Goal: Task Accomplishment & Management: Use online tool/utility

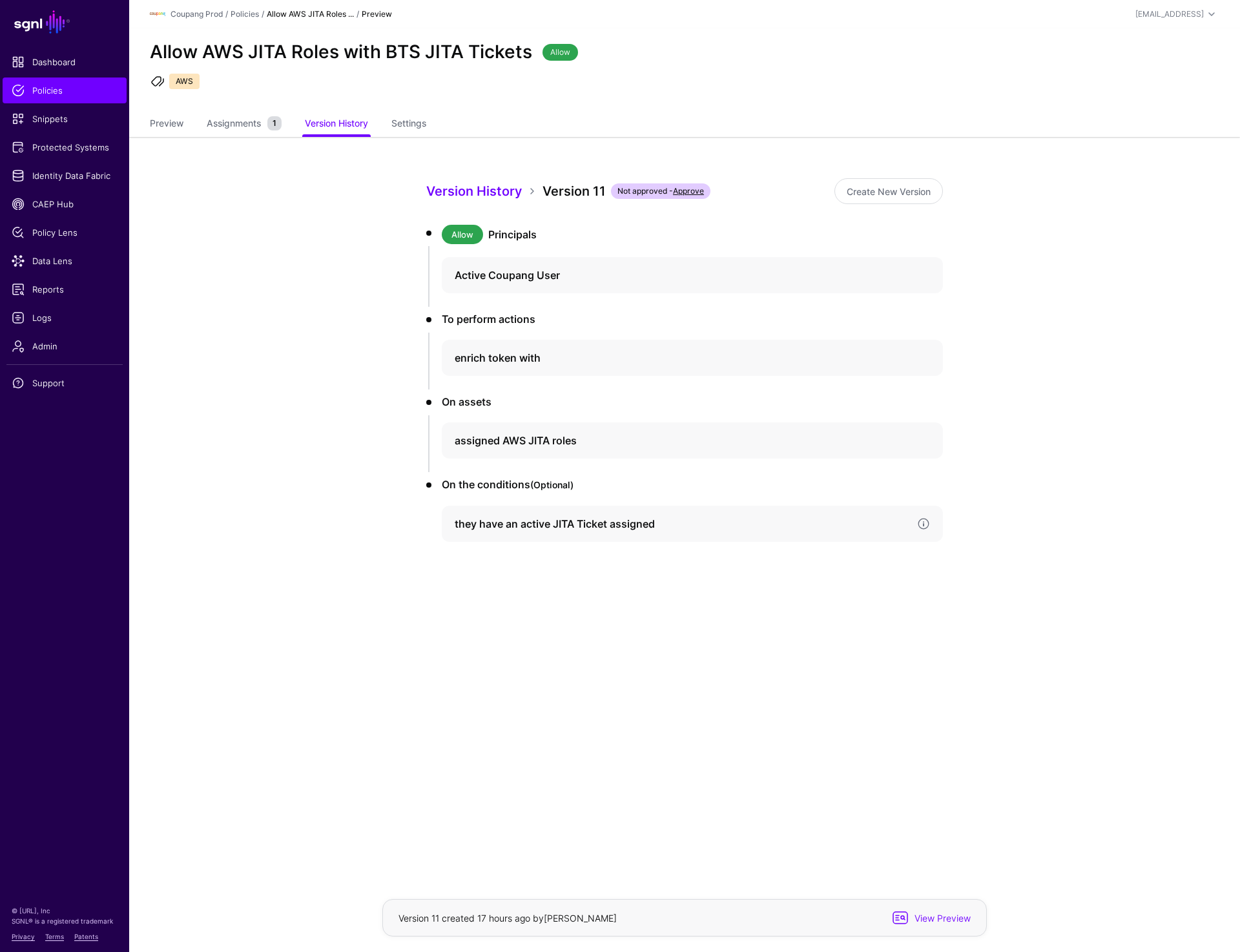
click at [511, 515] on div "they have an active JITA Ticket assigned" at bounding box center [692, 523] width 501 height 36
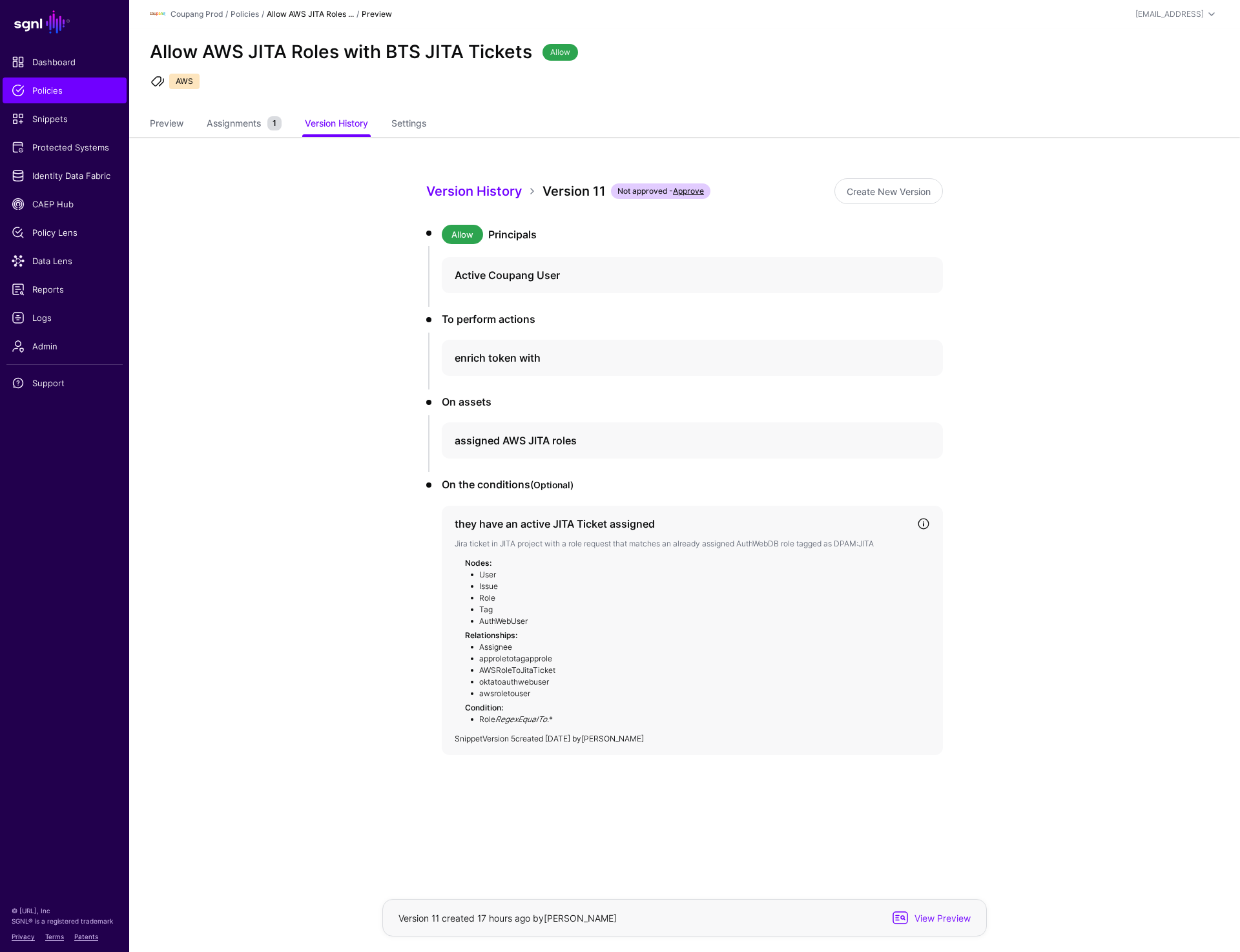
click at [505, 738] on link "Version 5" at bounding box center [498, 739] width 33 height 10
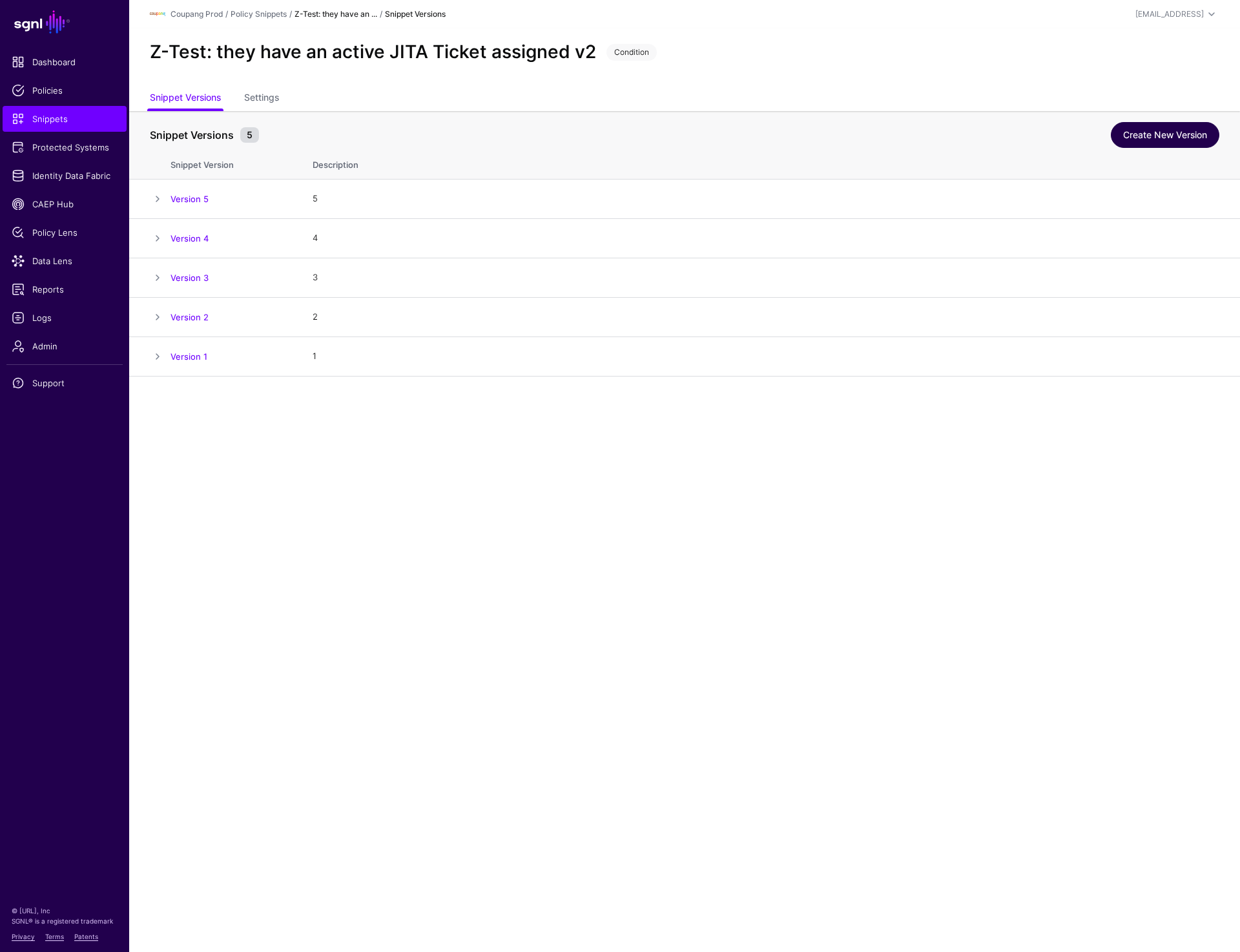
click at [1170, 143] on link "Create New Version" at bounding box center [1165, 135] width 108 height 26
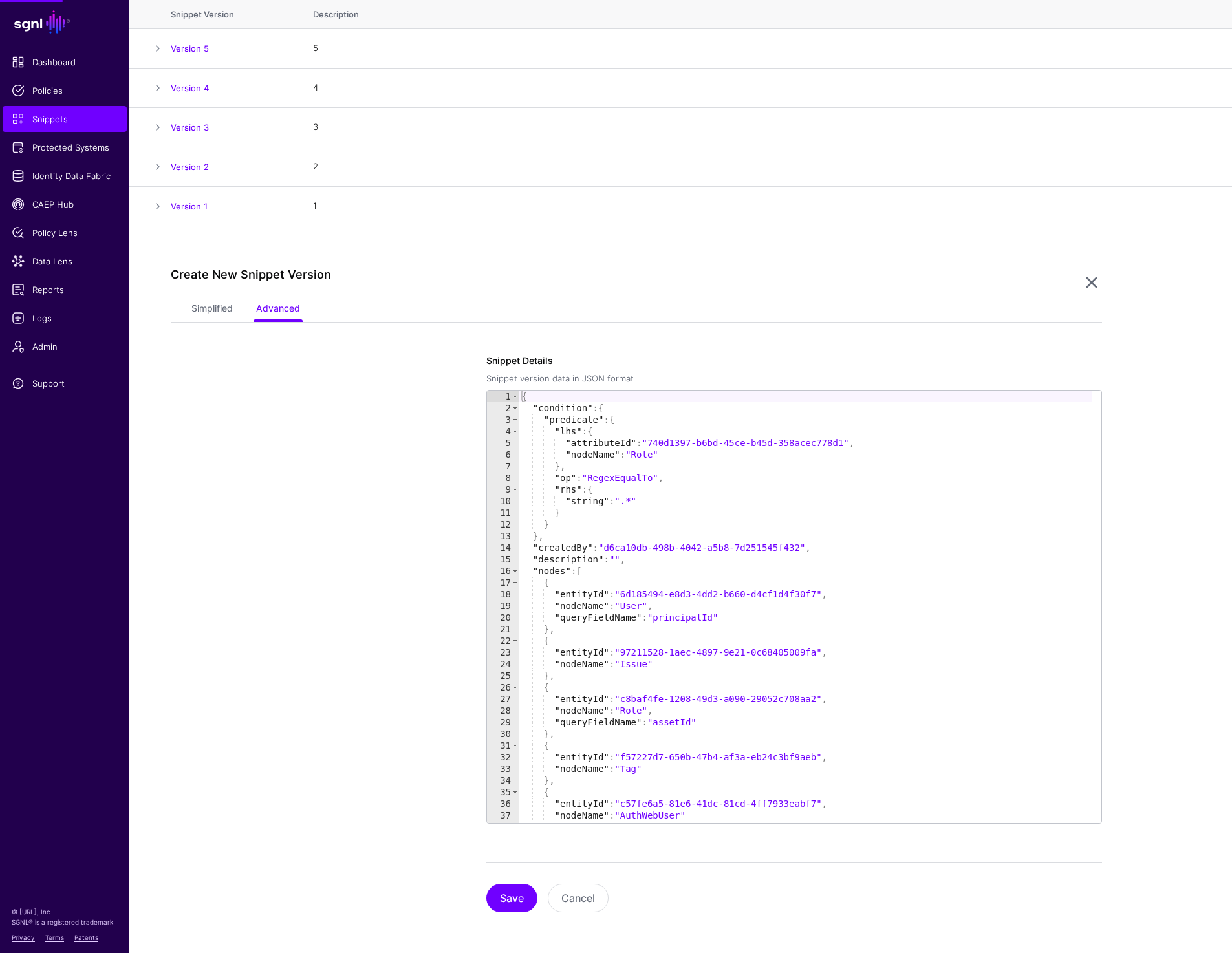
scroll to position [151, 0]
click at [208, 313] on link "Simplified" at bounding box center [212, 309] width 42 height 25
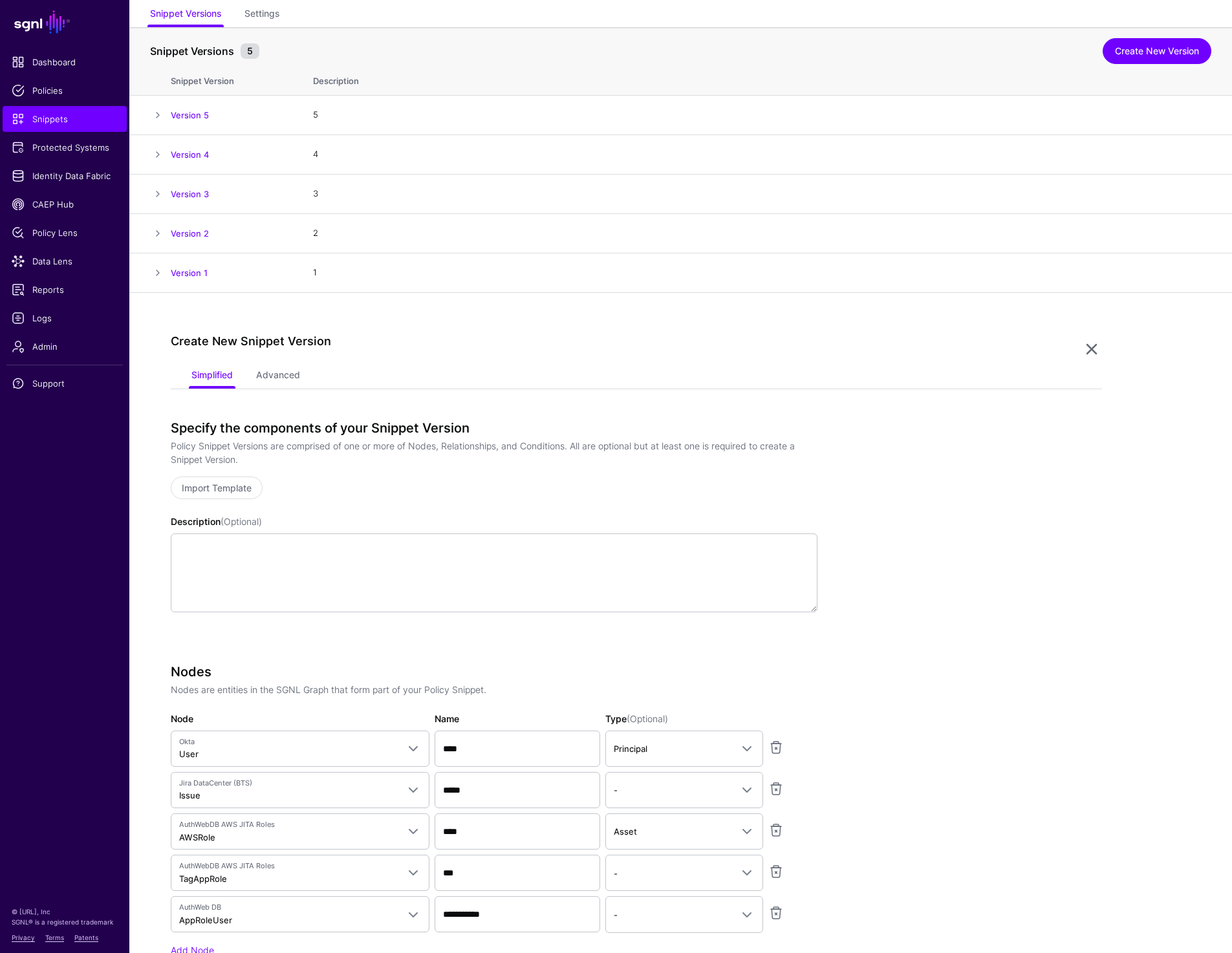
scroll to position [0, 0]
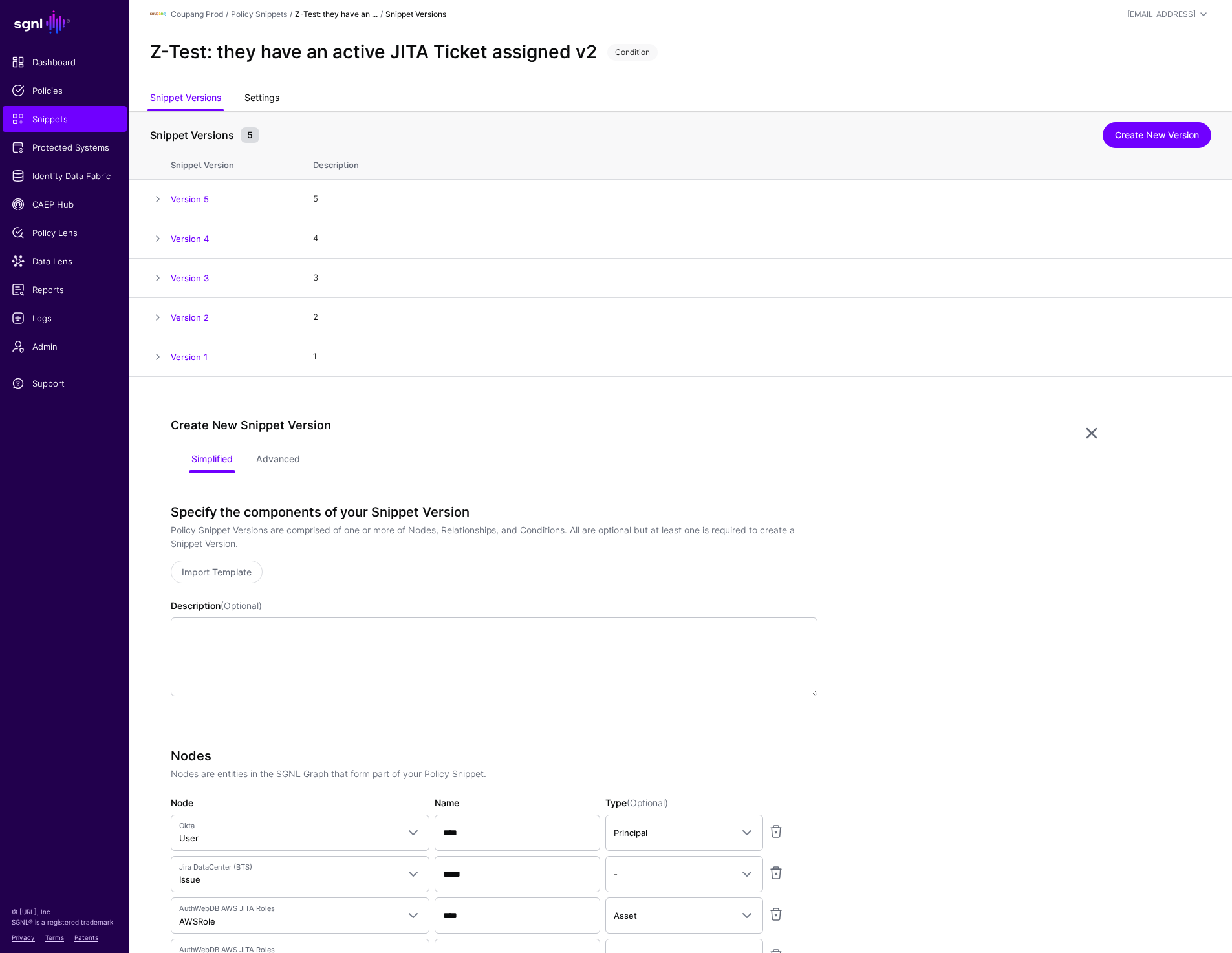
click at [253, 98] on link "Settings" at bounding box center [262, 99] width 35 height 25
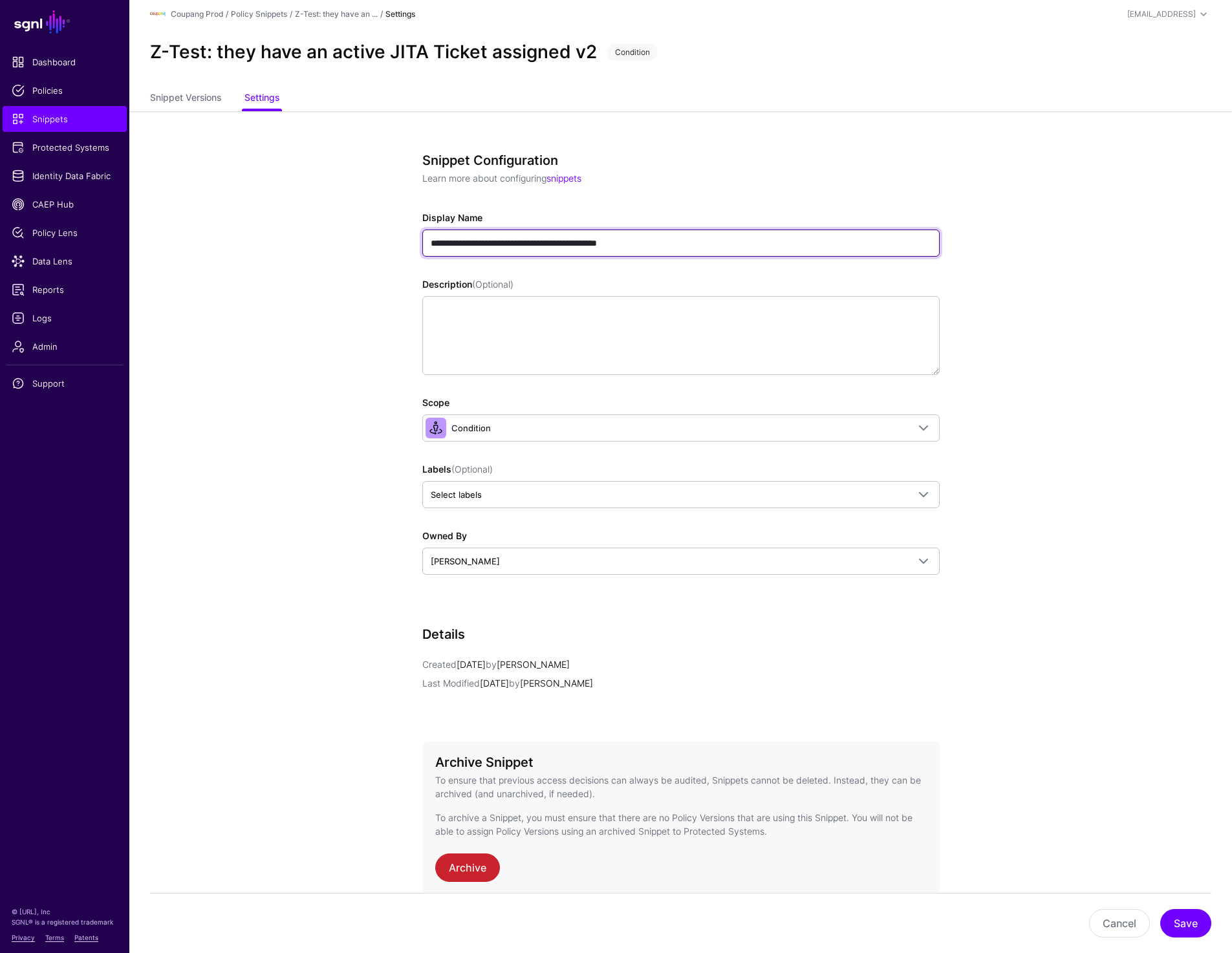
click at [682, 246] on input "**********" at bounding box center [681, 243] width 517 height 27
type input "**********"
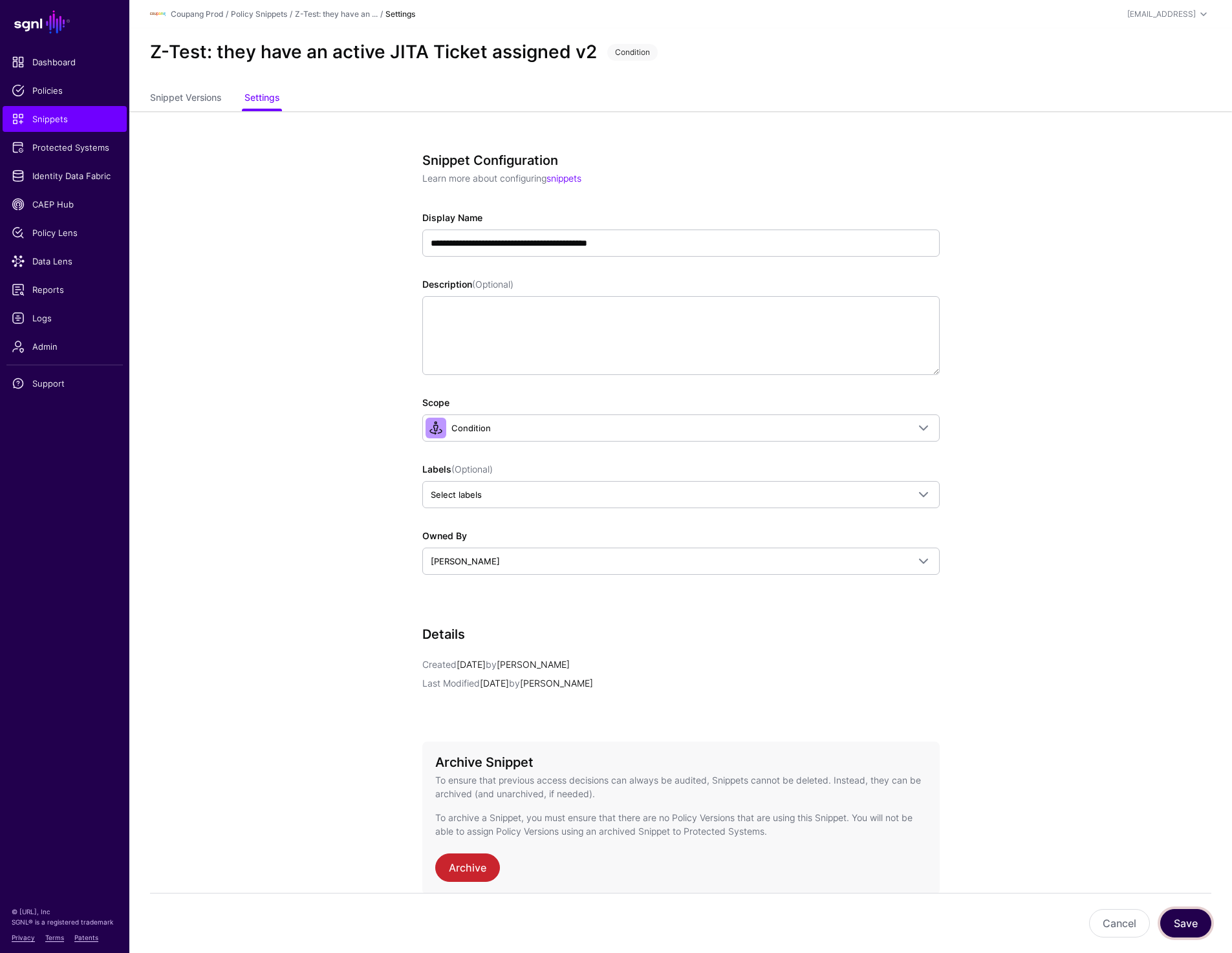
click at [1182, 921] on button "Save" at bounding box center [1186, 923] width 51 height 28
click at [171, 106] on link "Snippet Versions" at bounding box center [185, 99] width 71 height 25
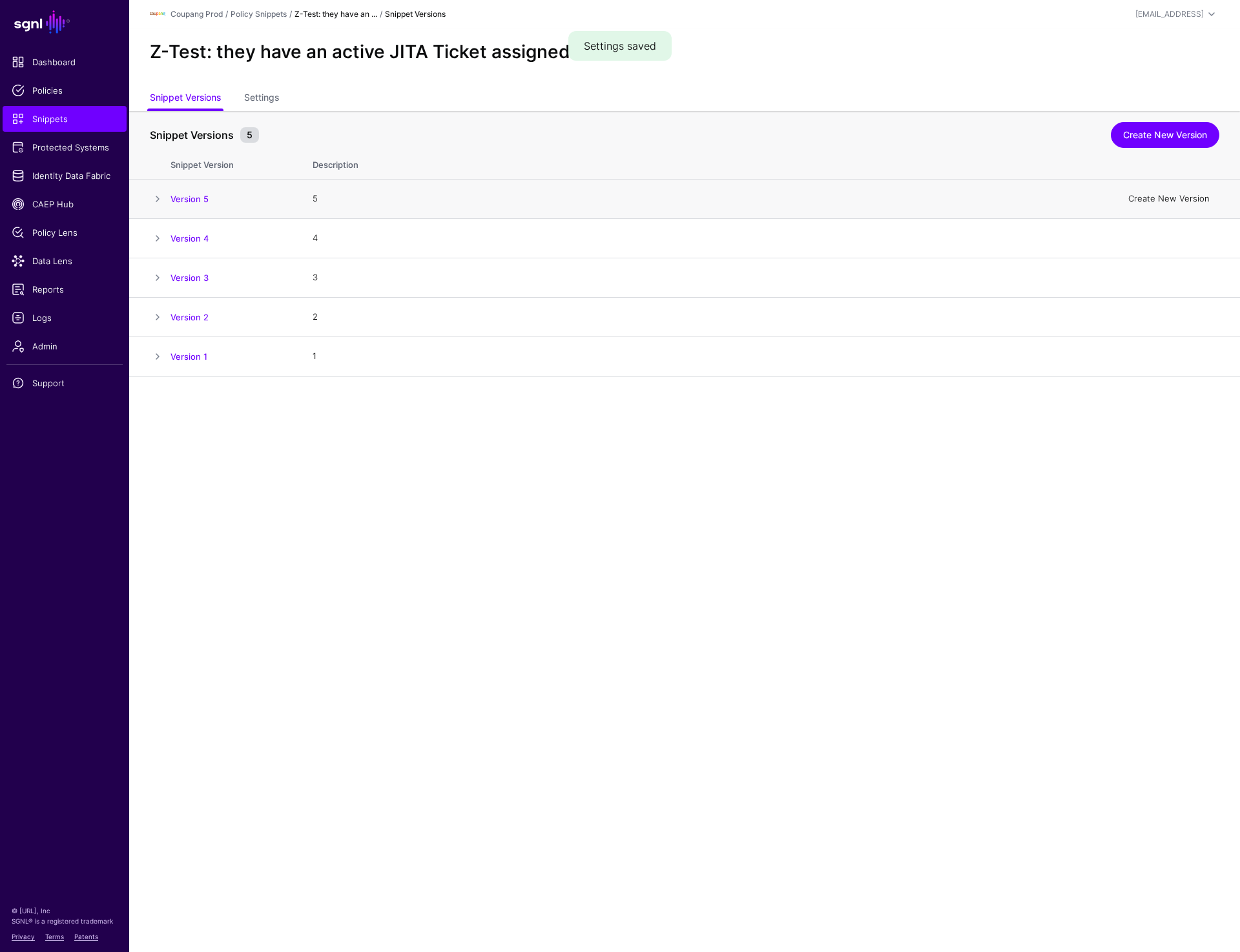
click at [1157, 198] on link "Create New Version" at bounding box center [1169, 198] width 82 height 11
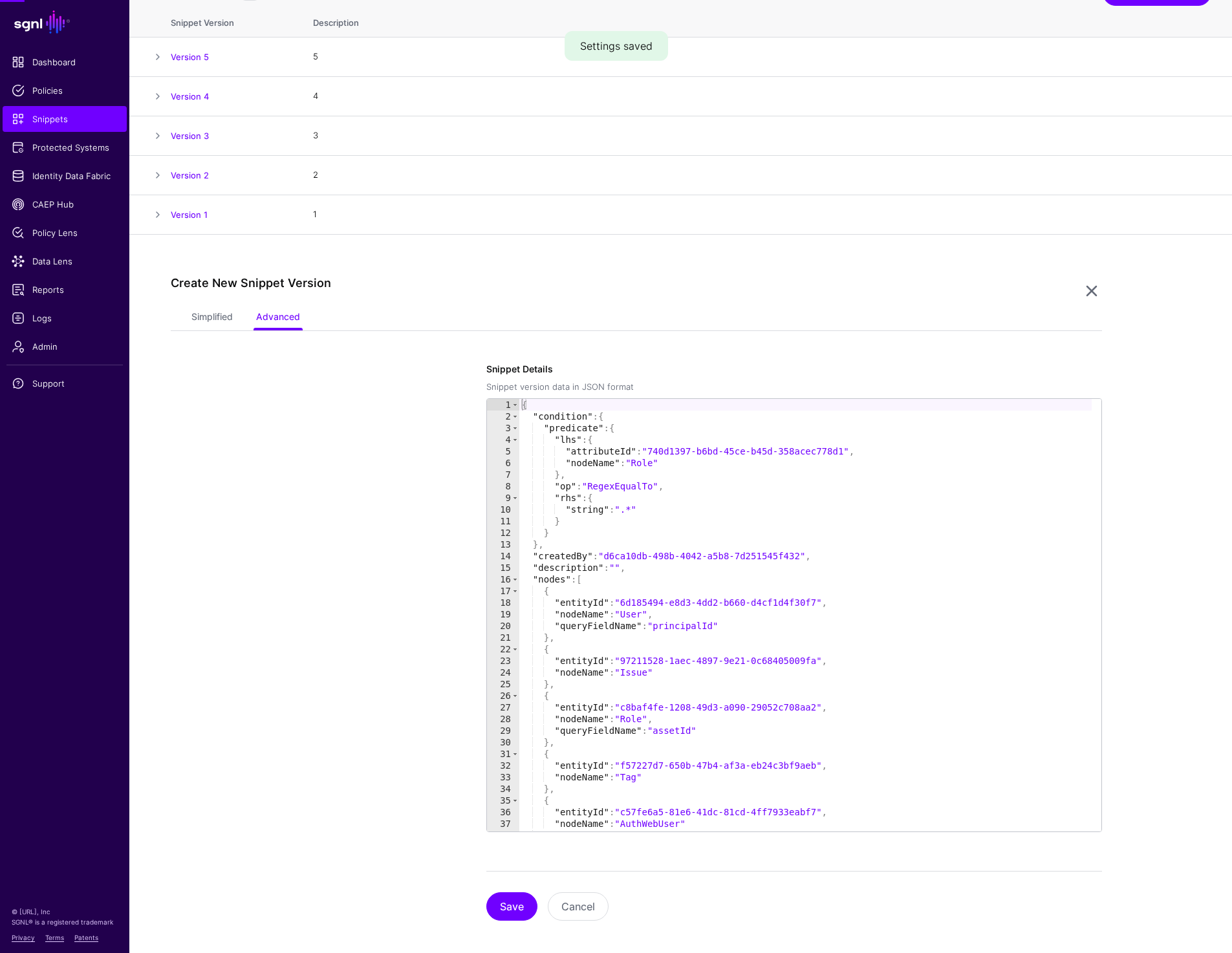
scroll to position [151, 0]
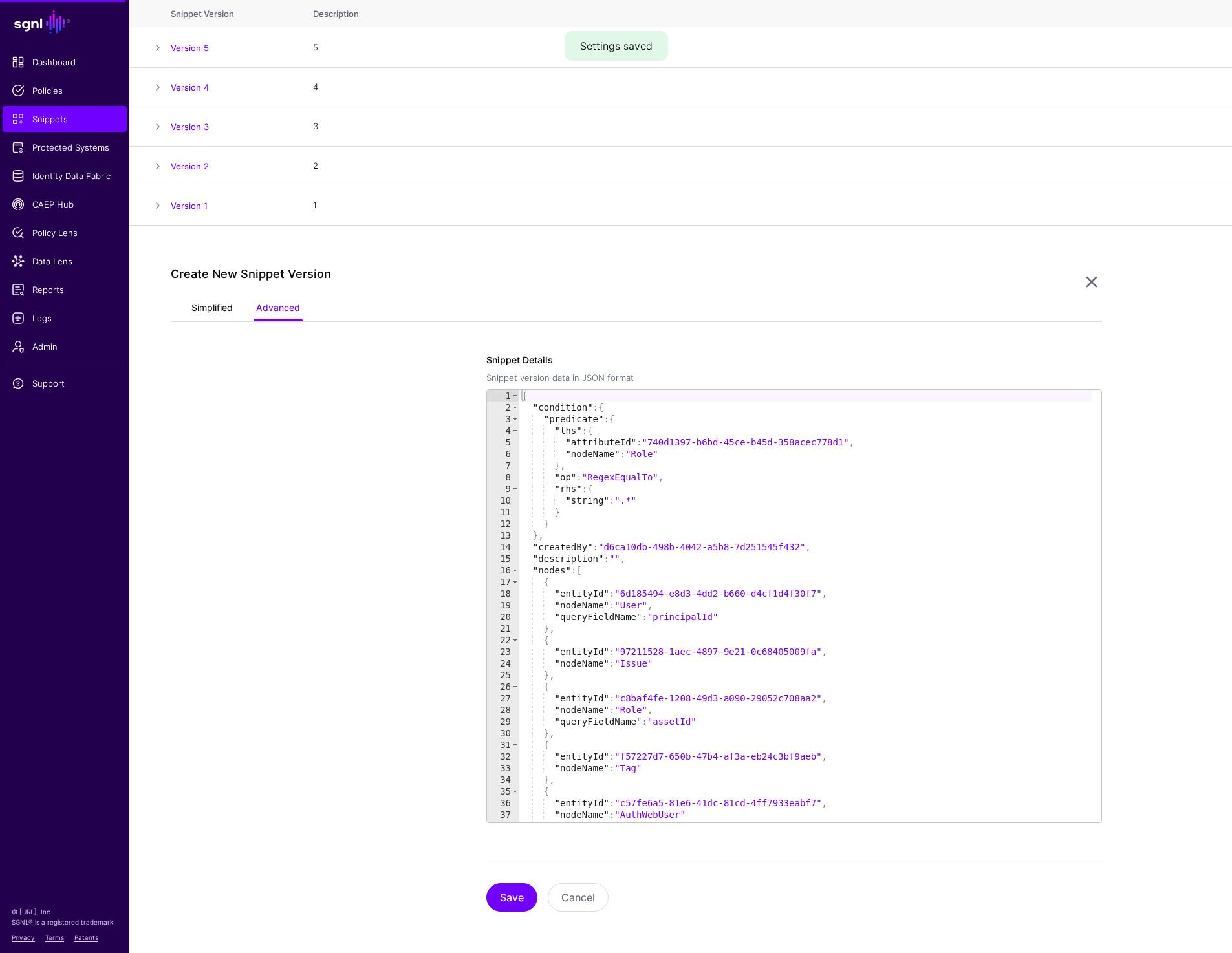
click at [201, 315] on link "Simplified" at bounding box center [212, 309] width 42 height 25
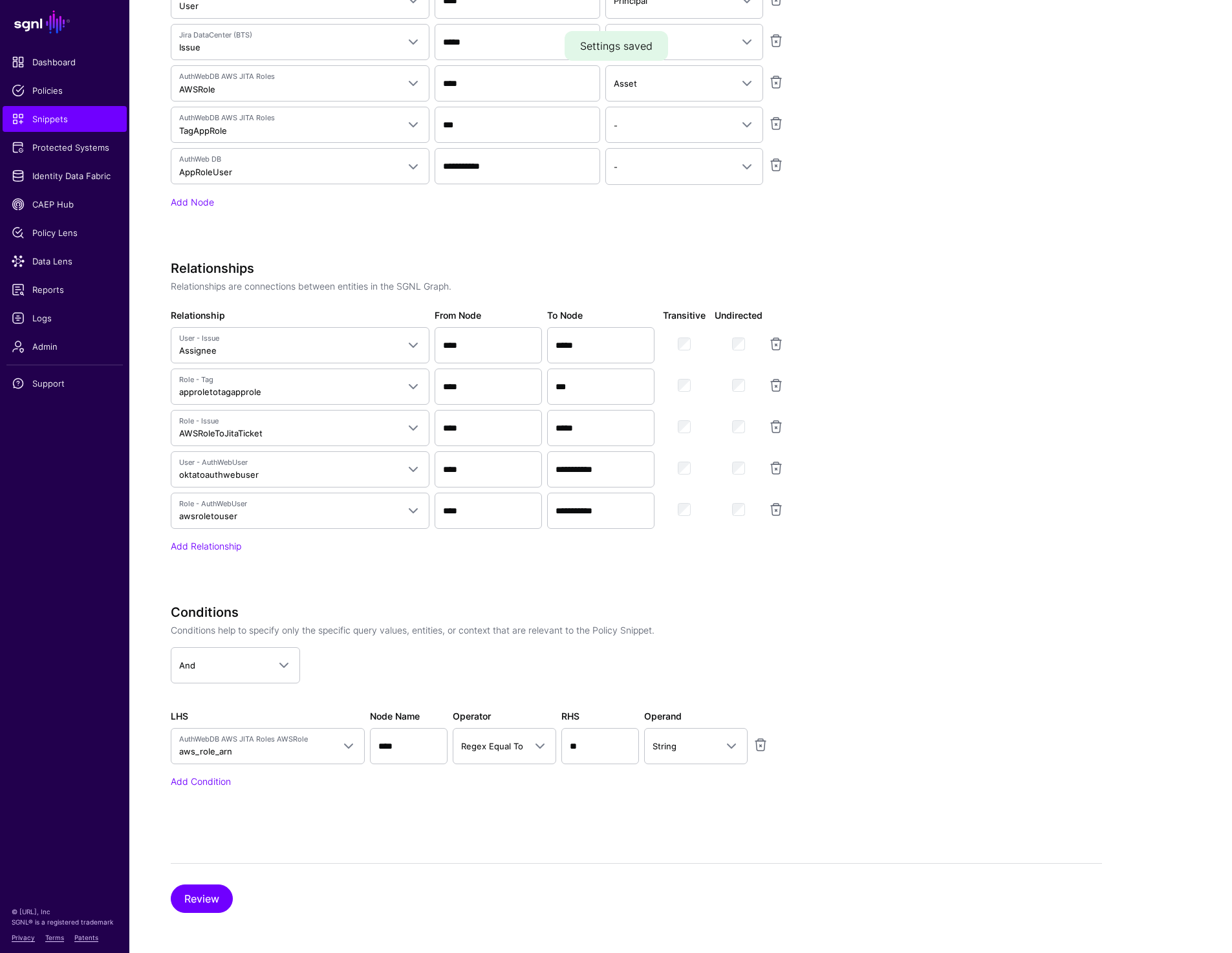
scroll to position [832, 0]
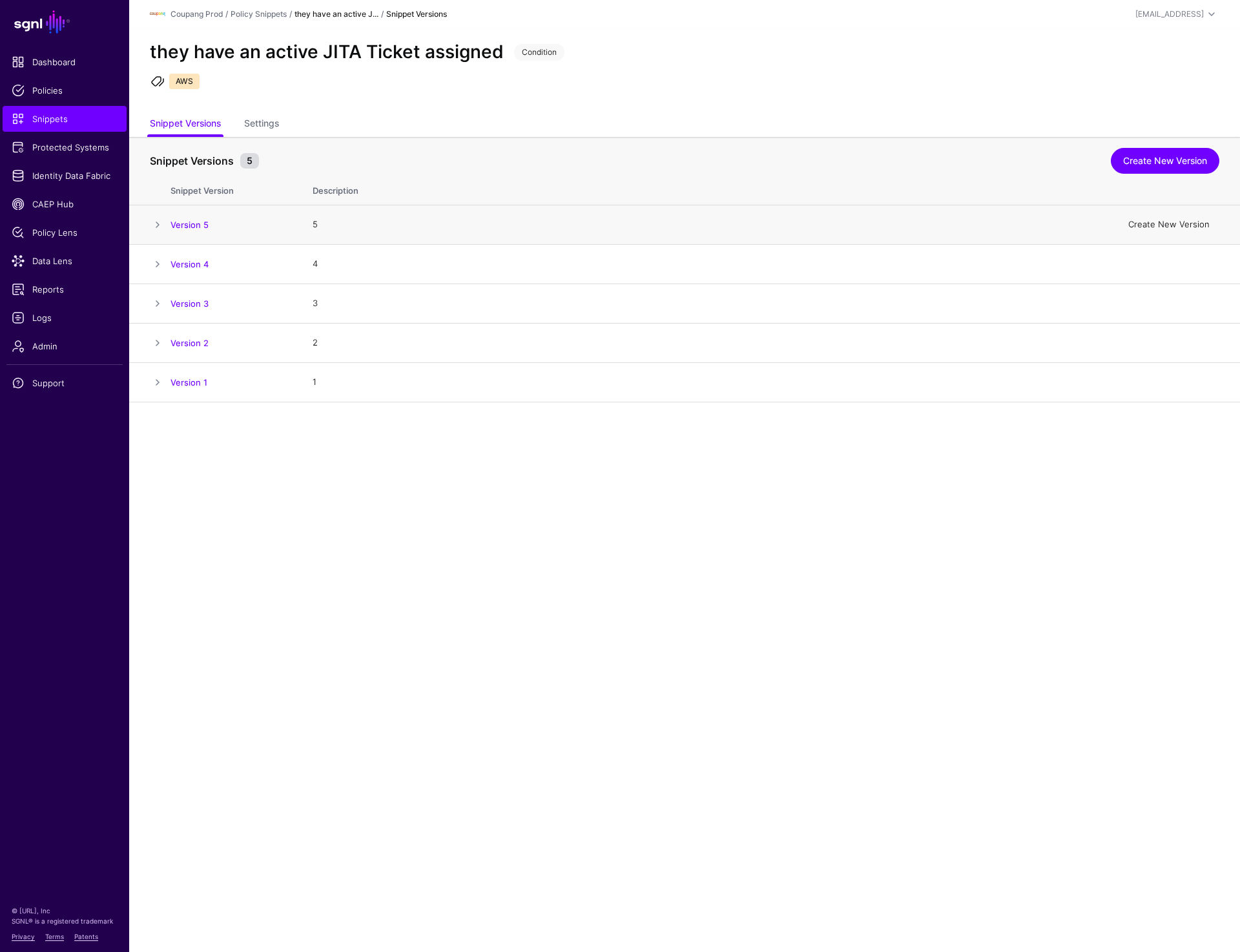
click at [1163, 226] on link "Create New Version" at bounding box center [1169, 224] width 82 height 11
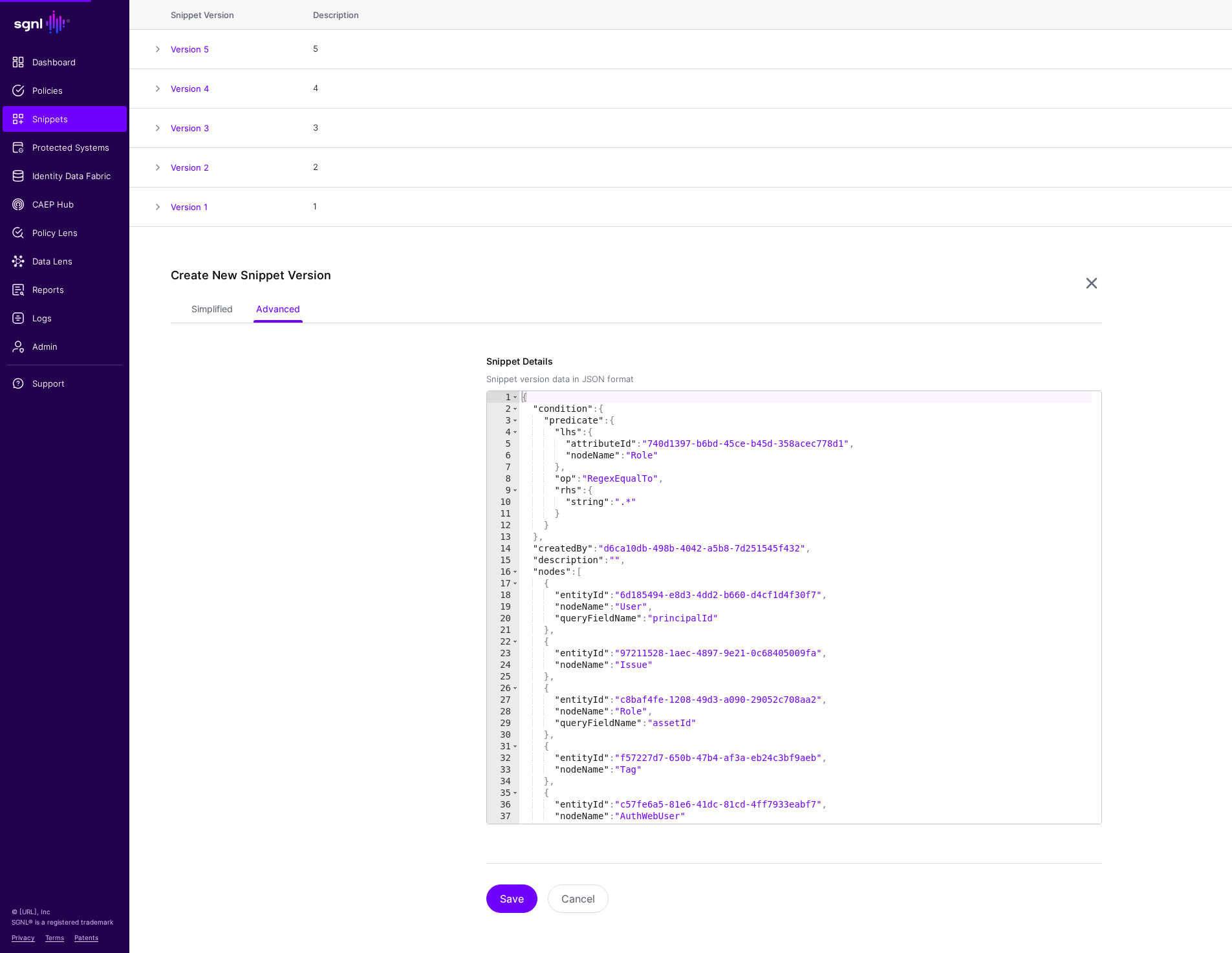
scroll to position [177, 0]
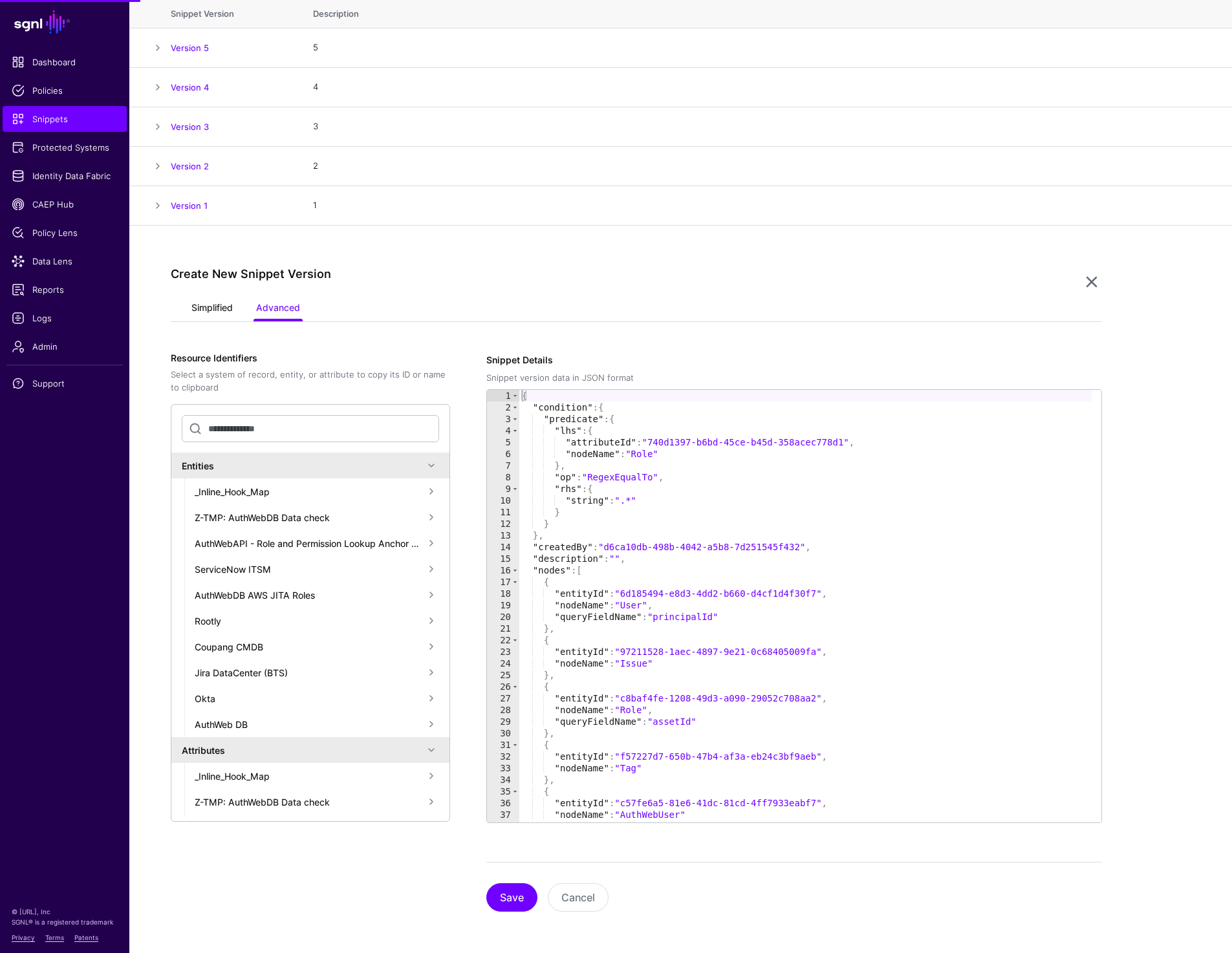
click at [222, 306] on link "Simplified" at bounding box center [212, 309] width 42 height 25
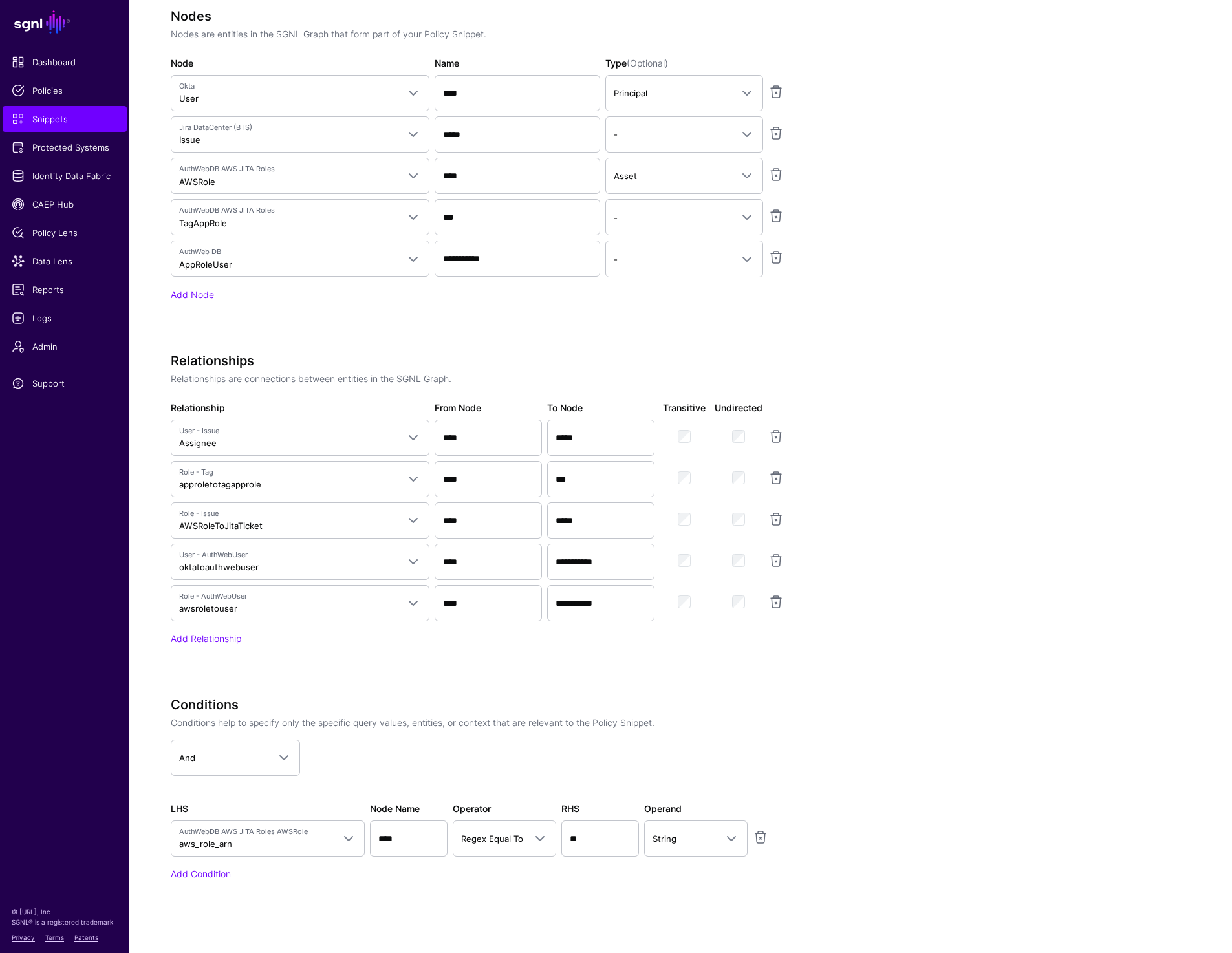
scroll to position [835, 0]
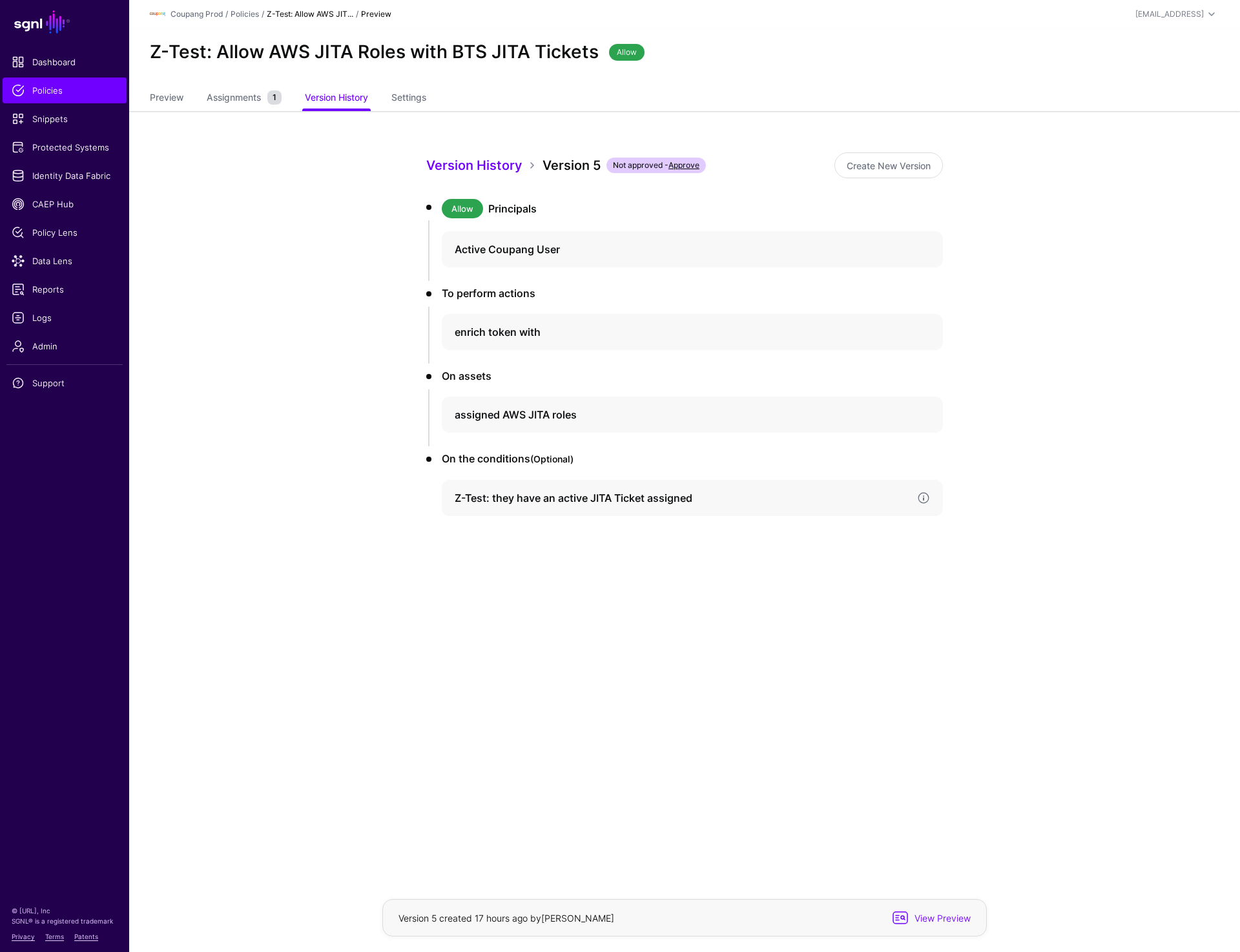
click at [503, 488] on div "Z-Test: they have an active JITA Ticket assigned" at bounding box center [692, 498] width 501 height 36
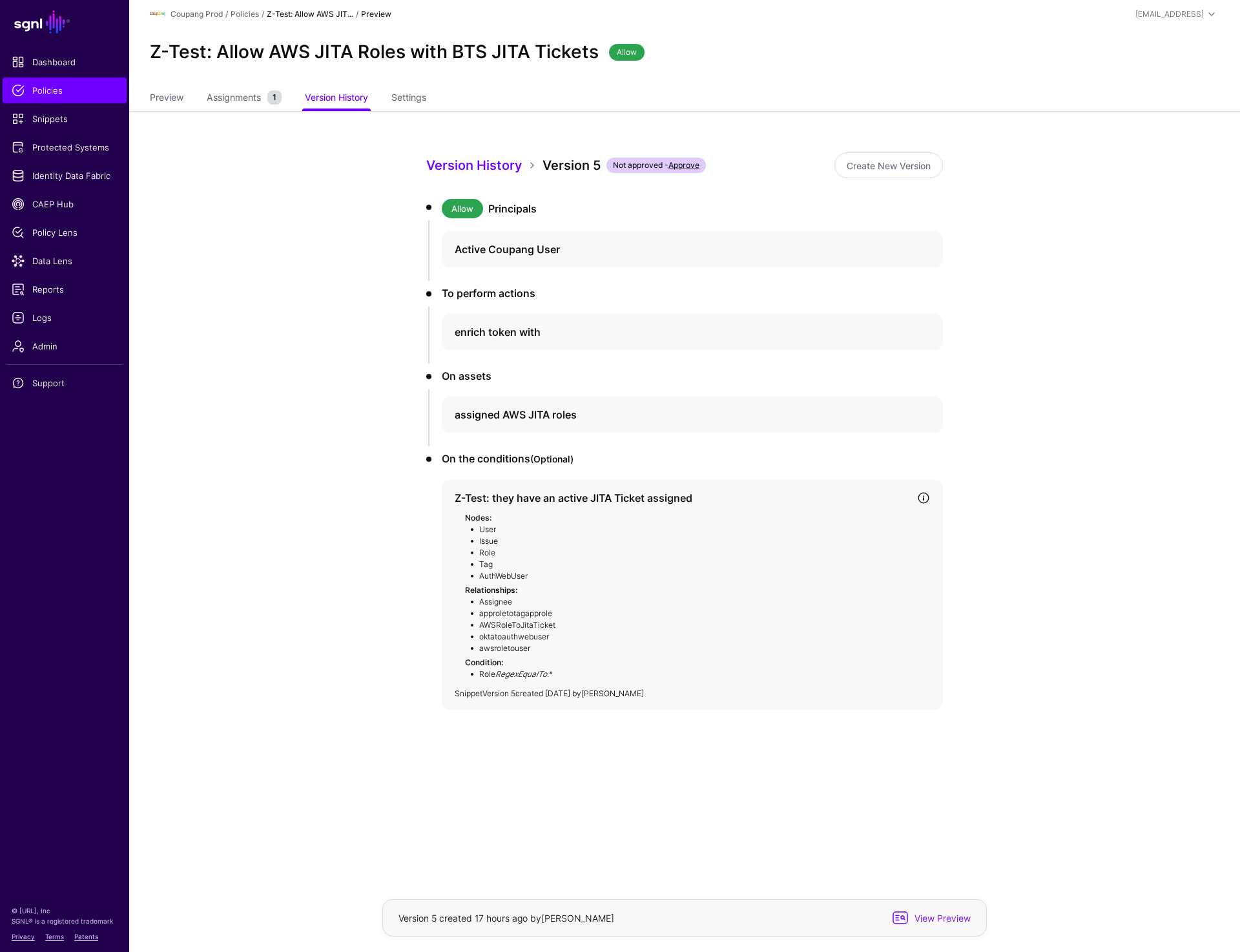
click at [490, 691] on link "Version 5" at bounding box center [498, 693] width 33 height 10
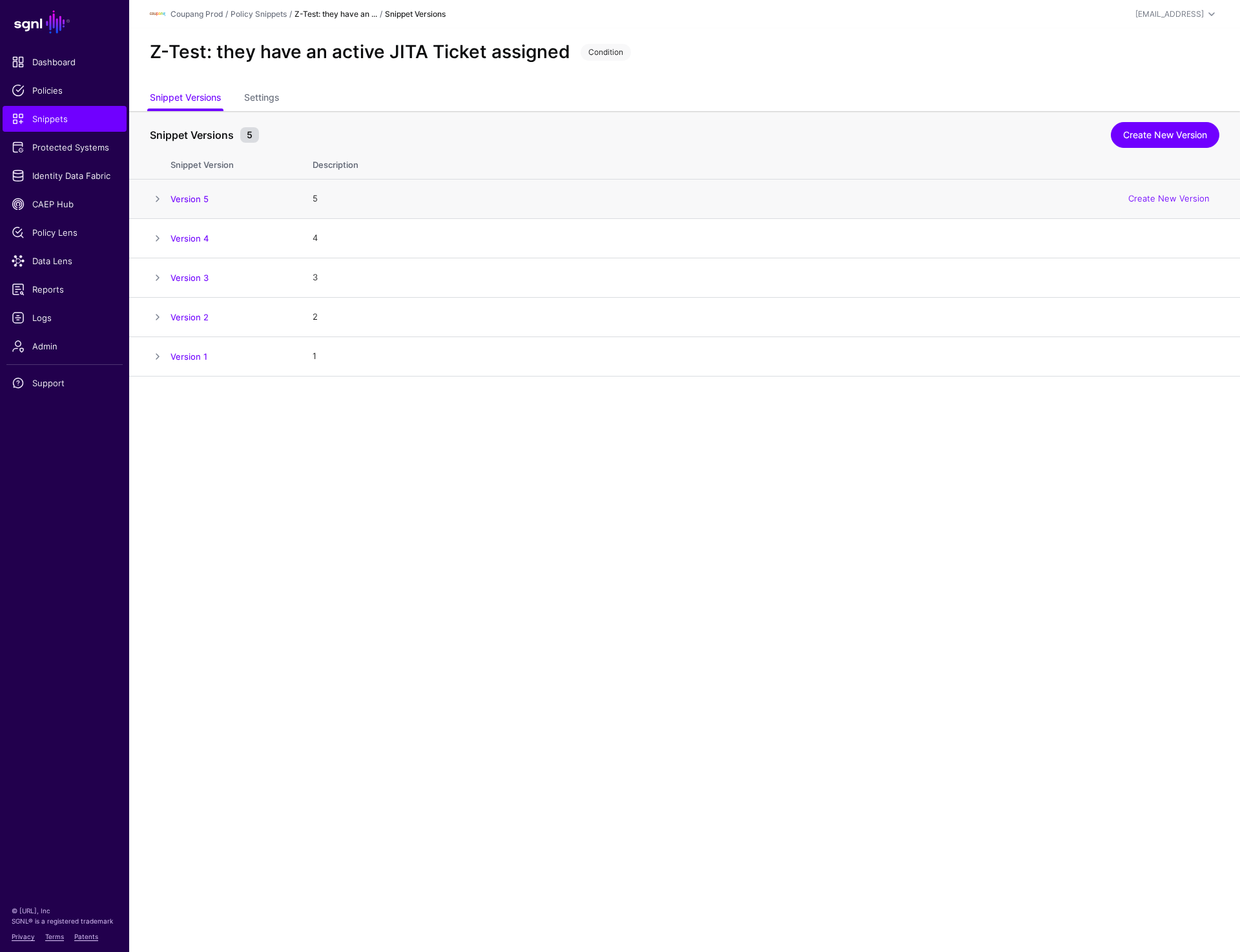
click at [156, 202] on span at bounding box center [157, 199] width 15 height 15
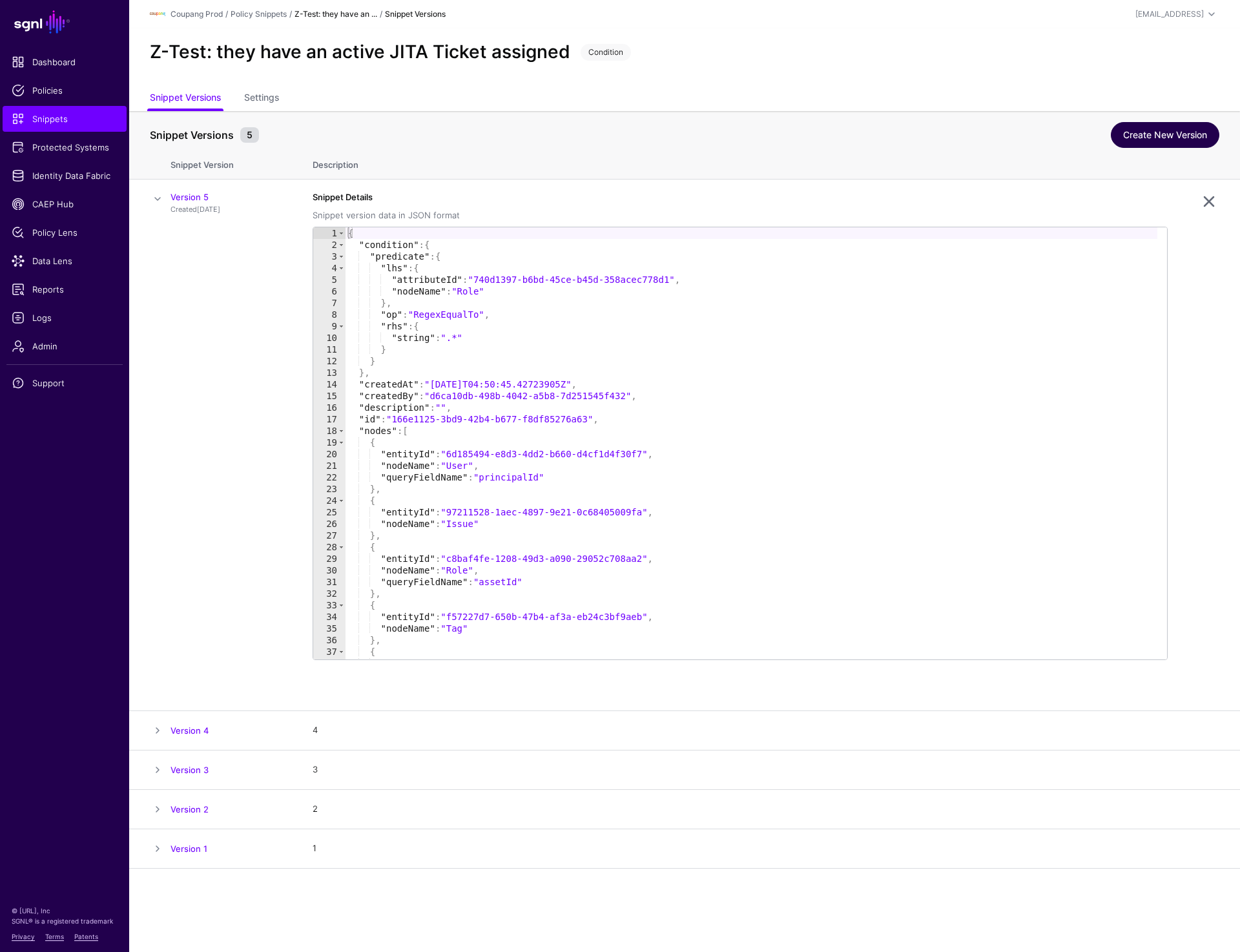
click at [1149, 142] on link "Create New Version" at bounding box center [1165, 135] width 108 height 26
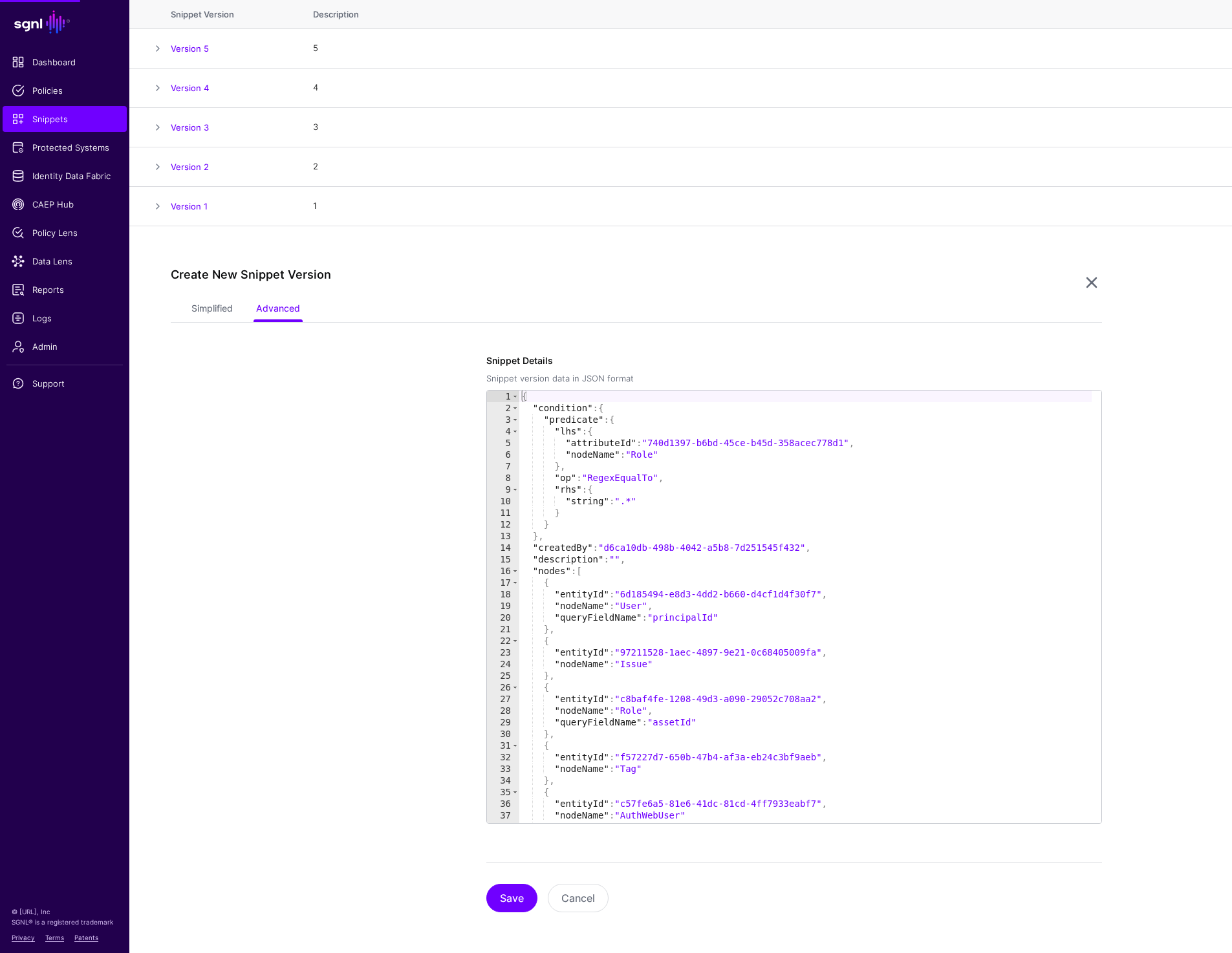
scroll to position [151, 0]
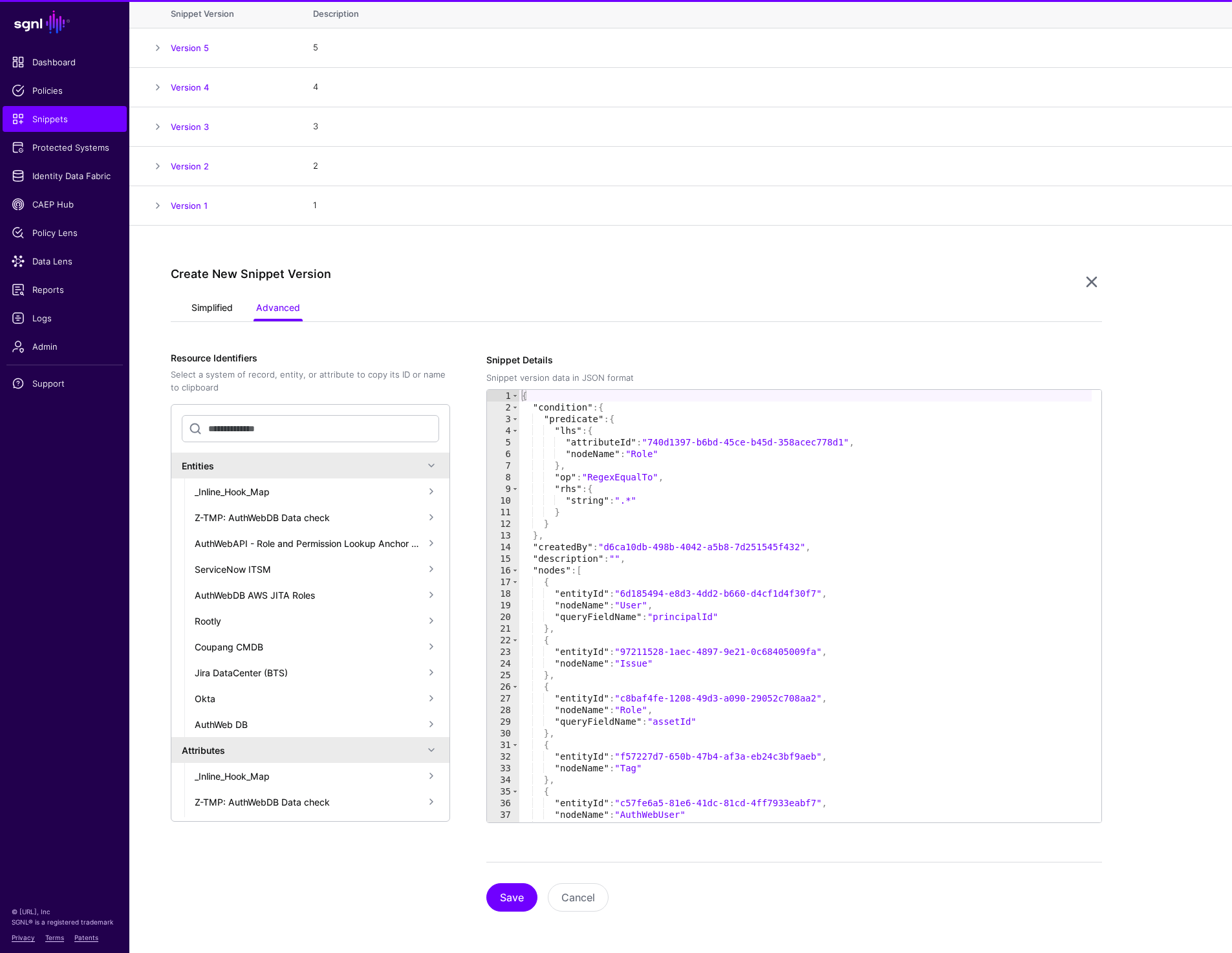
click at [218, 310] on link "Simplified" at bounding box center [212, 309] width 42 height 25
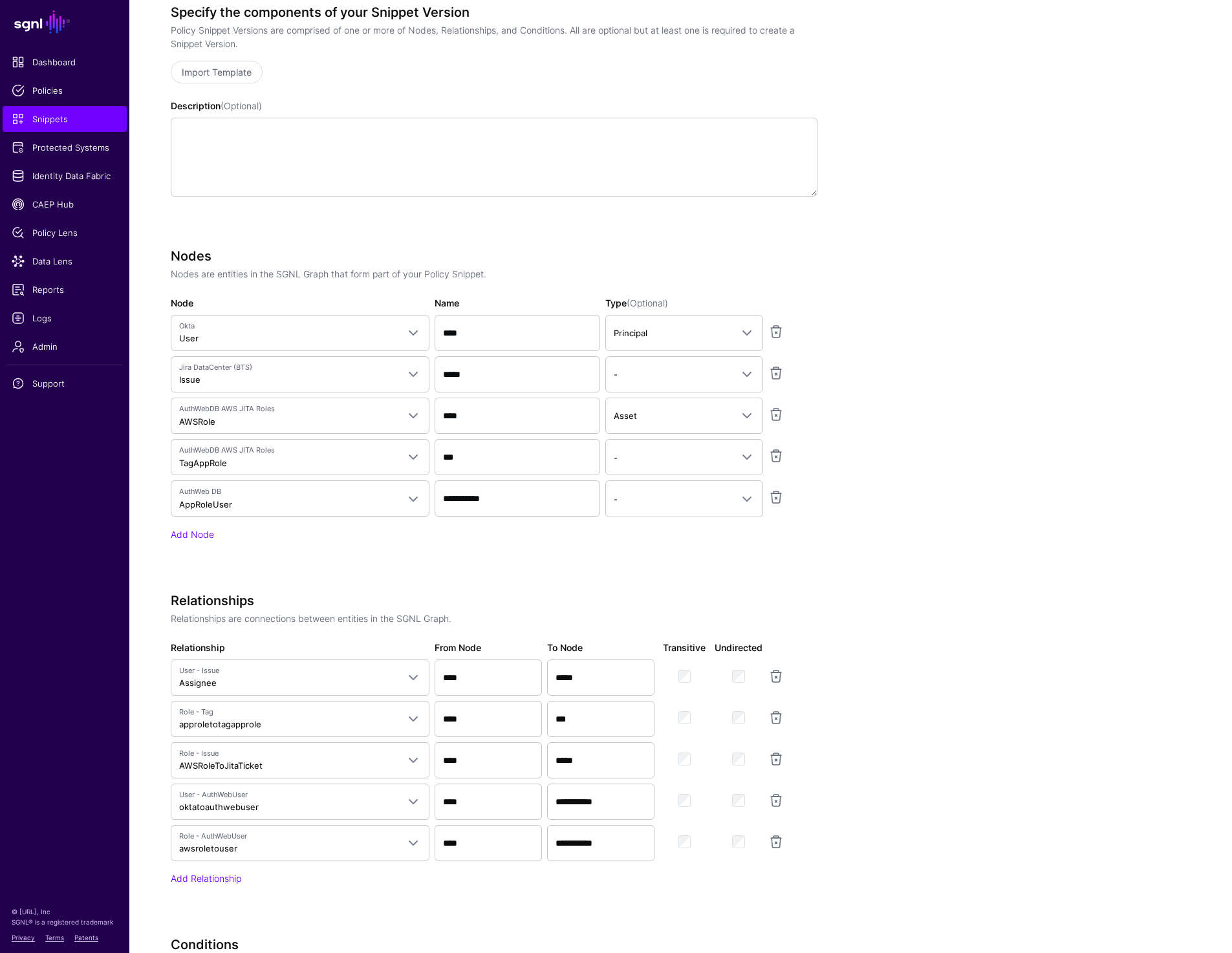
scroll to position [549, 0]
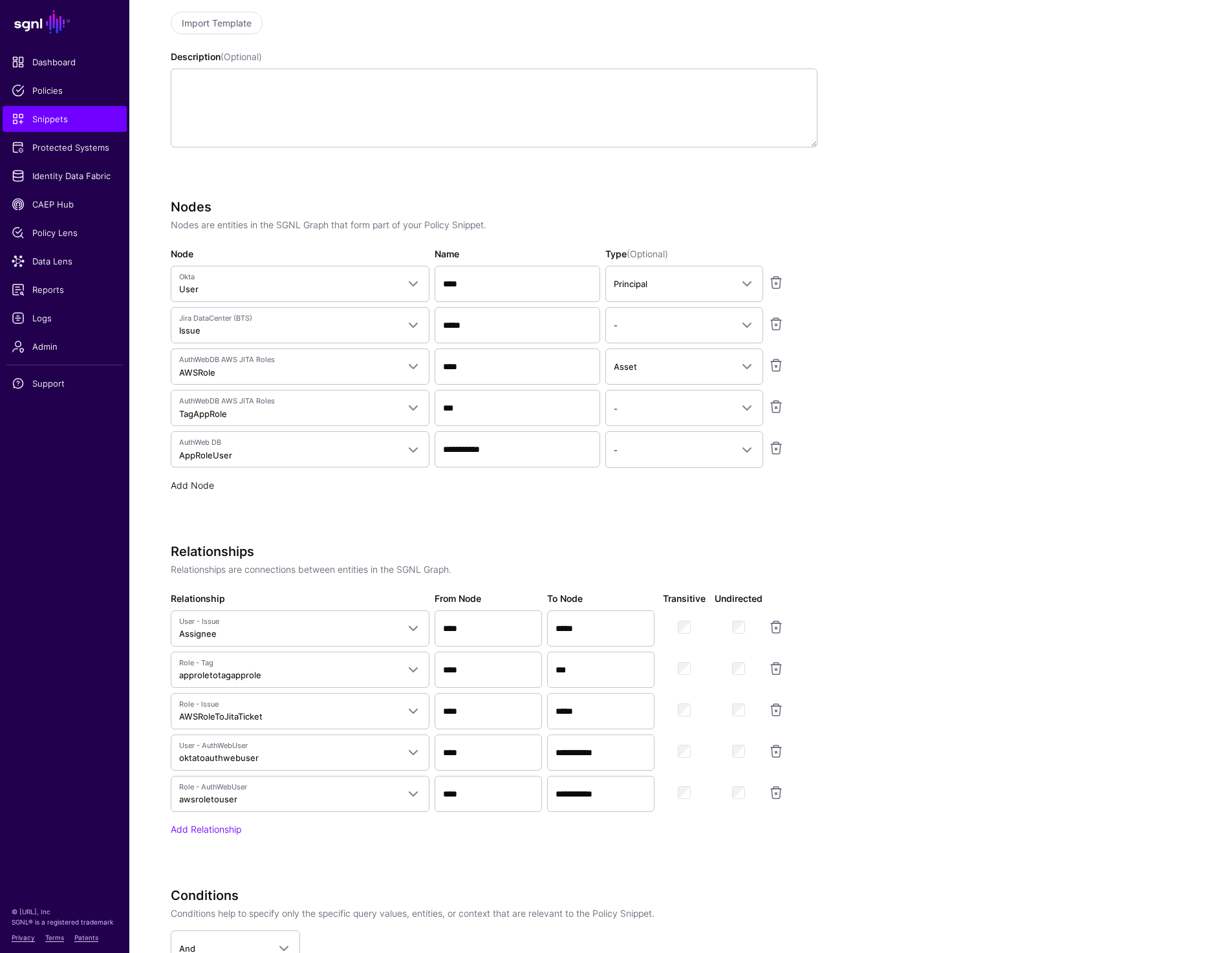
click at [175, 485] on link "Add Node" at bounding box center [193, 486] width 44 height 11
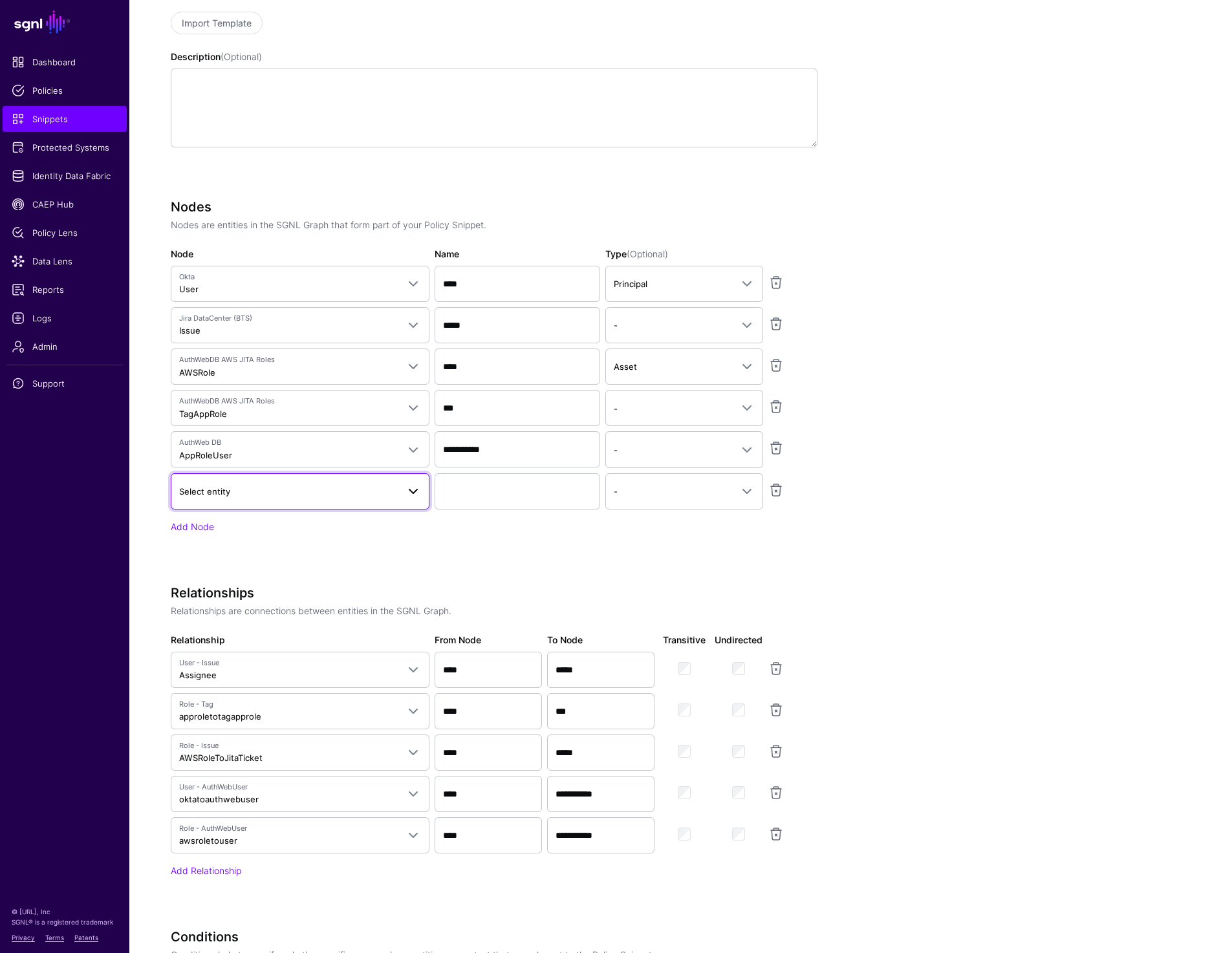
click at [251, 499] on link "Select entity" at bounding box center [300, 491] width 258 height 36
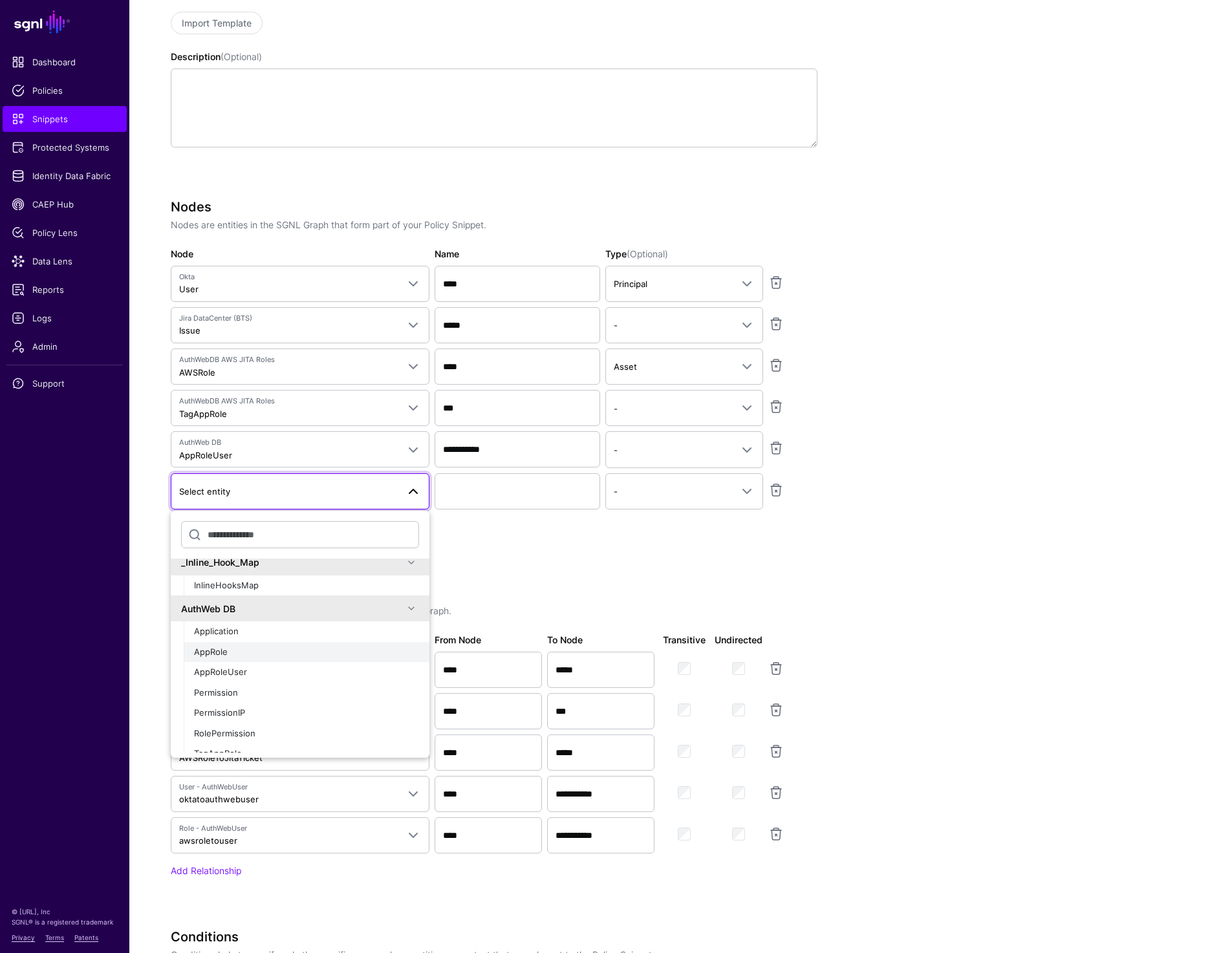
scroll to position [13, 0]
click at [251, 671] on div "AppRoleUser" at bounding box center [307, 669] width 225 height 13
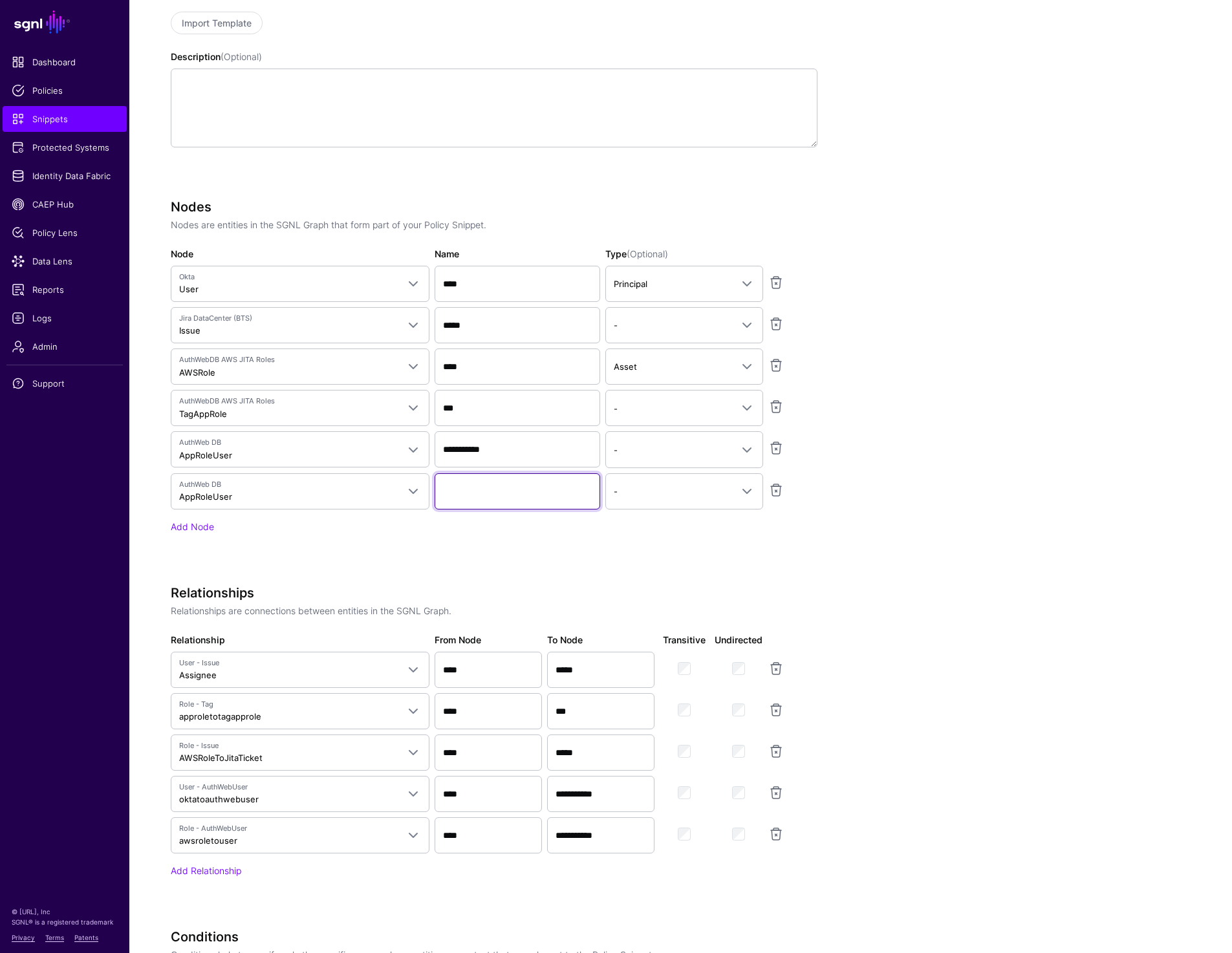
click at [472, 499] on input "Name" at bounding box center [517, 491] width 165 height 36
type input "*******"
click at [779, 491] on link at bounding box center [776, 490] width 15 height 15
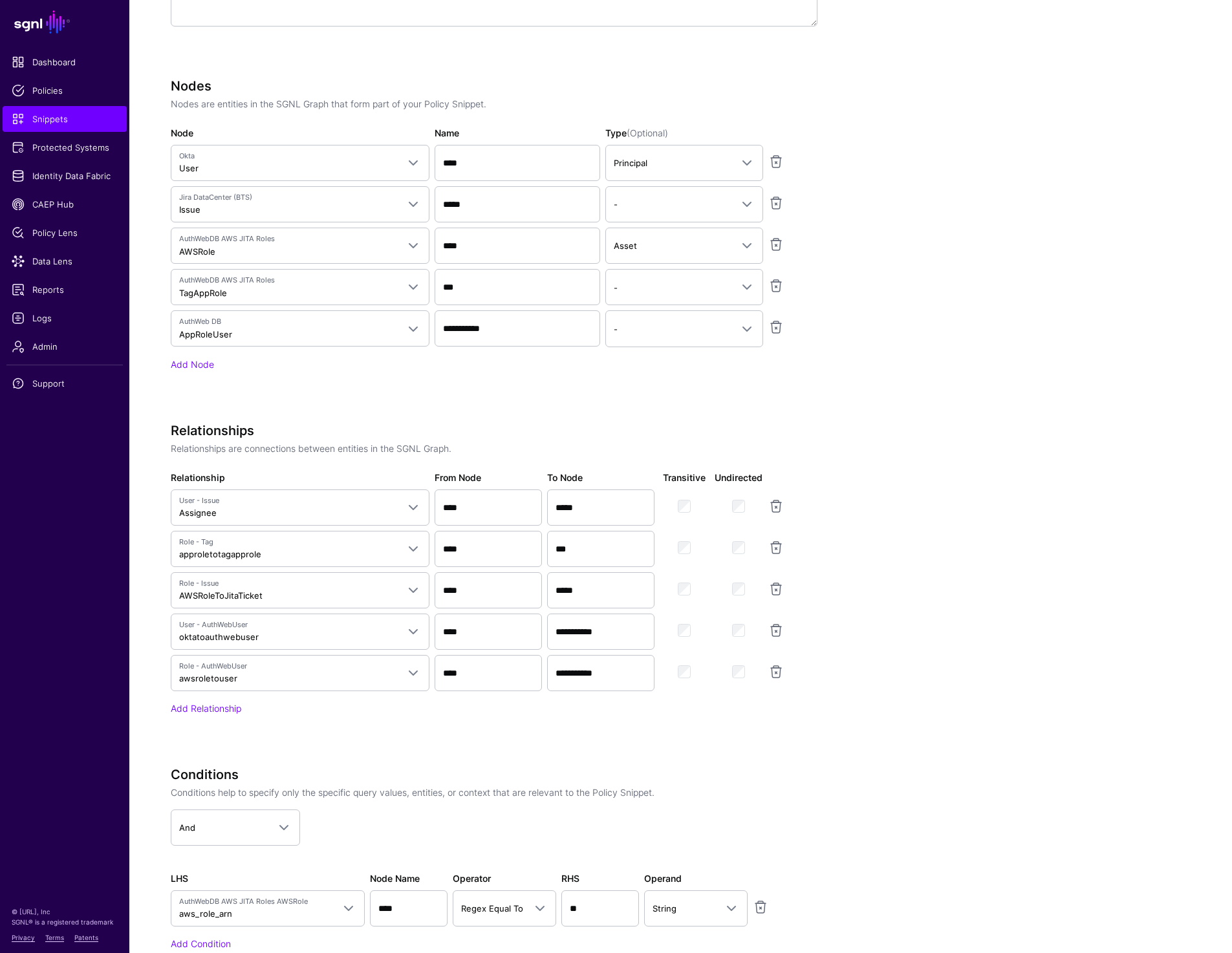
scroll to position [761, 0]
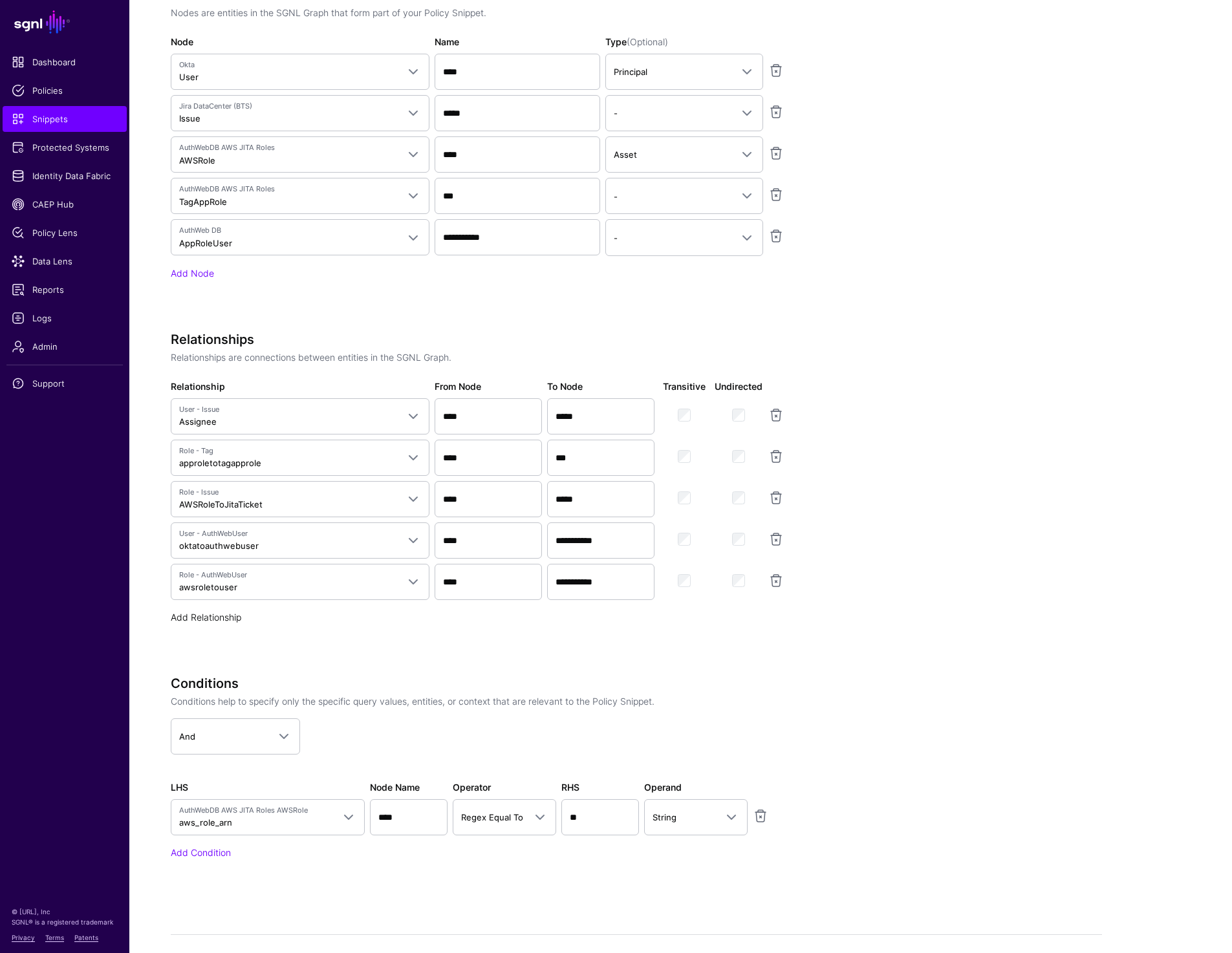
click at [213, 613] on link "Add Relationship" at bounding box center [206, 617] width 70 height 11
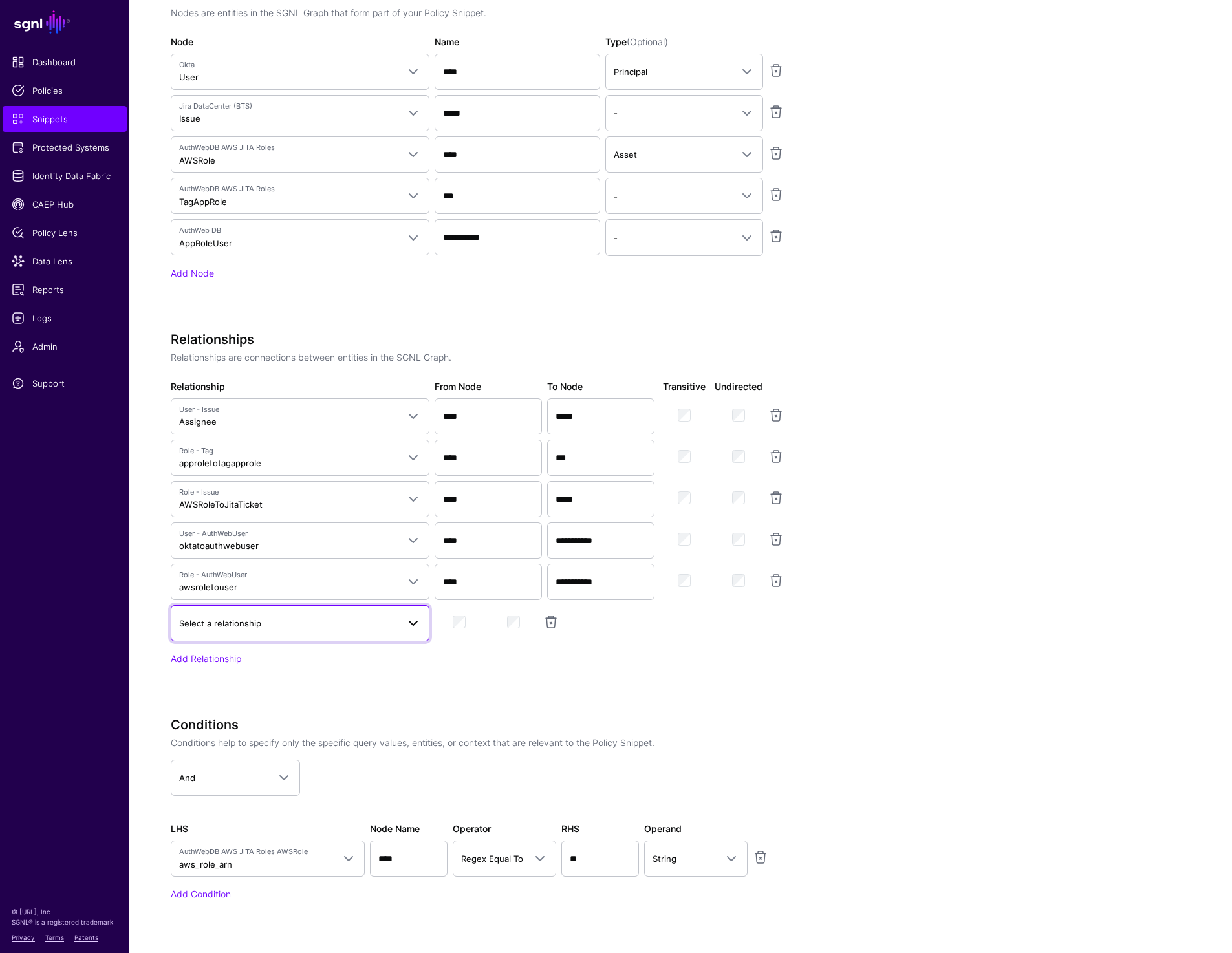
click at [248, 616] on span "Select a relationship" at bounding box center [300, 624] width 242 height 15
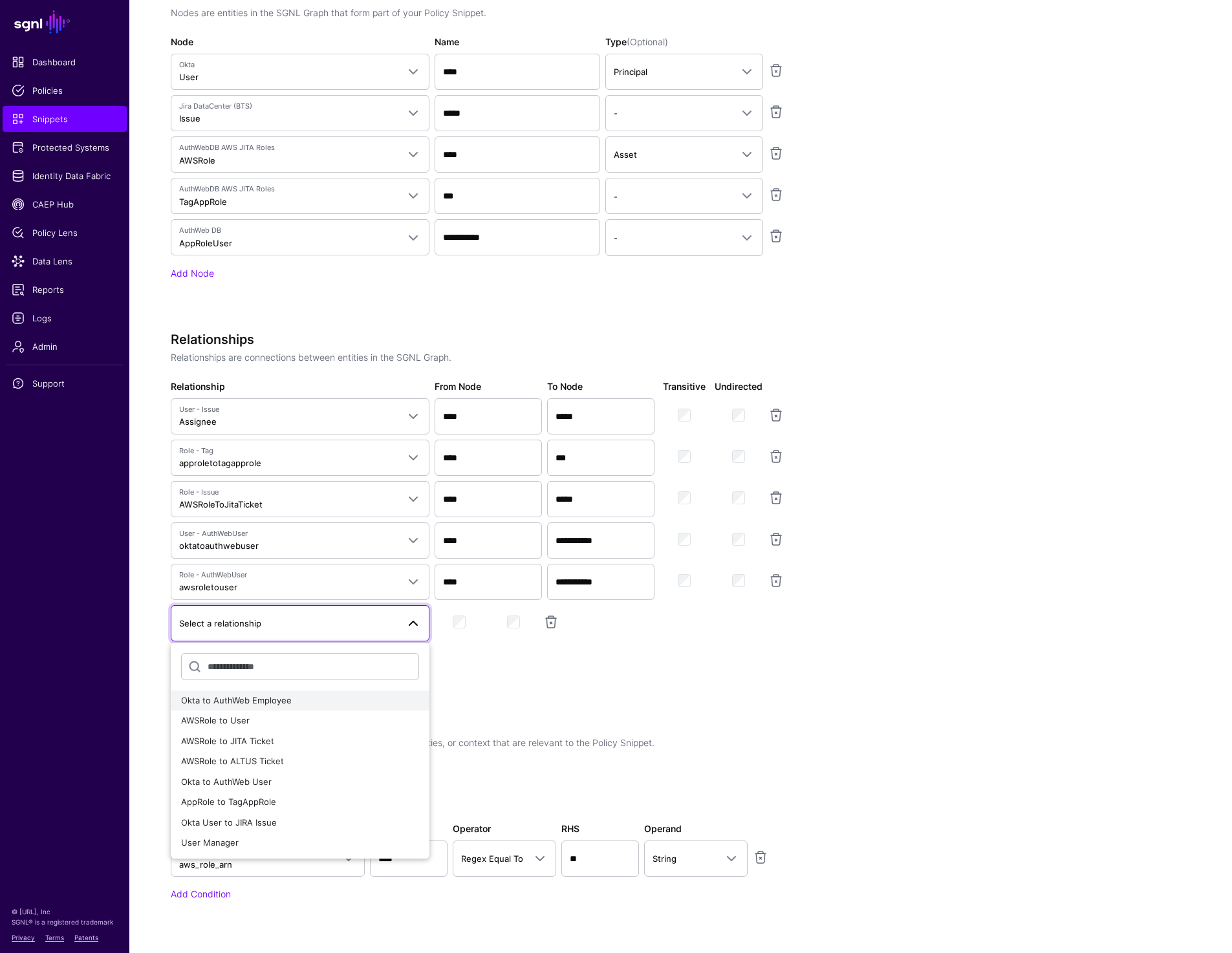
click at [261, 701] on span "Okta to AuthWeb Employee" at bounding box center [236, 700] width 111 height 11
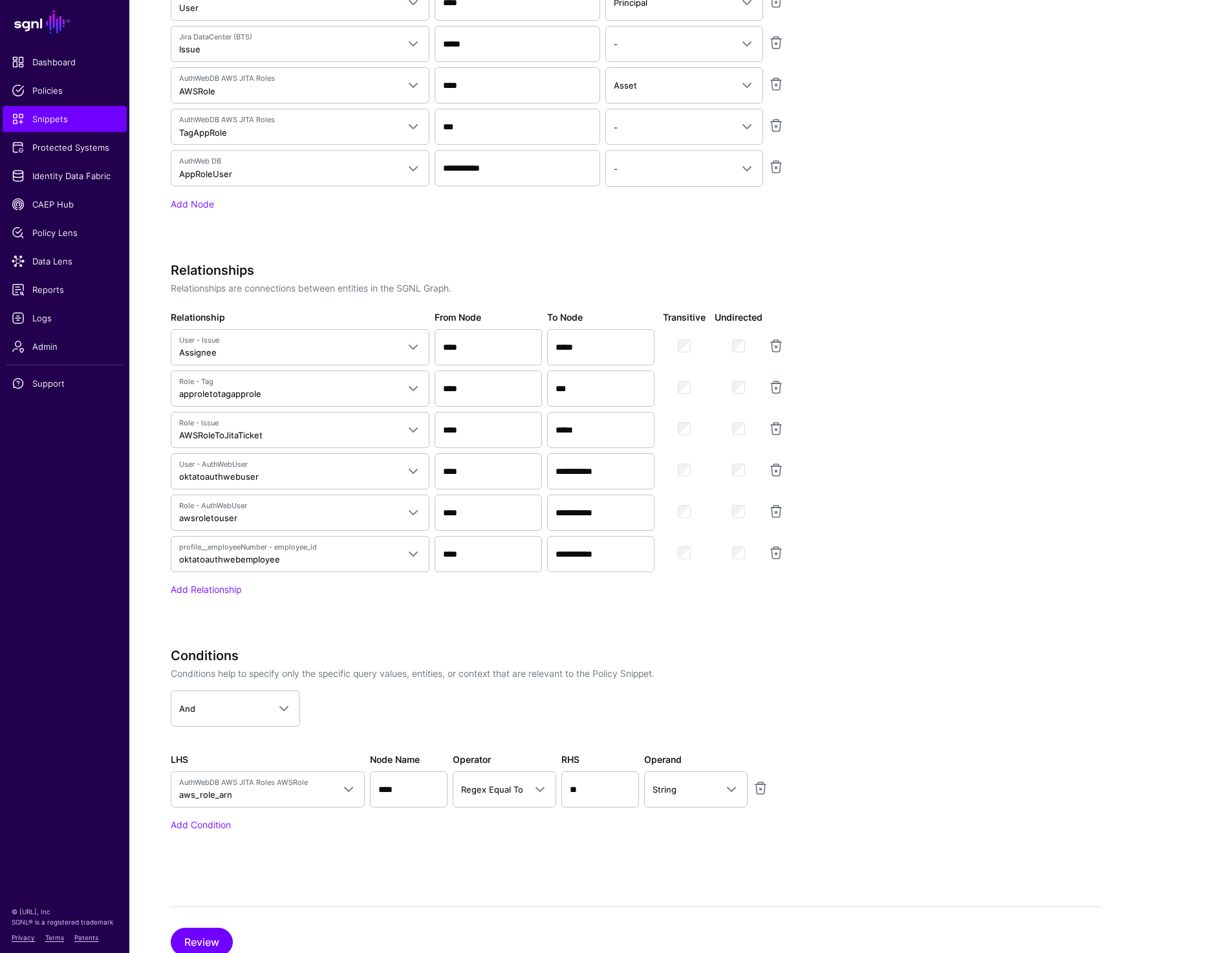
scroll to position [873, 0]
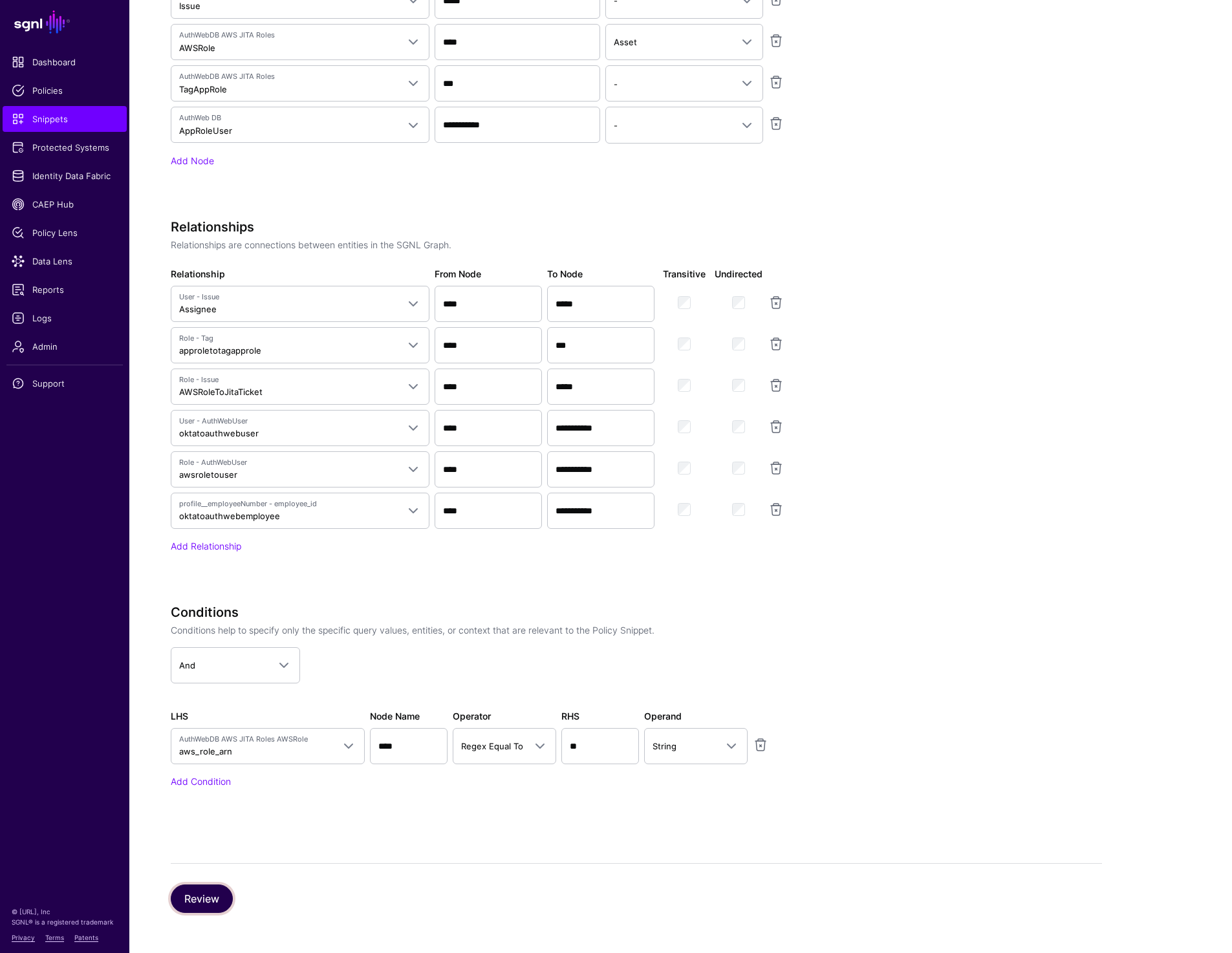
click at [180, 898] on button "Review" at bounding box center [202, 899] width 62 height 28
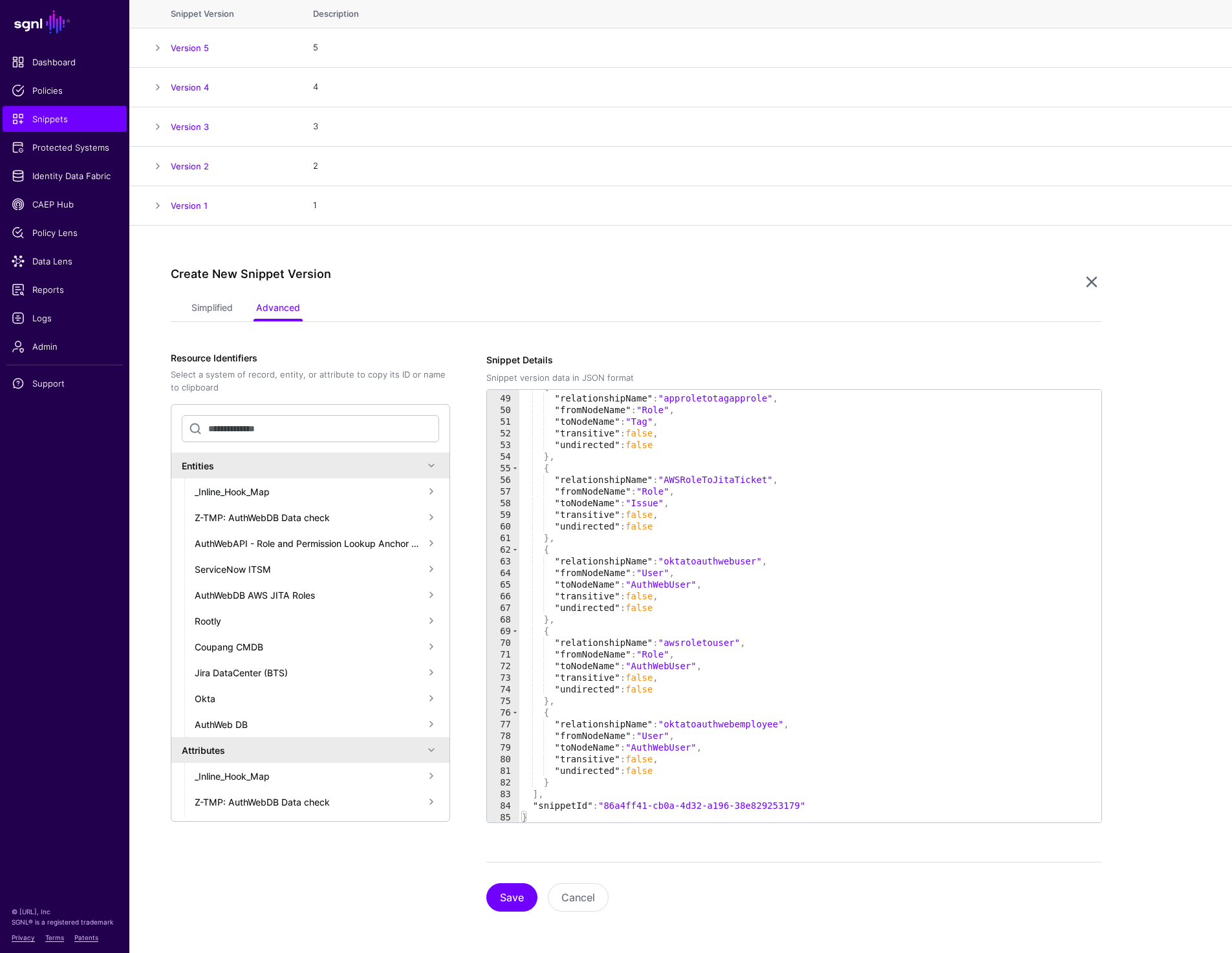
scroll to position [555, 0]
click at [206, 302] on link "Simplified" at bounding box center [212, 309] width 42 height 25
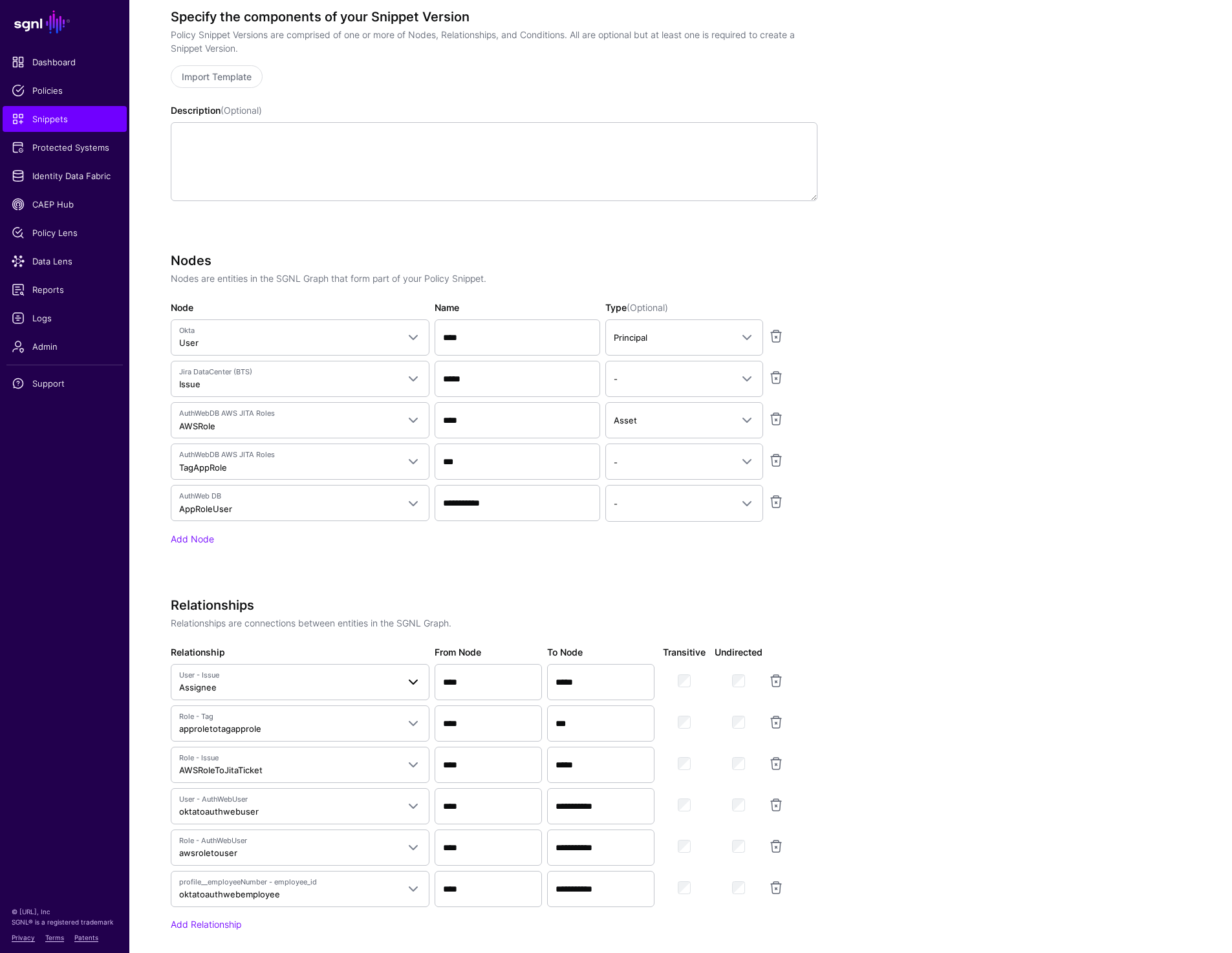
scroll to position [873, 0]
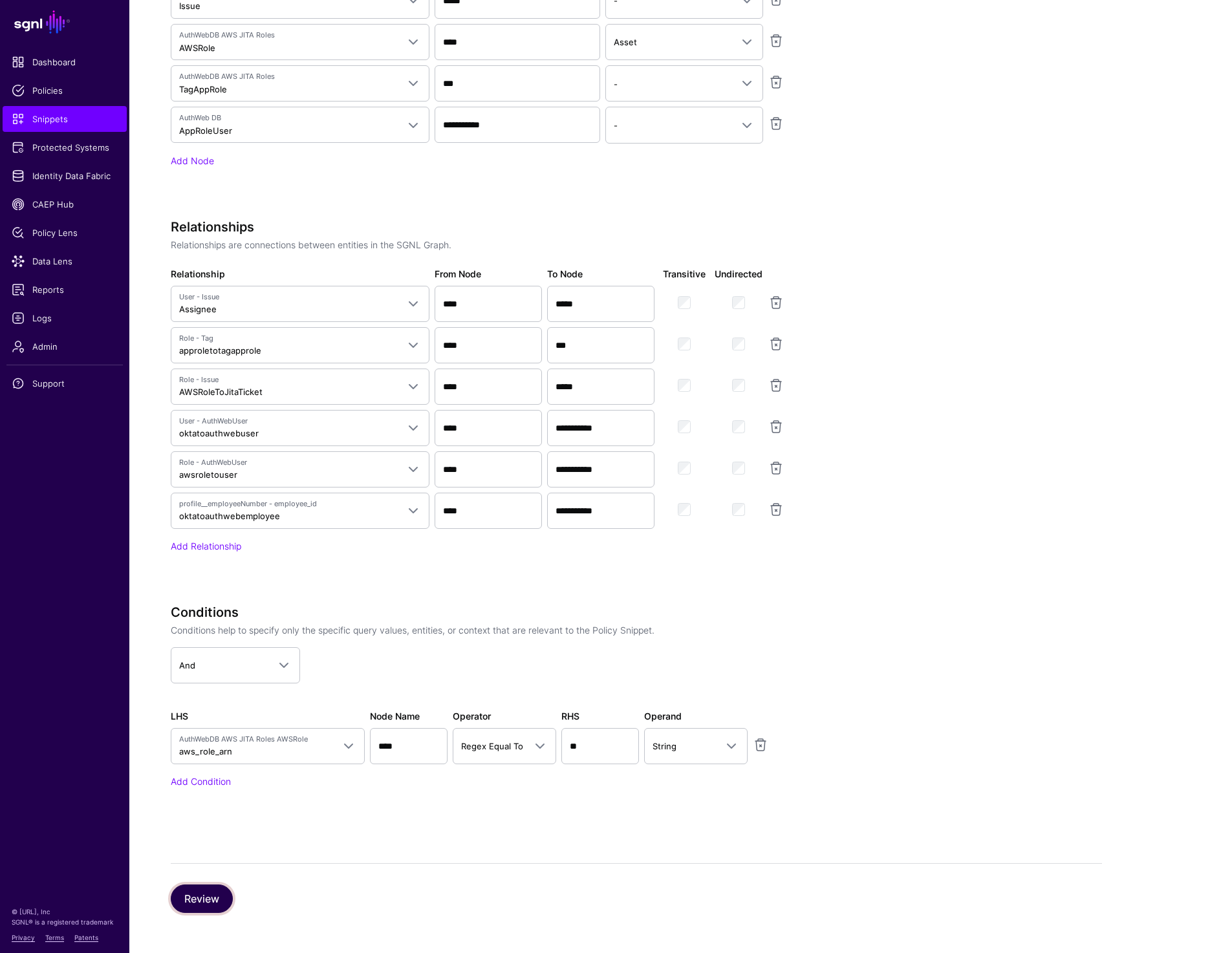
click at [204, 894] on button "Review" at bounding box center [202, 899] width 62 height 28
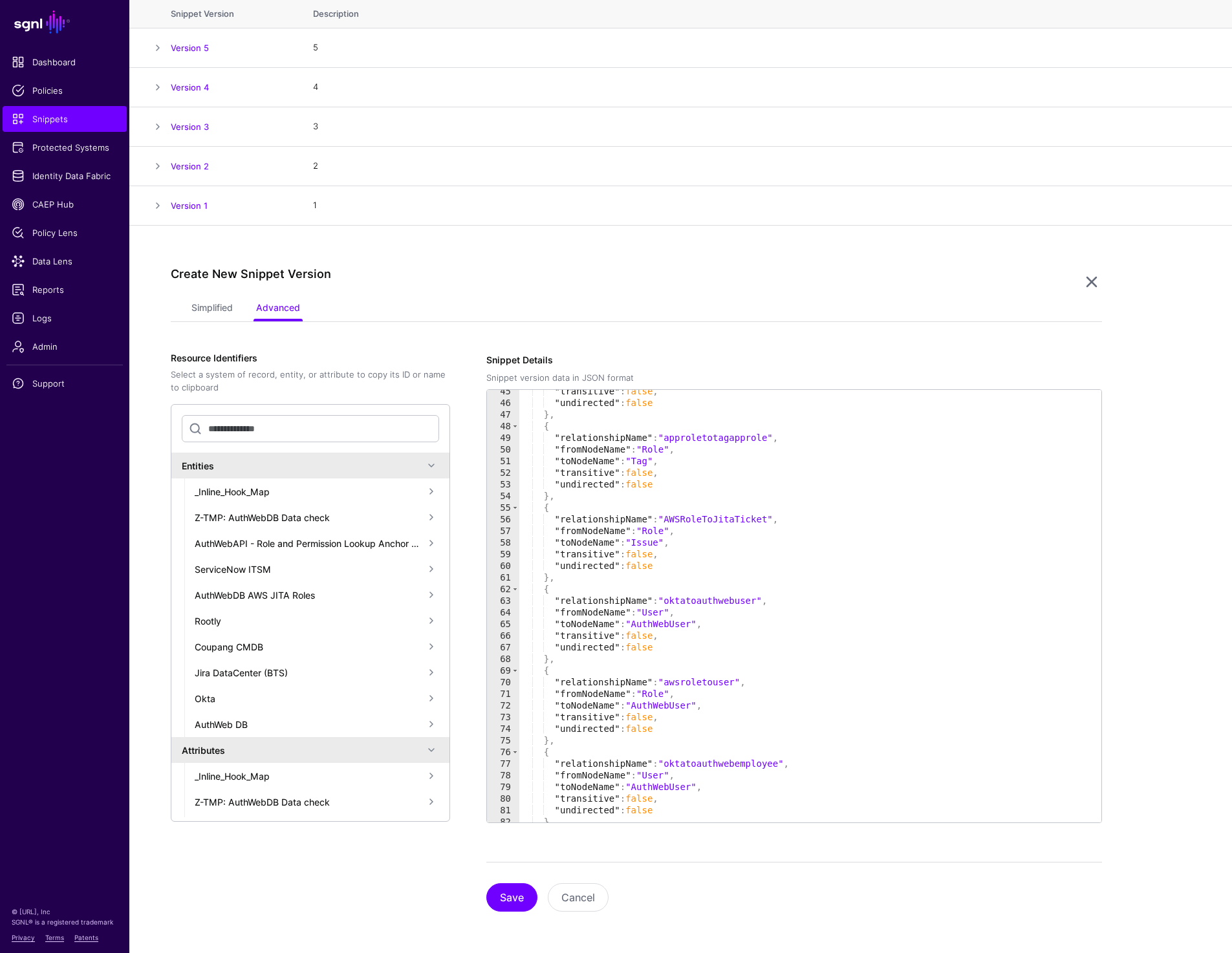
scroll to position [557, 0]
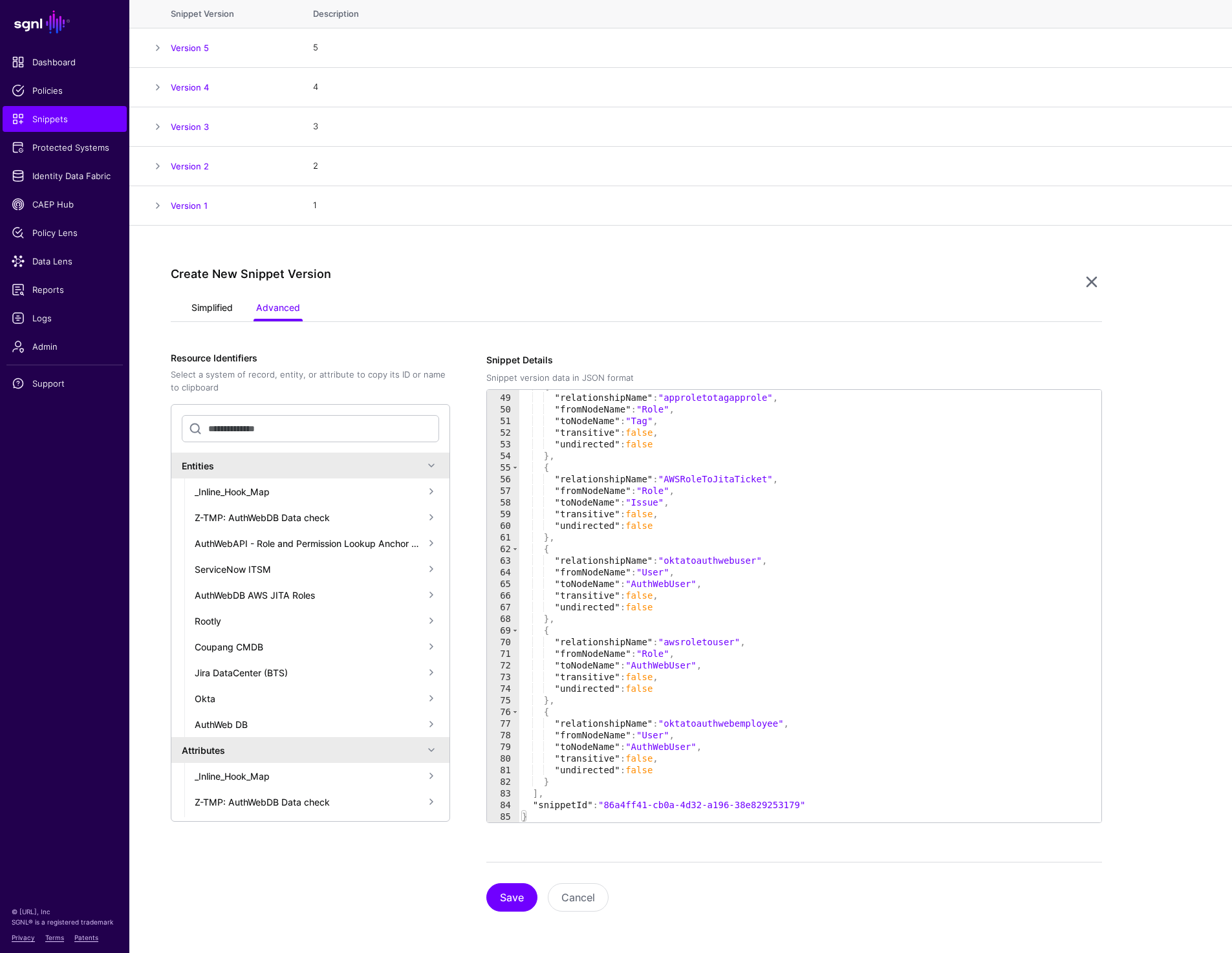
click at [199, 311] on link "Simplified" at bounding box center [212, 309] width 42 height 25
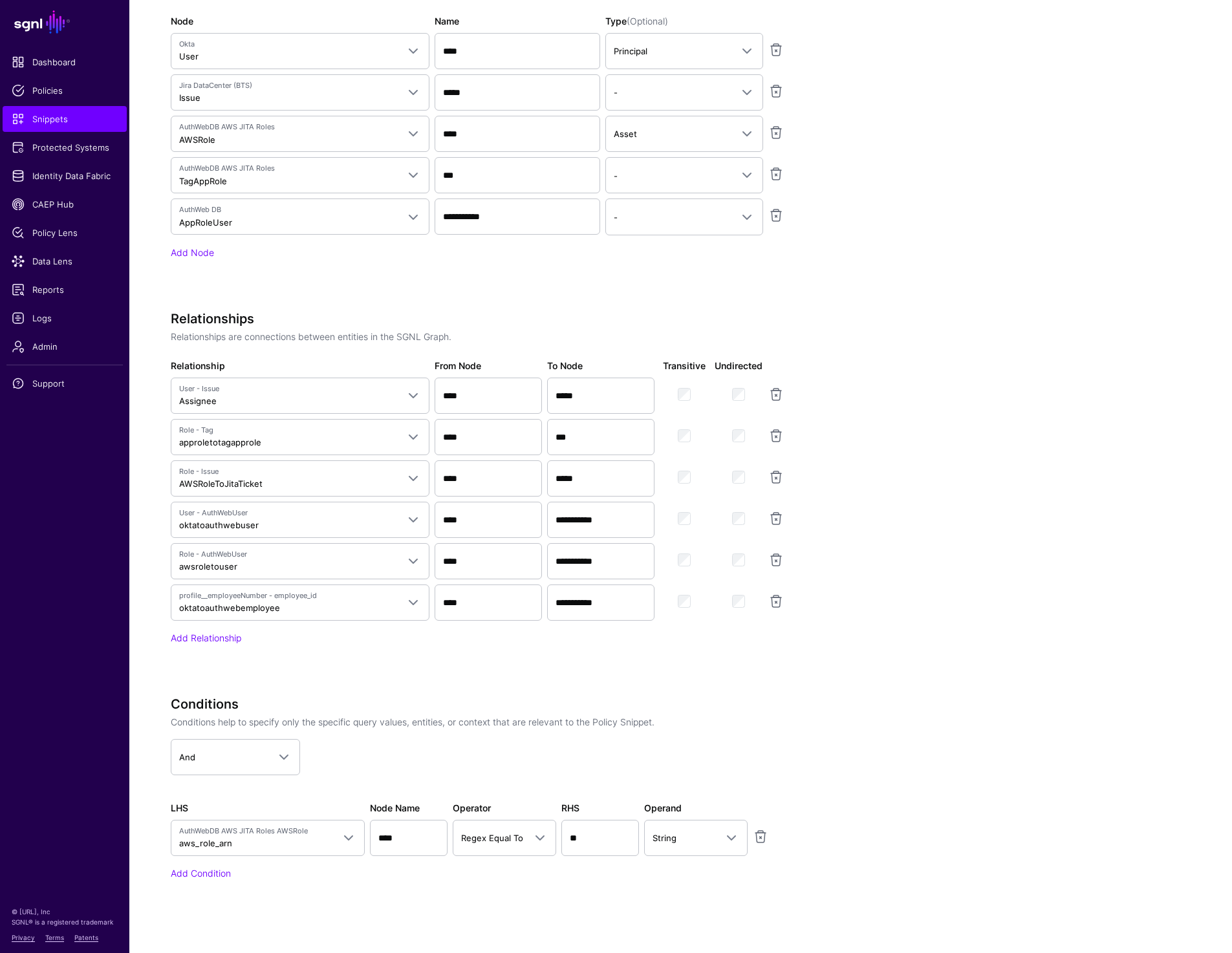
scroll to position [873, 0]
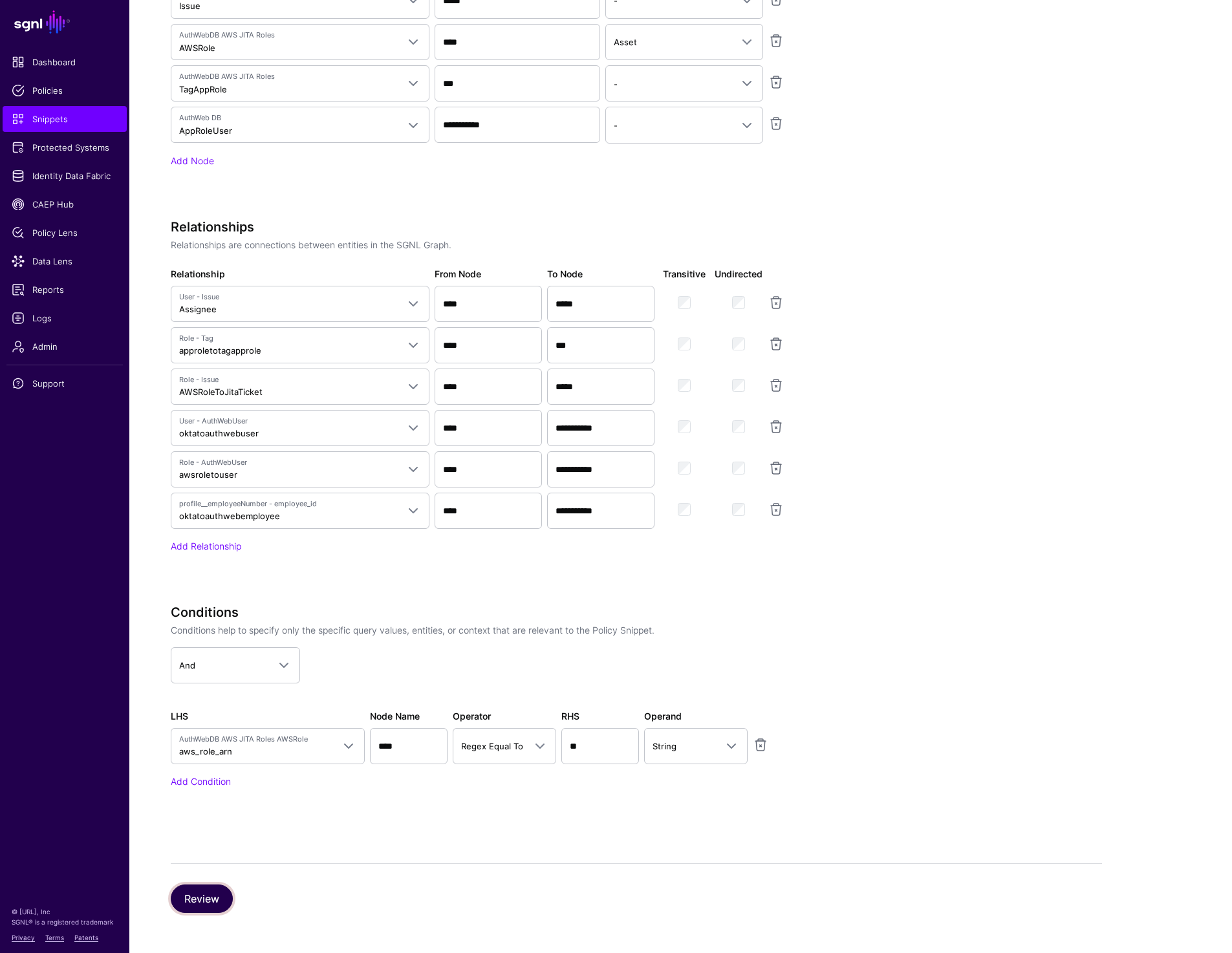
click at [210, 890] on button "Review" at bounding box center [202, 899] width 62 height 28
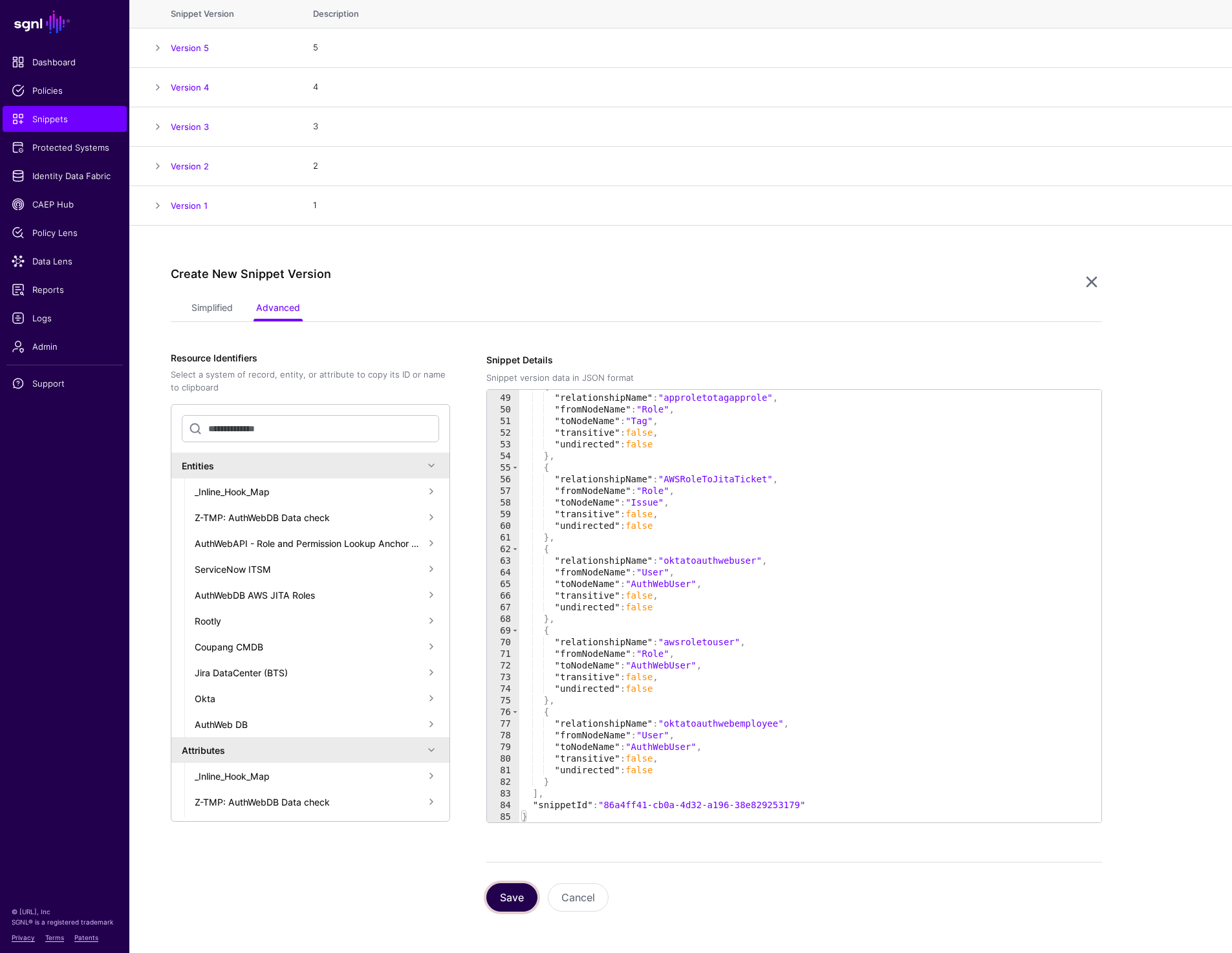
click at [486, 897] on button "Save" at bounding box center [512, 897] width 51 height 28
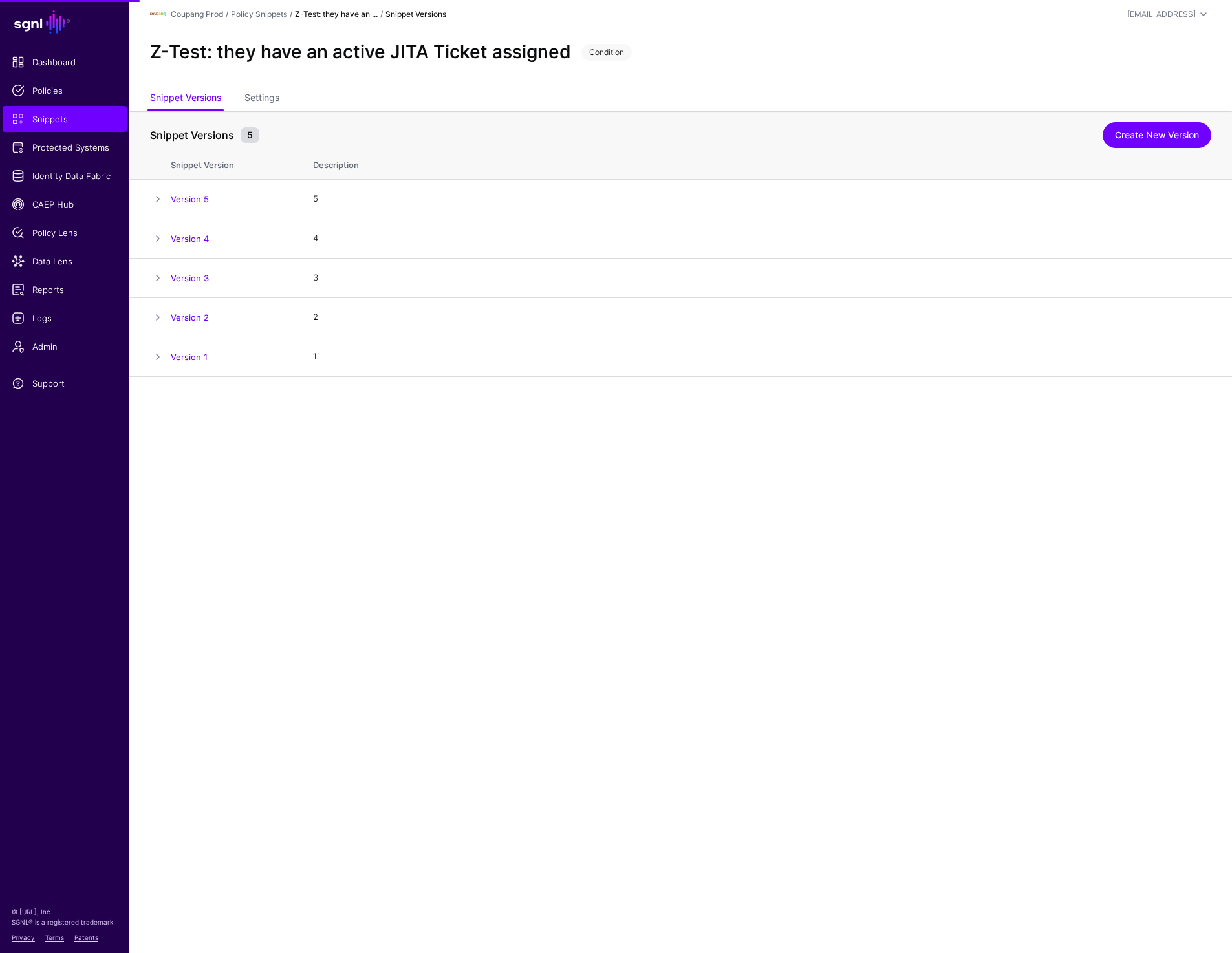
scroll to position [0, 0]
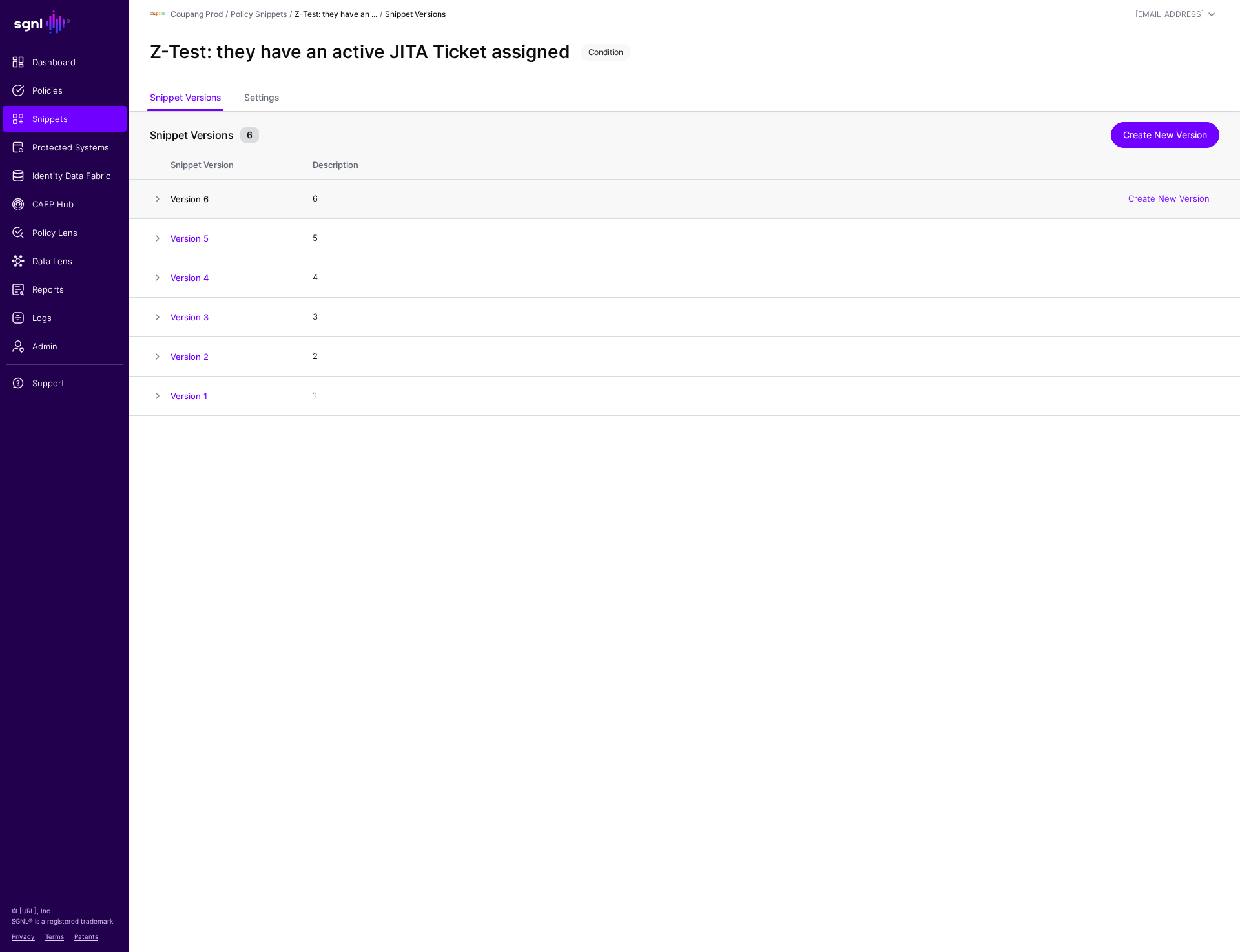
click at [202, 198] on link "Version 6" at bounding box center [190, 199] width 38 height 11
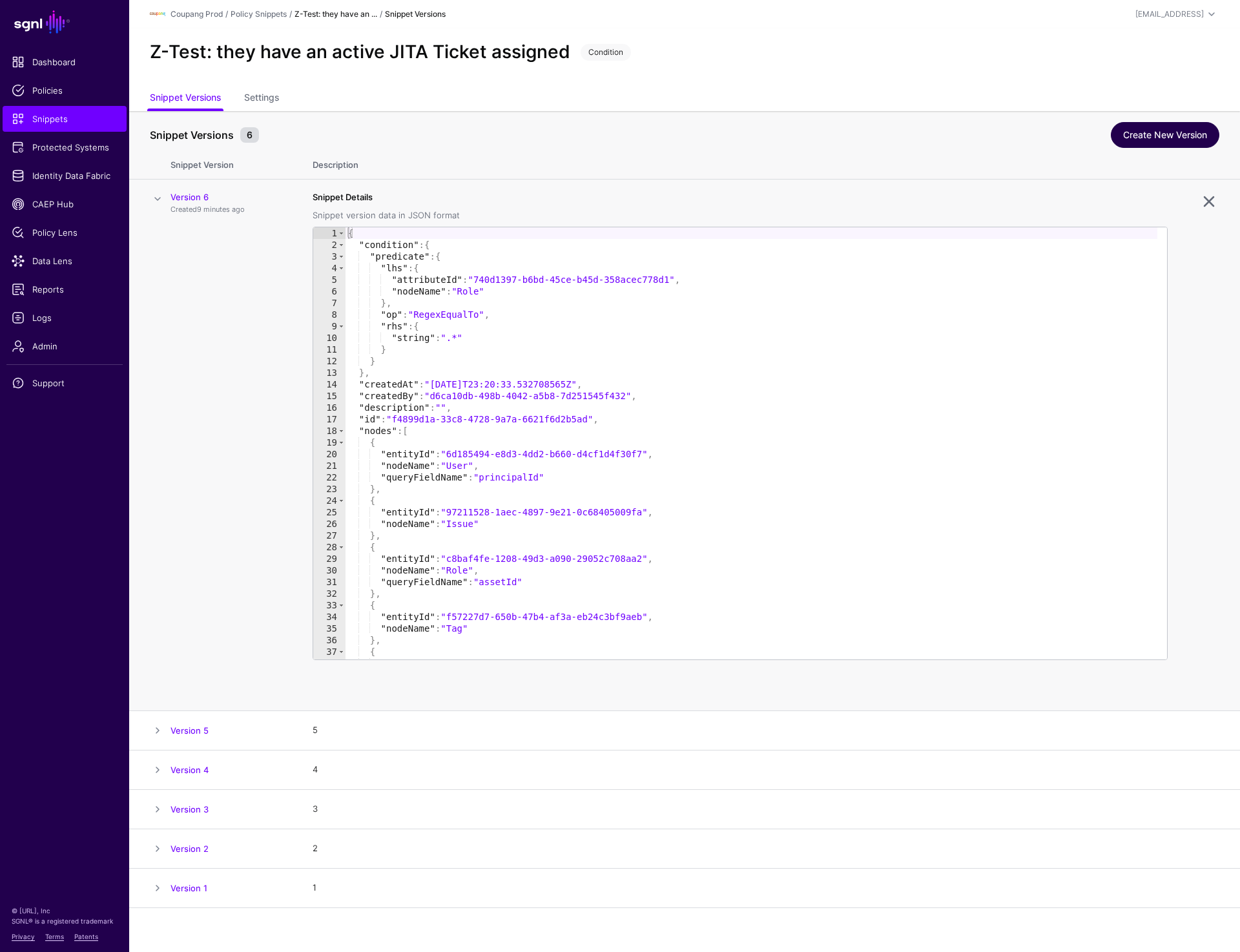
click at [1137, 131] on link "Create New Version" at bounding box center [1165, 135] width 108 height 26
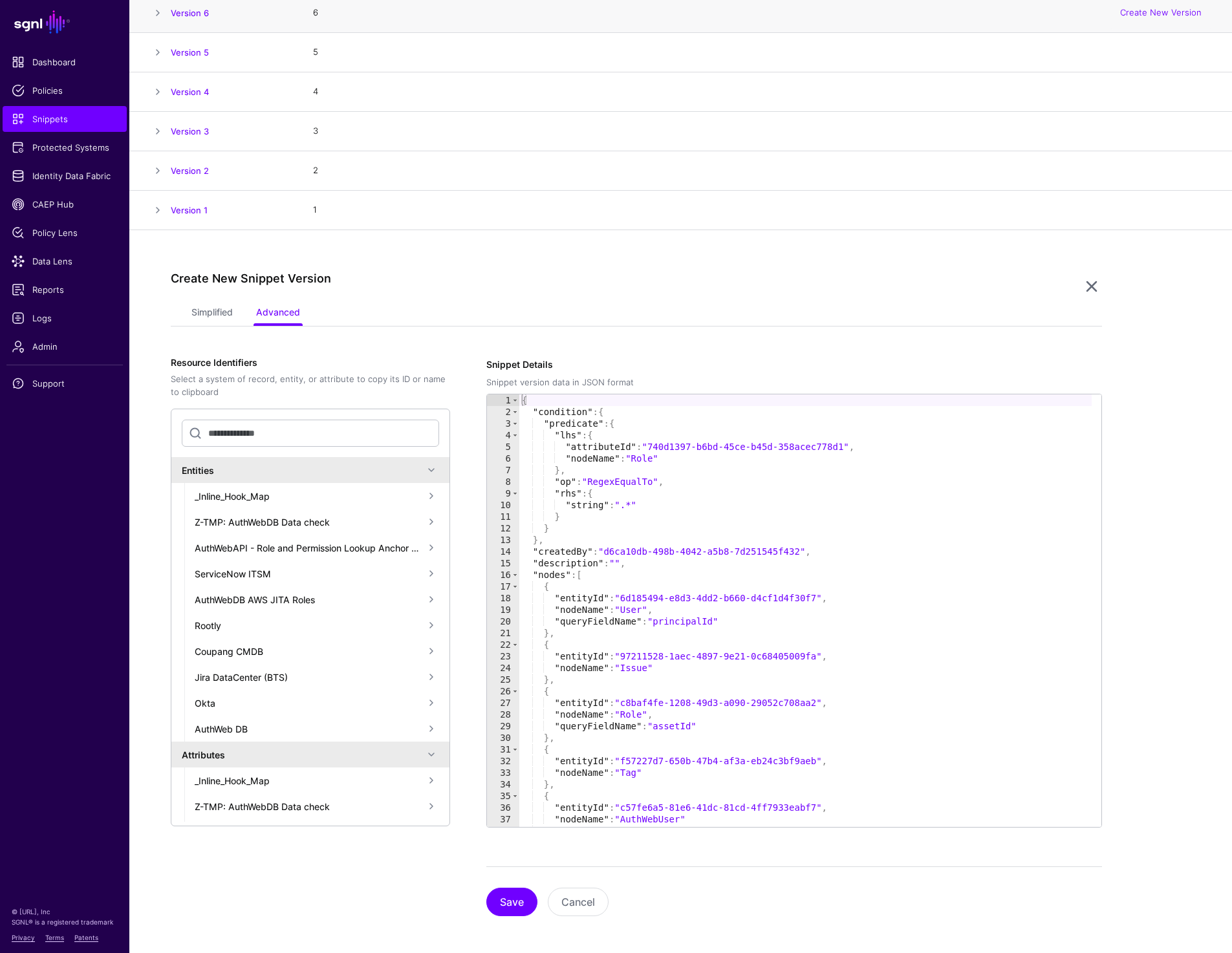
scroll to position [191, 0]
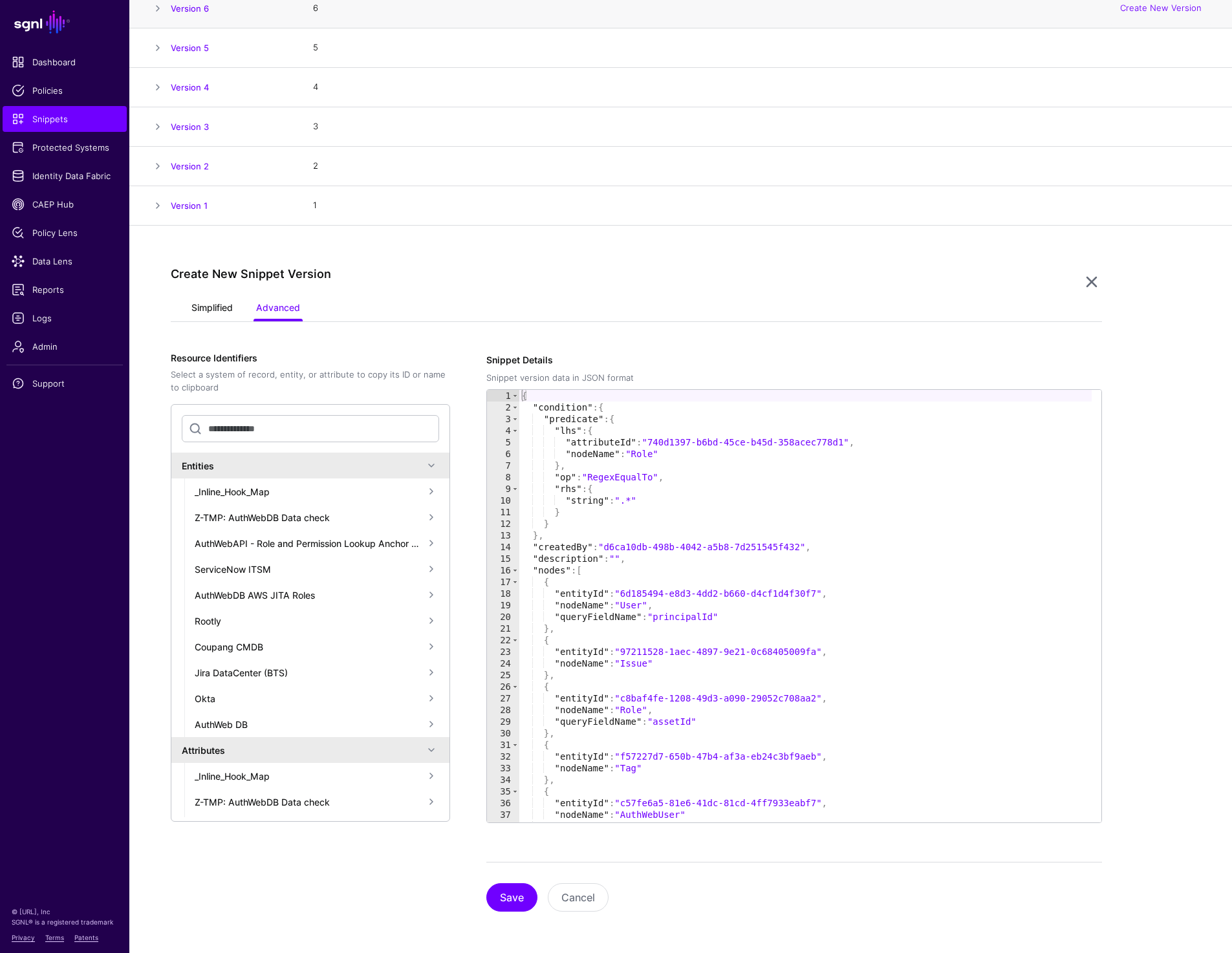
click at [222, 301] on link "Simplified" at bounding box center [212, 309] width 42 height 25
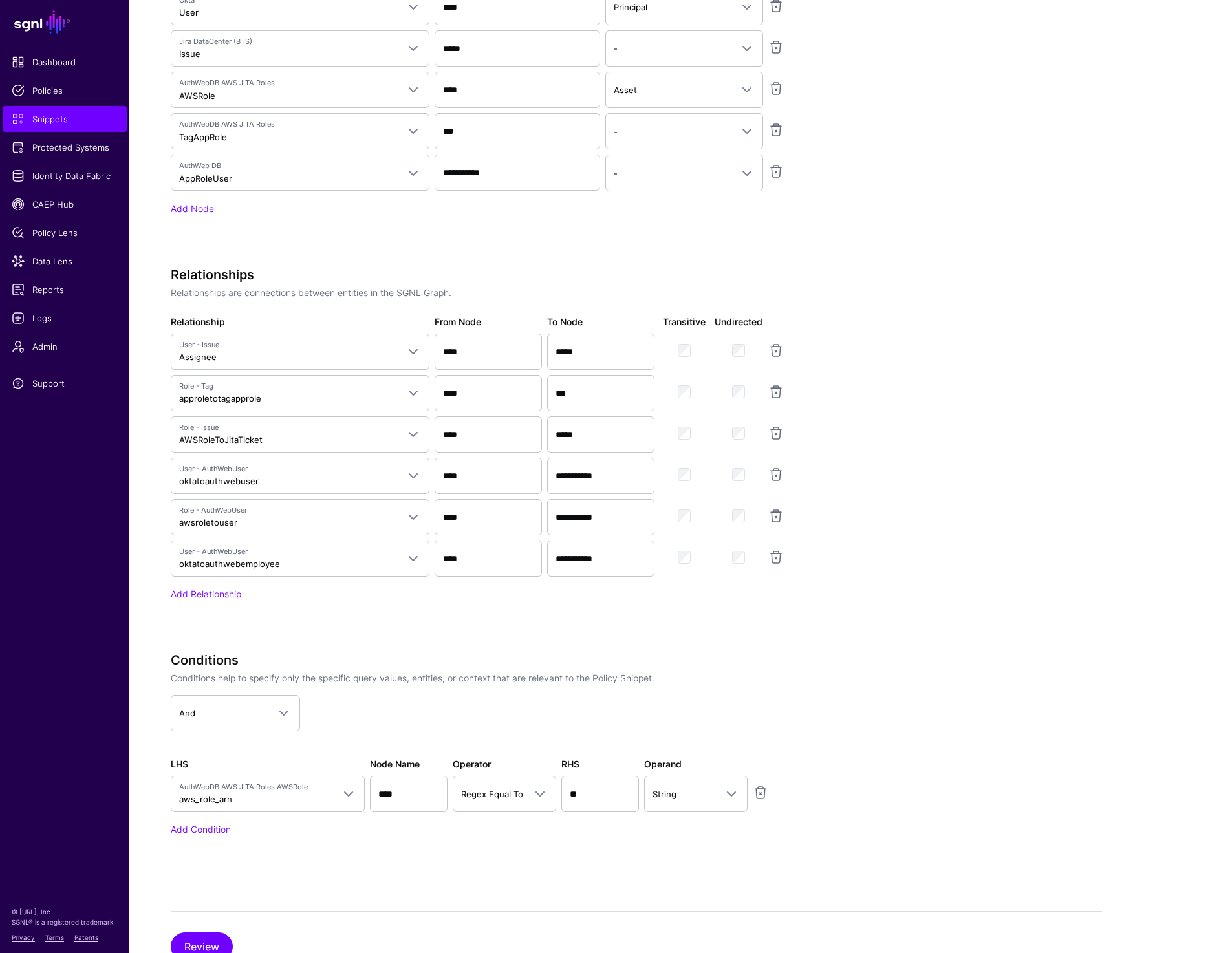
scroll to position [858, 0]
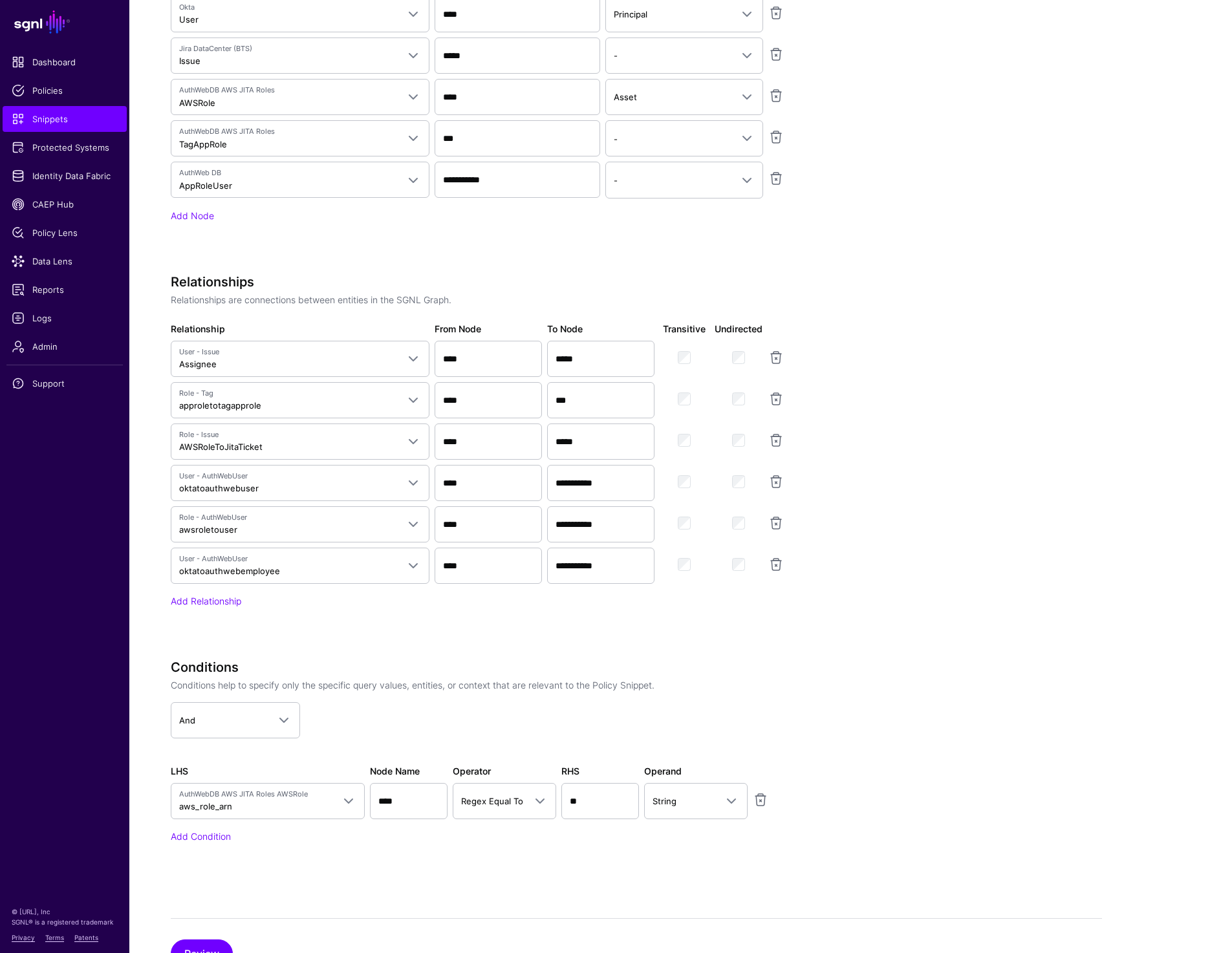
click at [1005, 131] on app-snippets-creator "Specify the components of your Snippet Version Policy Snippet Versions are comp…" at bounding box center [636, 283] width 931 height 1194
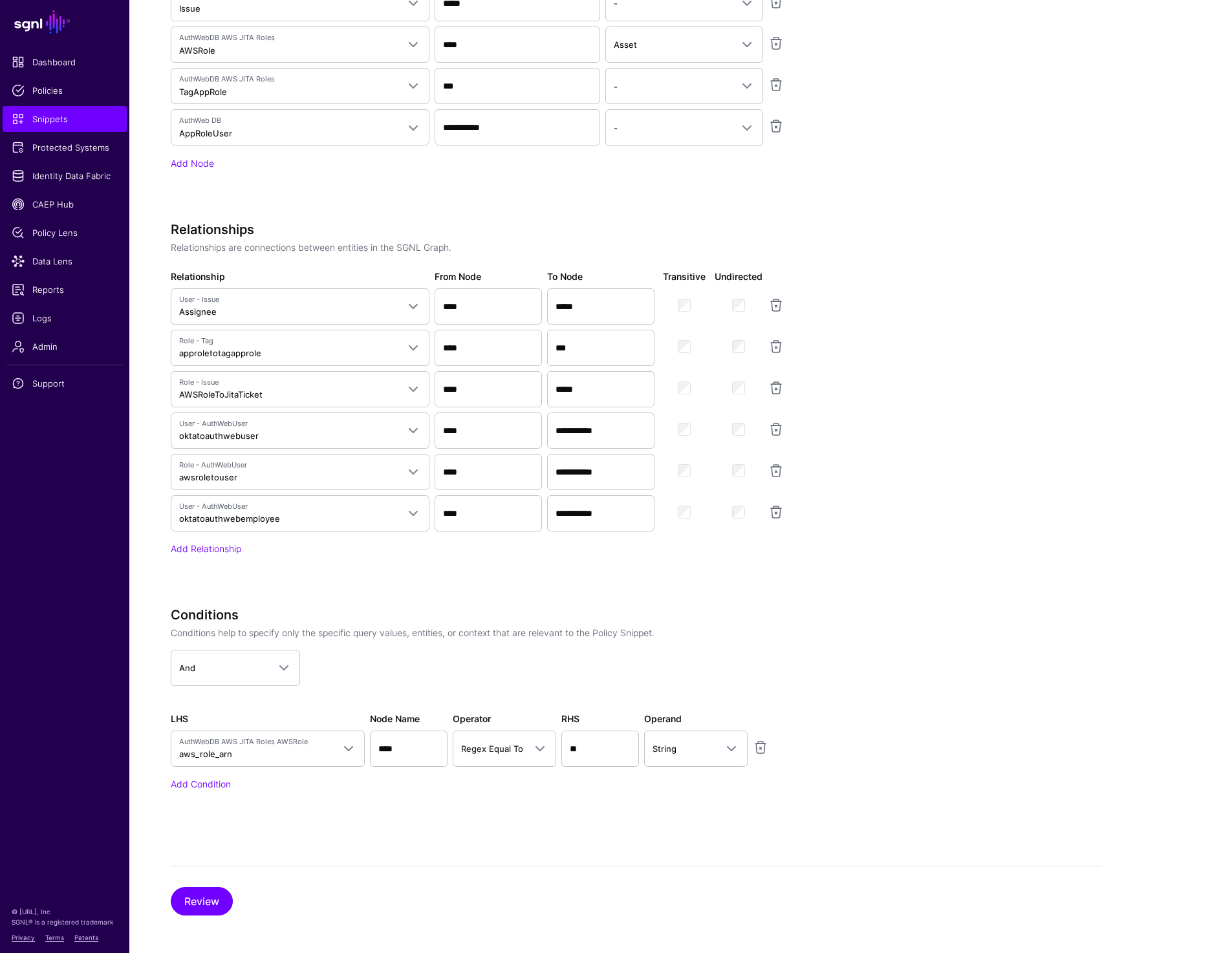
scroll to position [913, 0]
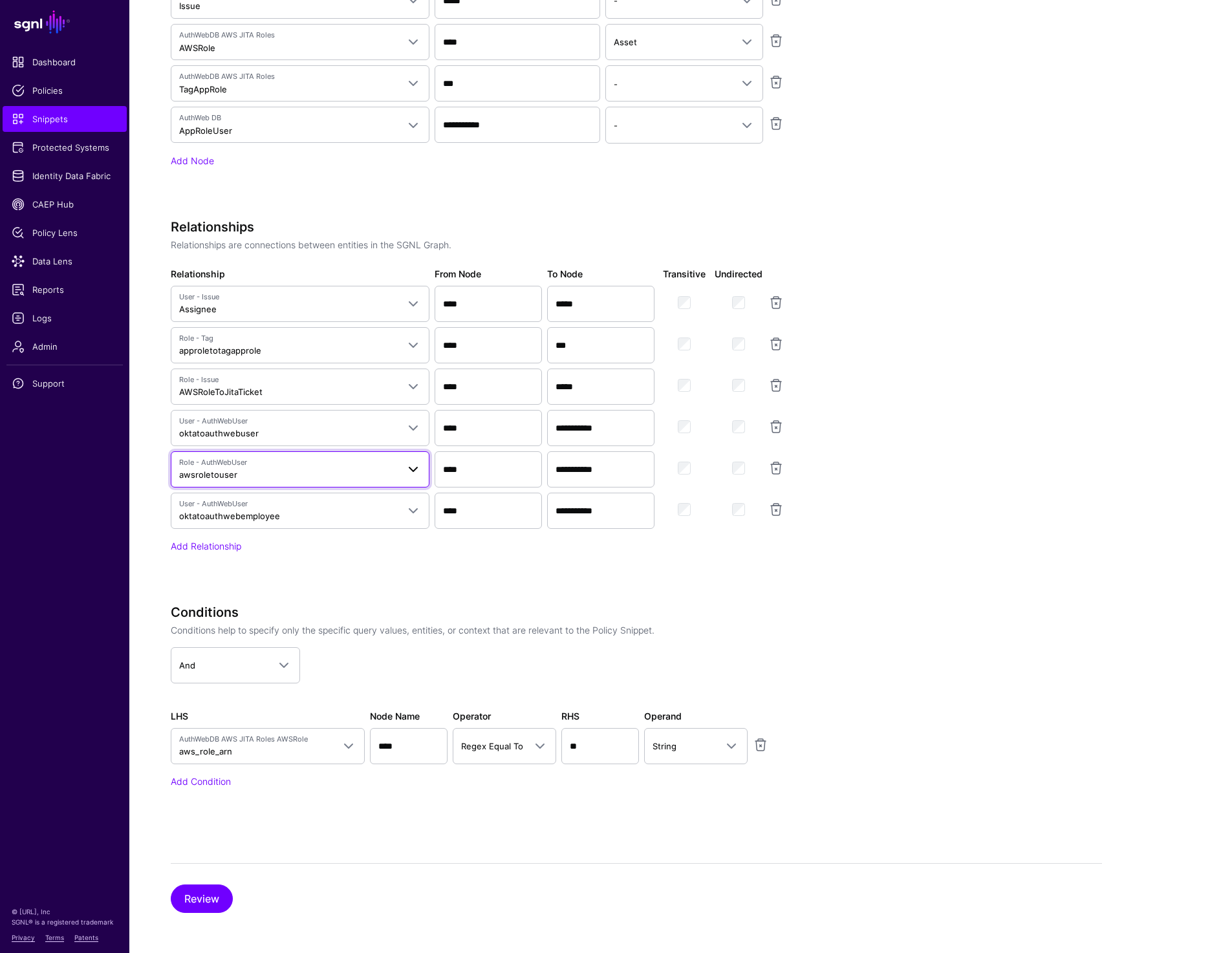
click at [392, 470] on span "Role - AuthWebUser awsroletouser" at bounding box center [288, 469] width 218 height 25
click at [1089, 460] on app-snippets-creator "Specify the components of your Snippet Version Policy Snippet Versions are comp…" at bounding box center [636, 227] width 931 height 1194
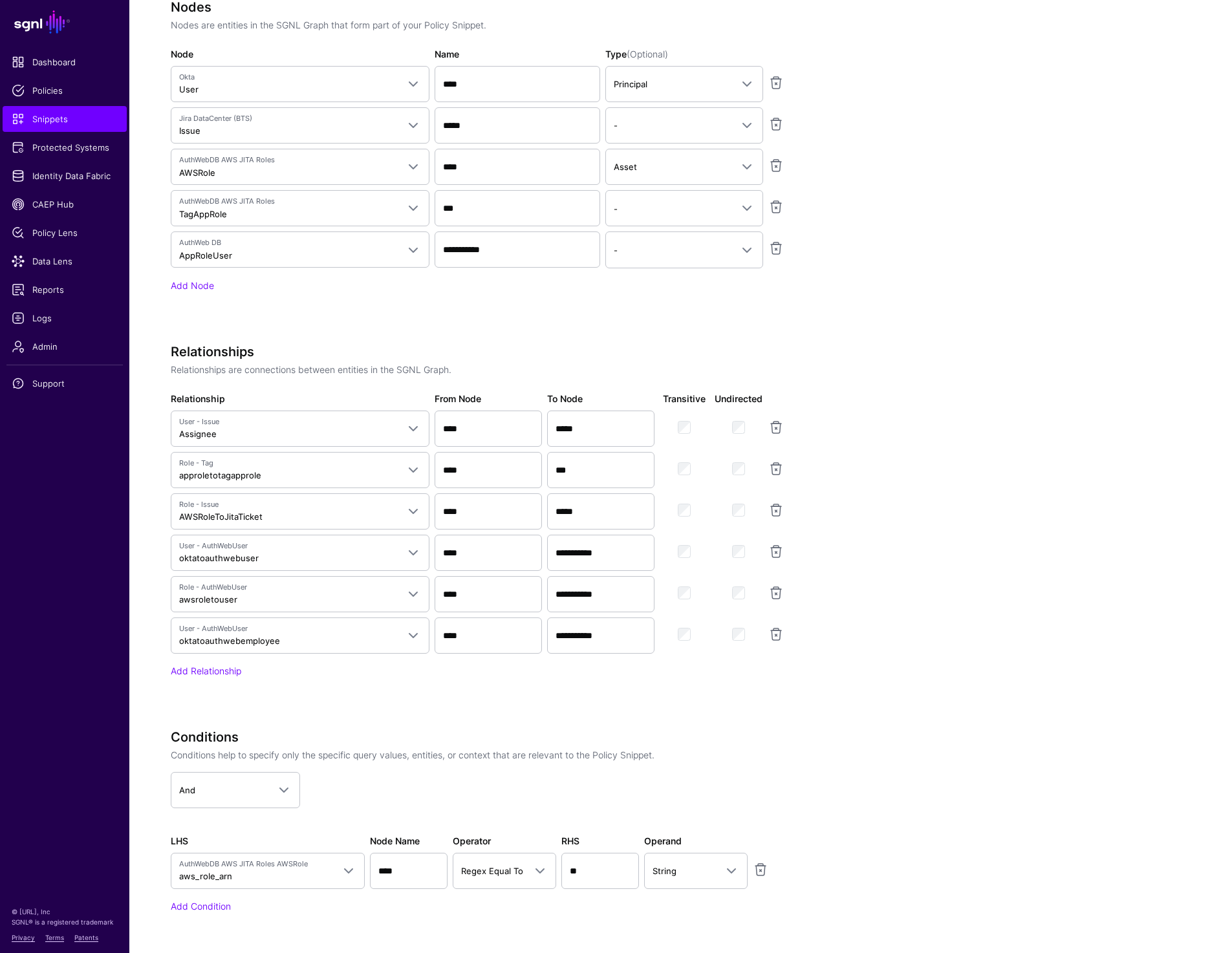
scroll to position [797, 0]
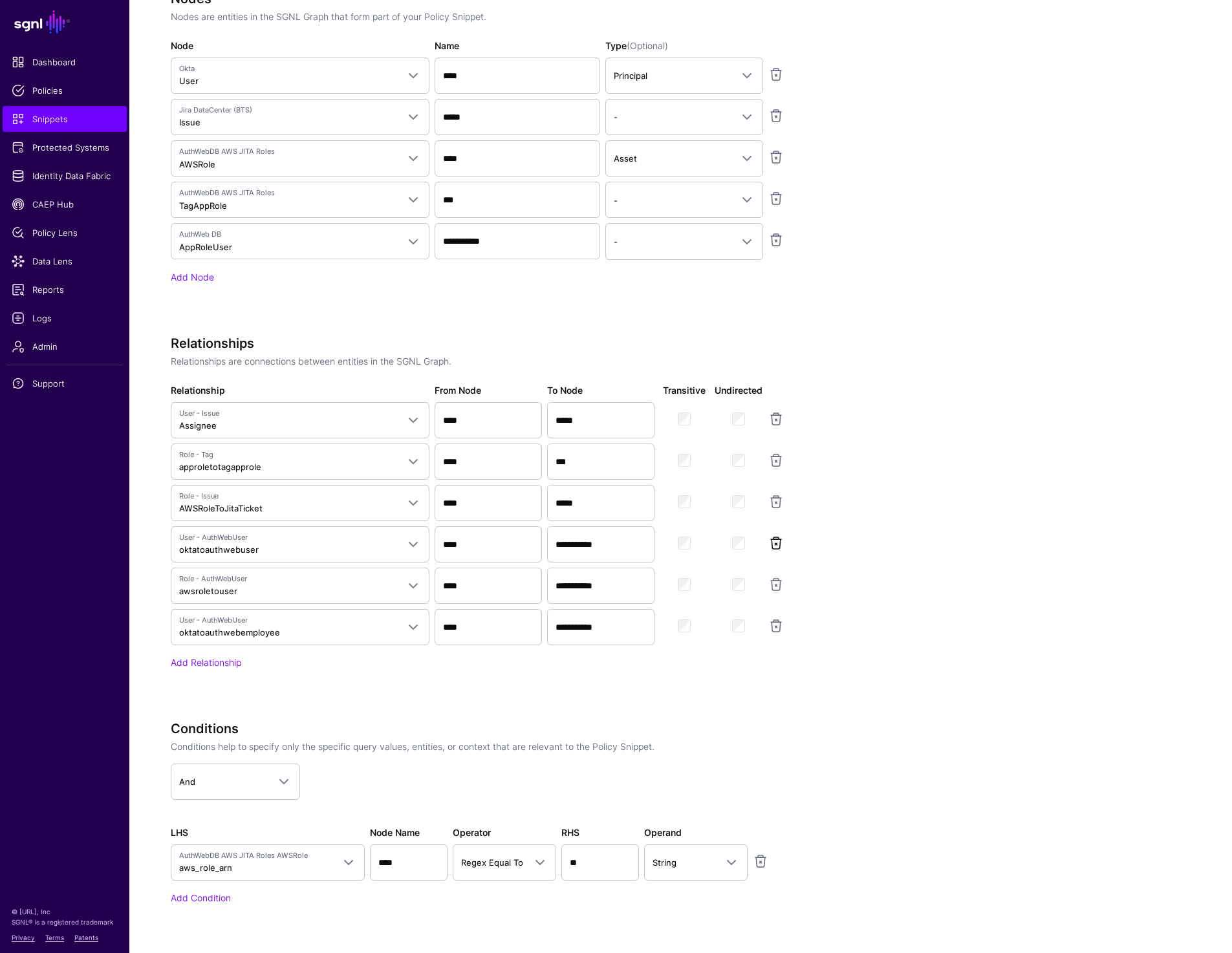
click at [779, 539] on link at bounding box center [776, 543] width 15 height 15
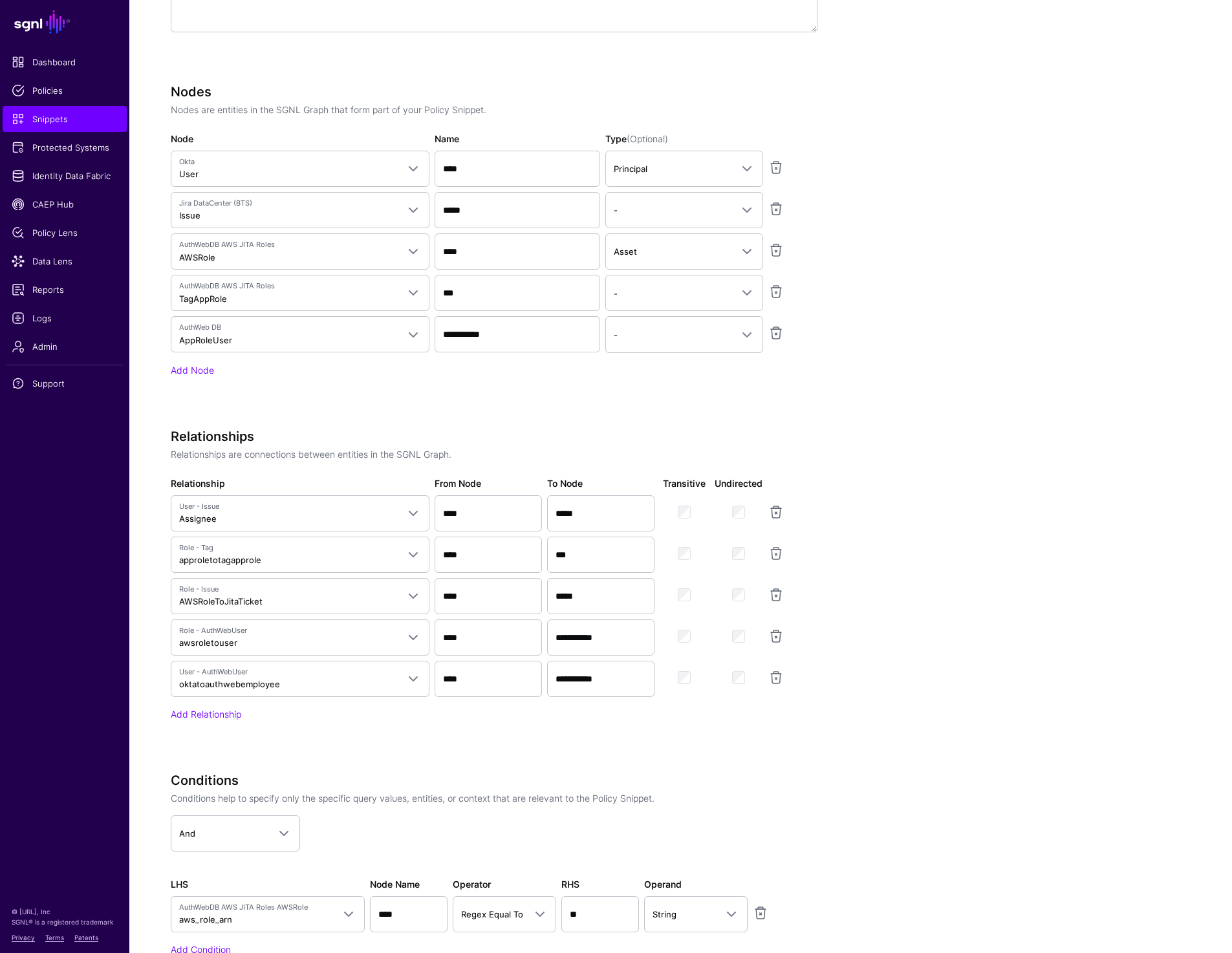
scroll to position [871, 0]
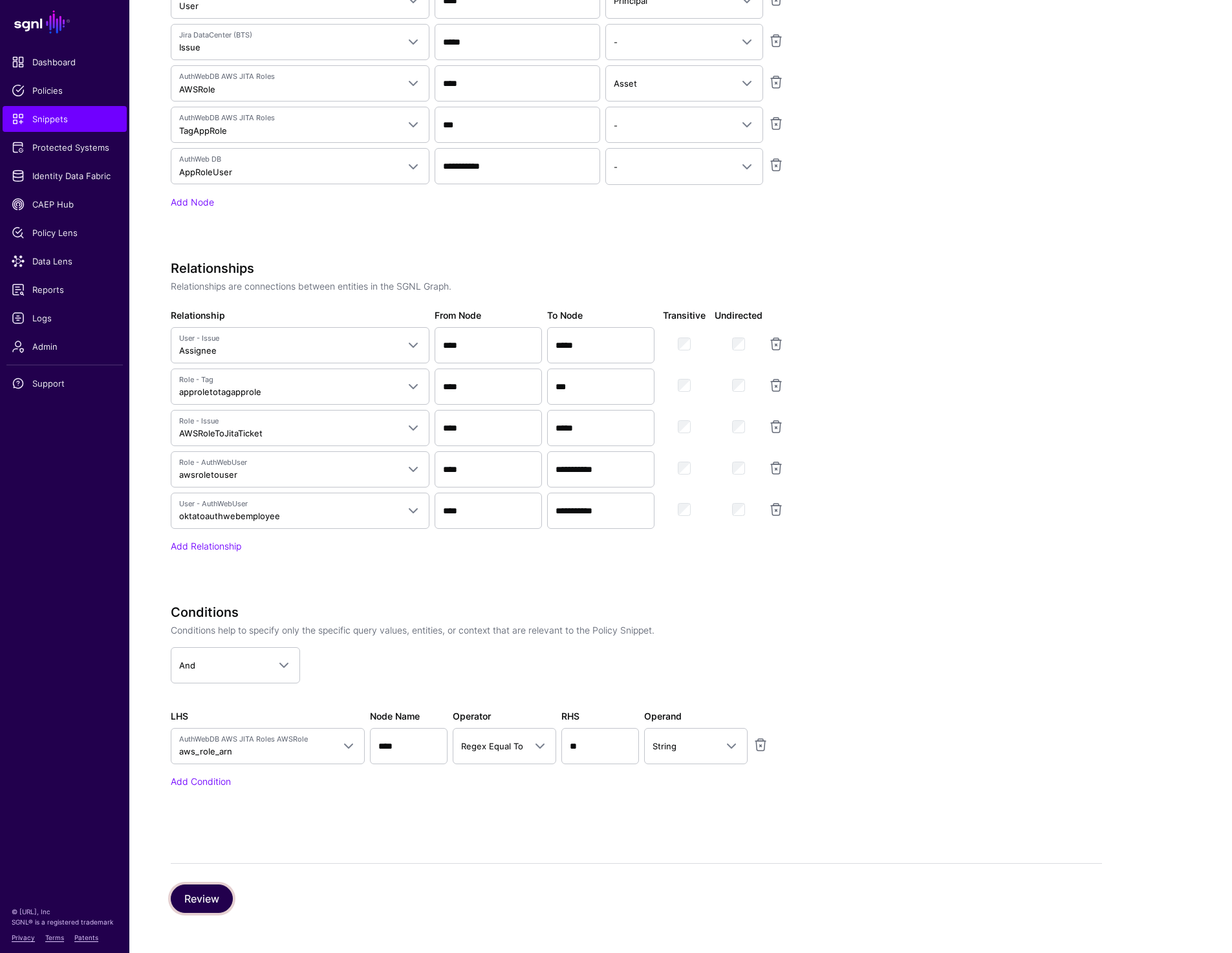
click at [186, 891] on button "Review" at bounding box center [202, 899] width 62 height 28
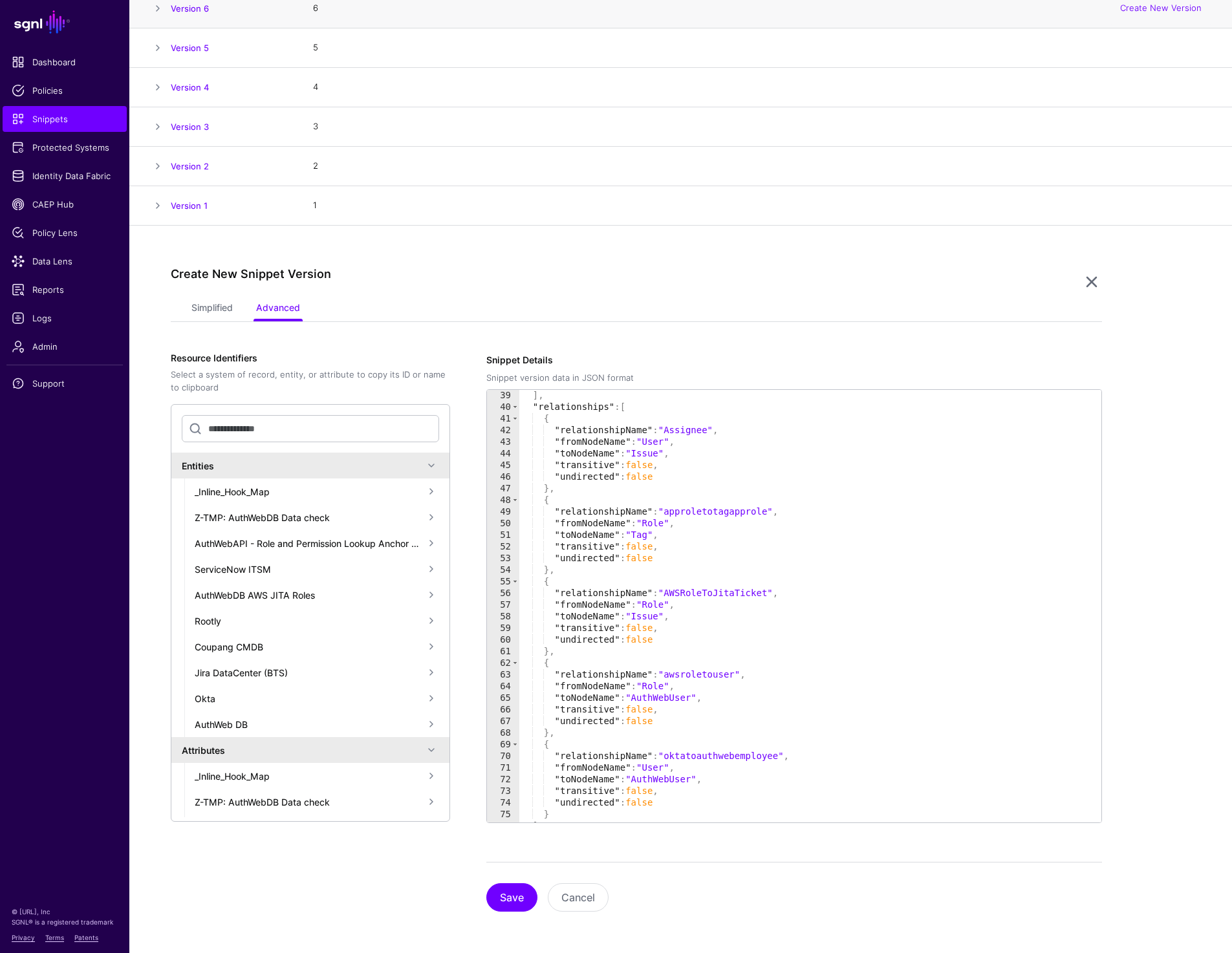
scroll to position [475, 0]
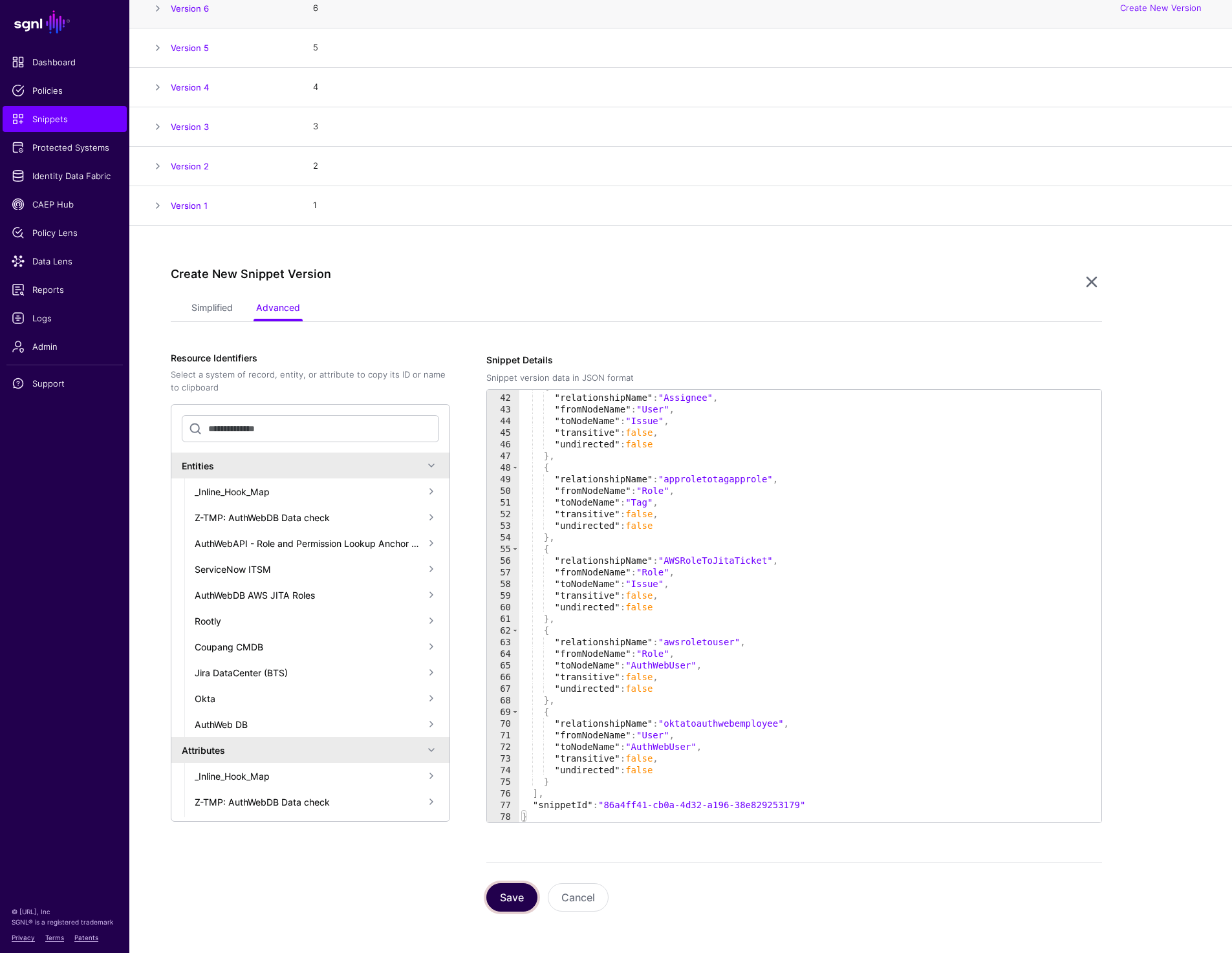
click at [513, 894] on button "Save" at bounding box center [512, 897] width 51 height 28
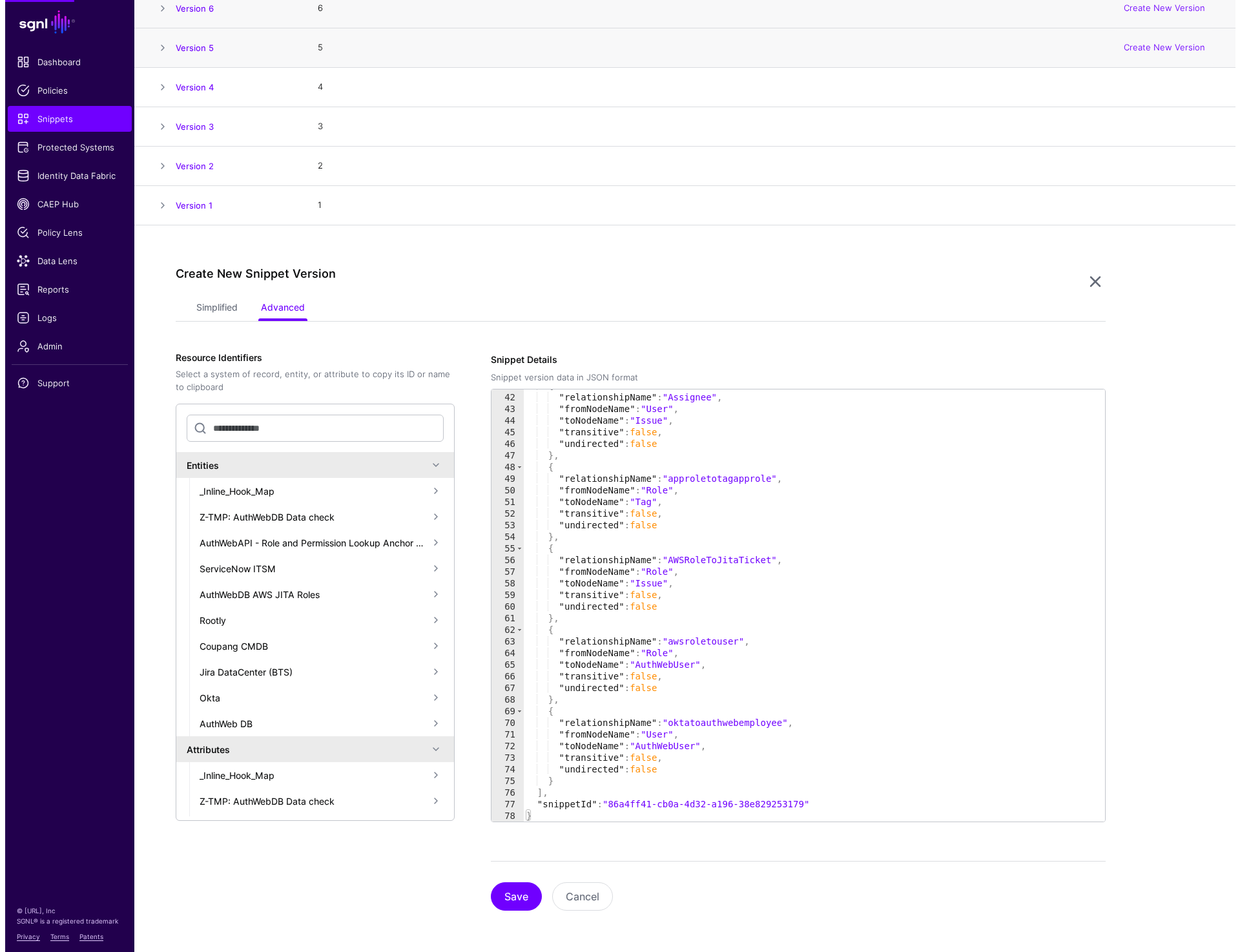
scroll to position [0, 0]
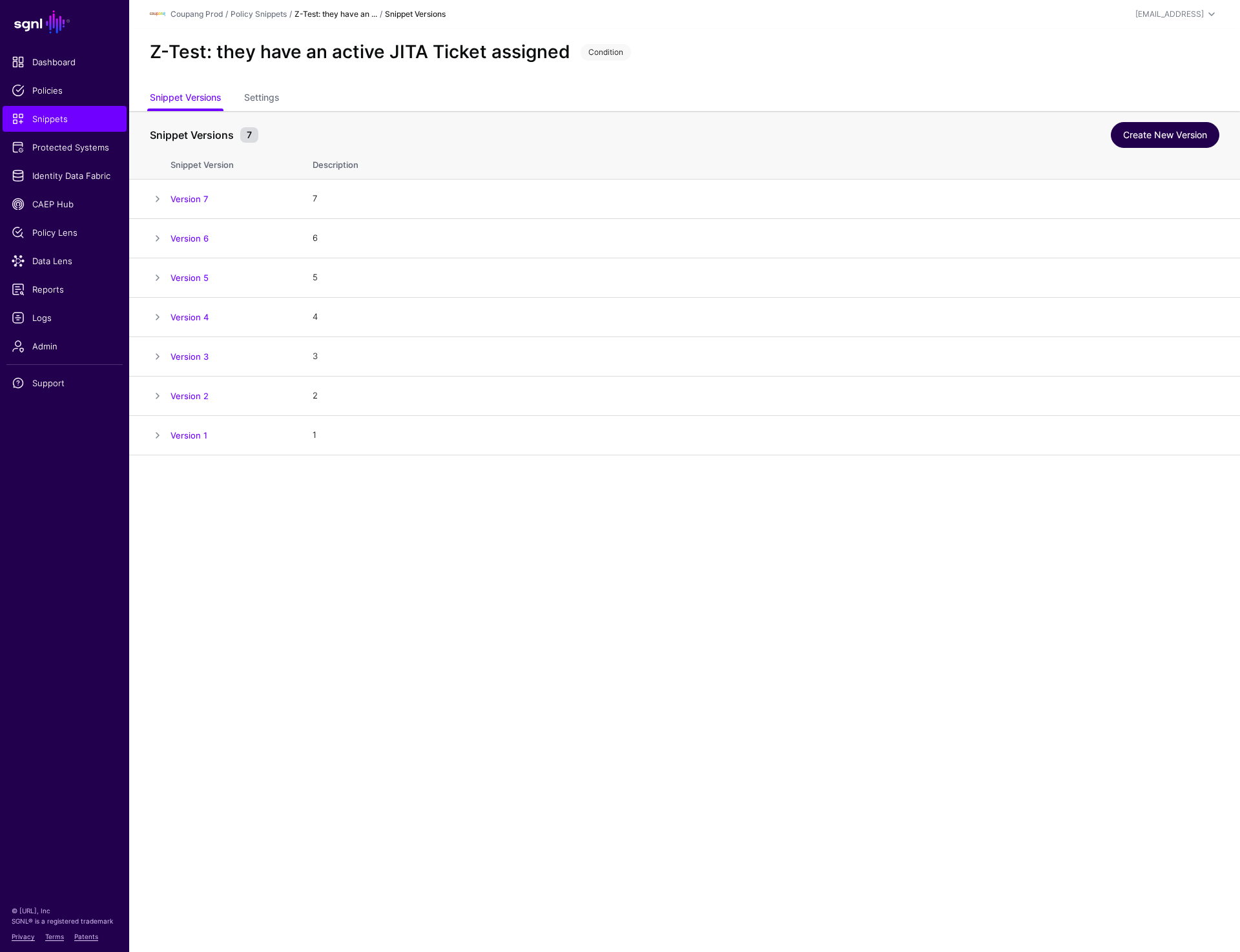
click at [1155, 131] on link "Create New Version" at bounding box center [1165, 135] width 108 height 26
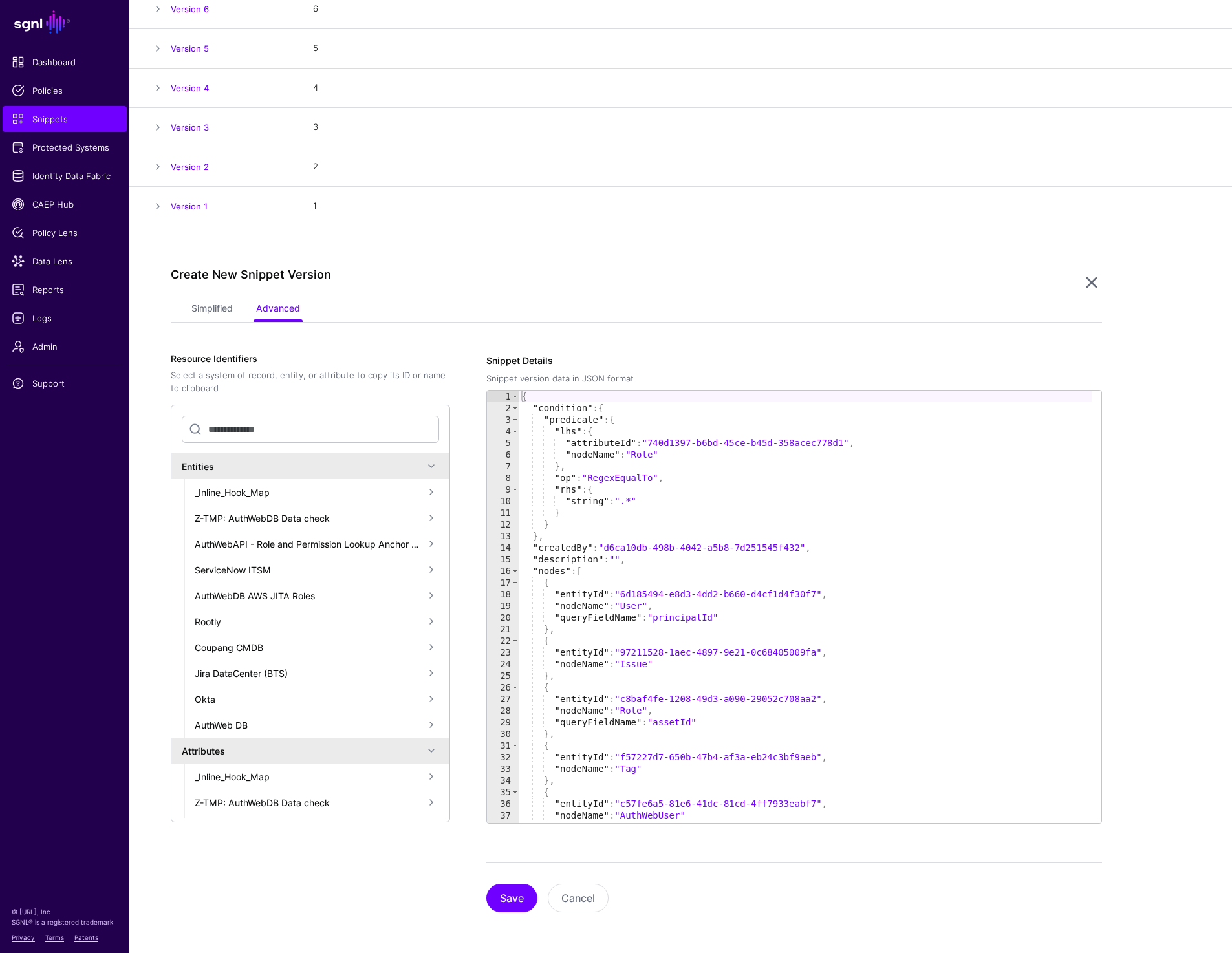
scroll to position [230, 0]
click at [222, 308] on link "Simplified" at bounding box center [212, 309] width 42 height 25
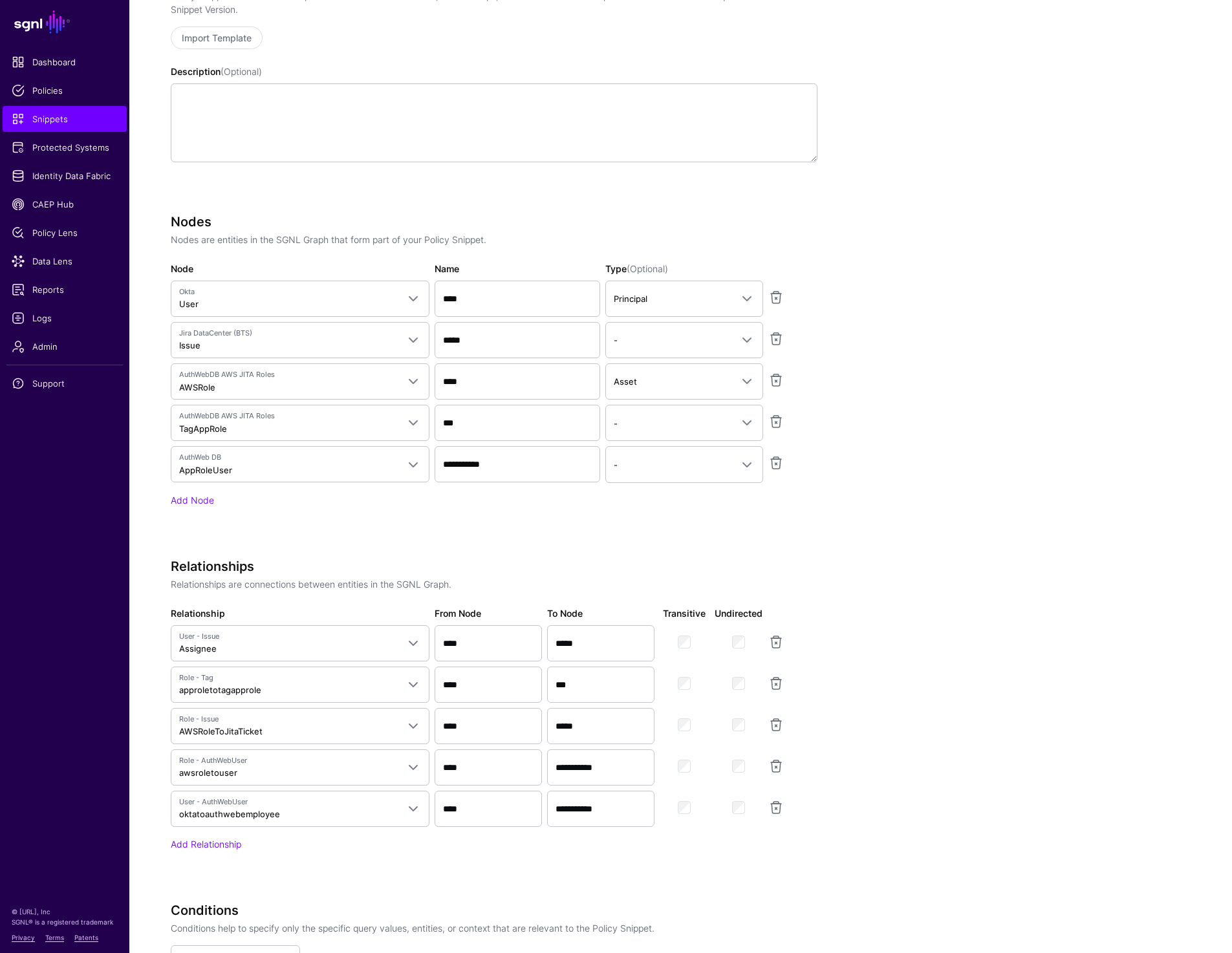
scroll to position [620, 0]
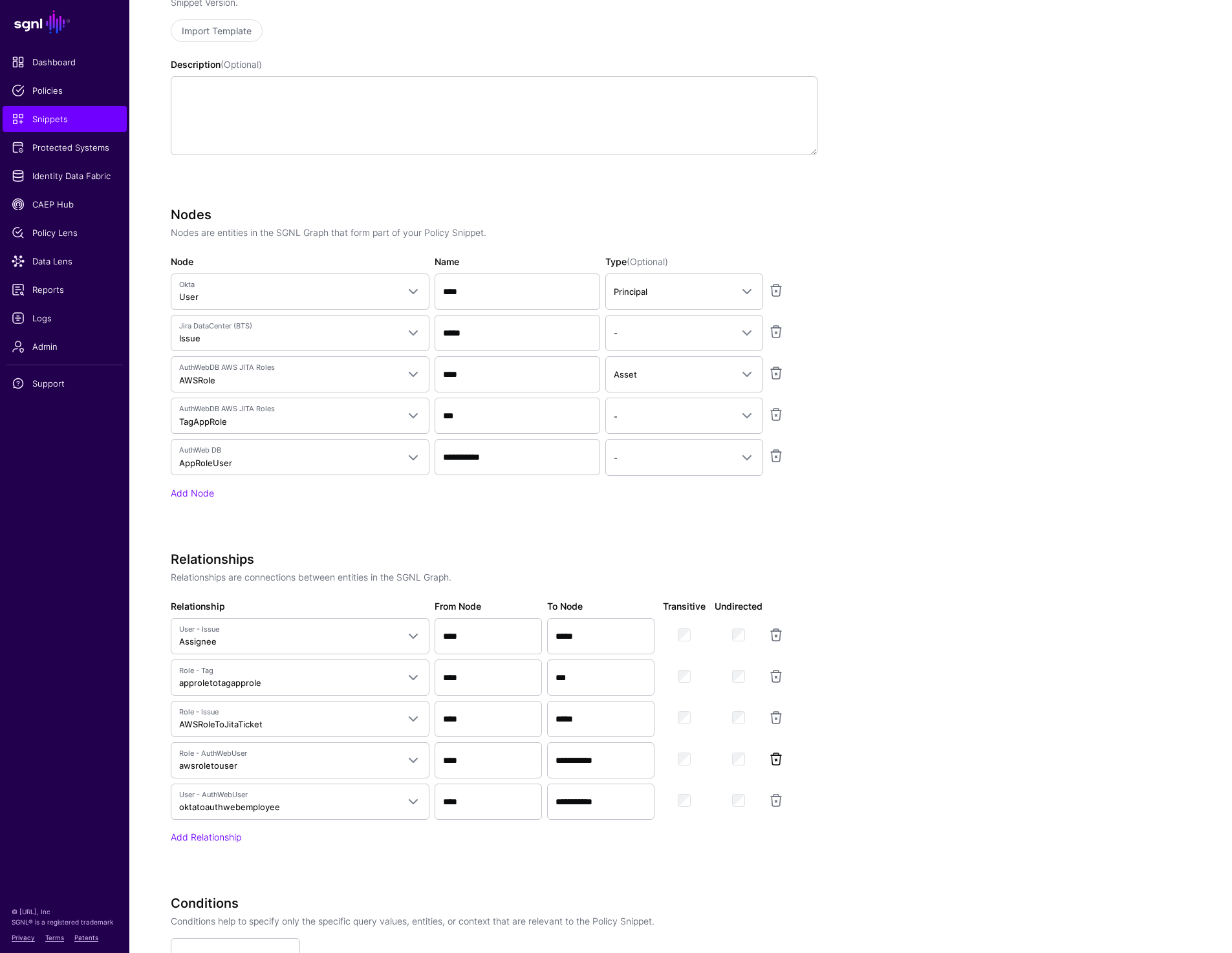
click at [773, 759] on link at bounding box center [776, 759] width 15 height 15
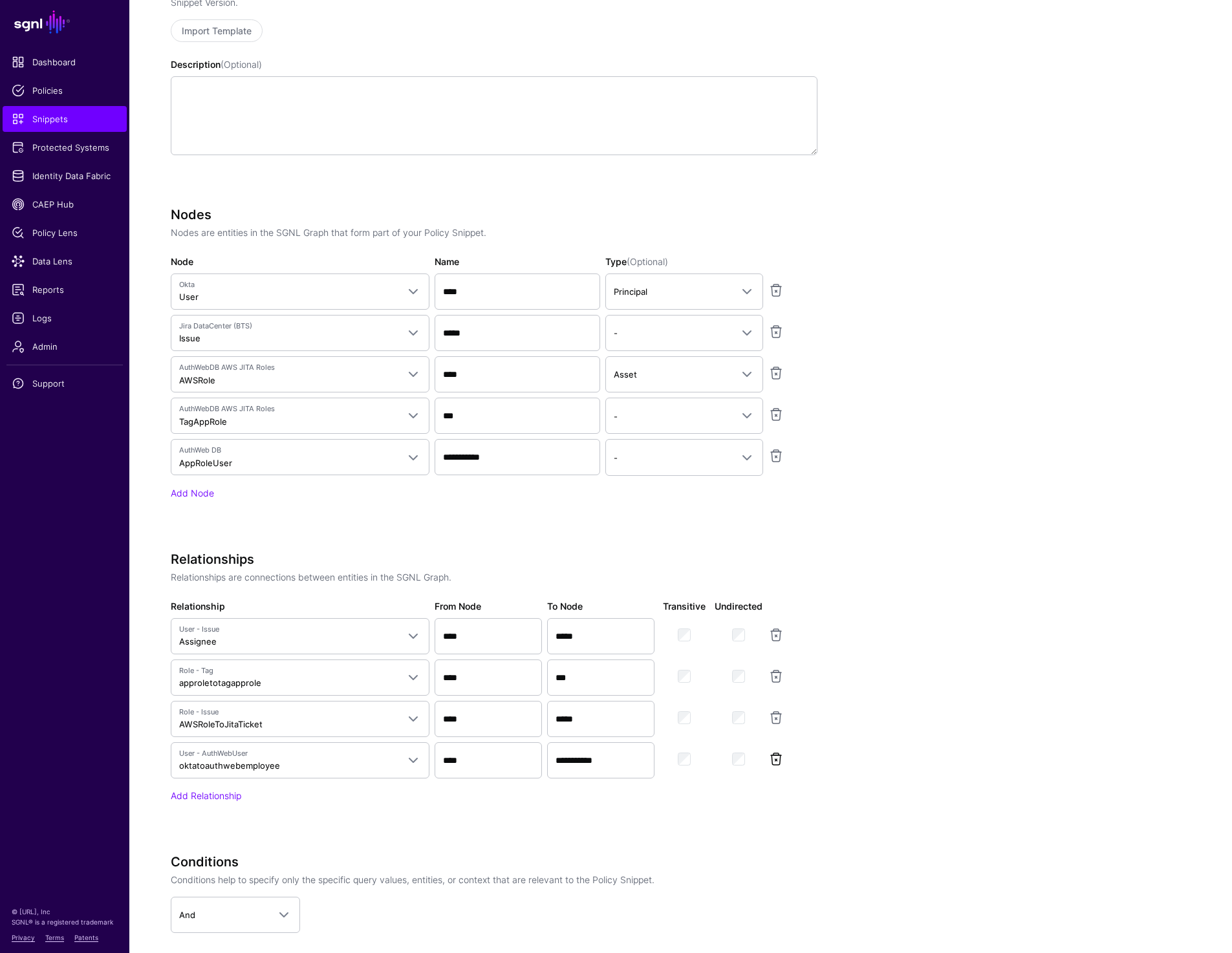
click at [773, 759] on link at bounding box center [776, 759] width 15 height 15
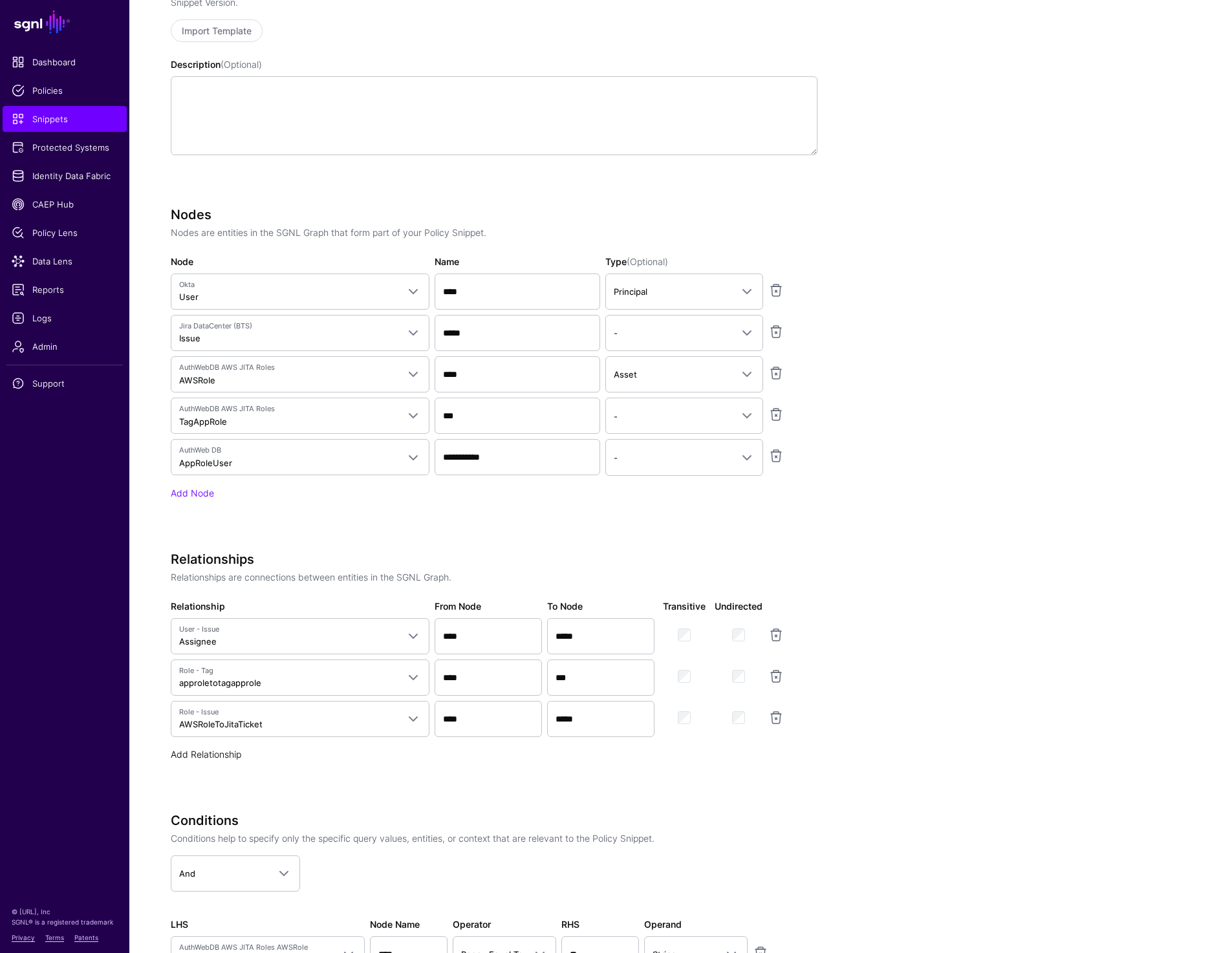
click at [195, 753] on link "Add Relationship" at bounding box center [206, 755] width 70 height 11
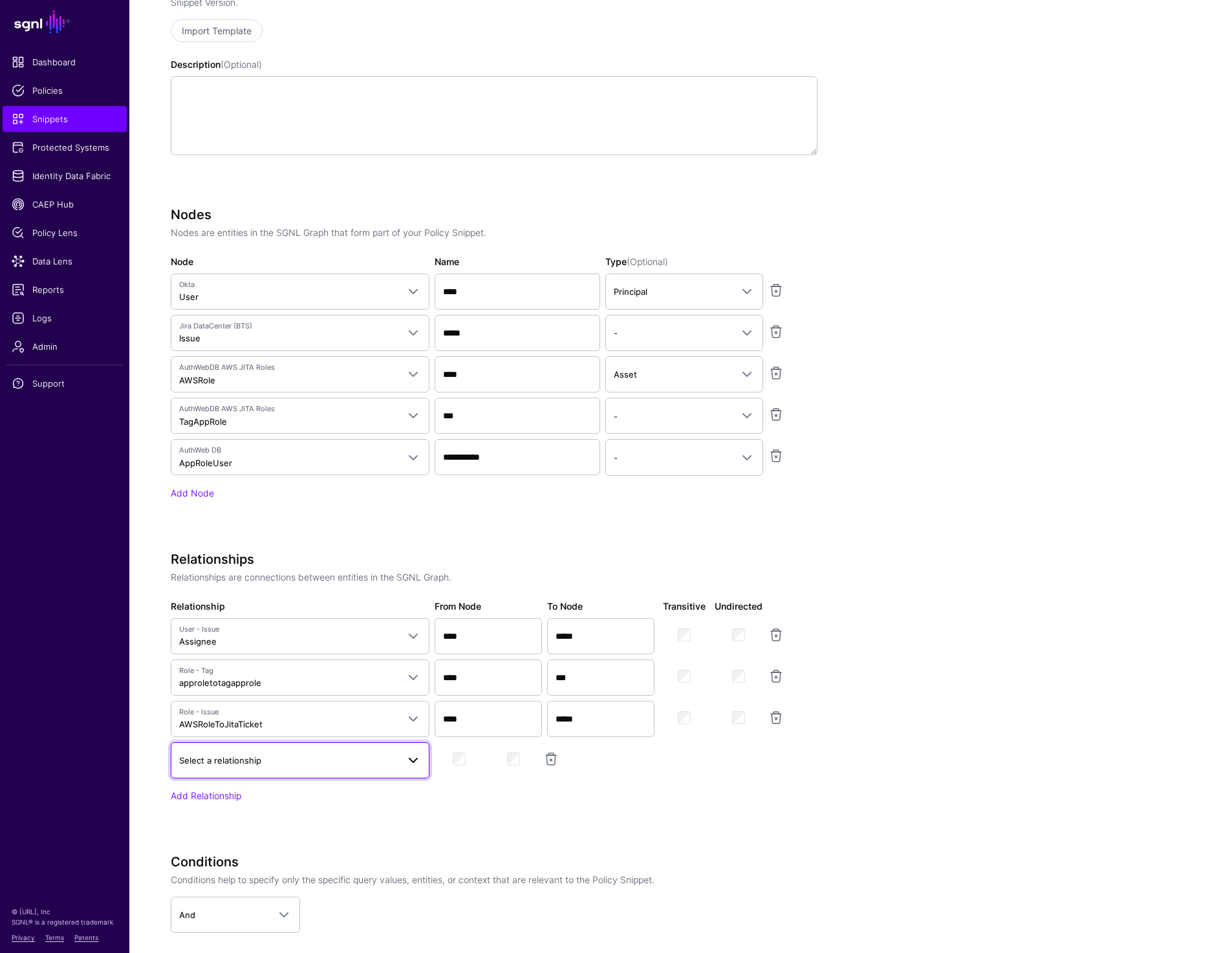
click at [201, 759] on span "Select a relationship" at bounding box center [220, 760] width 82 height 11
click at [282, 660] on div "Okta to AuthWeb User" at bounding box center [300, 664] width 238 height 13
click at [208, 799] on link "Add Relationship" at bounding box center [206, 796] width 70 height 11
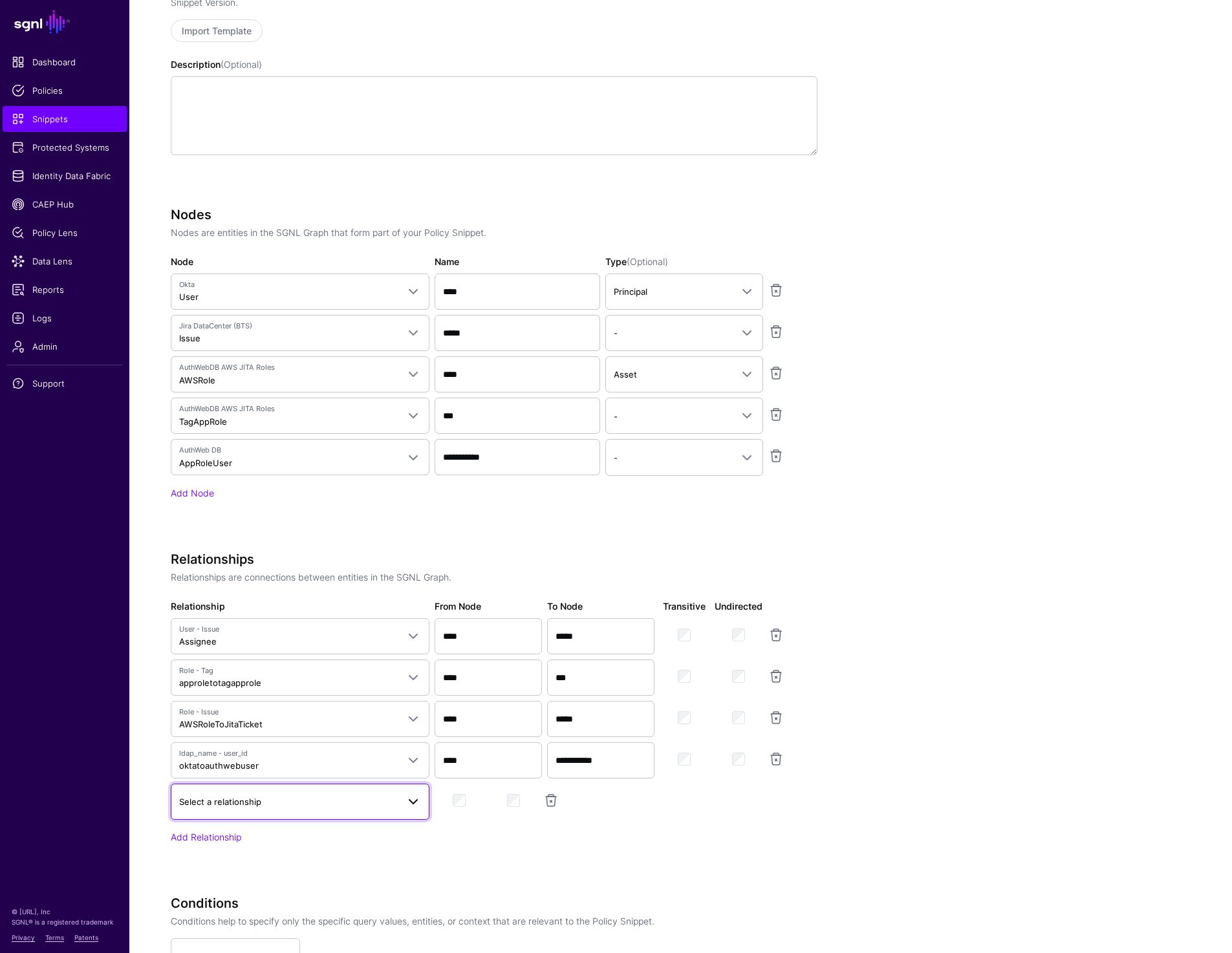
click at [218, 799] on span "Select a relationship" at bounding box center [220, 802] width 82 height 11
click at [253, 640] on div "AWSRole to User" at bounding box center [300, 645] width 238 height 13
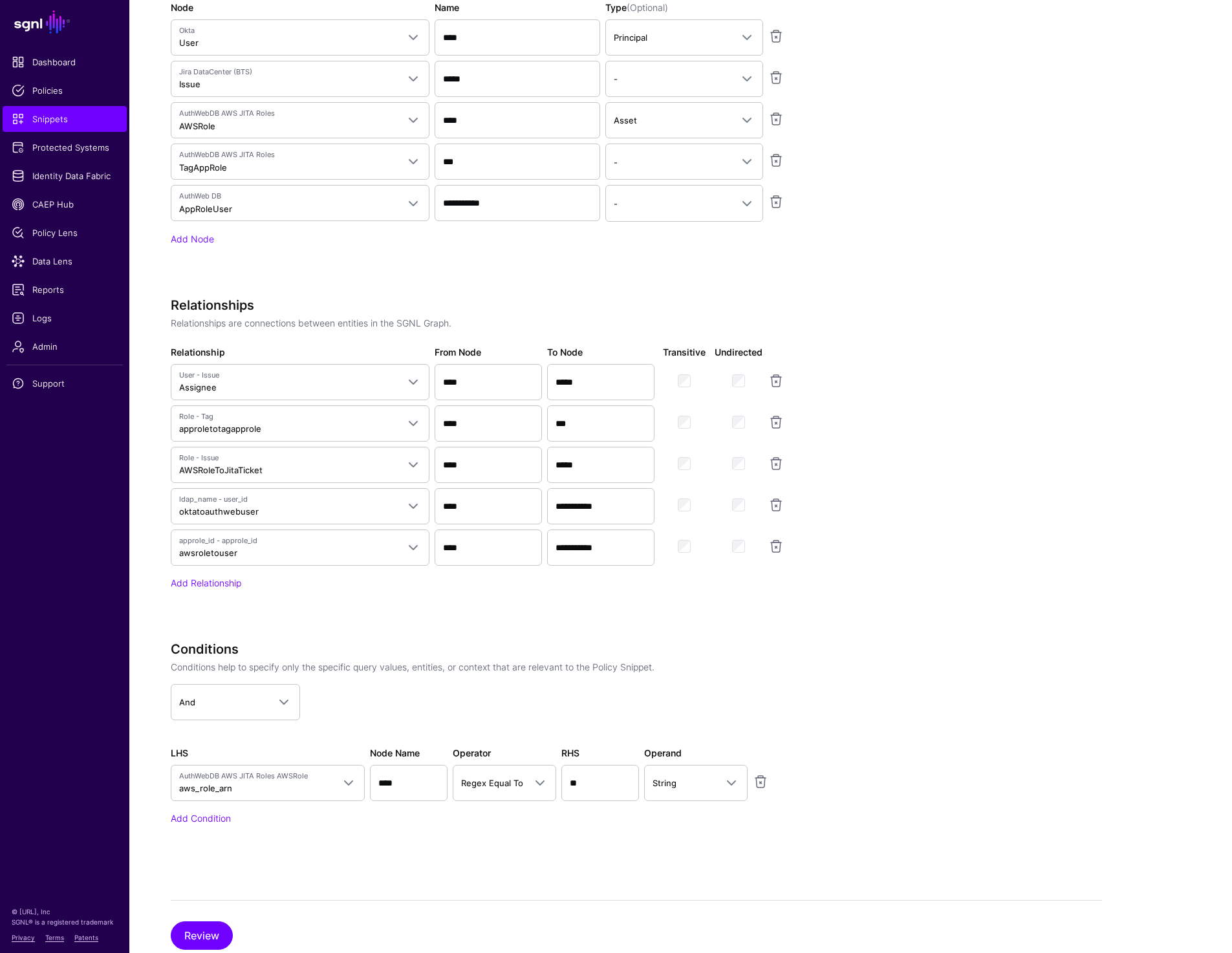
scroll to position [911, 0]
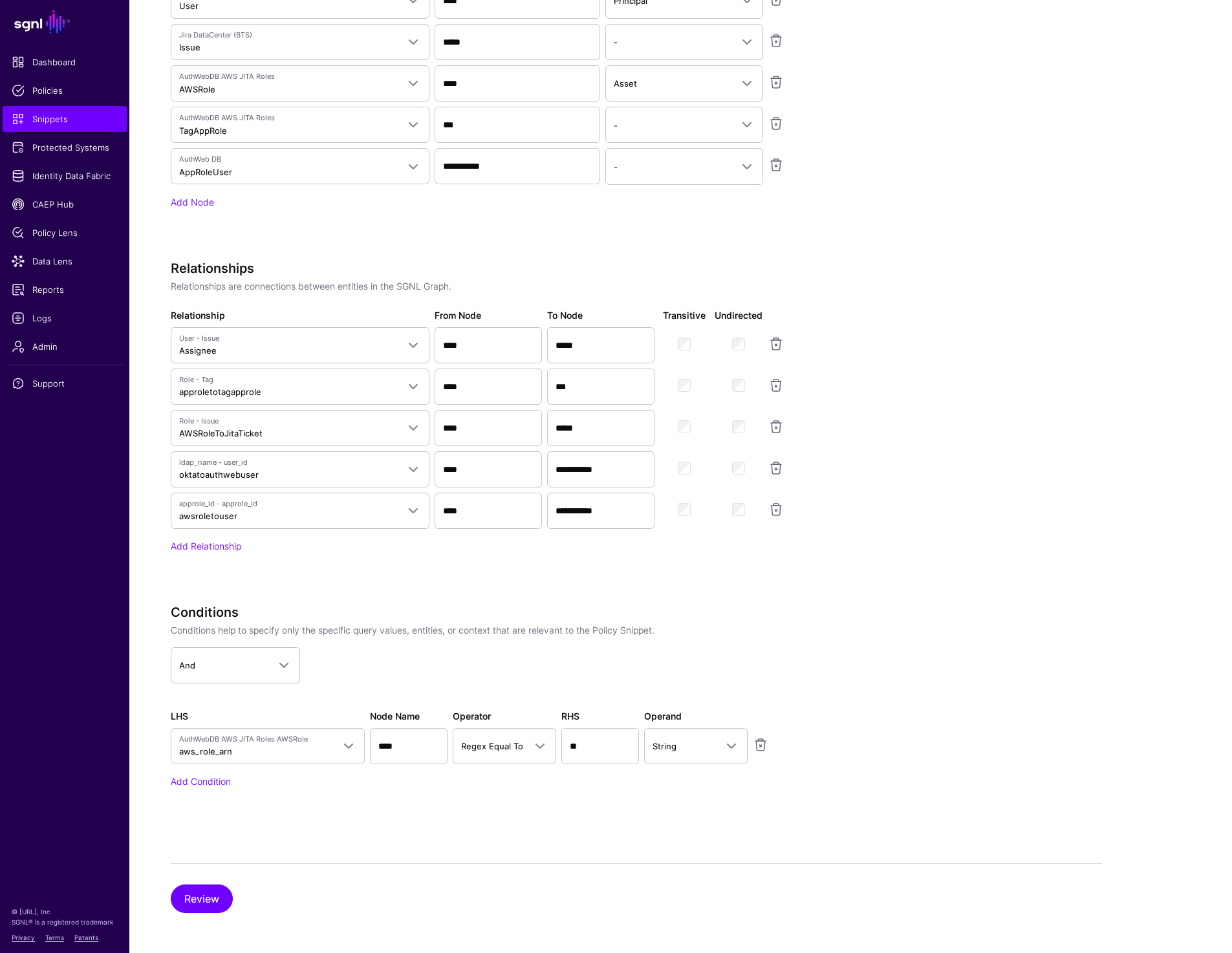
click at [1026, 602] on app-snippets-creator "Specify the components of your Snippet Version Policy Snippet Versions are comp…" at bounding box center [636, 248] width 931 height 1152
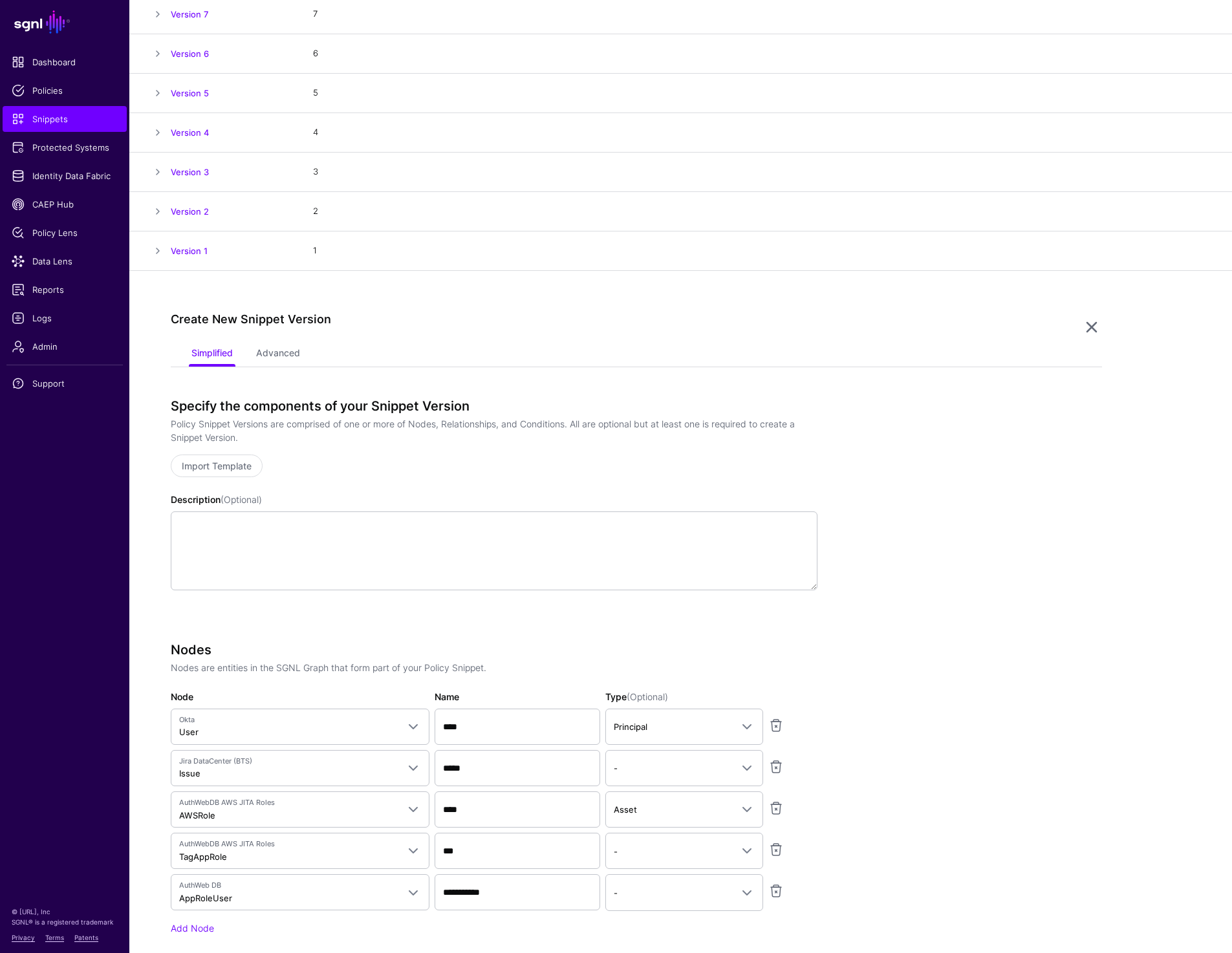
scroll to position [0, 0]
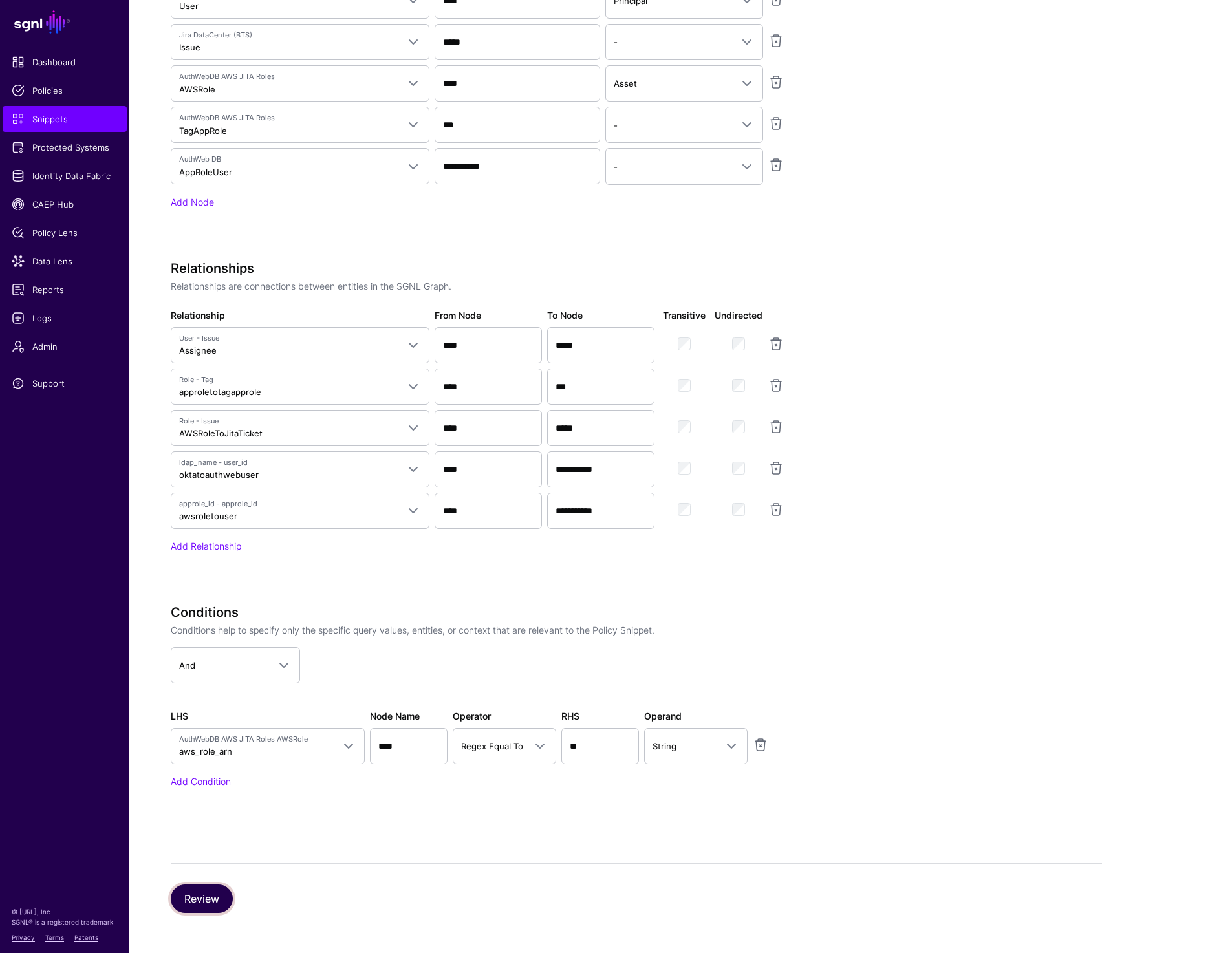
click at [190, 895] on button "Review" at bounding box center [202, 899] width 62 height 28
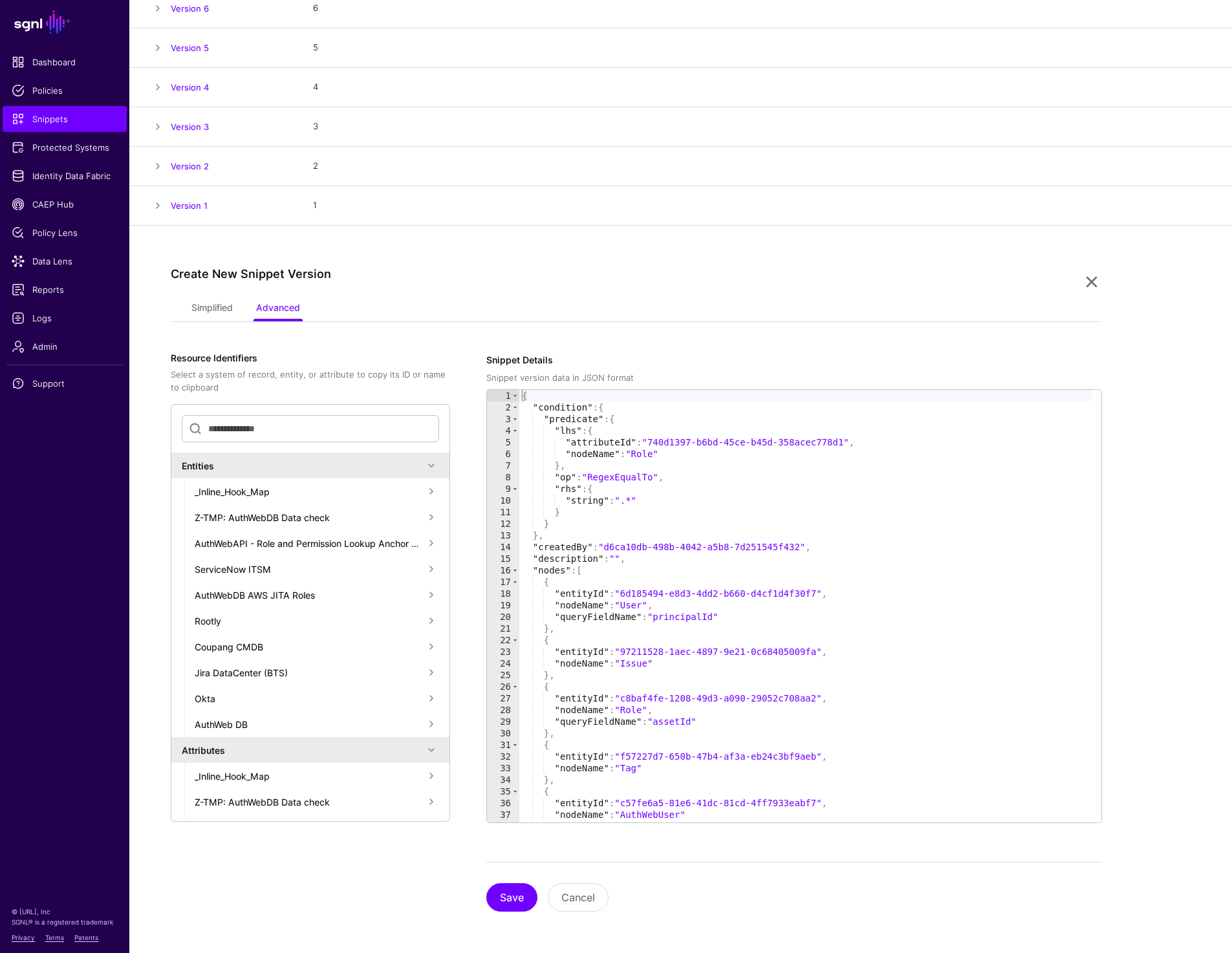
scroll to position [230, 0]
click at [512, 902] on button "Save" at bounding box center [512, 897] width 51 height 28
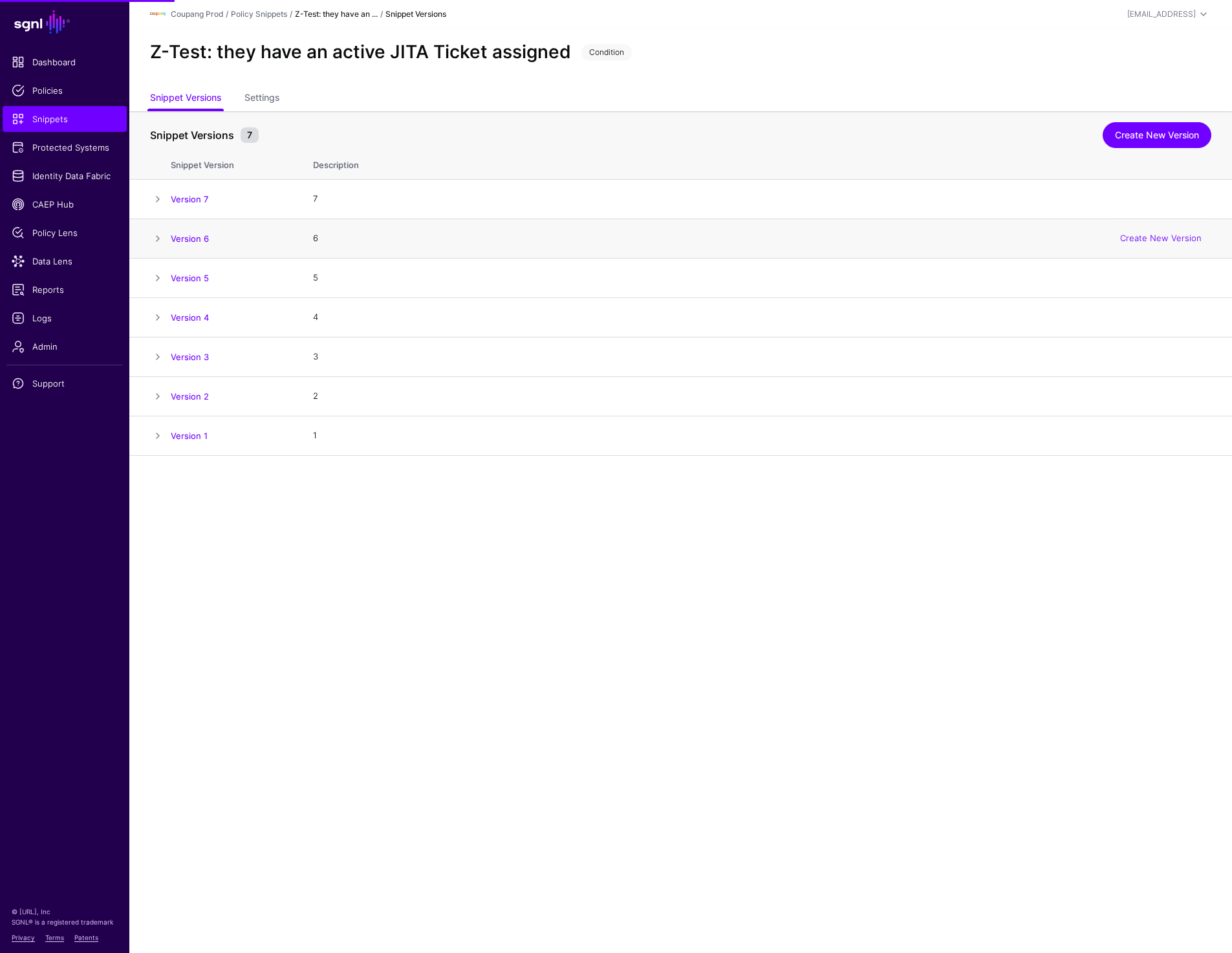
scroll to position [0, 0]
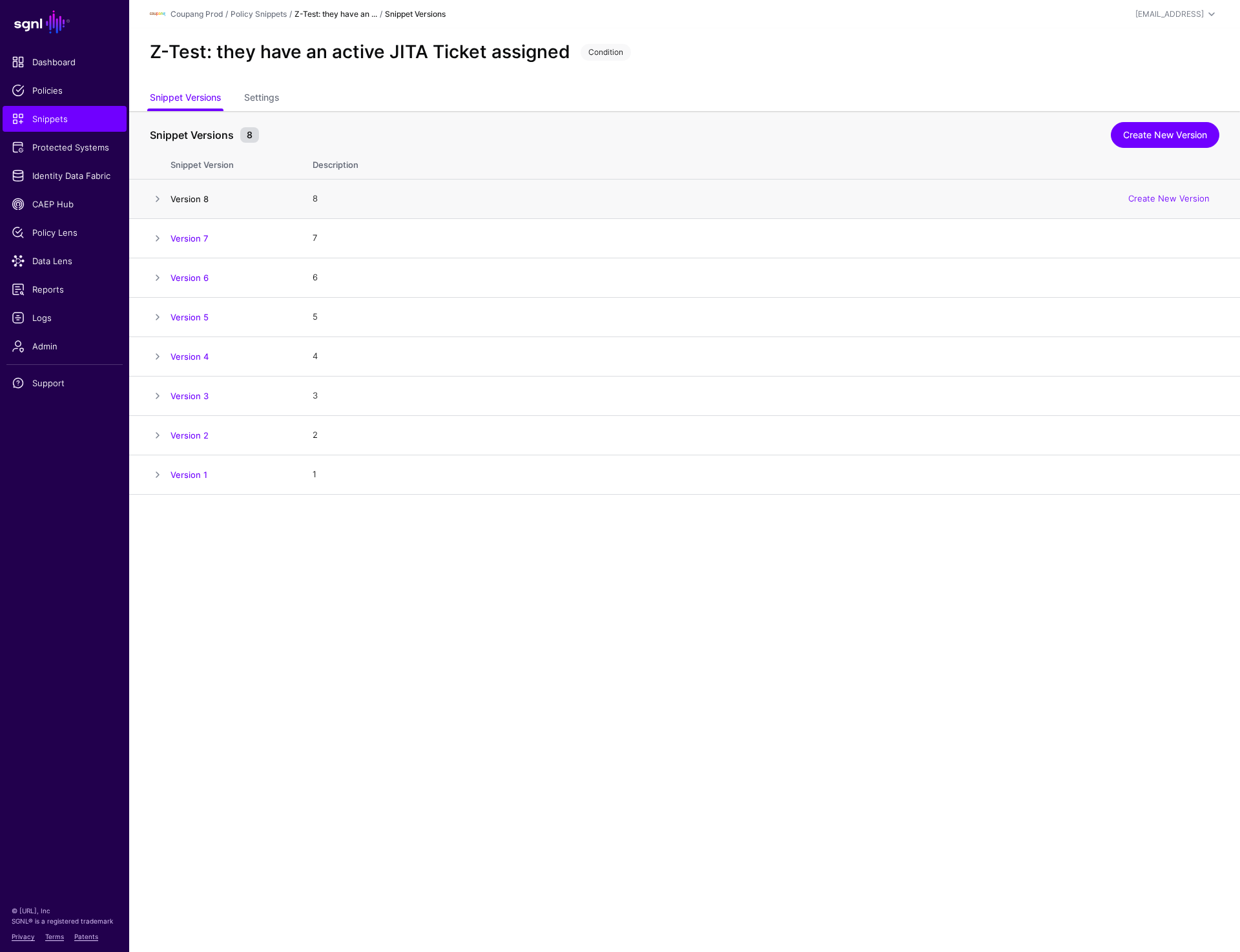
click at [195, 195] on link "Version 8" at bounding box center [190, 199] width 38 height 11
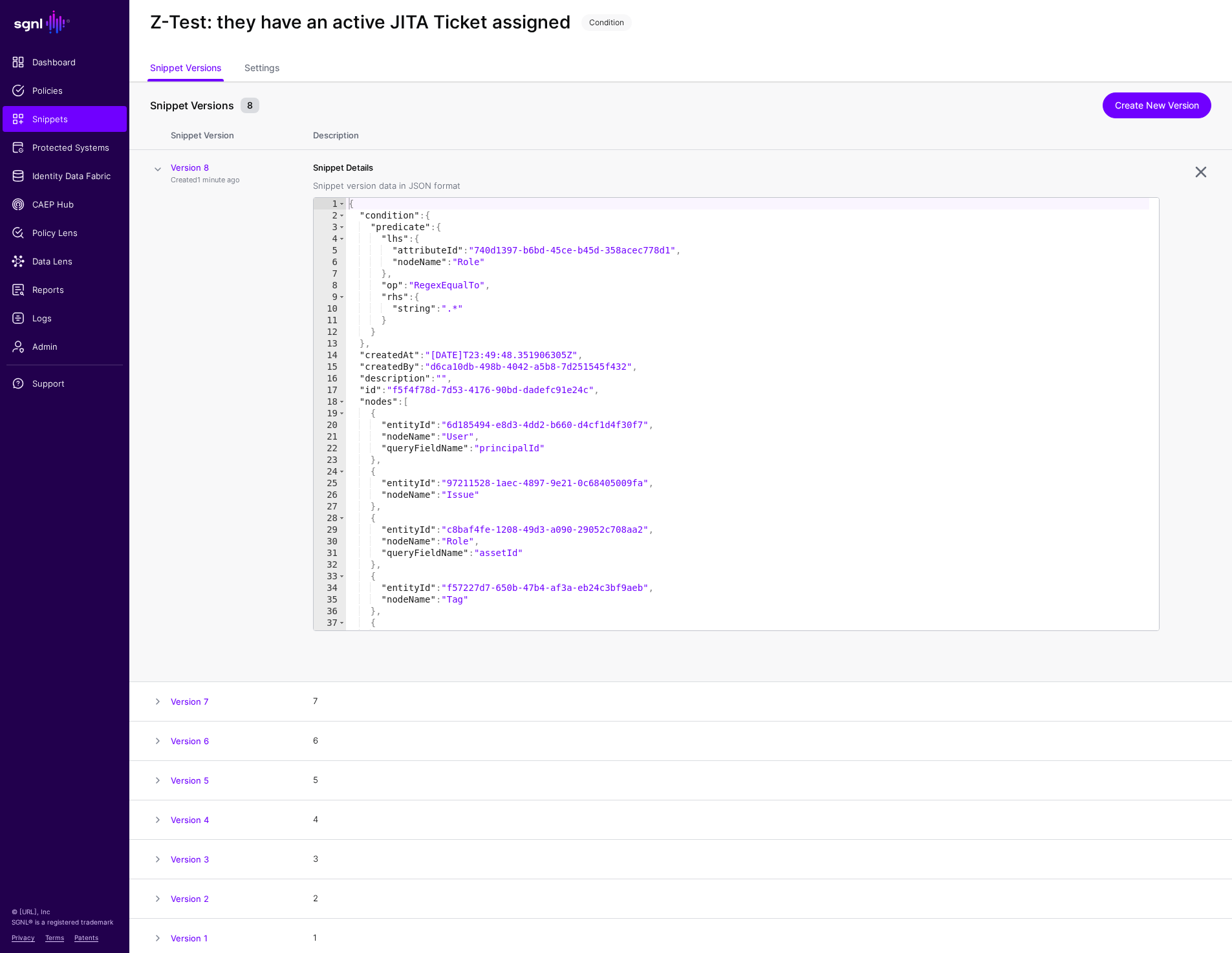
scroll to position [35, 0]
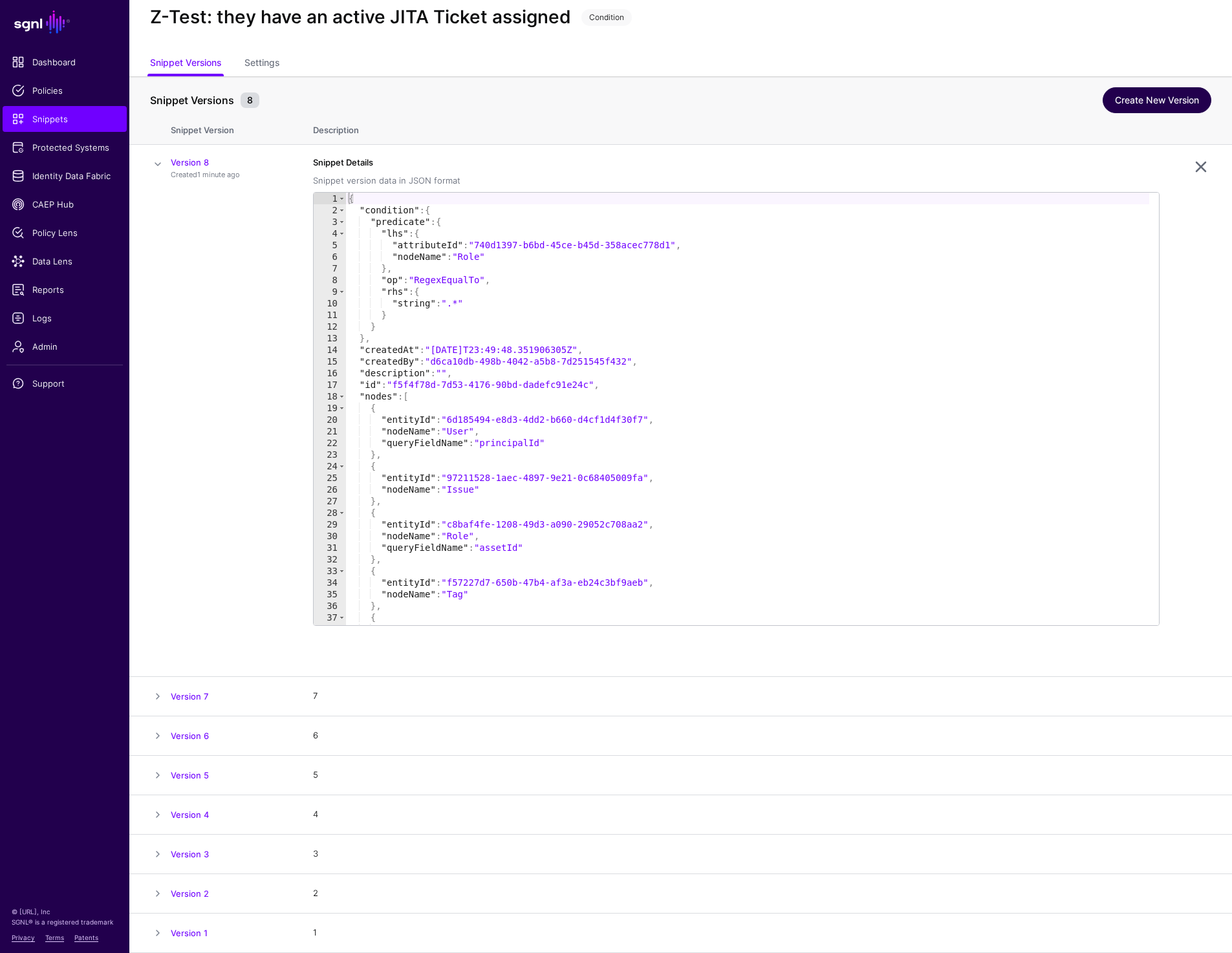
click at [1154, 91] on link "Create New Version" at bounding box center [1157, 100] width 108 height 26
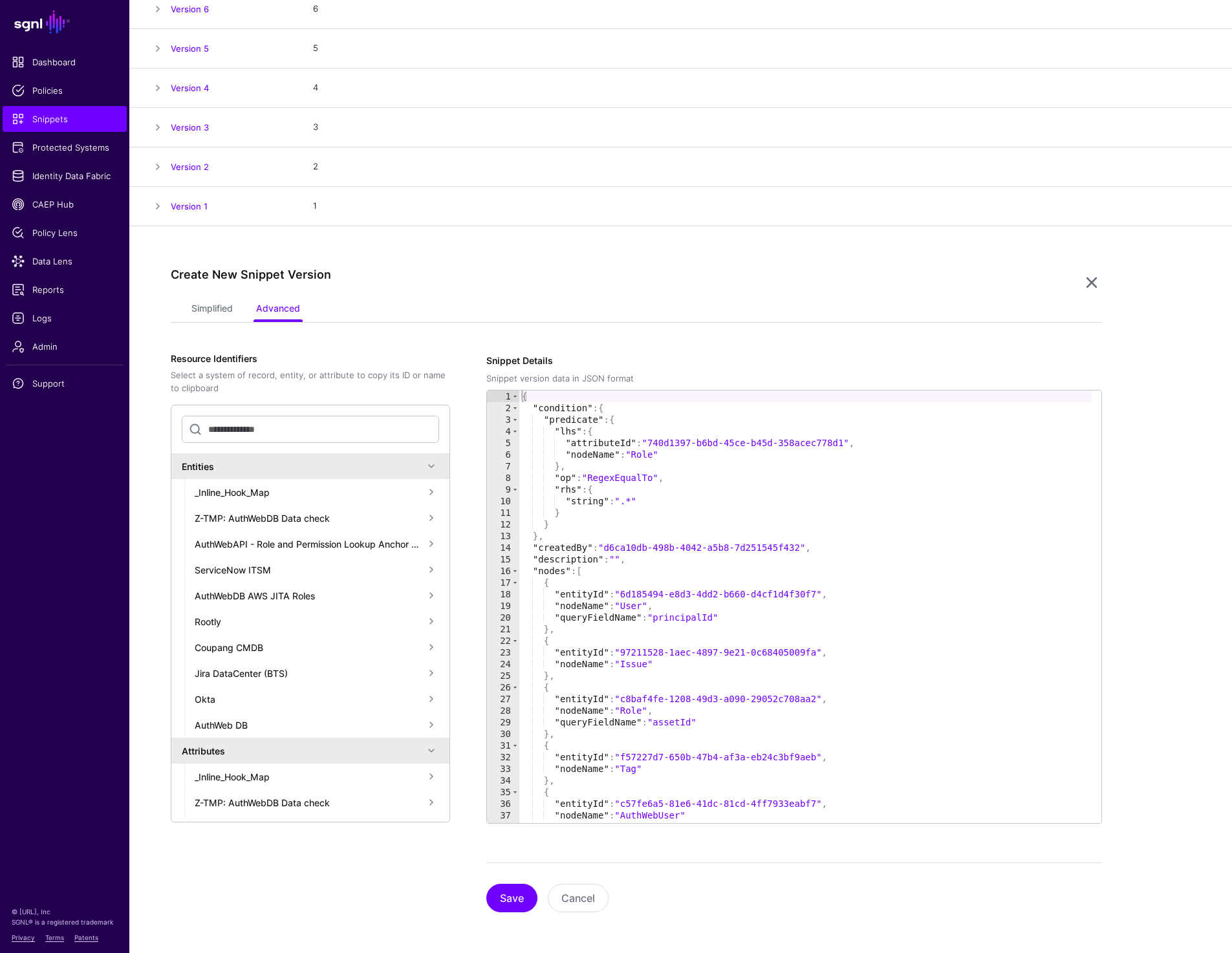
scroll to position [270, 0]
click at [230, 301] on link "Simplified" at bounding box center [212, 309] width 42 height 25
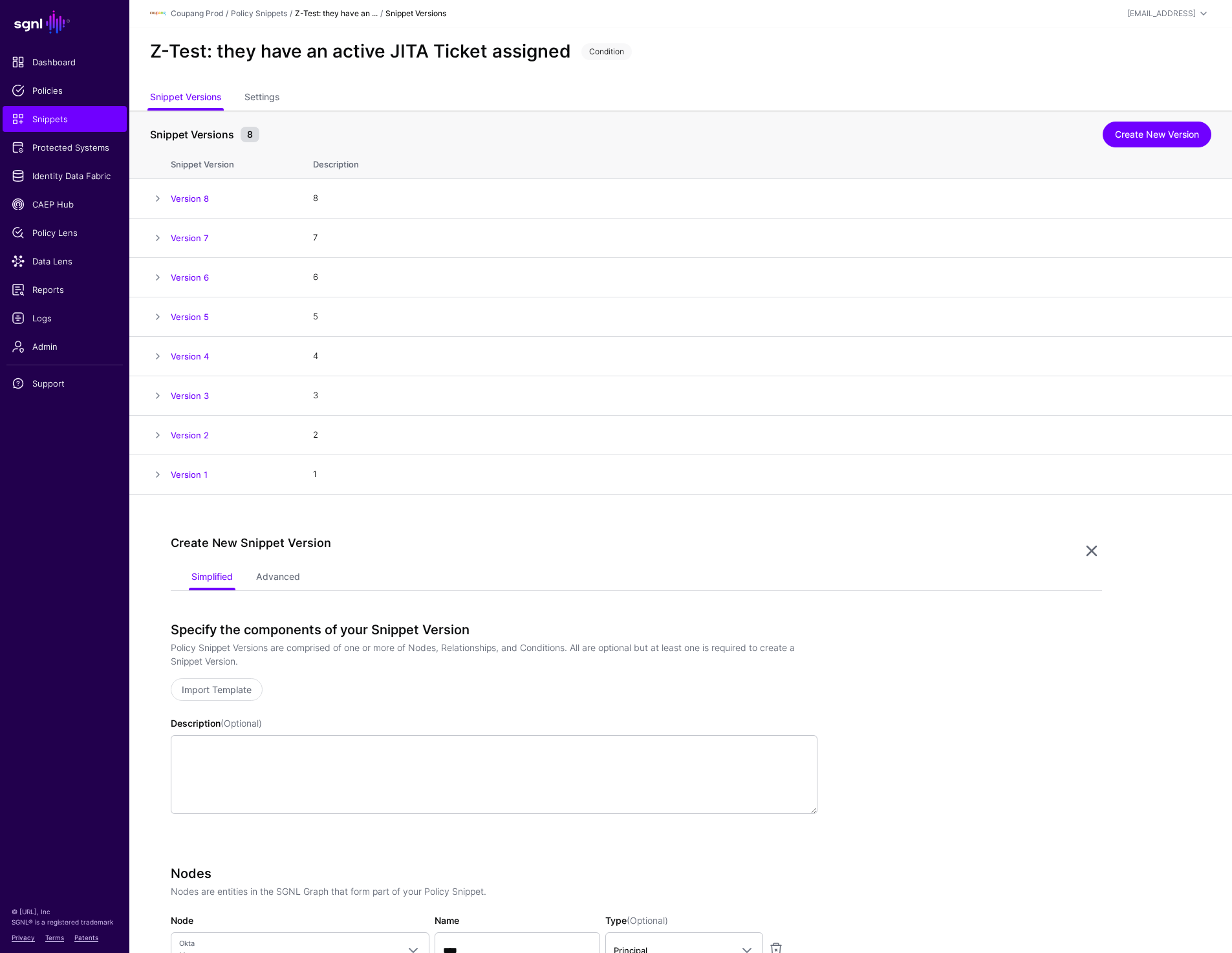
scroll to position [4, 0]
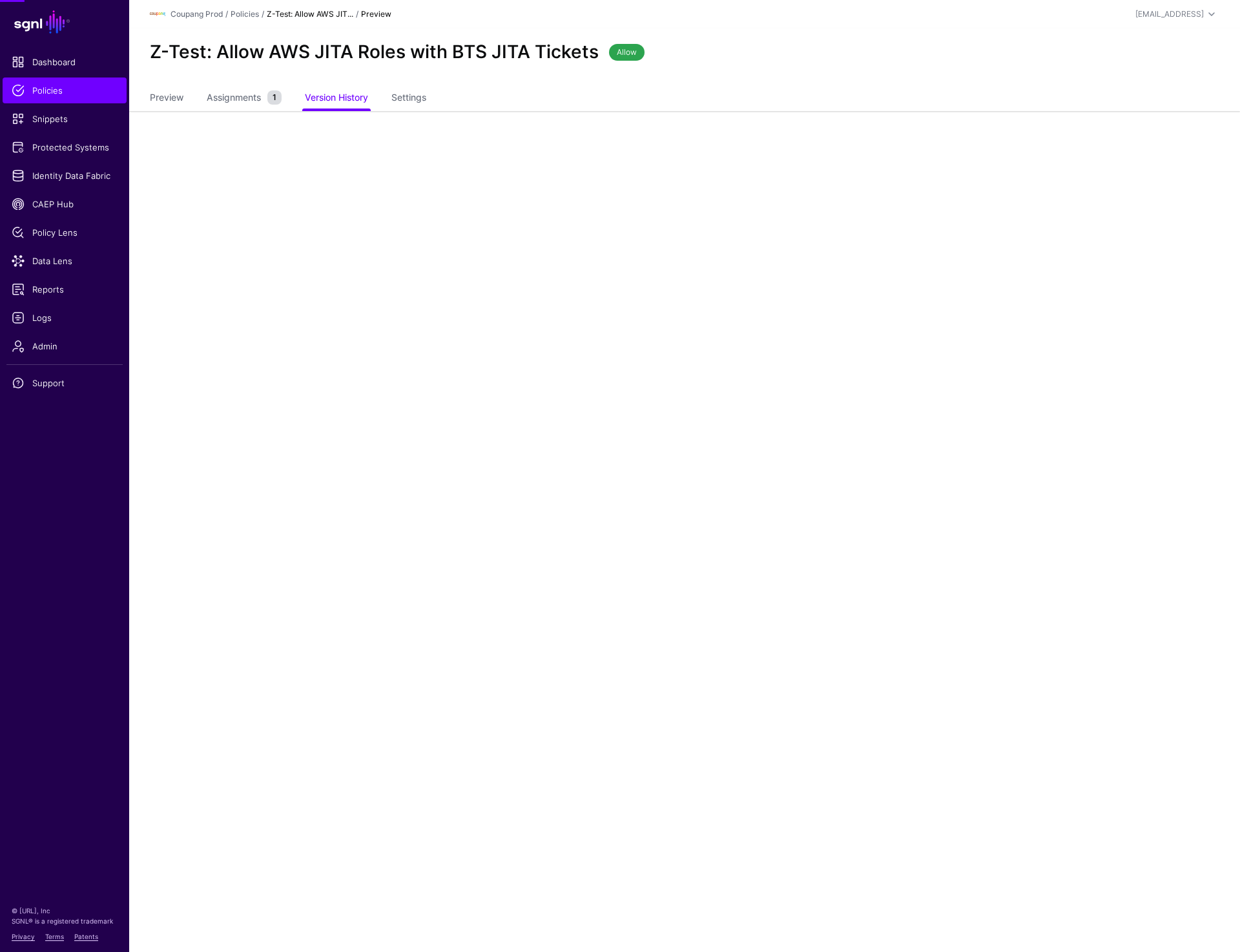
click at [243, 94] on span "Assignments" at bounding box center [233, 97] width 60 height 13
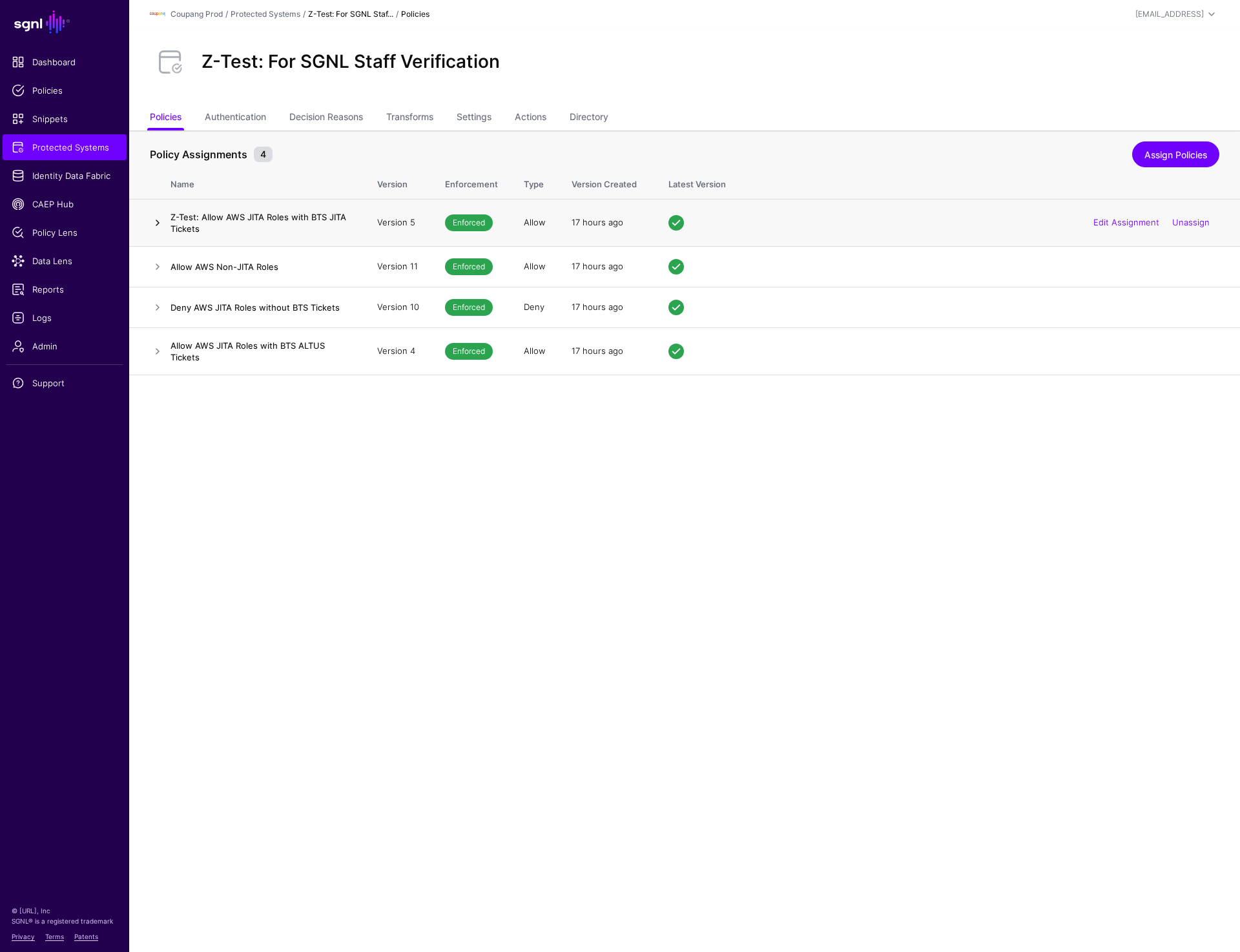
click at [153, 217] on link at bounding box center [157, 223] width 15 height 15
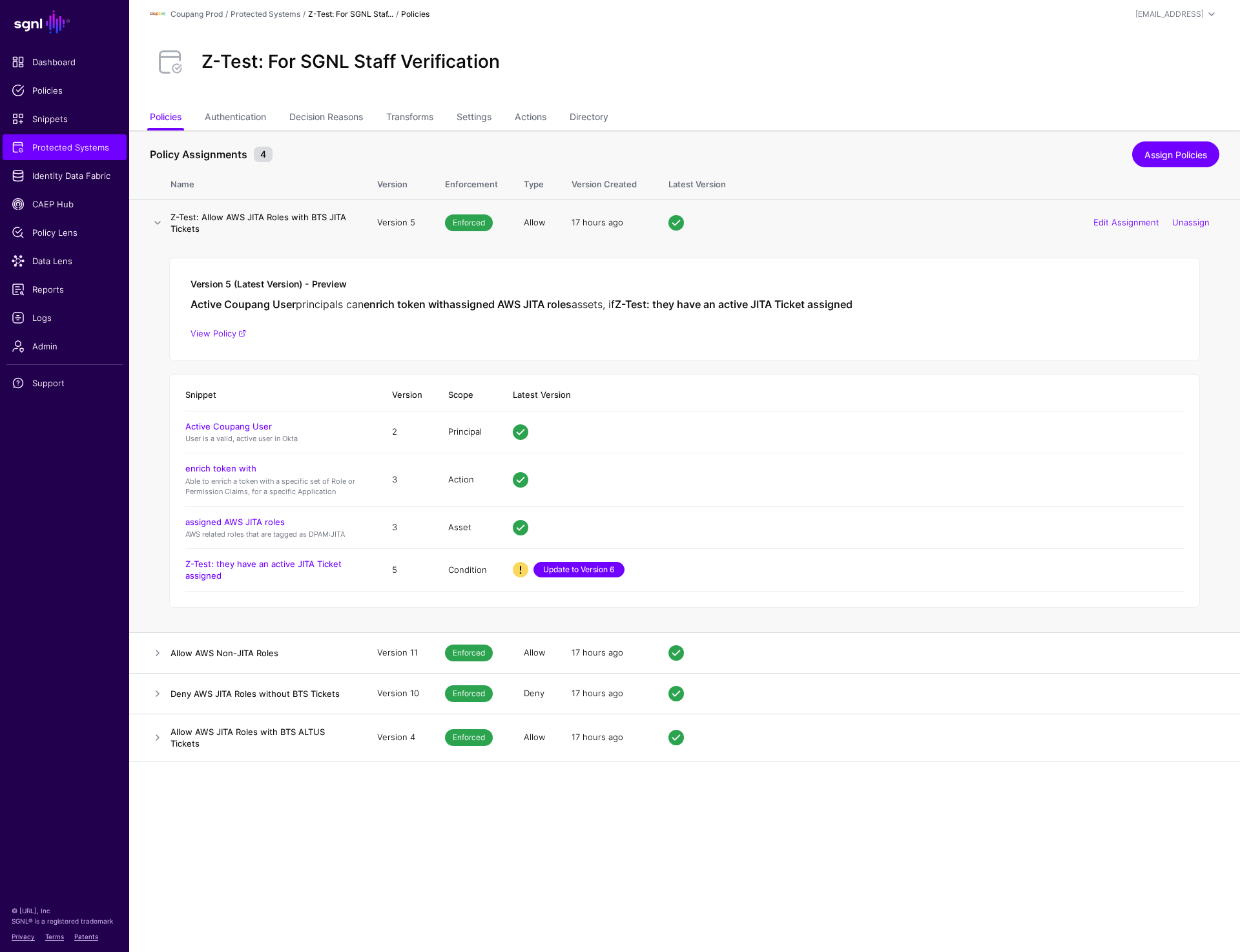
click at [572, 575] on link "Update to Version 6" at bounding box center [579, 570] width 91 height 15
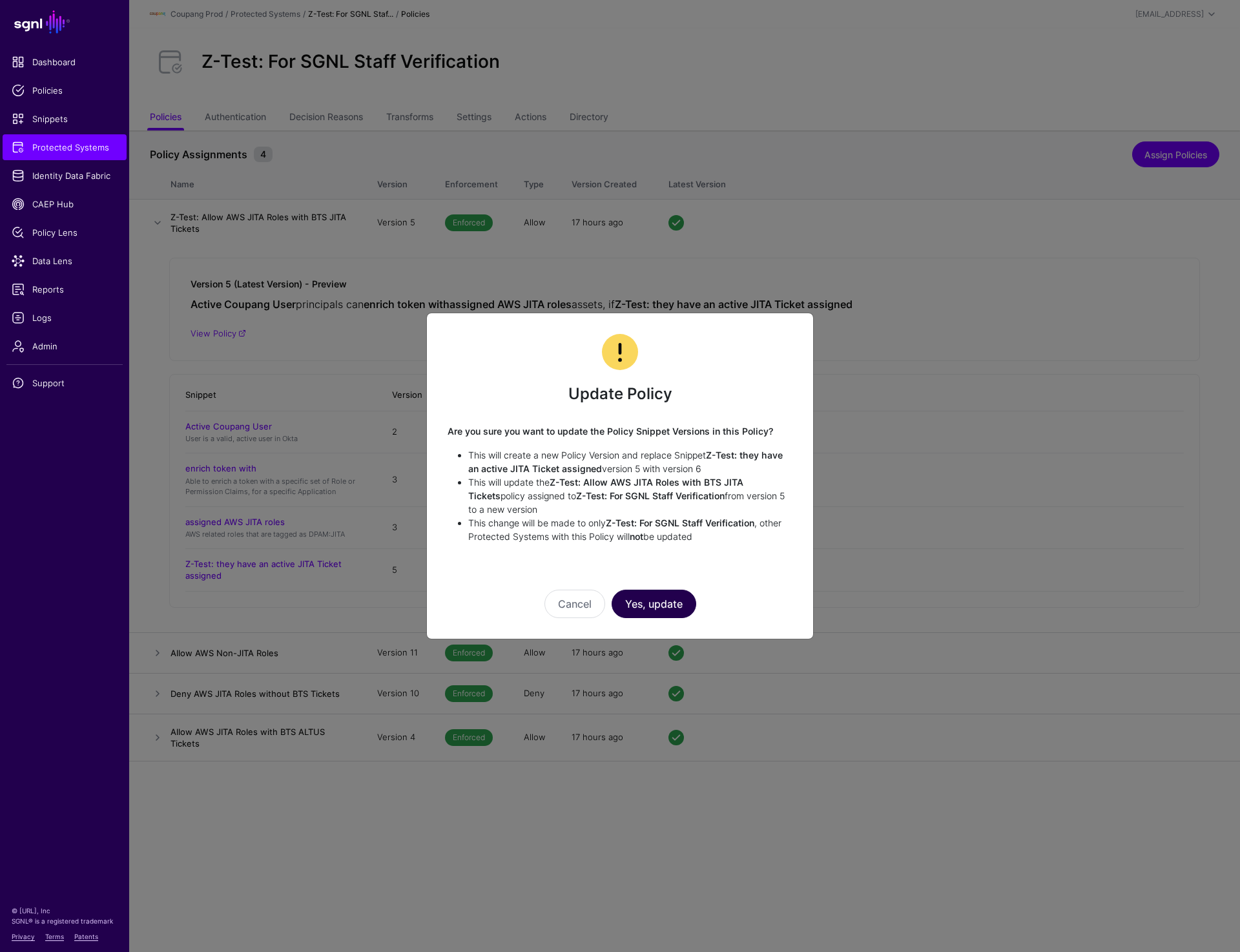
click at [652, 607] on button "Yes, update" at bounding box center [654, 604] width 84 height 28
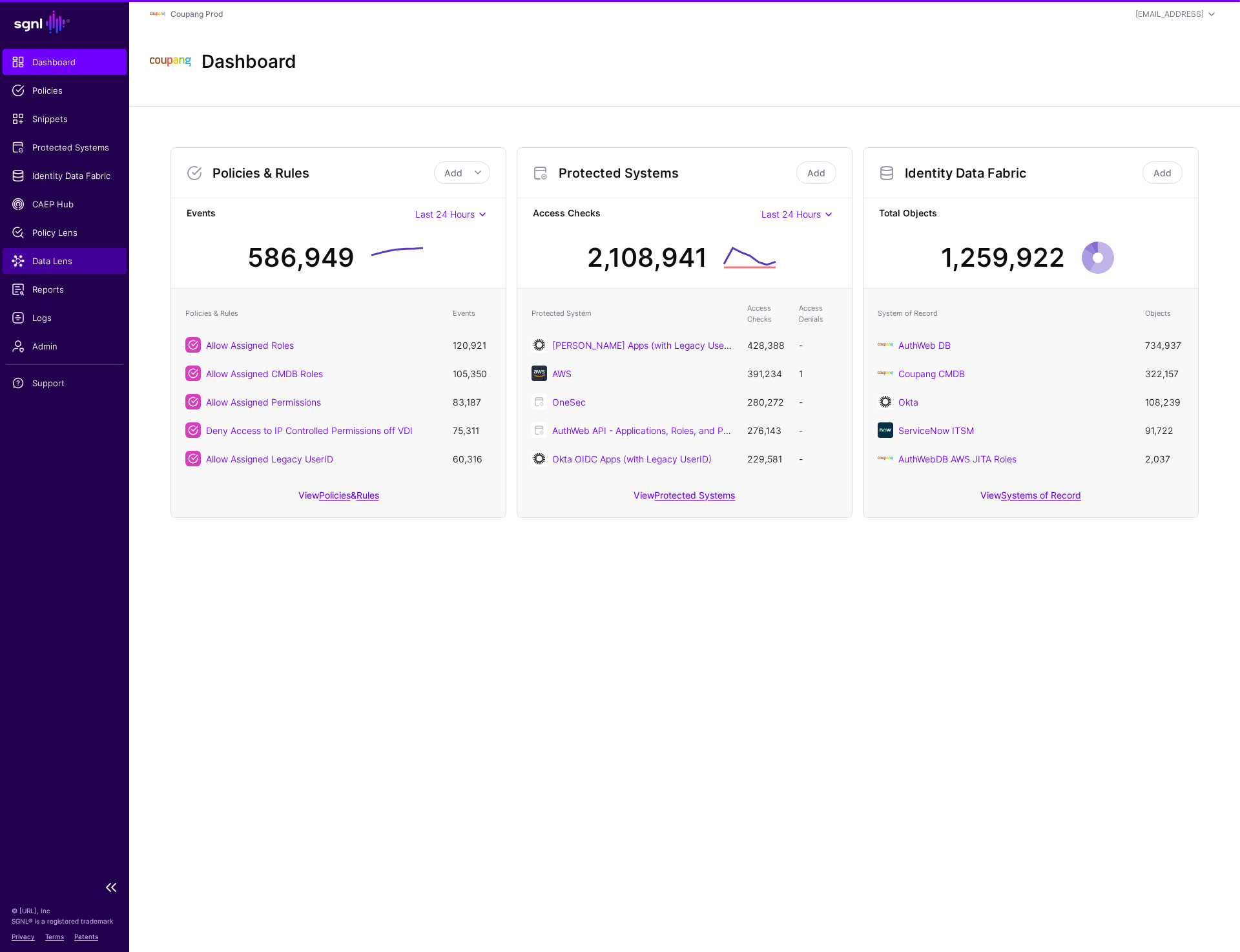
click at [66, 261] on span "Data Lens" at bounding box center [65, 261] width 106 height 13
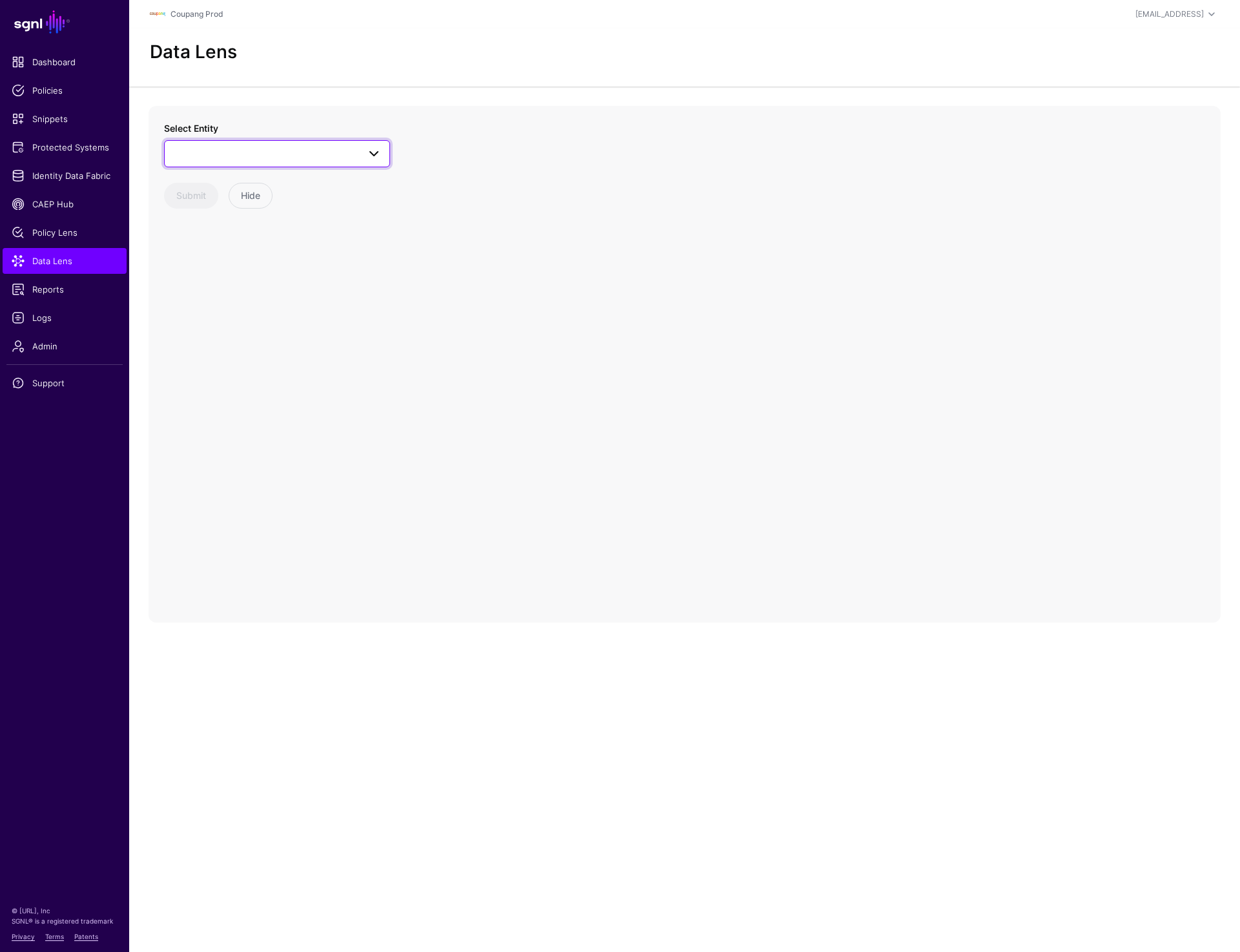
click at [321, 155] on span at bounding box center [277, 154] width 209 height 15
click at [261, 358] on div "AppRoleUser" at bounding box center [283, 355] width 193 height 13
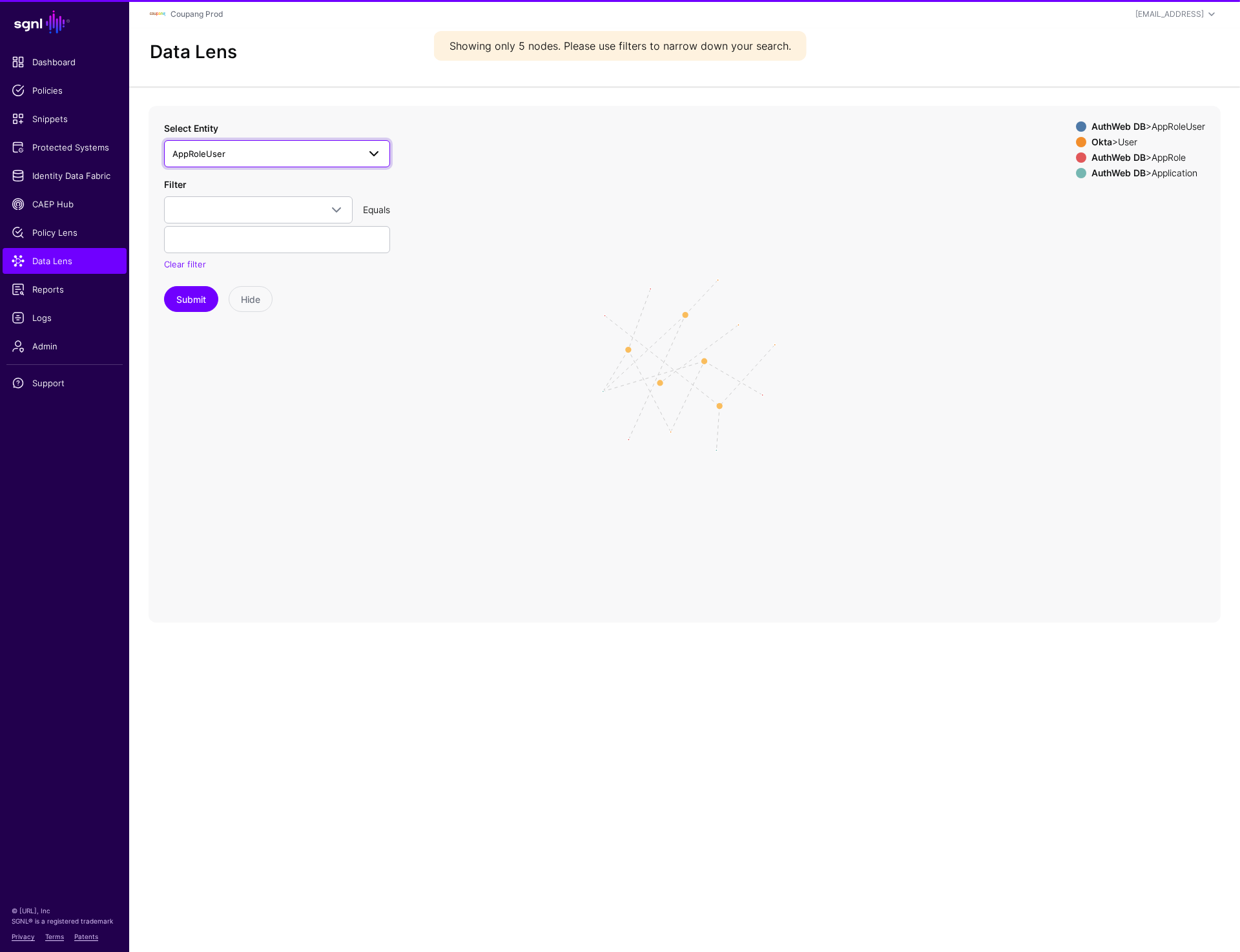
click at [282, 148] on span "AppRoleUser" at bounding box center [265, 154] width 186 height 14
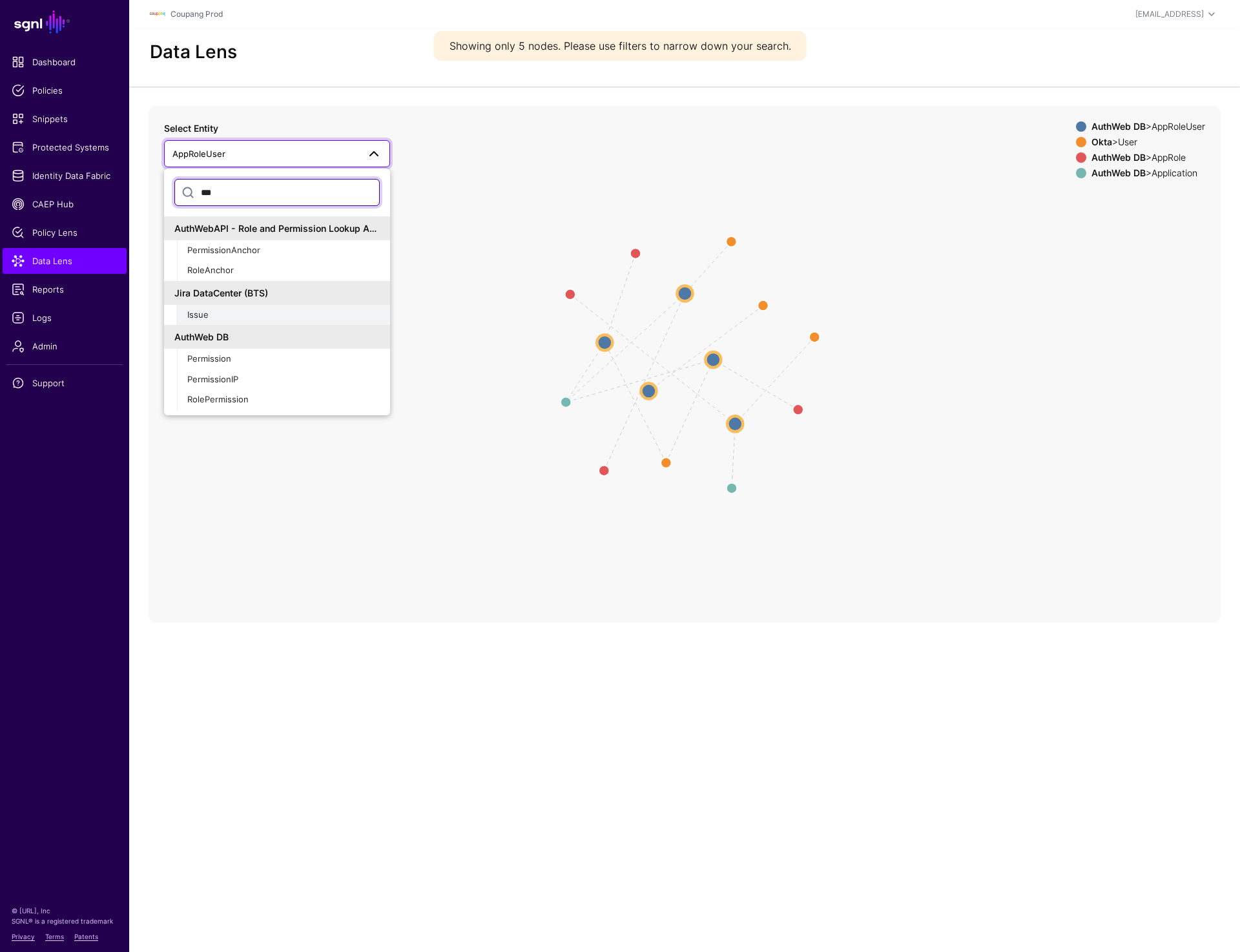
type input "***"
click at [218, 320] on div "Issue" at bounding box center [283, 315] width 193 height 13
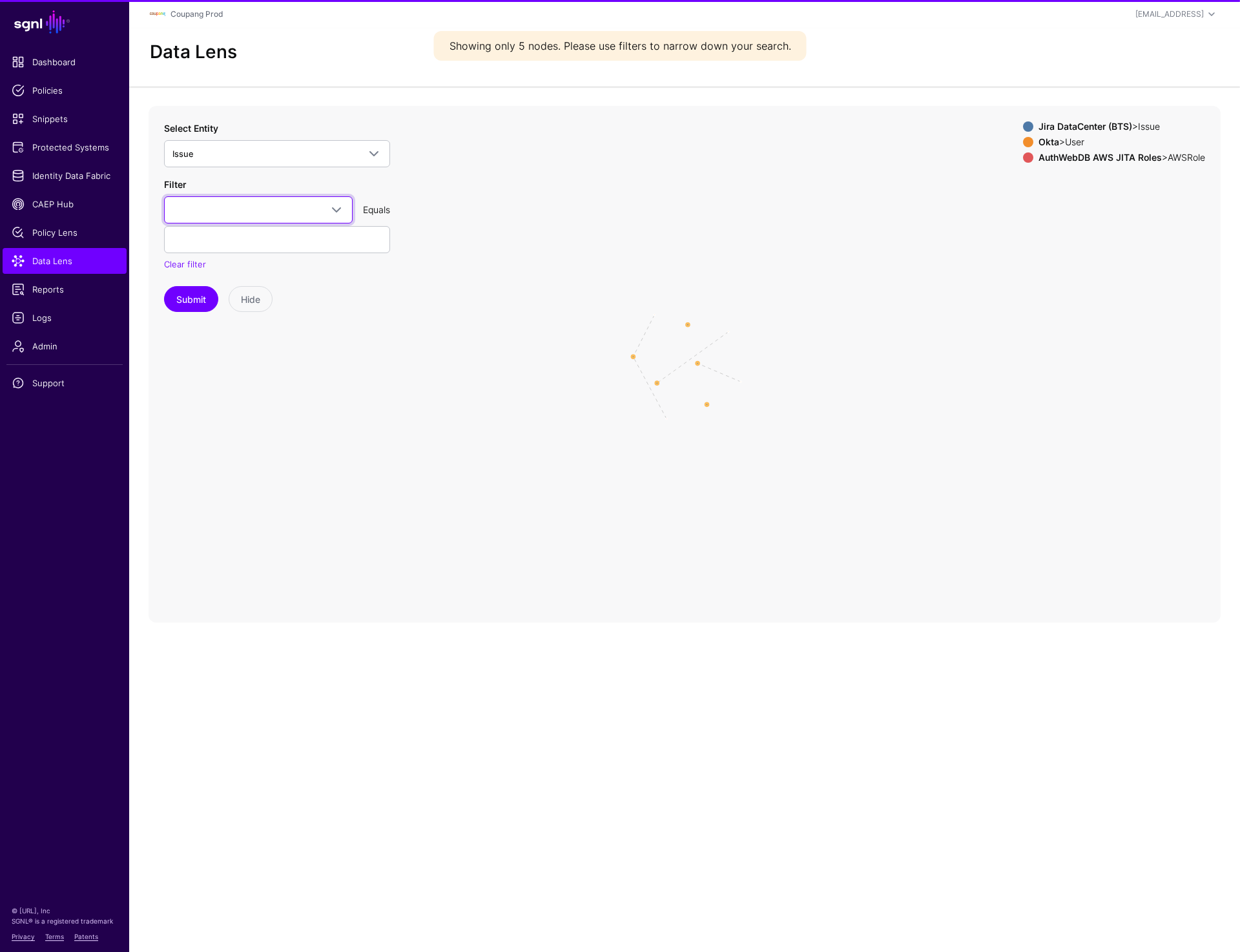
click at [239, 208] on span at bounding box center [258, 210] width 172 height 15
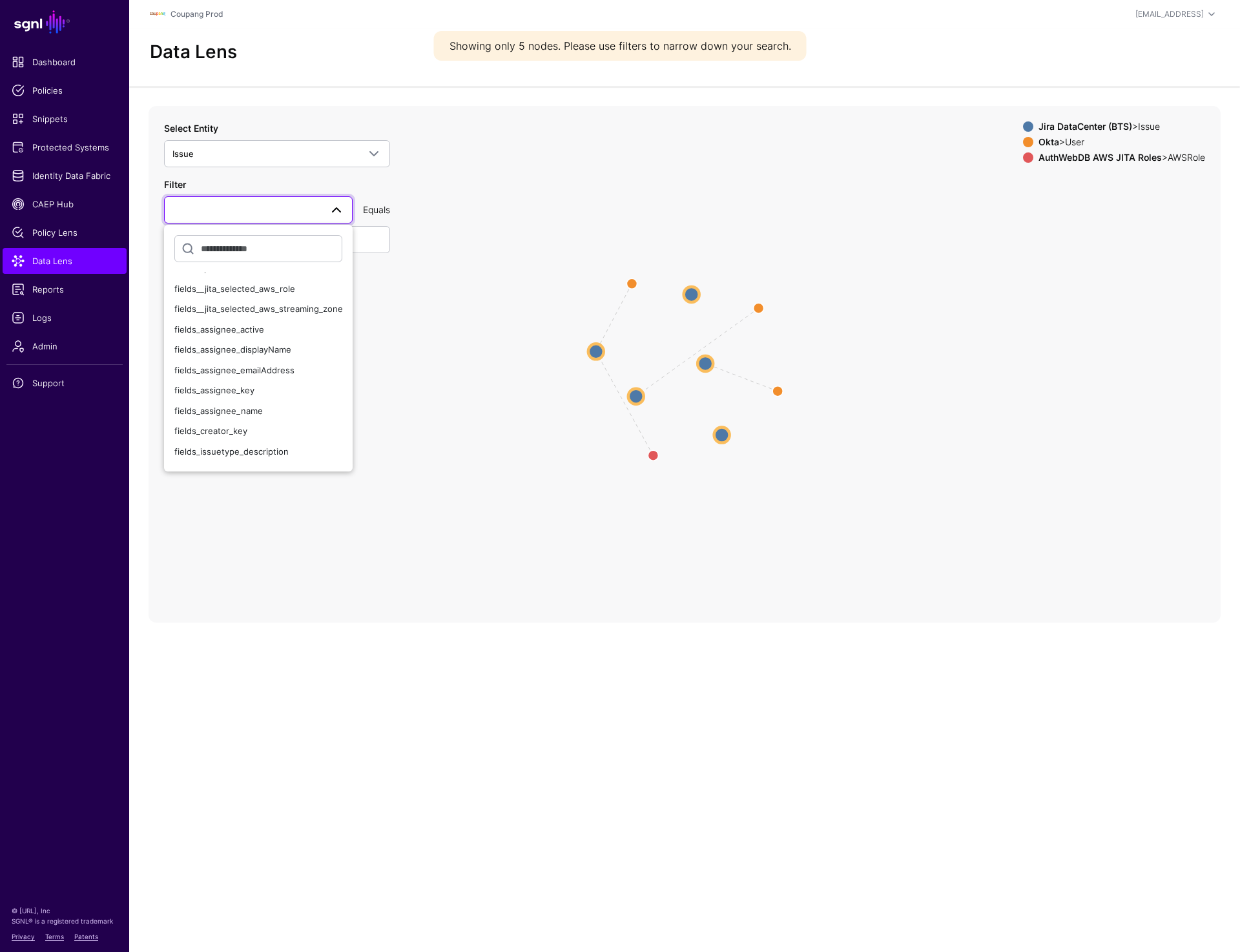
scroll to position [78, 0]
click at [241, 363] on span "fields_assignee_emailAddress" at bounding box center [234, 366] width 120 height 11
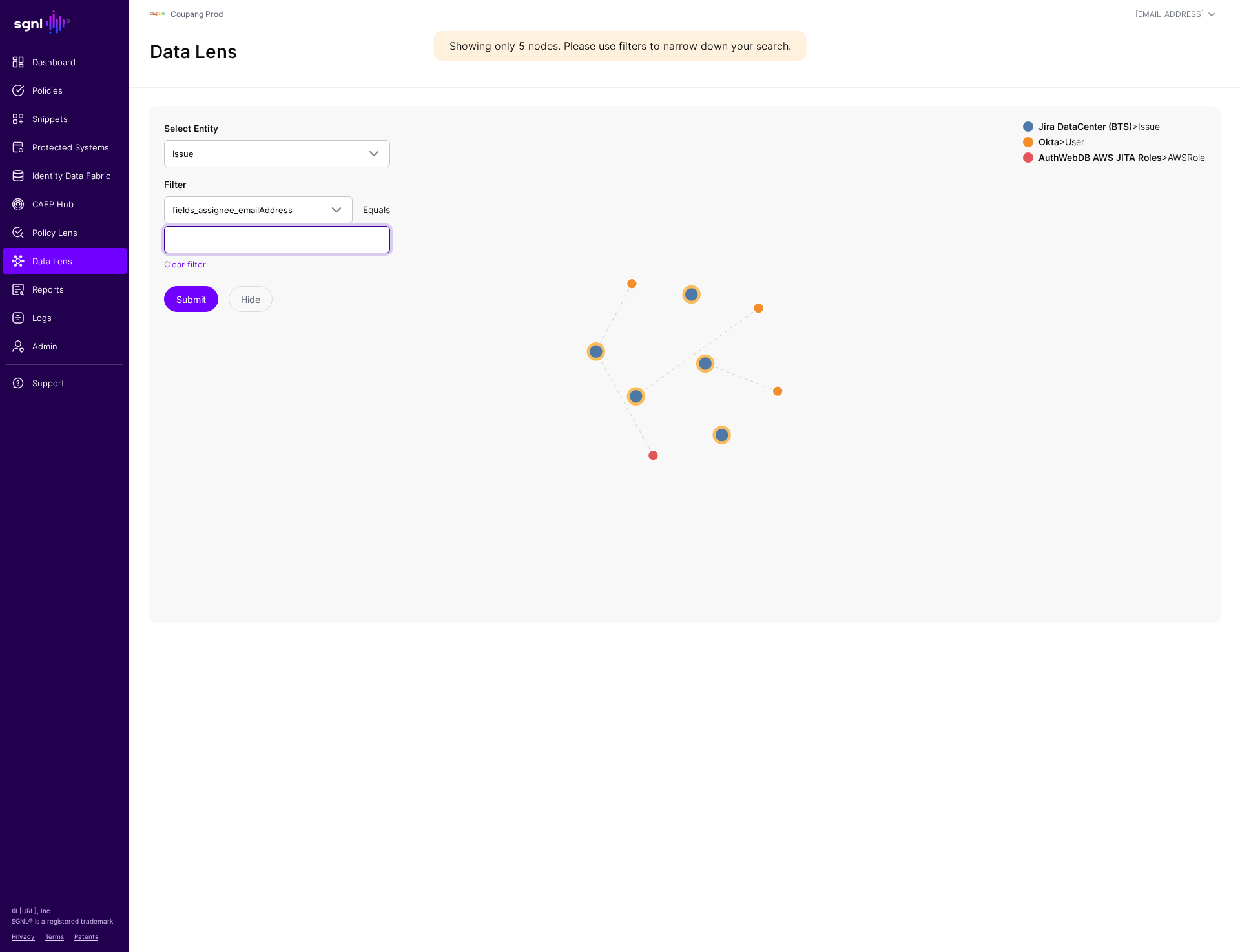
click at [222, 247] on input "text" at bounding box center [277, 240] width 226 height 27
paste input "**********"
type input "**********"
click at [185, 300] on button "Submit" at bounding box center [190, 299] width 54 height 26
click at [720, 379] on circle at bounding box center [718, 376] width 15 height 15
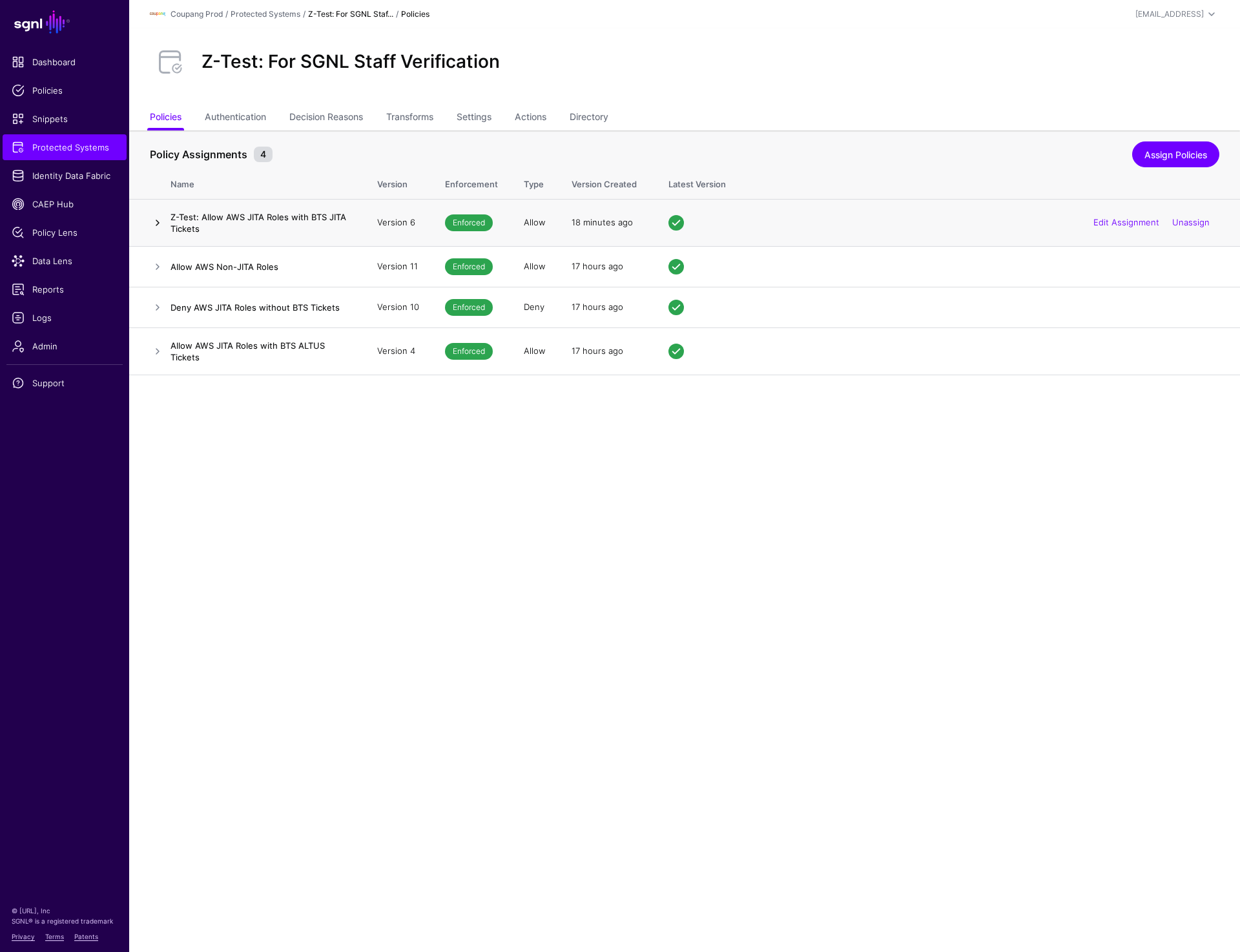
click at [156, 219] on link at bounding box center [157, 223] width 15 height 15
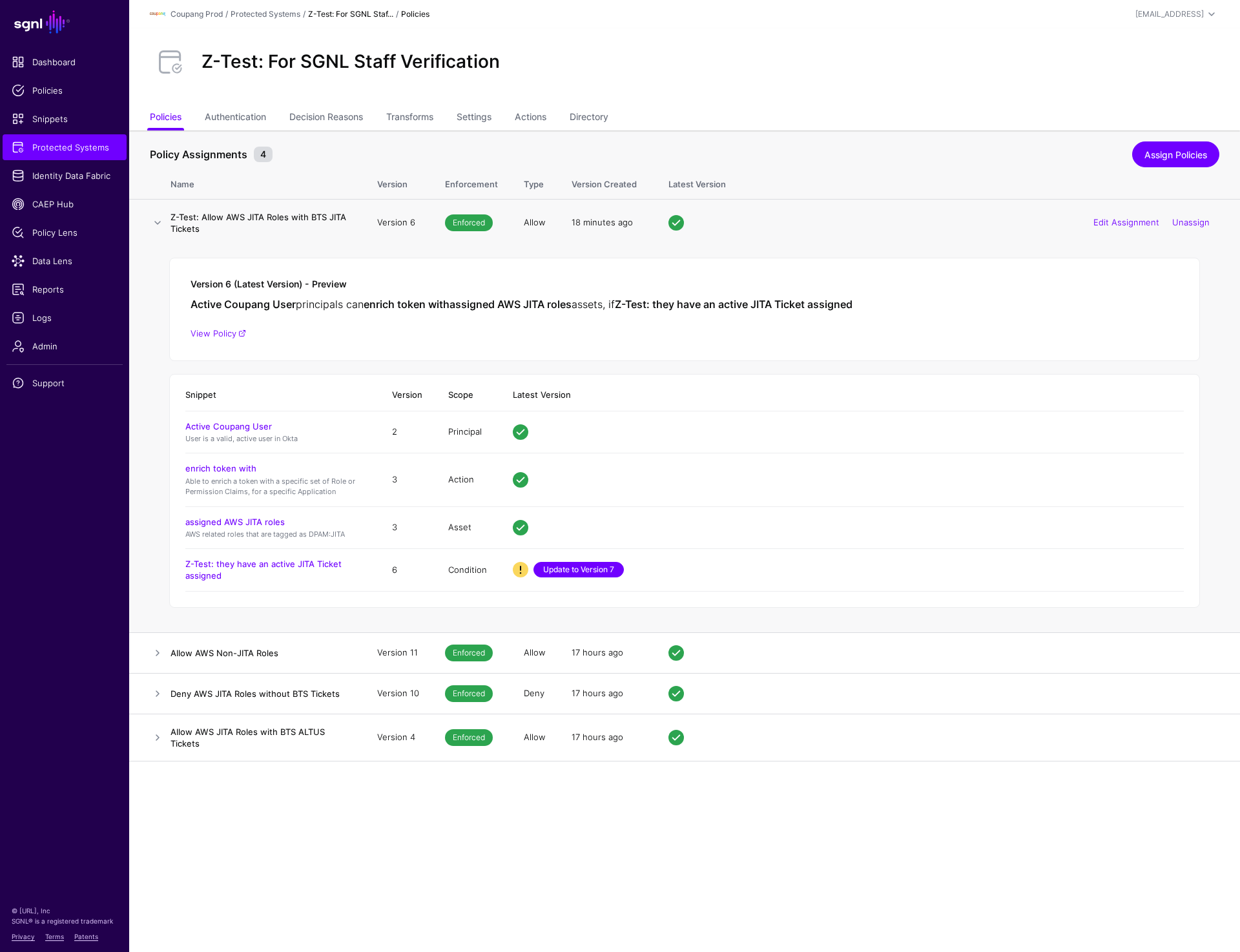
click at [588, 570] on link "Update to Version 7" at bounding box center [579, 570] width 91 height 15
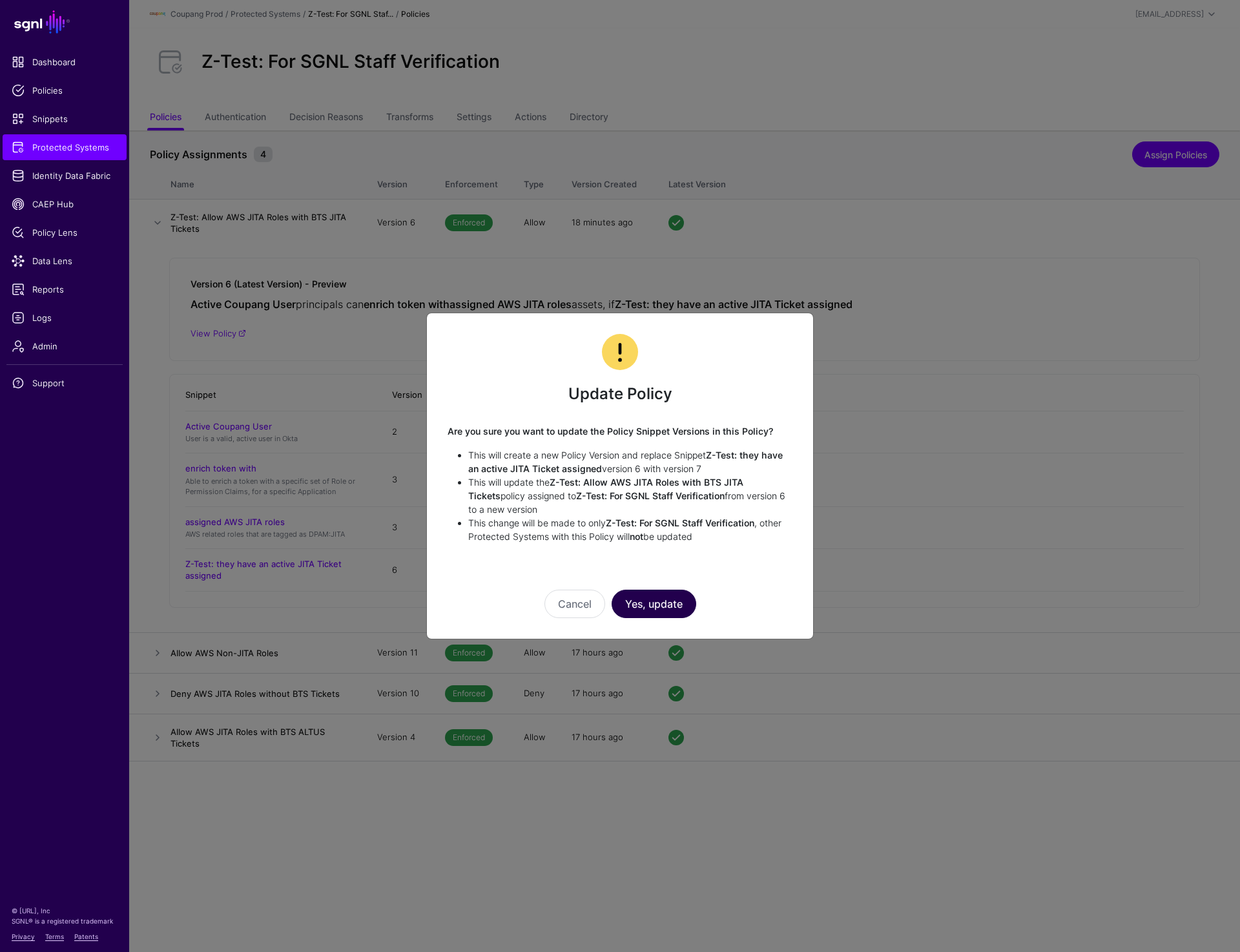
click at [665, 607] on button "Yes, update" at bounding box center [654, 604] width 84 height 28
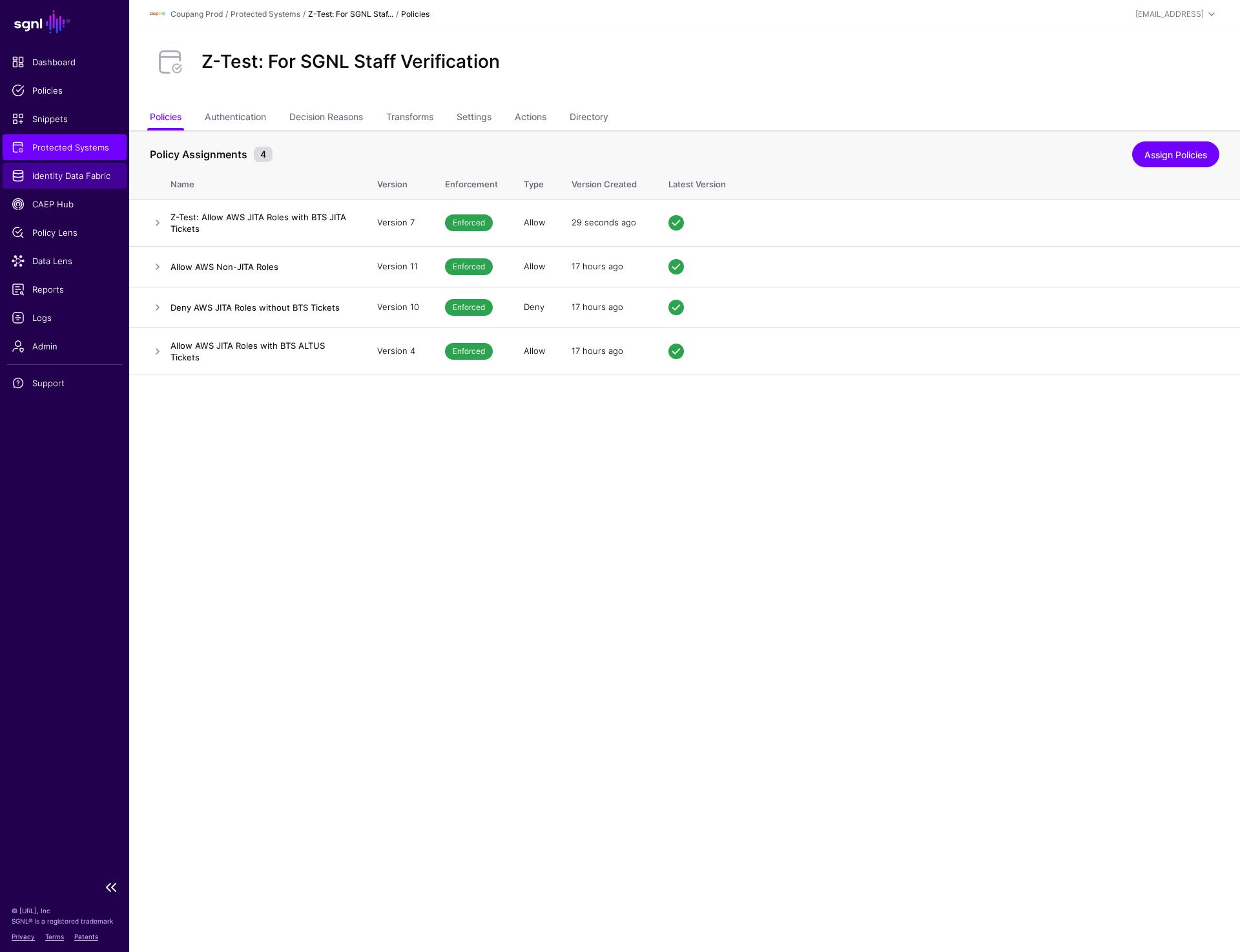
click at [72, 179] on span "Identity Data Fabric" at bounding box center [65, 176] width 106 height 13
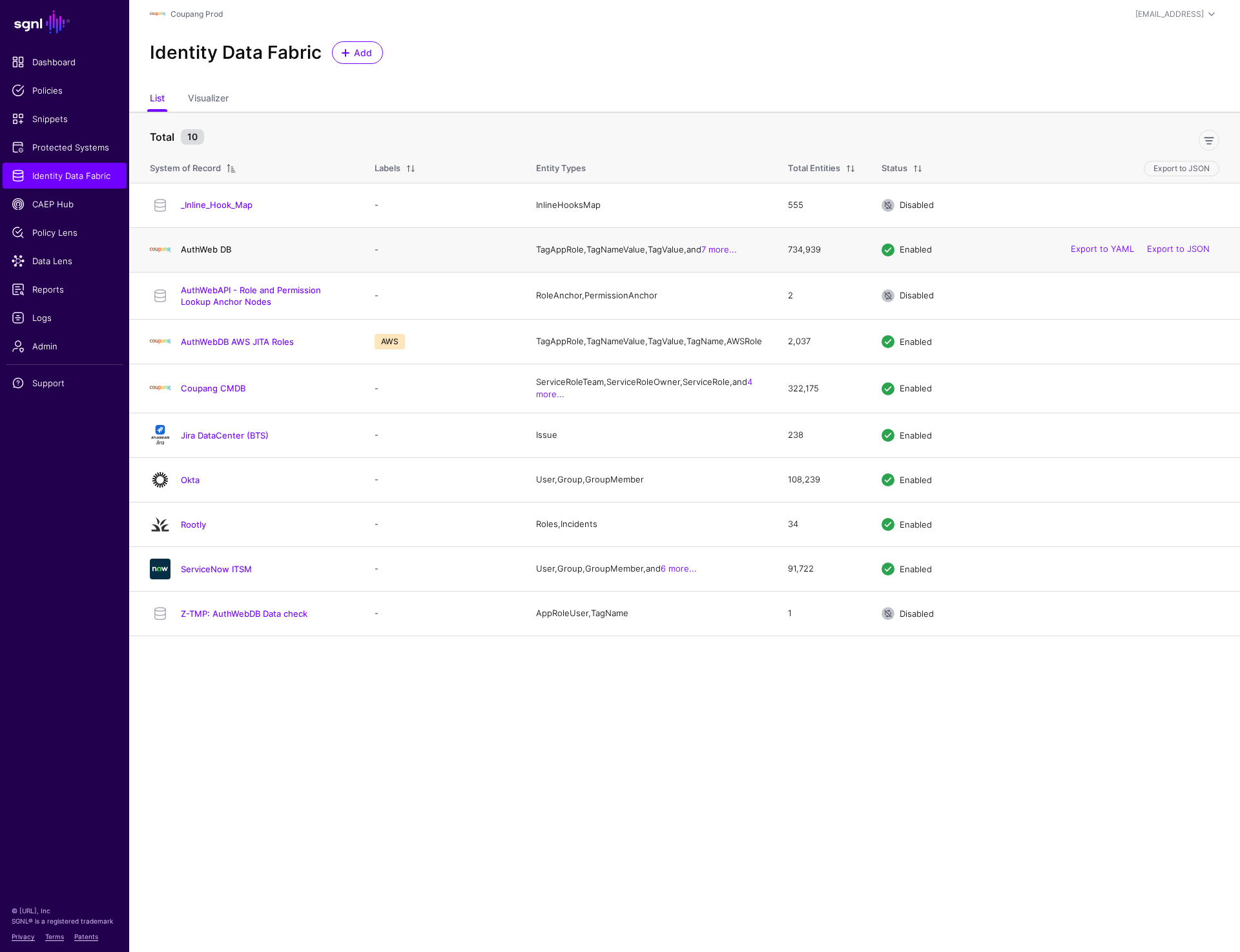
click at [214, 252] on link "AuthWeb DB" at bounding box center [206, 249] width 51 height 11
click at [193, 485] on link "Okta" at bounding box center [190, 480] width 19 height 11
click at [212, 250] on link "AuthWeb DB" at bounding box center [206, 249] width 51 height 11
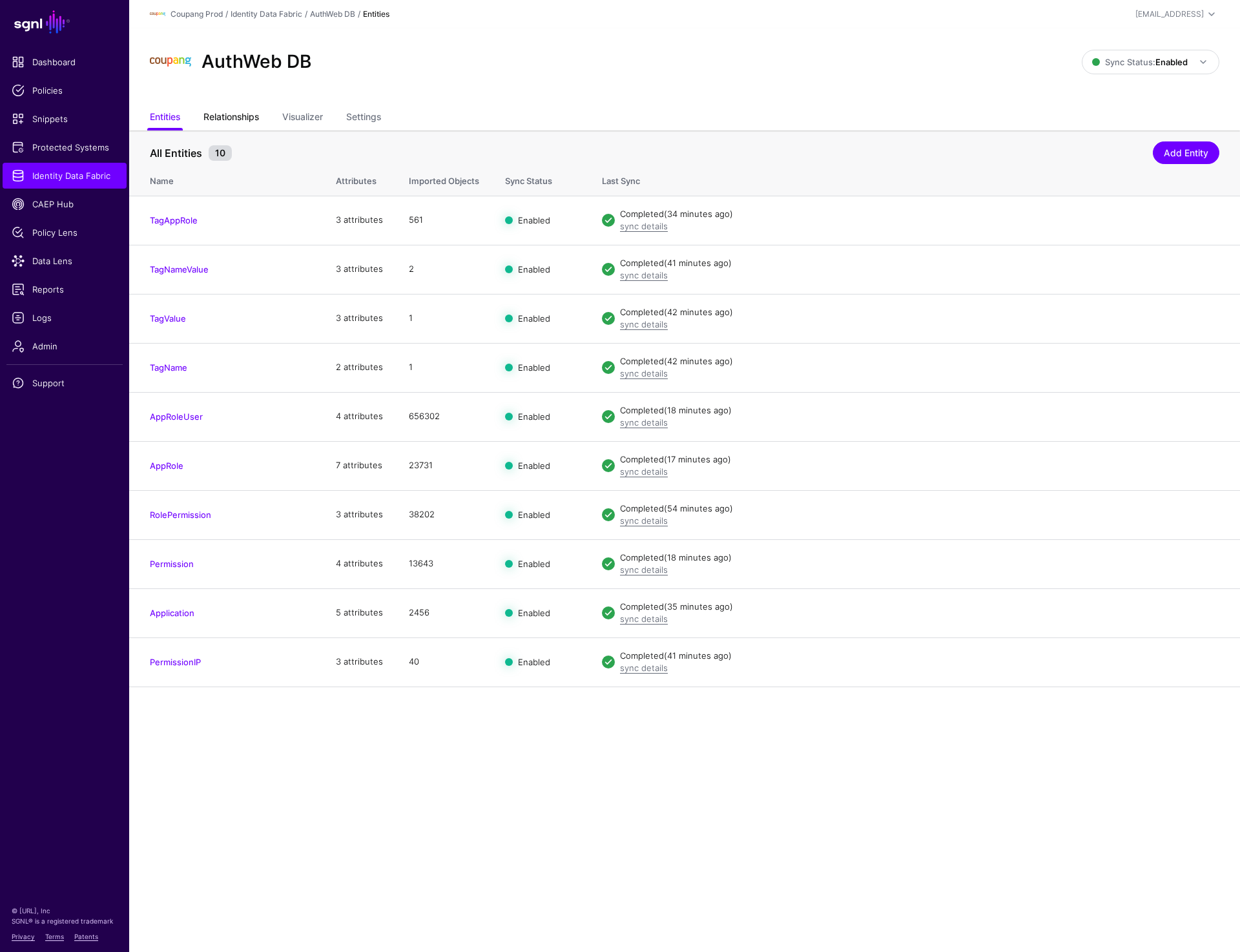
click at [246, 117] on link "Relationships" at bounding box center [231, 118] width 56 height 25
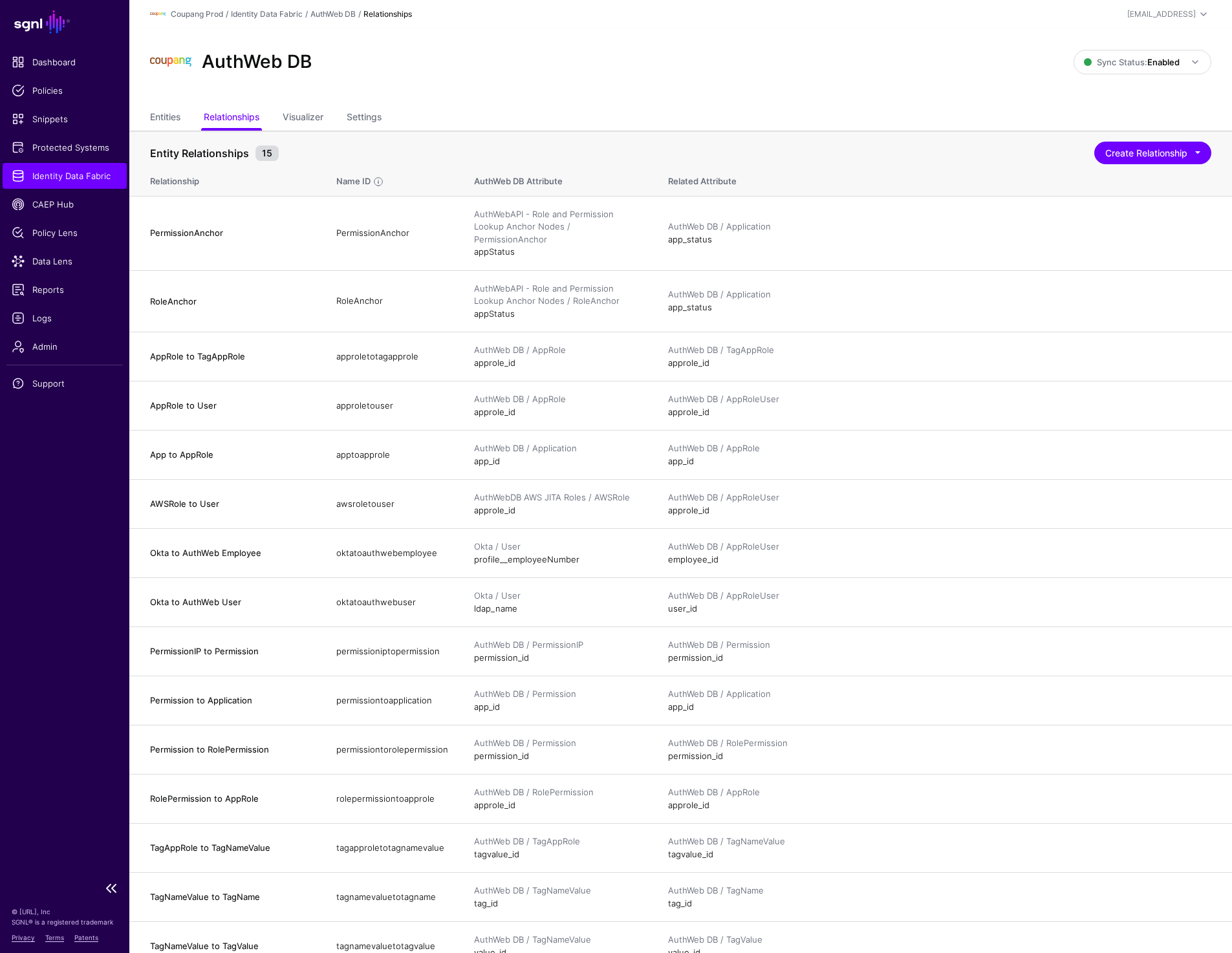
click at [57, 174] on span "Identity Data Fabric" at bounding box center [65, 176] width 106 height 13
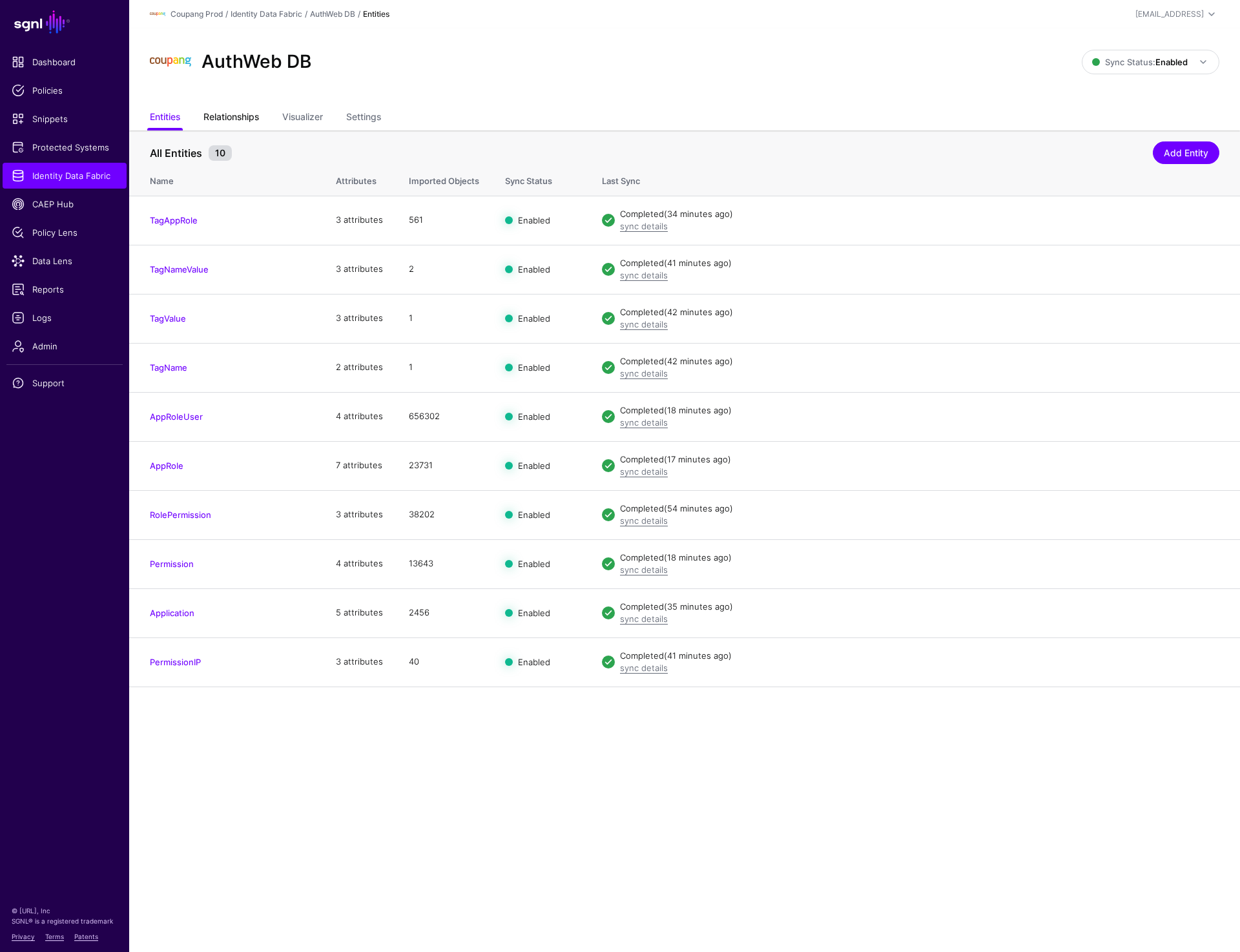
click at [238, 120] on link "Relationships" at bounding box center [231, 118] width 56 height 25
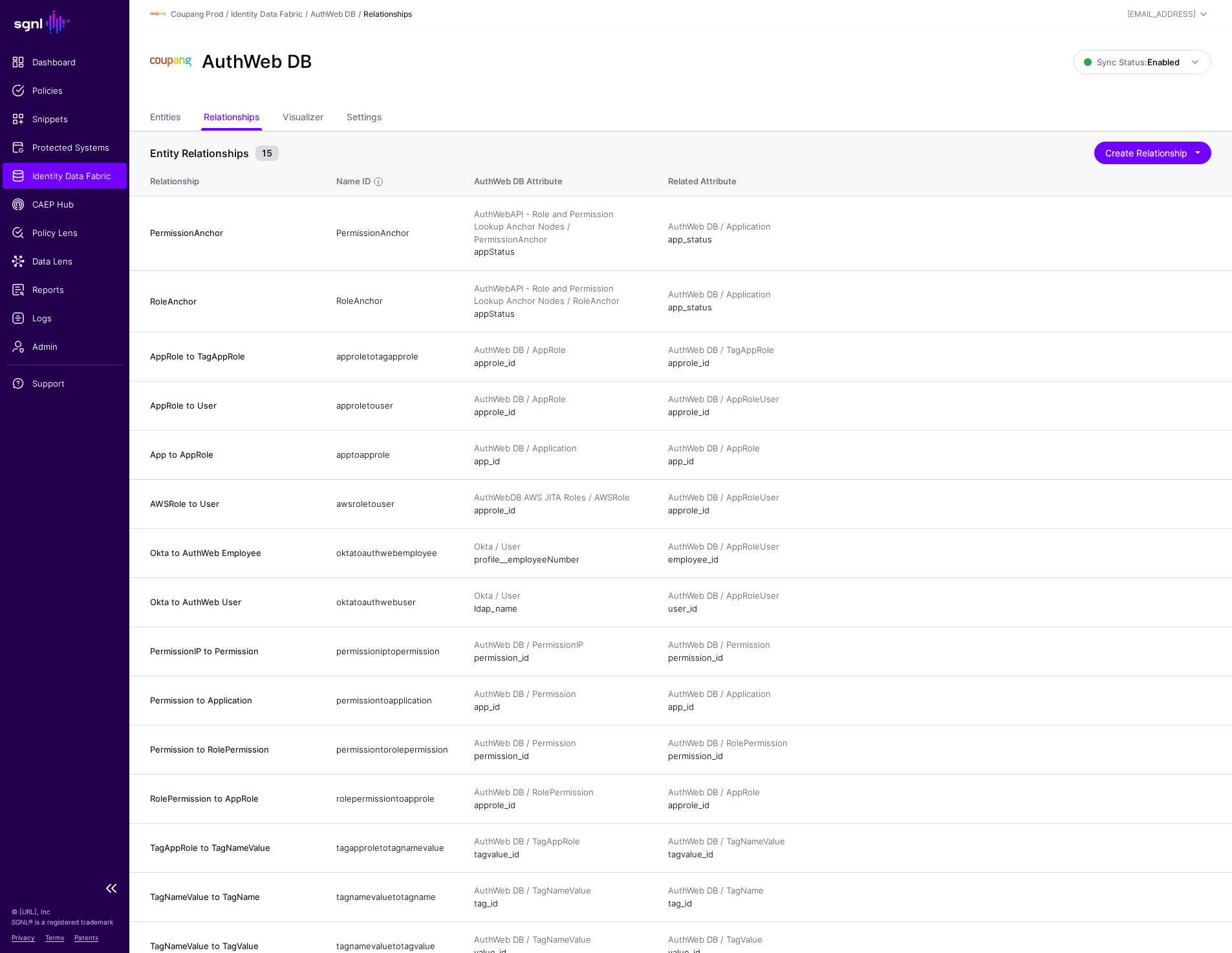
click at [42, 181] on span "Identity Data Fabric" at bounding box center [65, 176] width 106 height 13
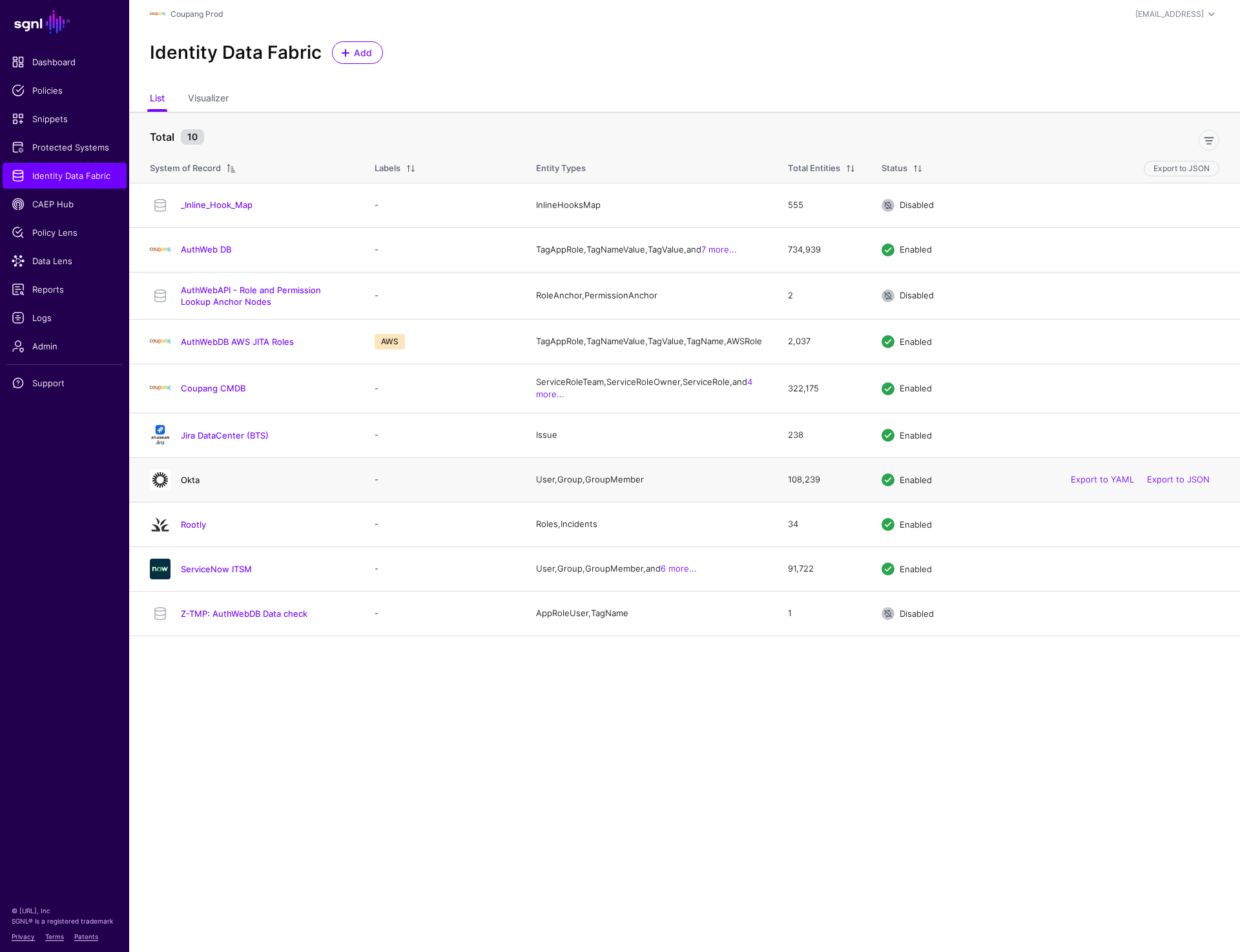
click at [188, 485] on link "Okta" at bounding box center [190, 480] width 19 height 11
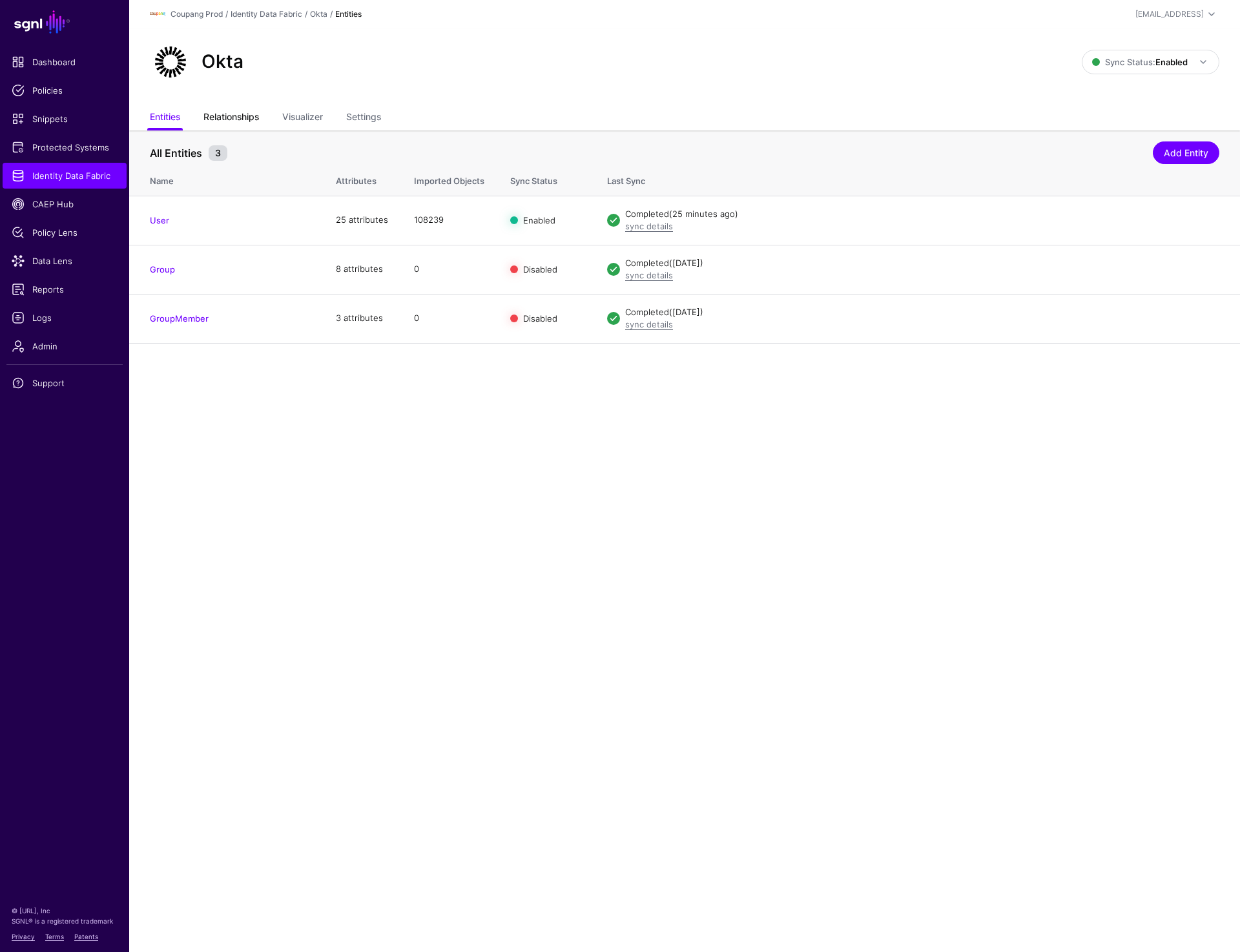
click at [249, 117] on link "Relationships" at bounding box center [231, 118] width 56 height 25
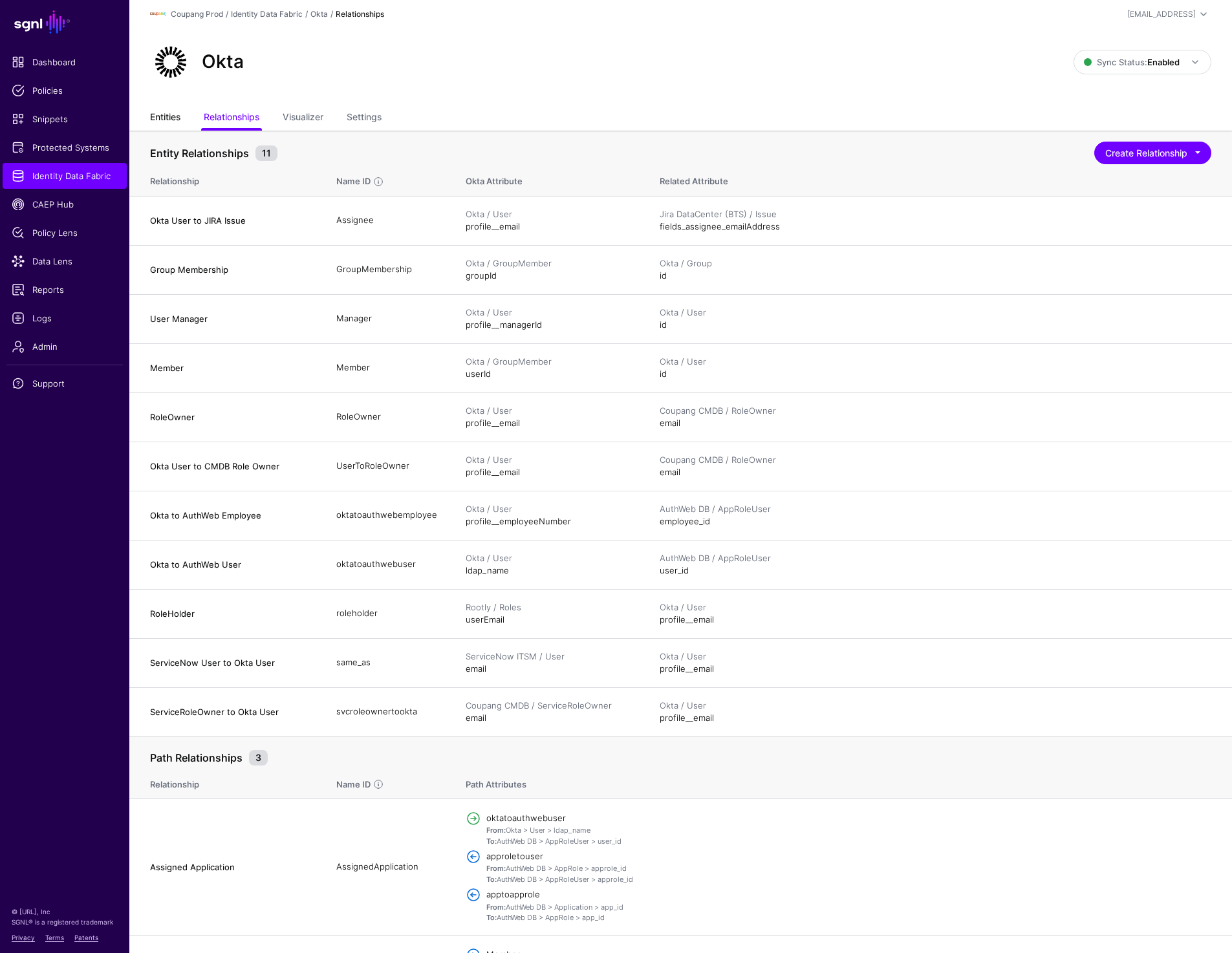
click at [155, 125] on link "Entities" at bounding box center [165, 118] width 30 height 25
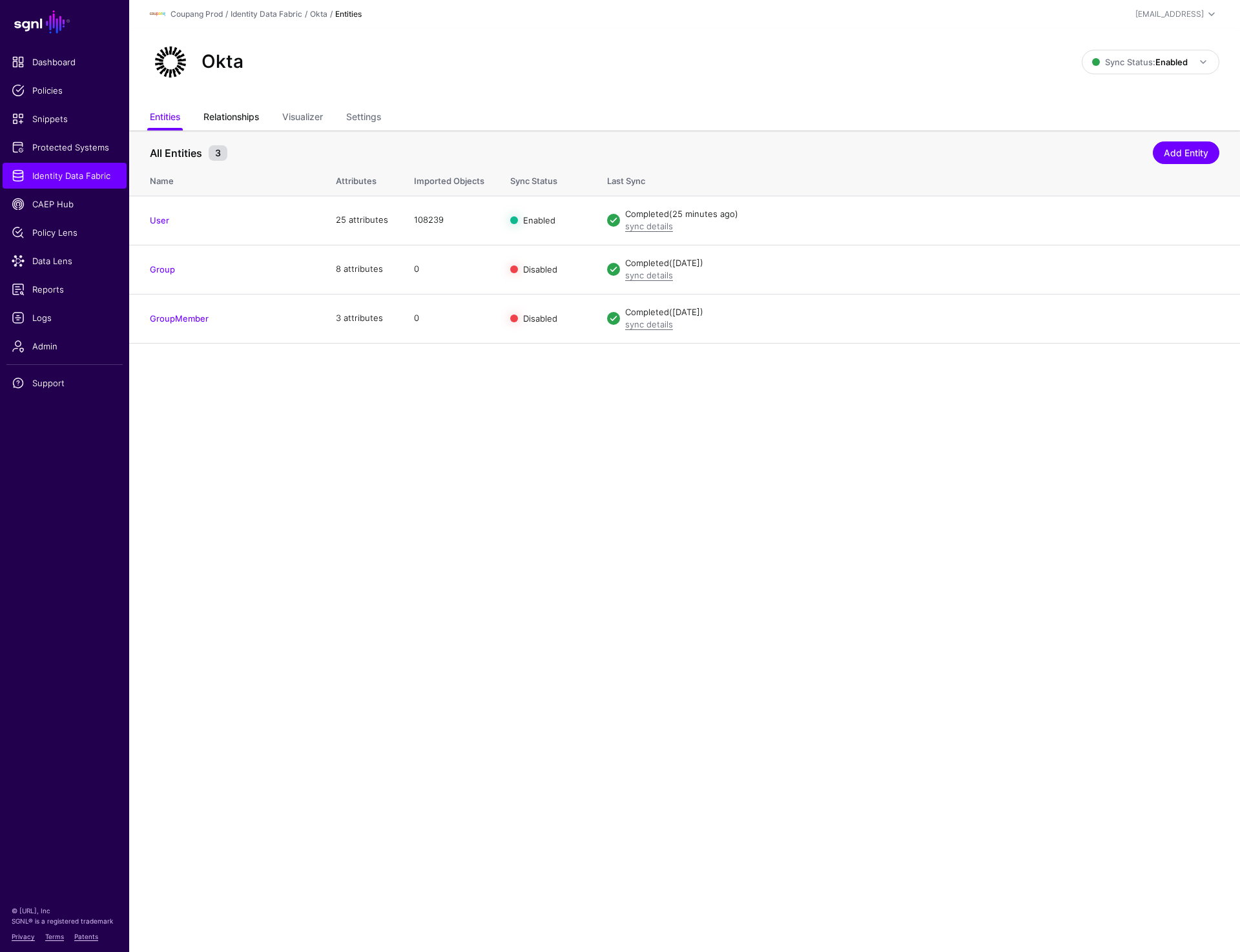
click at [237, 117] on link "Relationships" at bounding box center [231, 118] width 56 height 25
click at [64, 260] on span "Data Lens" at bounding box center [65, 261] width 106 height 13
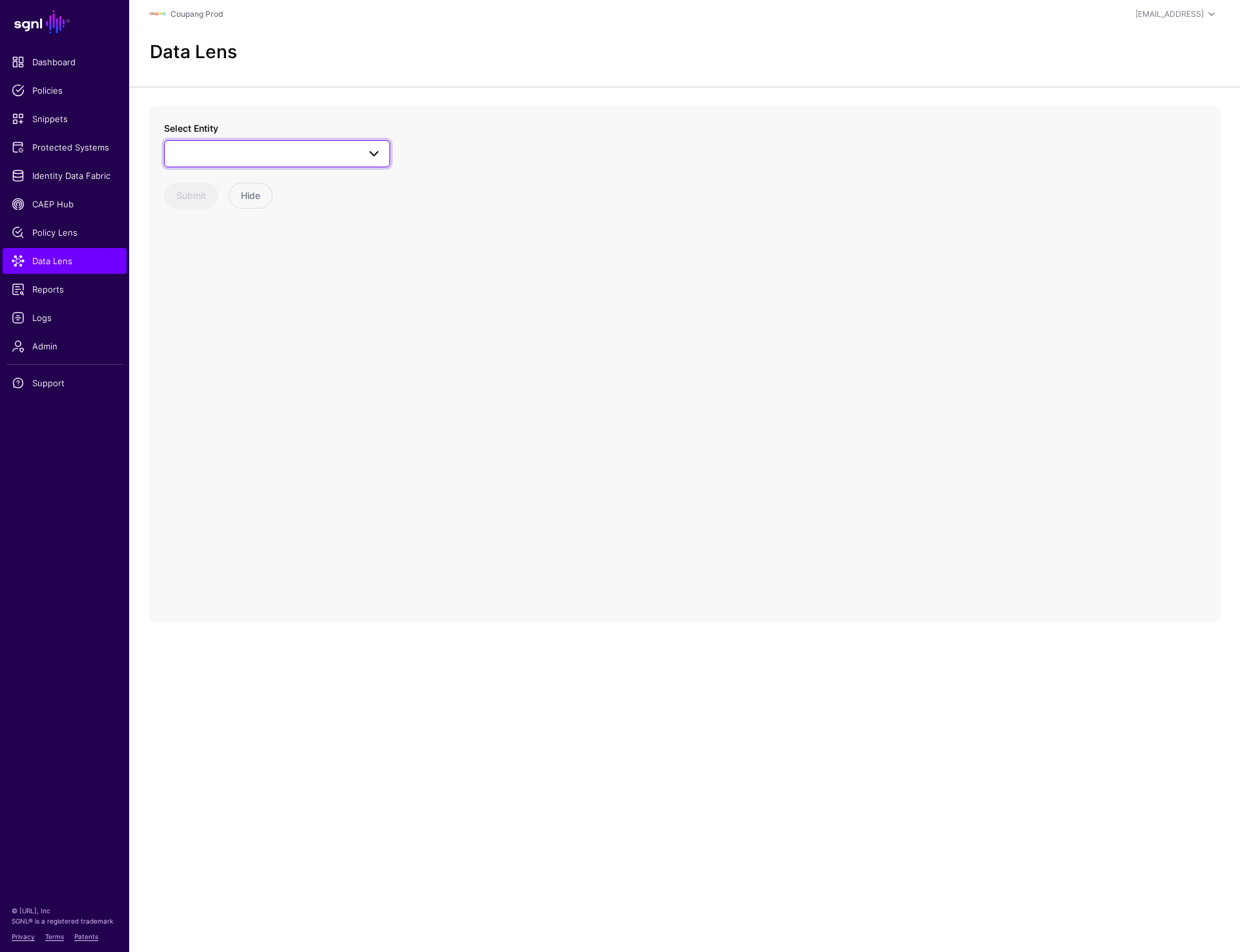
click at [334, 161] on link at bounding box center [277, 153] width 226 height 27
type input "****"
click at [231, 289] on div "User" at bounding box center [283, 291] width 193 height 13
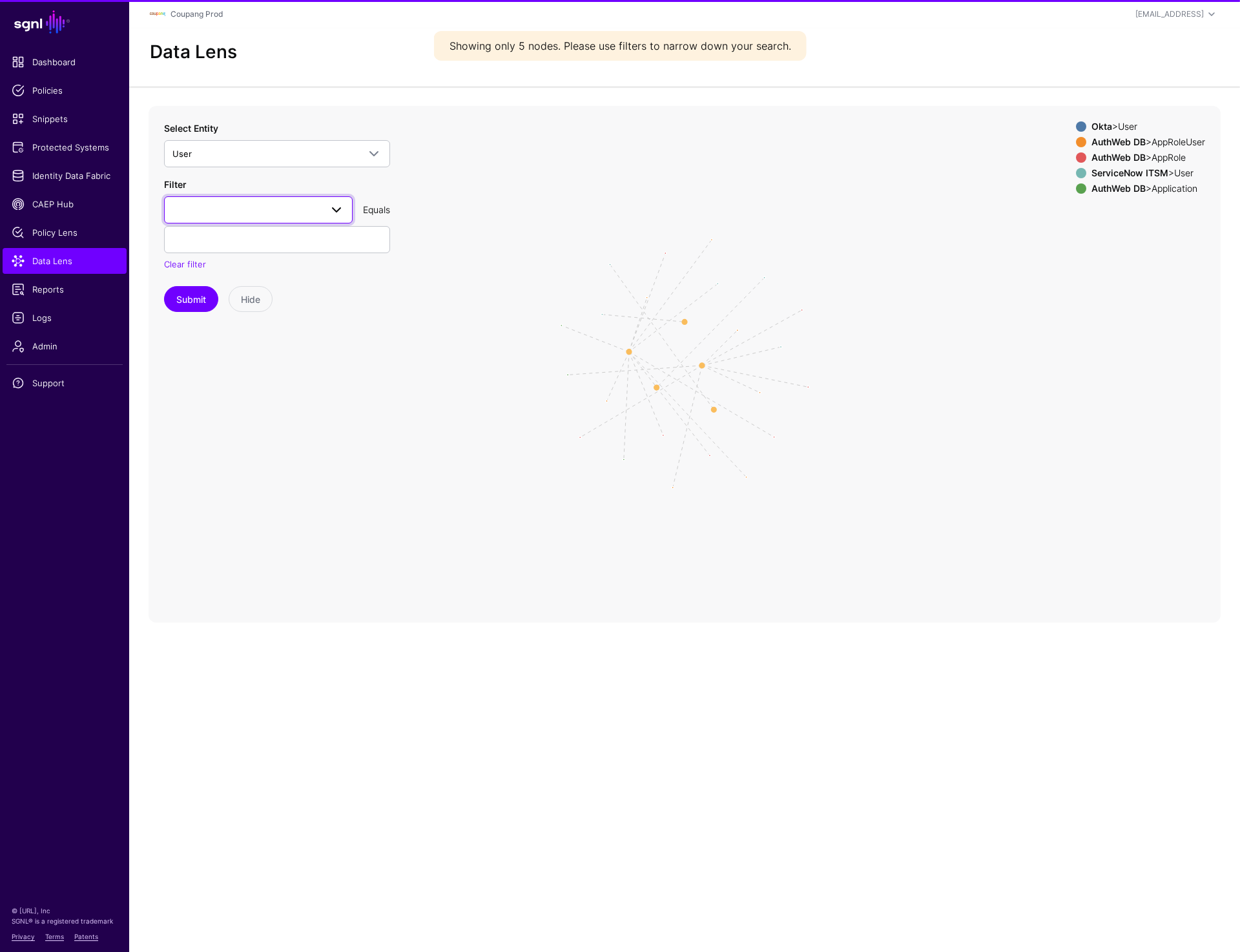
click at [258, 203] on span at bounding box center [258, 210] width 172 height 15
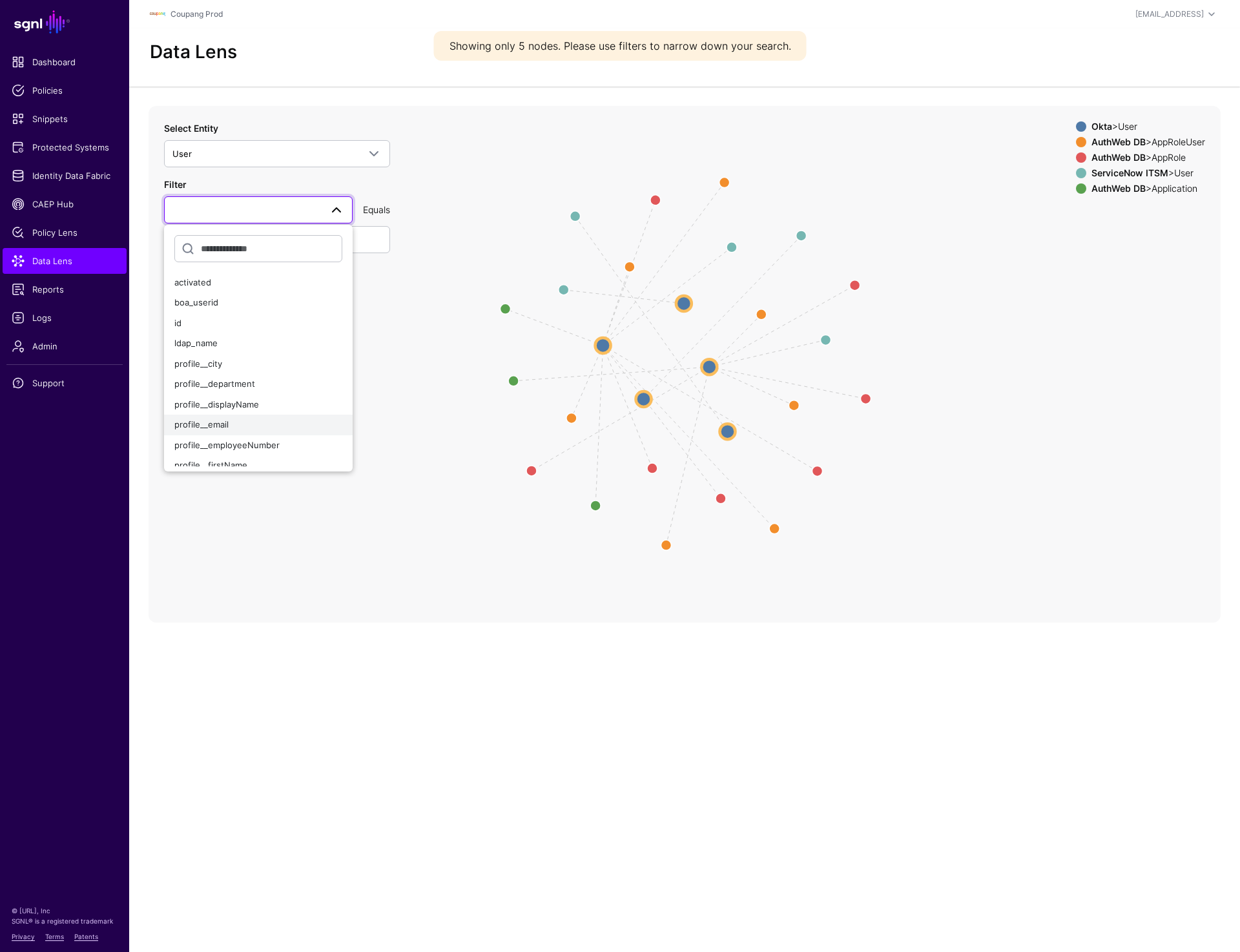
click at [231, 423] on div "profile__email" at bounding box center [258, 425] width 168 height 13
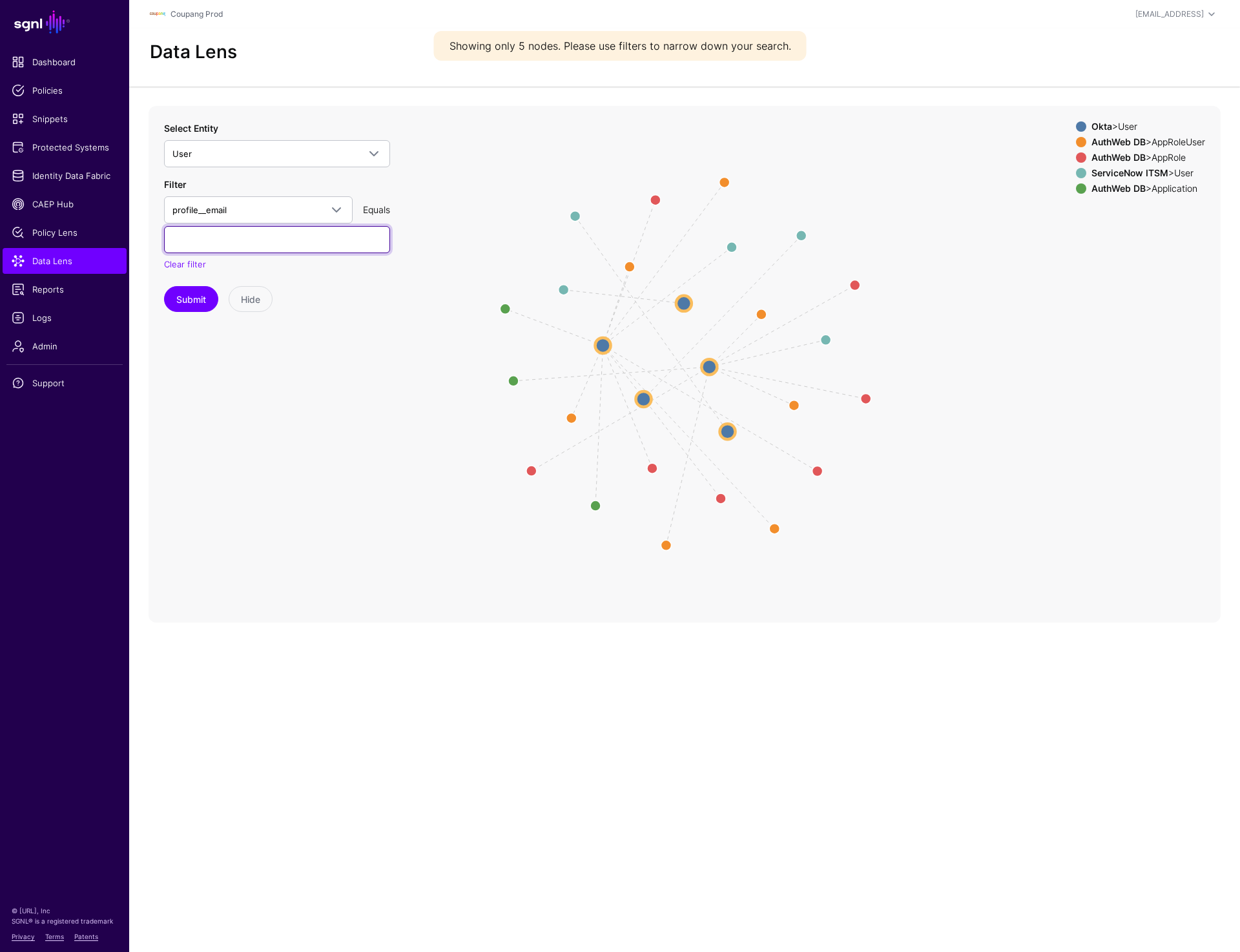
click at [250, 243] on input "text" at bounding box center [277, 240] width 226 height 27
paste input "**********"
type input "**********"
click at [193, 300] on button "Submit" at bounding box center [190, 299] width 54 height 26
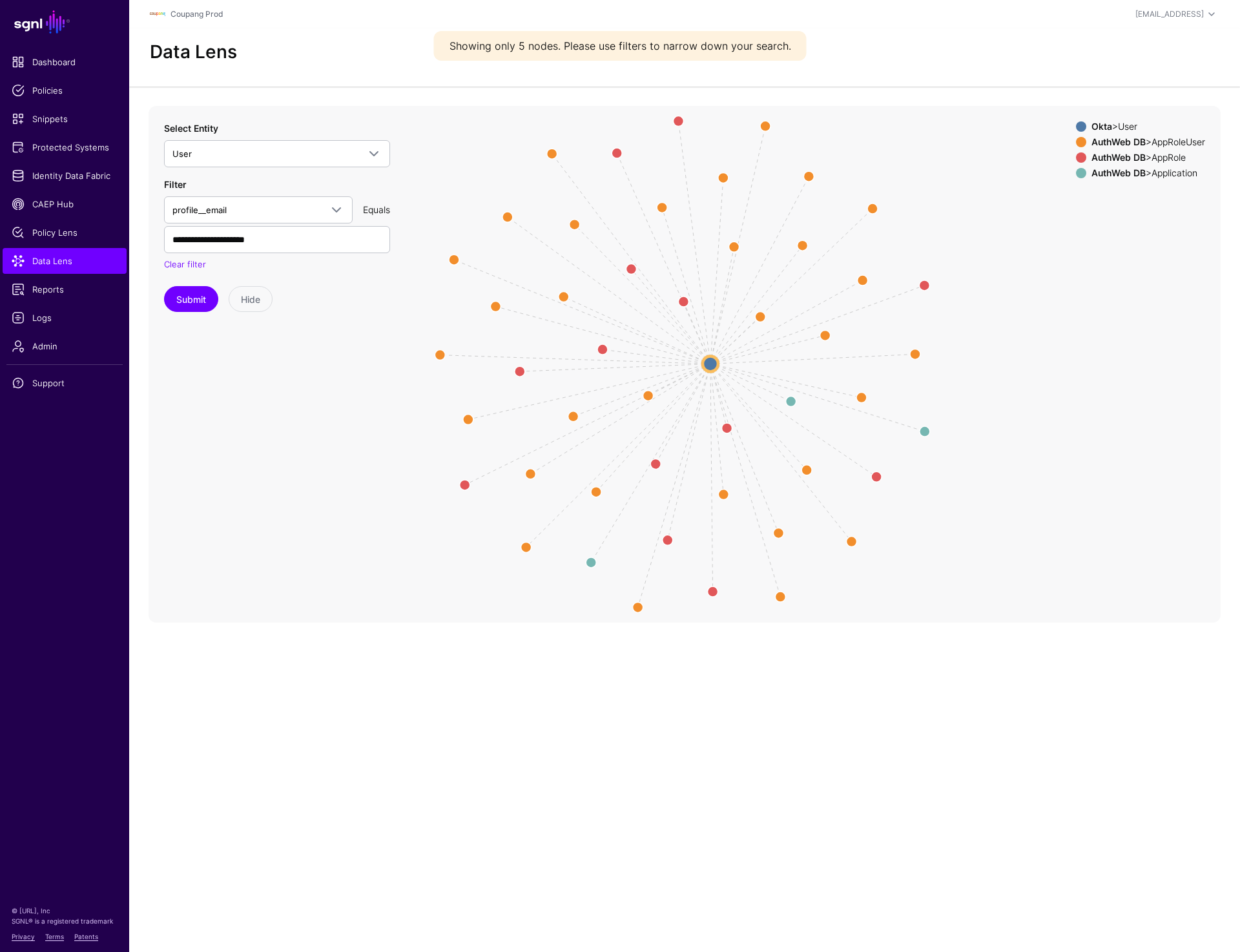
click at [712, 367] on circle at bounding box center [710, 364] width 15 height 15
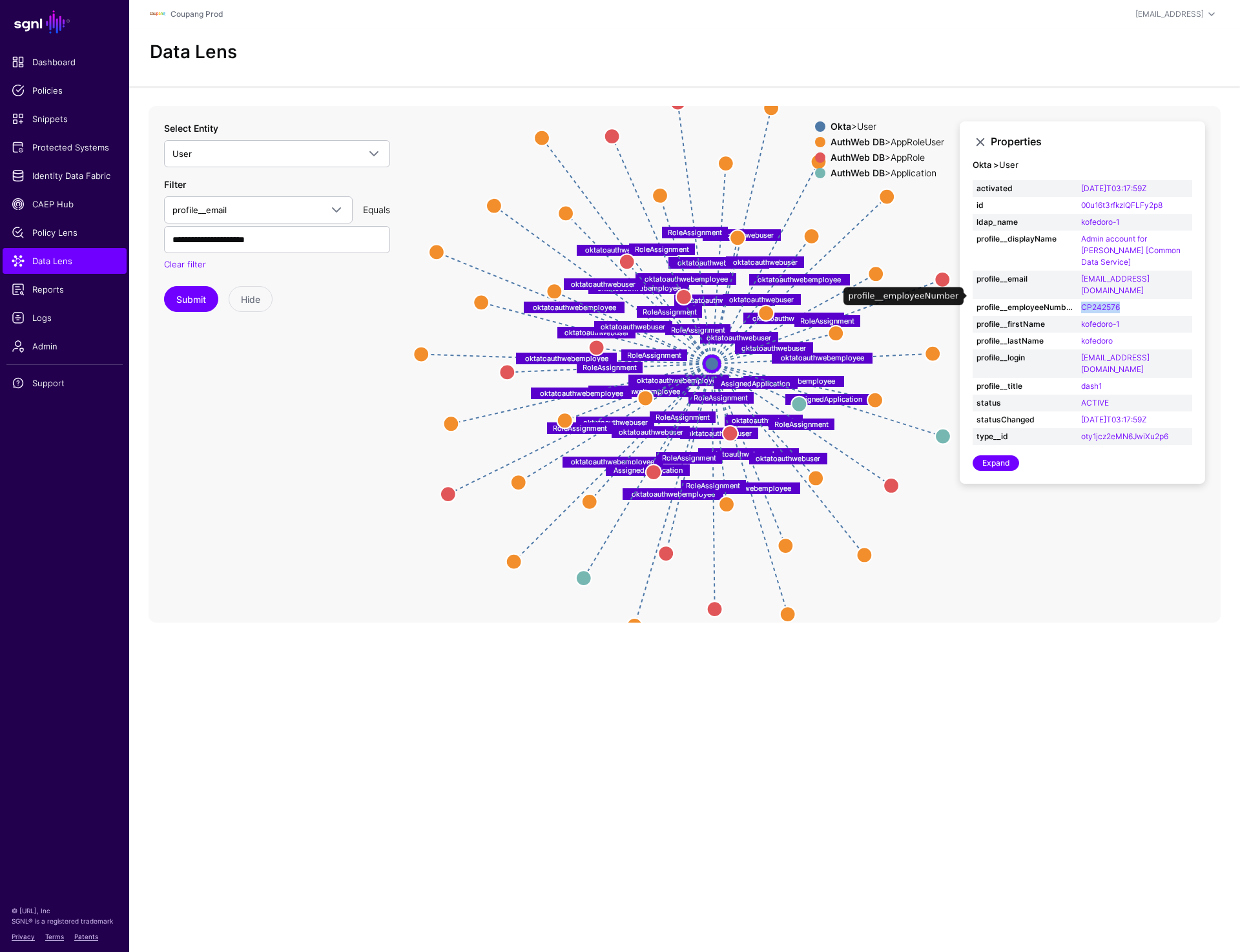
drag, startPoint x: 1130, startPoint y: 292, endPoint x: 1078, endPoint y: 292, distance: 52.0
click at [1078, 299] on td "CP242576" at bounding box center [1135, 307] width 115 height 17
copy link "CP242576"
click at [93, 255] on span "Data Lens" at bounding box center [65, 261] width 106 height 13
click at [1135, 299] on td "CP242576" at bounding box center [1135, 307] width 115 height 17
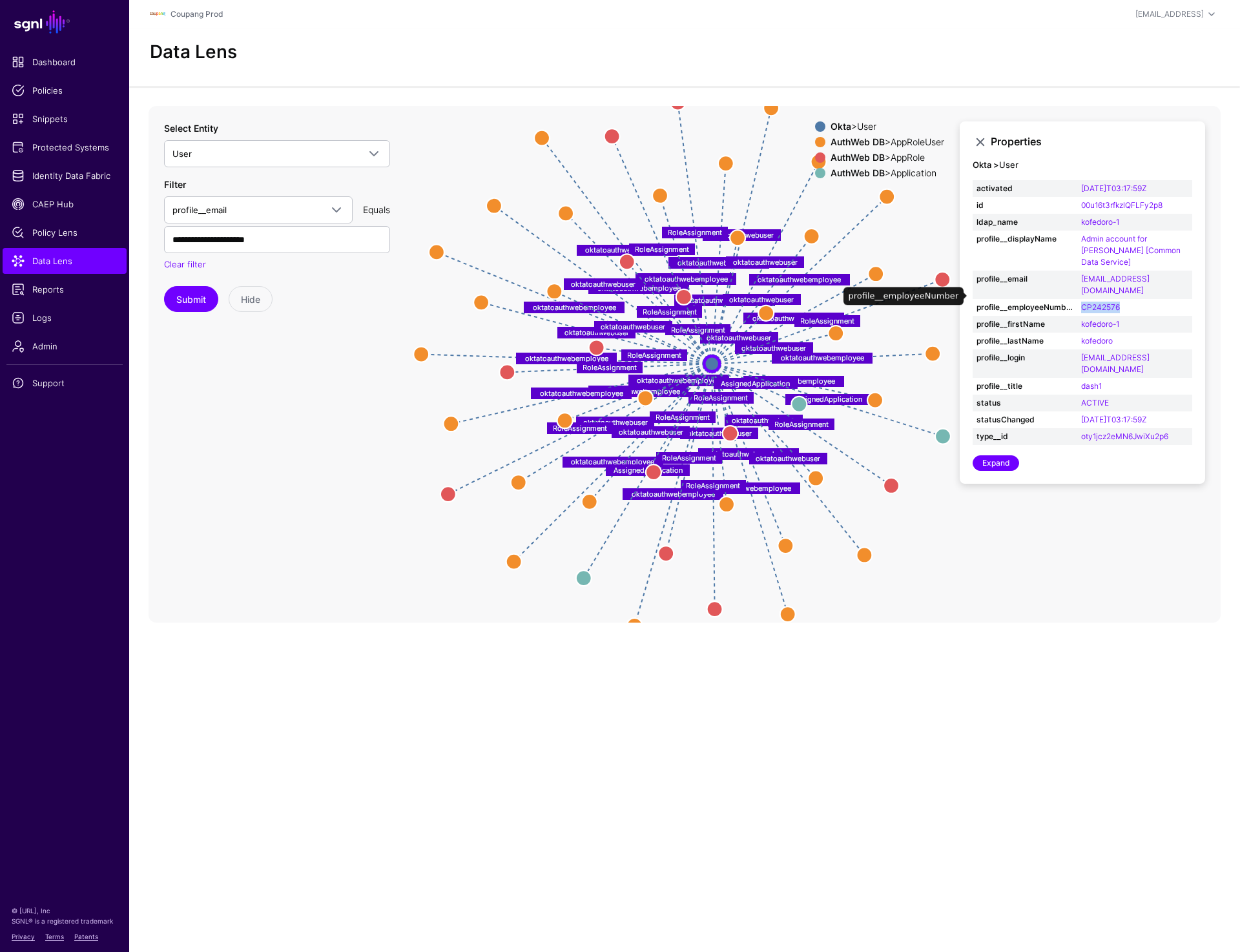
drag, startPoint x: 1131, startPoint y: 293, endPoint x: 1080, endPoint y: 294, distance: 51.0
click at [1080, 299] on td "CP242576" at bounding box center [1135, 307] width 115 height 17
copy link "CP242576"
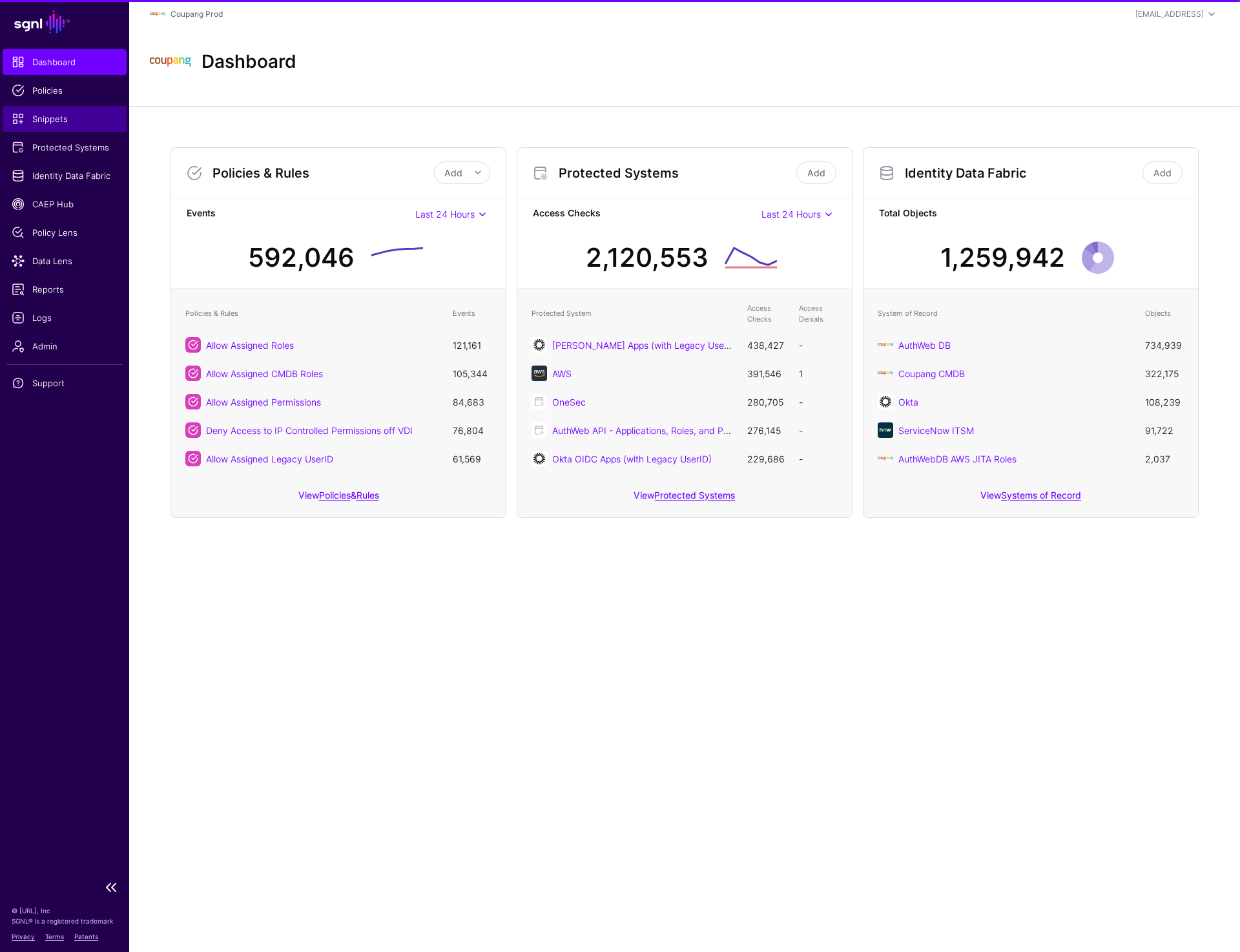
click at [64, 124] on span "Snippets" at bounding box center [65, 119] width 106 height 13
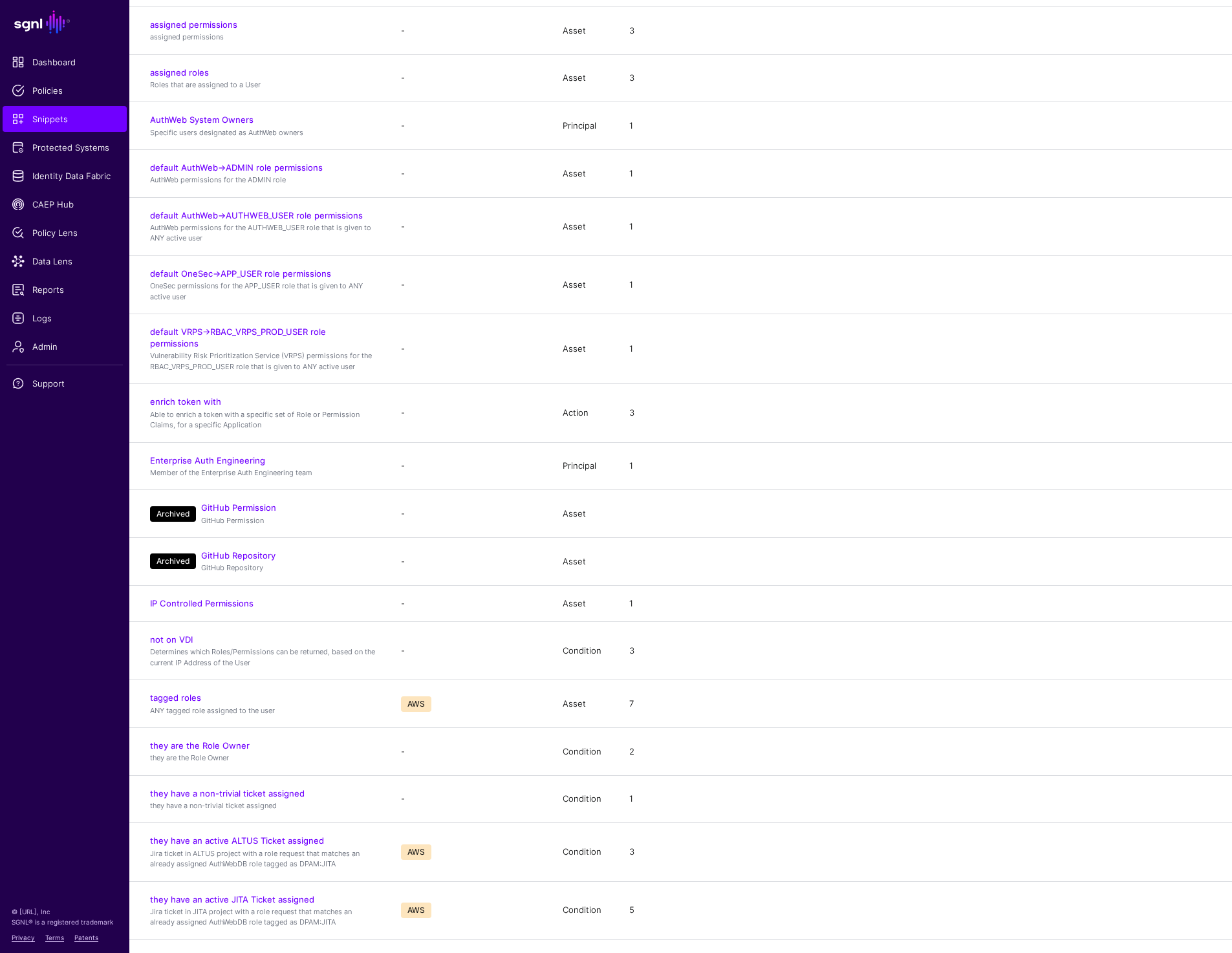
scroll to position [894, 0]
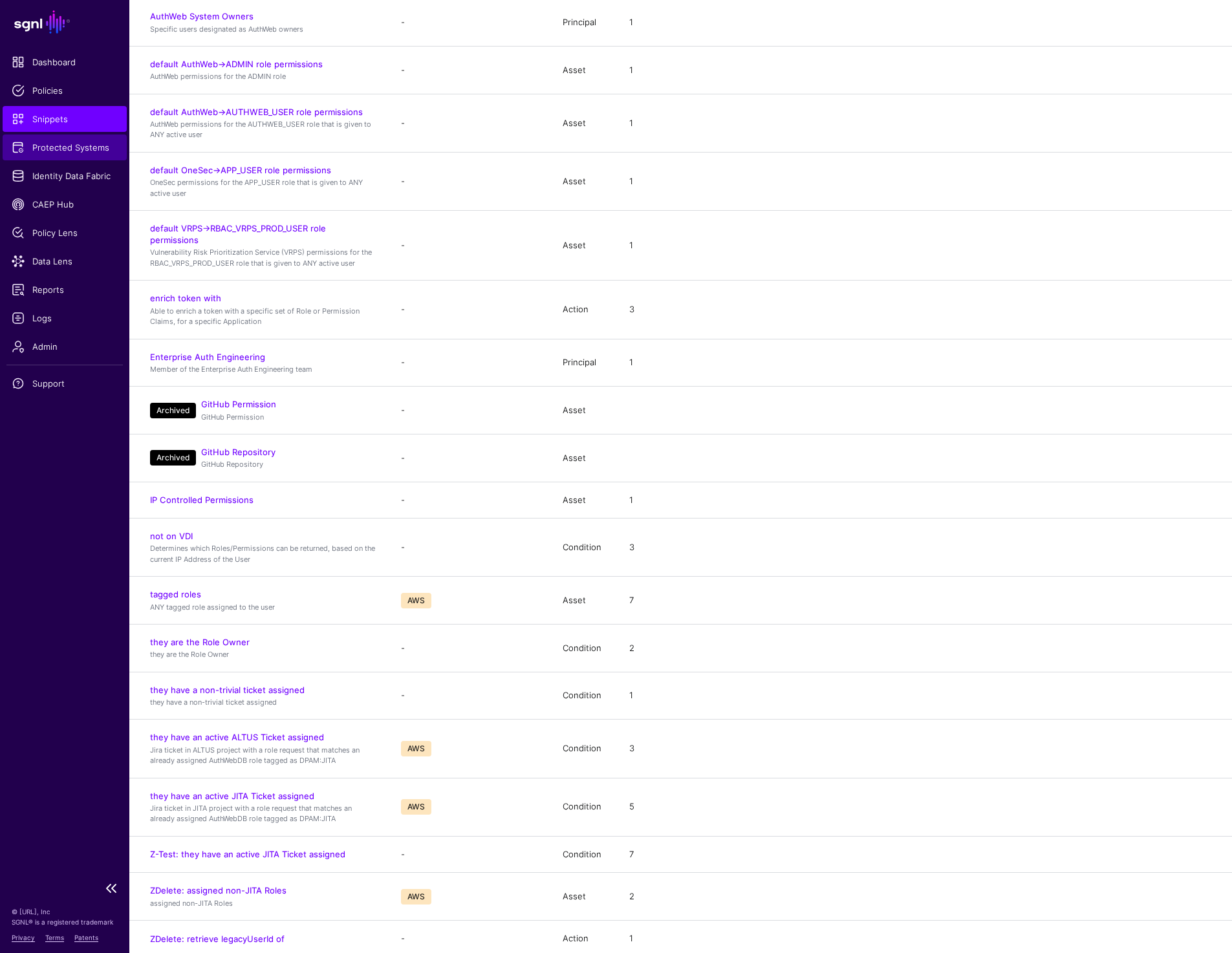
click at [58, 147] on span "Protected Systems" at bounding box center [65, 147] width 106 height 13
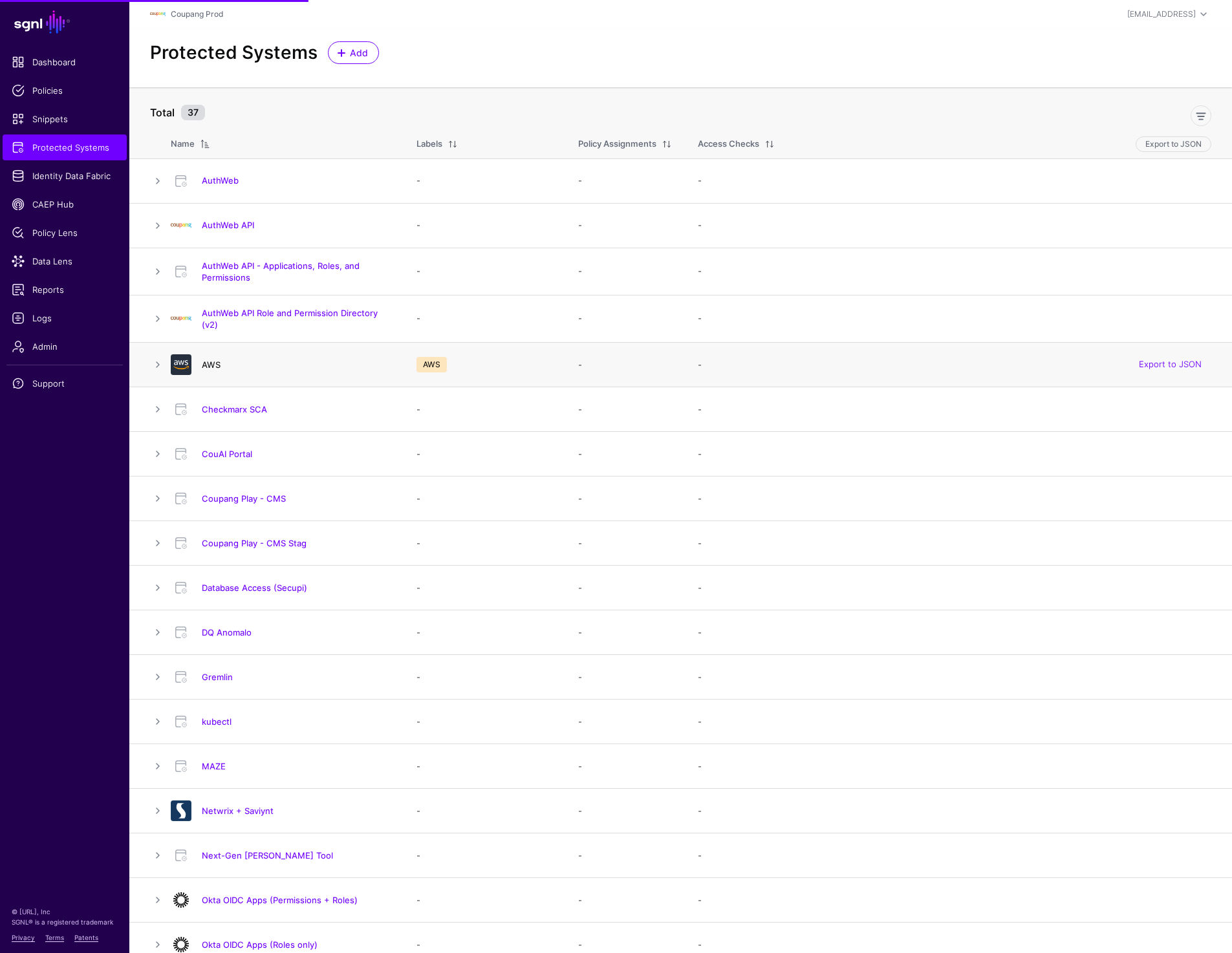
click at [211, 367] on link "AWS" at bounding box center [211, 365] width 19 height 11
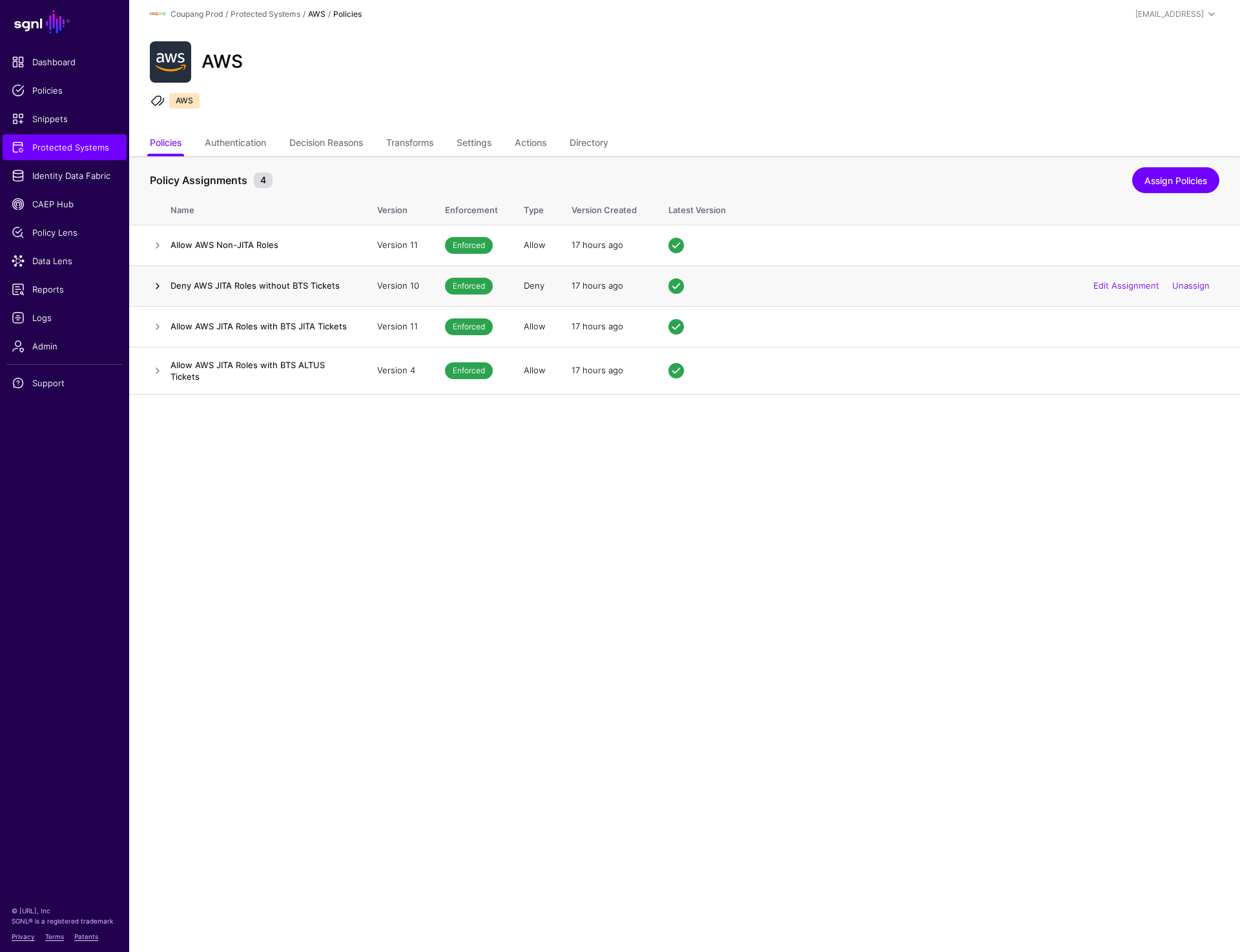
click at [158, 290] on link at bounding box center [157, 286] width 15 height 15
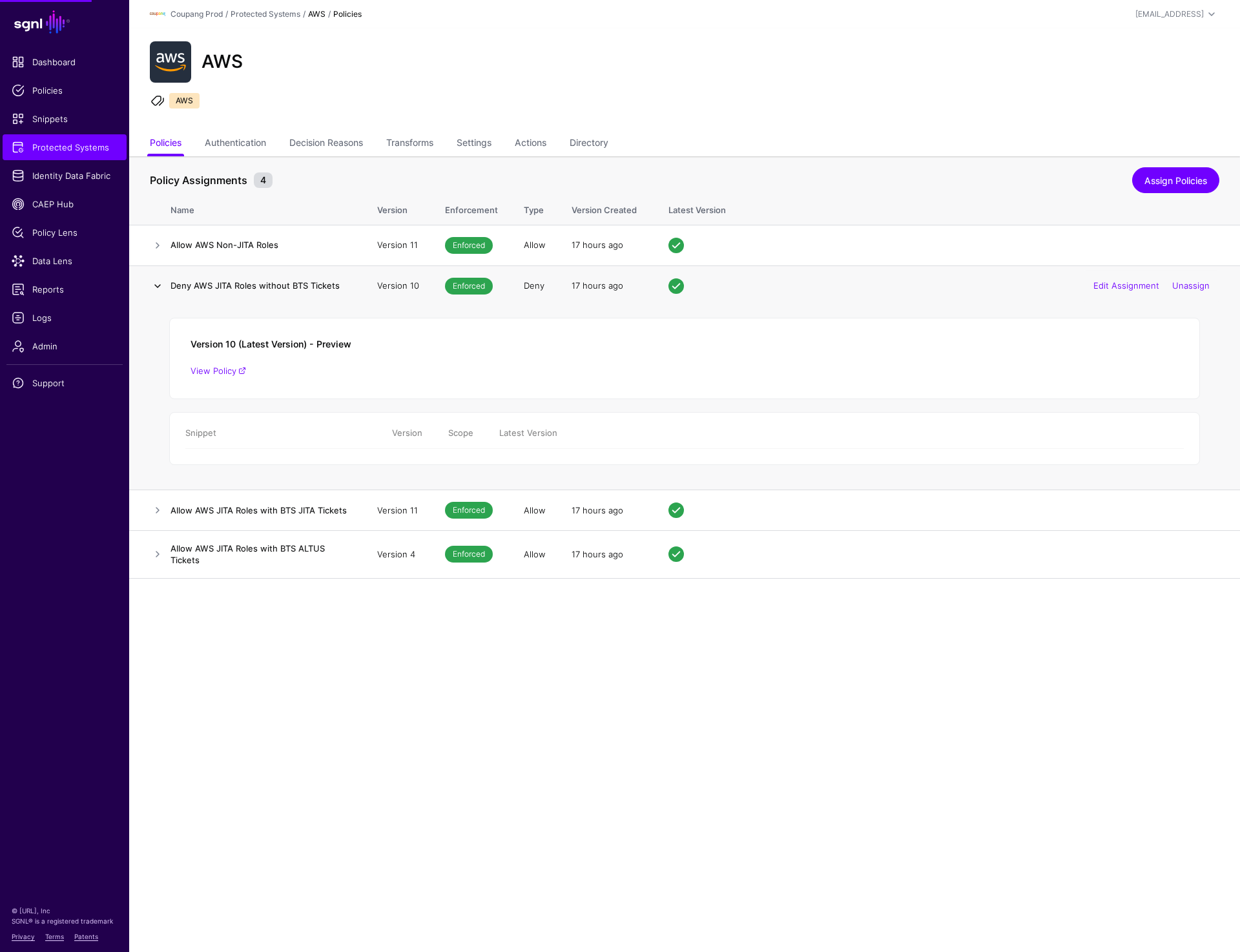
click at [158, 290] on link at bounding box center [157, 286] width 15 height 15
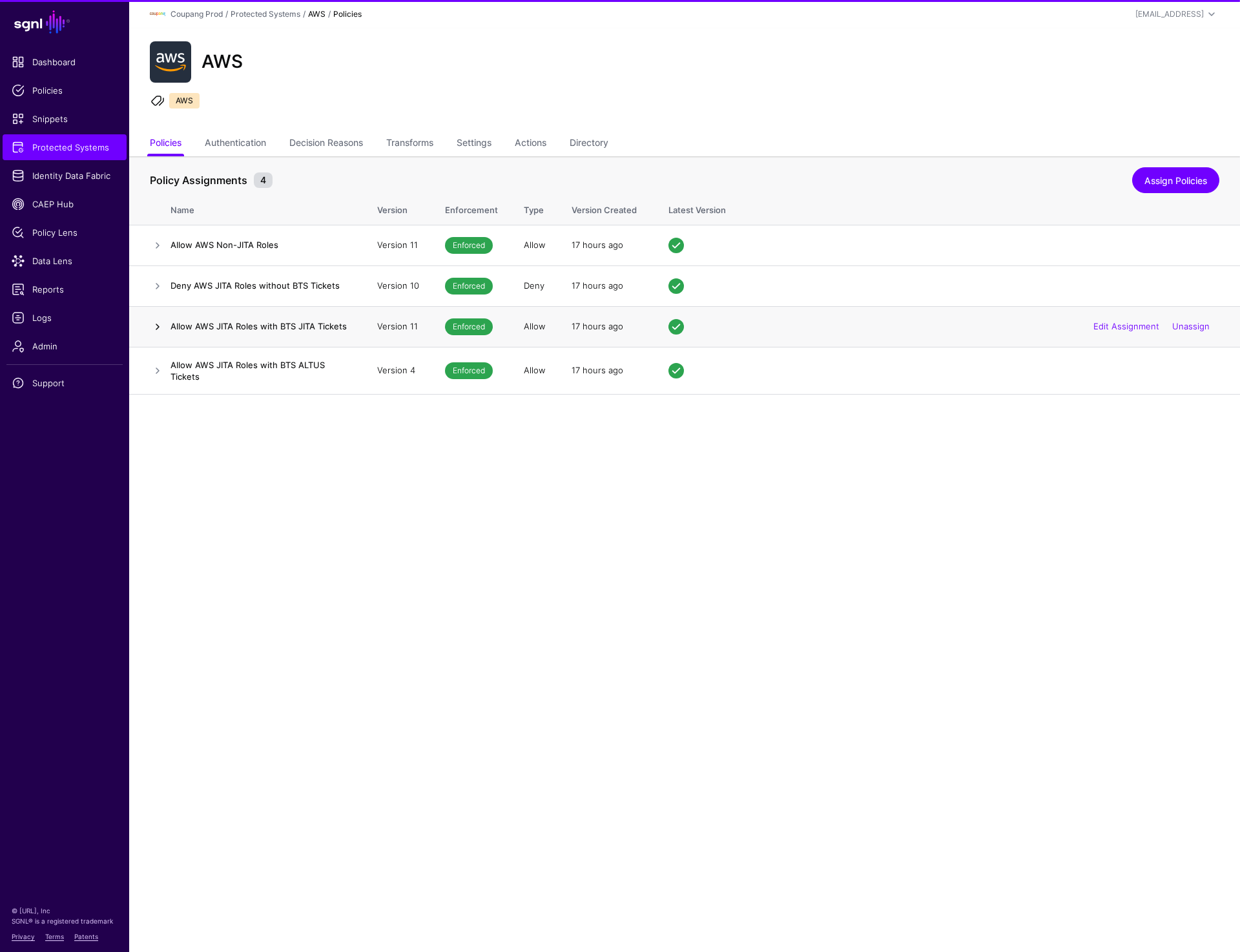
click at [155, 333] on link at bounding box center [157, 327] width 15 height 15
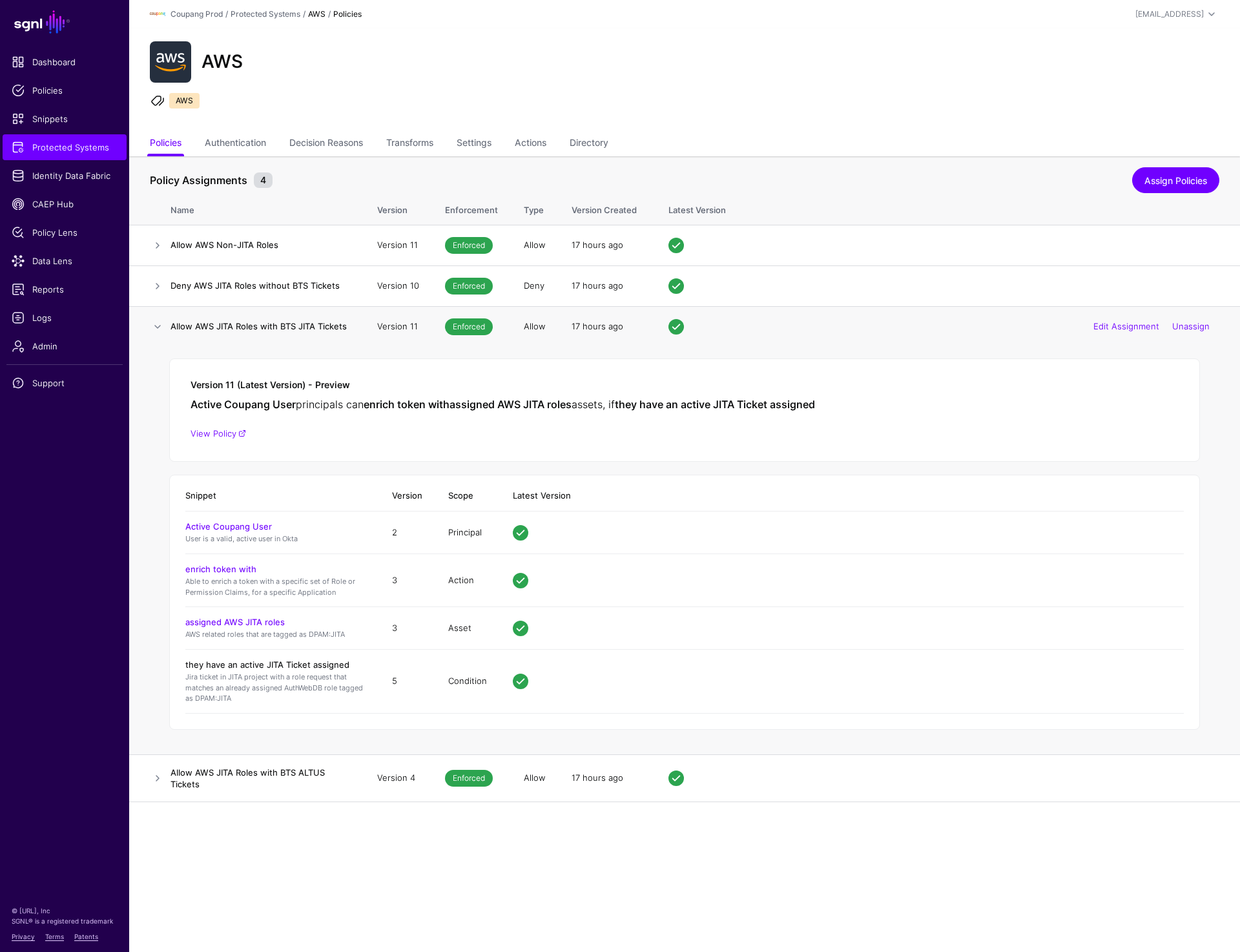
click at [218, 663] on link "they have an active JITA Ticket assigned" at bounding box center [267, 664] width 164 height 11
click at [67, 289] on span "Reports" at bounding box center [65, 289] width 106 height 13
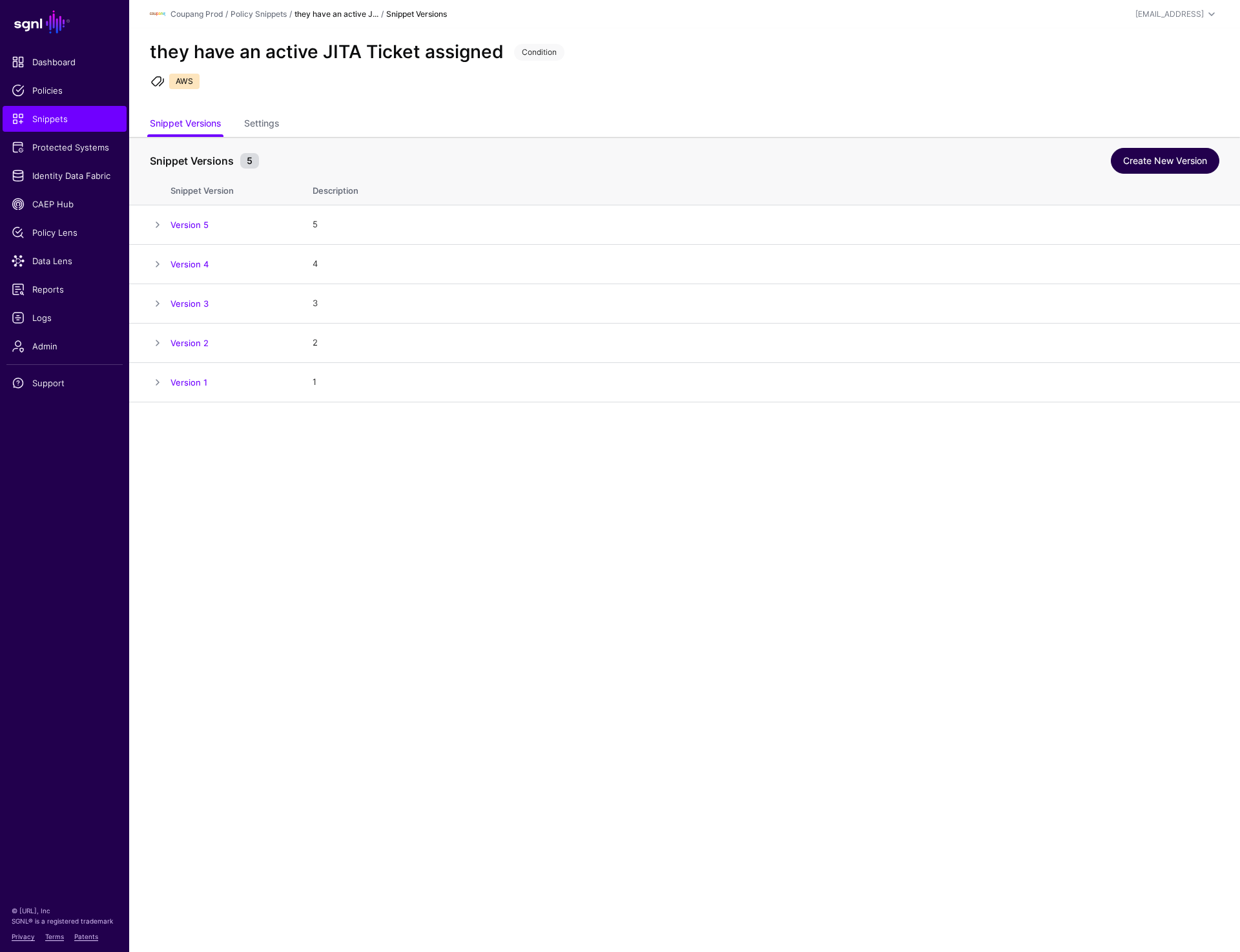
click at [1158, 160] on link "Create New Version" at bounding box center [1165, 160] width 108 height 26
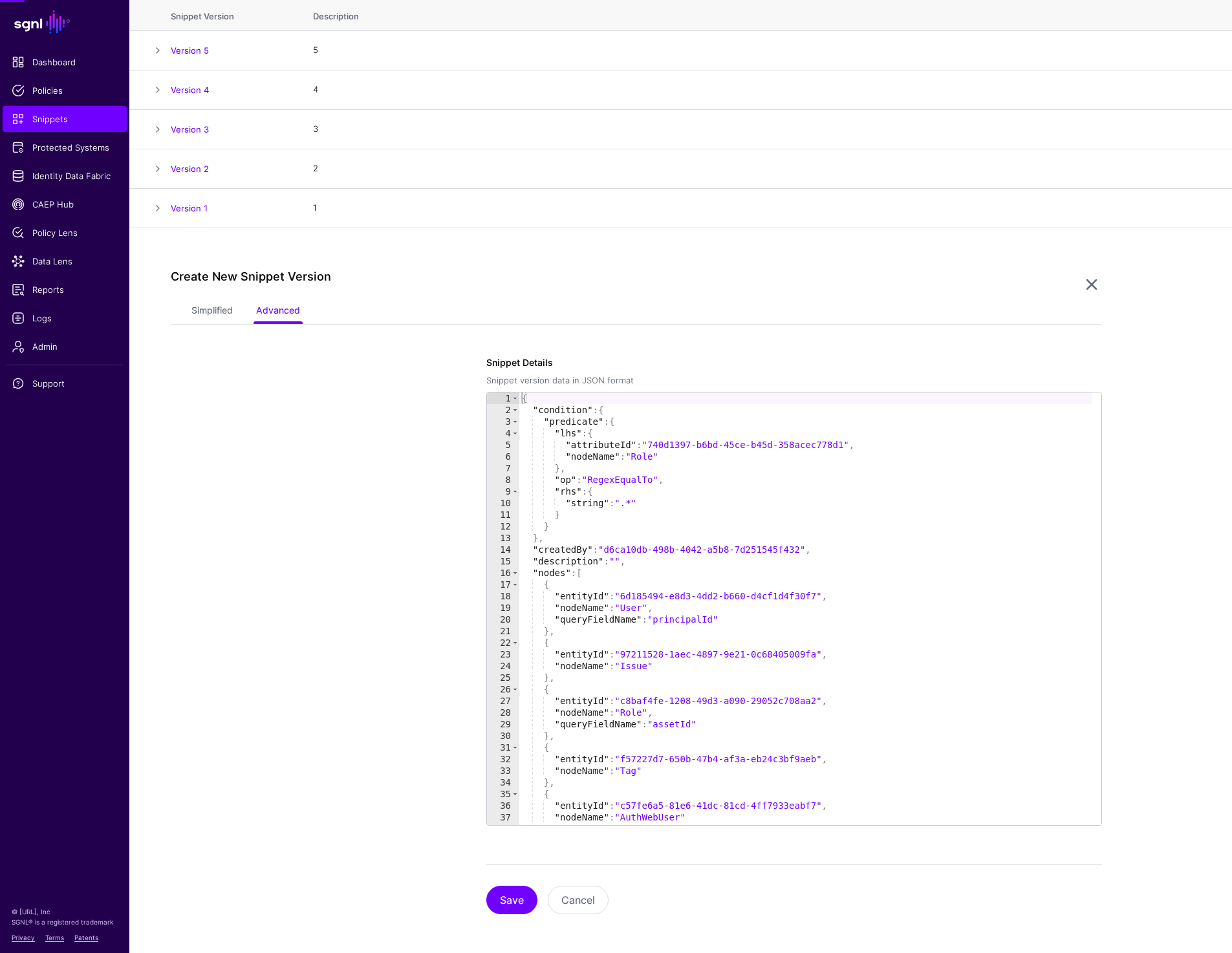
scroll to position [177, 0]
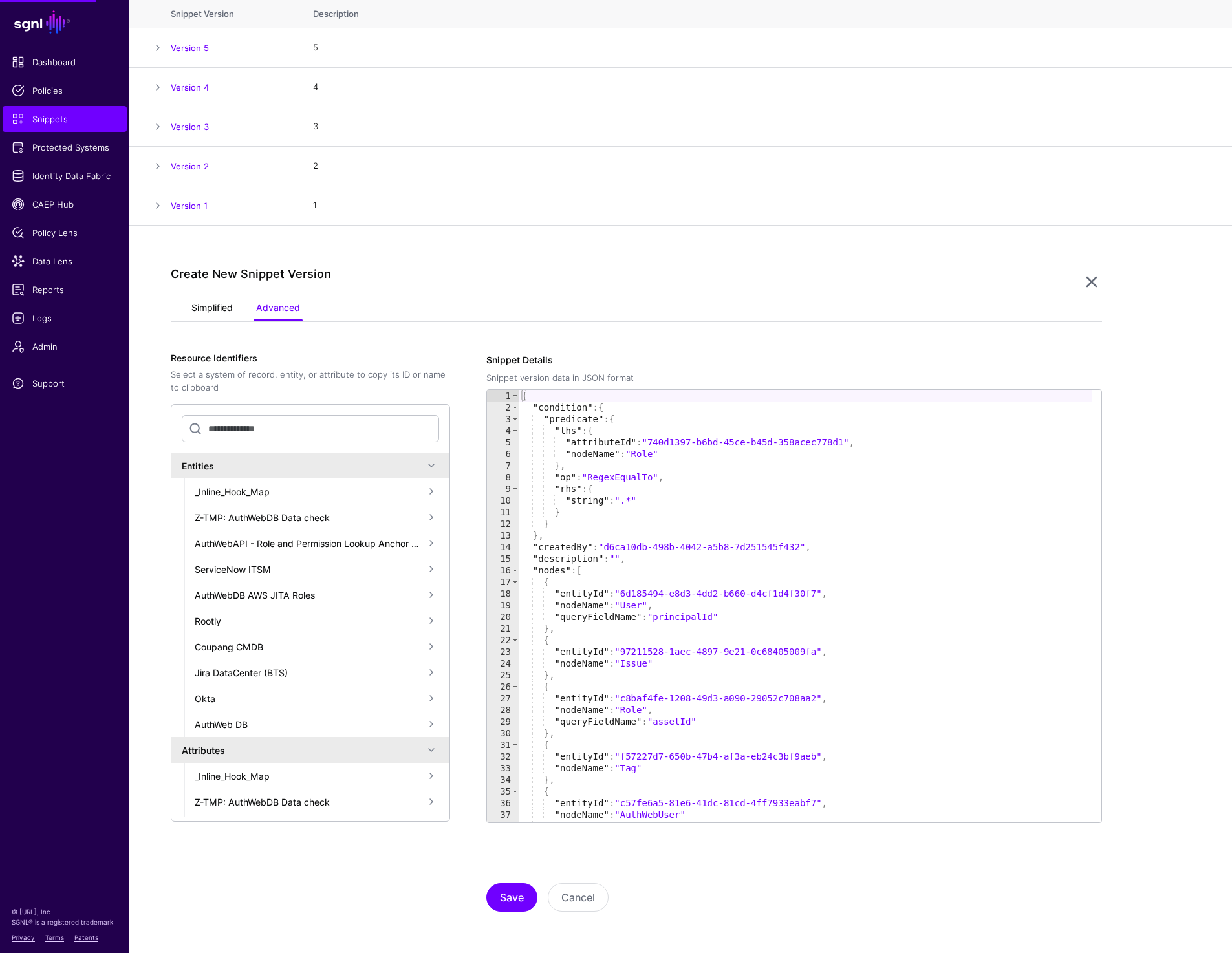
click at [203, 305] on link "Simplified" at bounding box center [212, 309] width 42 height 25
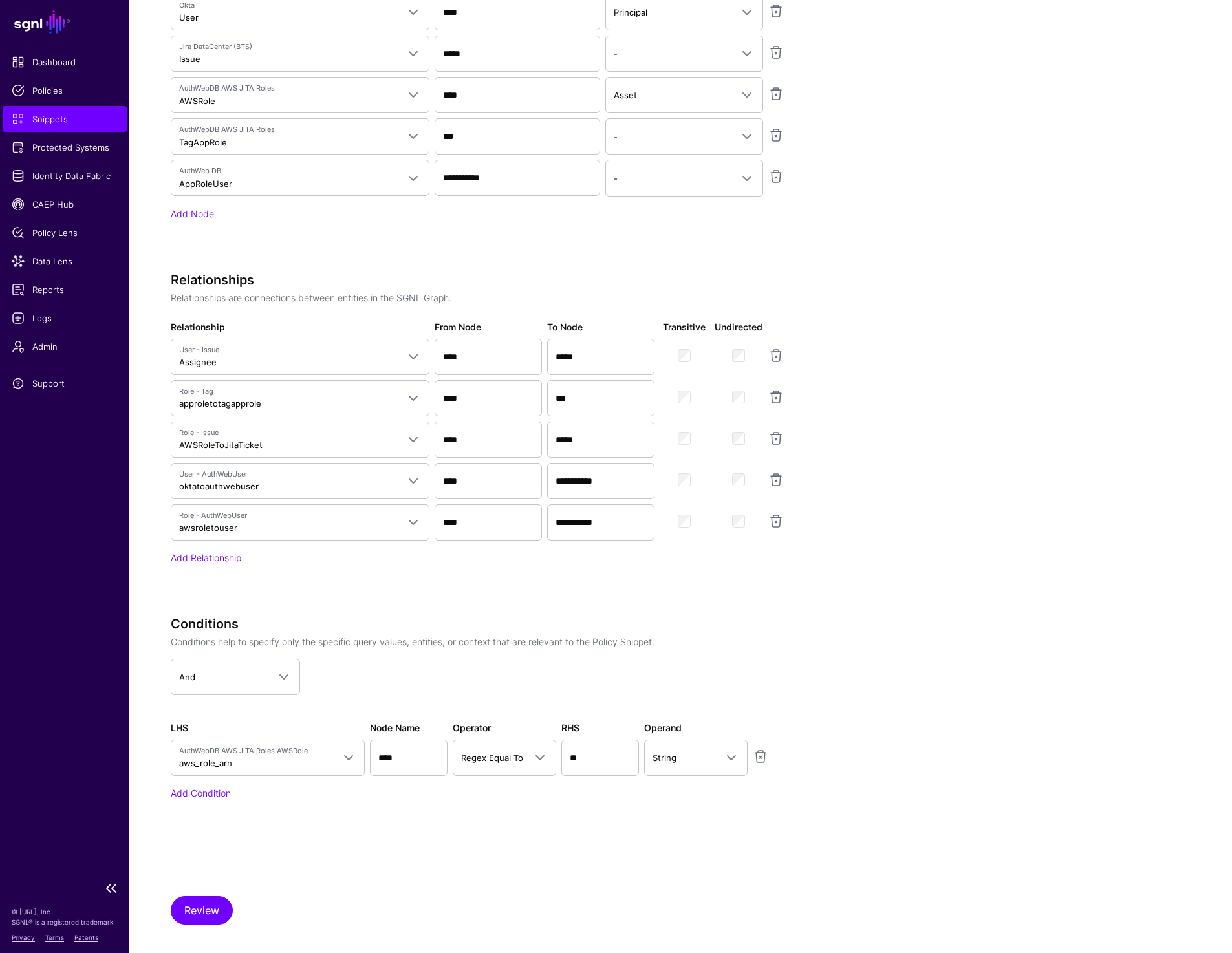
scroll to position [858, 0]
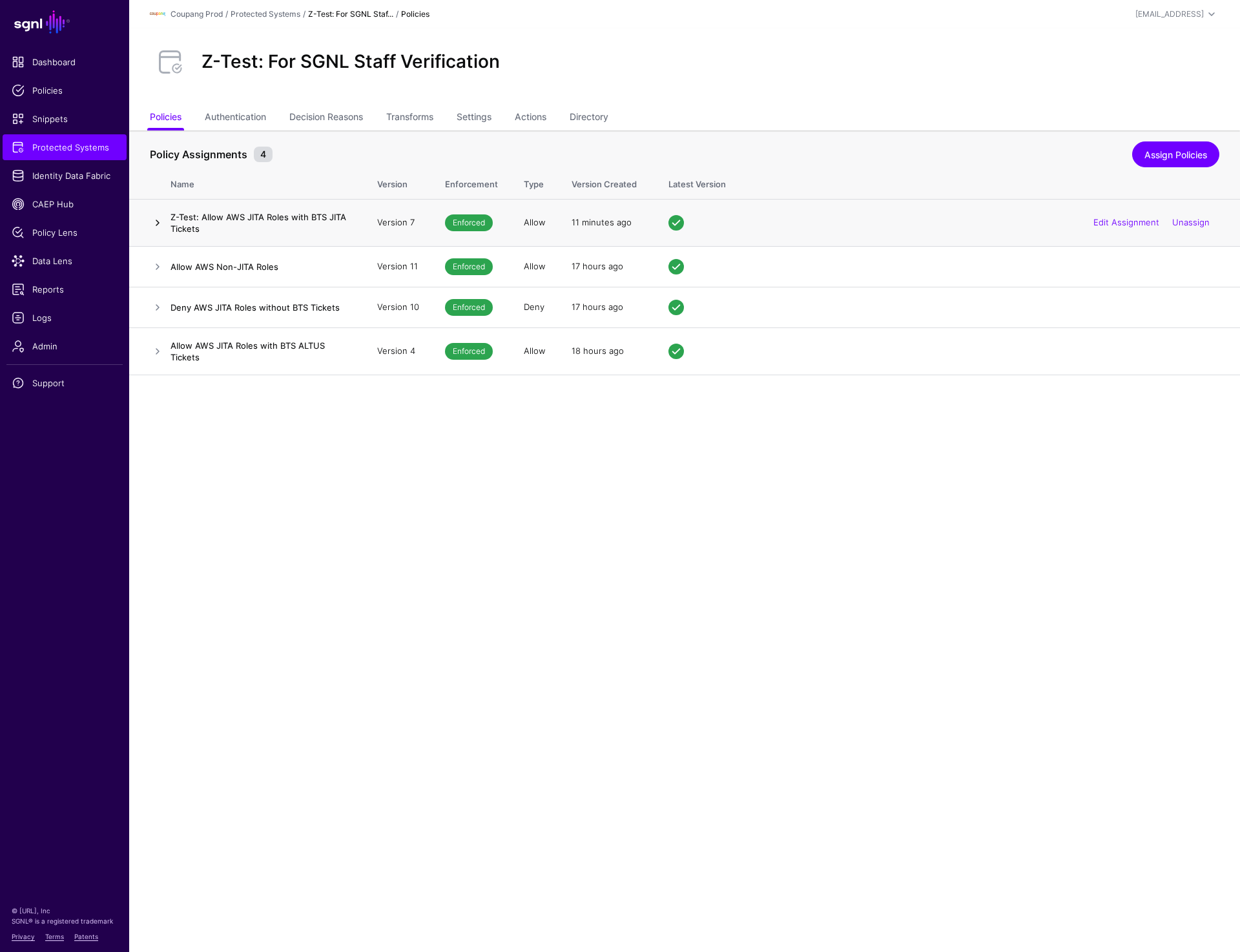
click at [153, 222] on link at bounding box center [157, 223] width 15 height 15
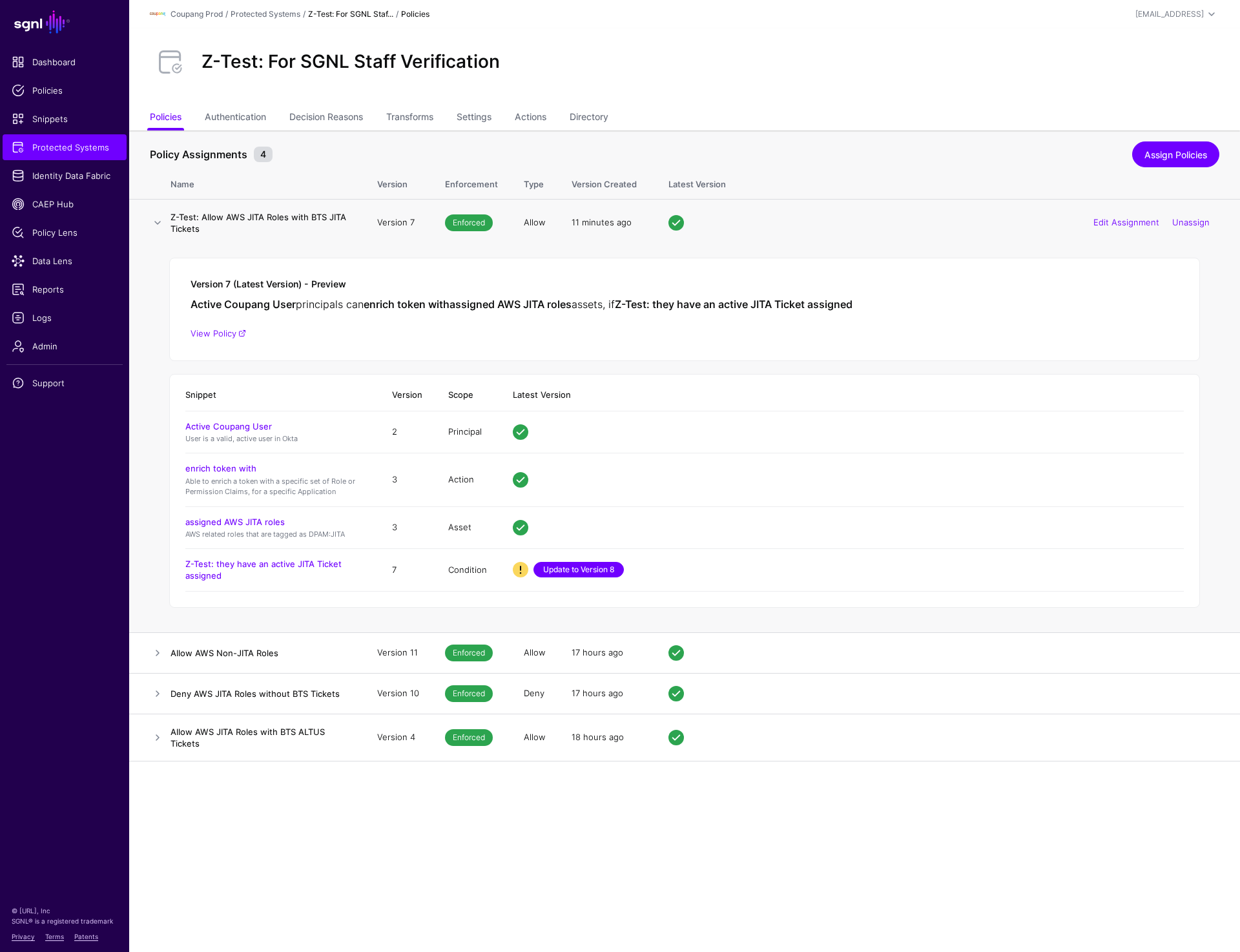
click at [599, 564] on link "Update to Version 8" at bounding box center [579, 570] width 91 height 15
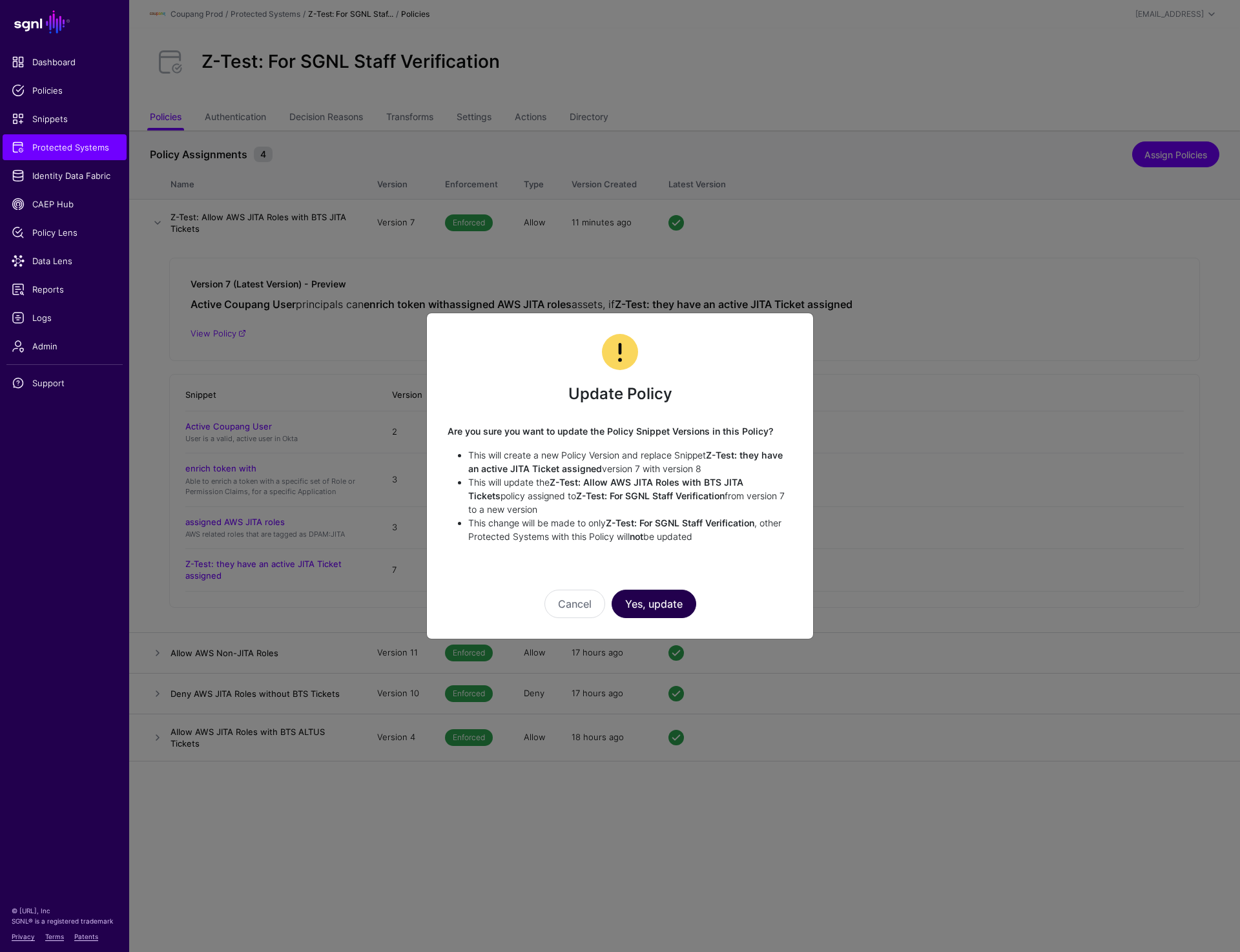
click at [669, 600] on button "Yes, update" at bounding box center [654, 604] width 84 height 28
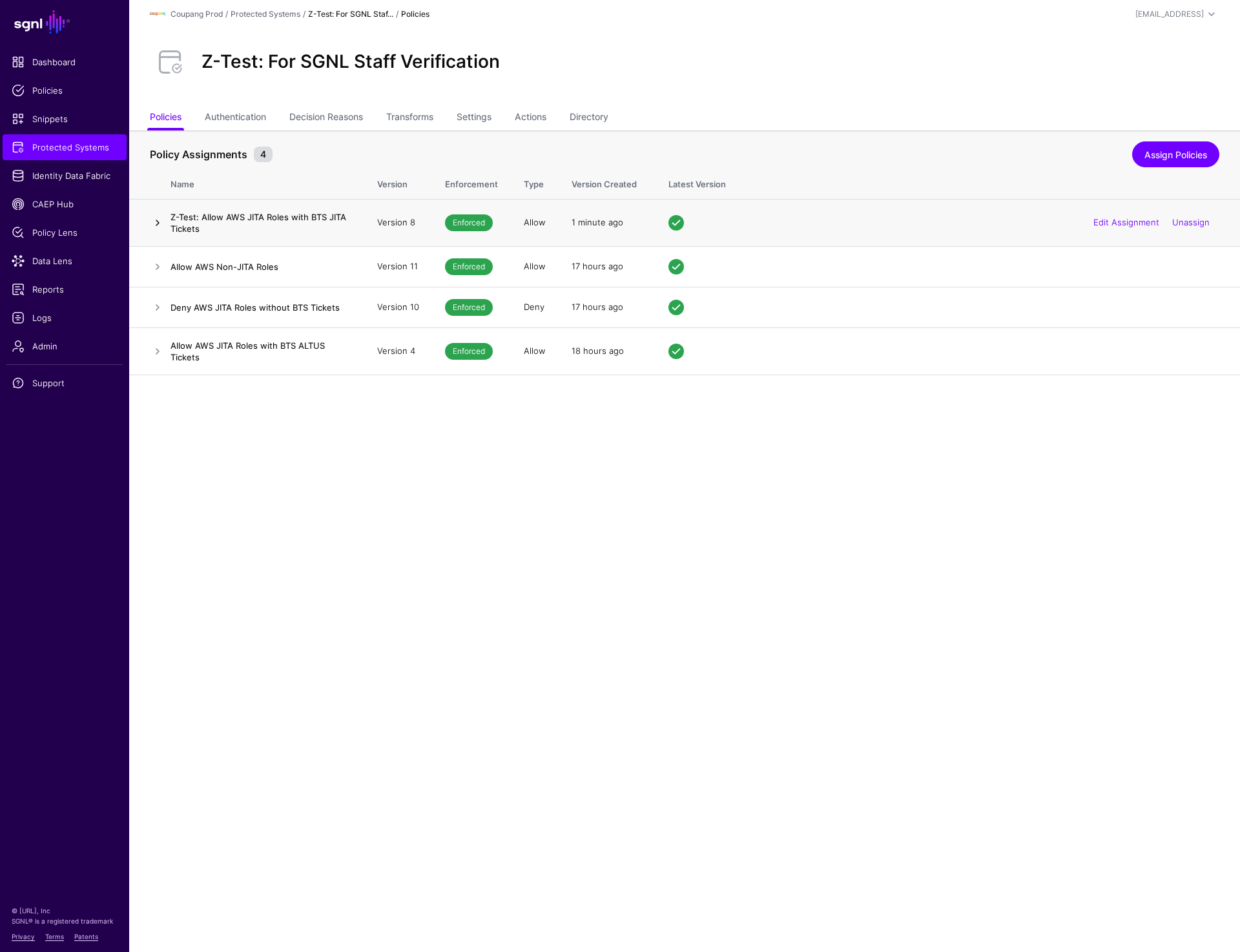
click at [157, 220] on link at bounding box center [157, 223] width 15 height 15
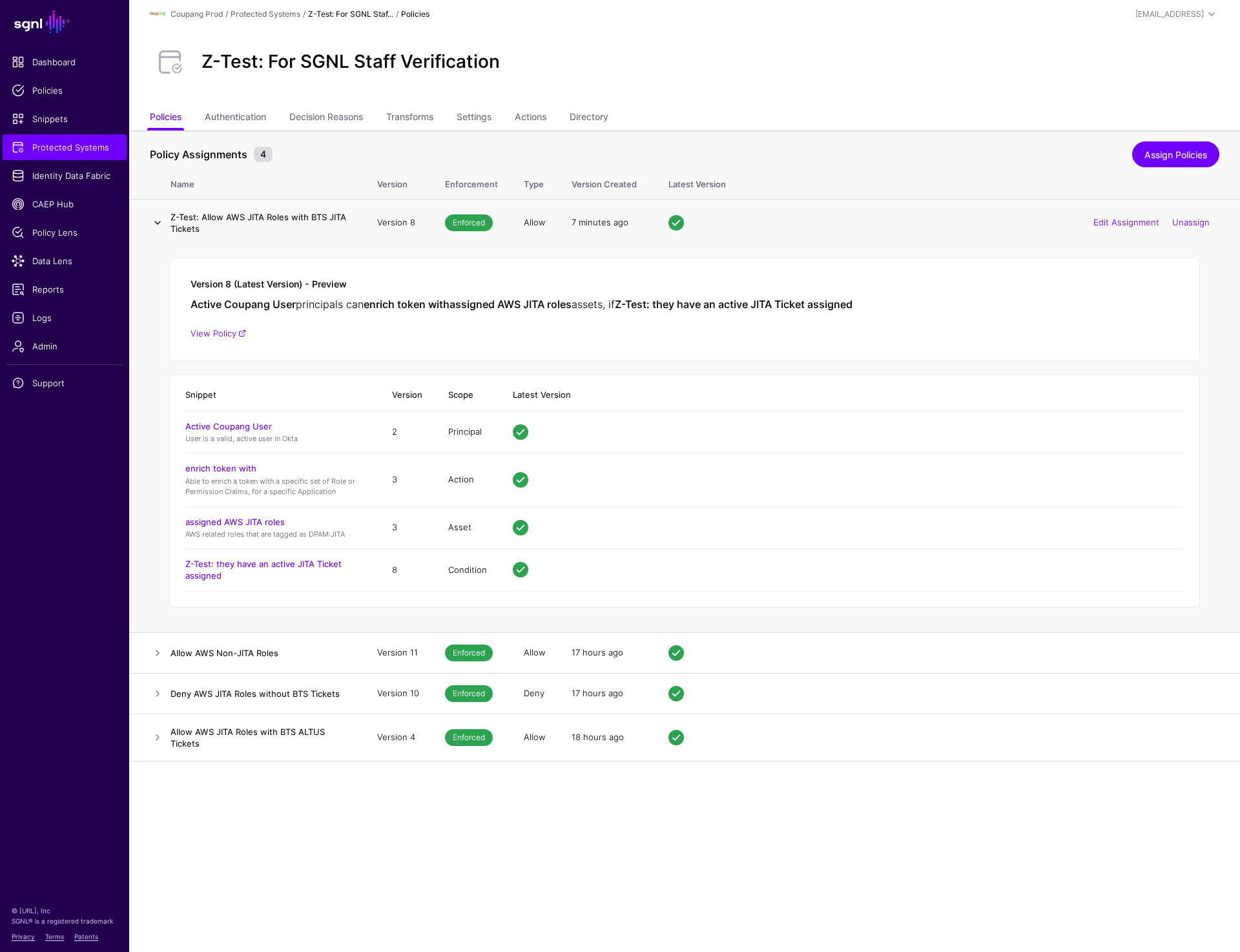
click at [155, 225] on link at bounding box center [157, 223] width 15 height 15
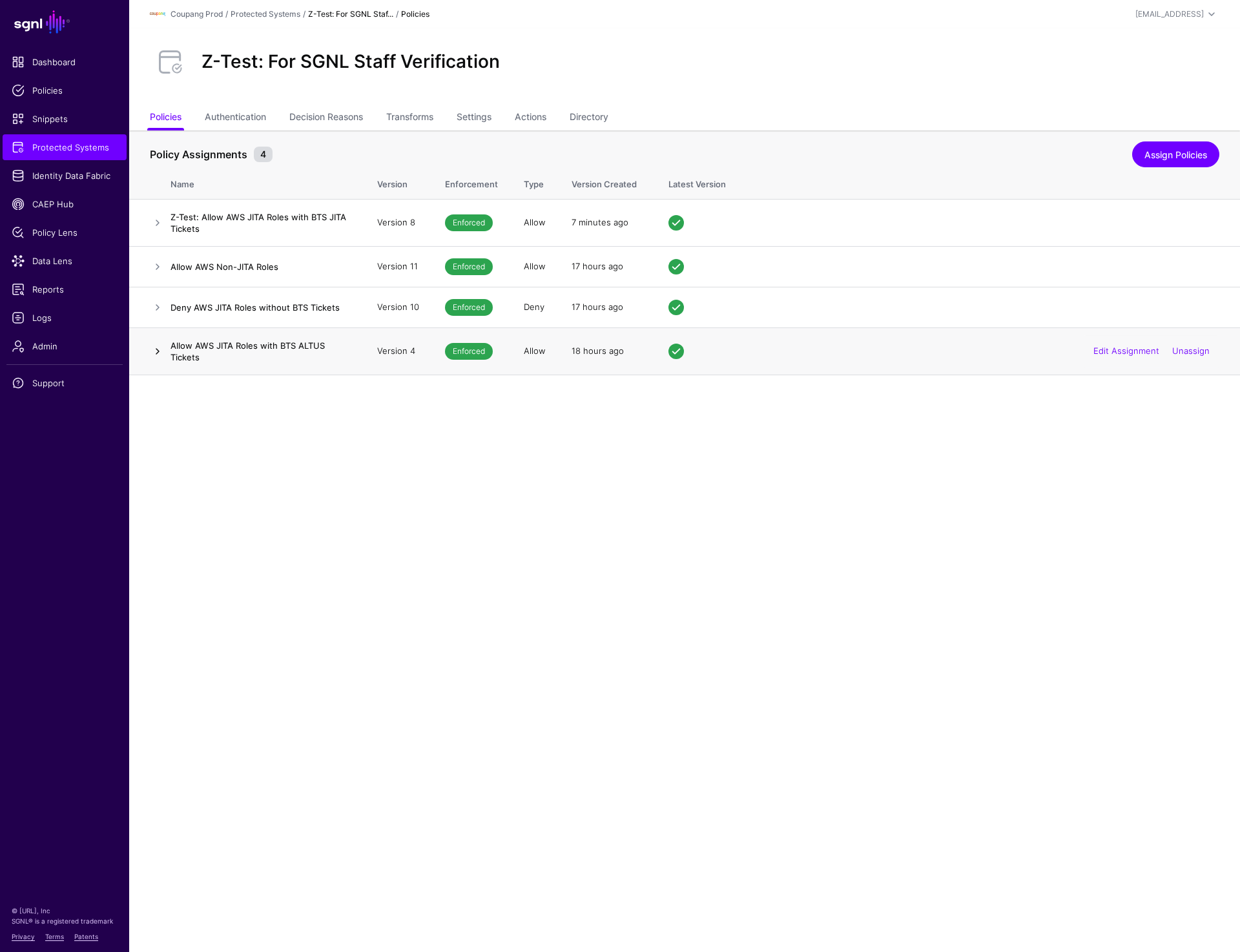
click at [153, 352] on link at bounding box center [157, 352] width 15 height 15
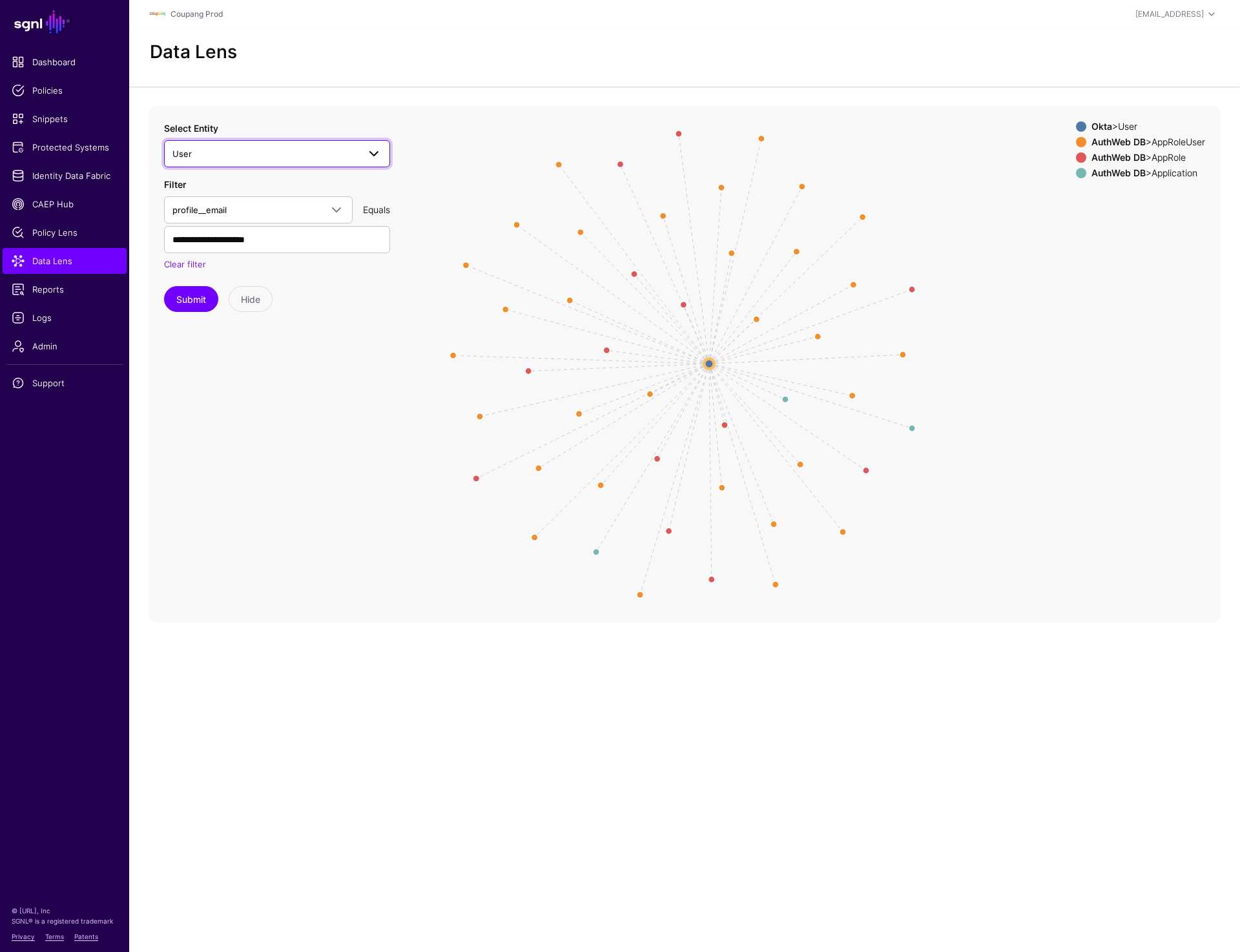
click at [292, 150] on span "User" at bounding box center [265, 154] width 186 height 14
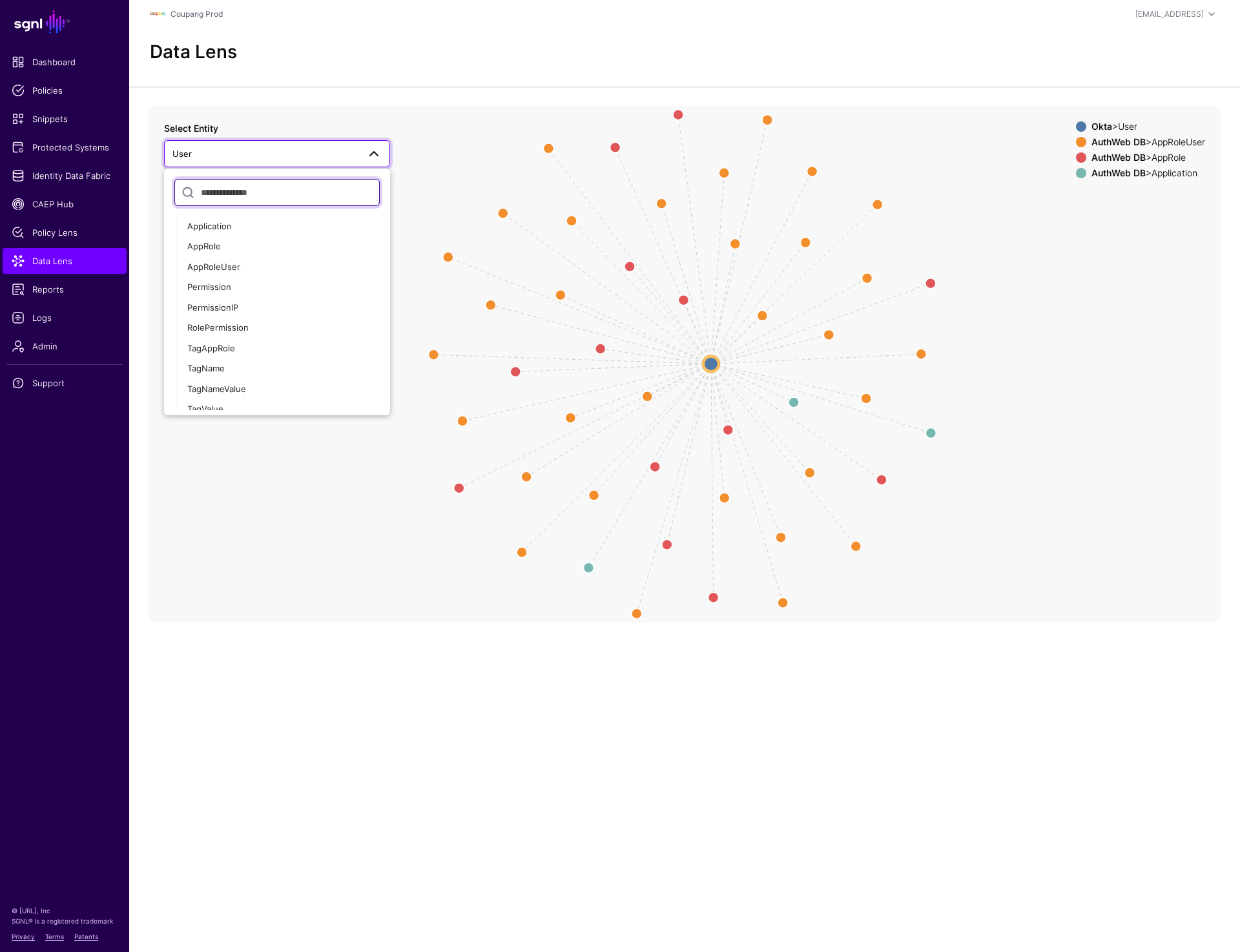
scroll to position [896, 0]
click at [276, 274] on div "AppRoleUser" at bounding box center [283, 281] width 193 height 13
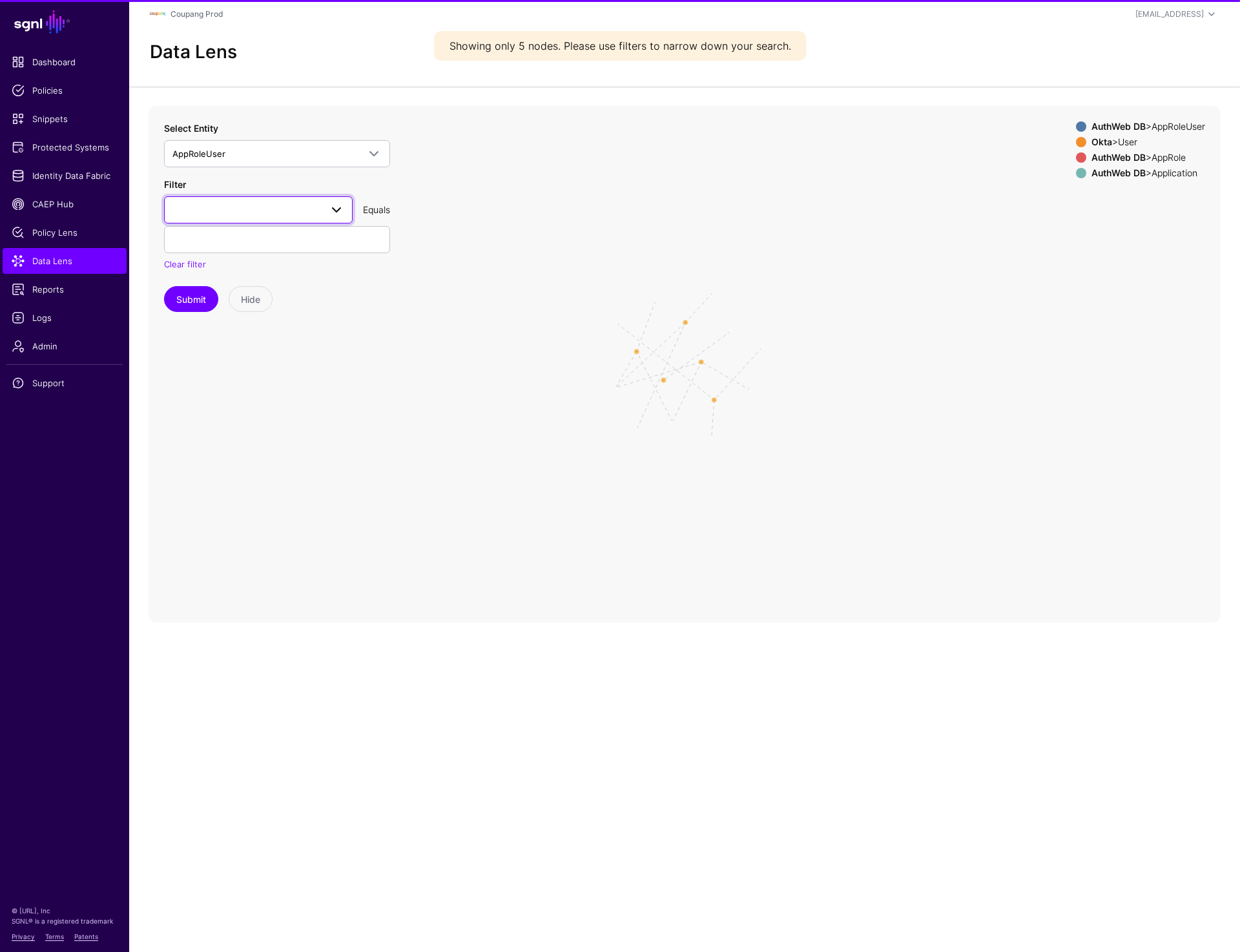
click at [256, 204] on span at bounding box center [258, 210] width 172 height 15
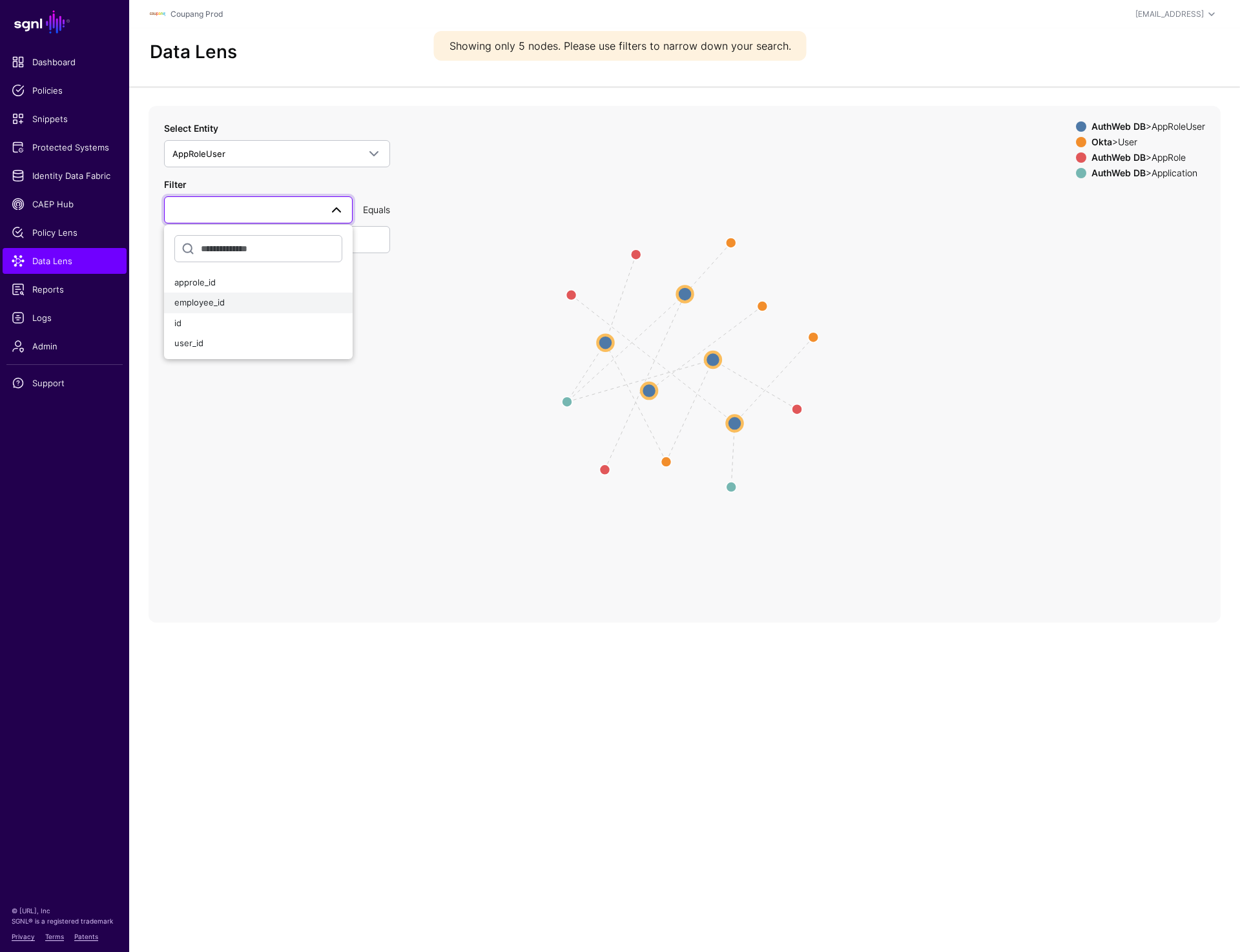
click at [224, 304] on span "employee_id" at bounding box center [200, 302] width 51 height 11
click at [315, 238] on input "text" at bounding box center [277, 240] width 226 height 27
paste input "**********"
type input "**********"
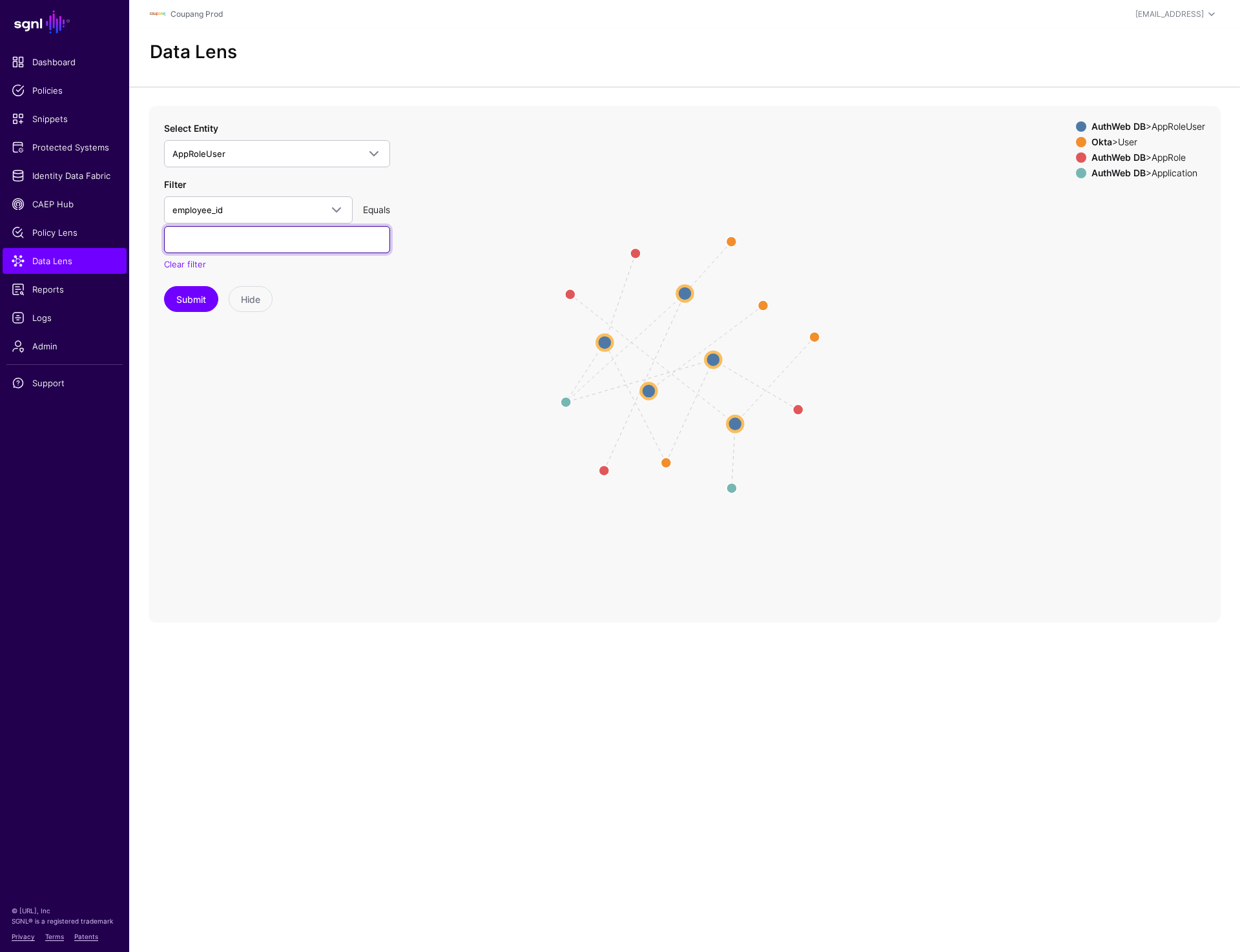
paste input "********"
type input "********"
click at [181, 302] on button "Submit" at bounding box center [190, 299] width 54 height 26
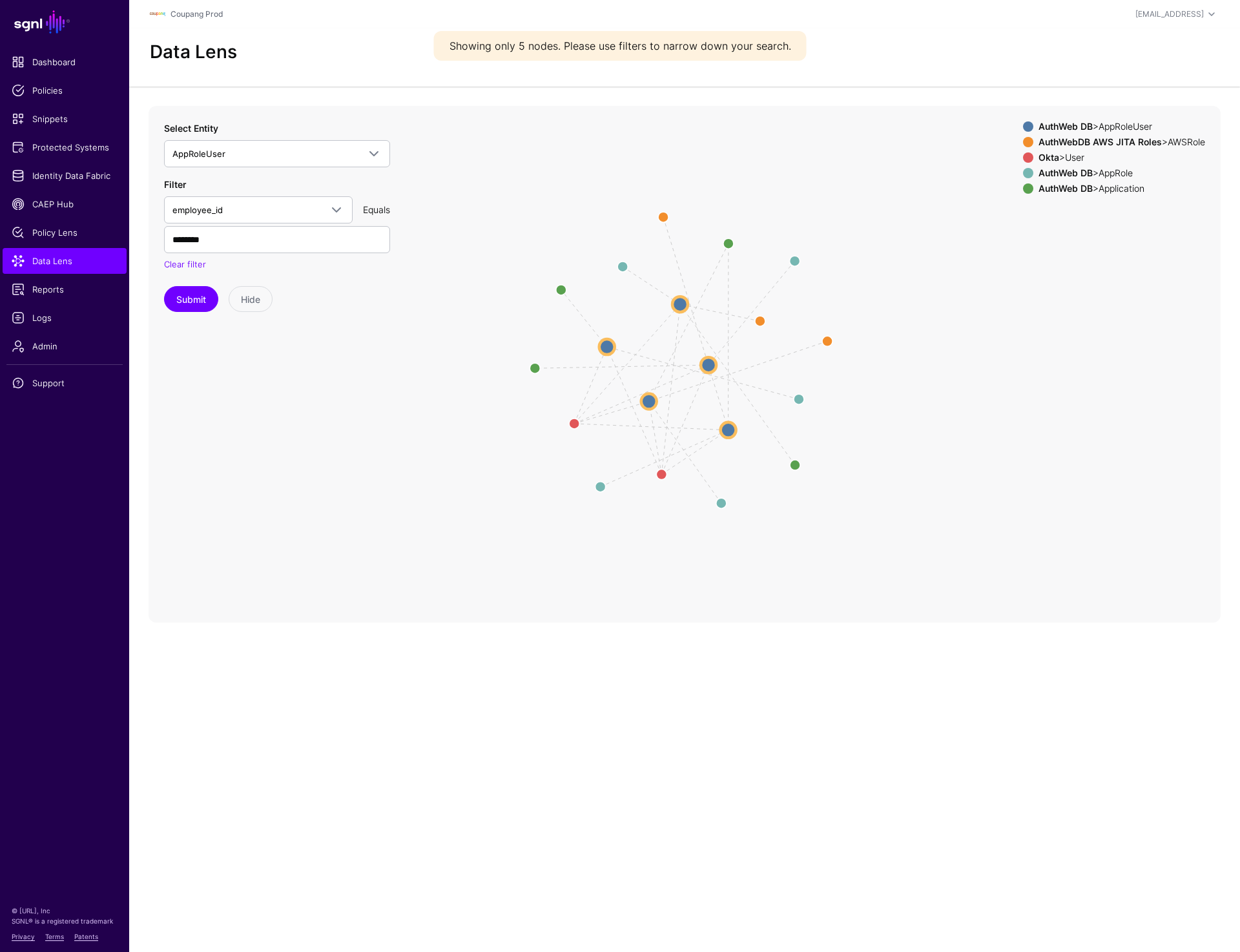
click at [613, 348] on circle at bounding box center [607, 347] width 15 height 15
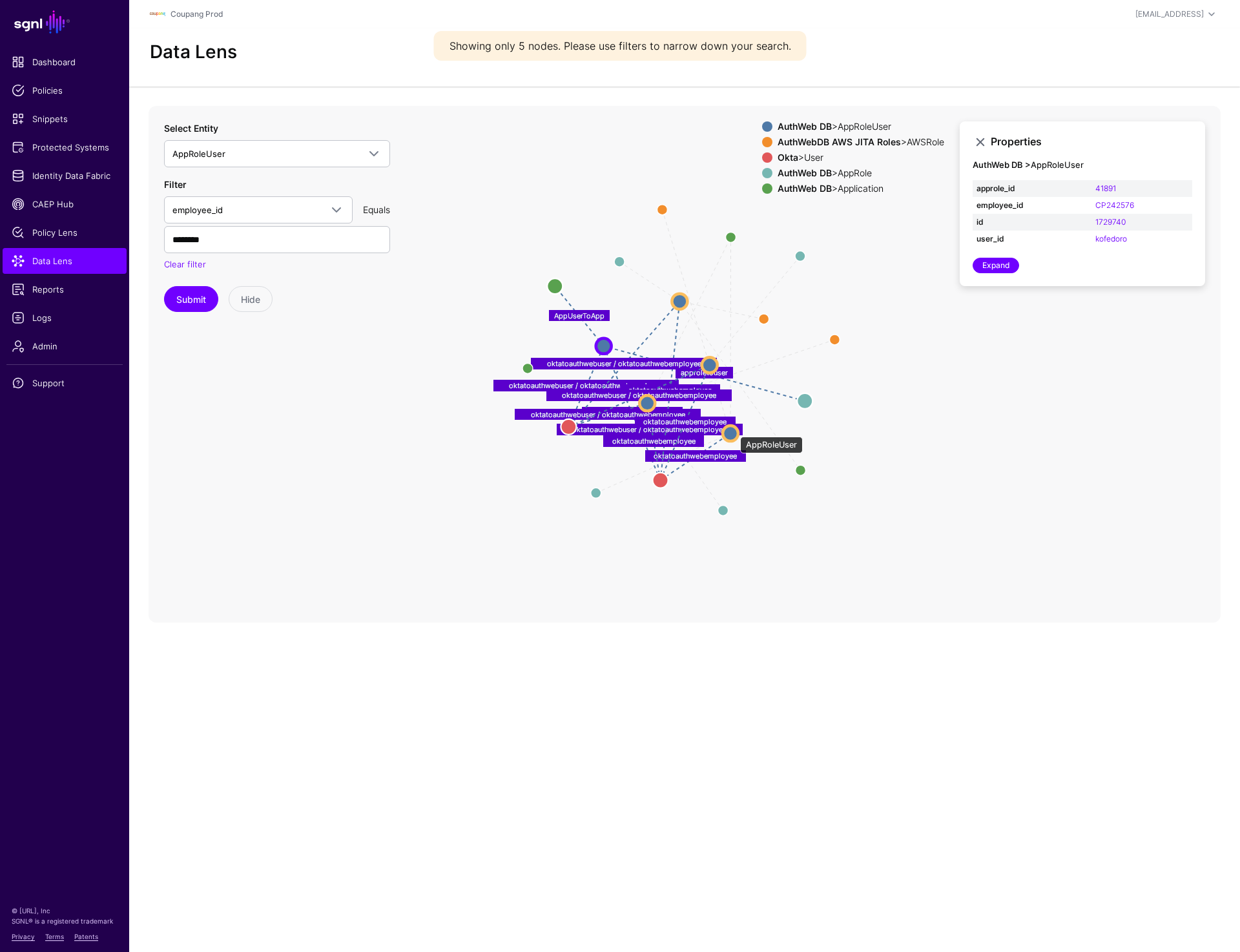
click at [734, 430] on circle at bounding box center [730, 433] width 15 height 15
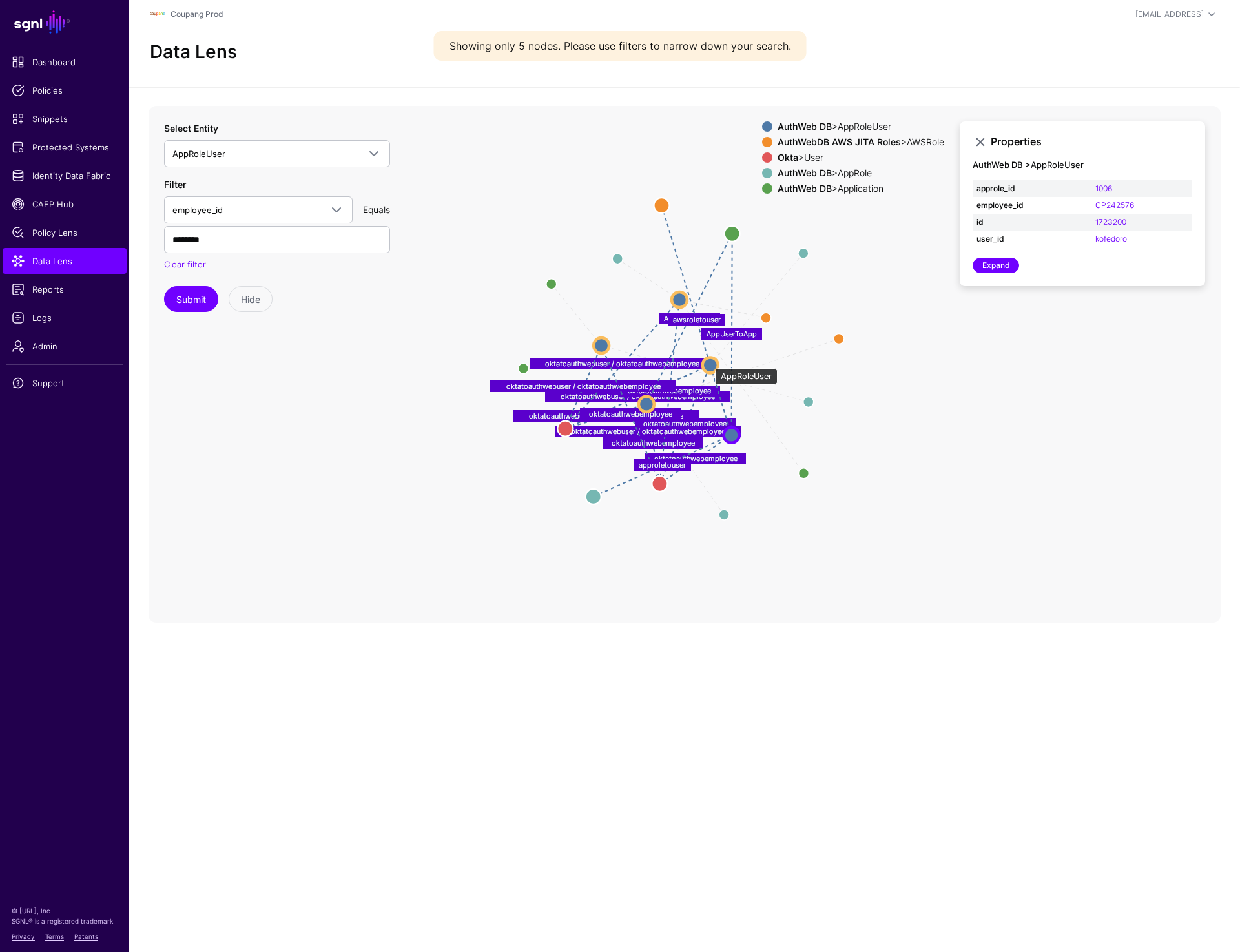
click at [709, 361] on circle at bounding box center [710, 365] width 15 height 15
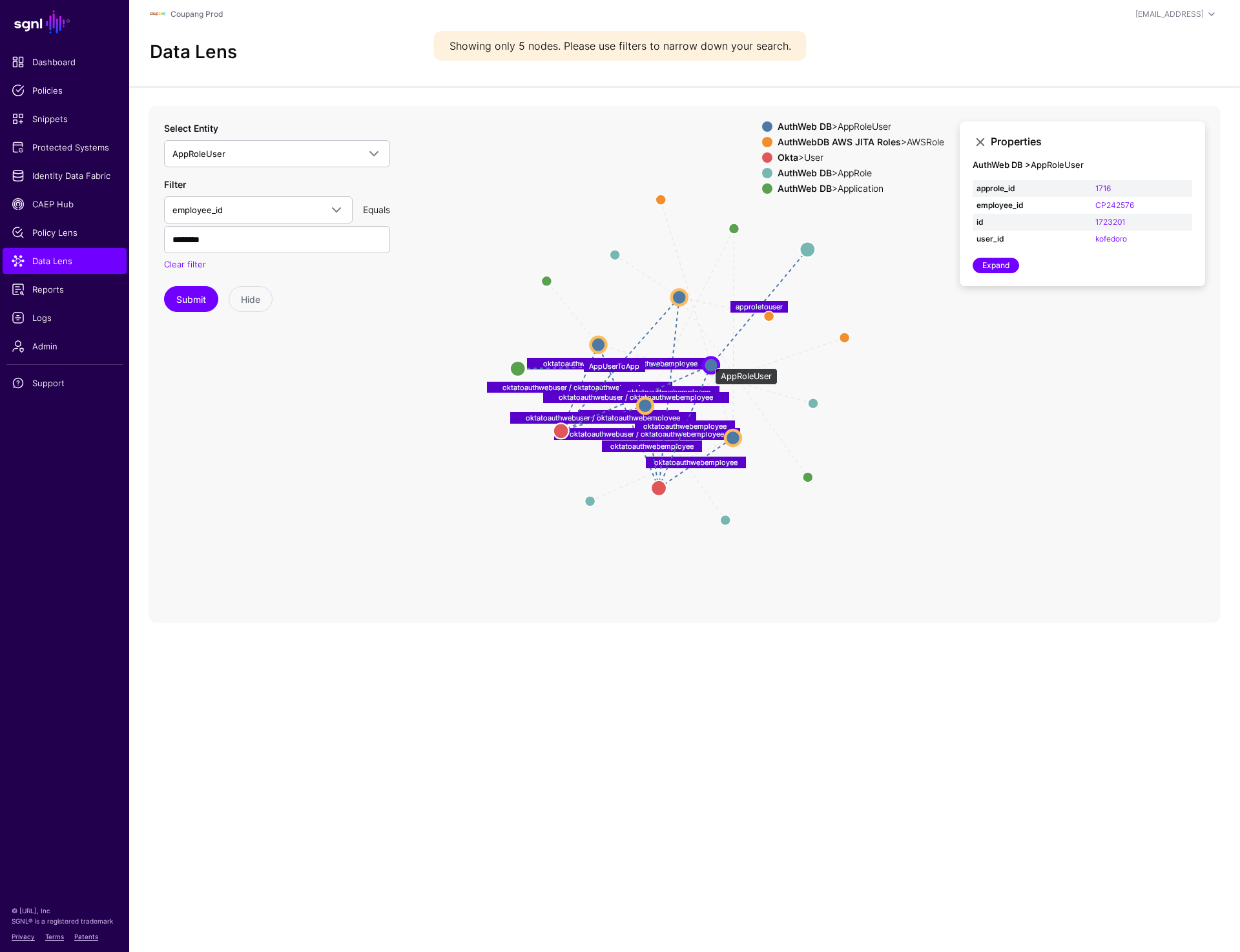
click at [709, 361] on circle at bounding box center [711, 365] width 15 height 15
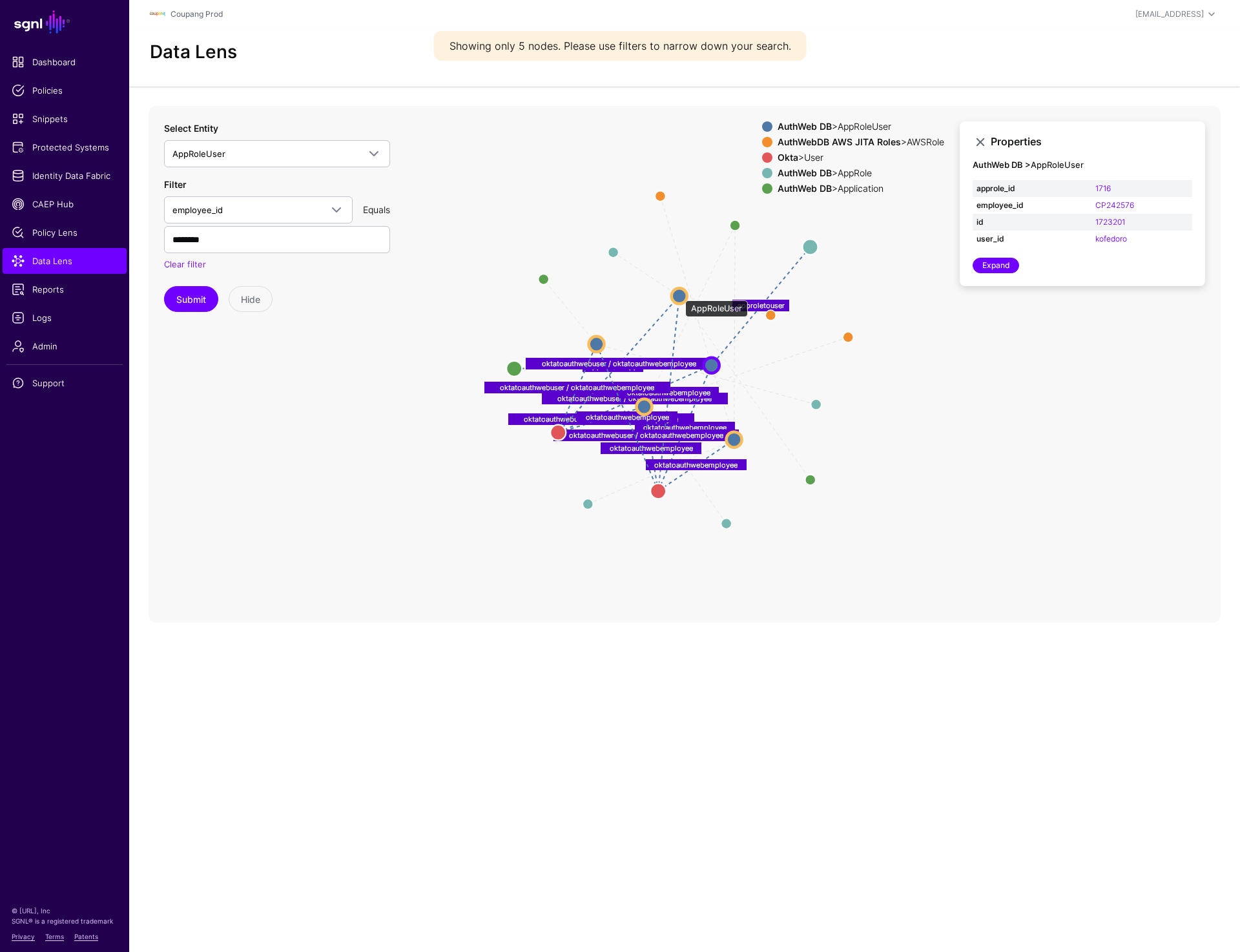
click at [679, 295] on circle at bounding box center [679, 296] width 15 height 15
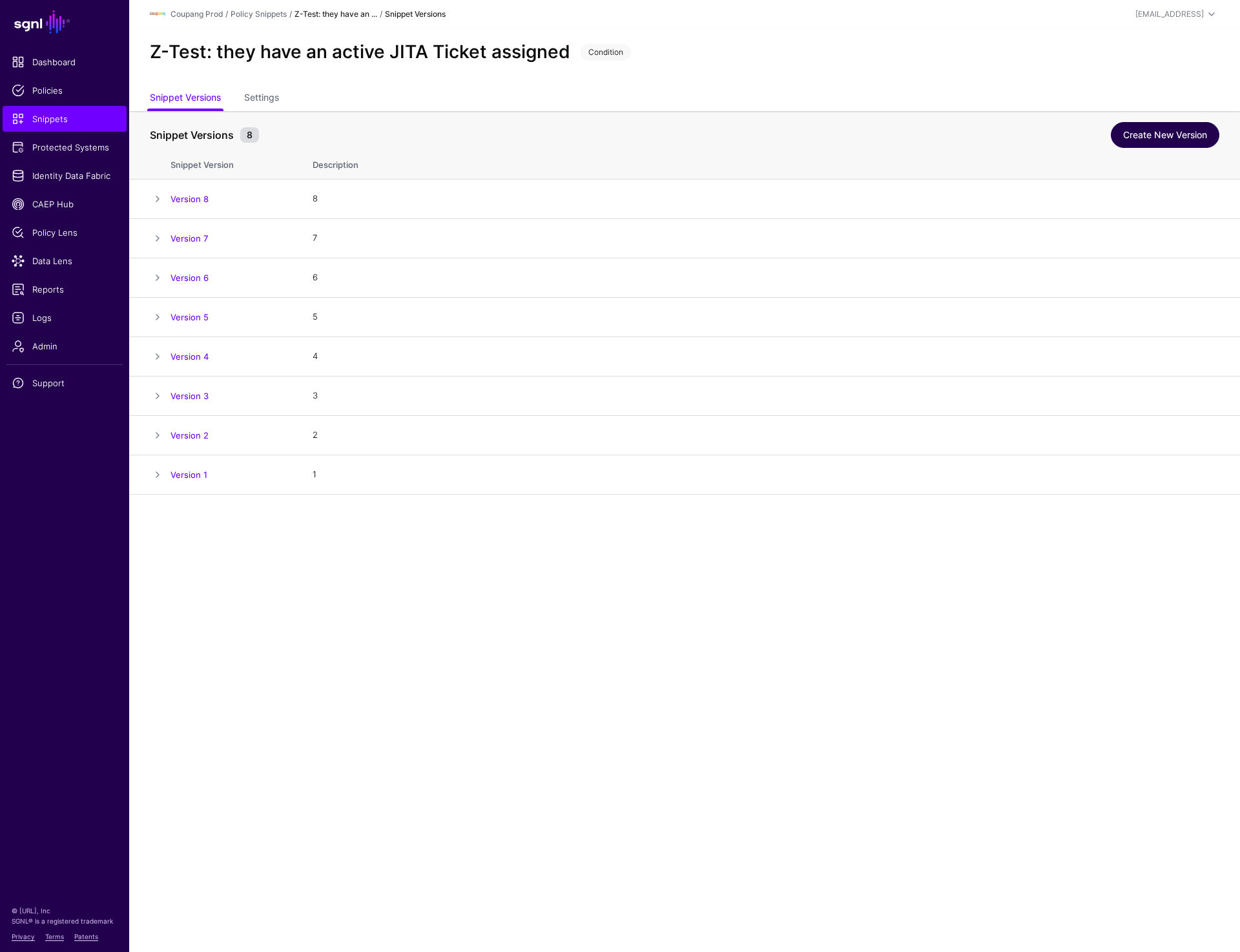
click at [1132, 134] on link "Create New Version" at bounding box center [1165, 135] width 108 height 26
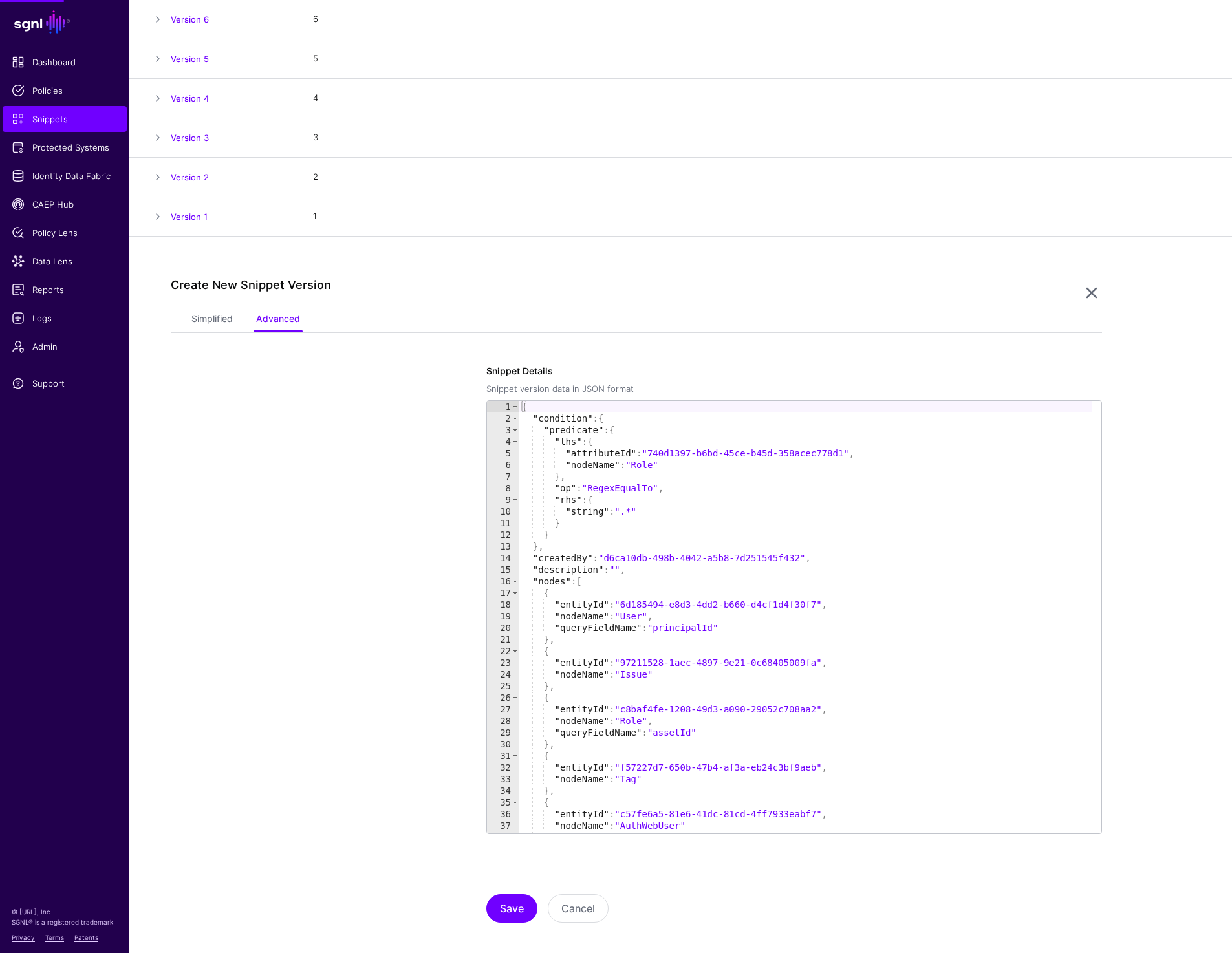
scroll to position [270, 0]
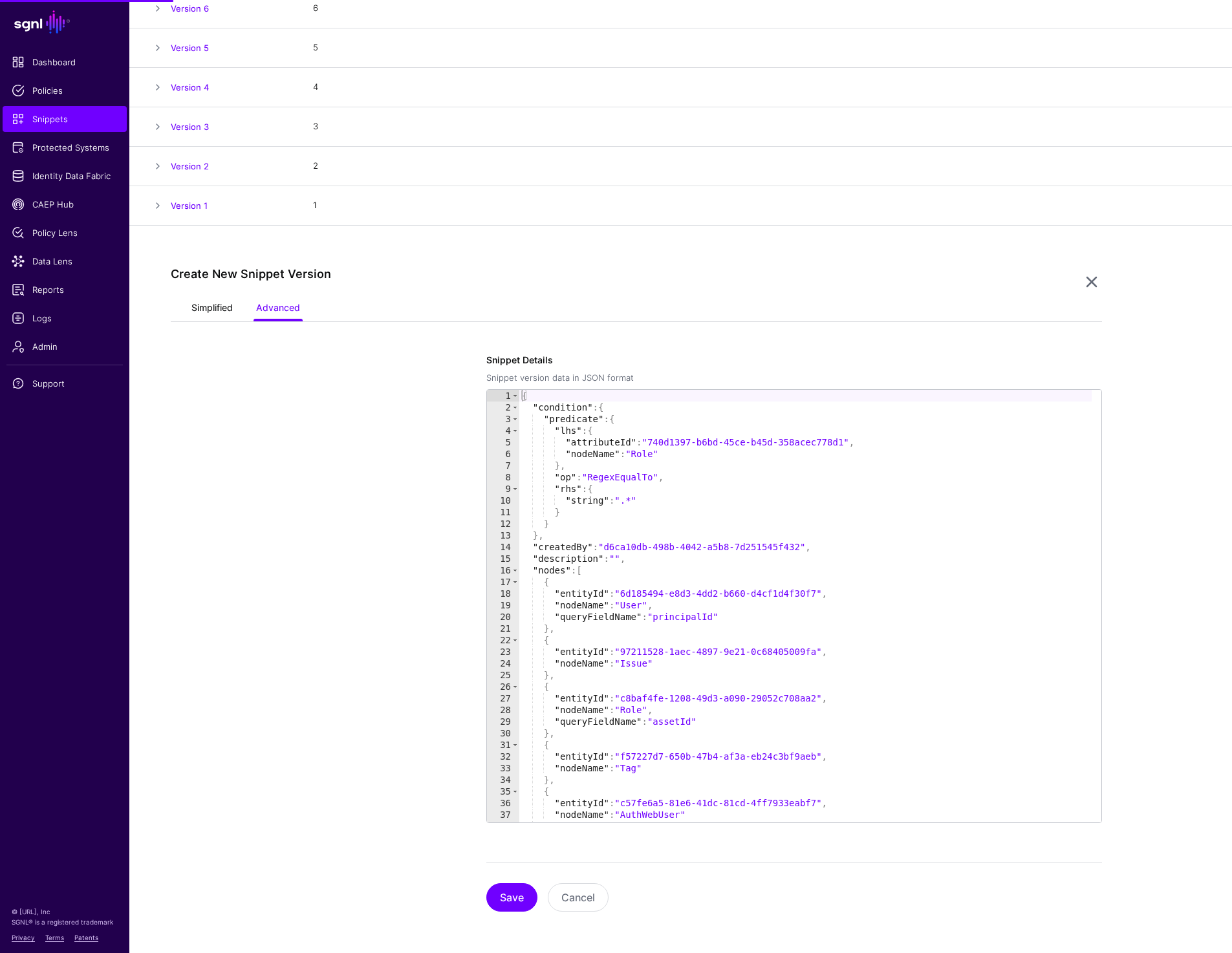
click at [200, 308] on link "Simplified" at bounding box center [212, 309] width 42 height 25
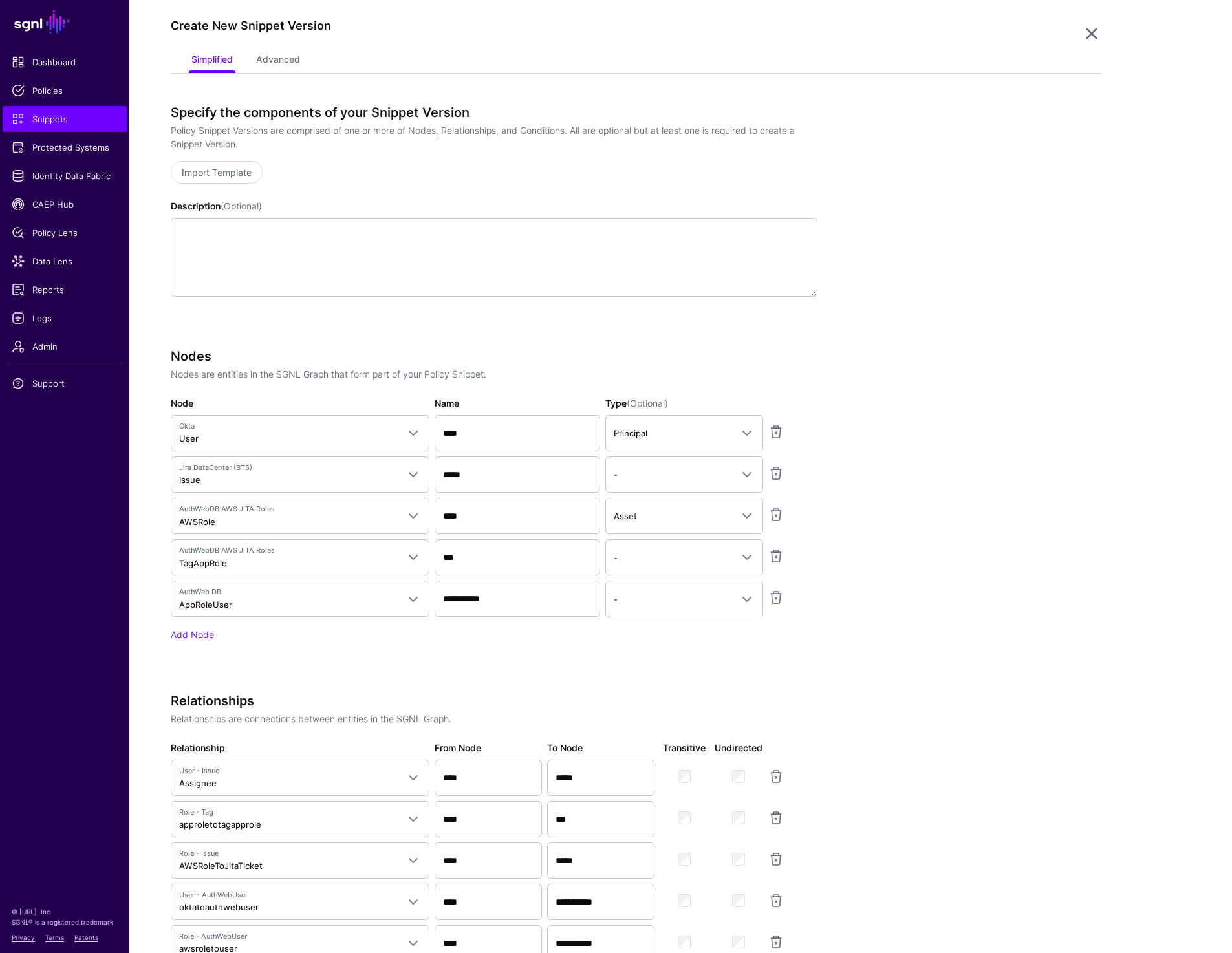
scroll to position [0, 0]
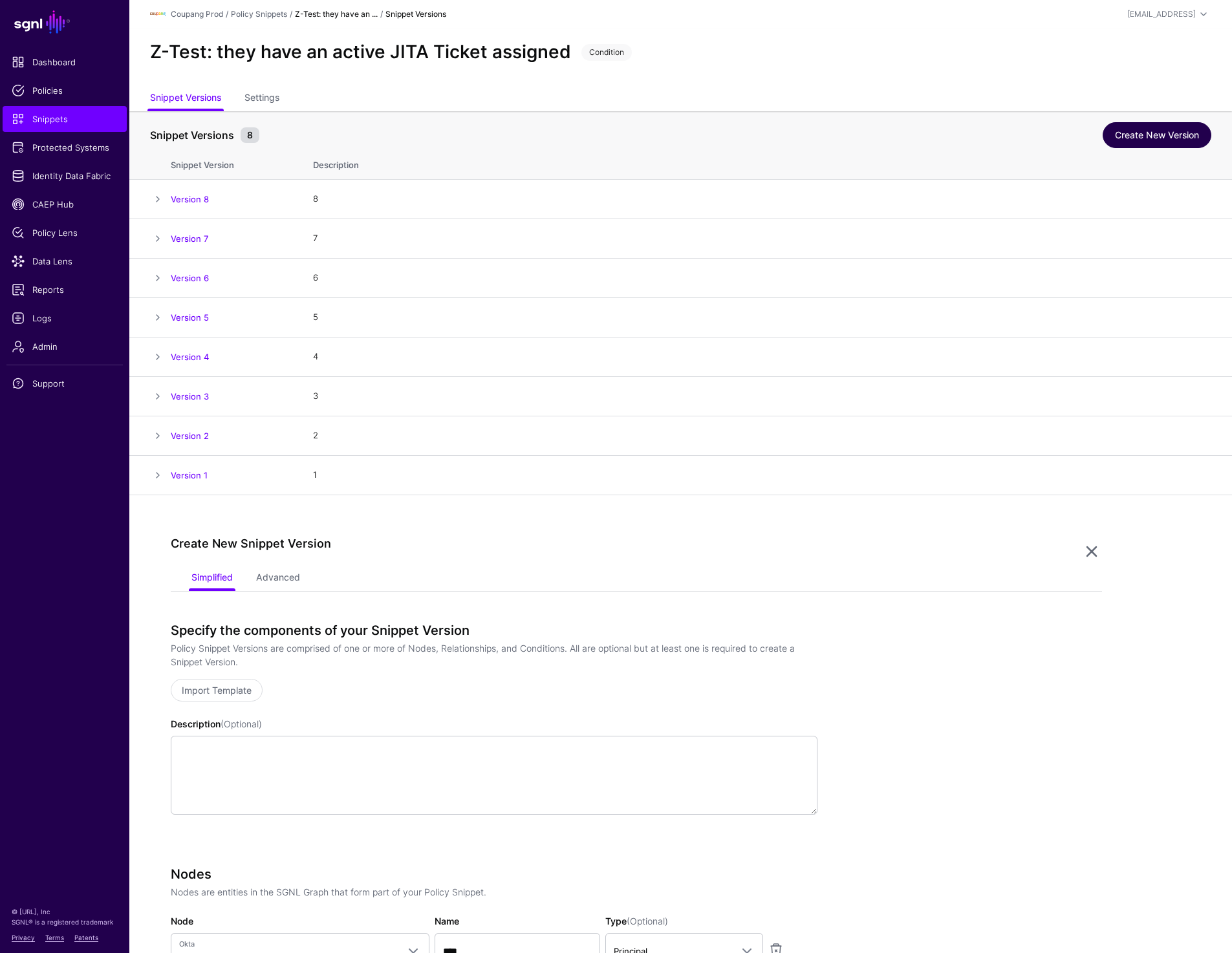
click at [1172, 138] on link "Create New Version" at bounding box center [1157, 135] width 108 height 26
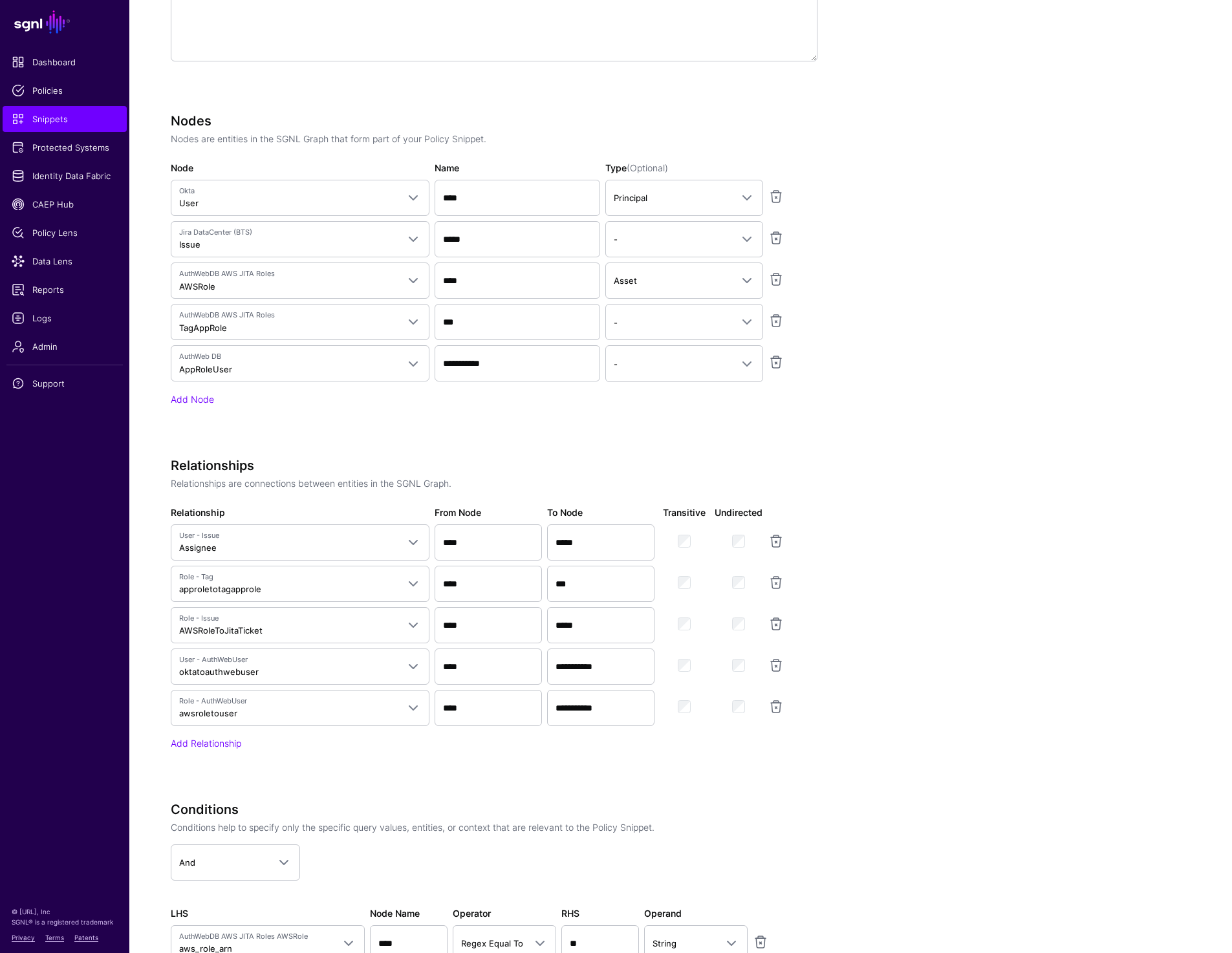
scroll to position [950, 0]
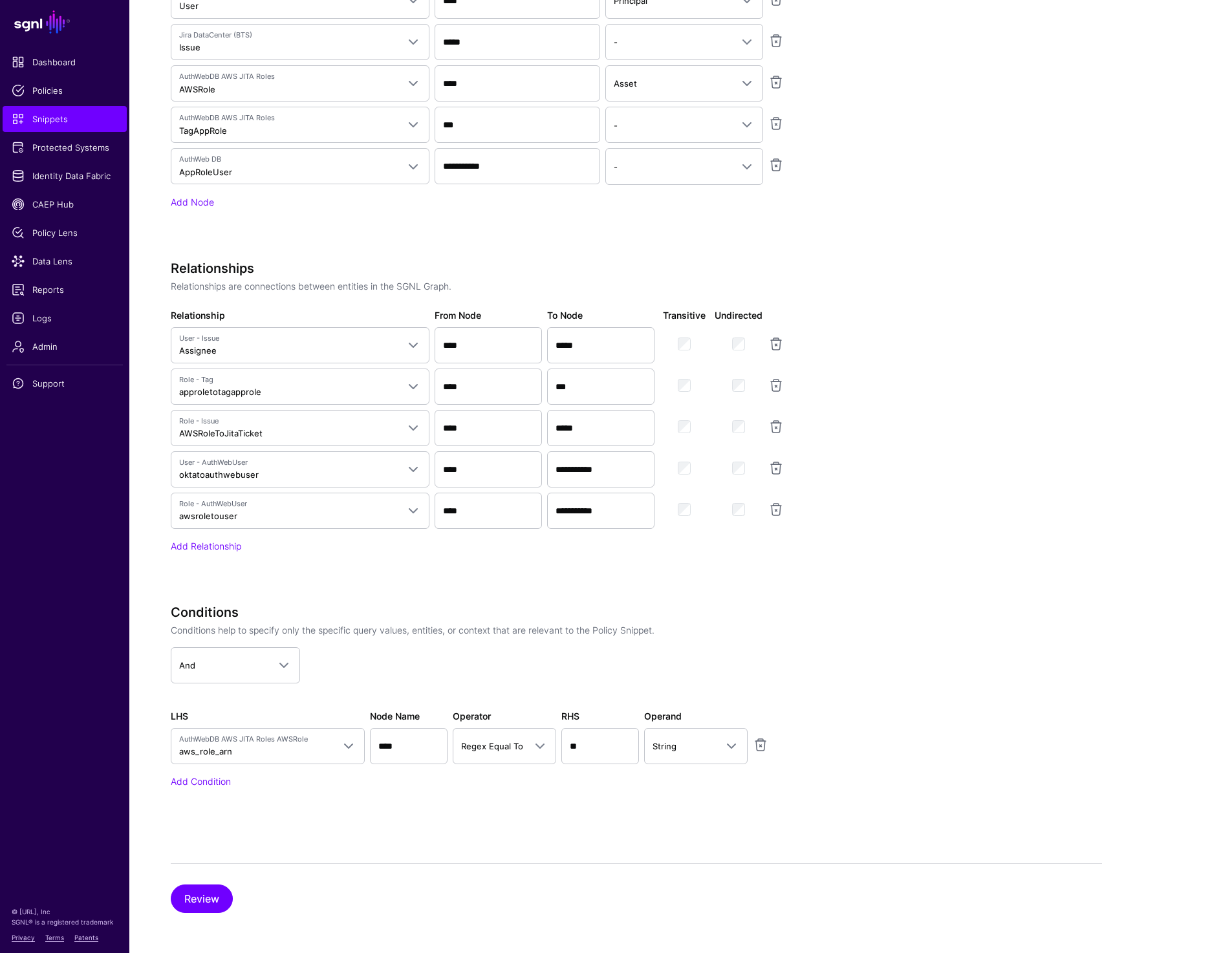
click at [904, 492] on app-snippets-creator "Specify the components of your Snippet Version Policy Snippet Versions are comp…" at bounding box center [636, 248] width 931 height 1152
click at [772, 465] on link at bounding box center [776, 468] width 15 height 15
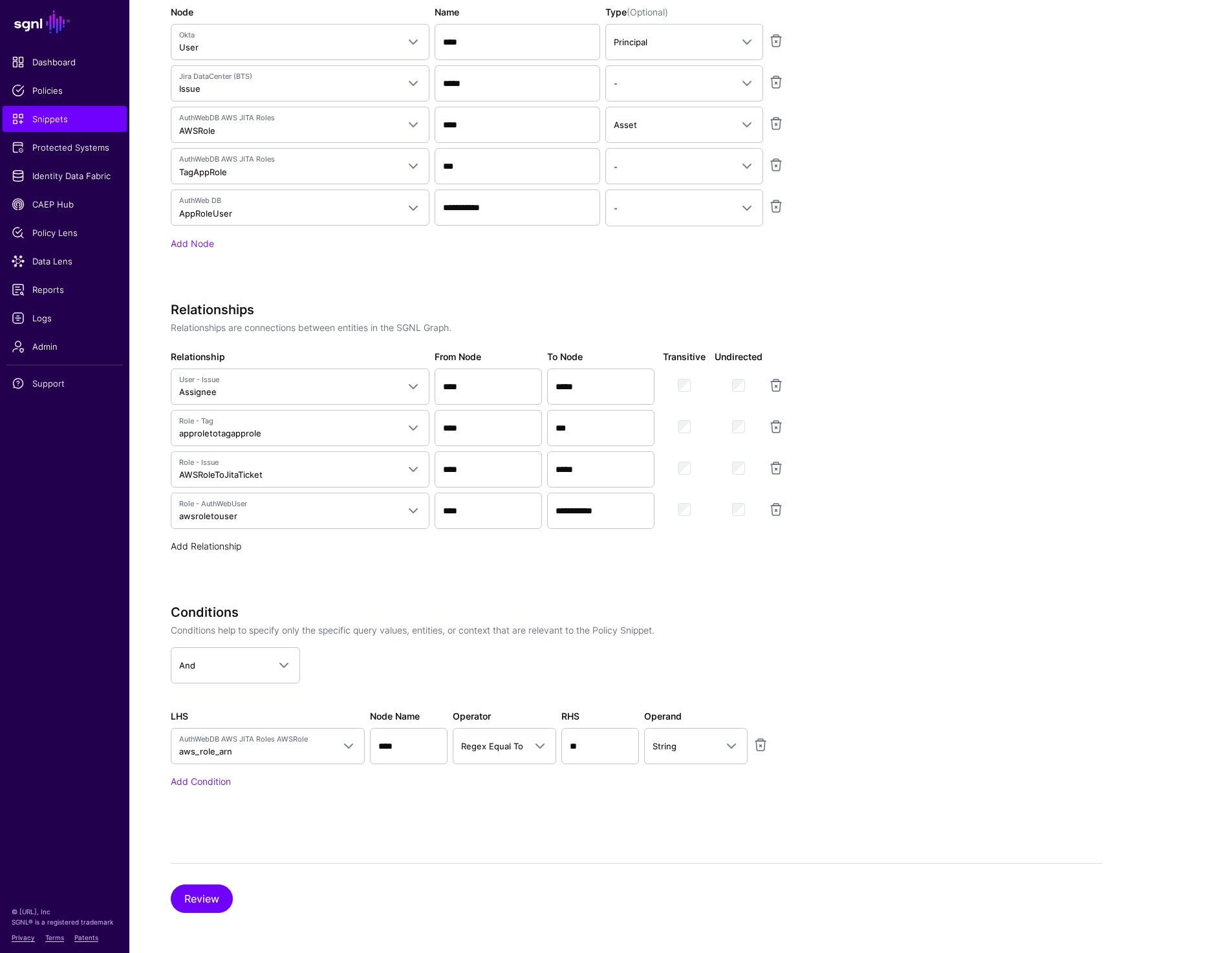
click at [224, 541] on link "Add Relationship" at bounding box center [206, 546] width 70 height 11
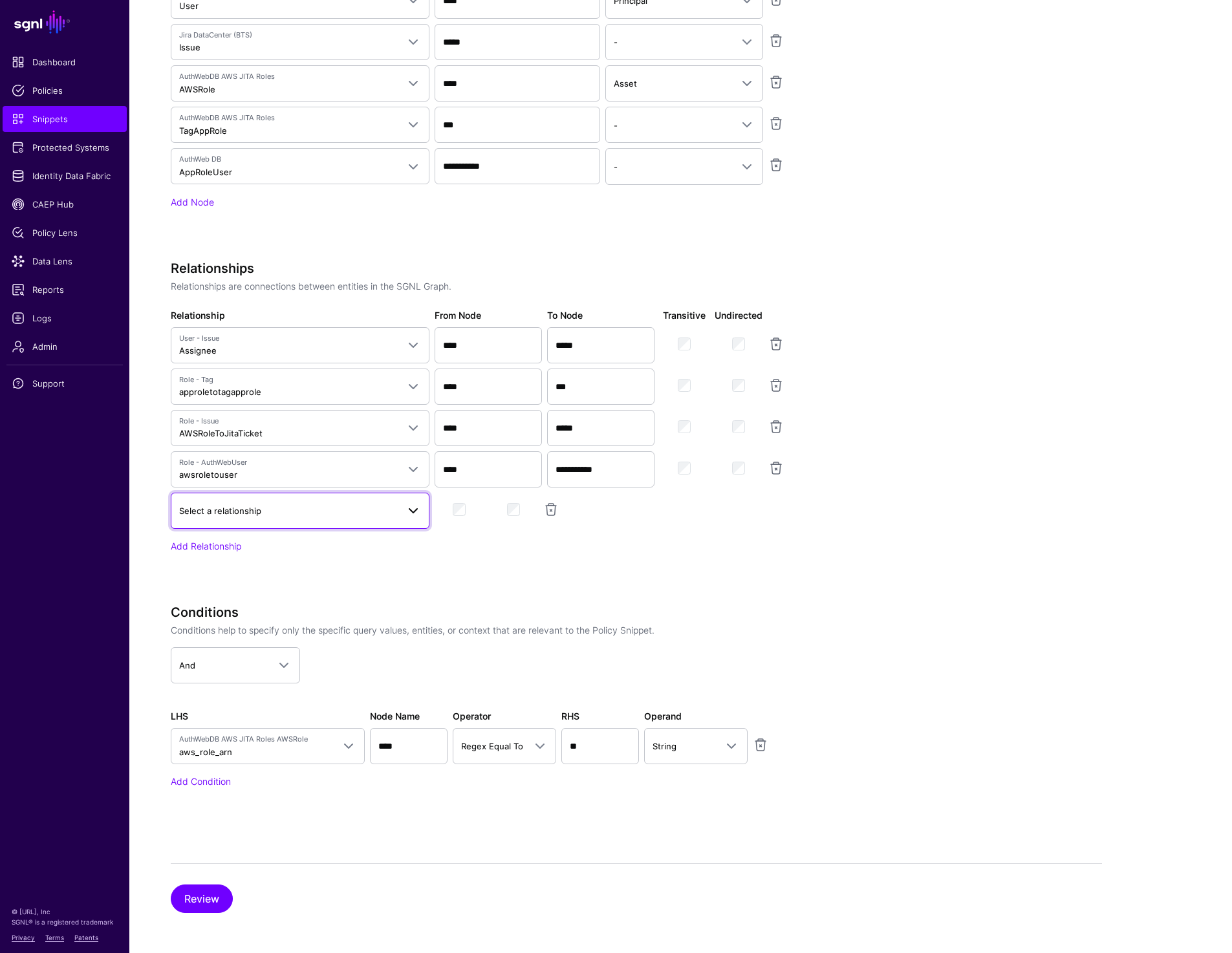
click at [284, 500] on link "Select a relationship" at bounding box center [300, 510] width 258 height 36
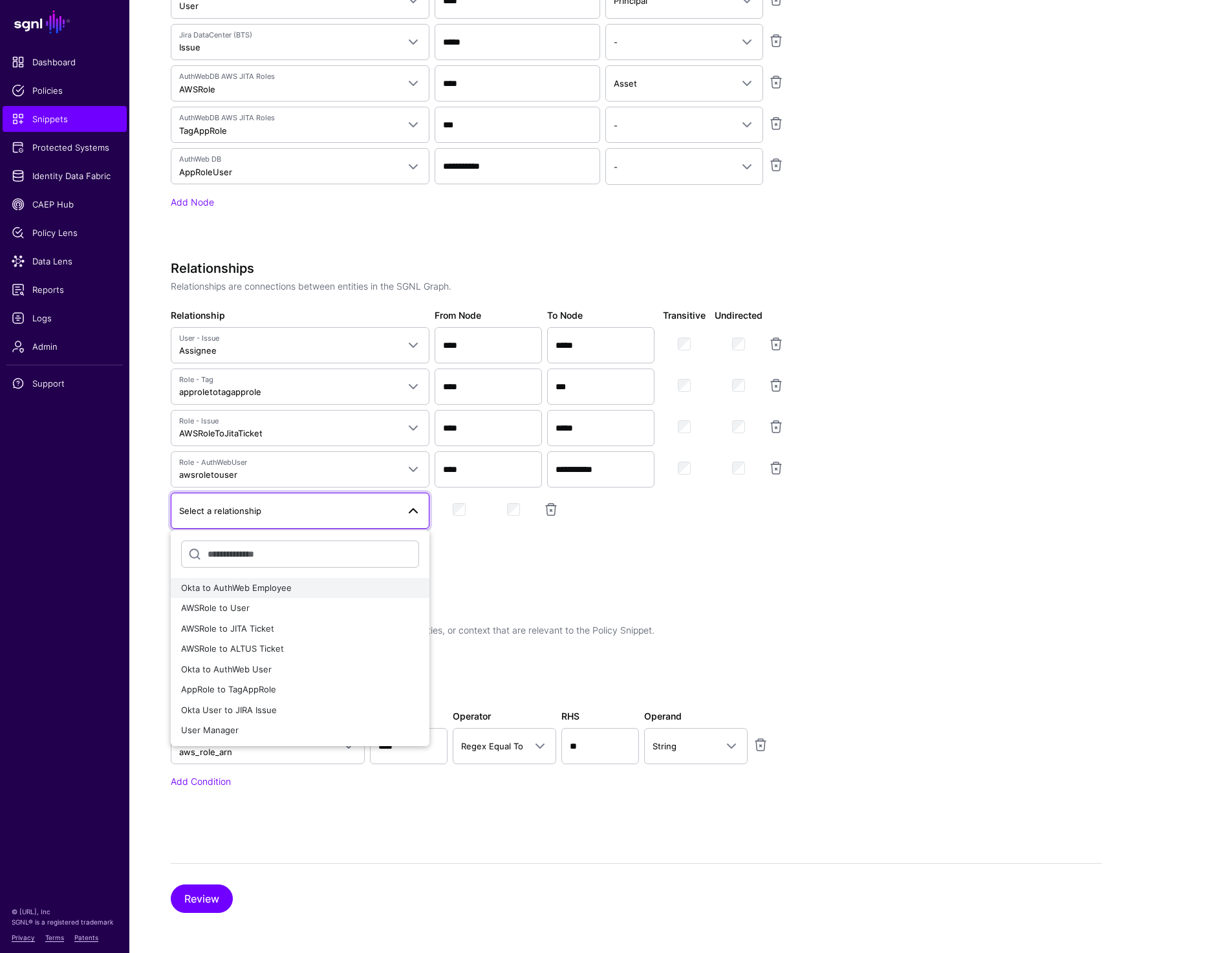
click at [287, 592] on div "Okta to AuthWeb Employee" at bounding box center [300, 588] width 238 height 13
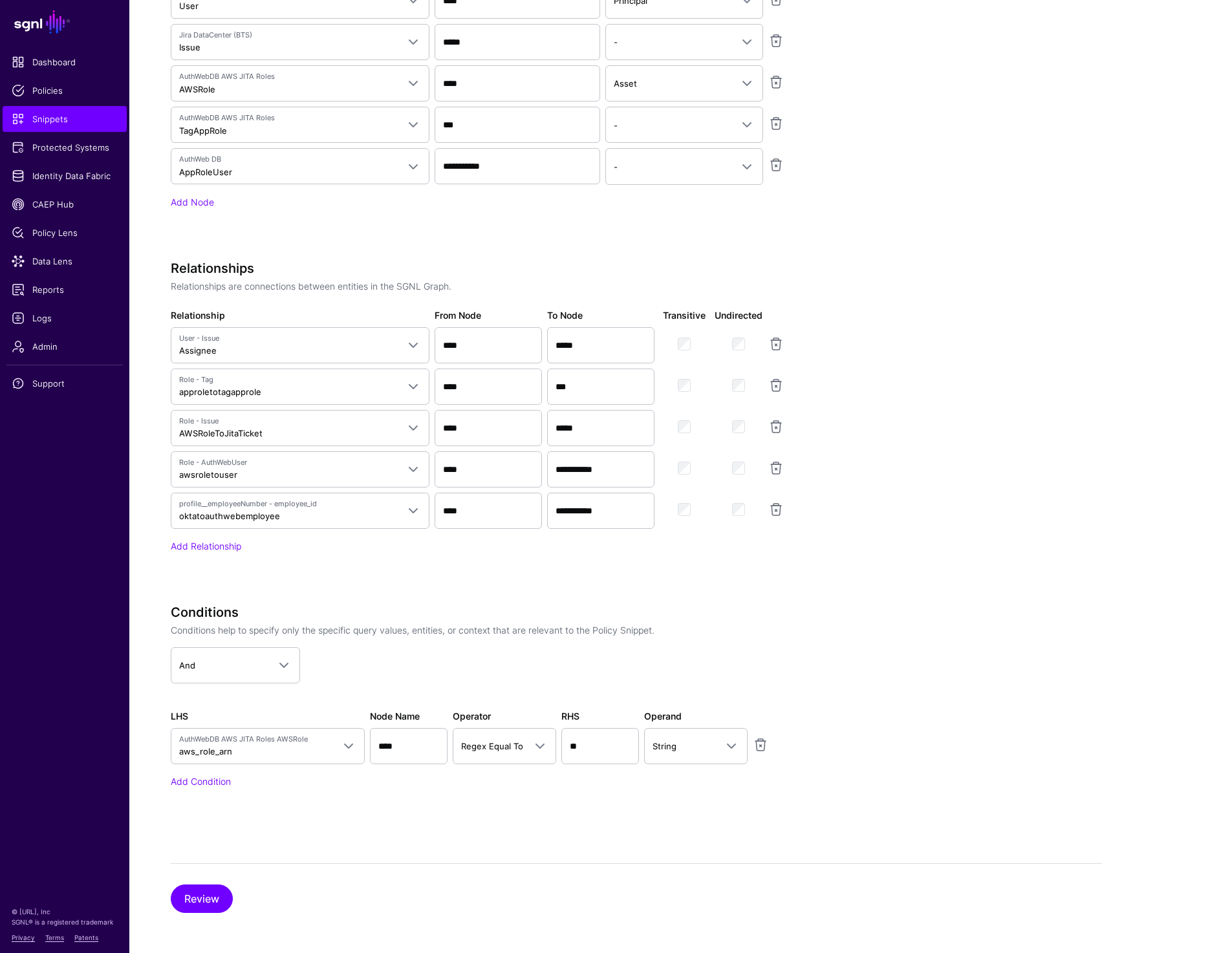
click at [983, 466] on app-snippets-creator "Specify the components of your Snippet Version Policy Snippet Versions are comp…" at bounding box center [636, 248] width 931 height 1152
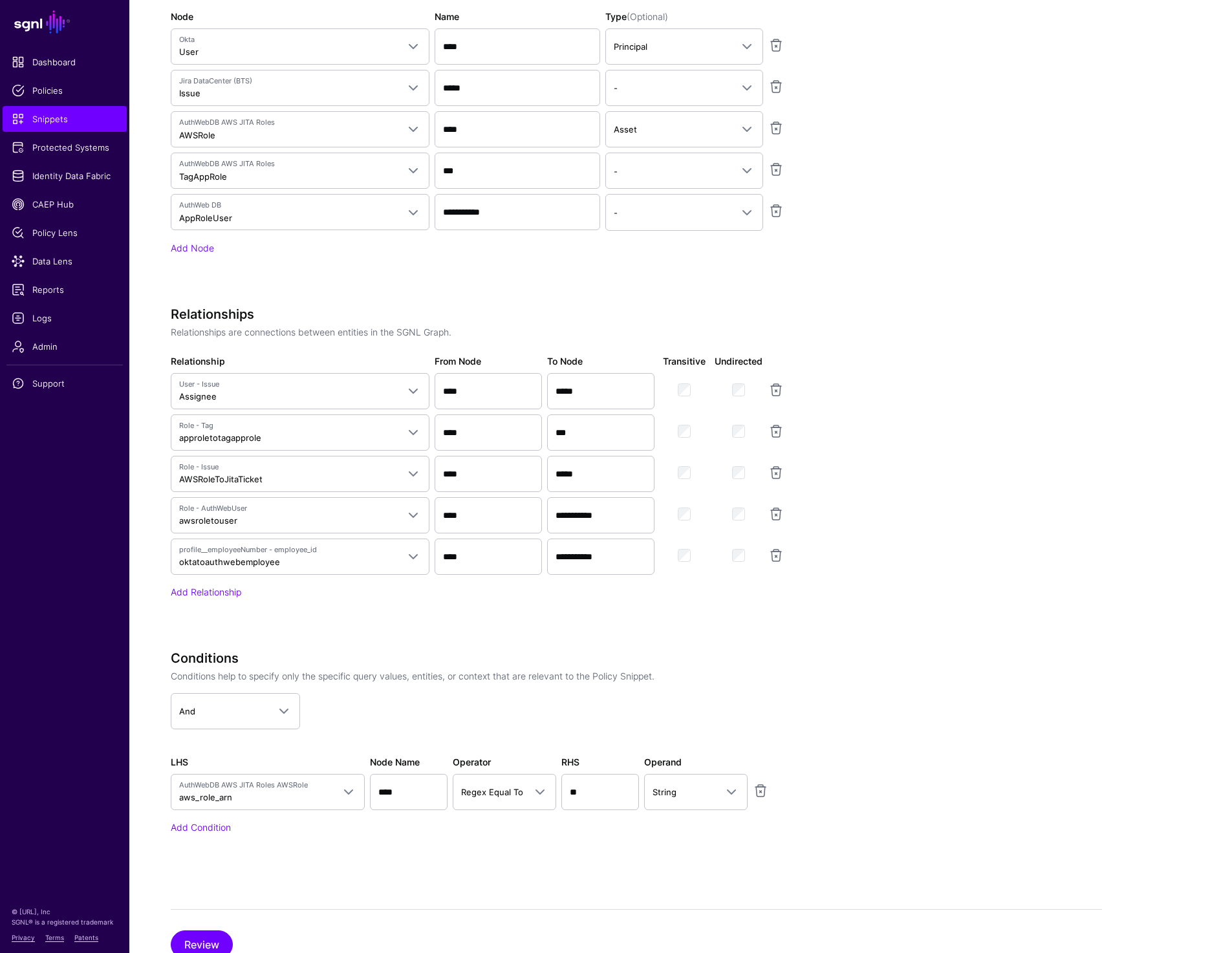
scroll to position [902, 0]
click at [879, 531] on app-snippets-creator "Specify the components of your Snippet Version Policy Snippet Versions are comp…" at bounding box center [636, 296] width 931 height 1152
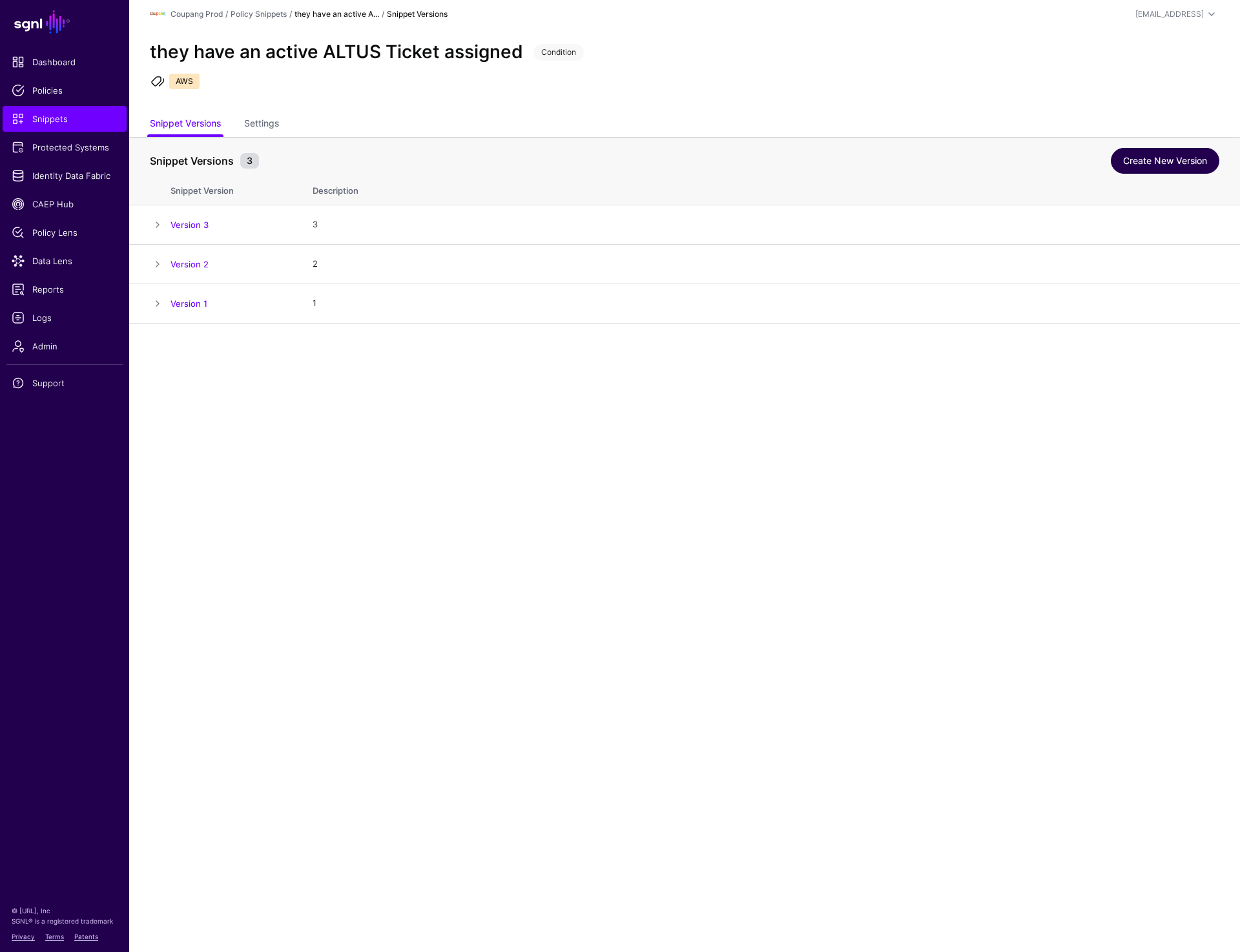
click at [1164, 165] on link "Create New Version" at bounding box center [1165, 160] width 108 height 26
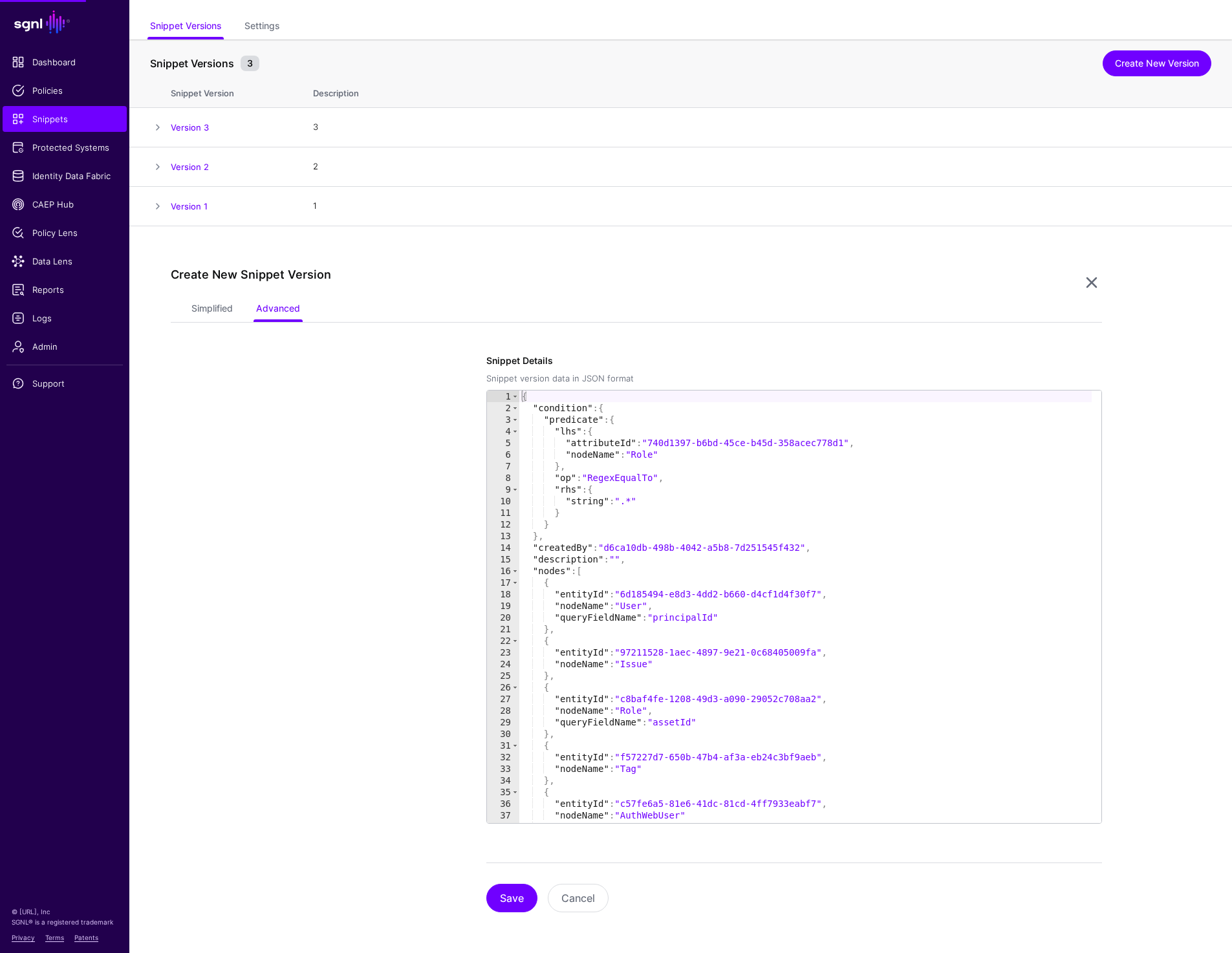
scroll to position [99, 0]
click at [221, 305] on link "Simplified" at bounding box center [212, 309] width 42 height 25
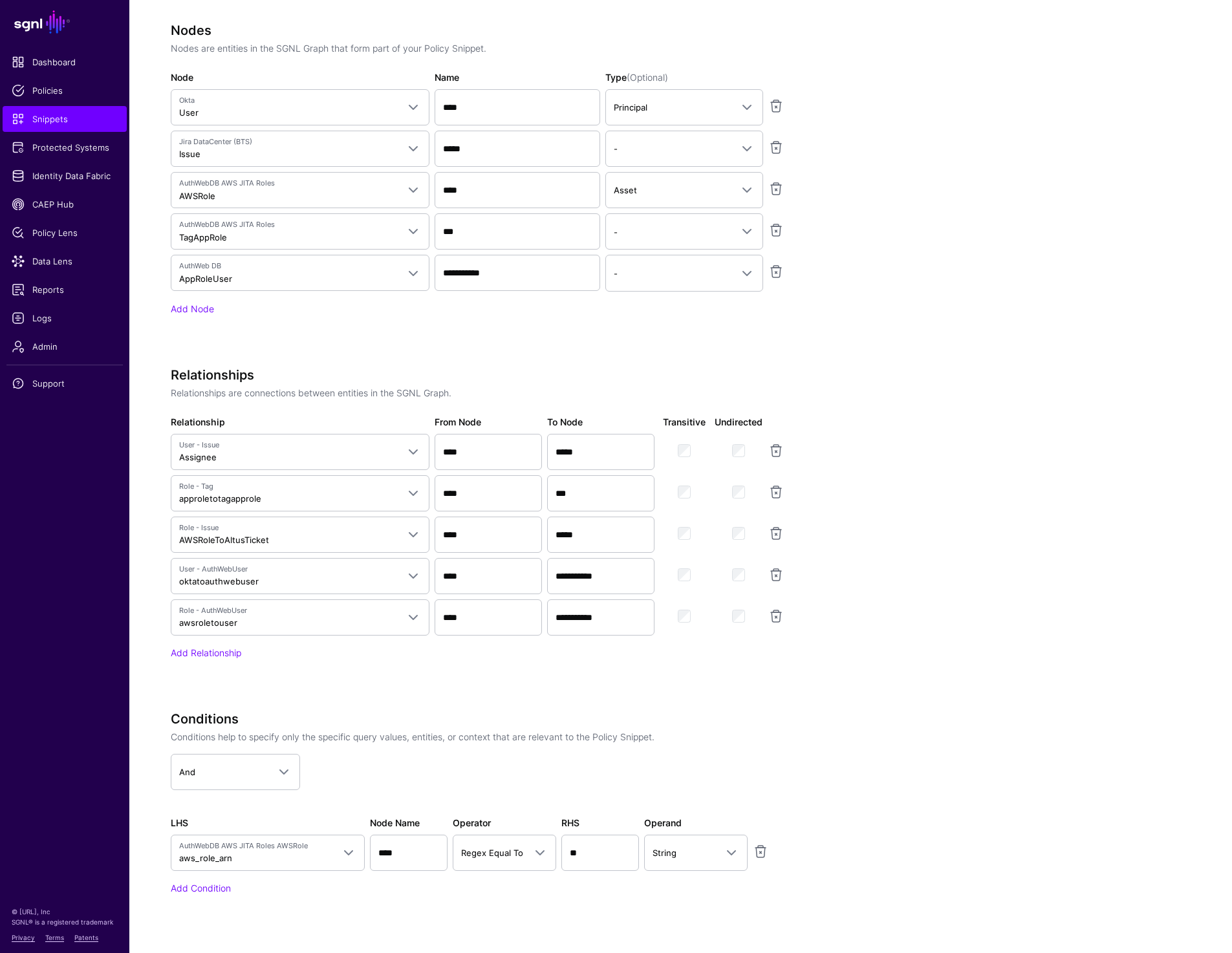
scroll to position [673, 0]
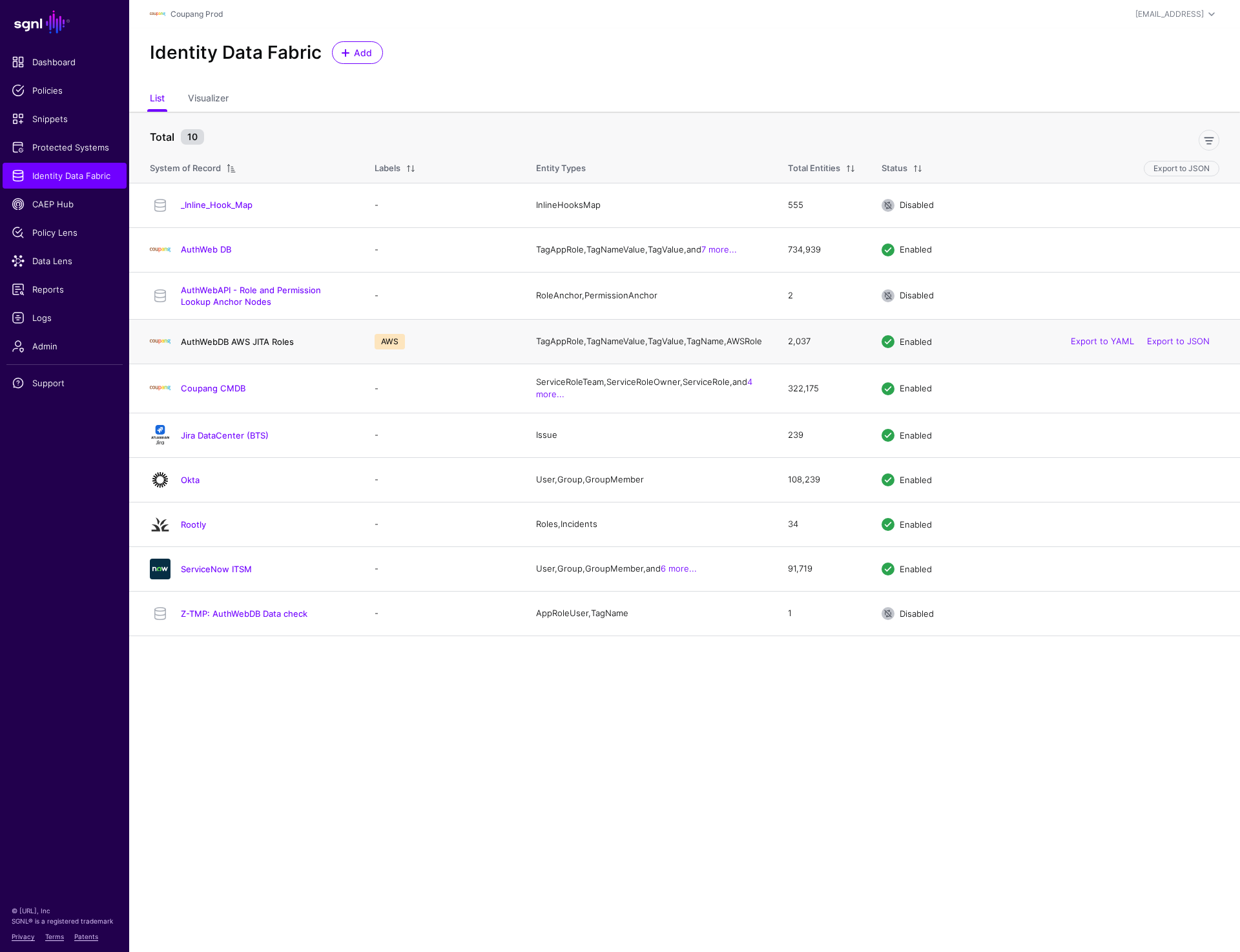
click at [207, 347] on link "AuthWebDB AWS JITA Roles" at bounding box center [237, 342] width 113 height 11
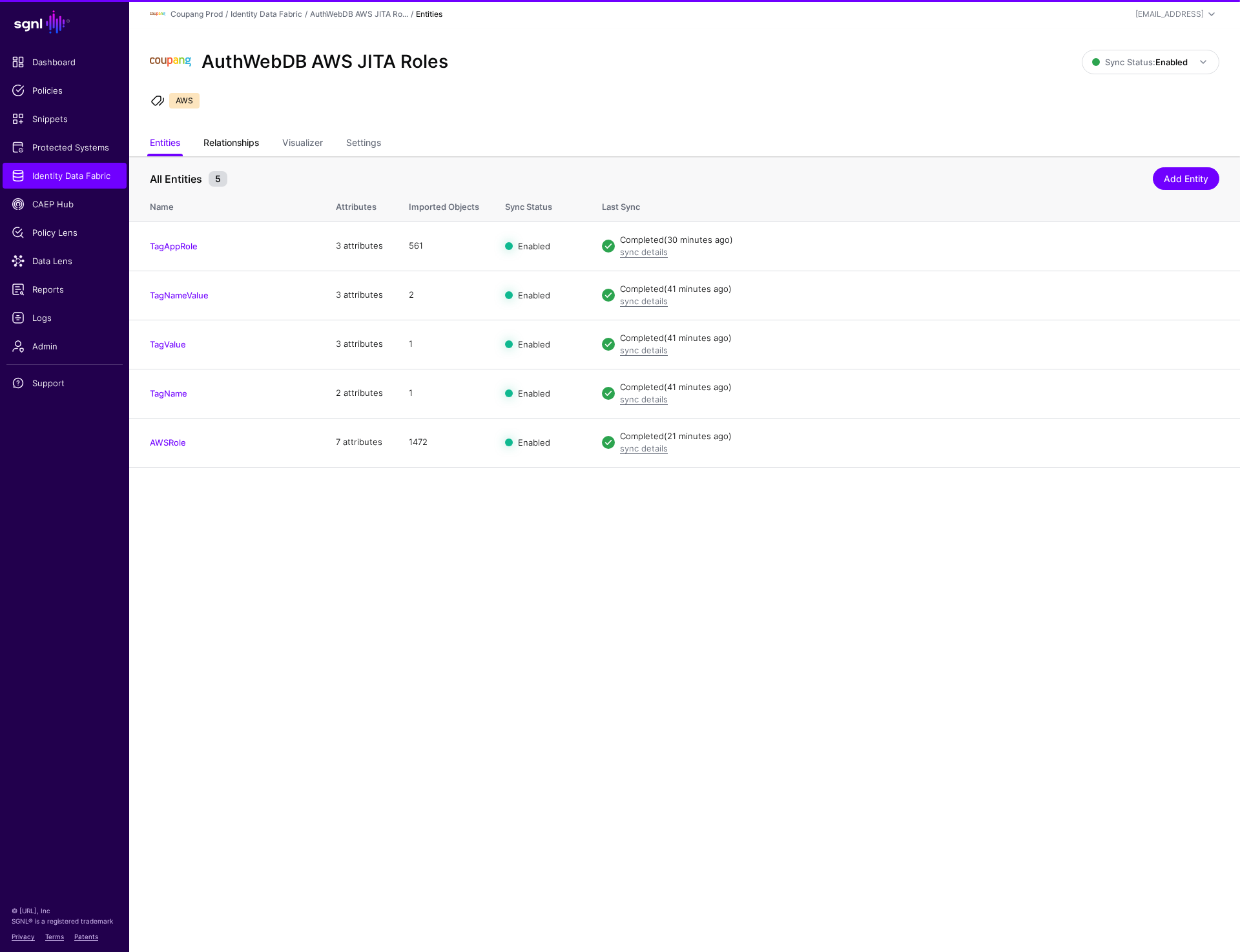
click at [238, 131] on link "Relationships" at bounding box center [231, 143] width 56 height 25
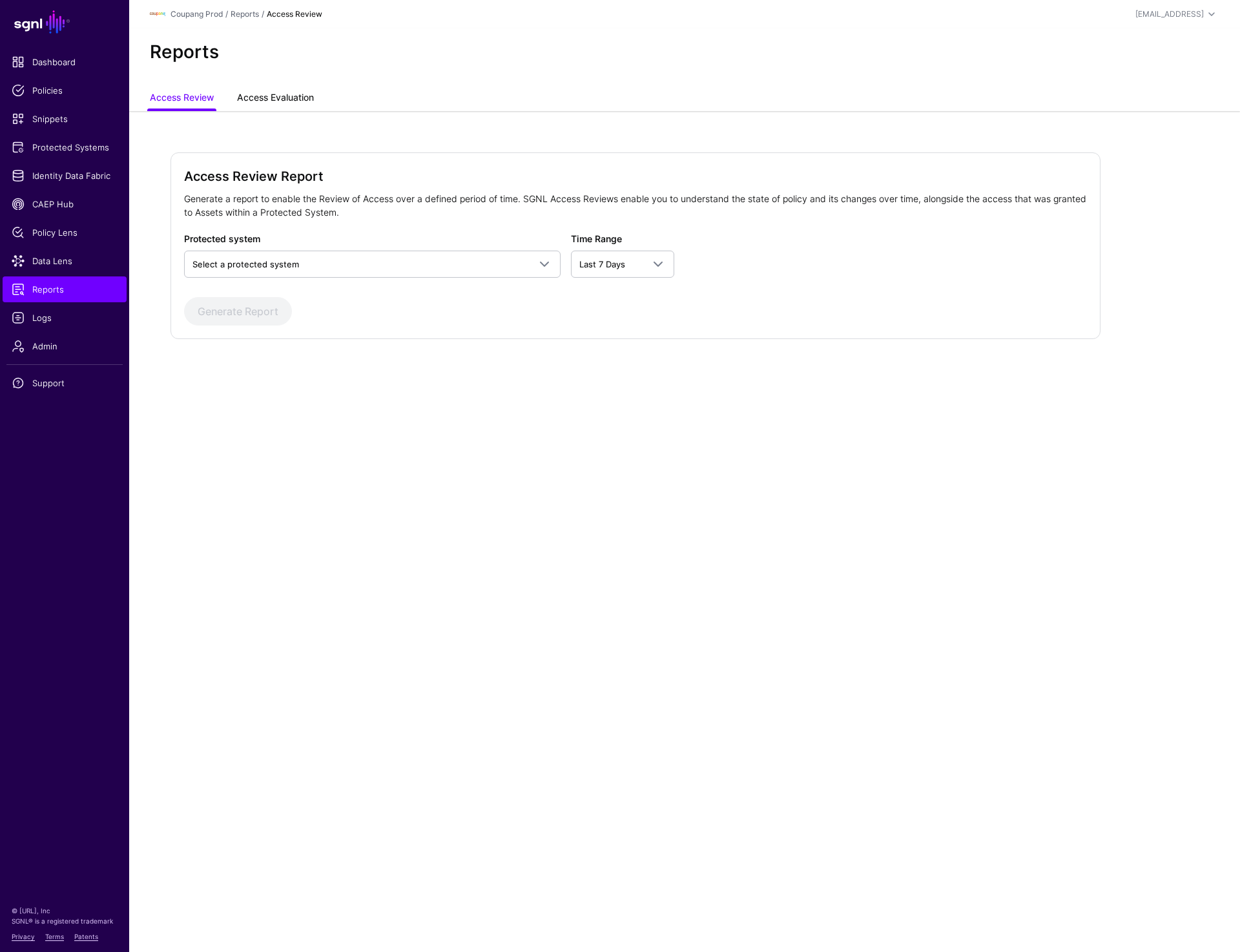
click at [284, 96] on link "Access Evaluation" at bounding box center [275, 98] width 77 height 25
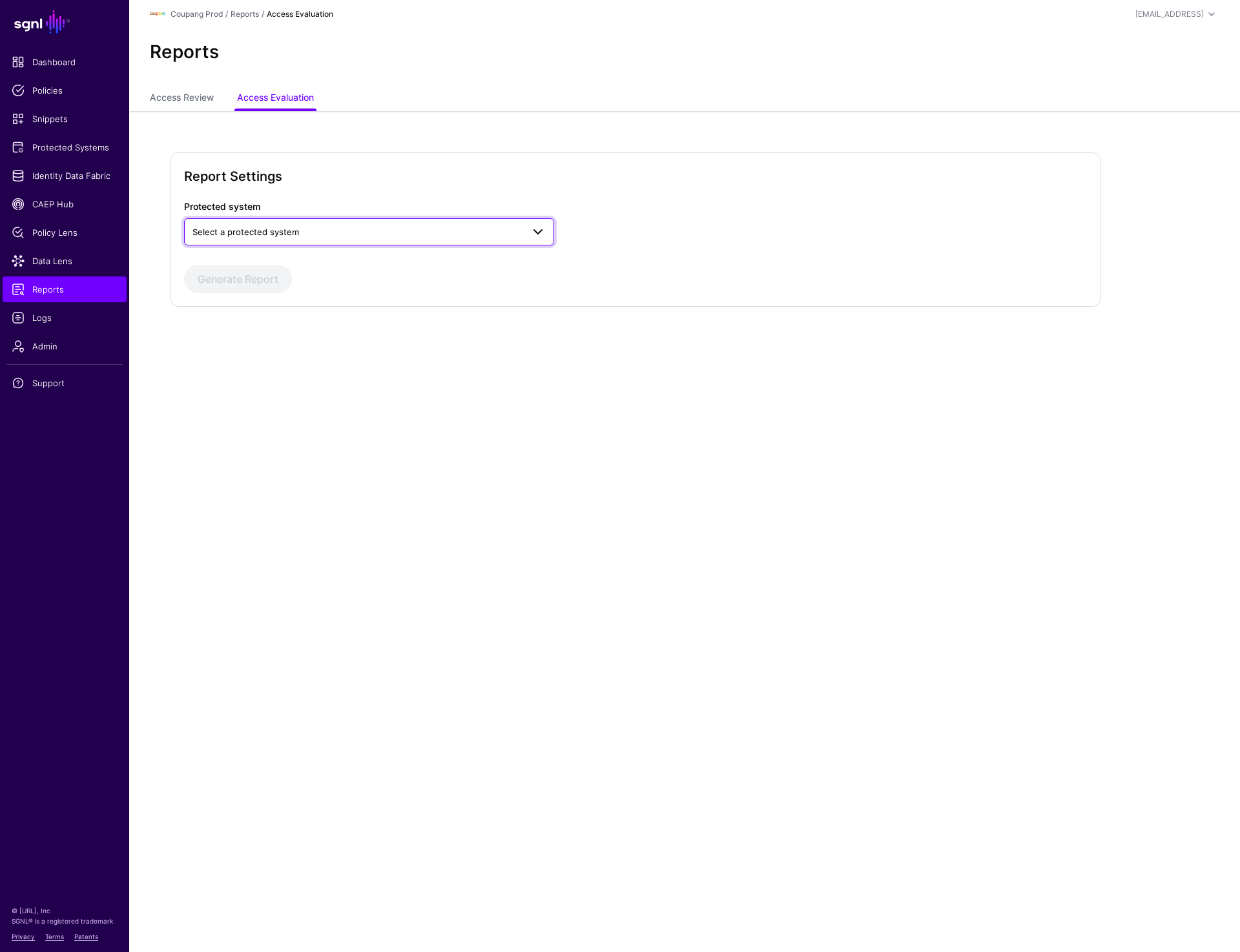
click at [330, 226] on span "Select a protected system" at bounding box center [357, 232] width 330 height 14
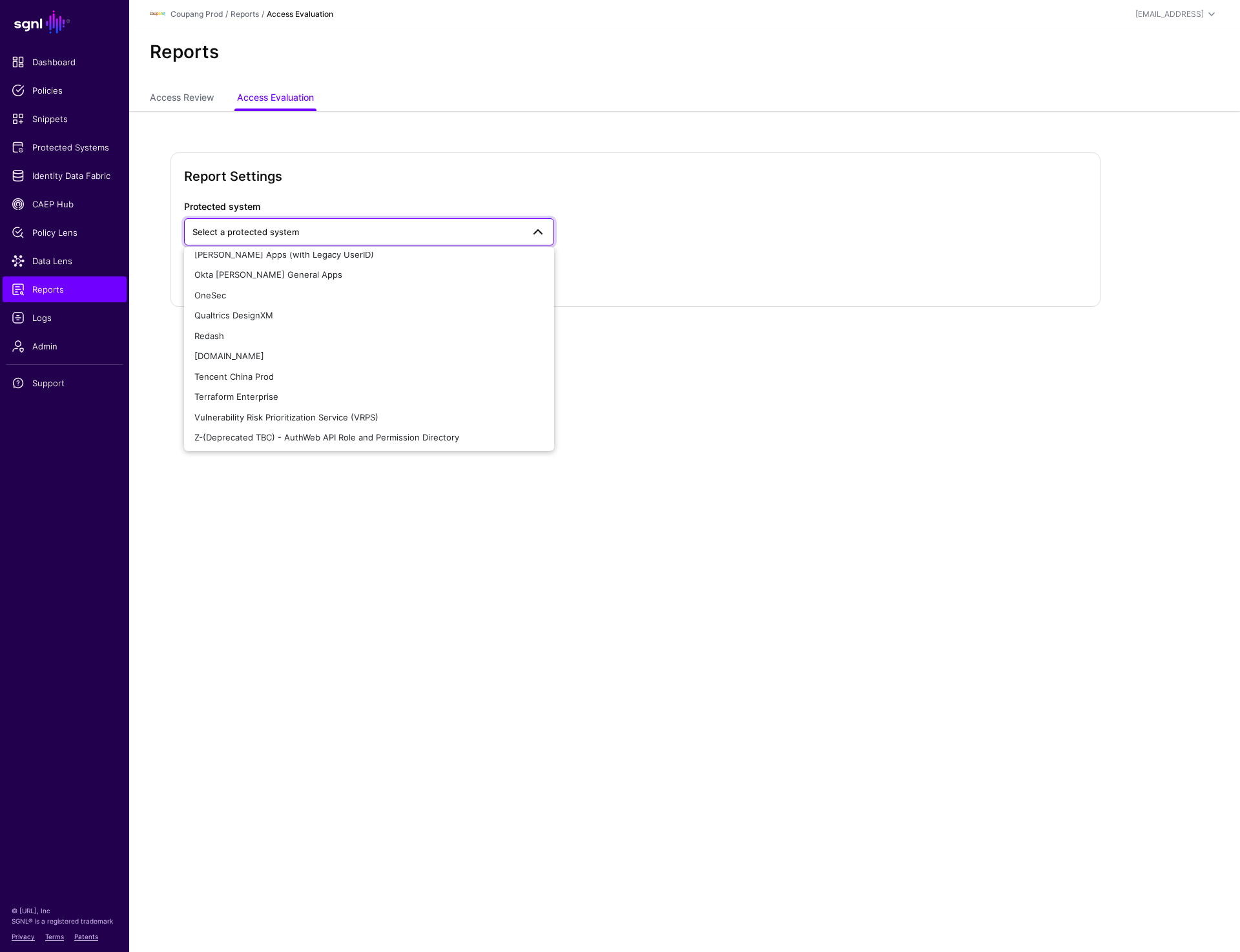
scroll to position [559, 0]
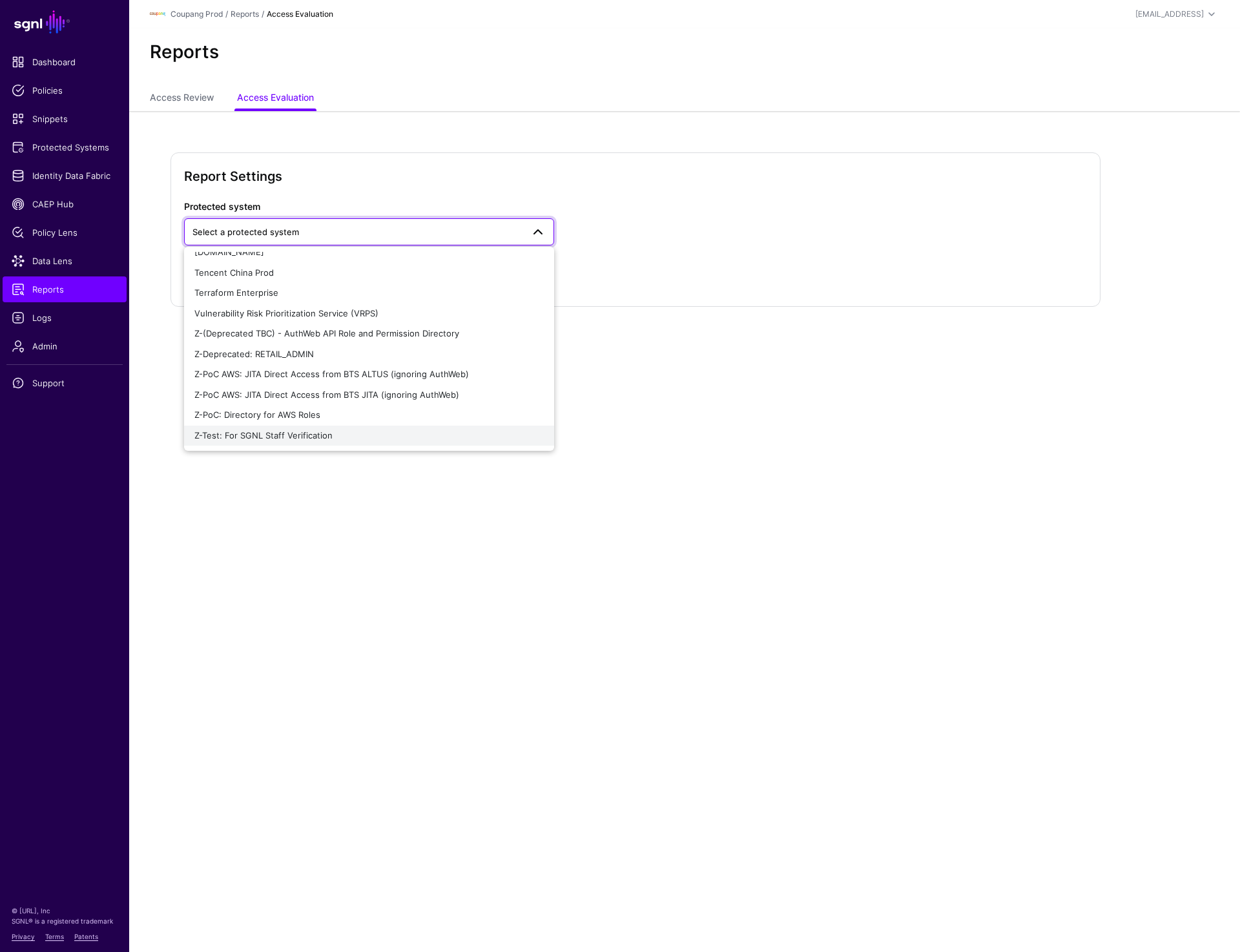
click at [283, 438] on span "Z-Test: For SGNL Staff Verification" at bounding box center [264, 435] width 138 height 11
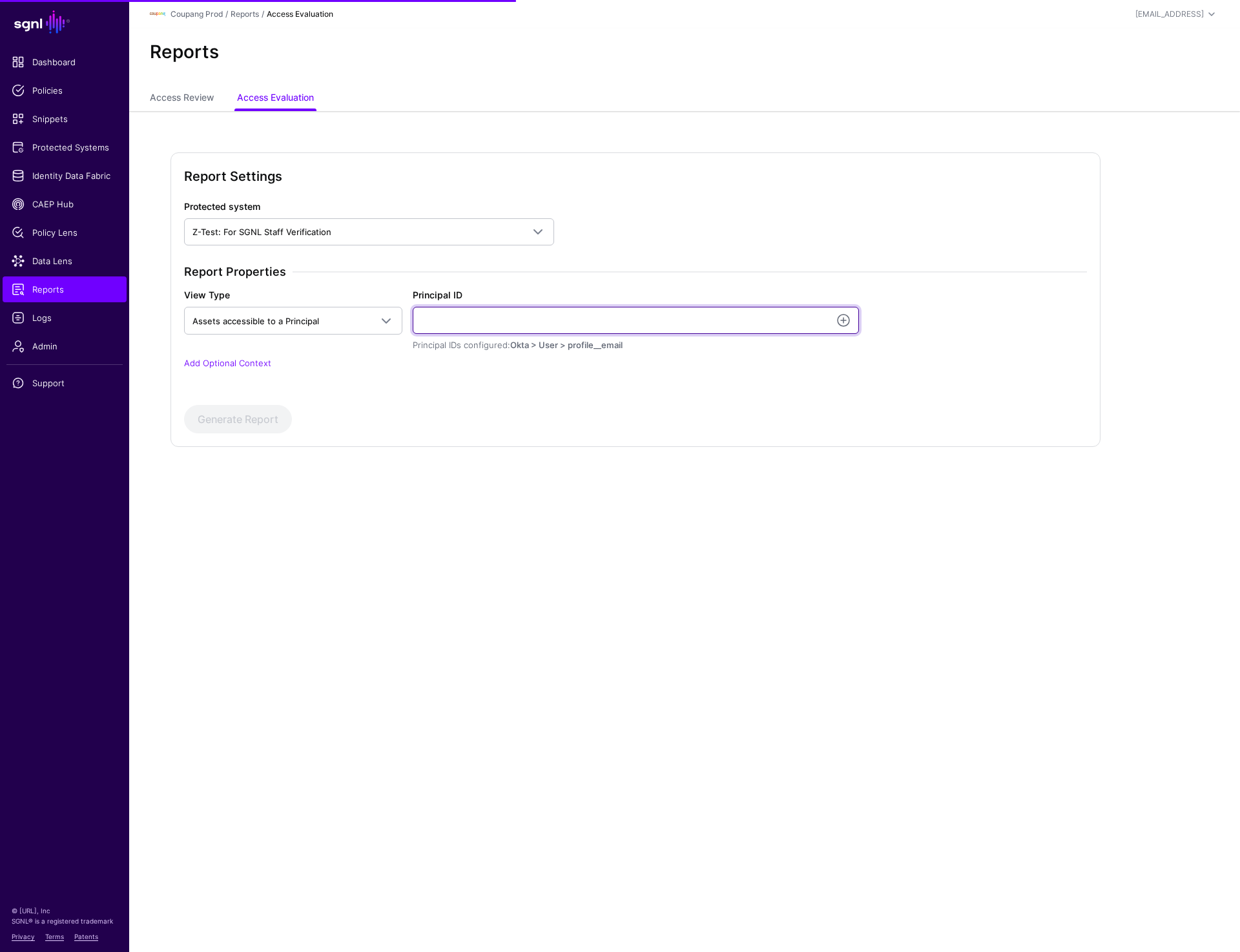
click at [451, 323] on input "Principal ID" at bounding box center [635, 320] width 446 height 27
paste input "**********"
type input "**********"
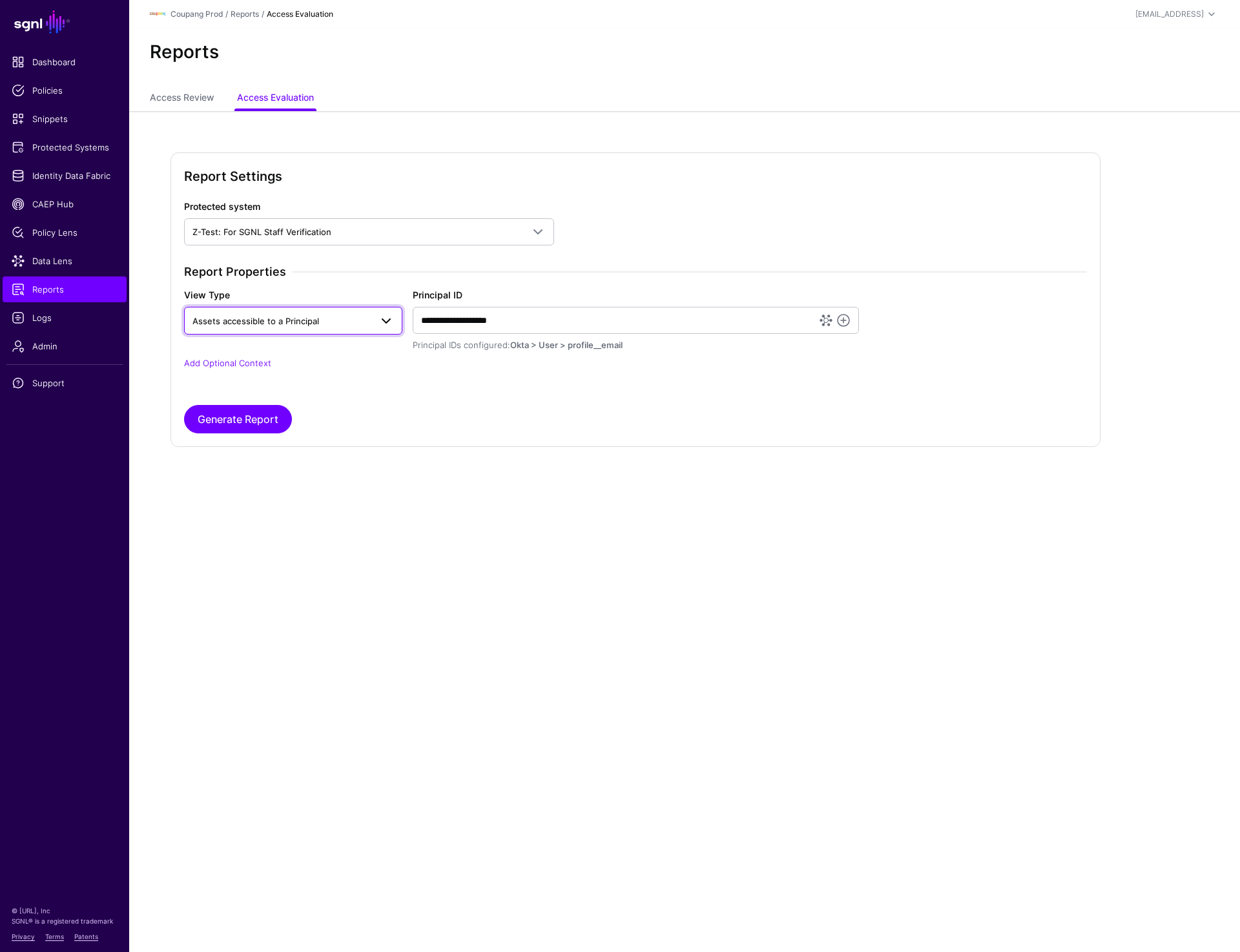
click at [311, 321] on span "Assets accessible to a Principal" at bounding box center [256, 321] width 127 height 11
click at [306, 371] on span "Principals with access to an asset" at bounding box center [263, 371] width 136 height 11
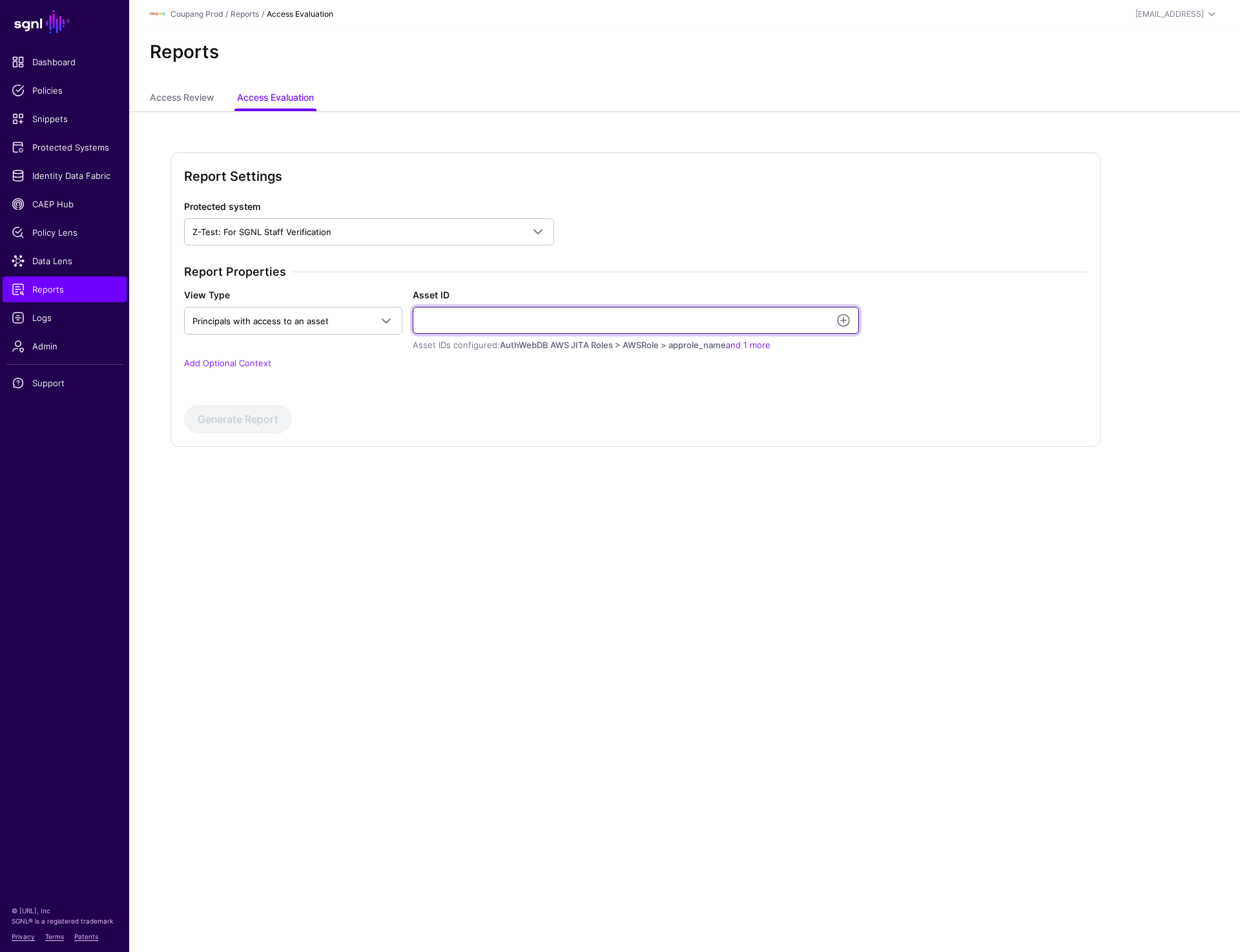
click at [508, 328] on input "Asset ID" at bounding box center [635, 320] width 446 height 27
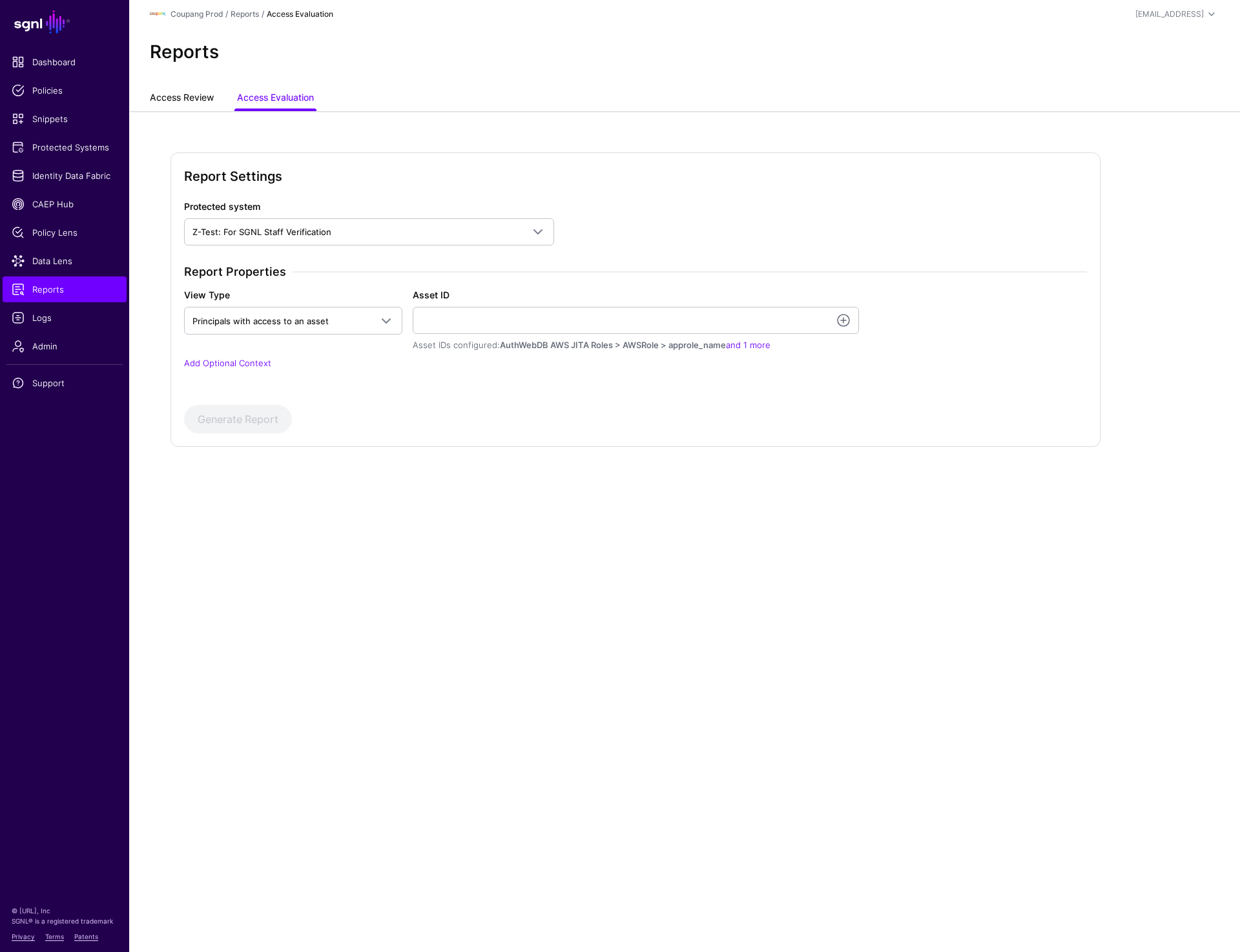
click at [179, 99] on link "Access Review" at bounding box center [181, 98] width 64 height 25
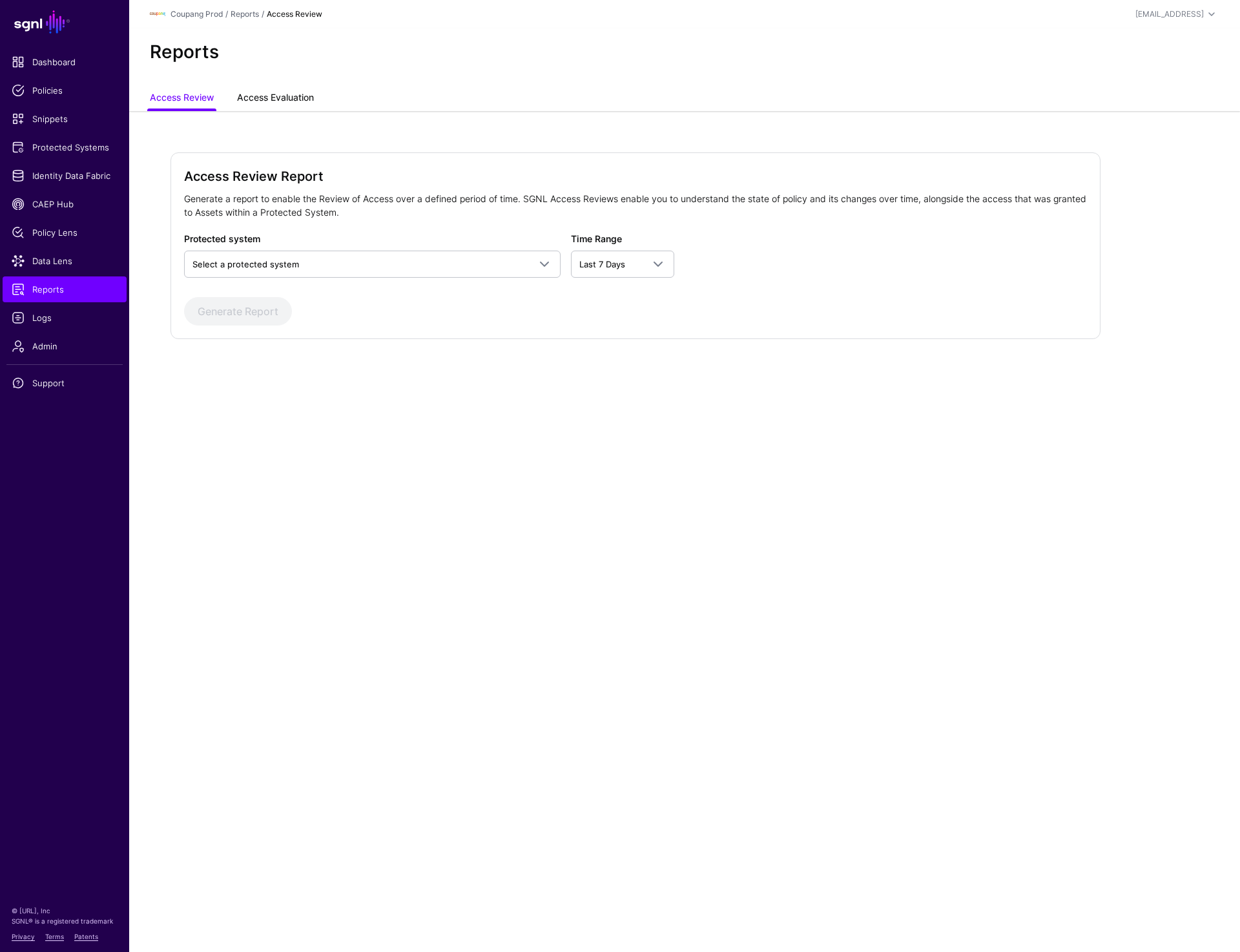
click at [272, 108] on link "Access Evaluation" at bounding box center [275, 98] width 77 height 25
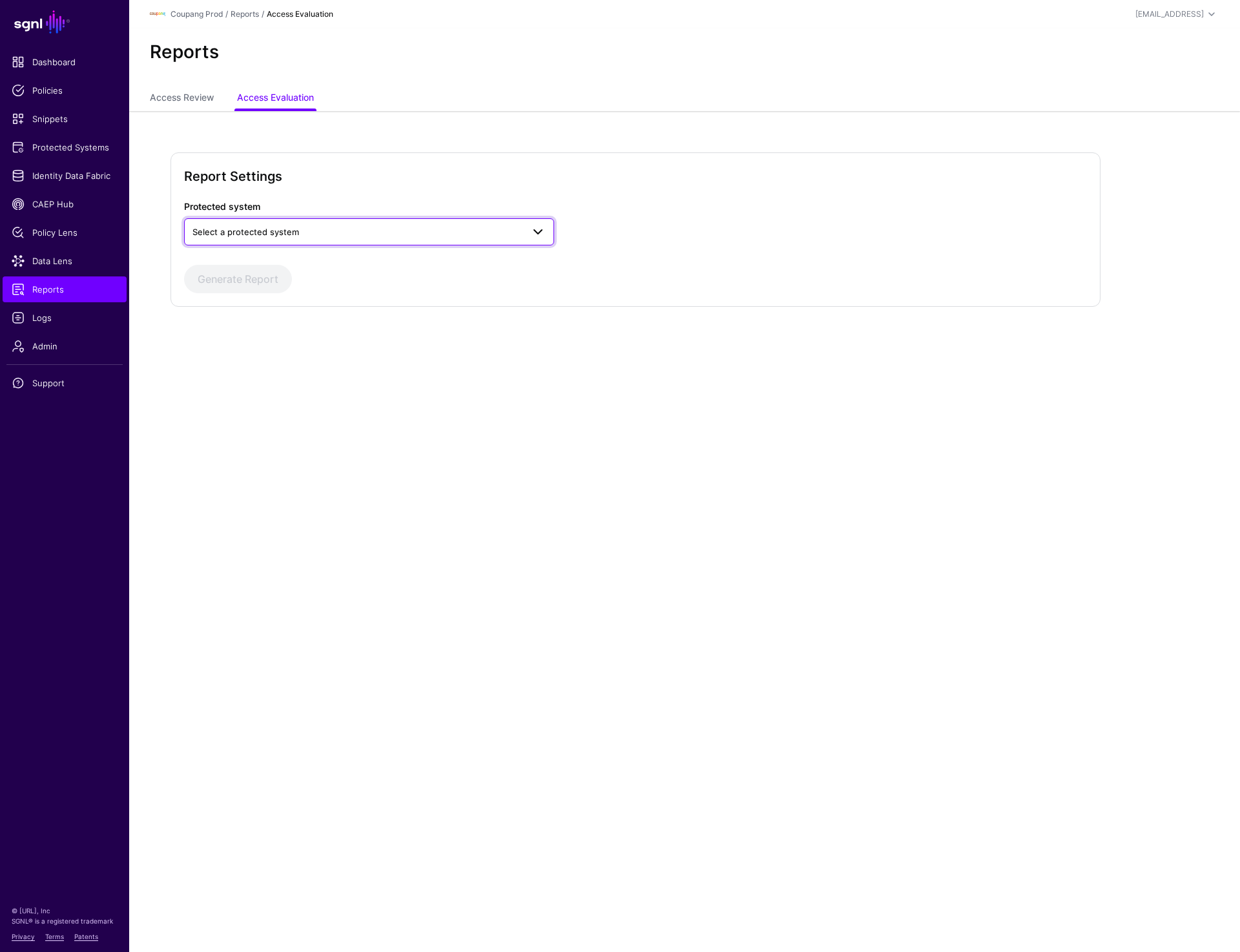
click at [258, 236] on span "Select a protected system" at bounding box center [357, 232] width 330 height 14
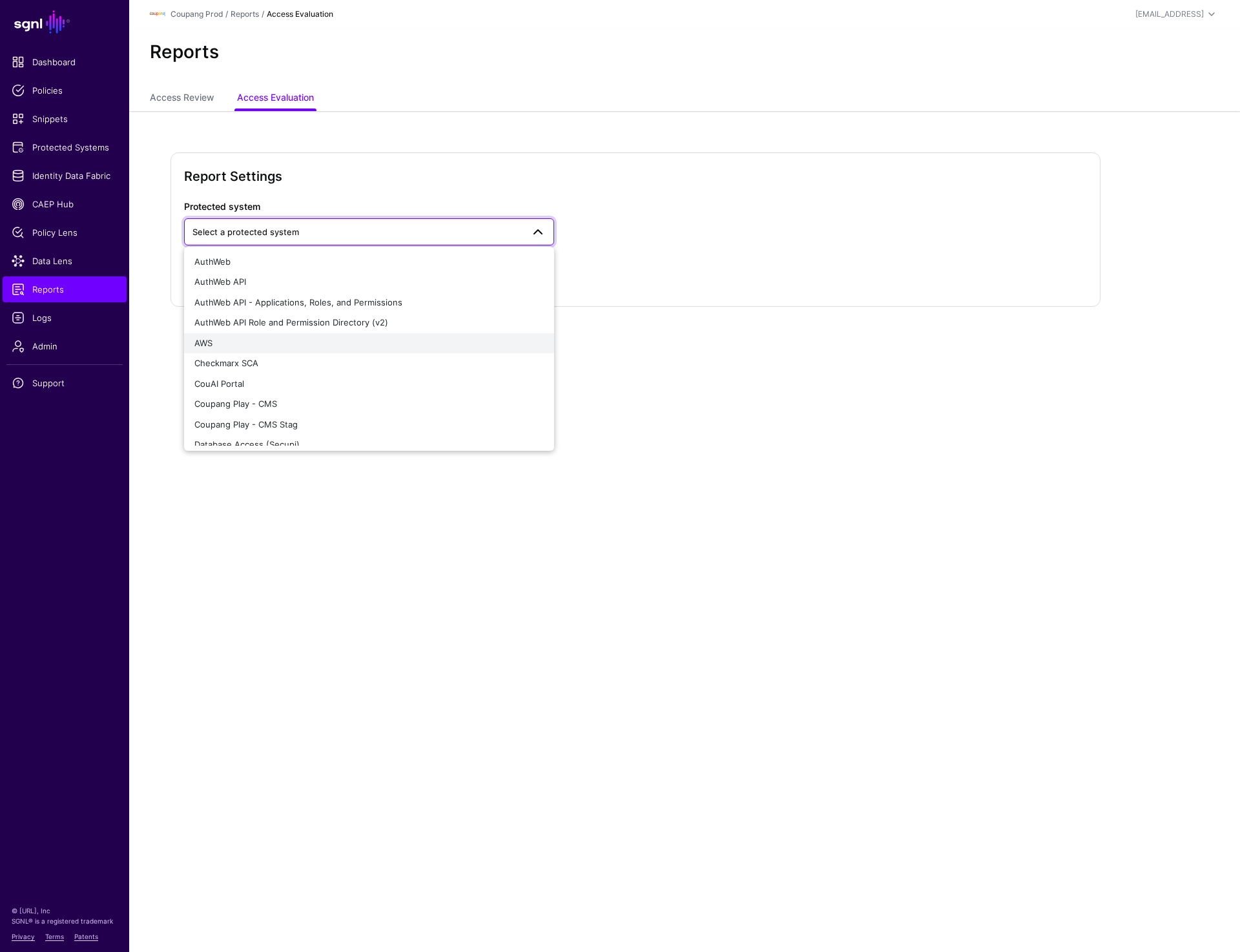
scroll to position [559, 0]
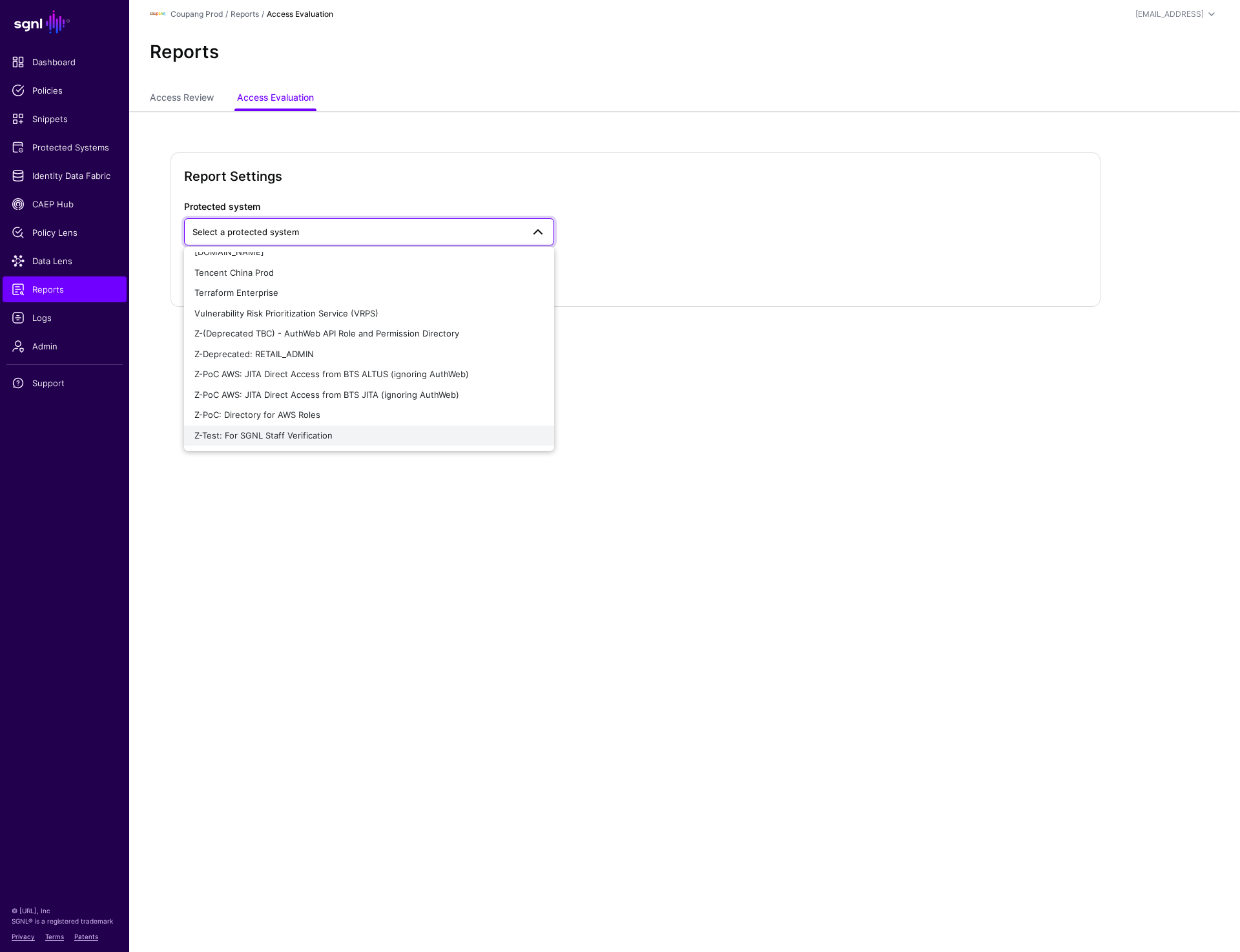
click at [245, 437] on span "Z-Test: For SGNL Staff Verification" at bounding box center [264, 435] width 138 height 11
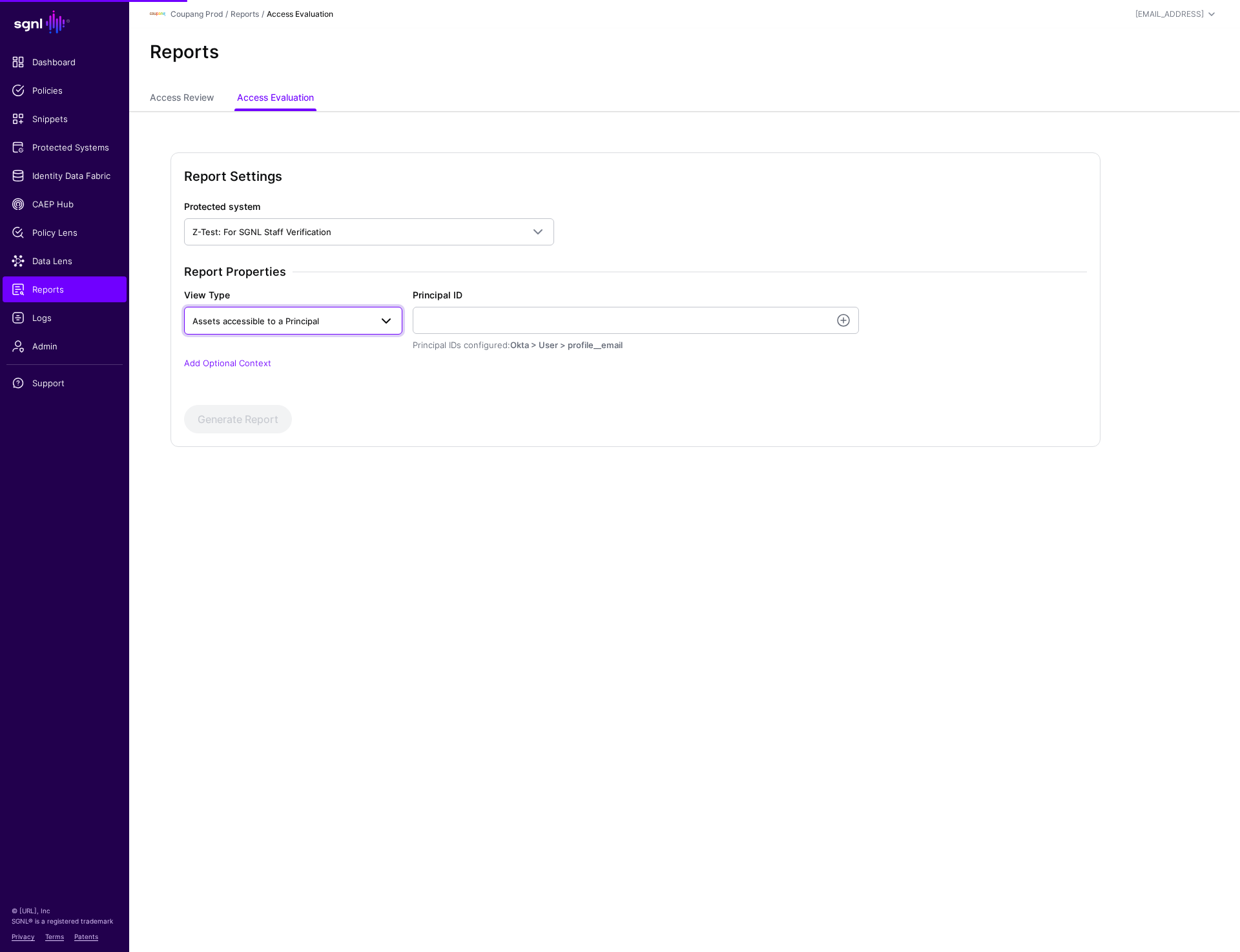
click at [355, 319] on span "Assets accessible to a Principal" at bounding box center [282, 321] width 179 height 14
click at [335, 366] on div "Principals with access to an asset" at bounding box center [293, 371] width 198 height 13
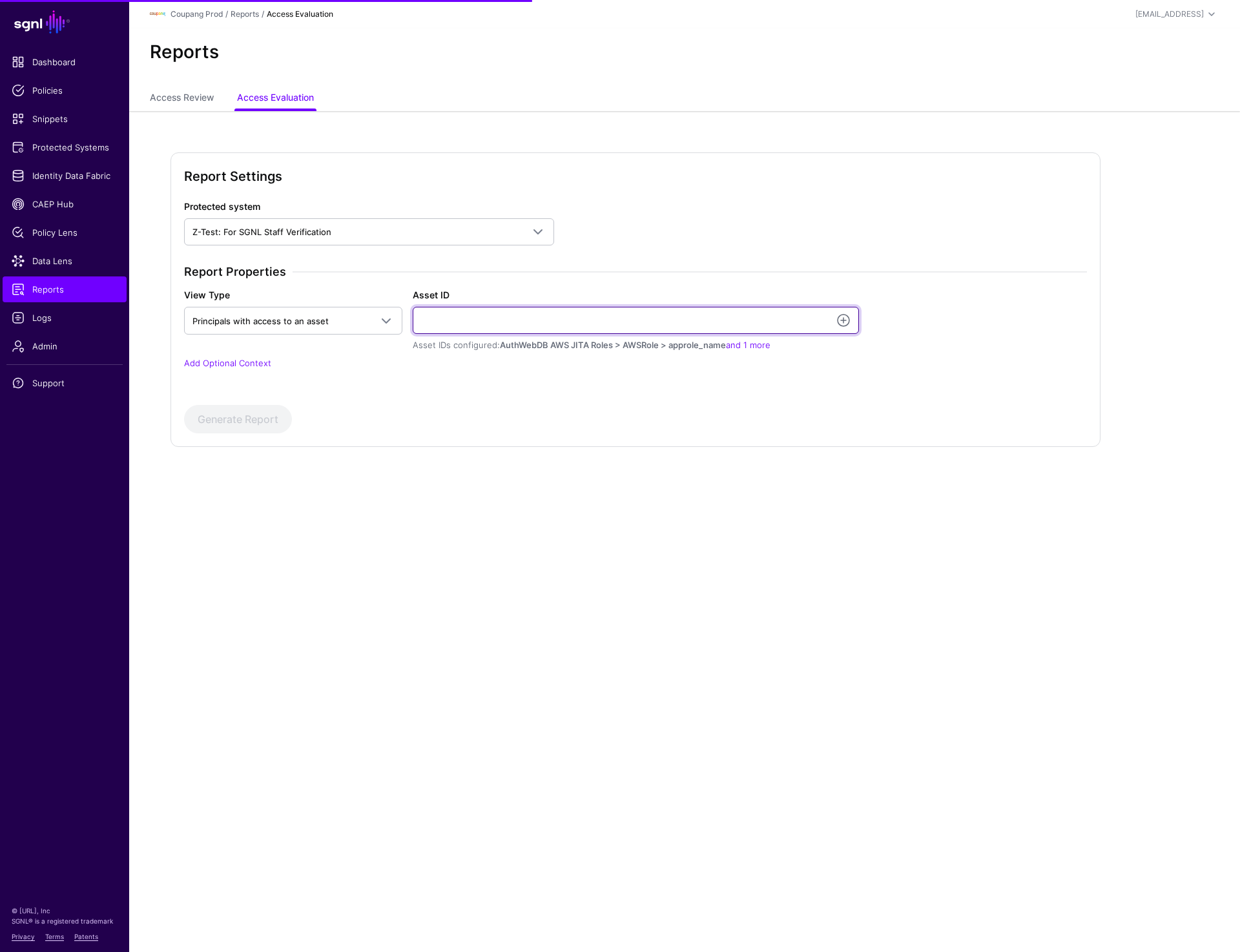
click at [453, 320] on input "Asset ID" at bounding box center [635, 320] width 446 height 27
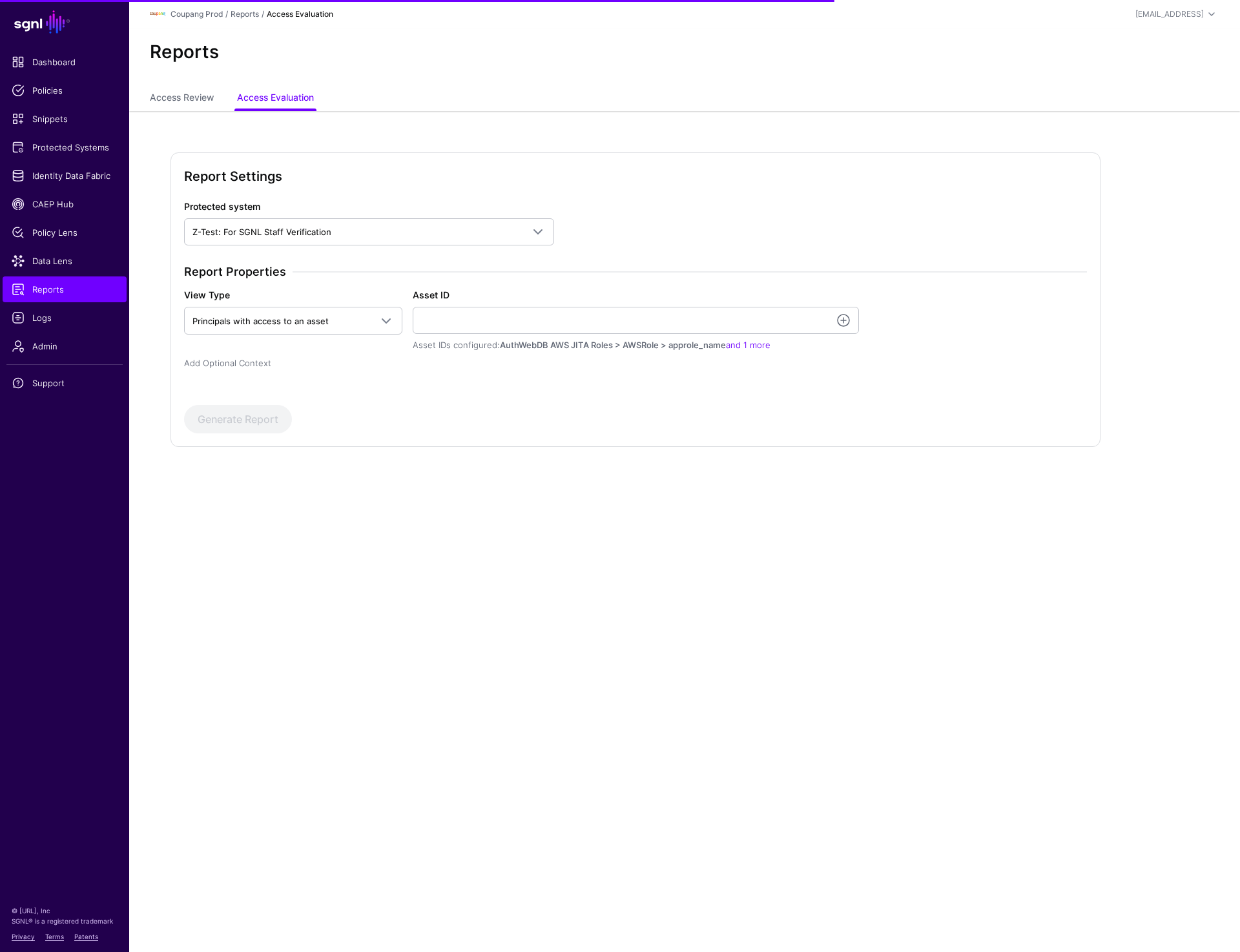
click at [244, 362] on link "Add Optional Context" at bounding box center [228, 363] width 87 height 11
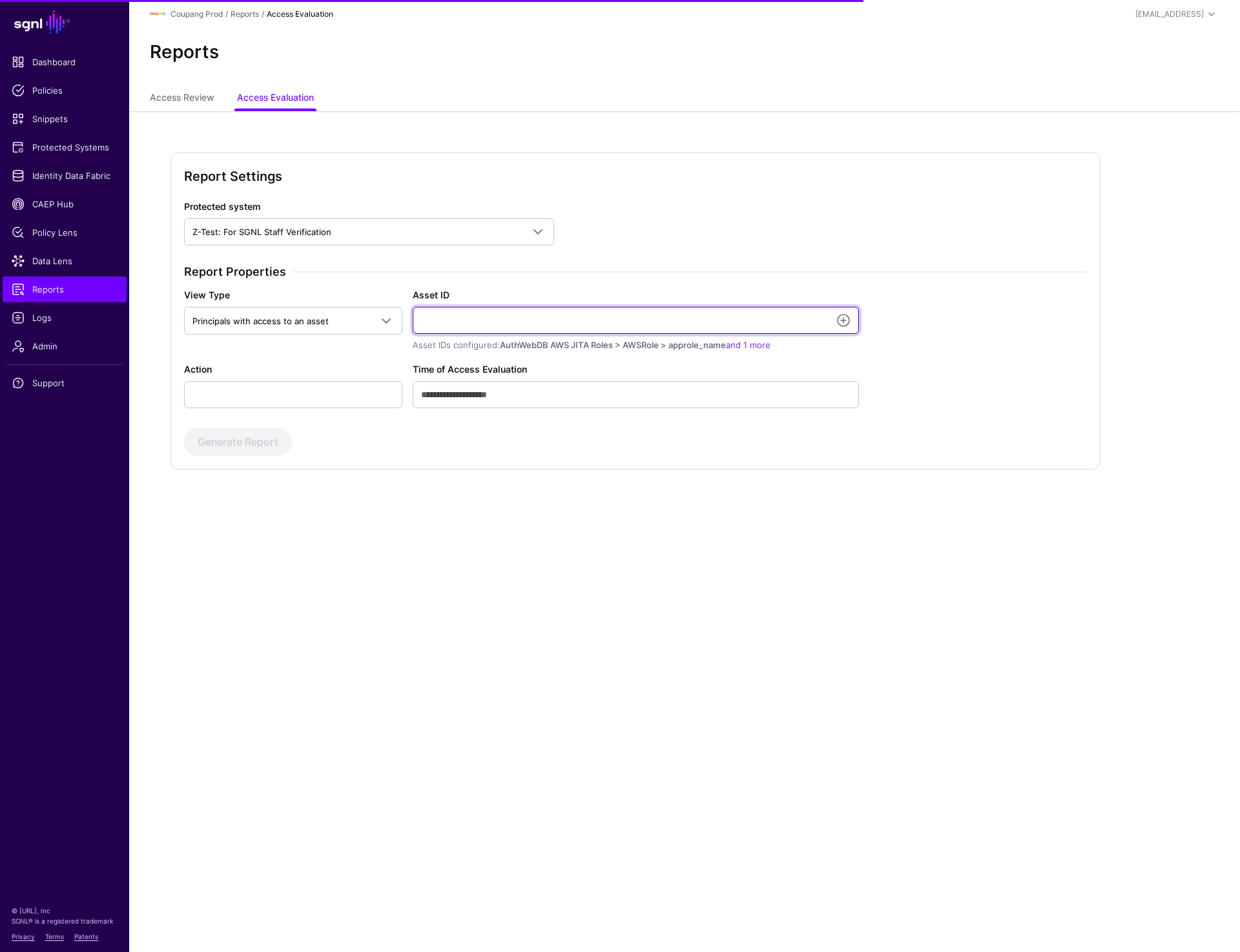
click at [485, 307] on input "Asset ID" at bounding box center [635, 320] width 446 height 27
paste input "**********"
type input "**********"
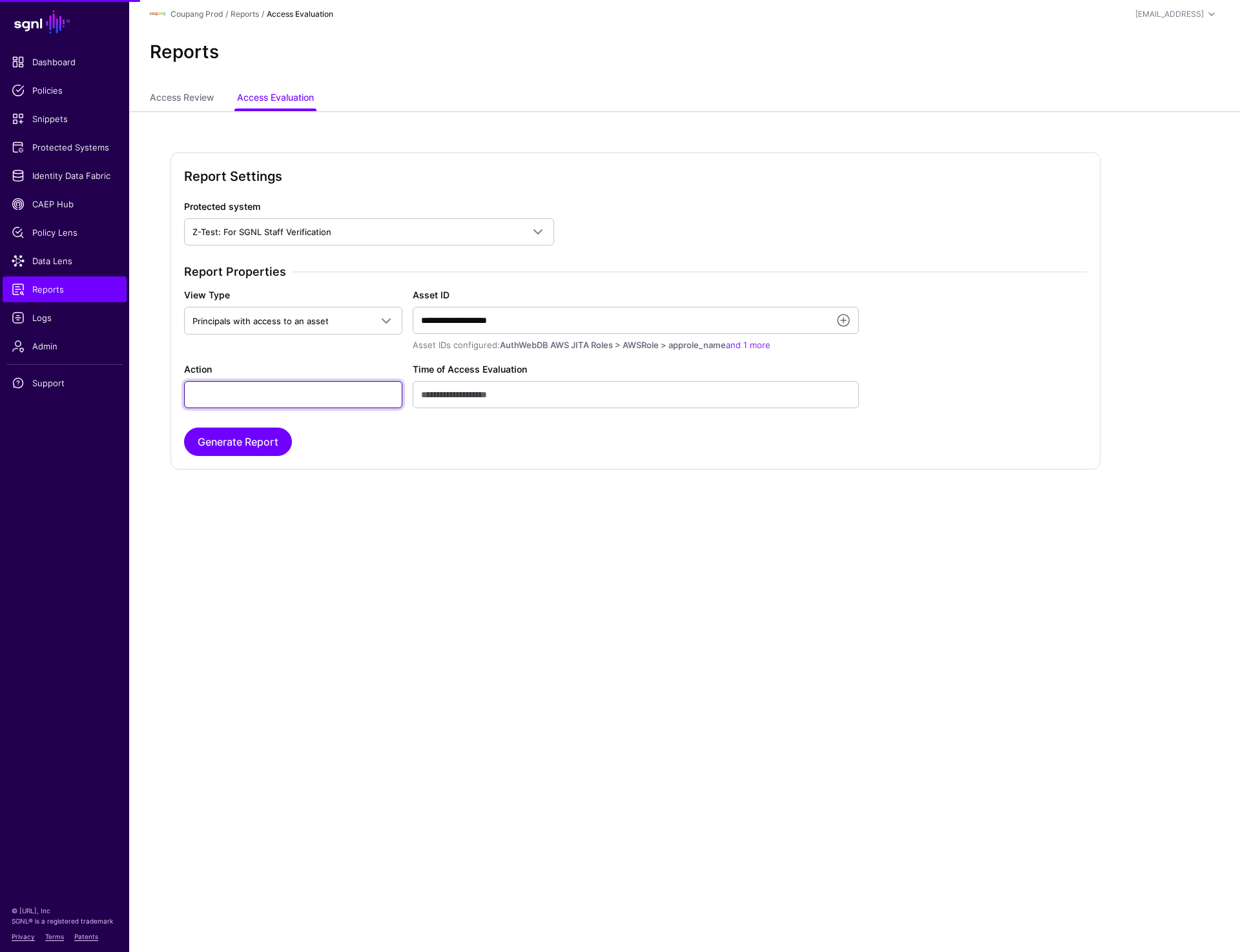
click at [330, 392] on input "Action" at bounding box center [293, 394] width 218 height 27
type input "**********"
click at [251, 432] on button "Generate Report" at bounding box center [238, 442] width 108 height 28
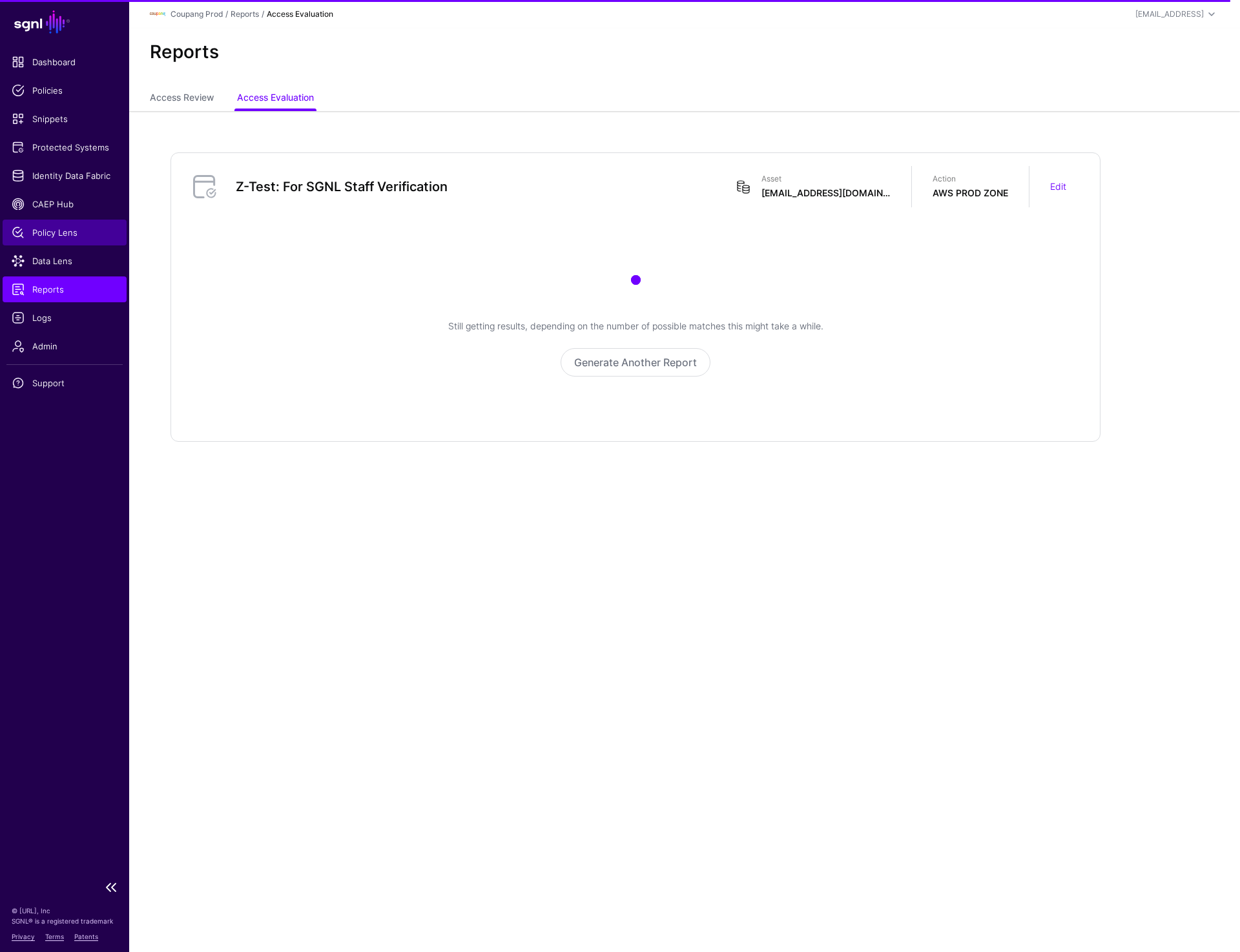
click at [53, 237] on span "Policy Lens" at bounding box center [65, 233] width 106 height 13
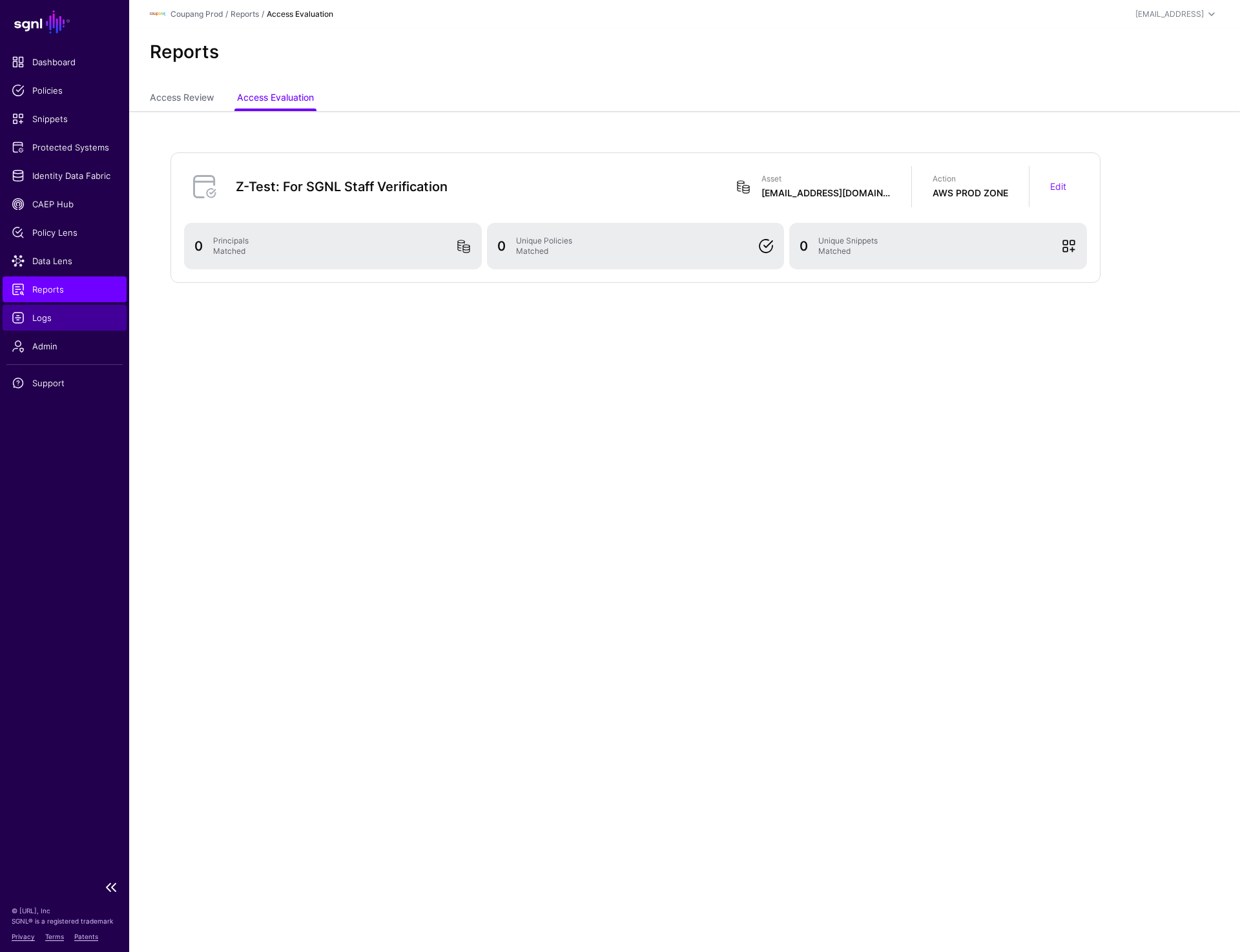
click at [49, 321] on span "Logs" at bounding box center [65, 318] width 106 height 13
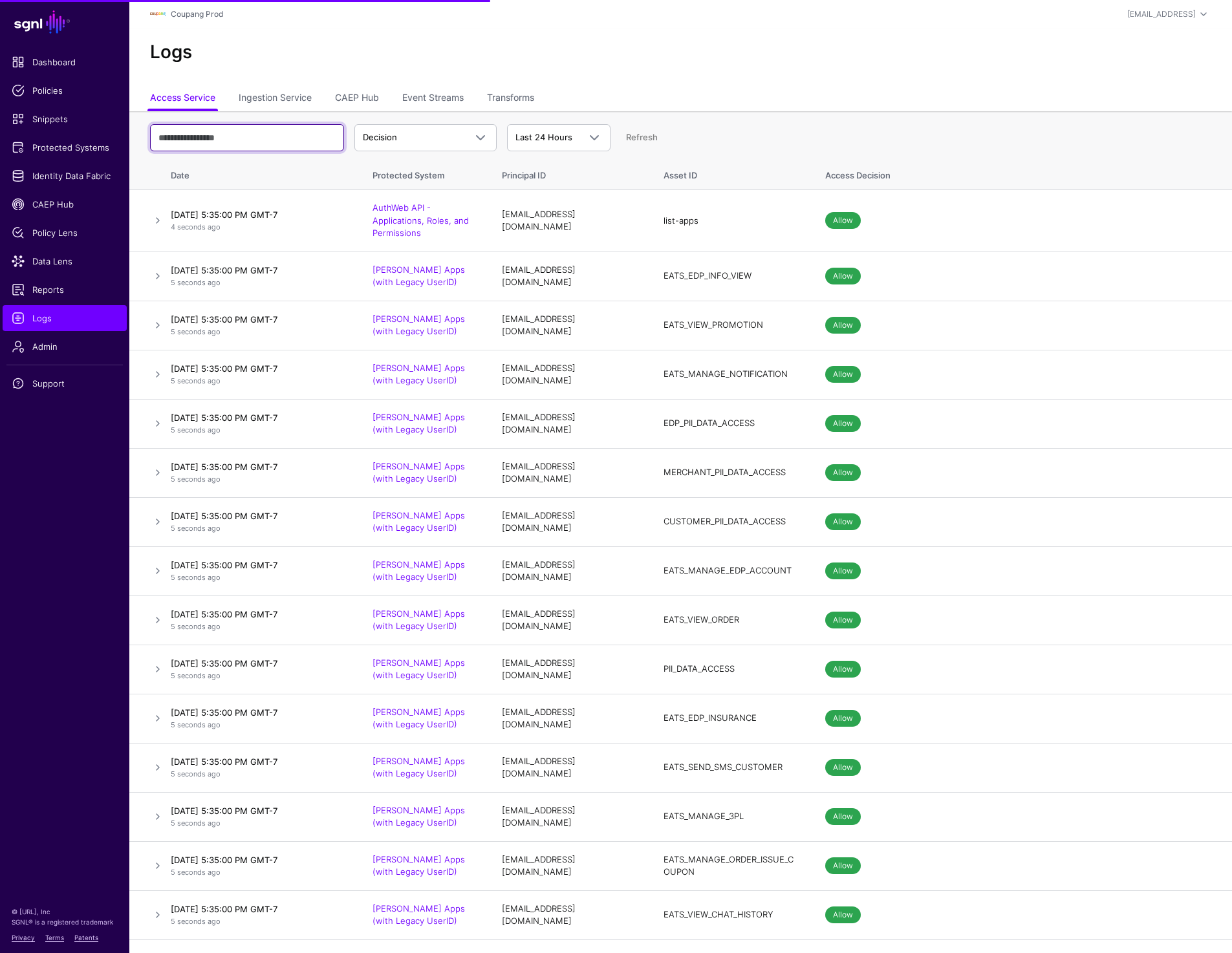
click at [199, 135] on input "text" at bounding box center [247, 137] width 194 height 27
type input "*"
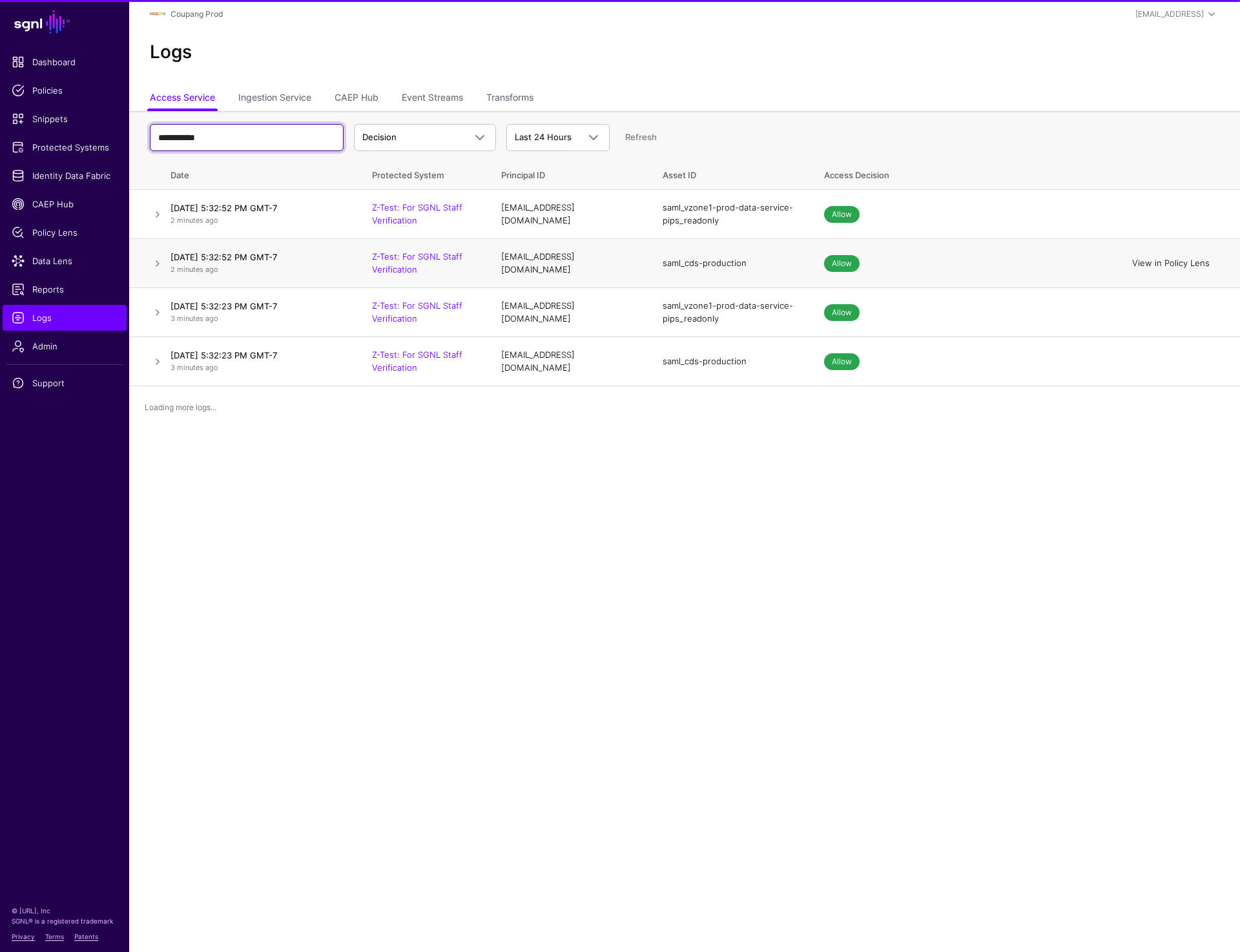
type input "**********"
click at [1147, 264] on link "View in Policy Lens" at bounding box center [1170, 263] width 77 height 11
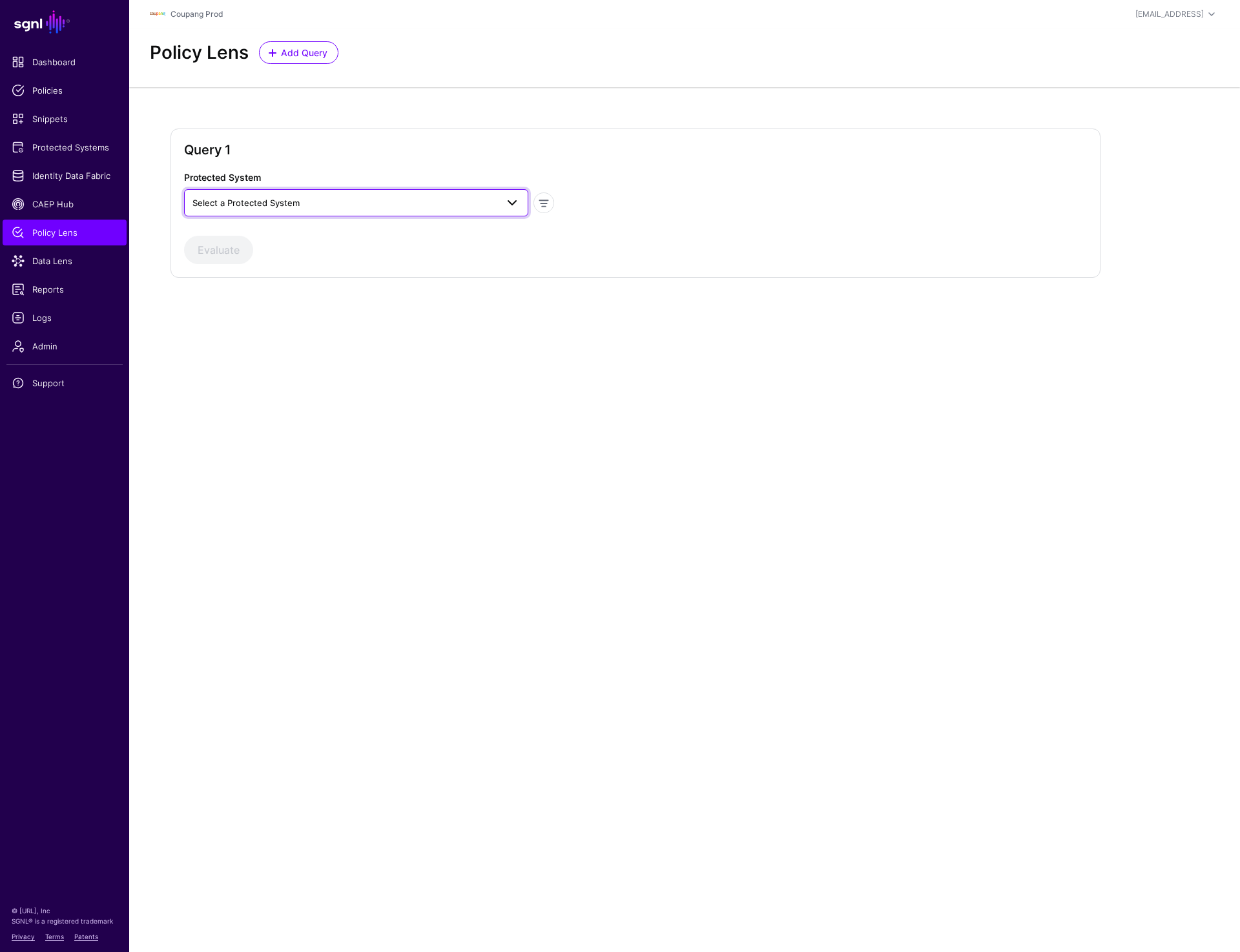
click at [254, 212] on link "Select a Protected System" at bounding box center [356, 202] width 344 height 27
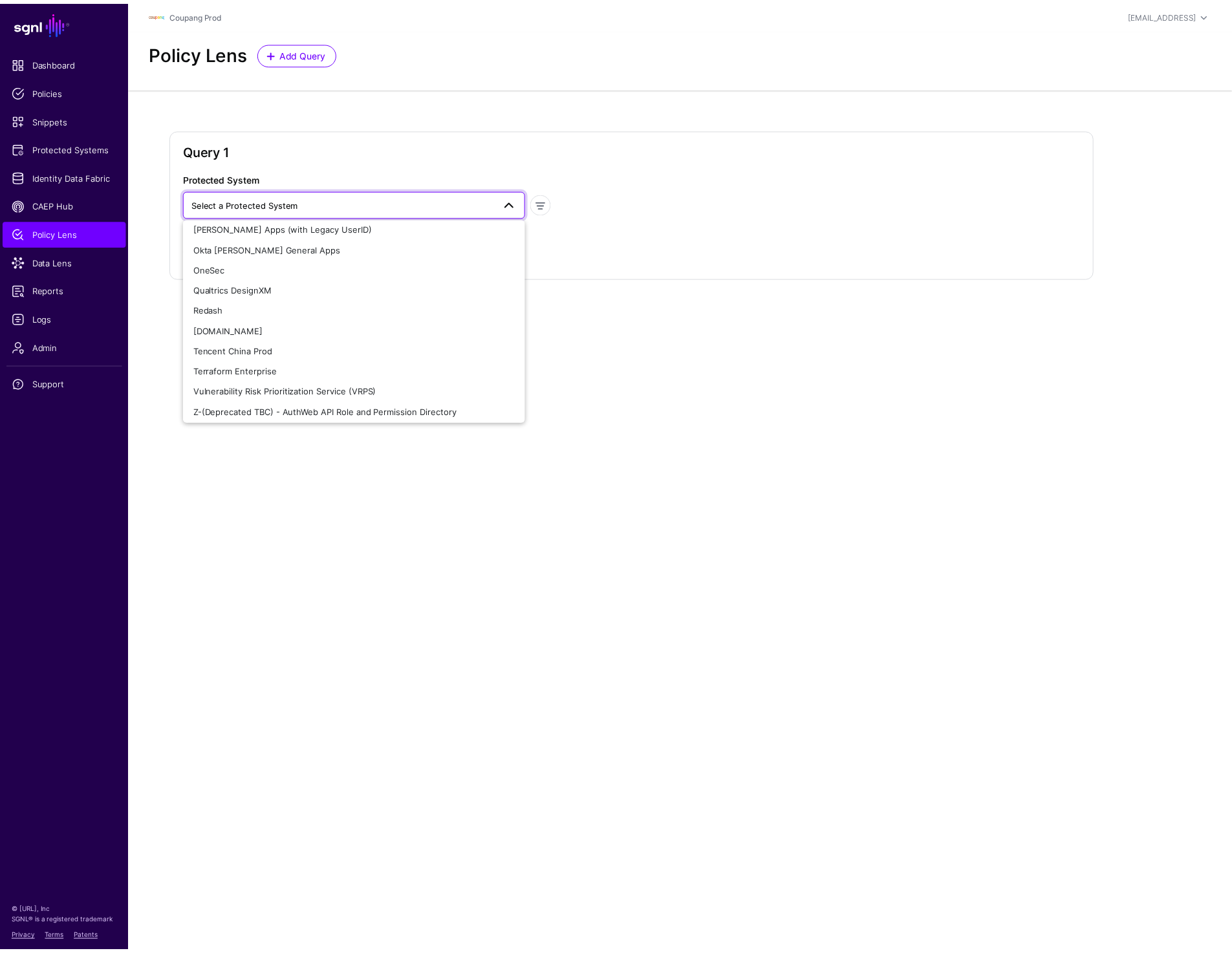
scroll to position [560, 0]
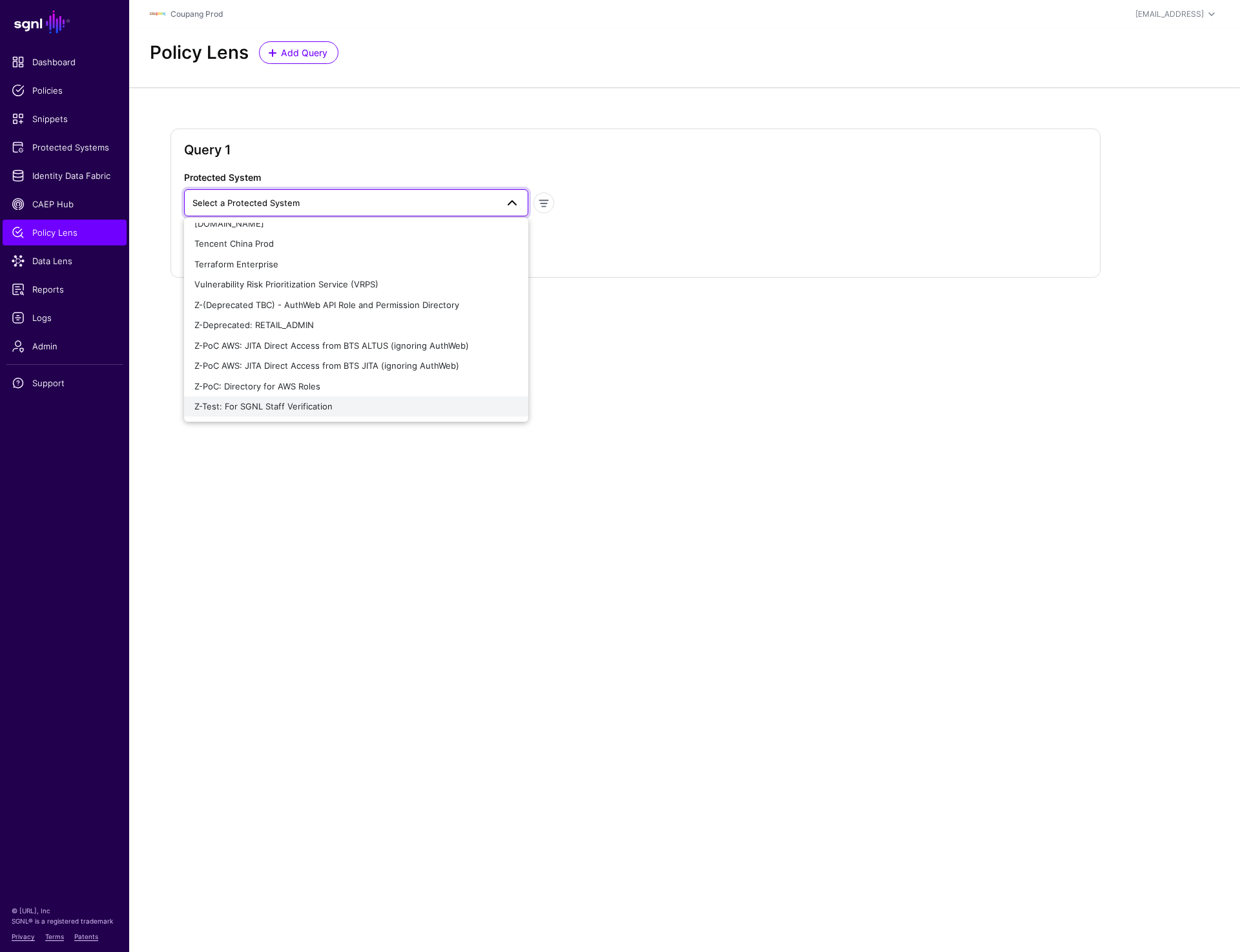
click at [249, 403] on span "Z-Test: For SGNL Staff Verification" at bounding box center [264, 406] width 138 height 11
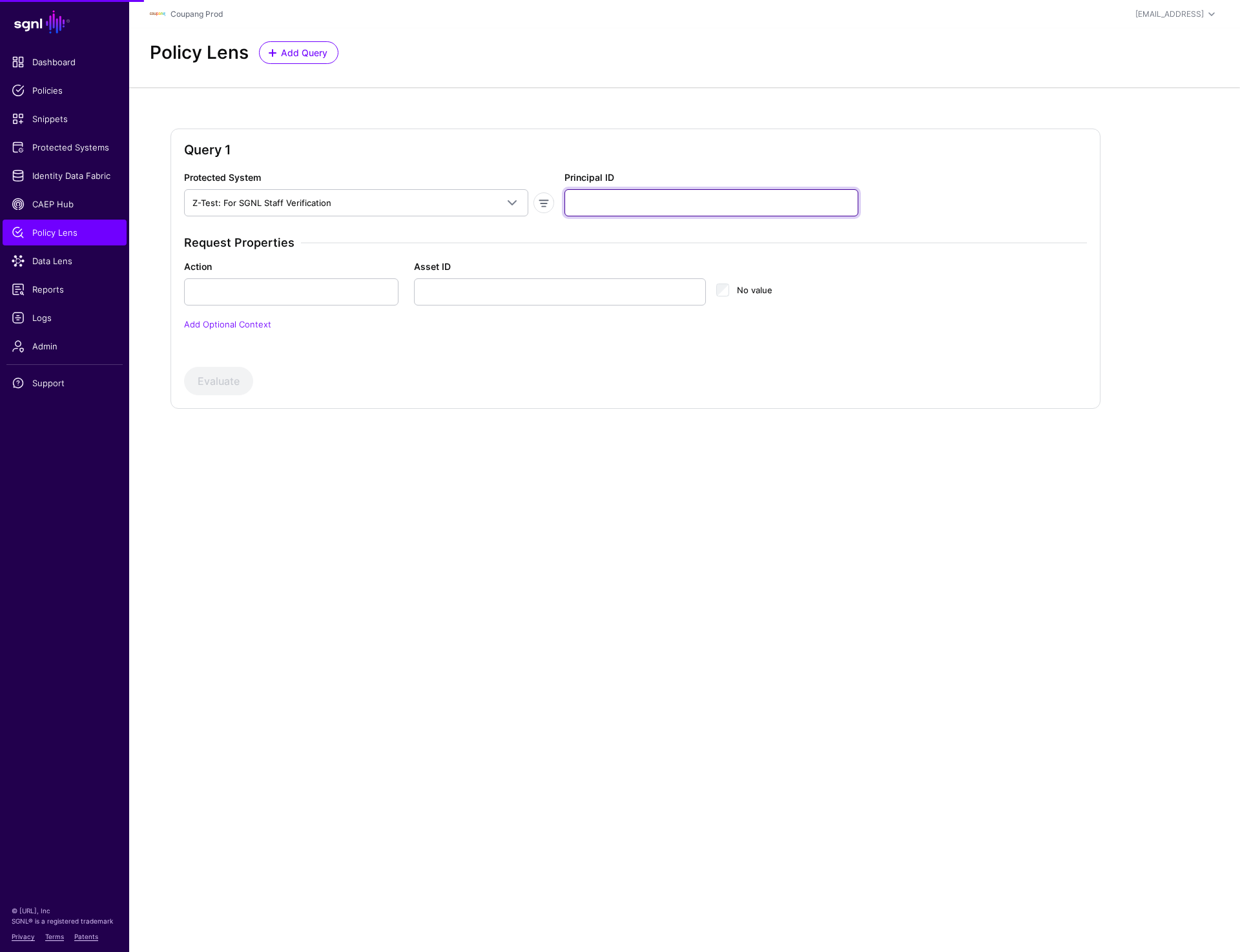
click at [643, 197] on input "Principal ID" at bounding box center [711, 202] width 294 height 27
paste input "**********"
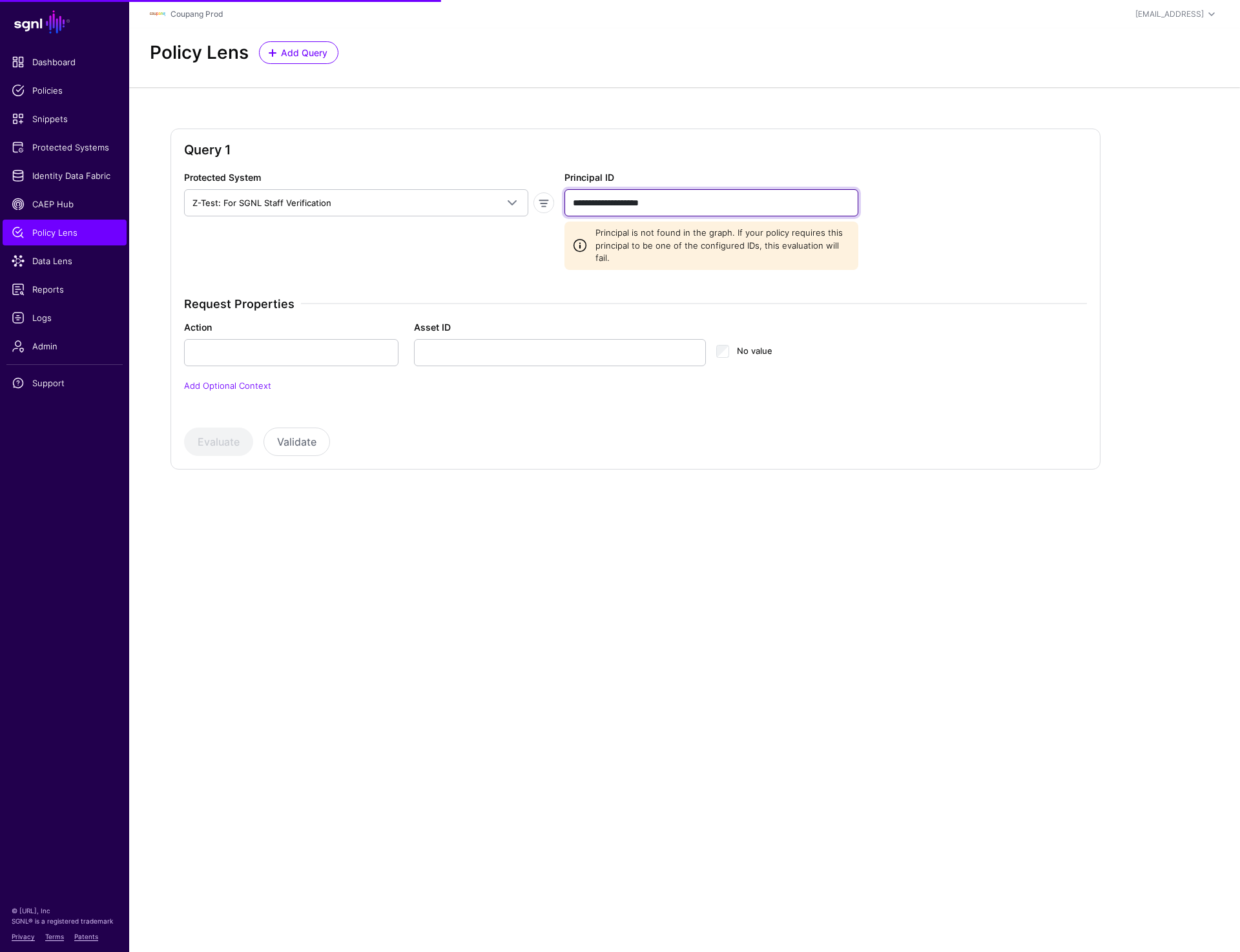
type input "**********"
click at [267, 339] on input "Action" at bounding box center [291, 352] width 214 height 27
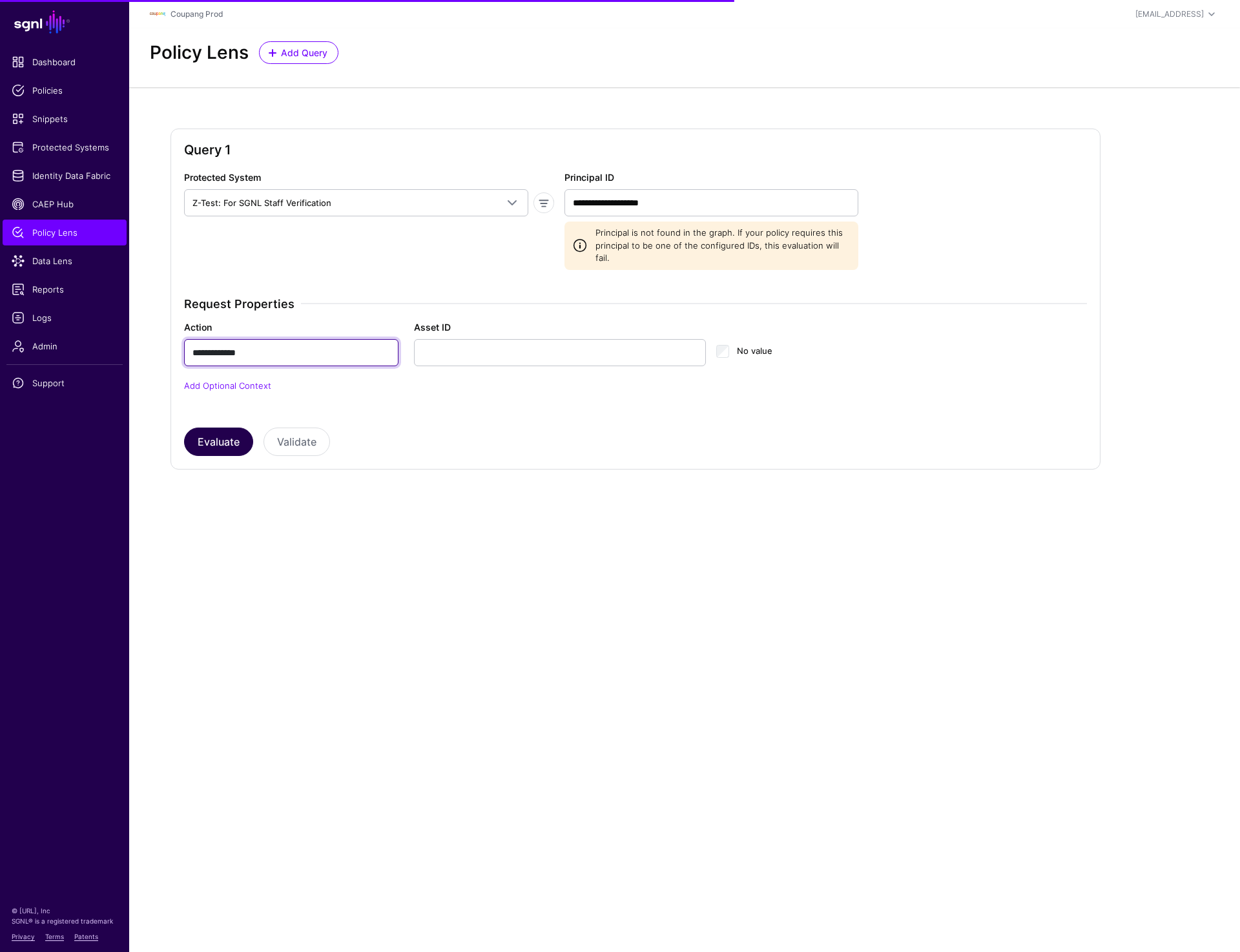
type input "**********"
click at [205, 434] on button "Evaluate" at bounding box center [219, 442] width 69 height 28
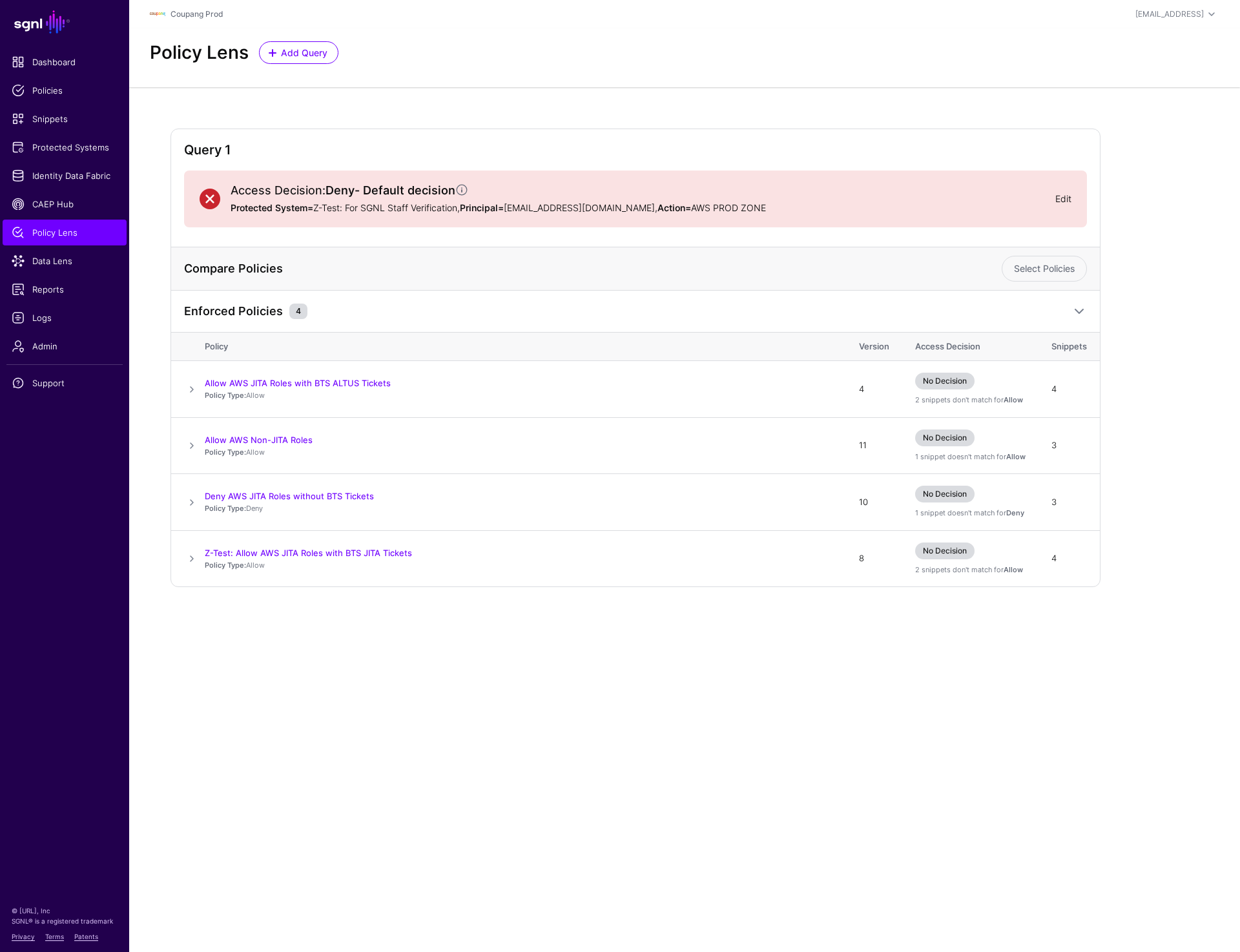
click at [1064, 197] on link "Edit" at bounding box center [1063, 199] width 16 height 11
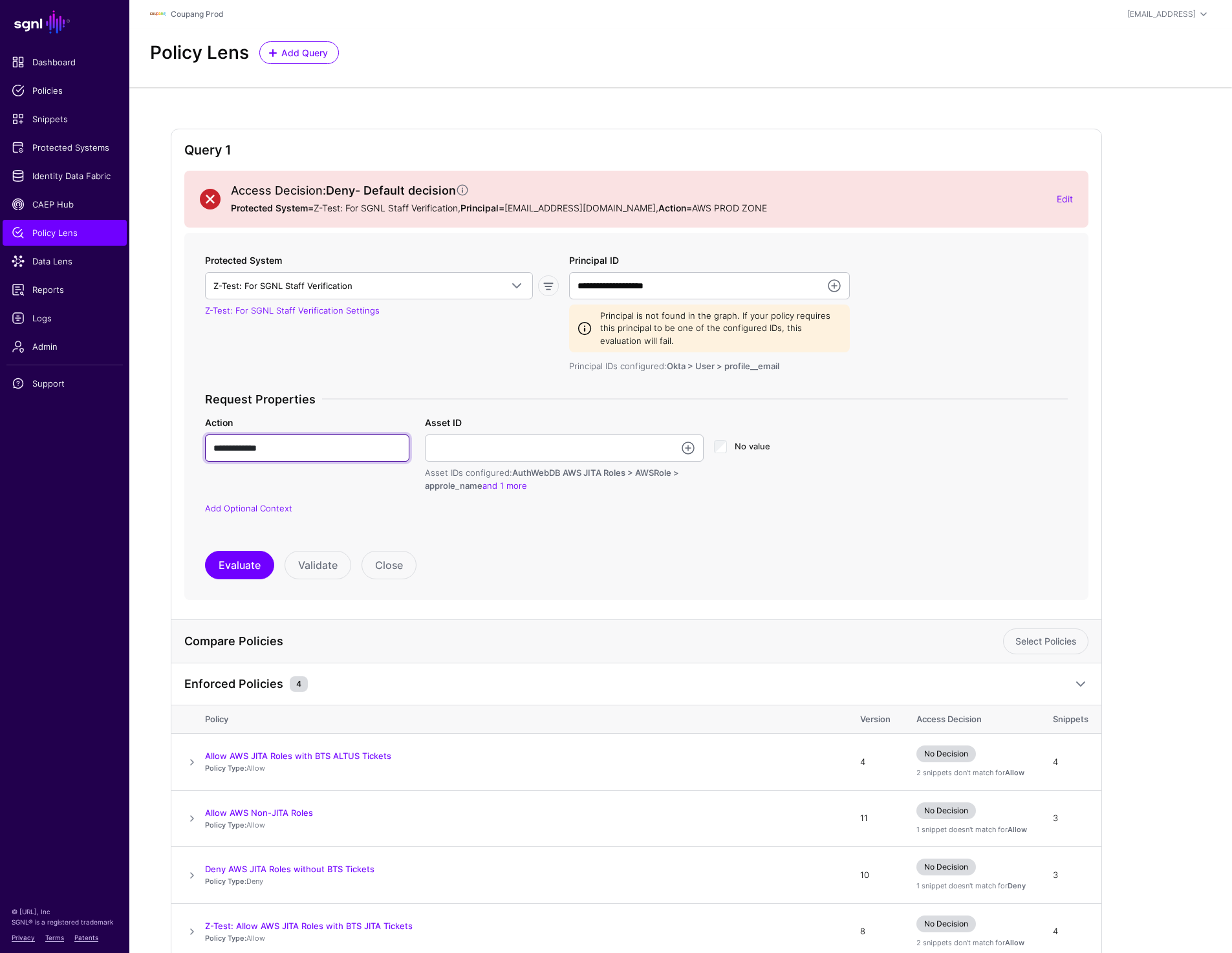
click at [321, 450] on input "**********" at bounding box center [307, 448] width 204 height 27
click at [541, 455] on input "Asset ID" at bounding box center [565, 448] width 279 height 27
click at [327, 443] on input "**********" at bounding box center [307, 448] width 204 height 27
click at [711, 279] on input "**********" at bounding box center [709, 286] width 281 height 27
click at [706, 285] on input "**********" at bounding box center [709, 286] width 281 height 27
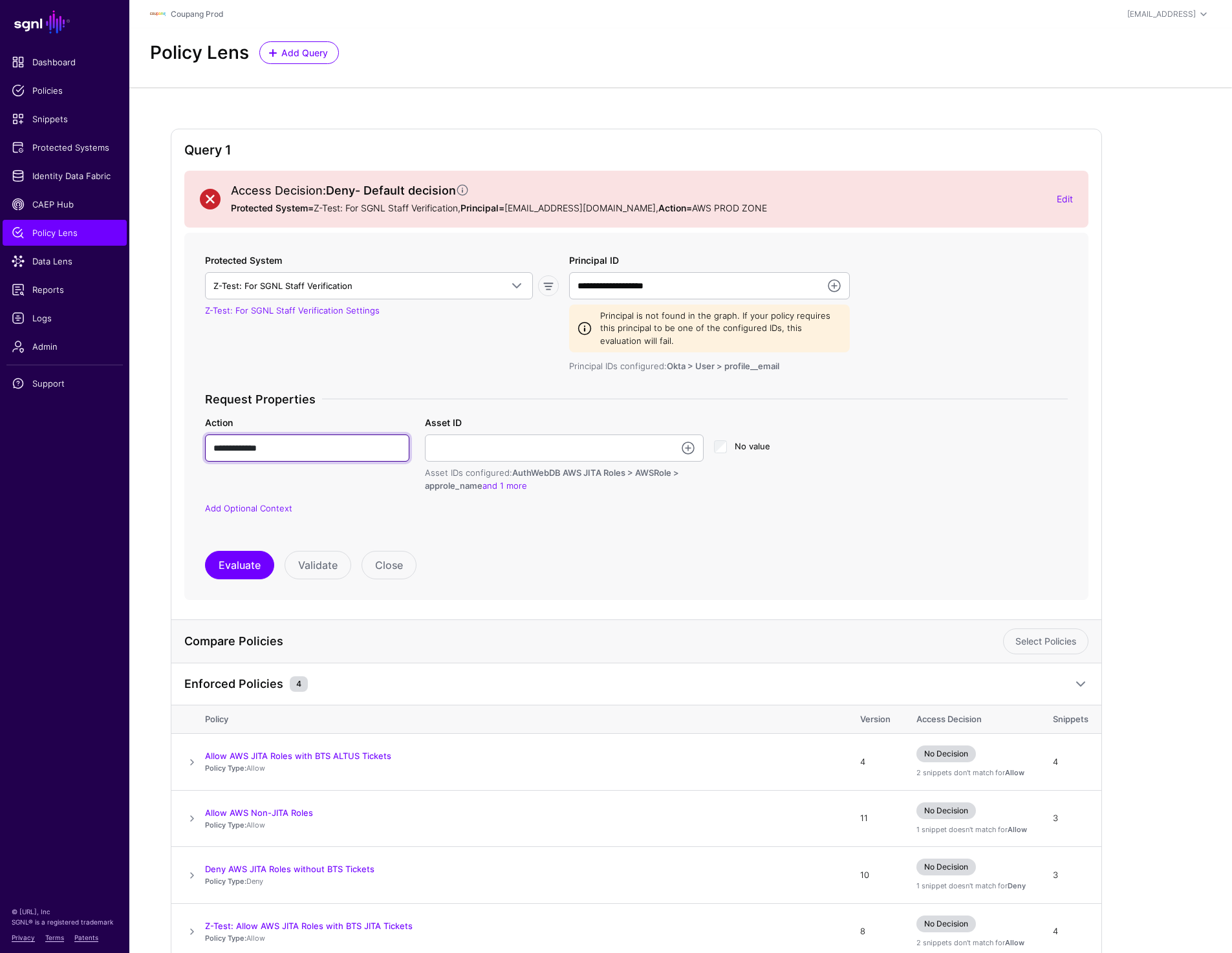
click at [318, 448] on input "**********" at bounding box center [307, 448] width 204 height 27
click at [502, 449] on input "Asset ID" at bounding box center [565, 448] width 279 height 27
paste input "**********"
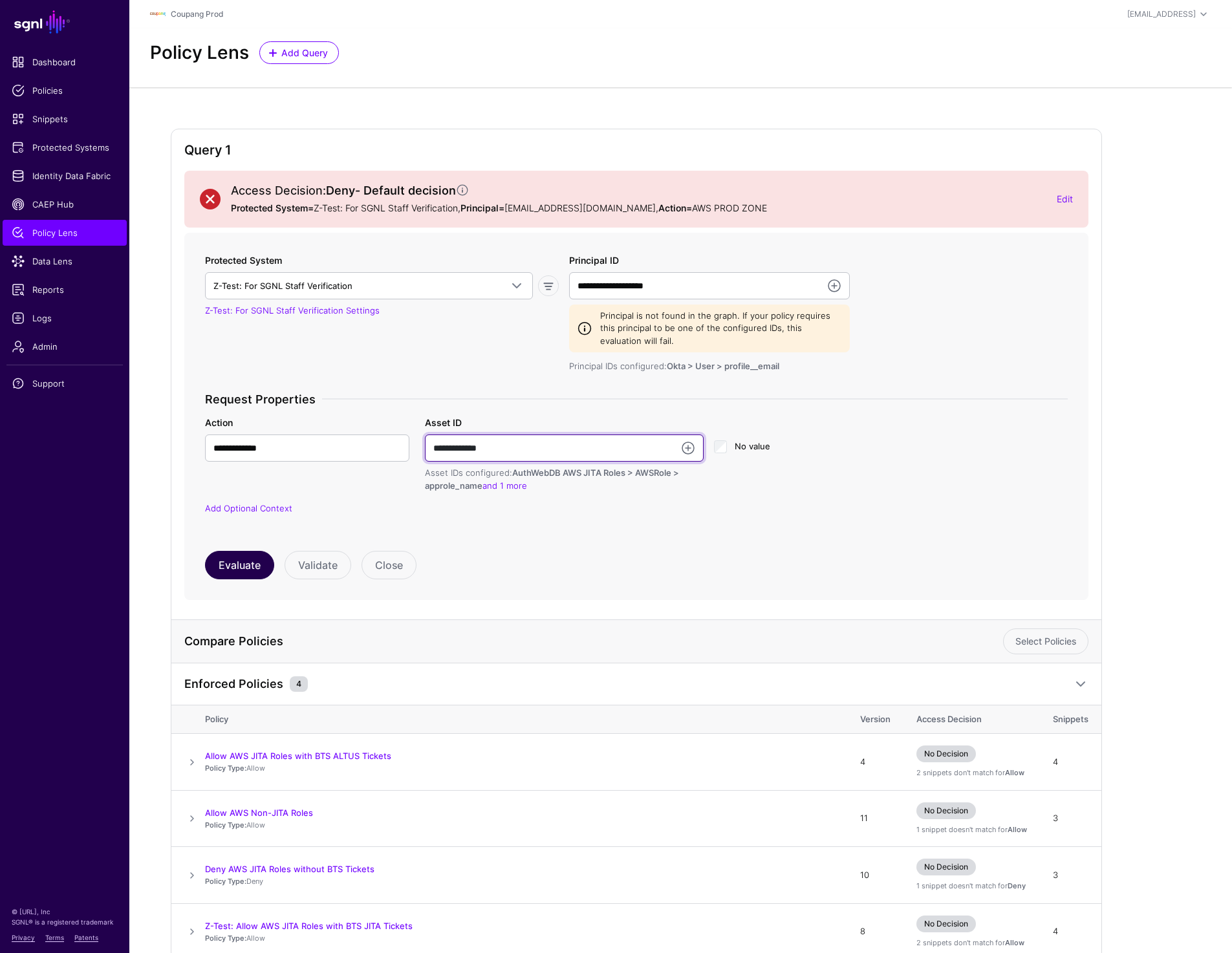
type input "**********"
click at [236, 564] on button "Evaluate" at bounding box center [239, 565] width 69 height 28
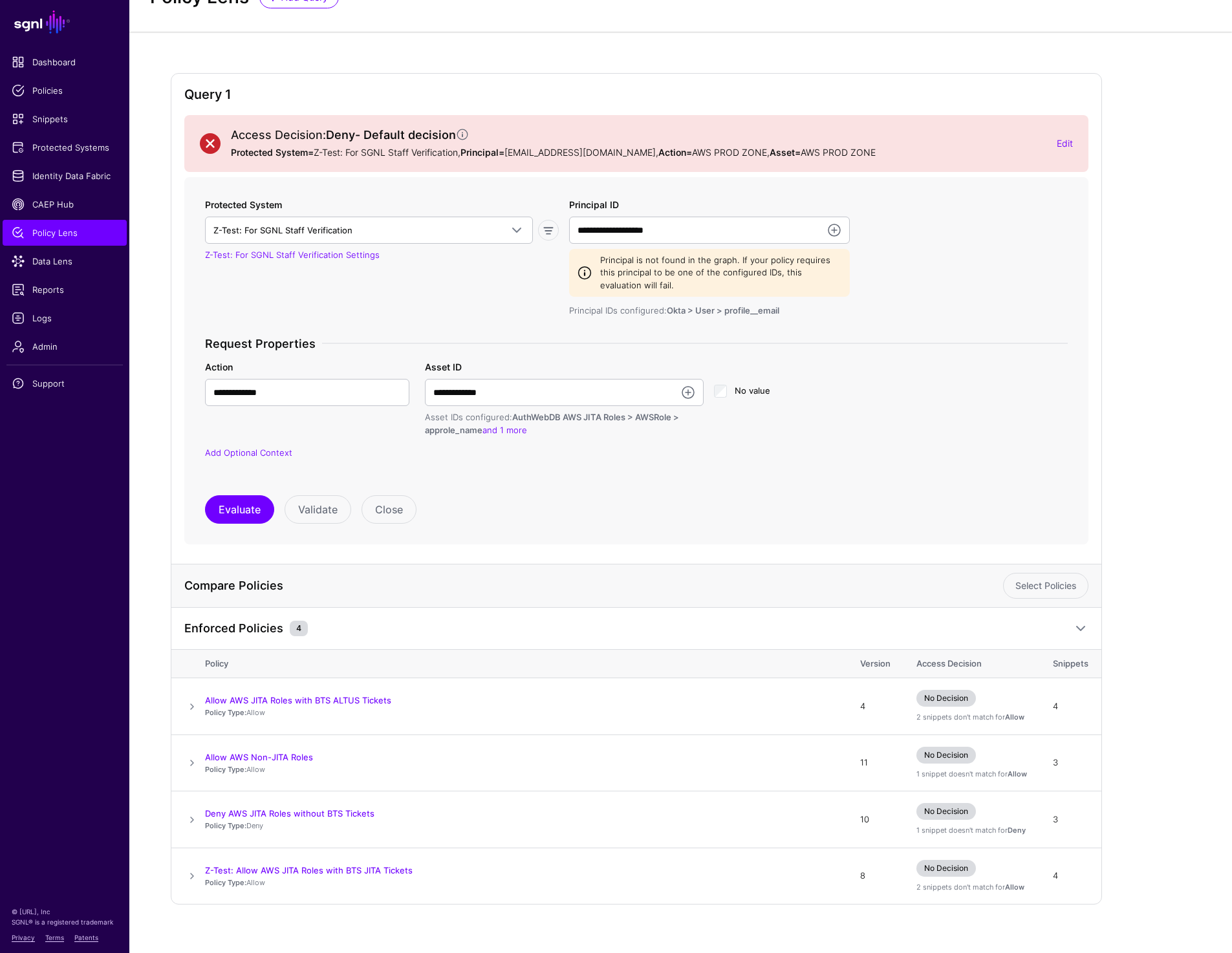
scroll to position [69, 0]
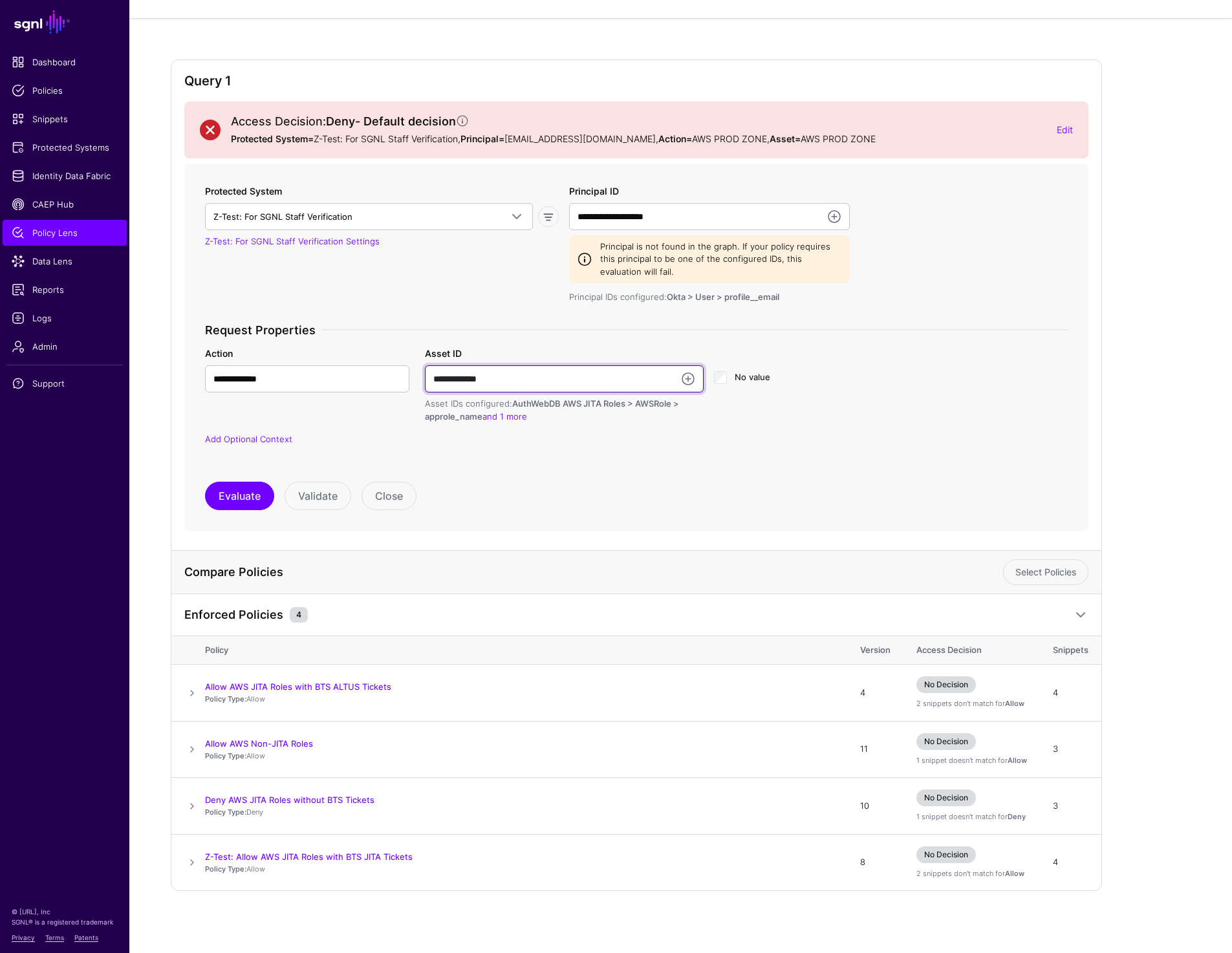
click at [535, 382] on input "**********" at bounding box center [565, 379] width 279 height 27
click at [39, 332] on ul "Dashboard Policies Snippets Protected Systems Identity Data Fabric CAEP Hub Pol…" at bounding box center [65, 462] width 130 height 825
click at [39, 322] on span "Logs" at bounding box center [65, 318] width 106 height 13
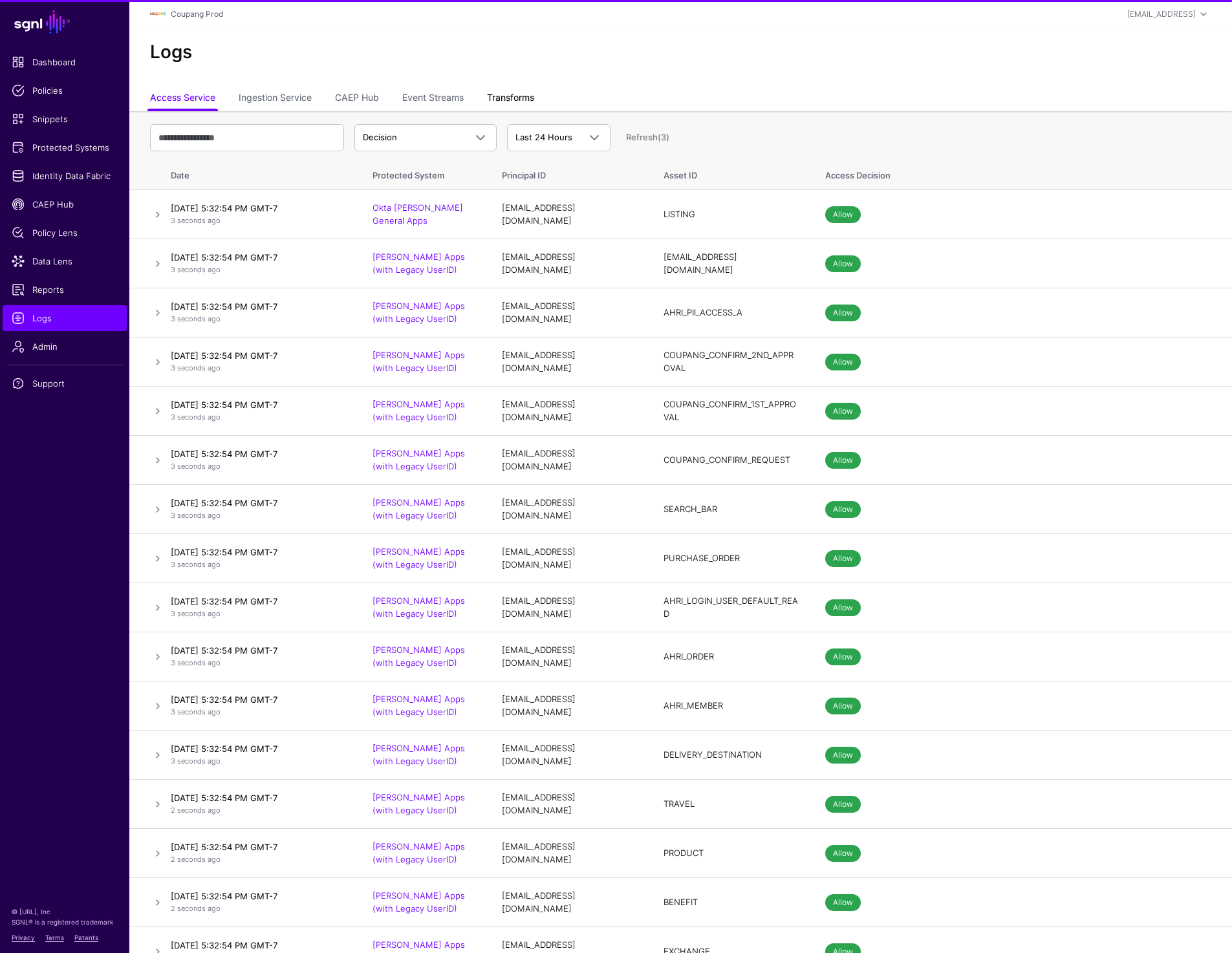
click at [519, 96] on link "Transforms" at bounding box center [510, 99] width 47 height 25
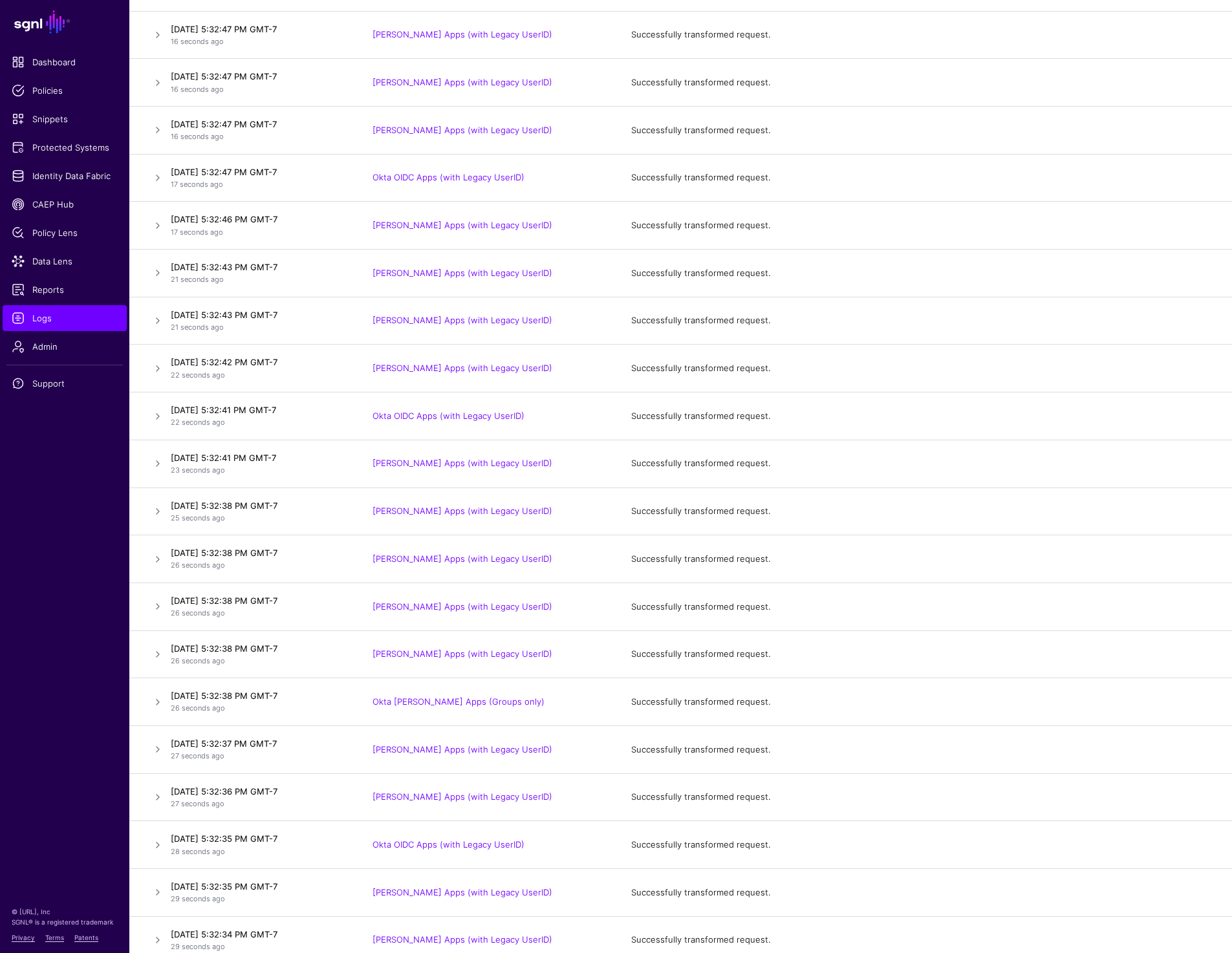
scroll to position [82, 0]
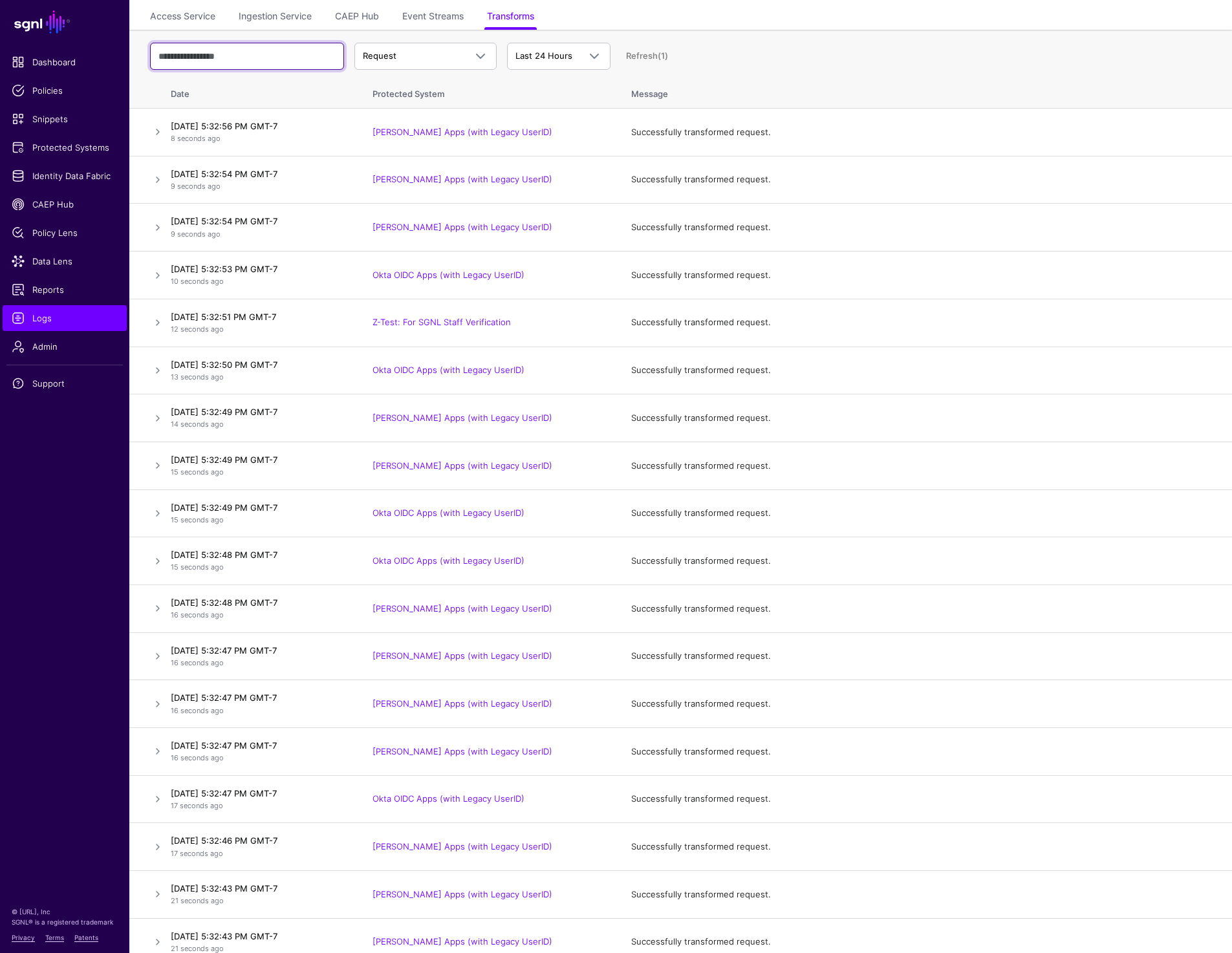
click at [254, 56] on input "text" at bounding box center [247, 56] width 194 height 27
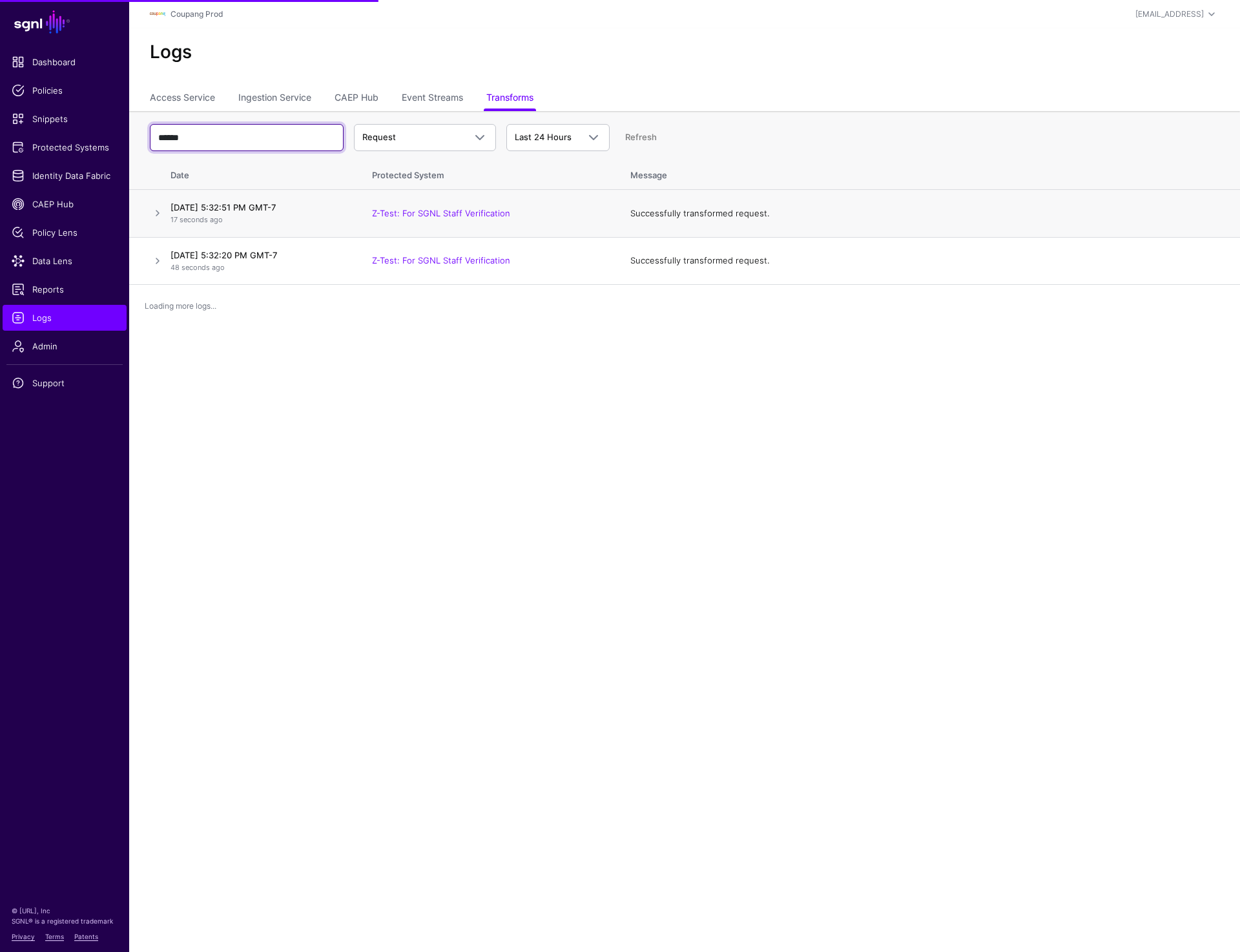
type input "******"
click at [1095, 224] on td "Successfully transformed request." at bounding box center [929, 214] width 623 height 48
click at [155, 214] on link at bounding box center [157, 213] width 15 height 15
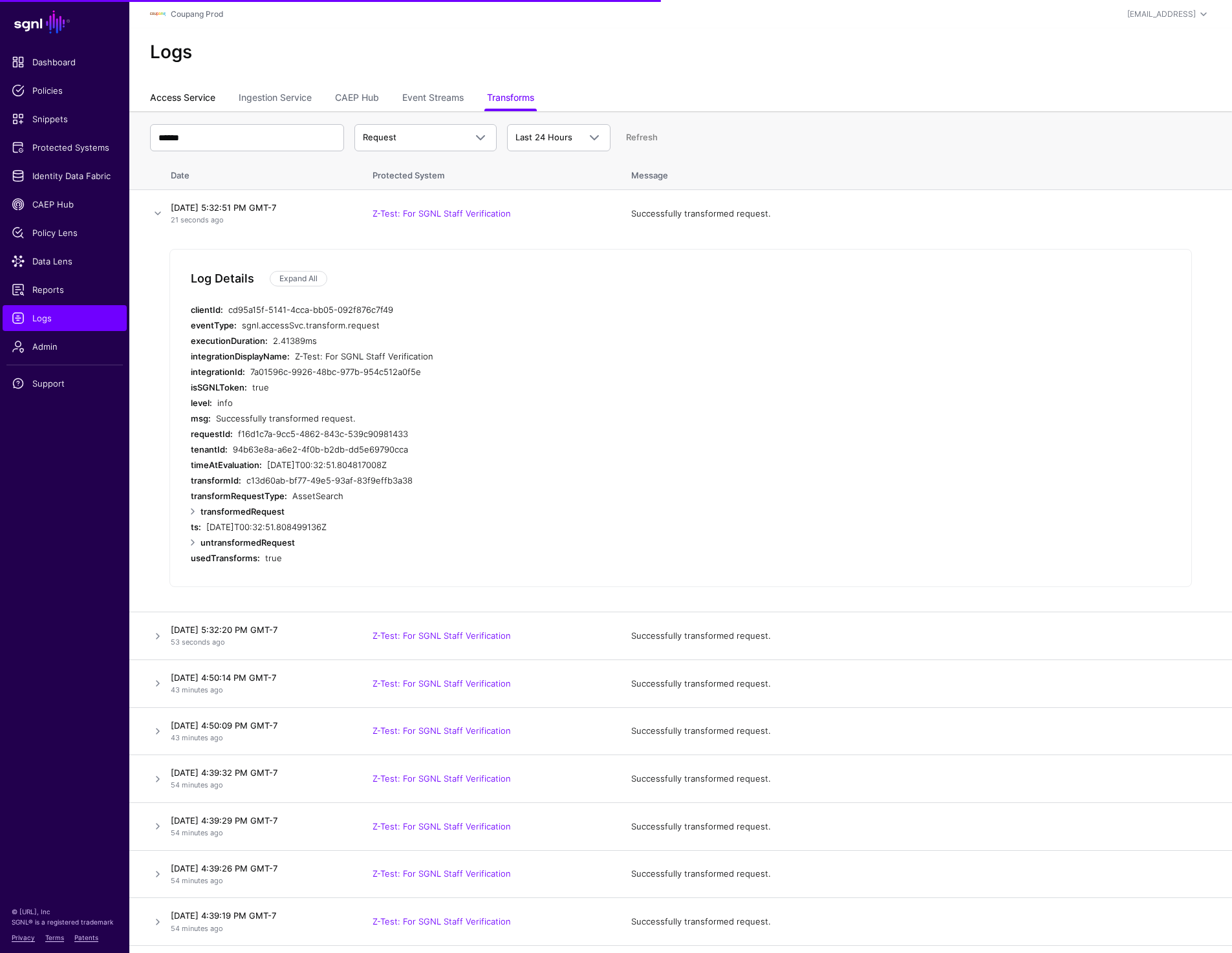
click at [194, 95] on link "Access Service" at bounding box center [182, 99] width 65 height 25
click at [159, 212] on link at bounding box center [158, 213] width 15 height 15
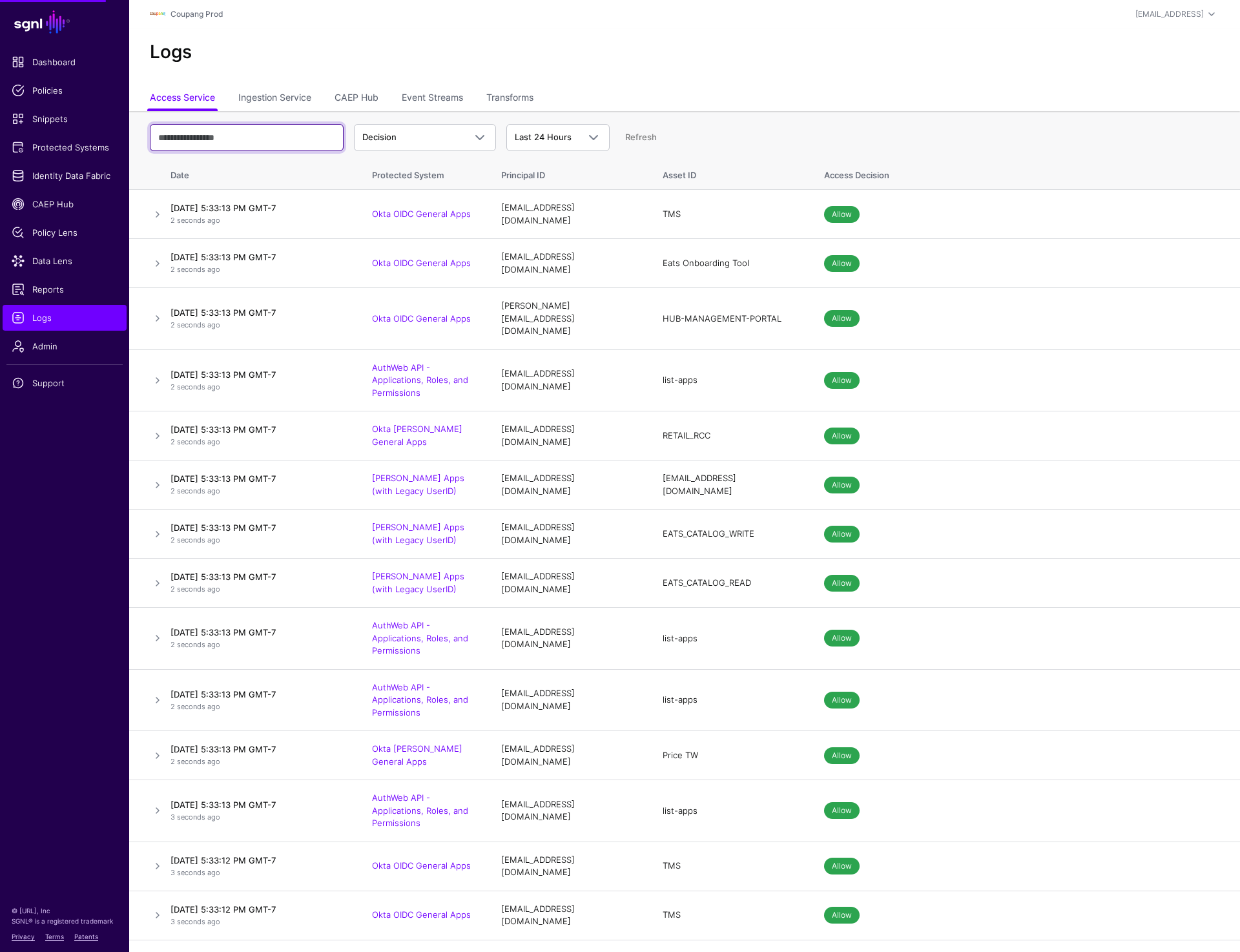
click at [233, 137] on input "text" at bounding box center [247, 137] width 194 height 27
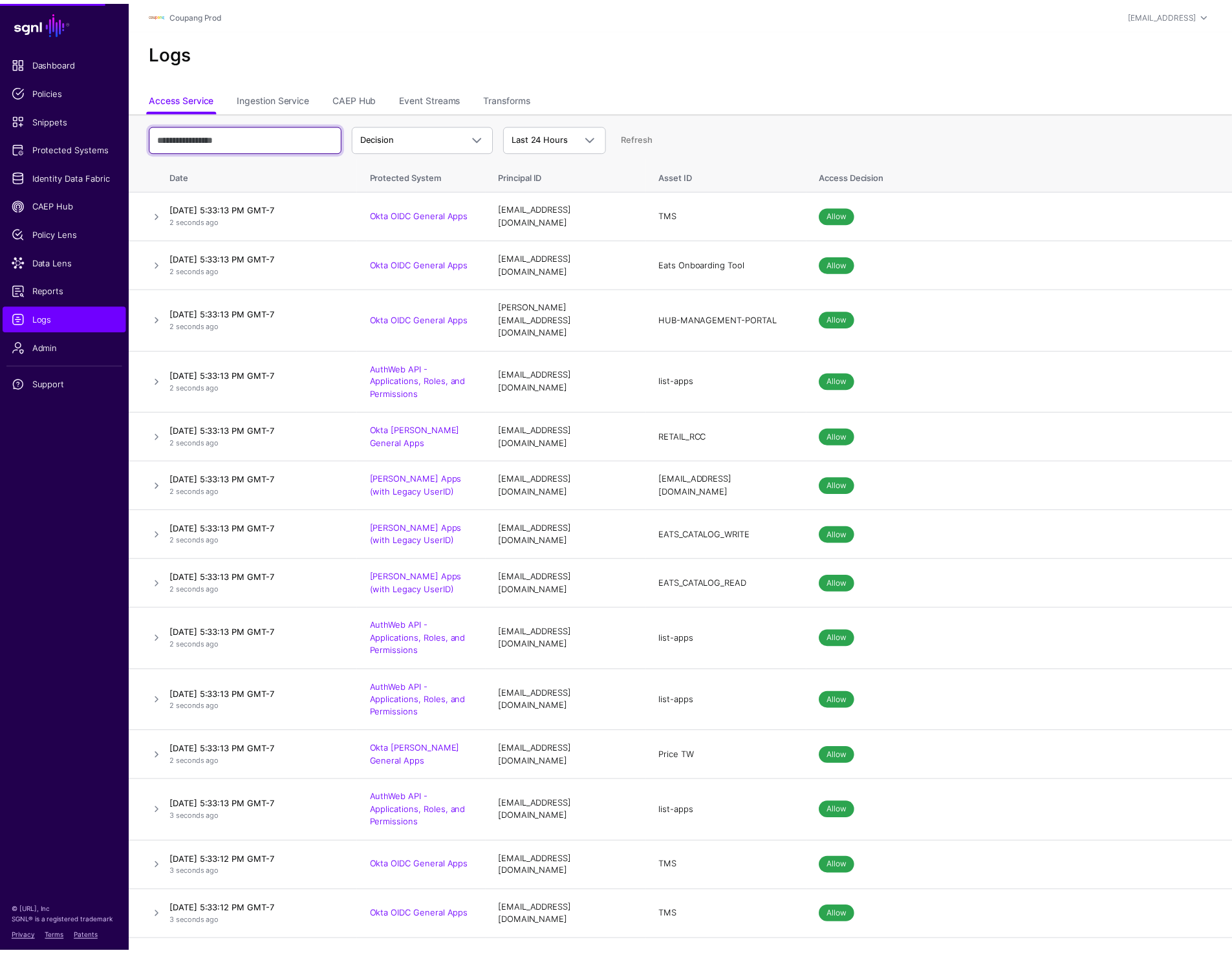
paste input "**********"
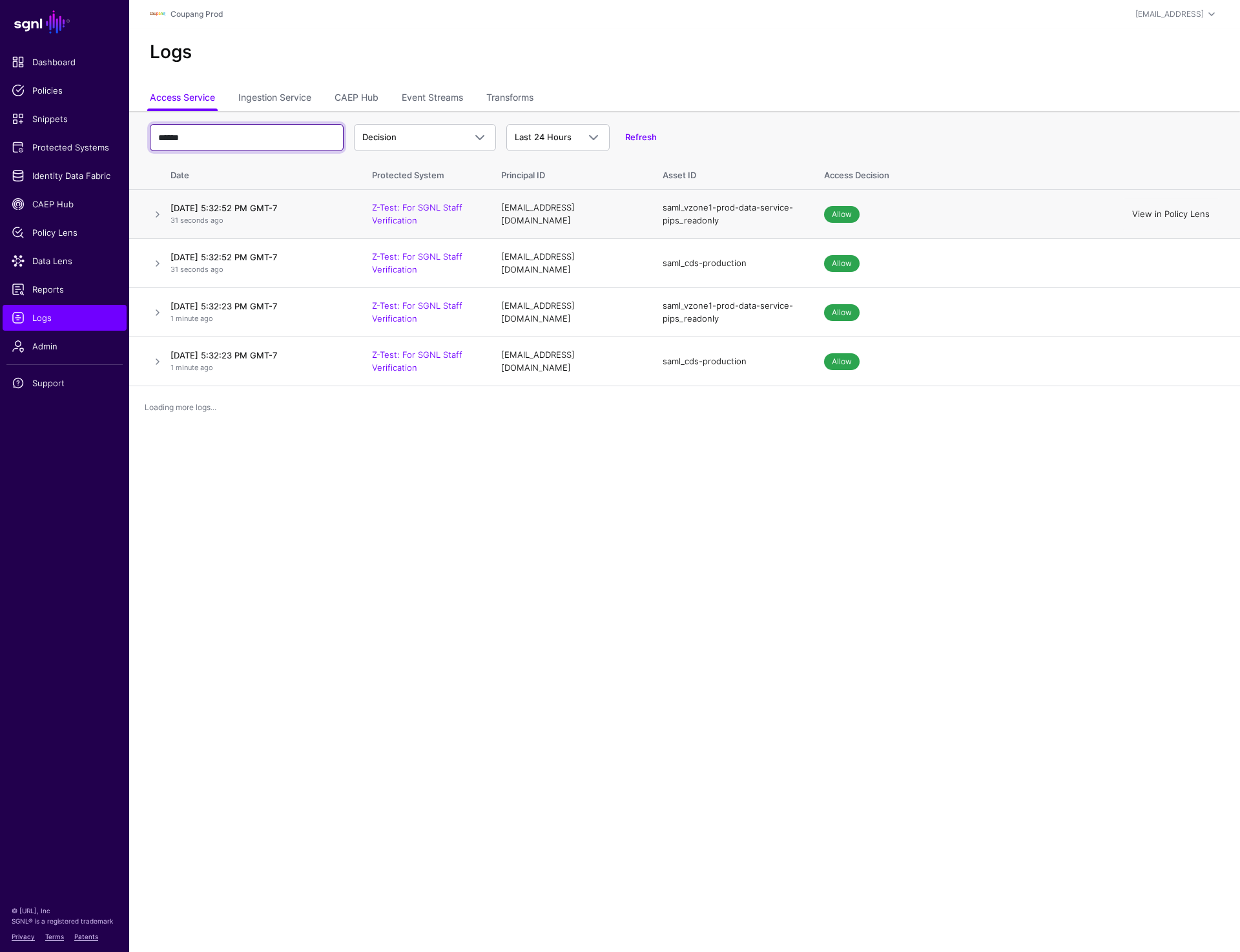
type input "******"
click at [1175, 214] on link "View in Policy Lens" at bounding box center [1170, 214] width 77 height 11
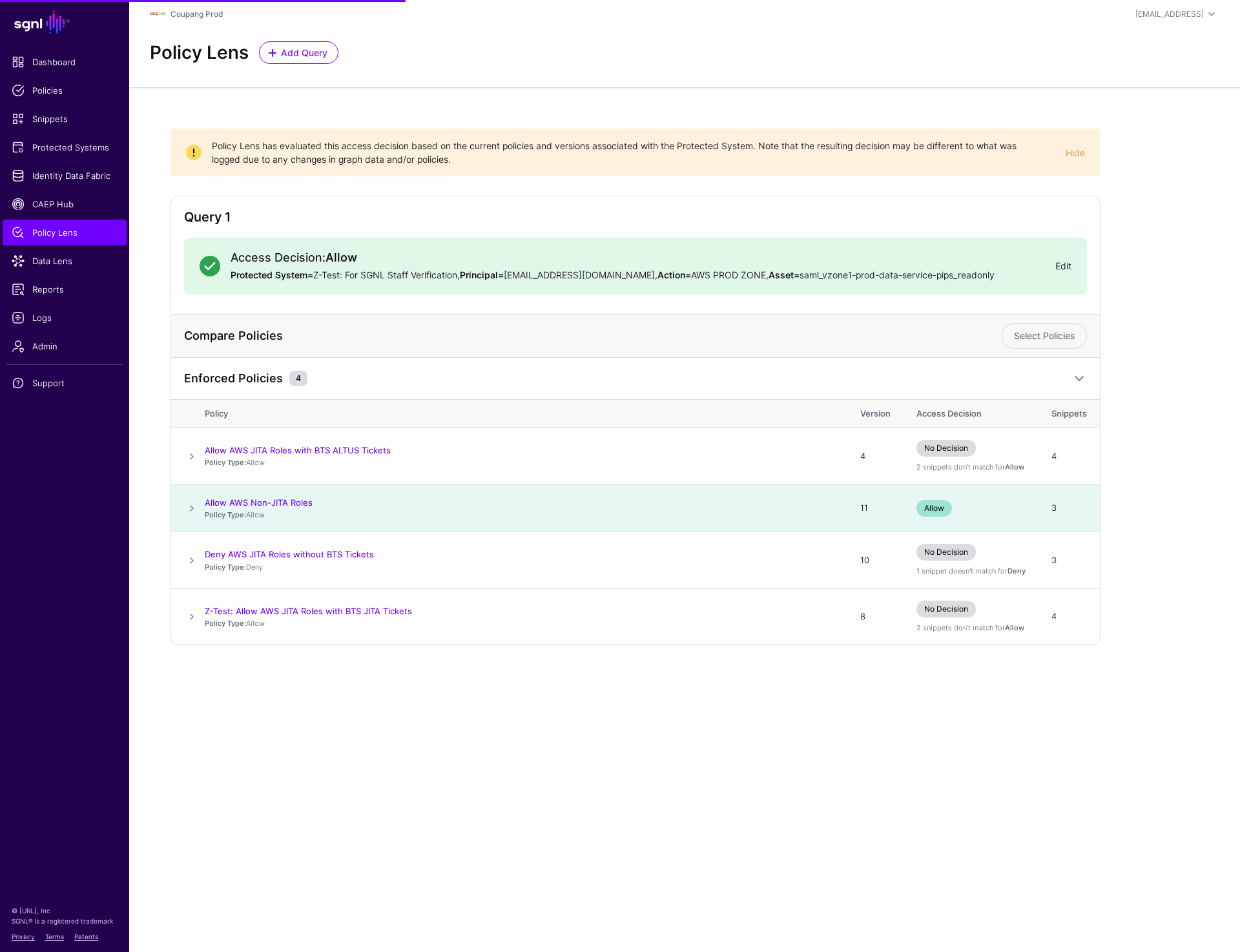
click at [1057, 261] on link "Edit" at bounding box center [1063, 266] width 16 height 11
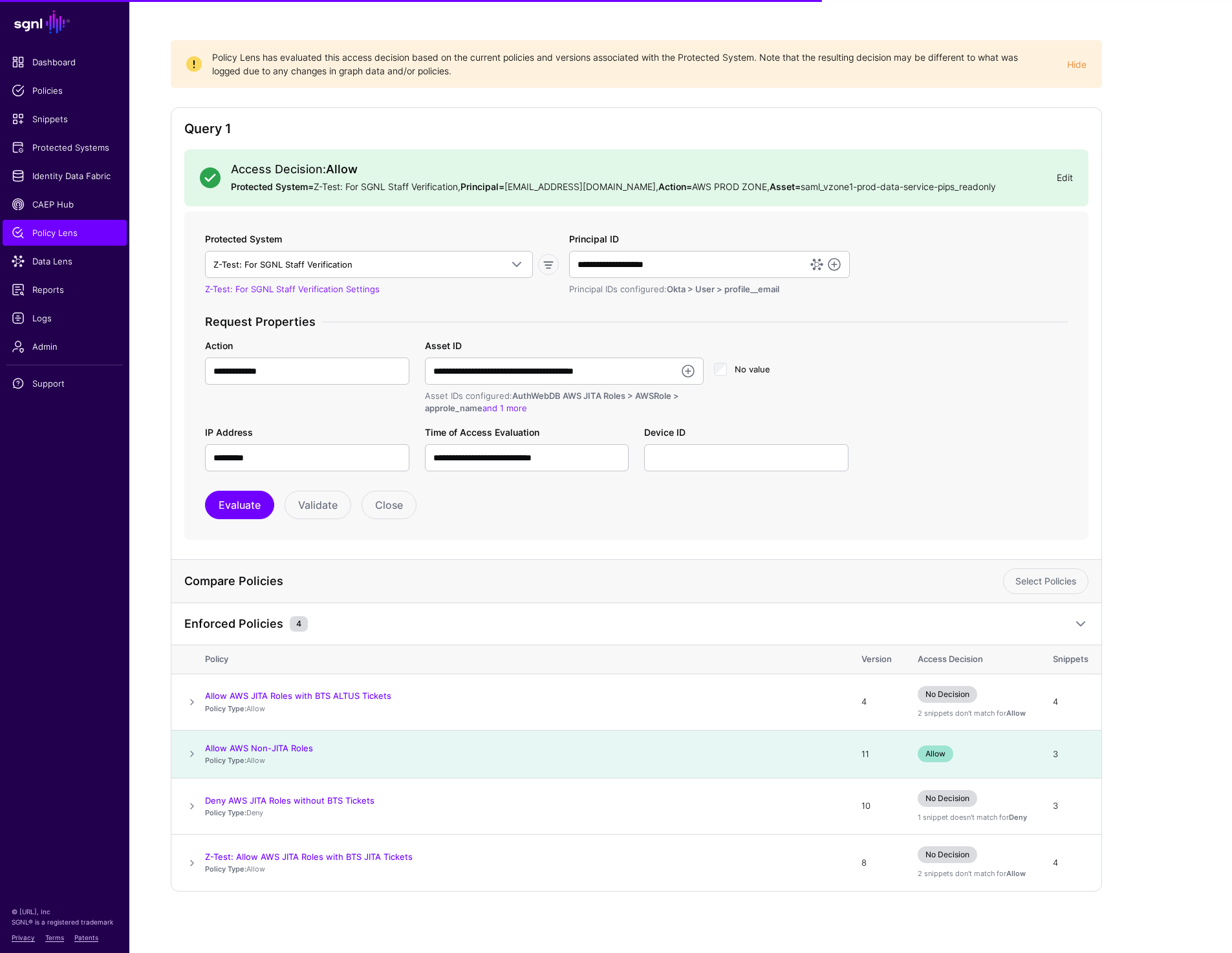
scroll to position [89, 0]
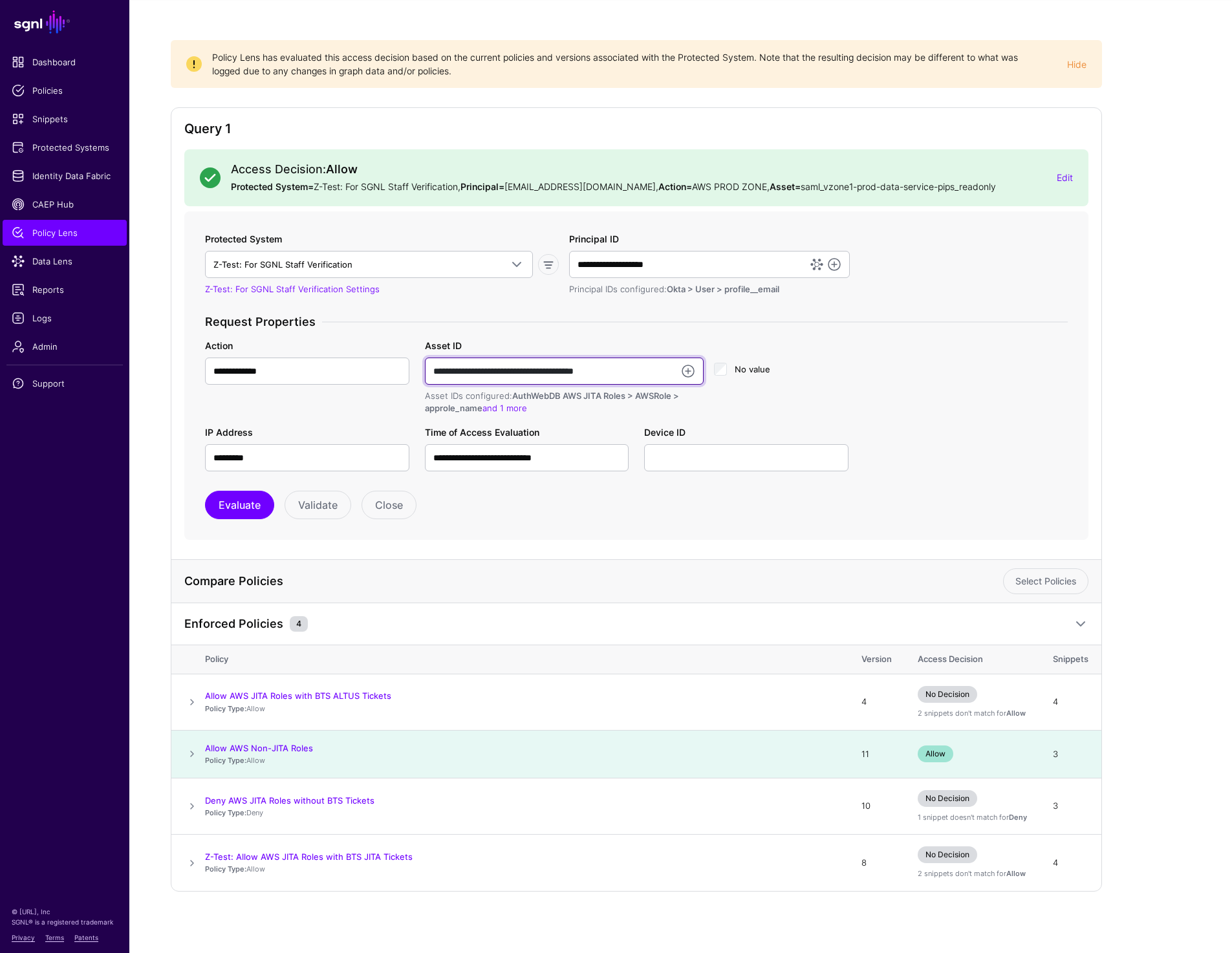
click at [636, 377] on input "**********" at bounding box center [565, 371] width 279 height 27
paste input "text"
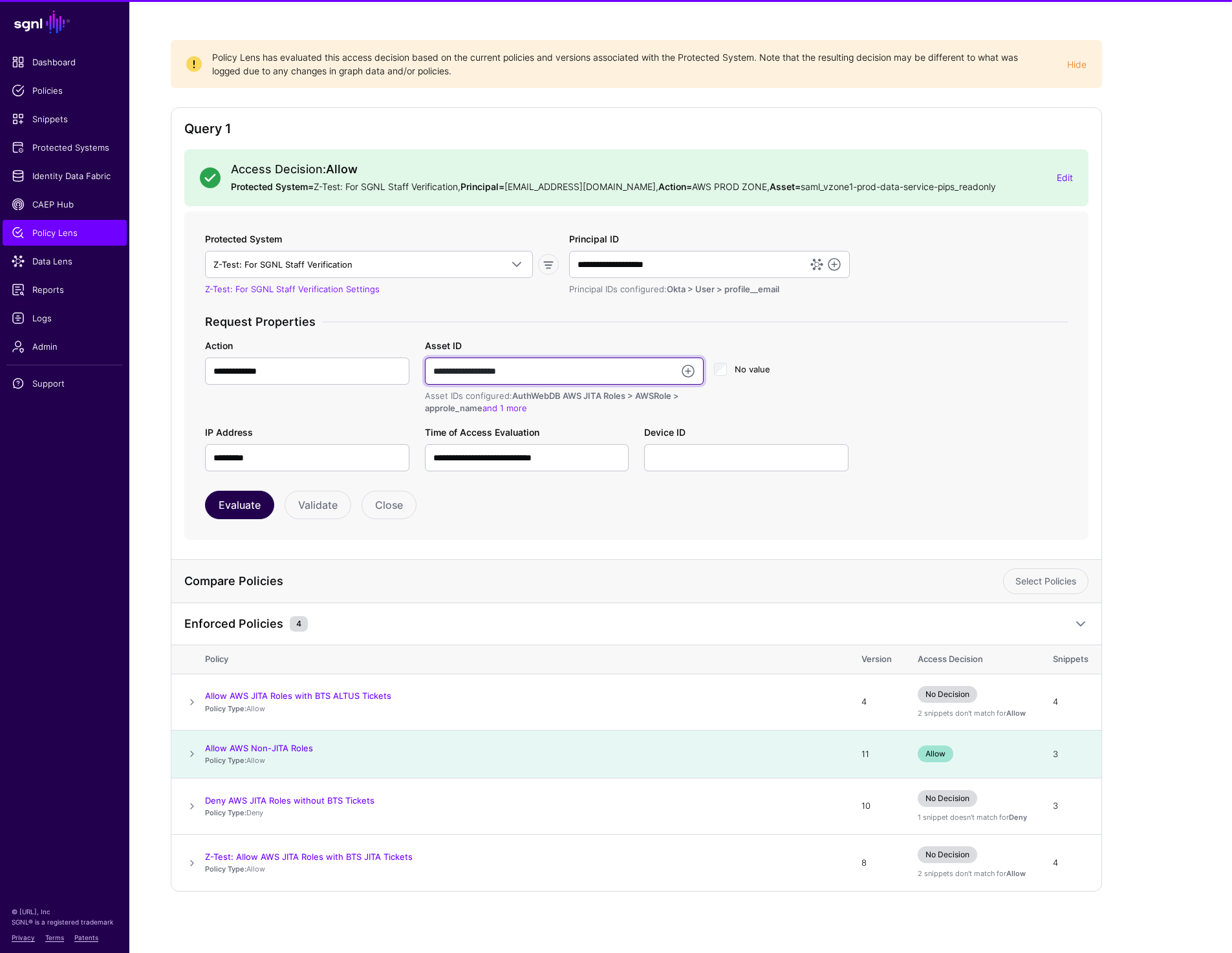
type input "**********"
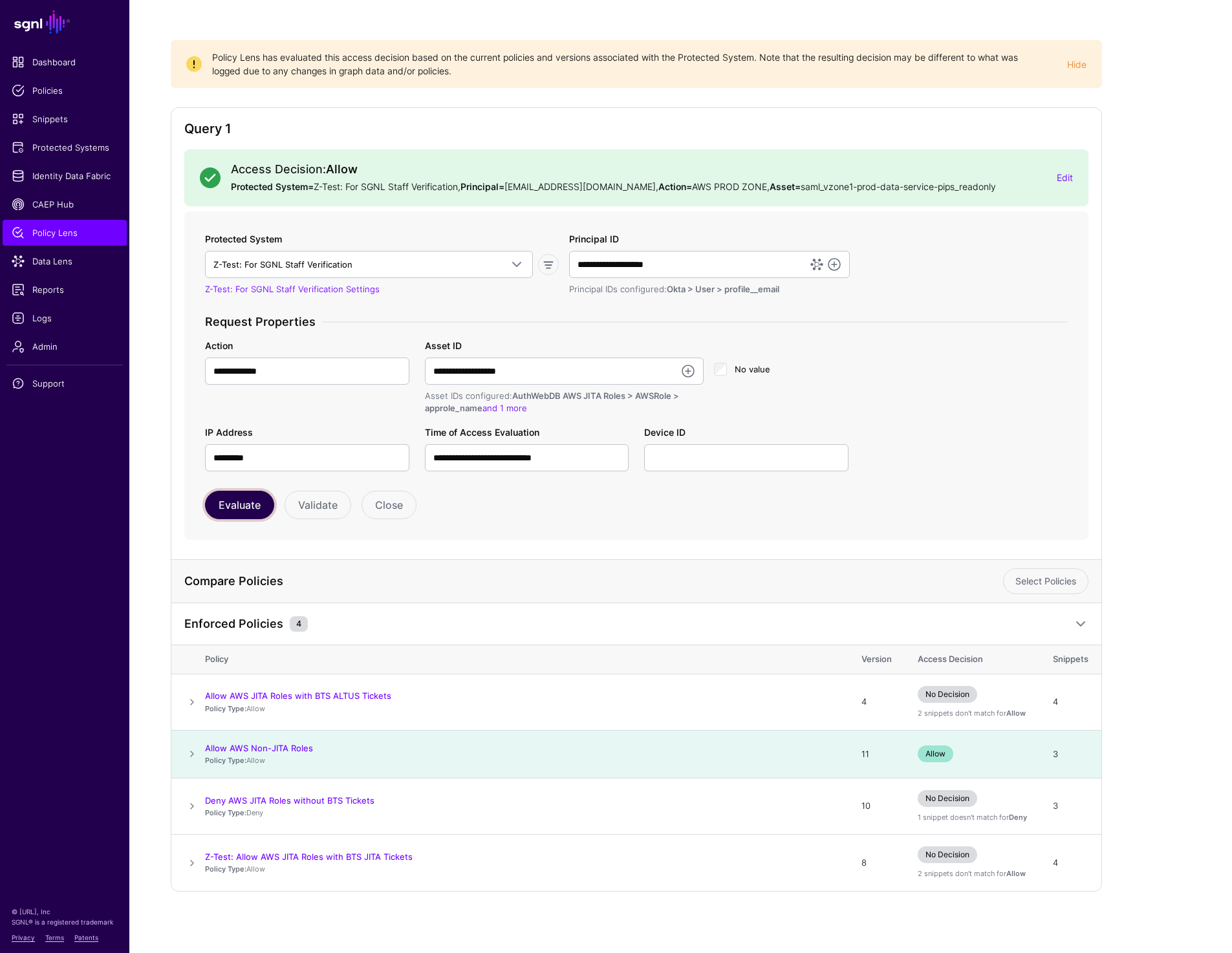
click at [241, 511] on button "Evaluate" at bounding box center [239, 505] width 69 height 28
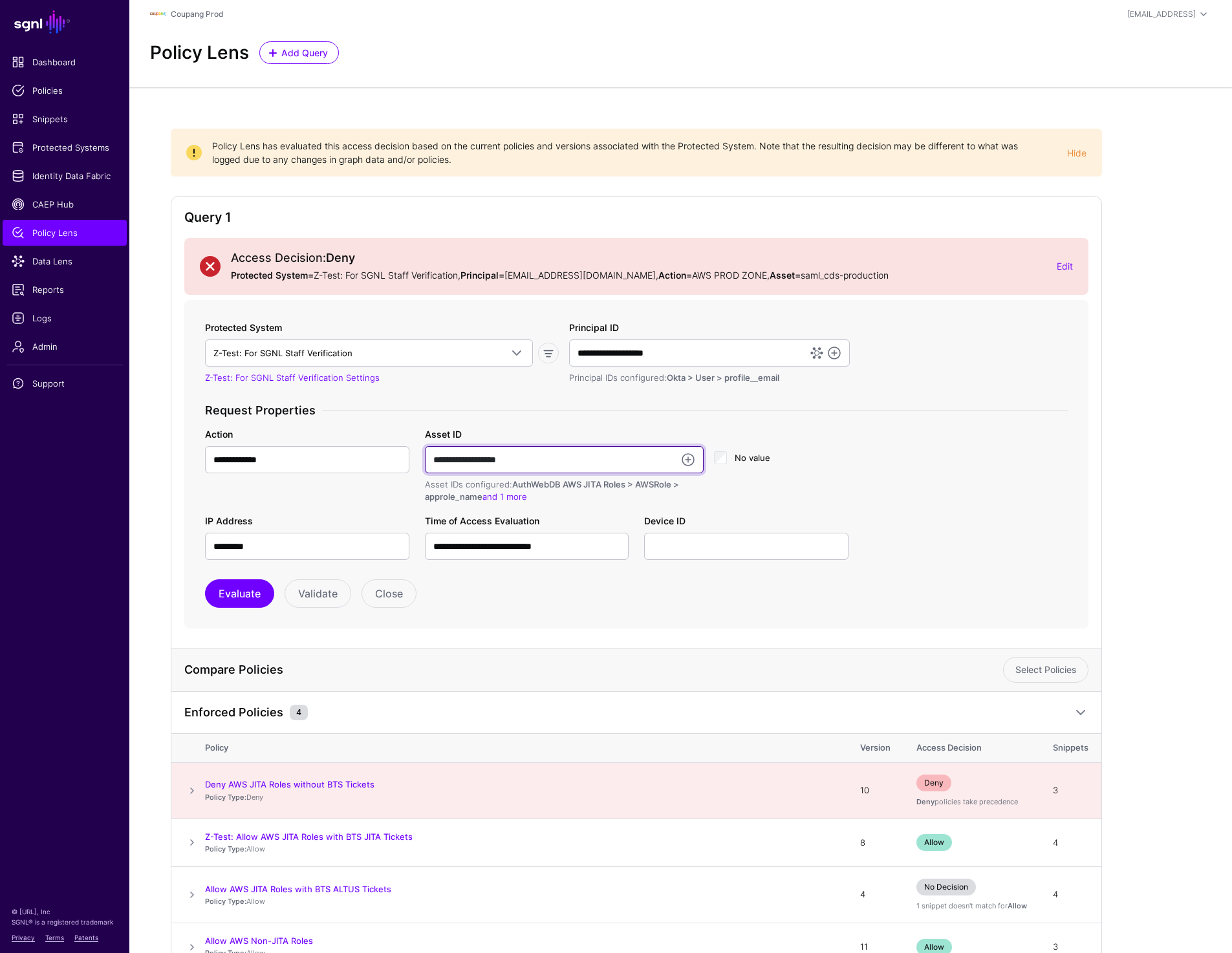
click at [593, 465] on input "**********" at bounding box center [565, 460] width 279 height 27
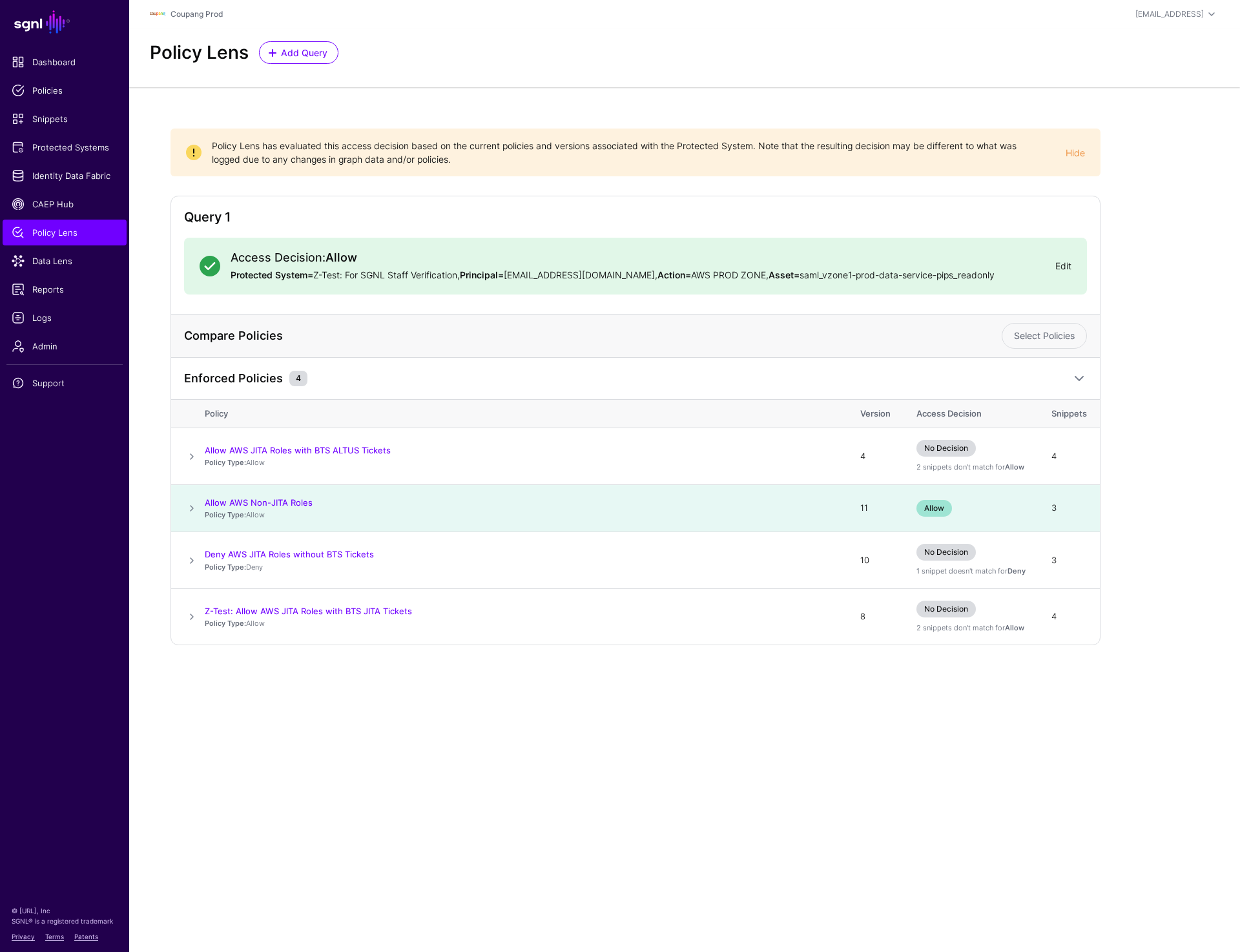
click at [1066, 266] on link "Edit" at bounding box center [1063, 266] width 16 height 11
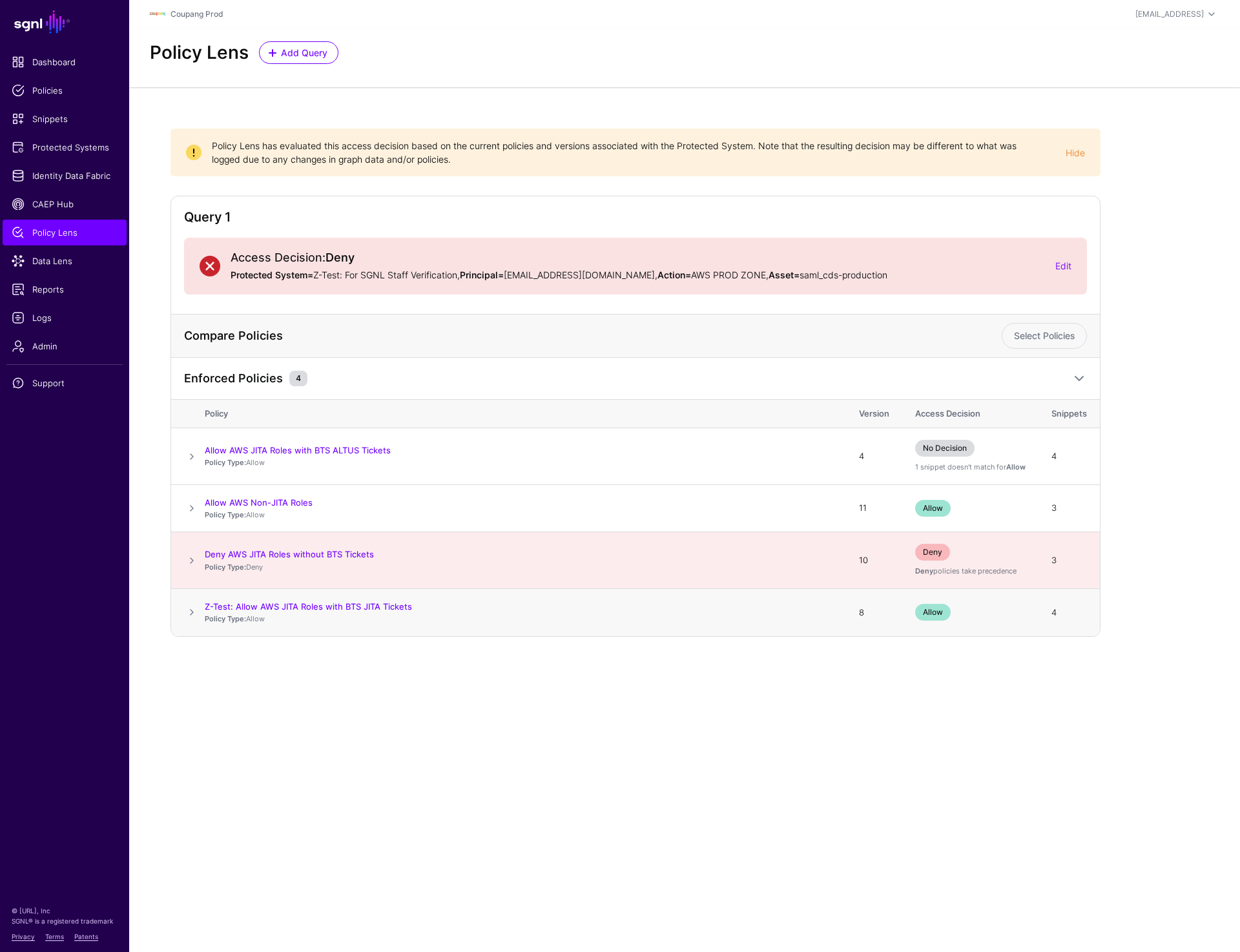
click at [187, 607] on span at bounding box center [192, 612] width 15 height 15
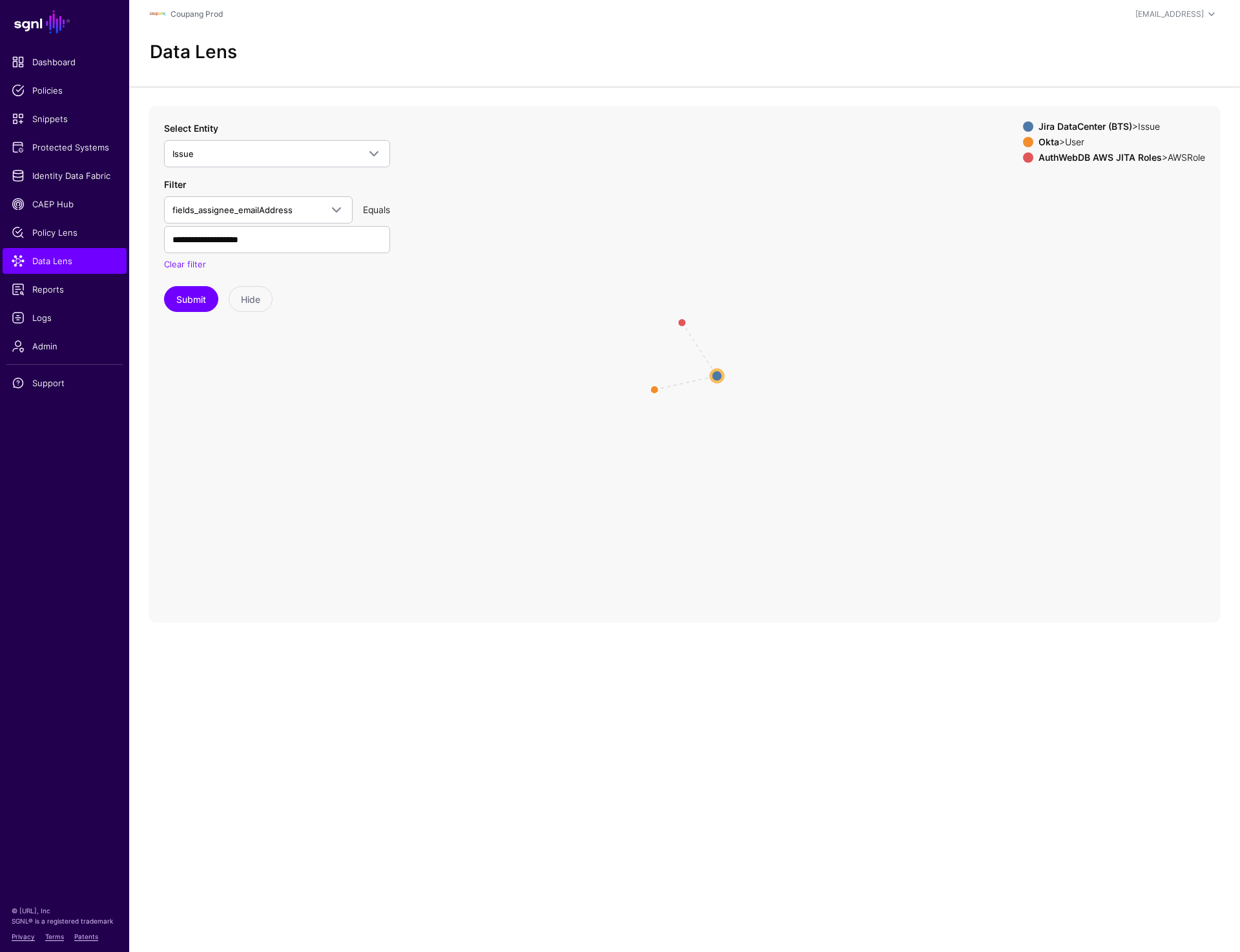
click at [715, 372] on circle at bounding box center [716, 375] width 12 height 12
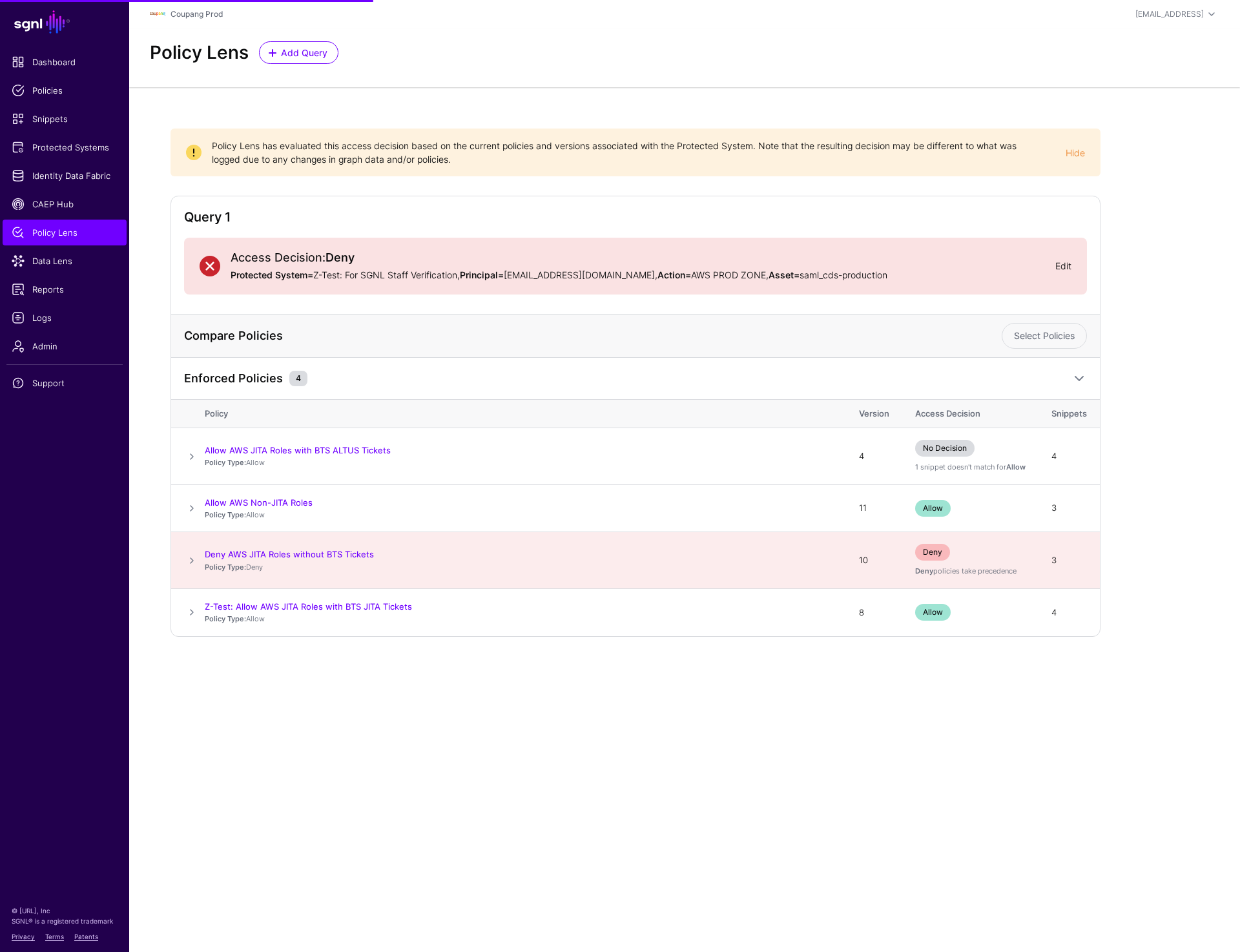
click at [1061, 264] on link "Edit" at bounding box center [1063, 266] width 16 height 11
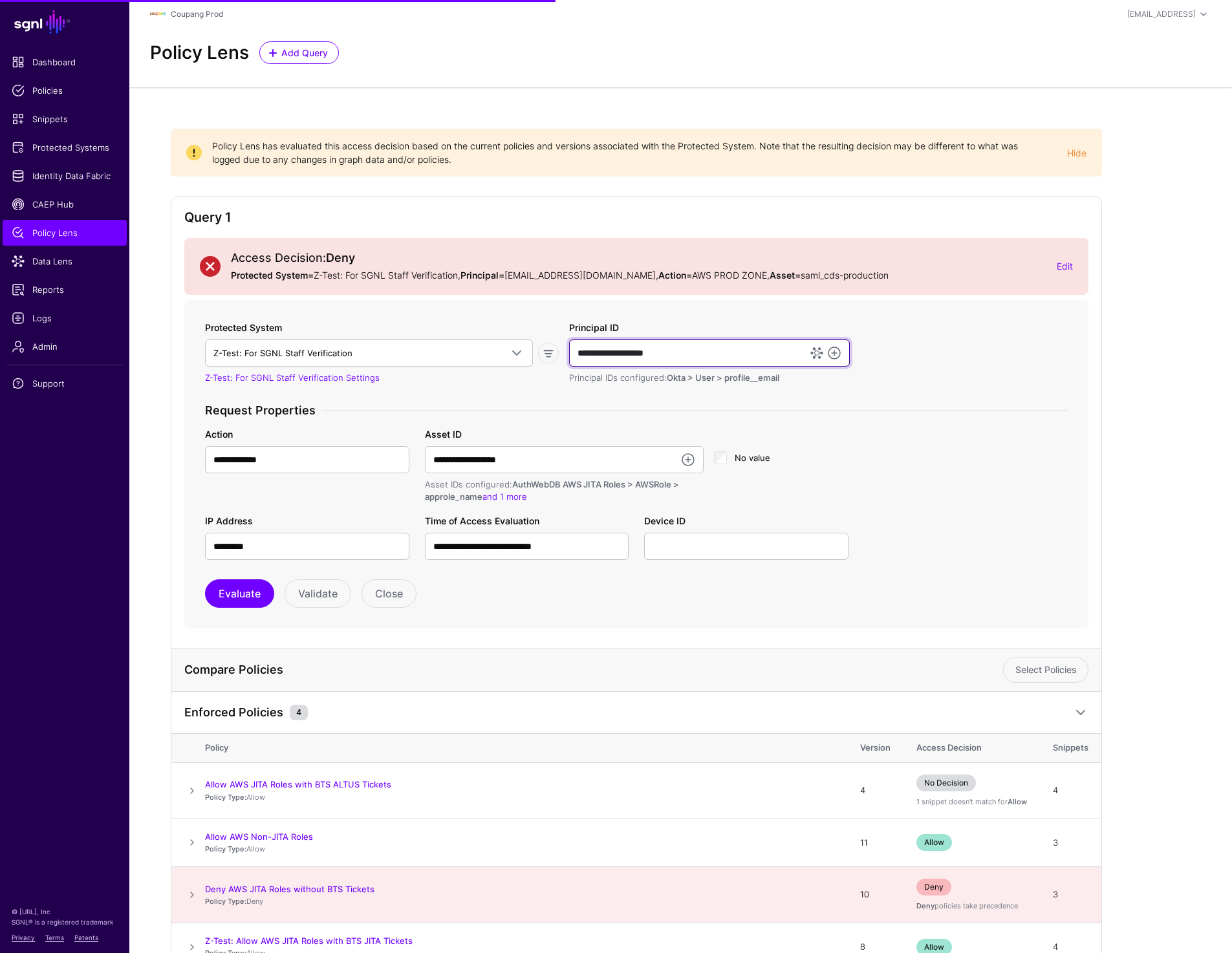
click at [613, 353] on input "**********" at bounding box center [709, 353] width 281 height 27
type input "**********"
click at [247, 594] on button "Evaluate" at bounding box center [239, 593] width 69 height 28
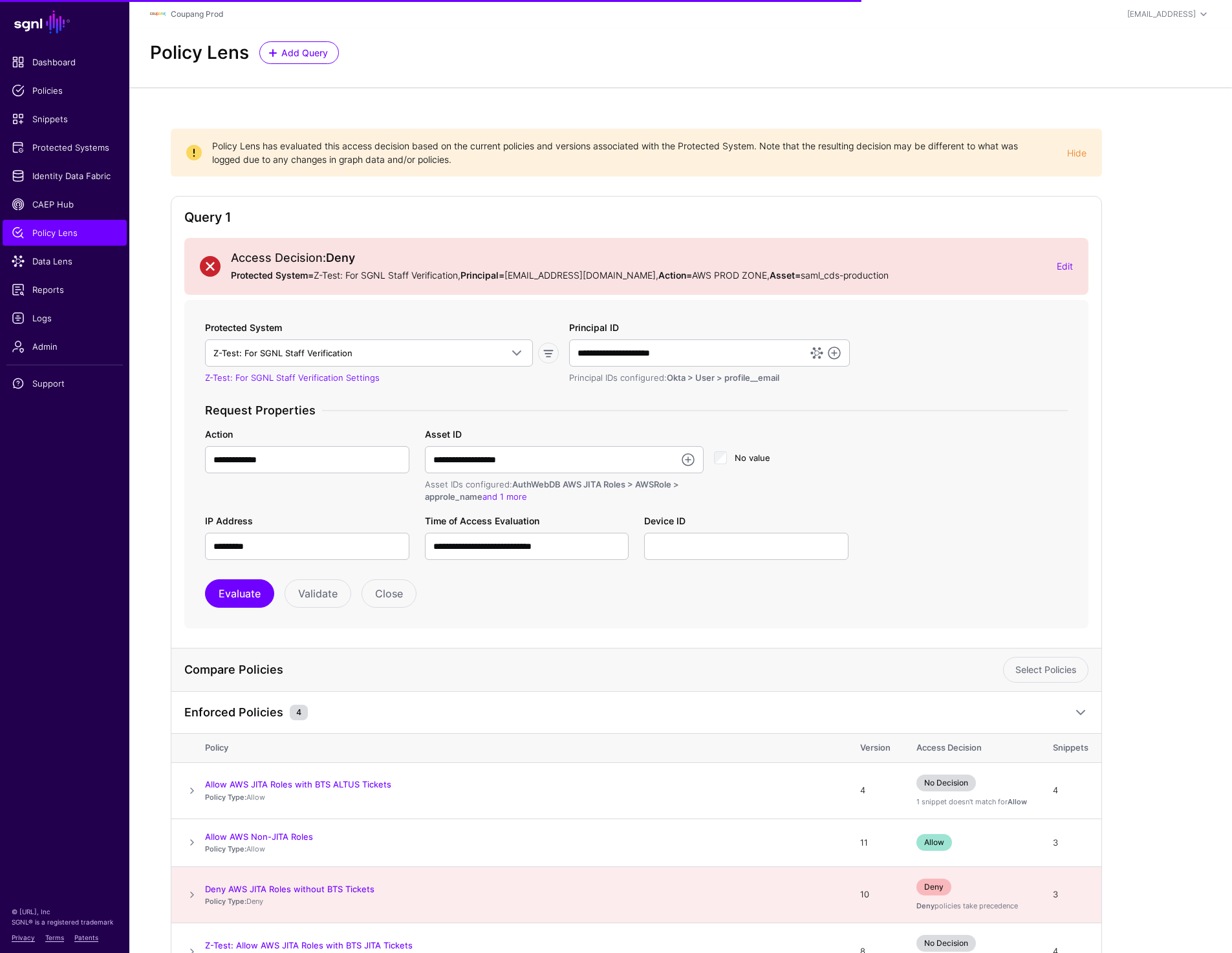
scroll to position [89, 0]
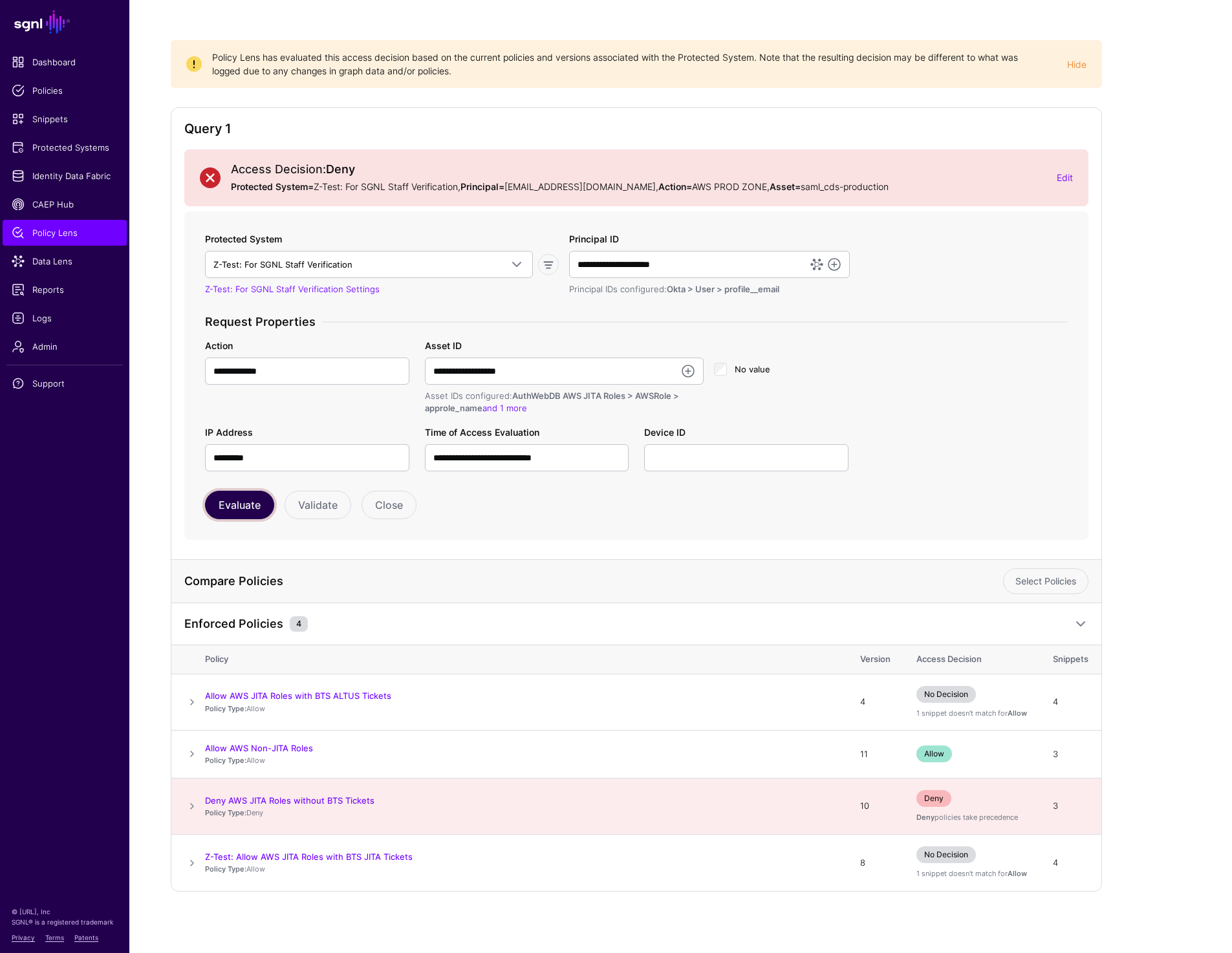
click at [237, 506] on button "Evaluate" at bounding box center [239, 505] width 69 height 28
click at [189, 862] on span at bounding box center [192, 863] width 15 height 15
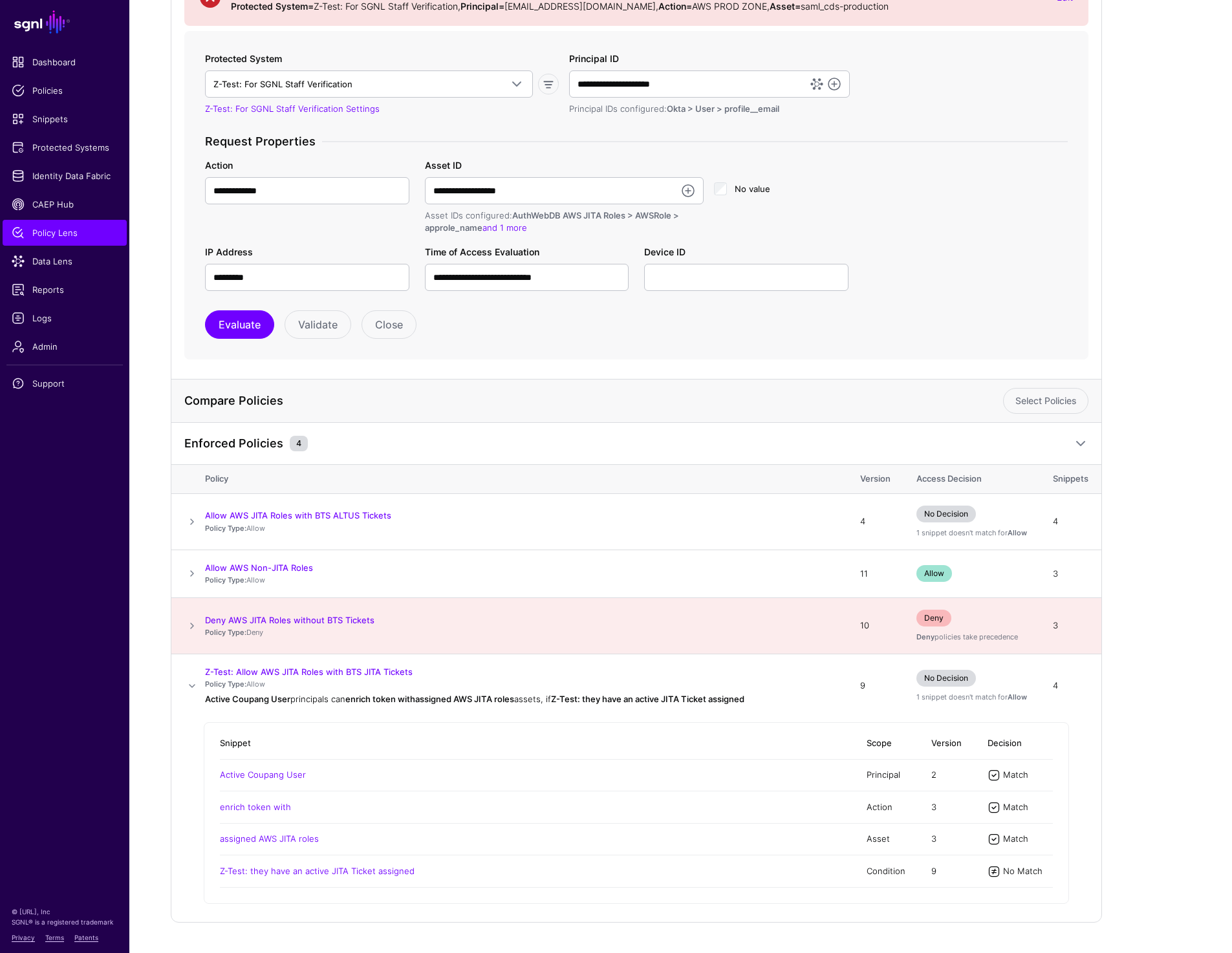
scroll to position [0, 0]
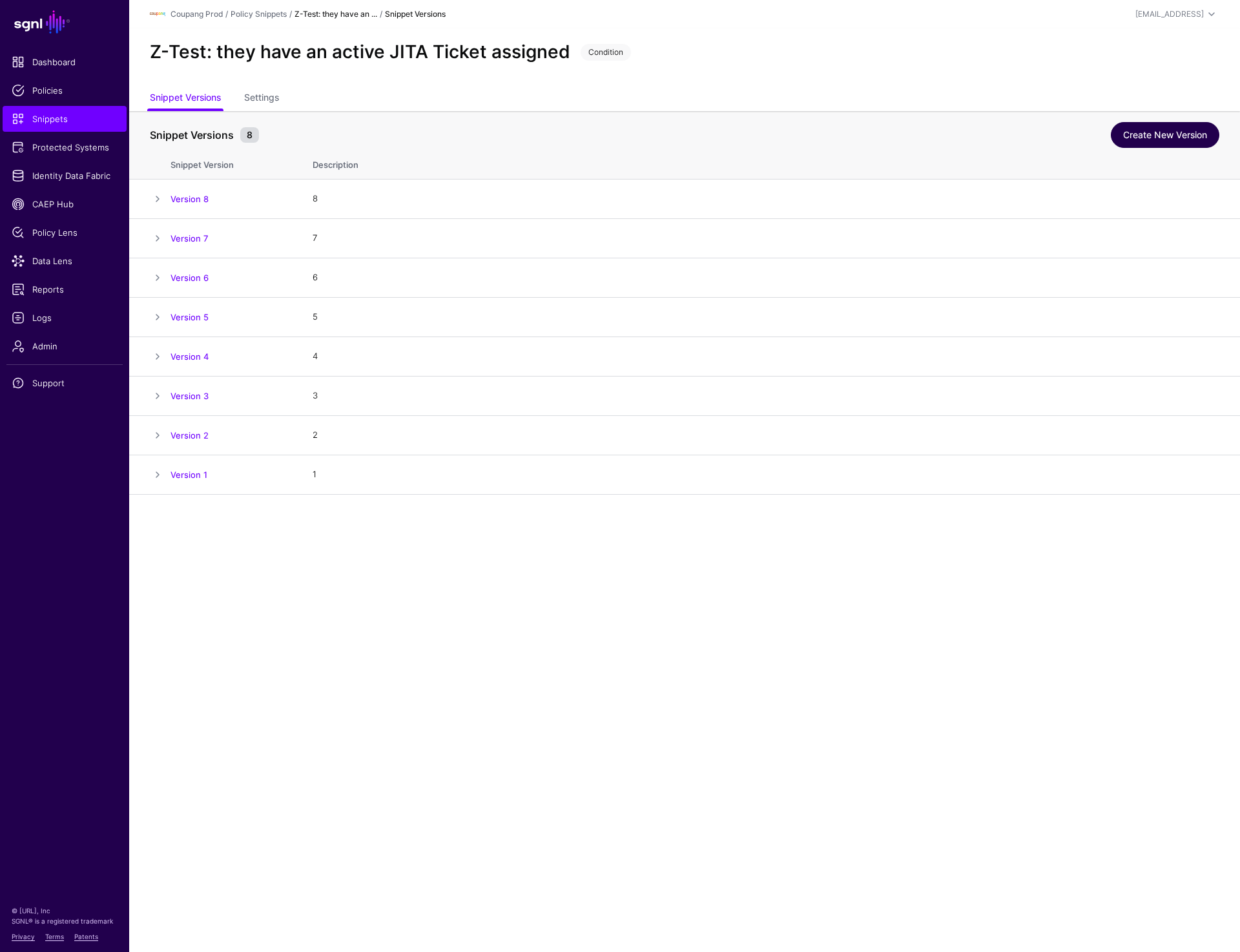
click at [1135, 131] on link "Create New Version" at bounding box center [1165, 135] width 108 height 26
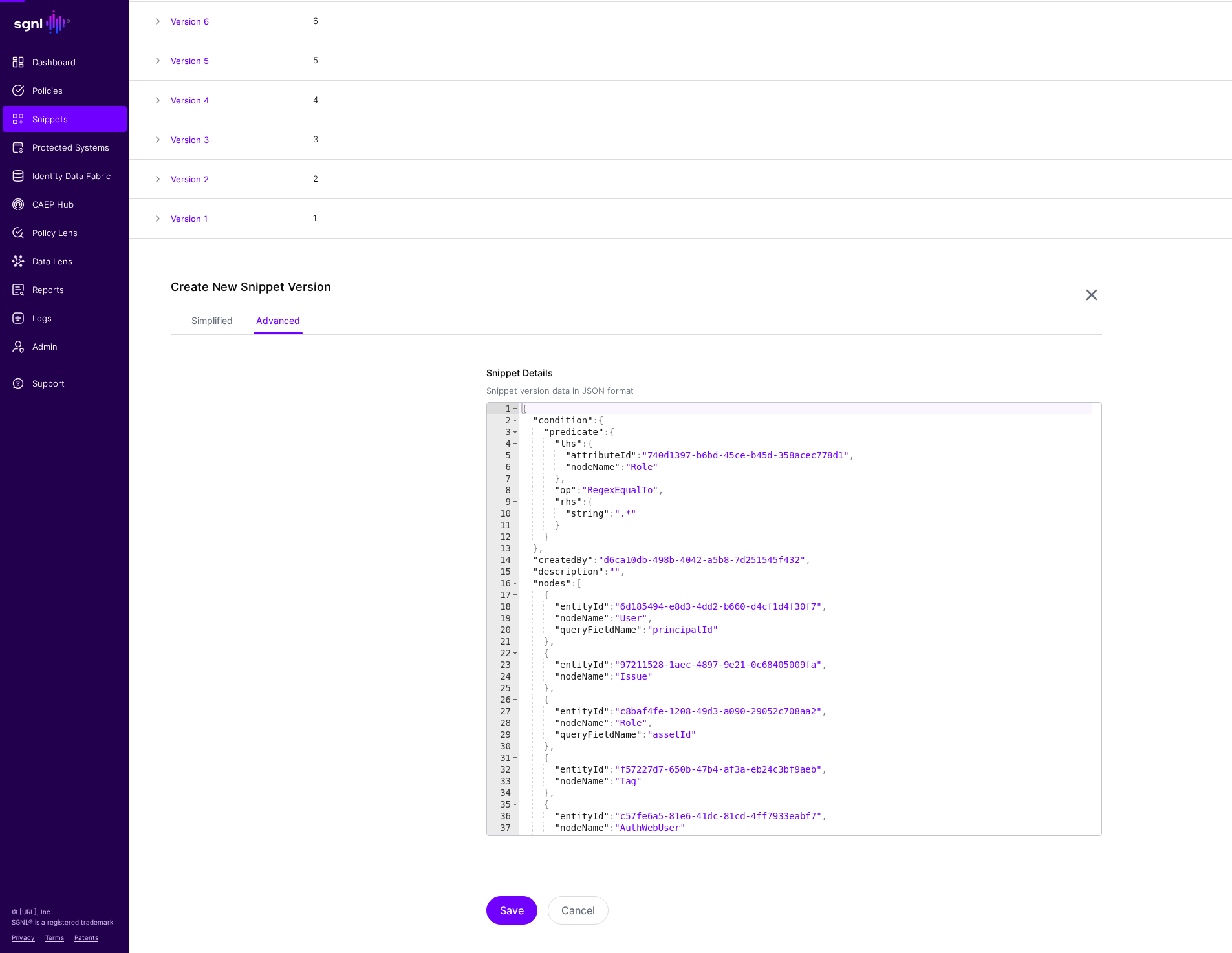
scroll to position [270, 0]
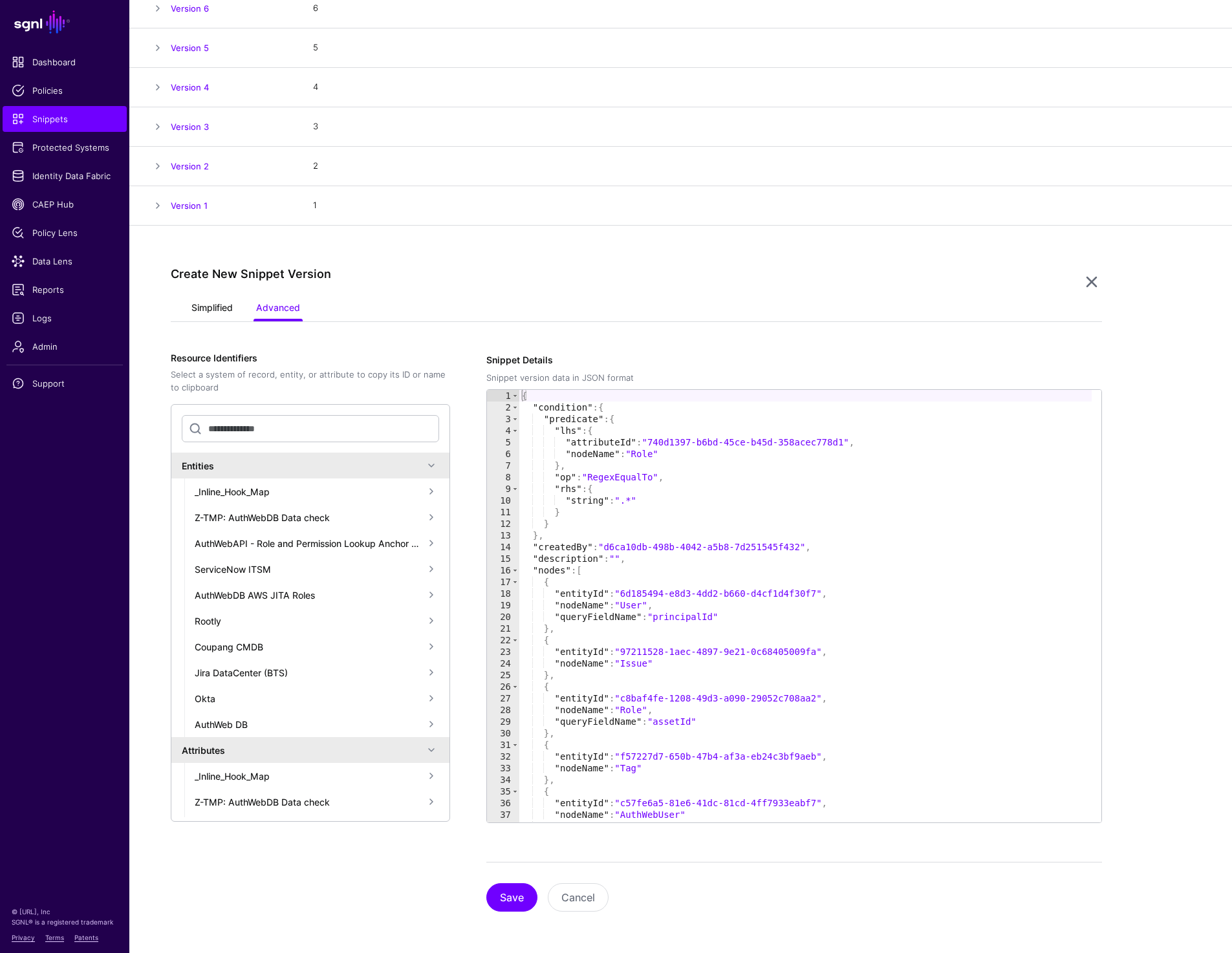
click at [203, 307] on link "Simplified" at bounding box center [212, 309] width 42 height 25
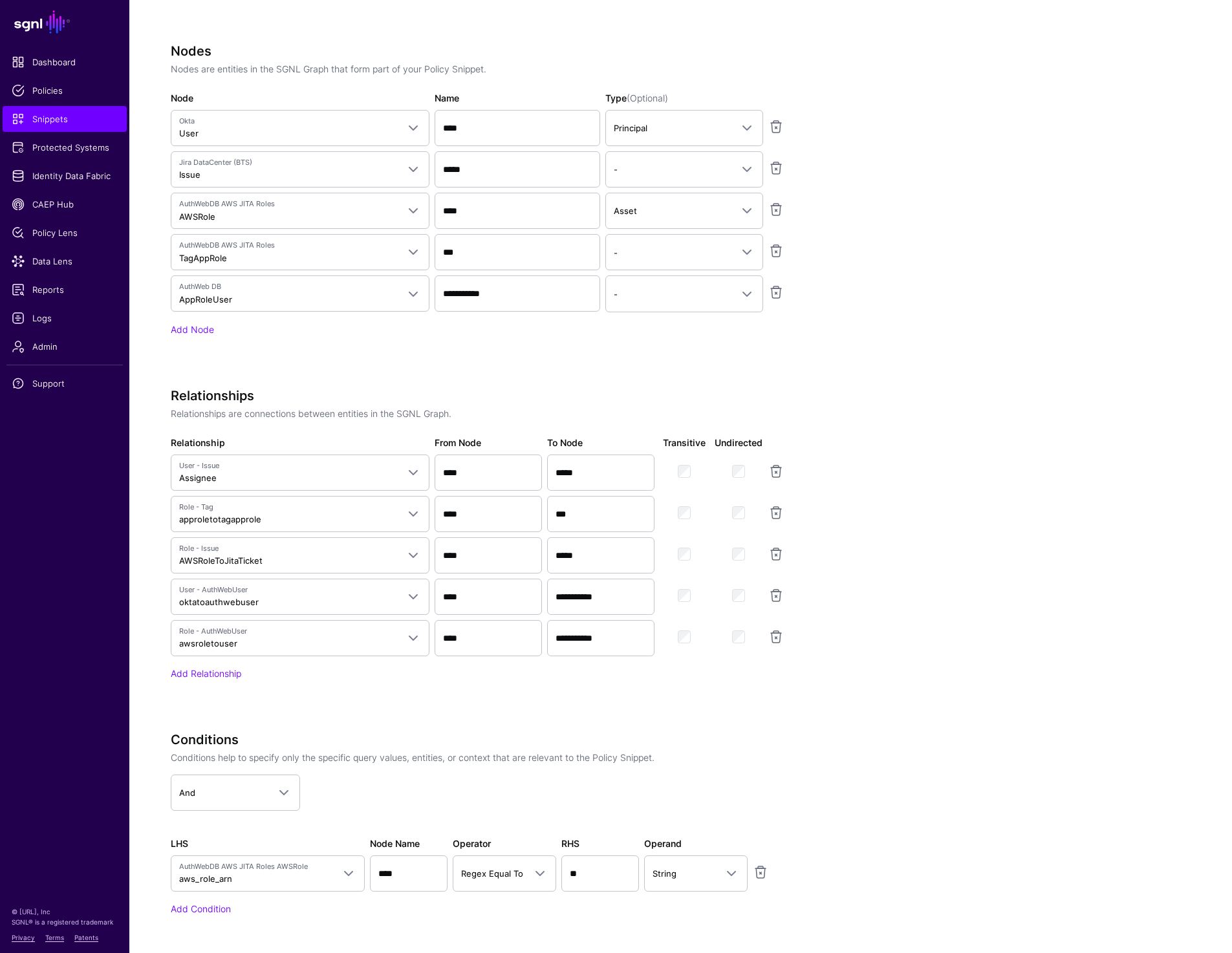
scroll to position [825, 0]
click at [981, 515] on app-snippets-creator "Specify the components of your Snippet Version Policy Snippet Versions are comp…" at bounding box center [636, 373] width 931 height 1152
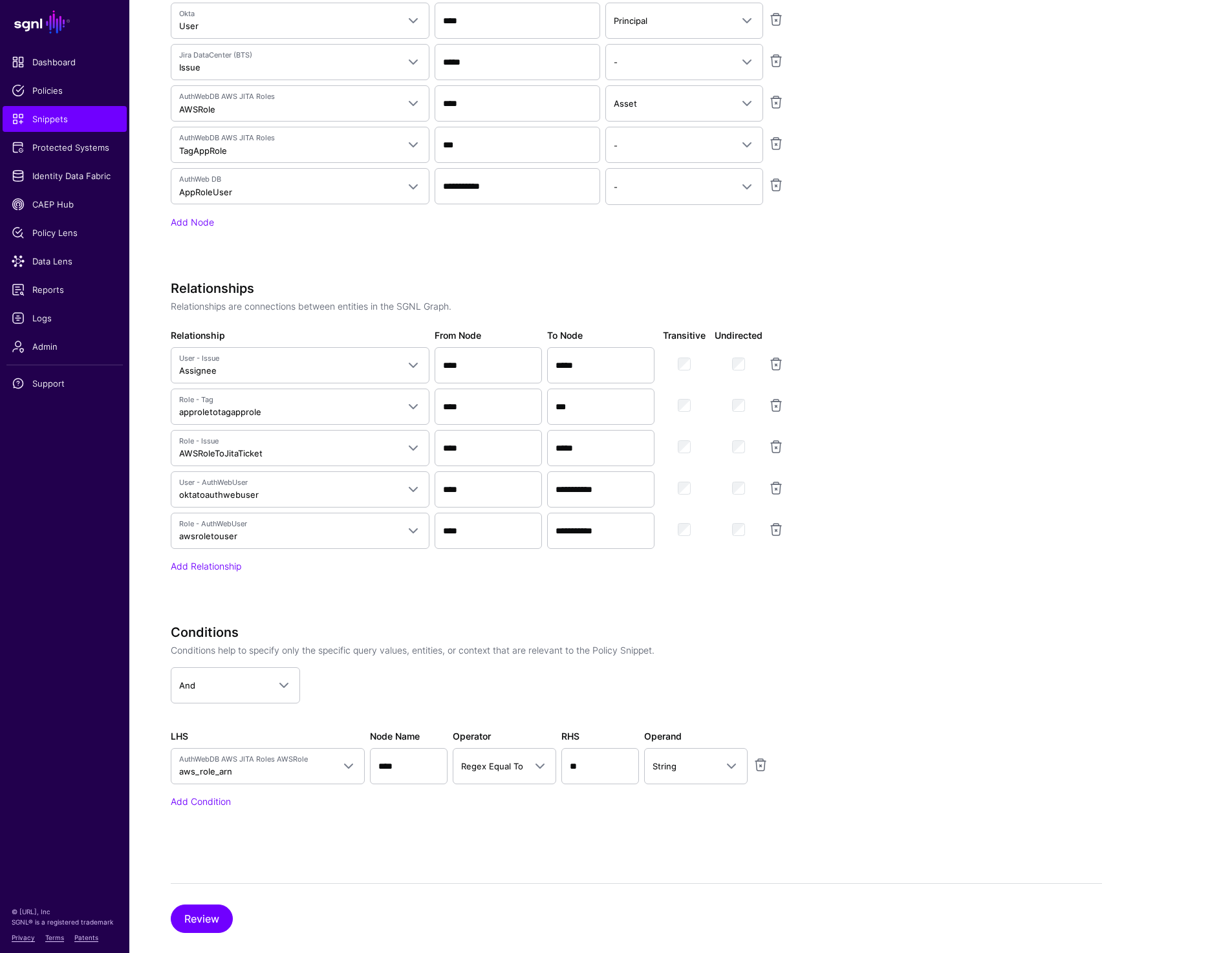
scroll to position [928, 0]
click at [777, 488] on link at bounding box center [776, 490] width 15 height 15
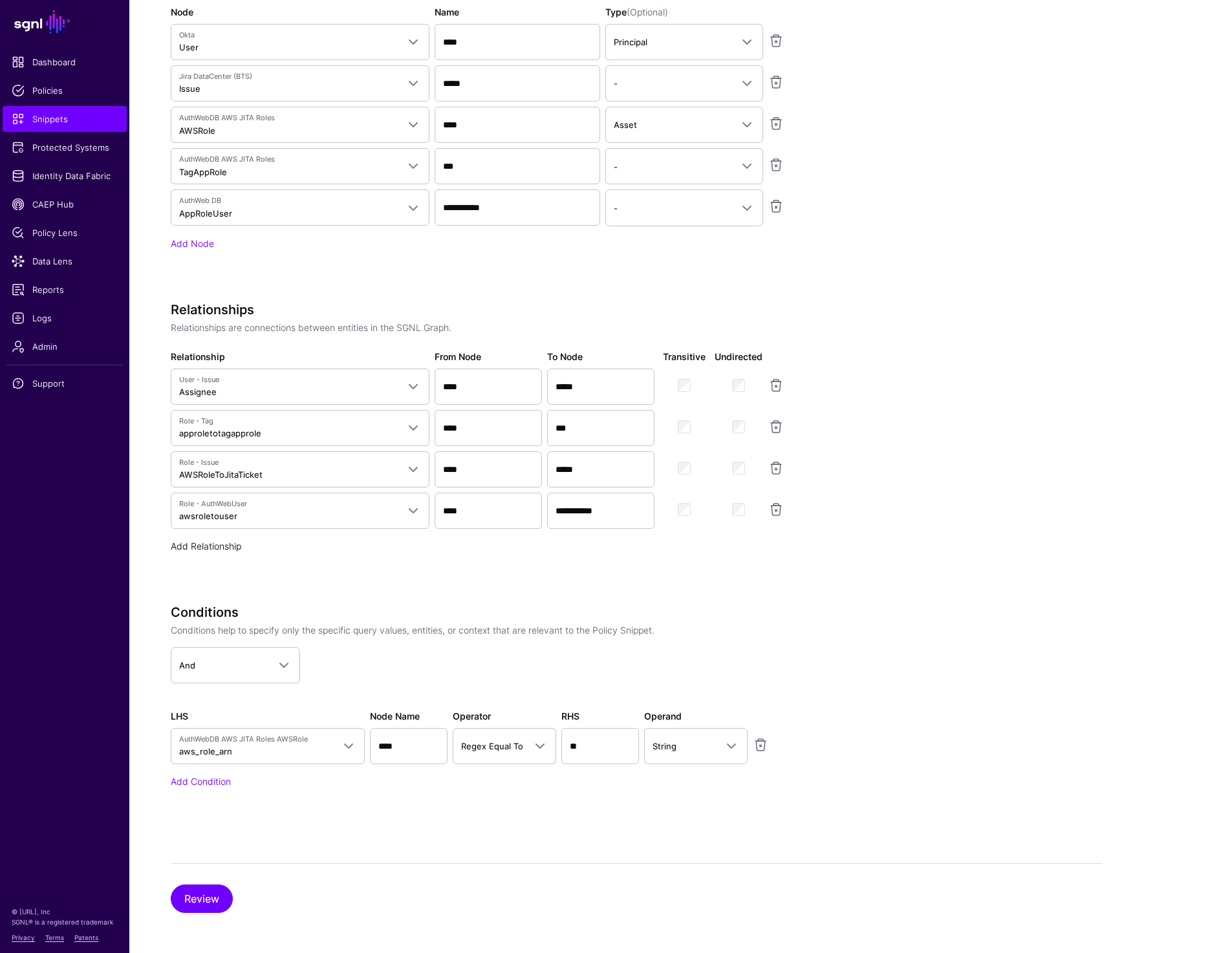
click at [208, 543] on link "Add Relationship" at bounding box center [206, 546] width 70 height 11
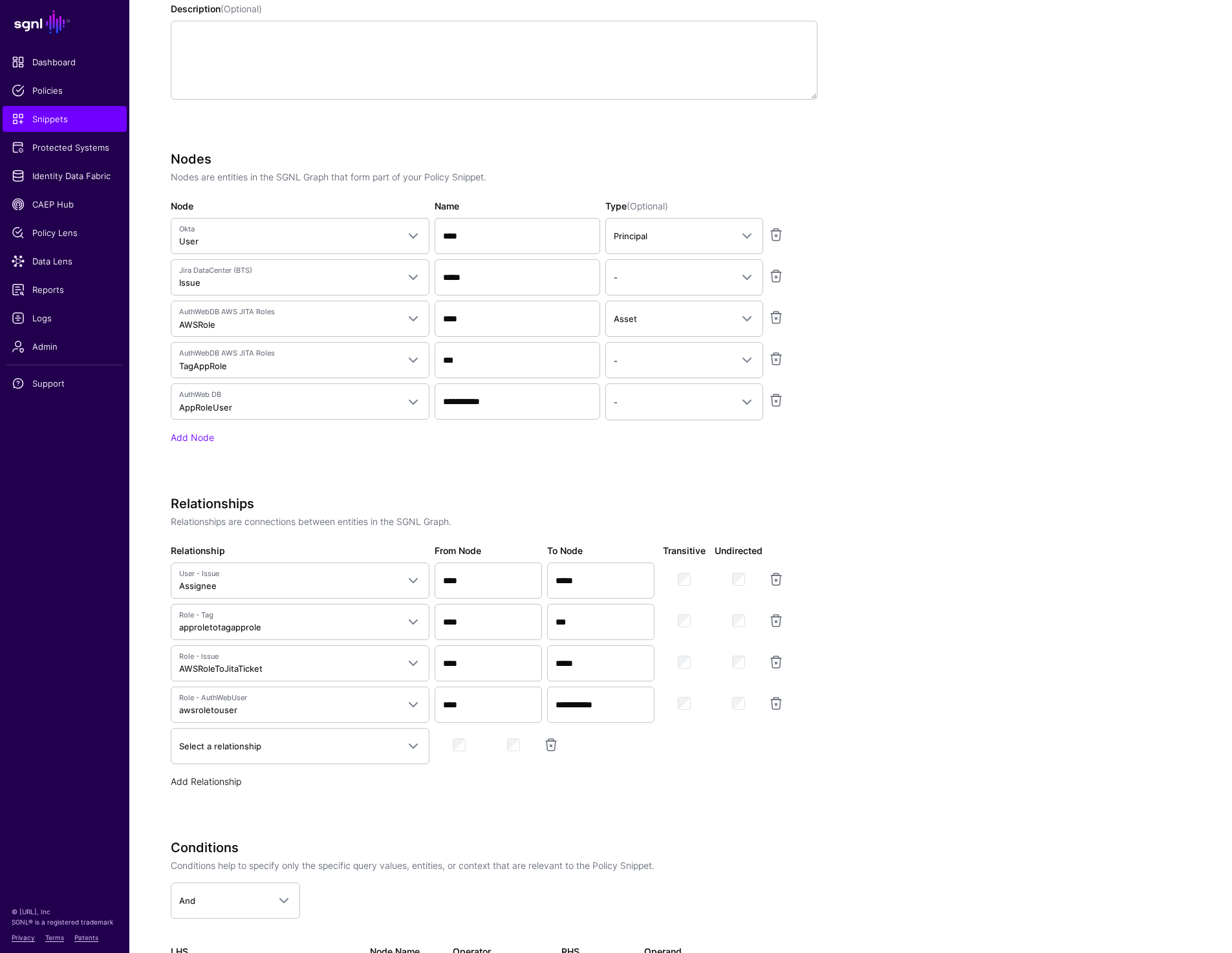
scroll to position [950, 0]
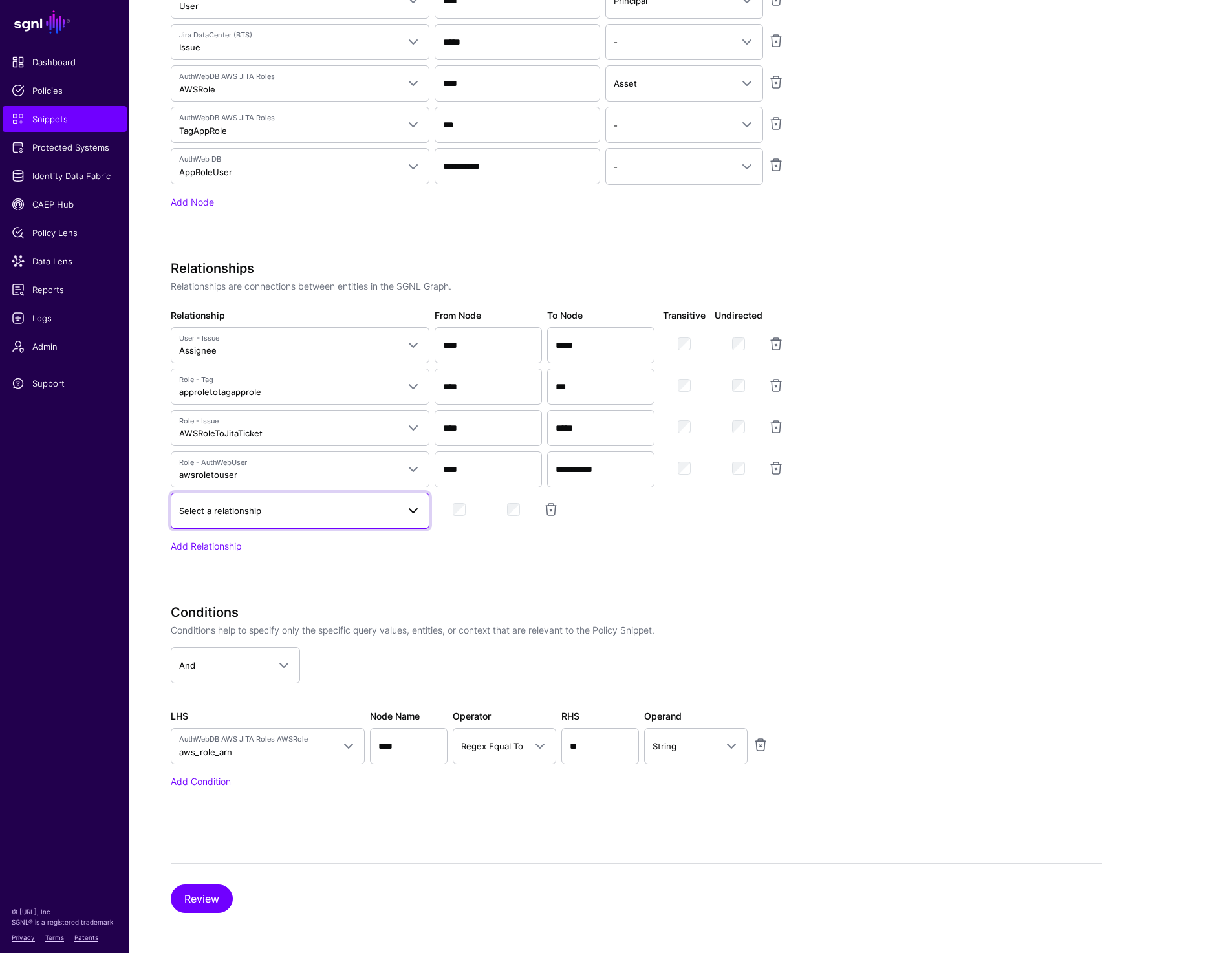
click at [225, 517] on span "Select a relationship" at bounding box center [300, 511] width 242 height 15
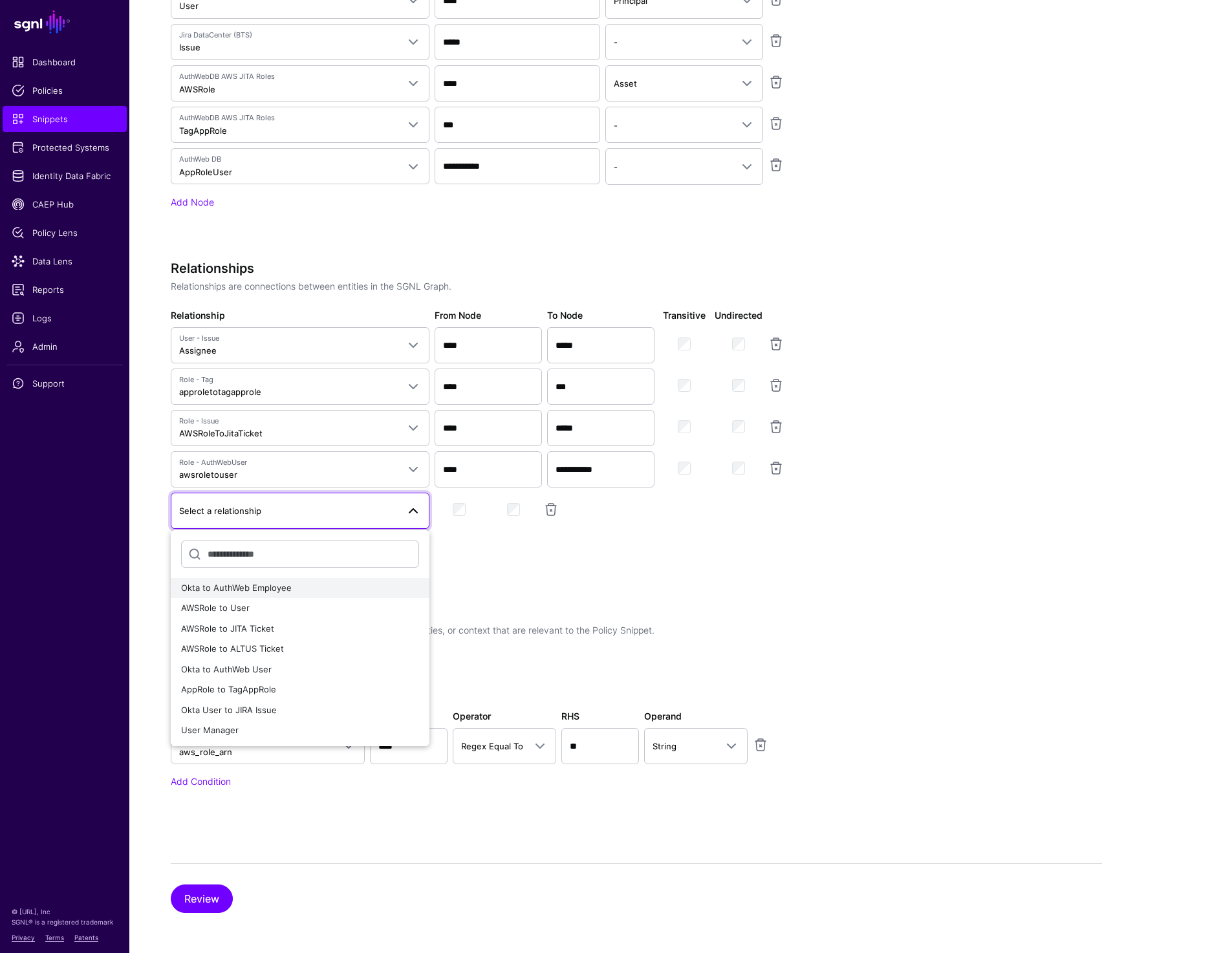
click at [253, 587] on span "Okta to AuthWeb Employee" at bounding box center [236, 588] width 111 height 11
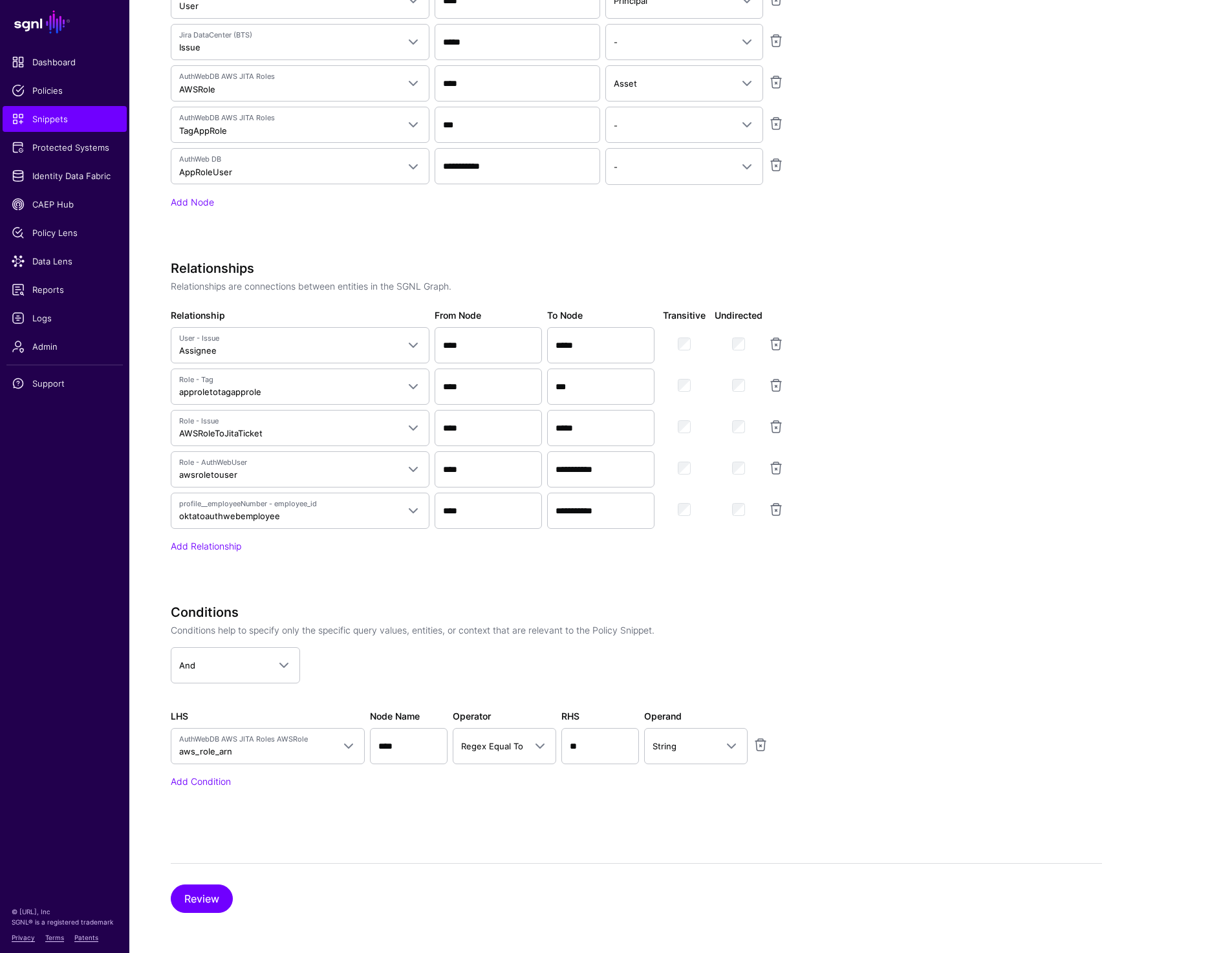
click at [591, 605] on h3 "Conditions" at bounding box center [494, 612] width 647 height 15
click at [204, 891] on button "Review" at bounding box center [202, 899] width 62 height 28
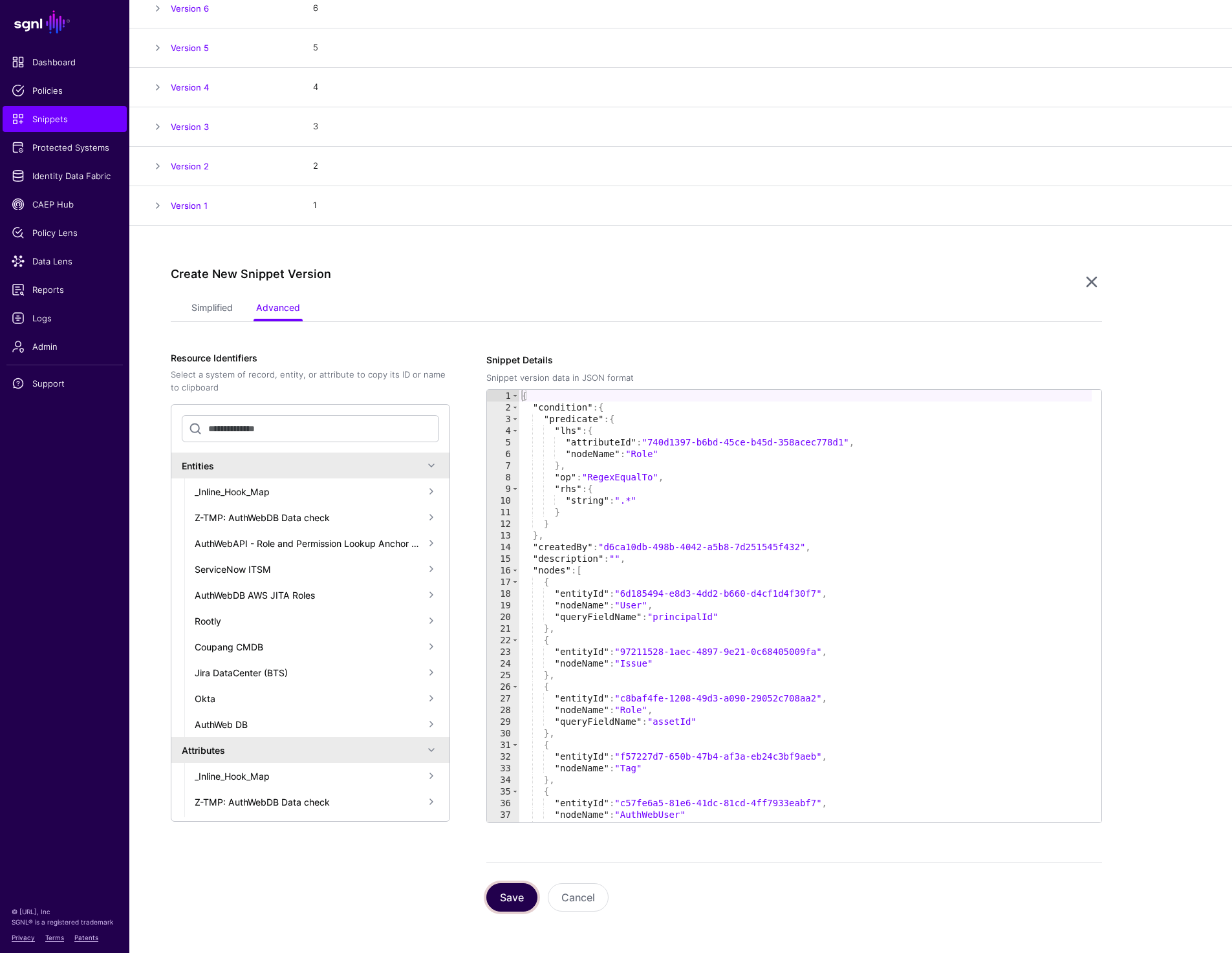
click at [505, 904] on button "Save" at bounding box center [512, 897] width 51 height 28
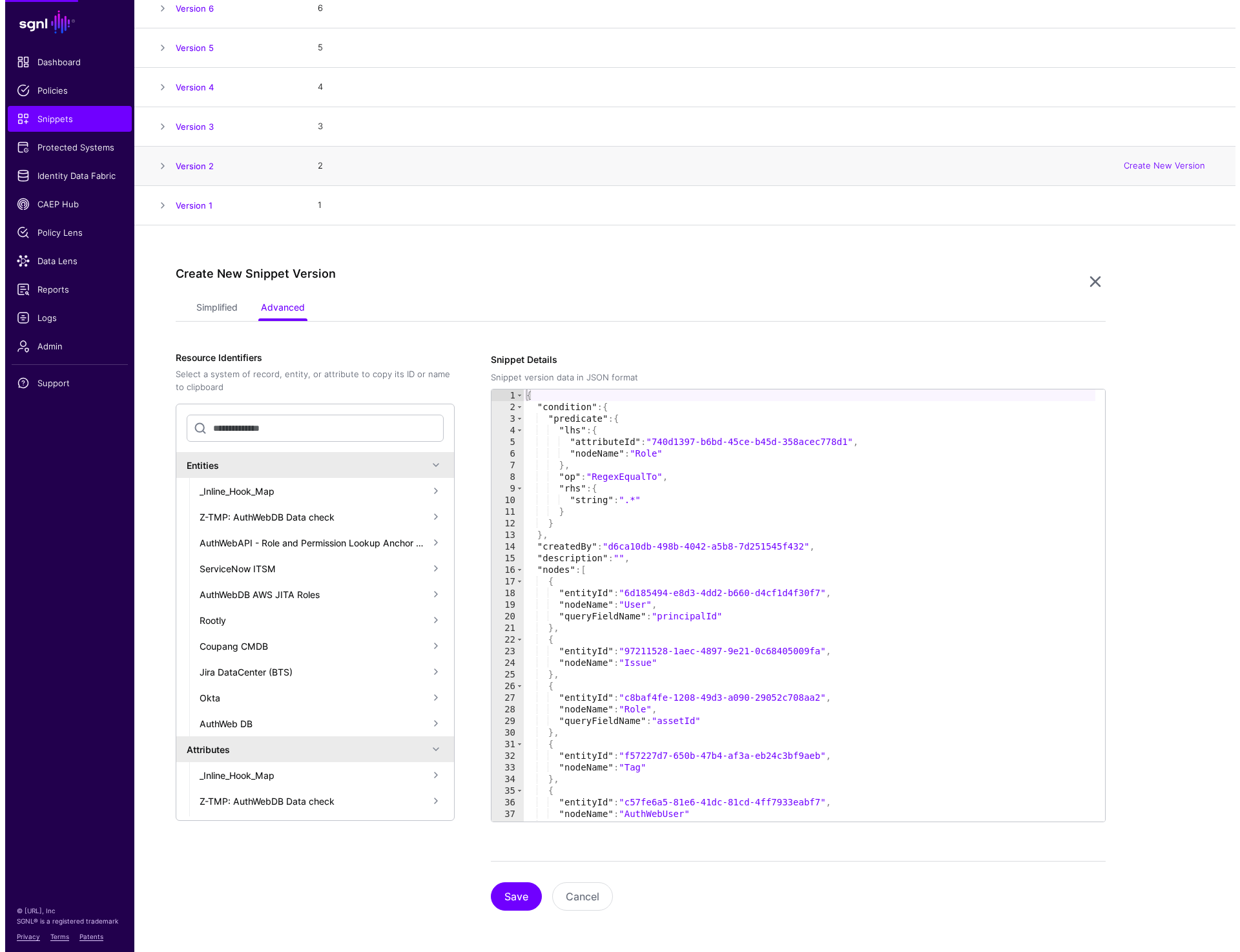
scroll to position [0, 0]
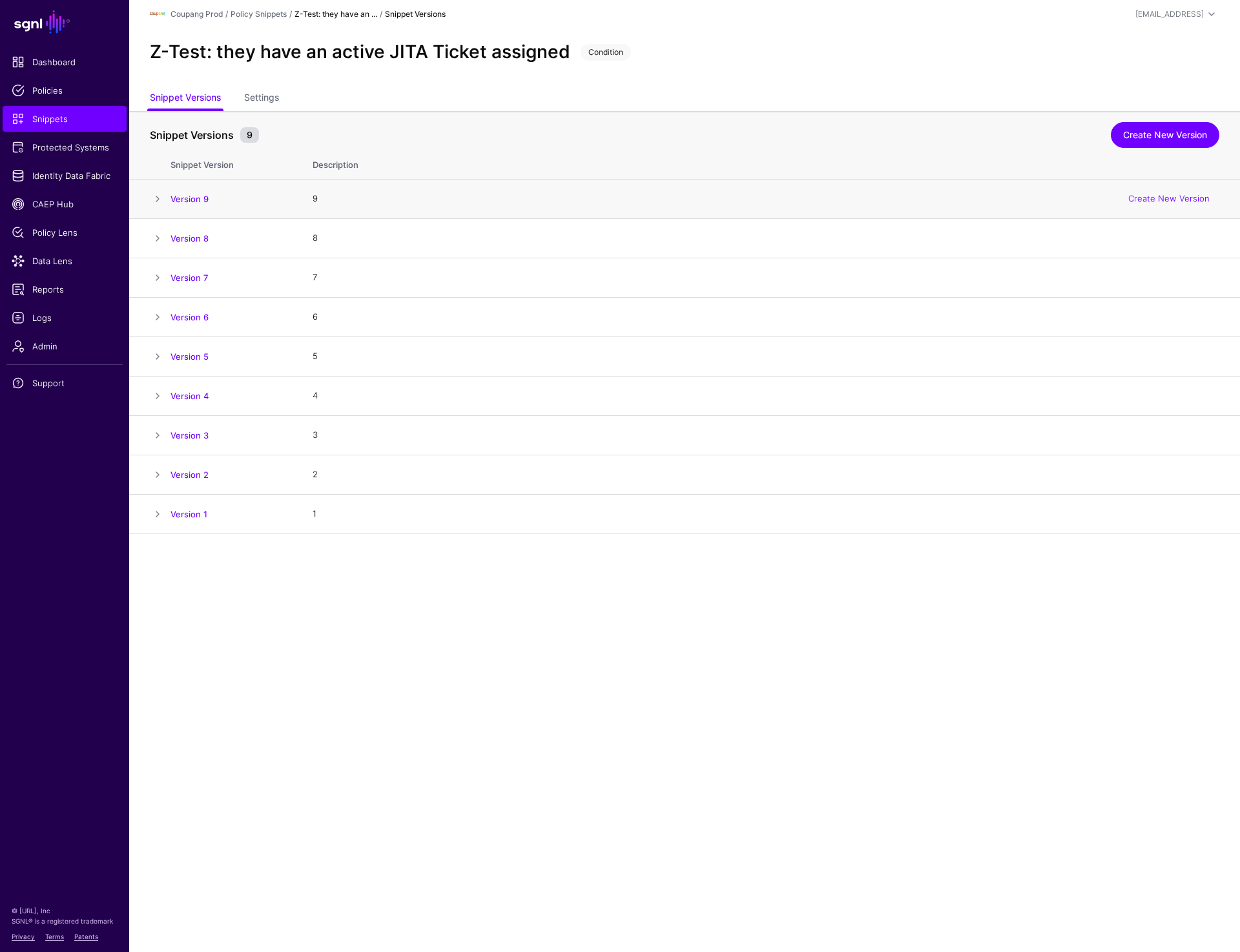
click at [153, 195] on span at bounding box center [157, 199] width 15 height 15
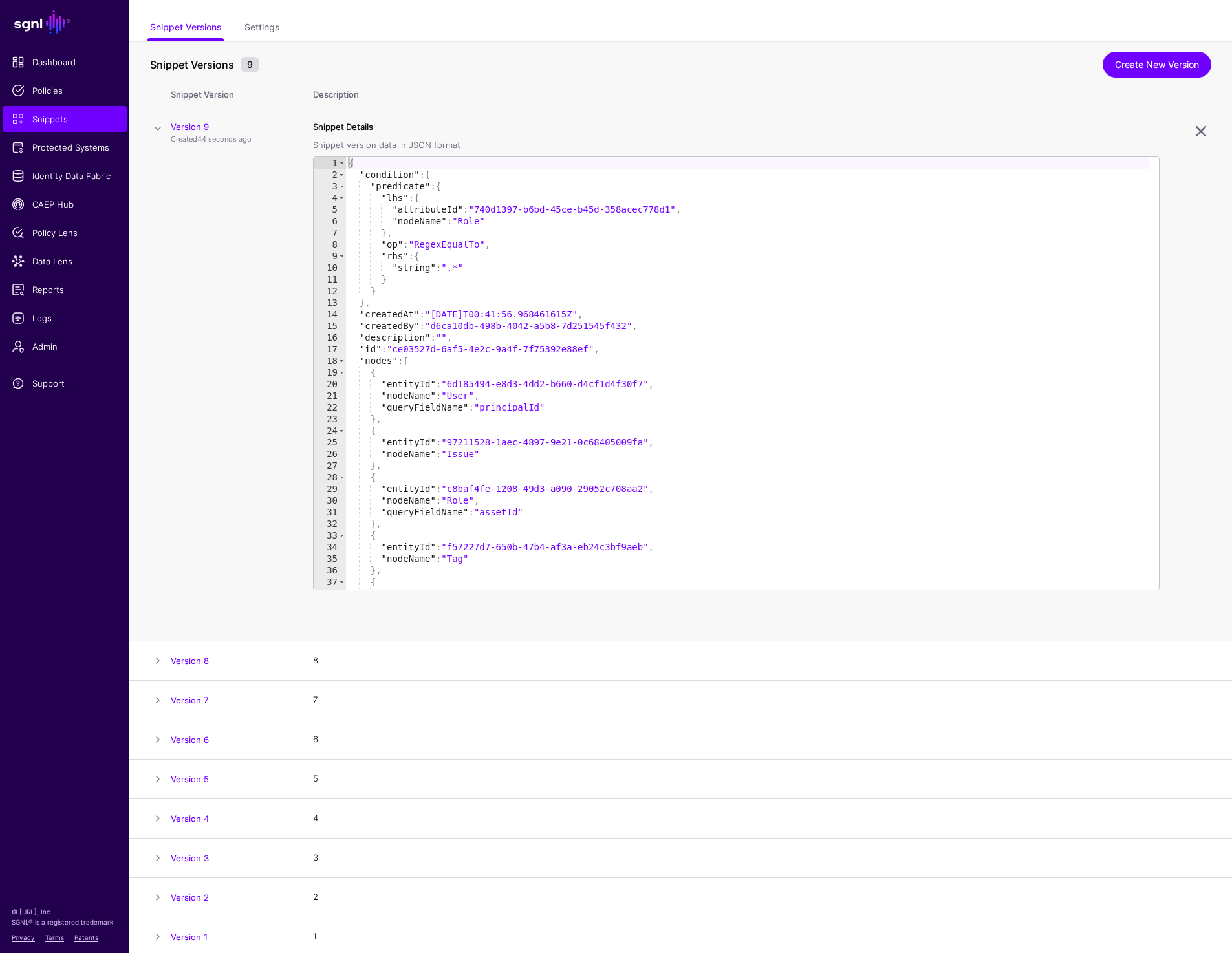
scroll to position [75, 0]
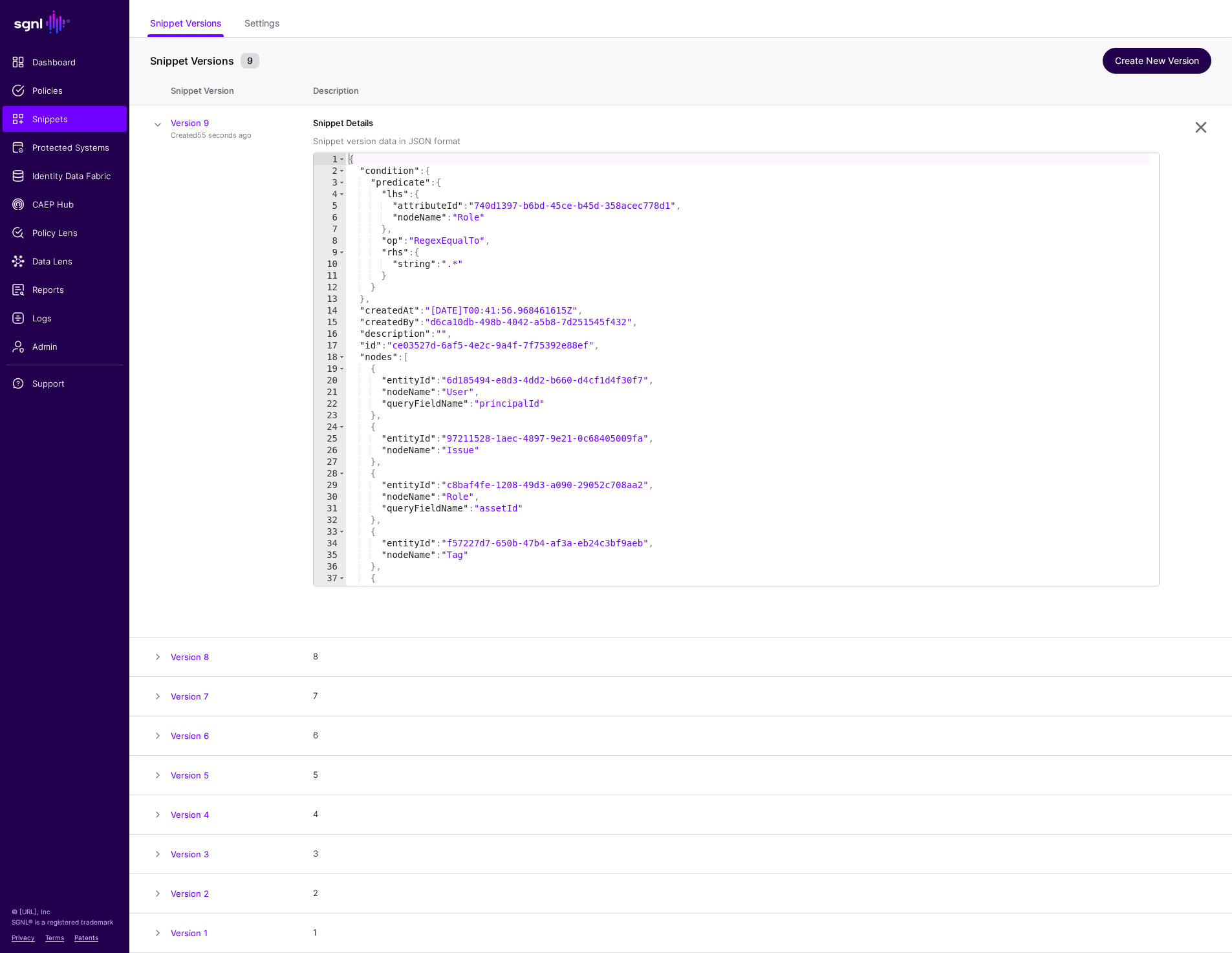
click at [1148, 64] on link "Create New Version" at bounding box center [1157, 61] width 108 height 26
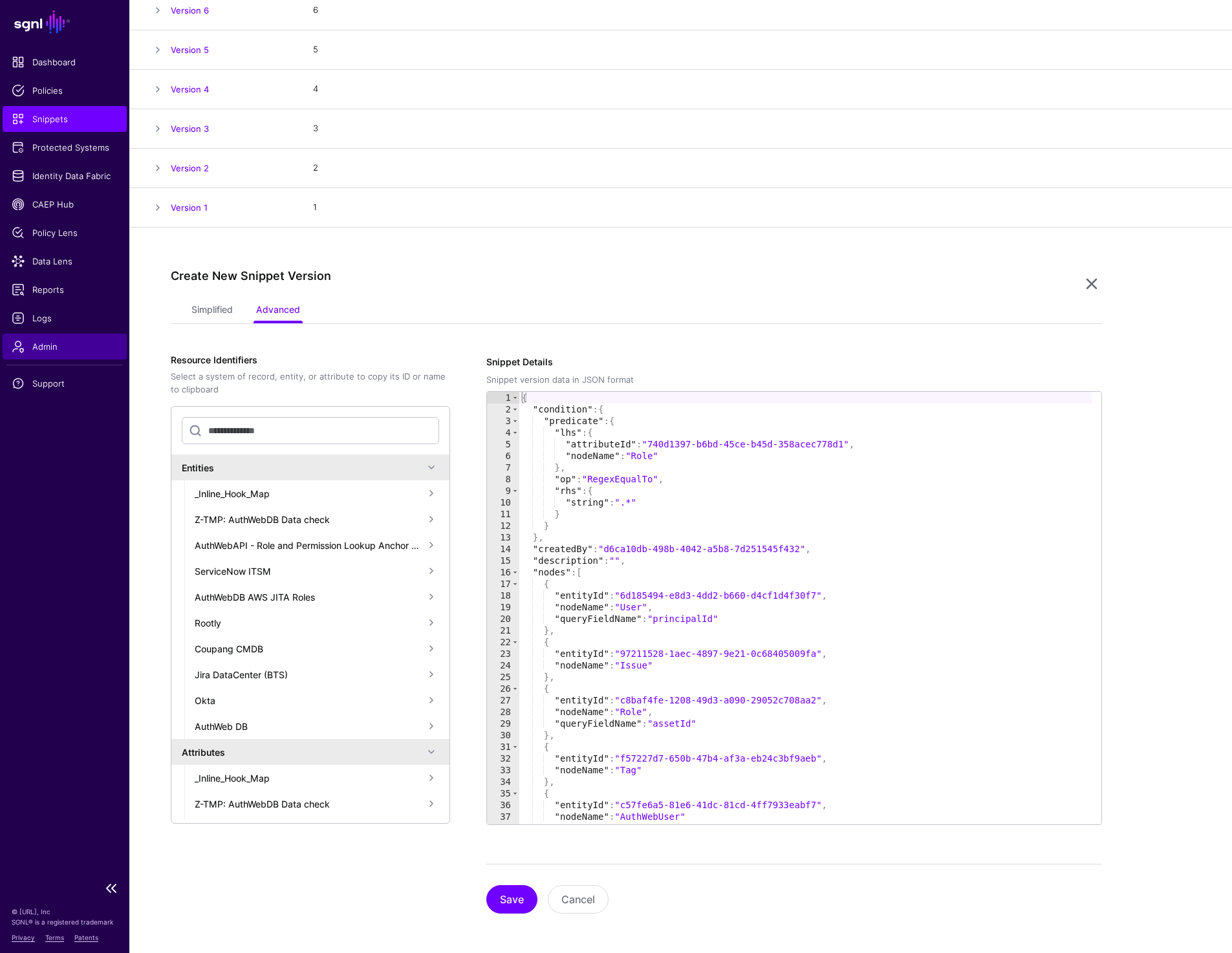
scroll to position [309, 0]
click at [196, 302] on link "Simplified" at bounding box center [212, 309] width 42 height 25
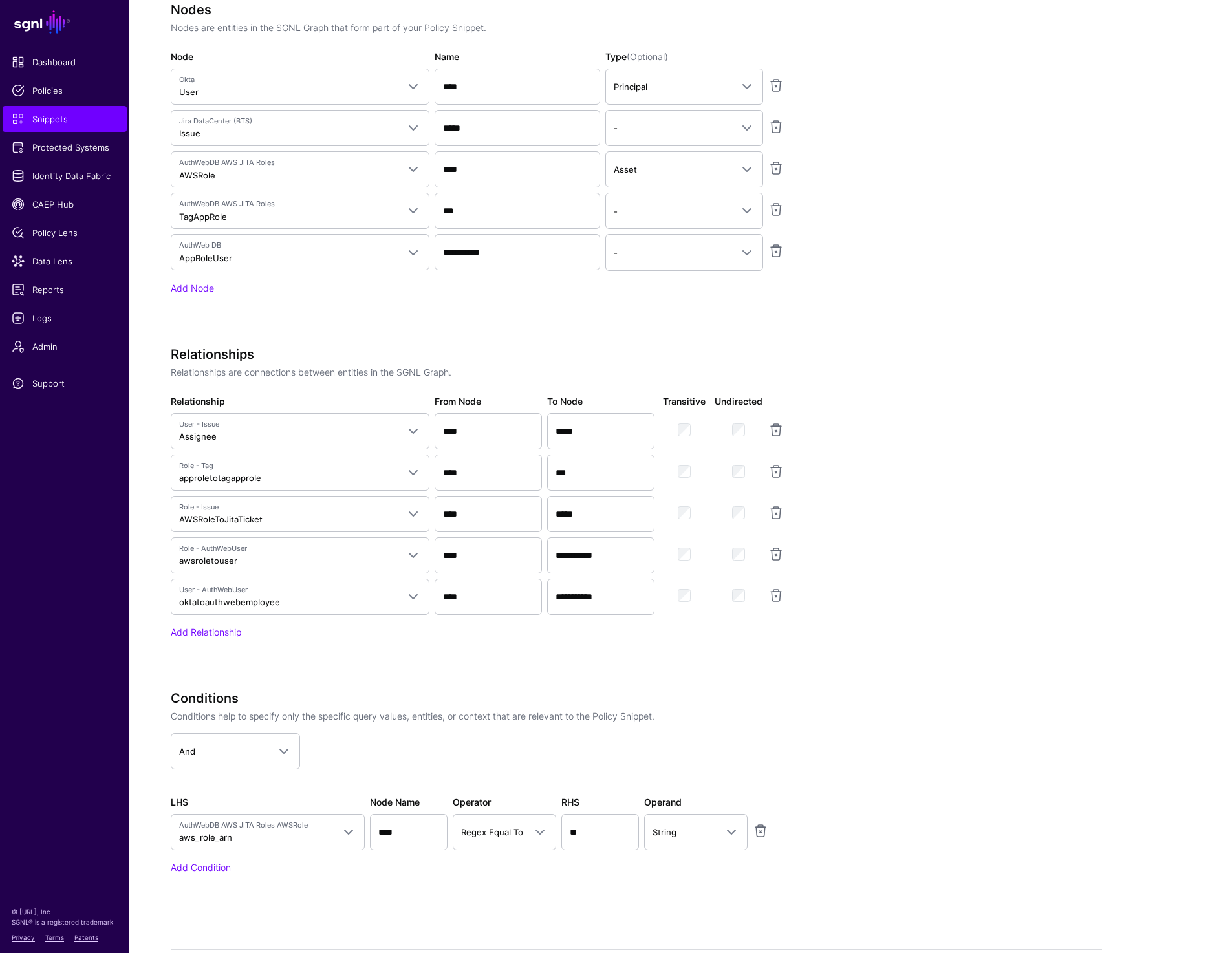
scroll to position [900, 0]
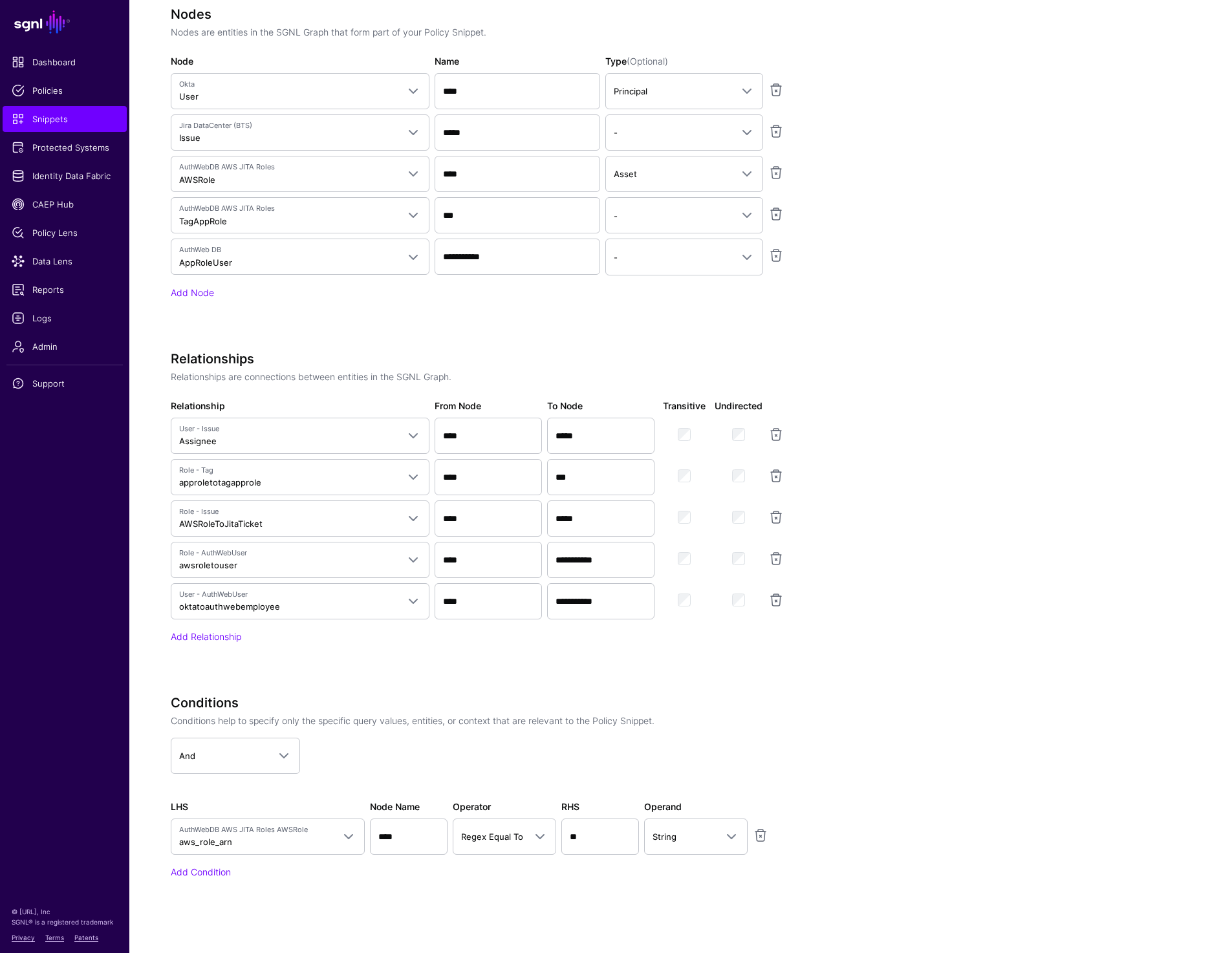
click at [911, 536] on app-snippets-creator "Specify the components of your Snippet Version Policy Snippet Versions are comp…" at bounding box center [636, 339] width 931 height 1152
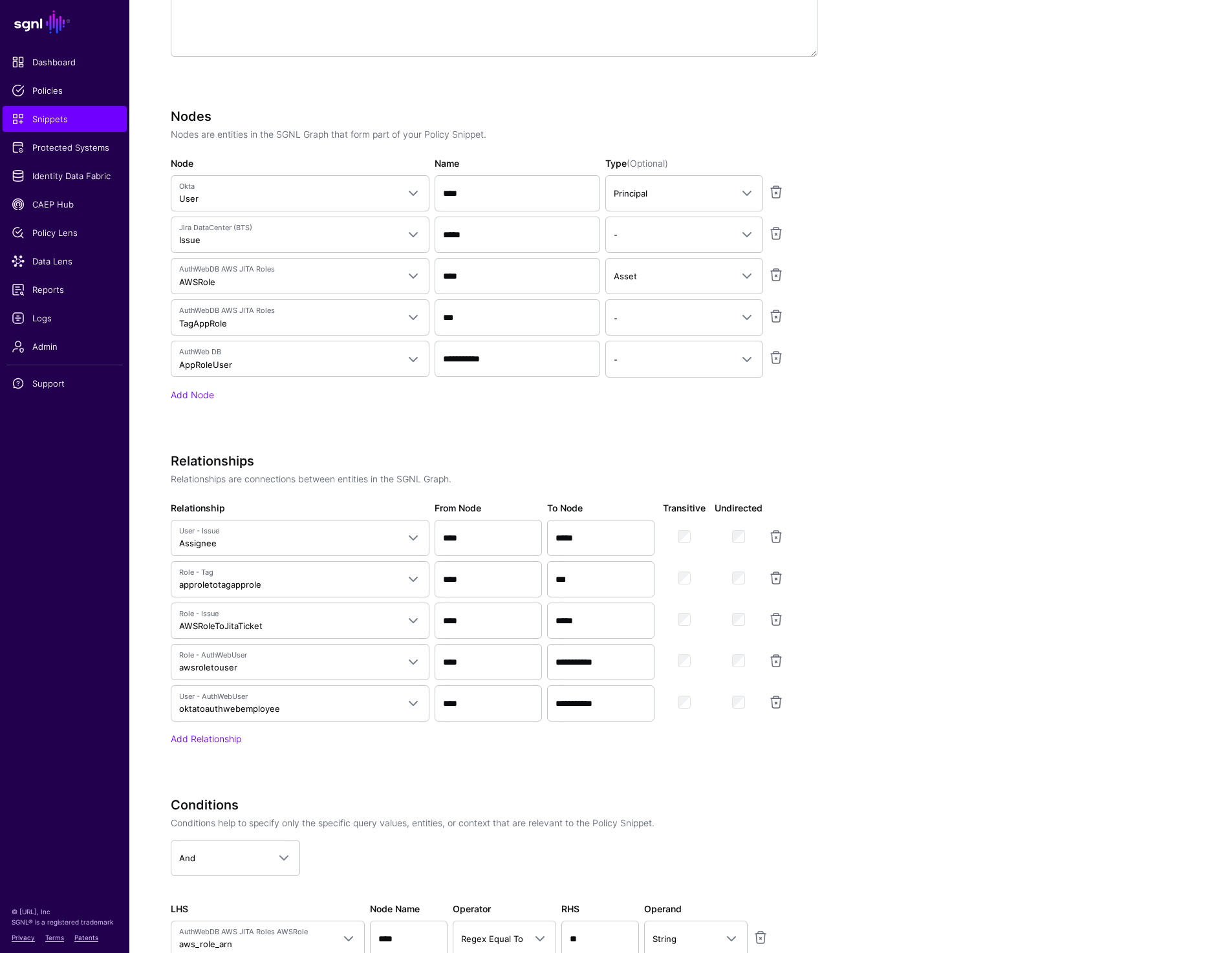
scroll to position [800, 0]
click at [778, 695] on link at bounding box center [776, 700] width 15 height 15
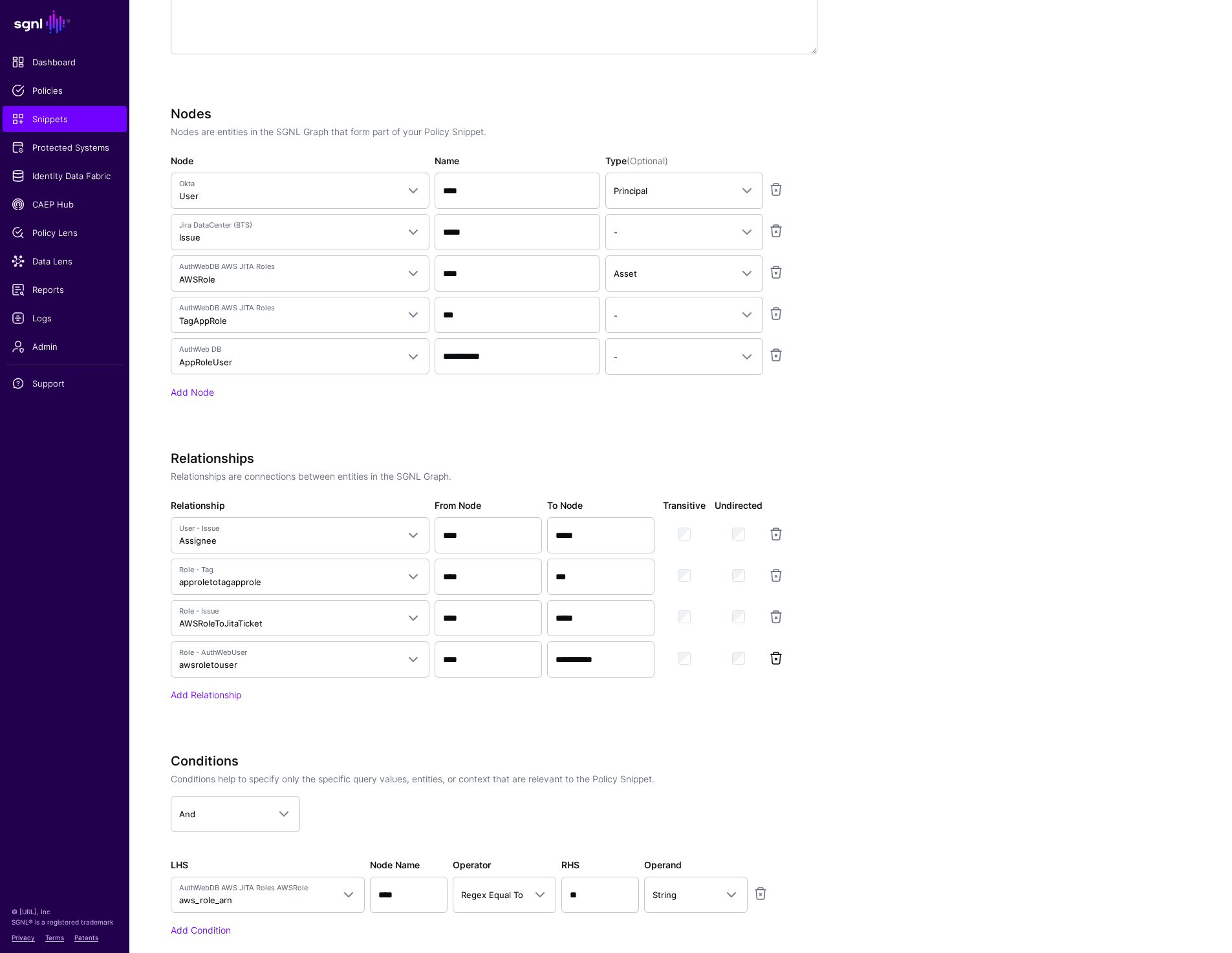
click at [774, 658] on link at bounding box center [776, 658] width 15 height 15
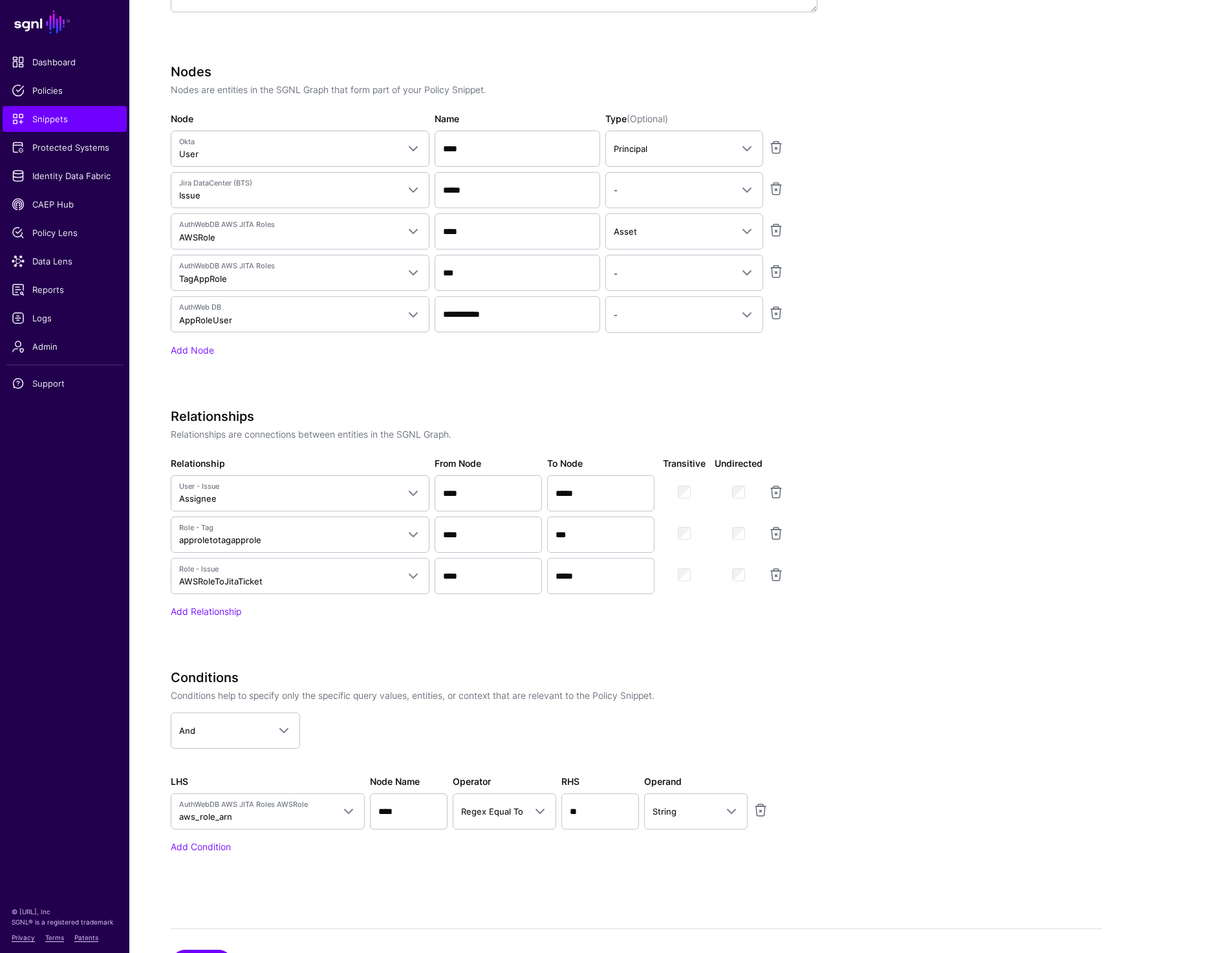
scroll to position [845, 0]
click at [210, 608] on link "Add Relationship" at bounding box center [206, 609] width 70 height 11
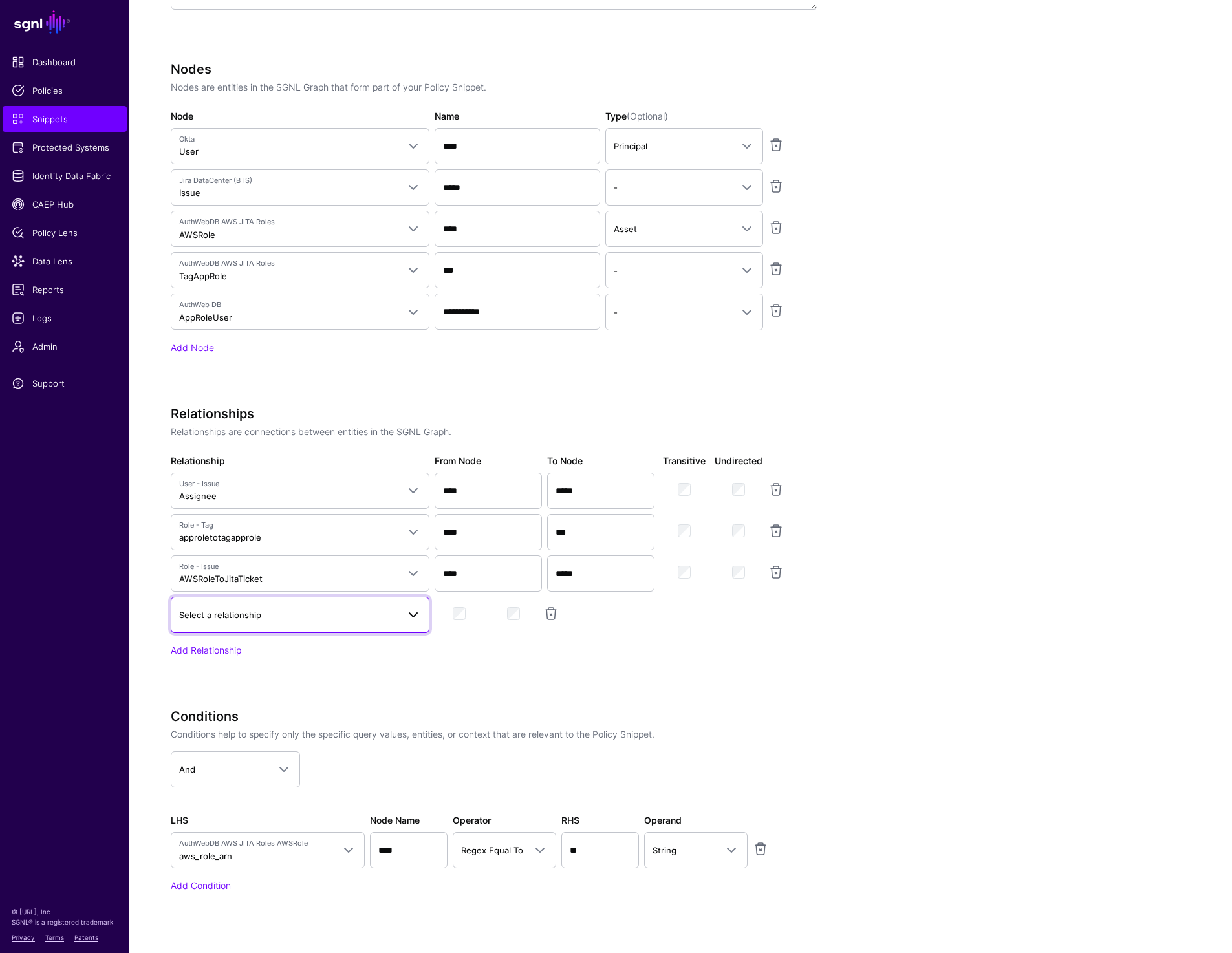
click at [236, 610] on span "Select a relationship" at bounding box center [220, 614] width 82 height 11
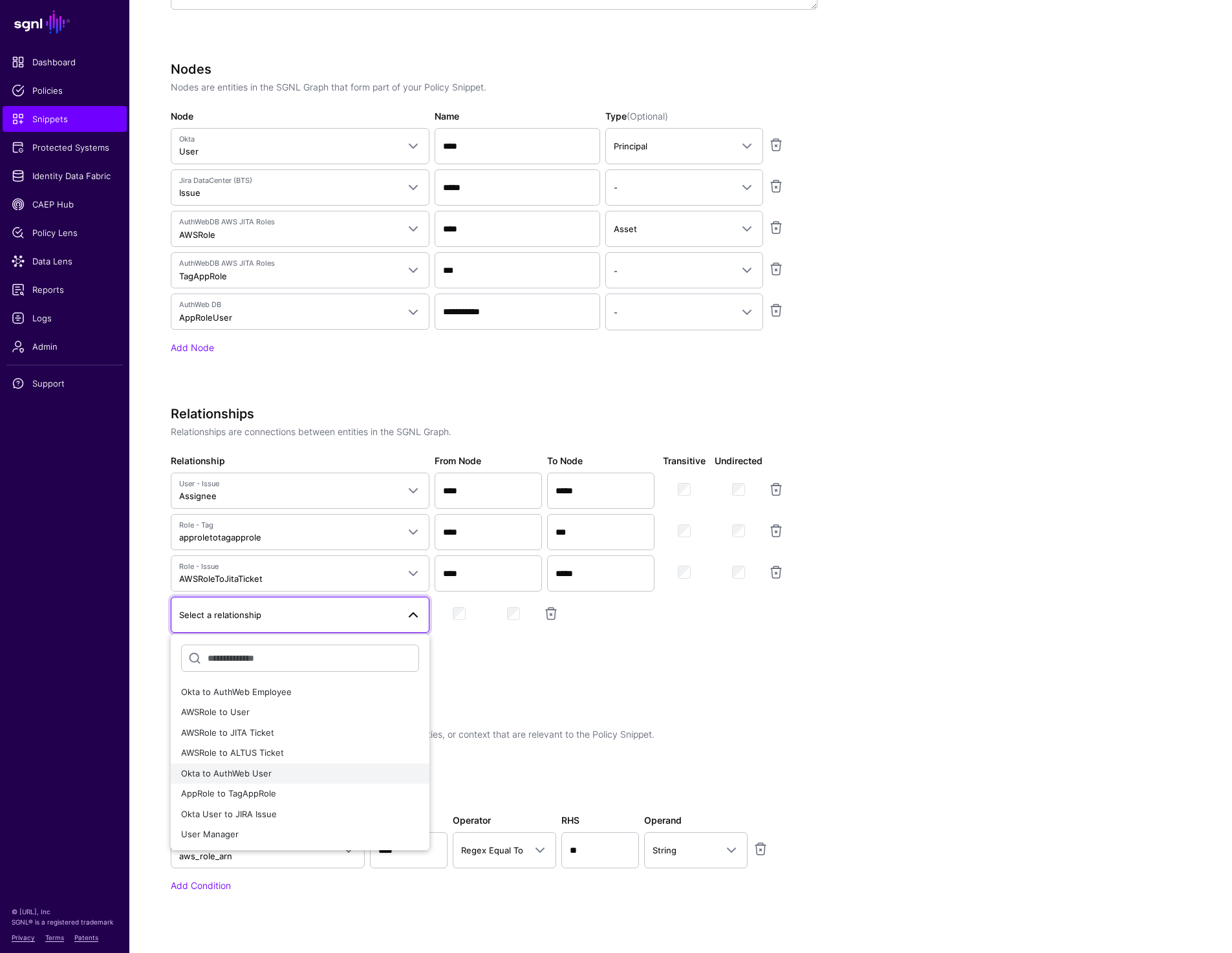
click at [263, 781] on button "Okta to AuthWeb User" at bounding box center [300, 774] width 258 height 20
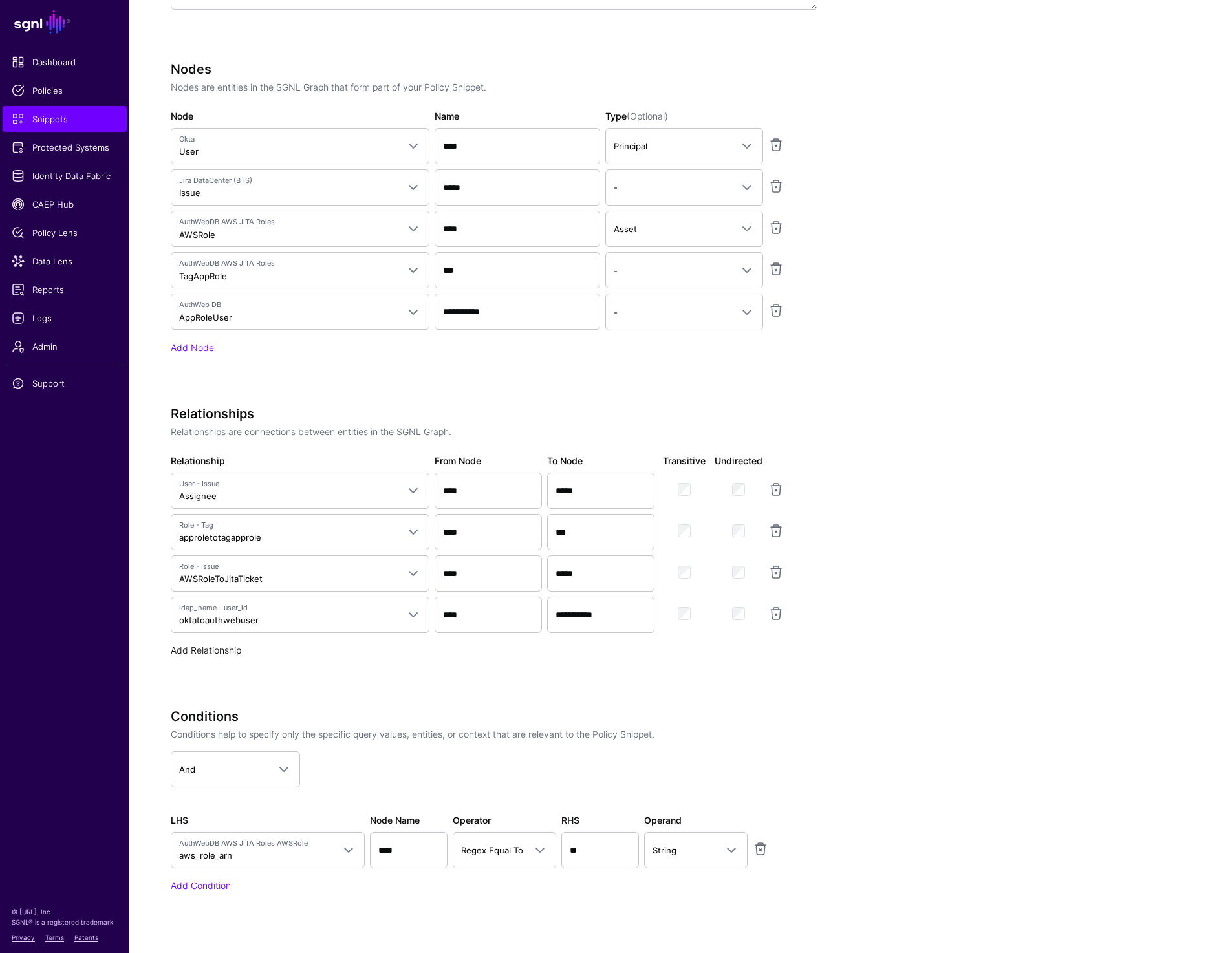
click at [213, 650] on link "Add Relationship" at bounding box center [206, 650] width 70 height 11
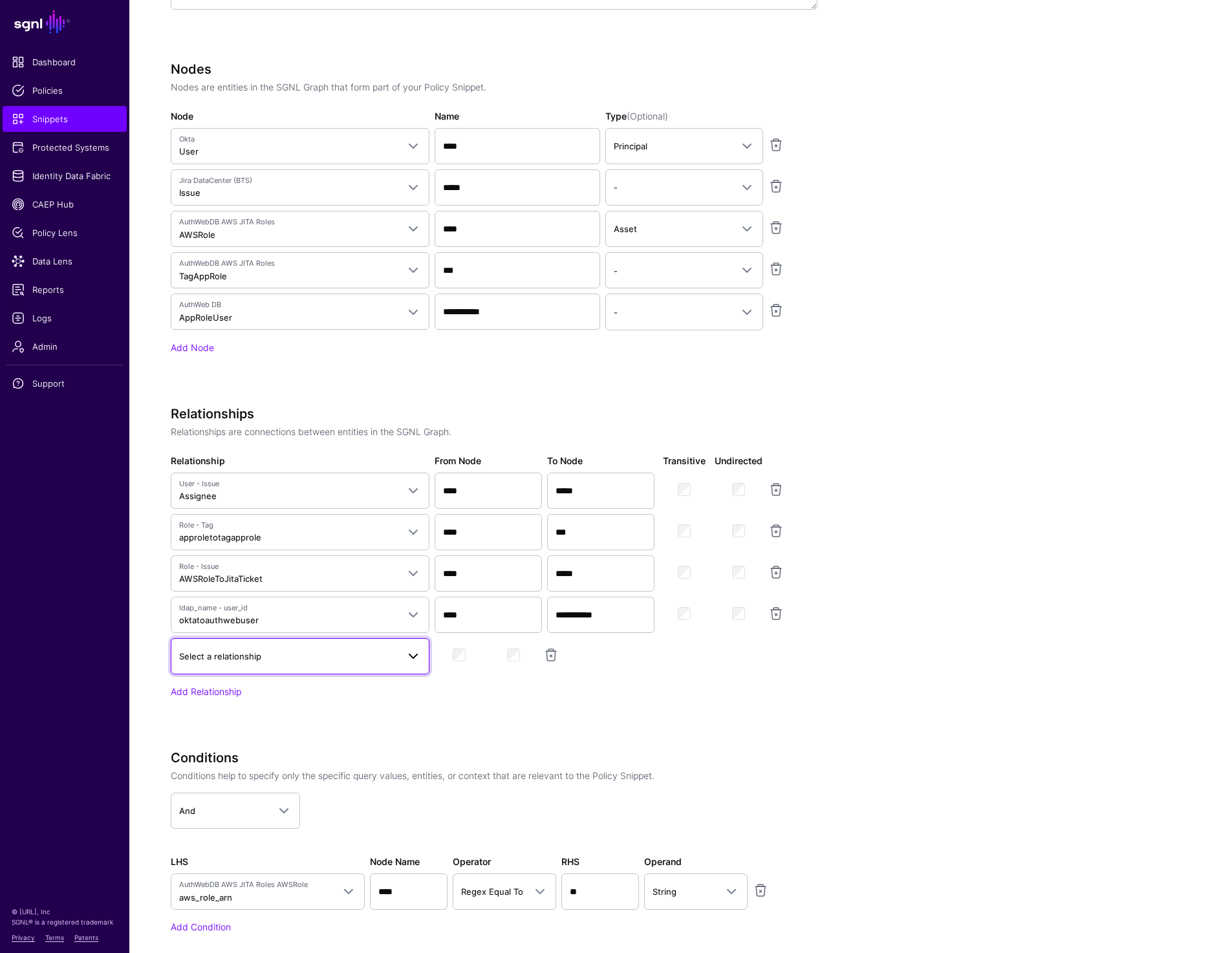
click at [220, 664] on link "Select a relationship" at bounding box center [300, 656] width 258 height 36
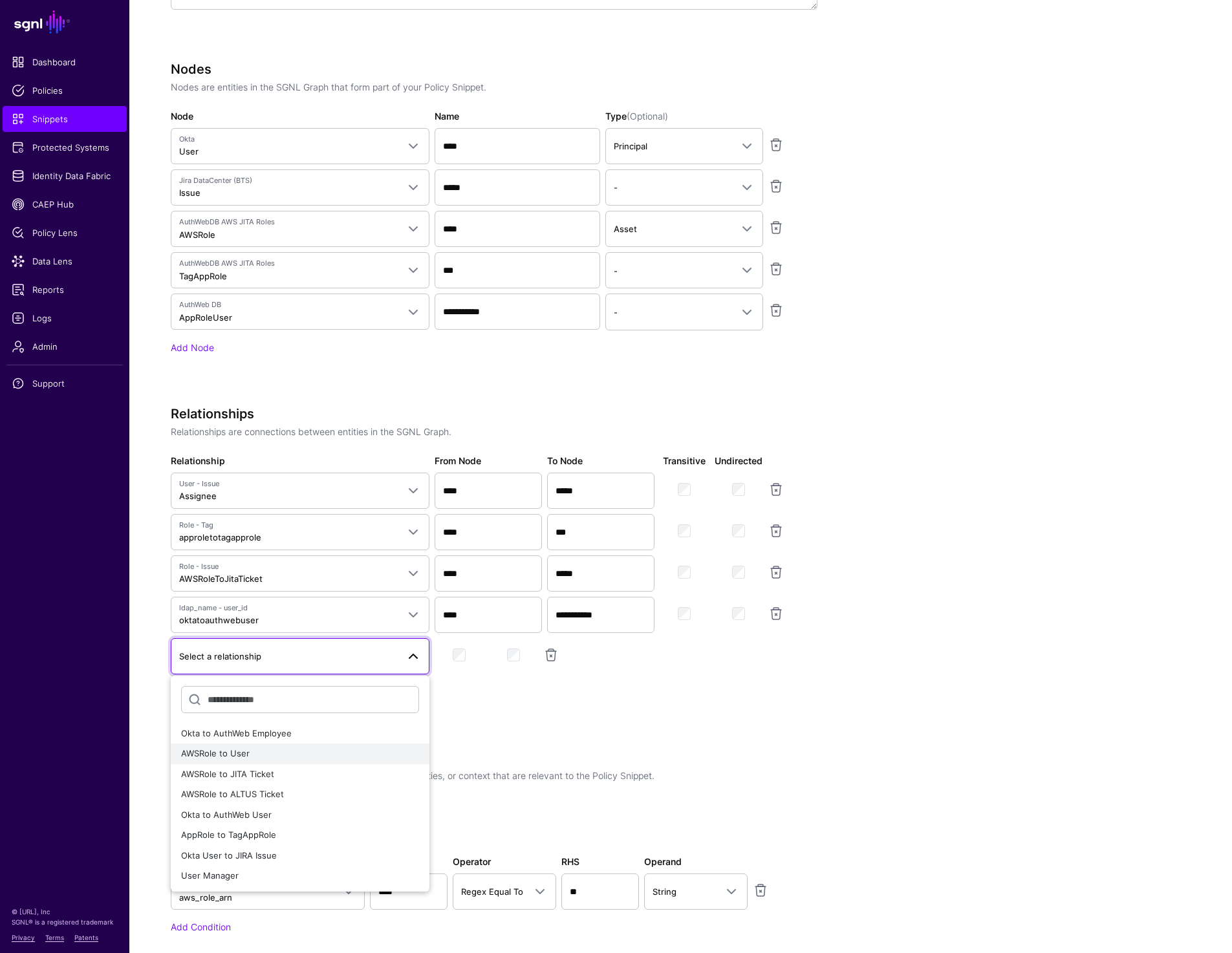
click at [249, 759] on div "AWSRole to User" at bounding box center [300, 754] width 238 height 13
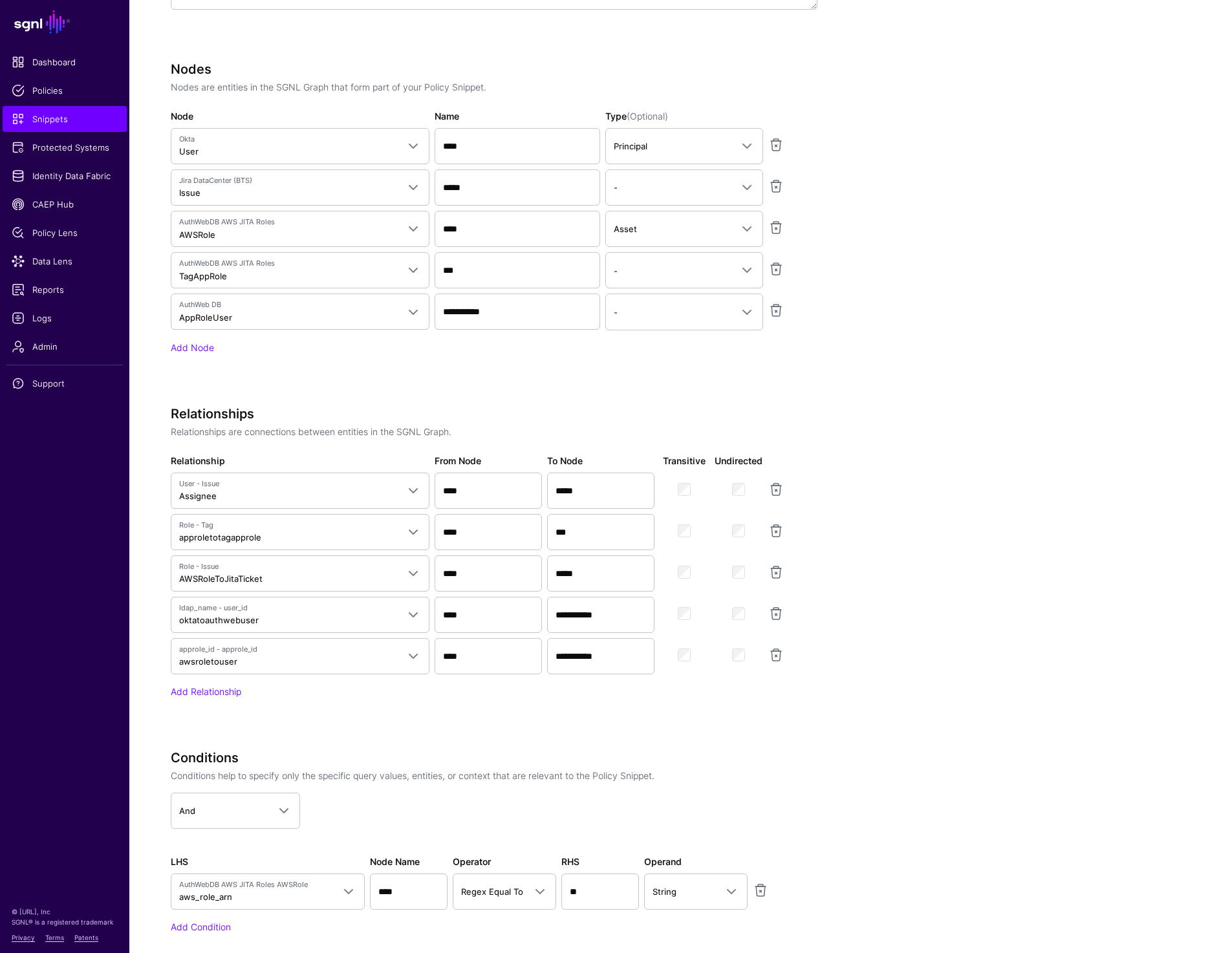
click at [994, 533] on app-snippets-creator "Specify the components of your Snippet Version Policy Snippet Versions are comp…" at bounding box center [636, 393] width 931 height 1152
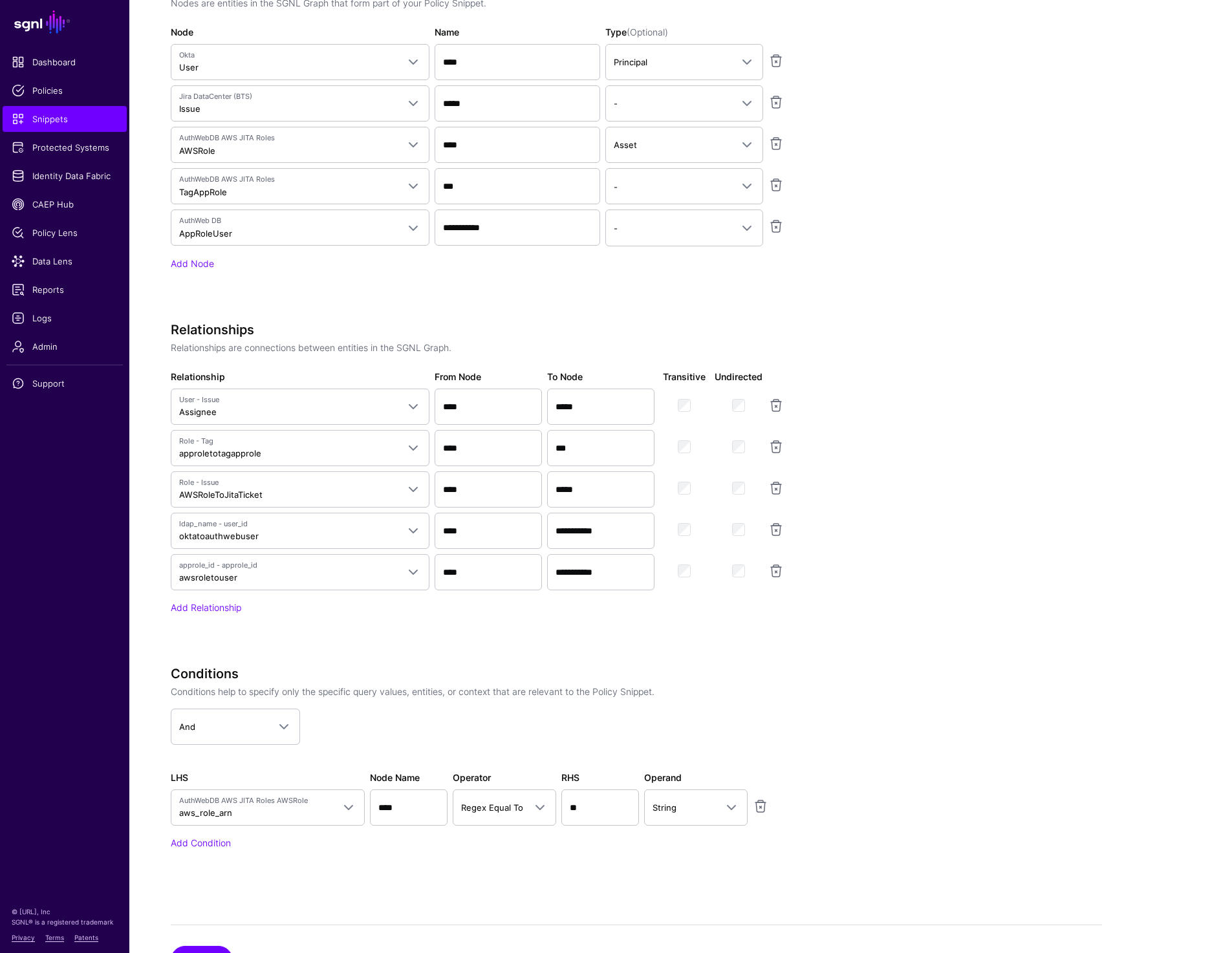
scroll to position [990, 0]
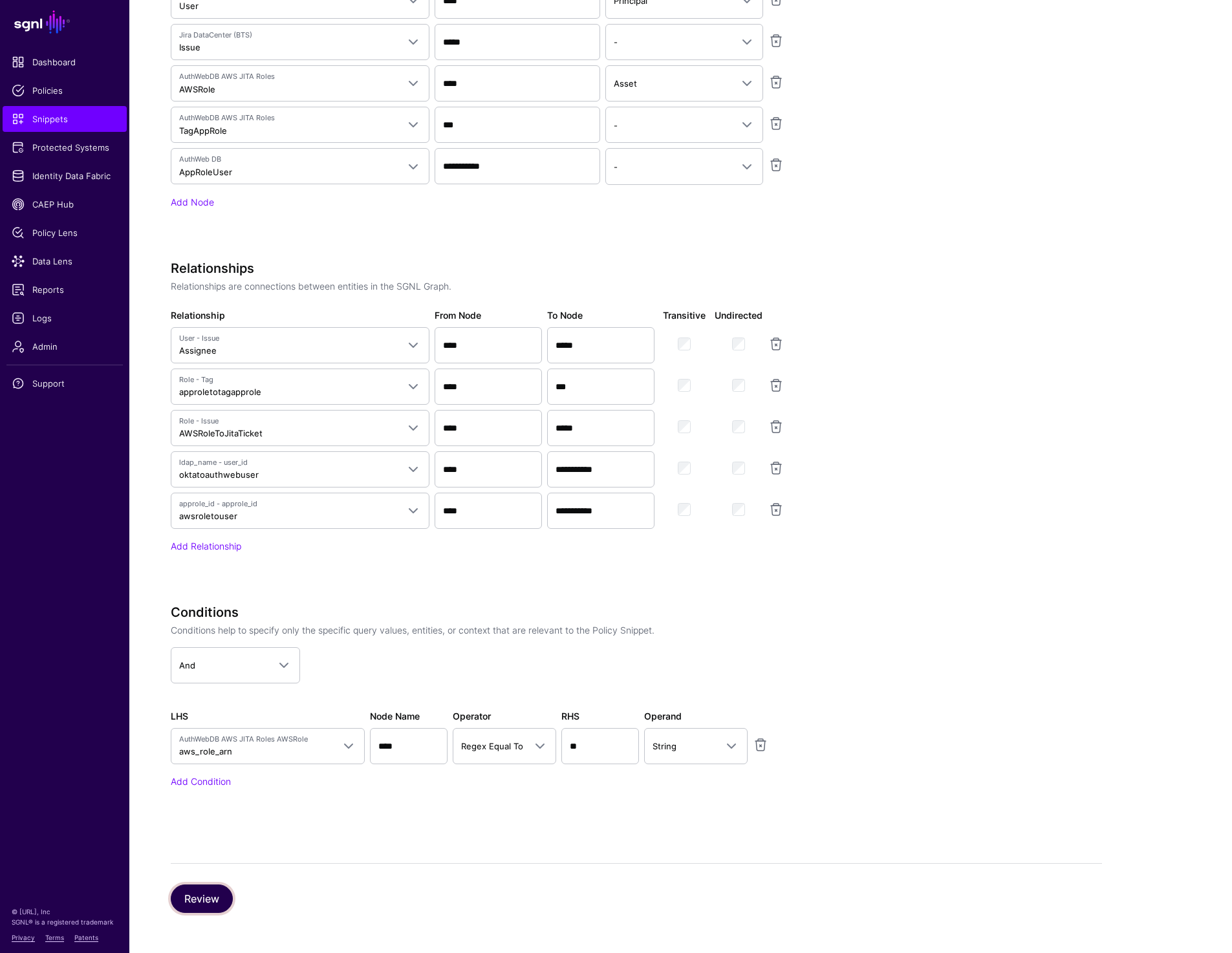
click at [222, 895] on button "Review" at bounding box center [202, 899] width 62 height 28
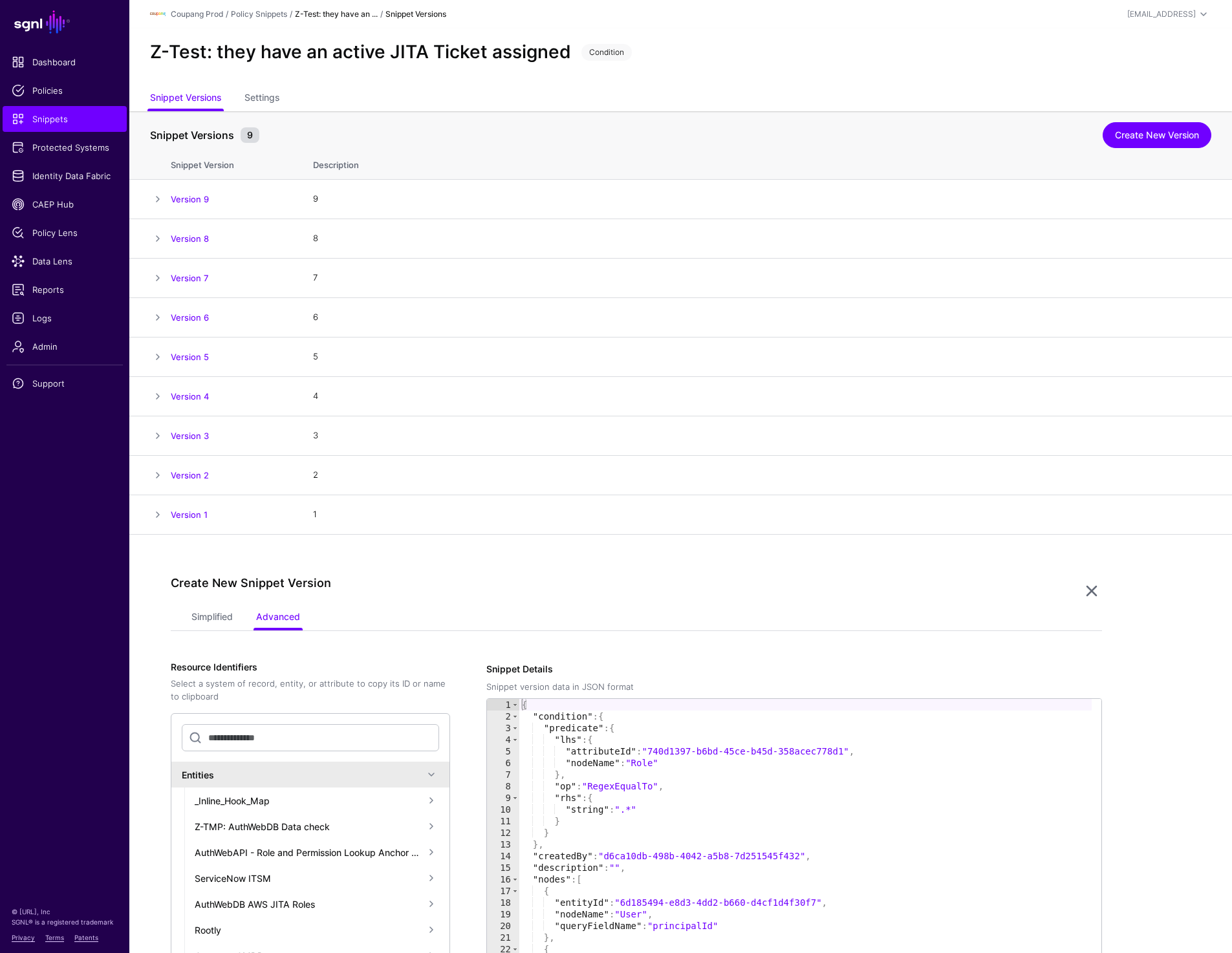
scroll to position [309, 0]
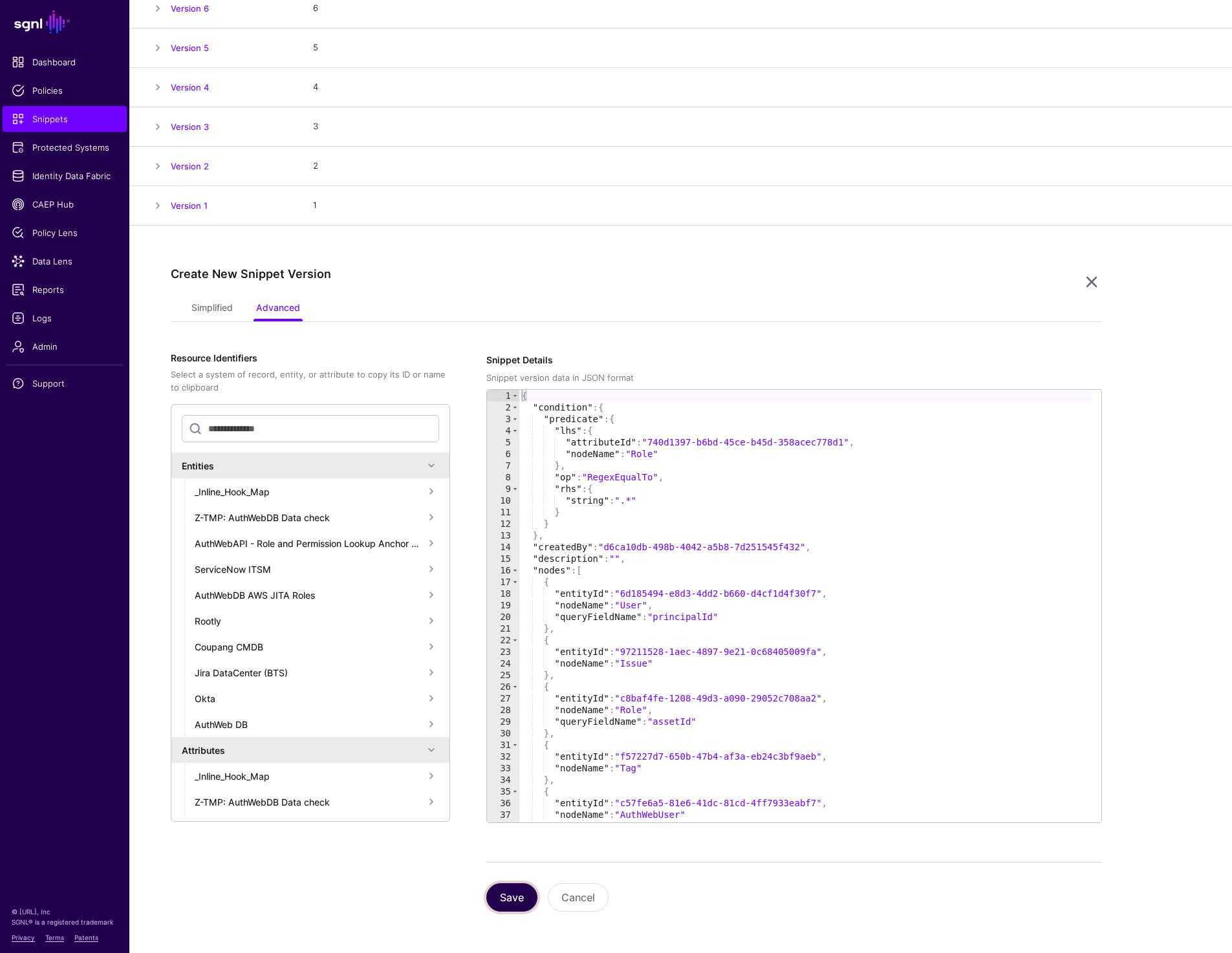
click at [498, 902] on button "Save" at bounding box center [512, 897] width 51 height 28
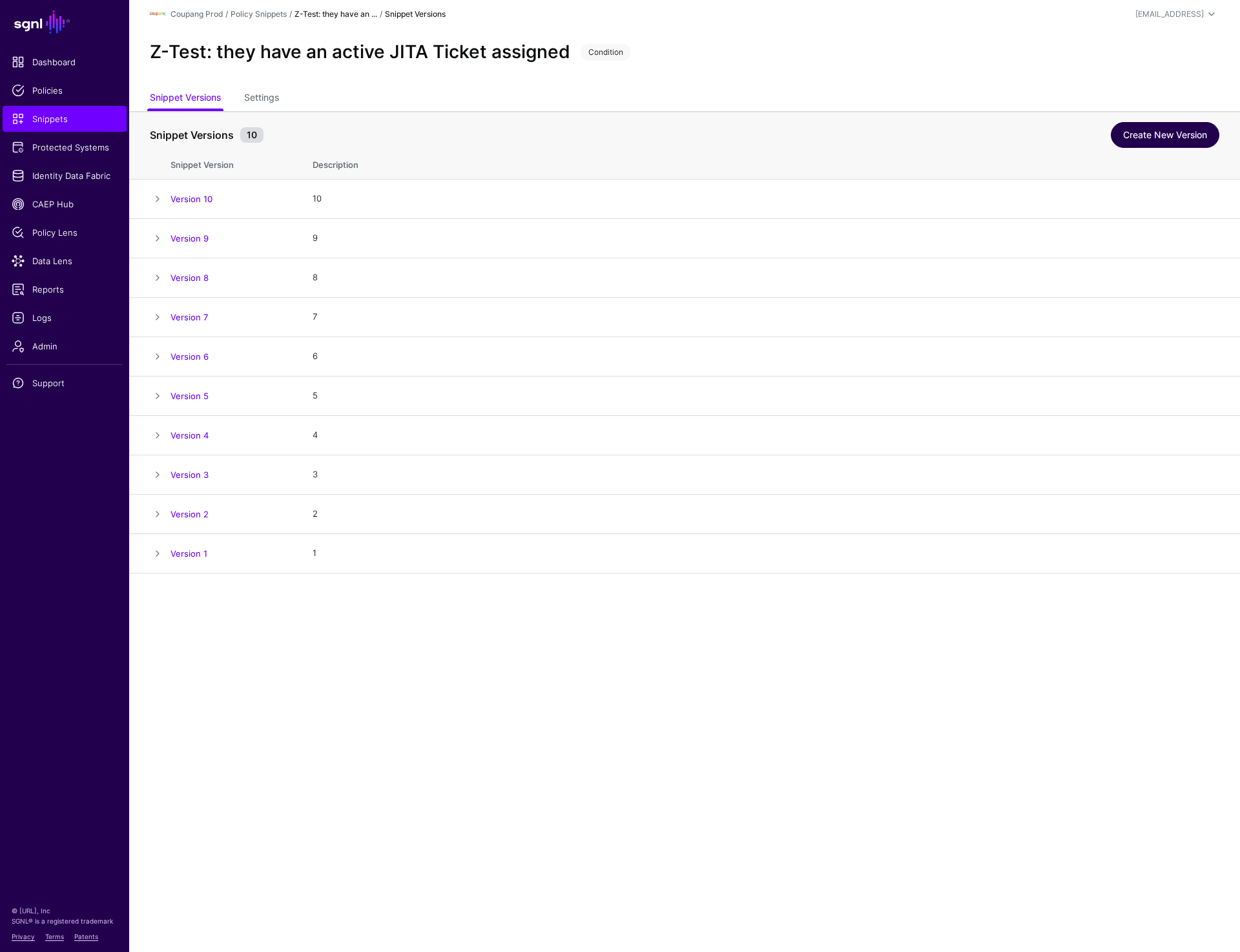
click at [1158, 142] on link "Create New Version" at bounding box center [1165, 135] width 108 height 26
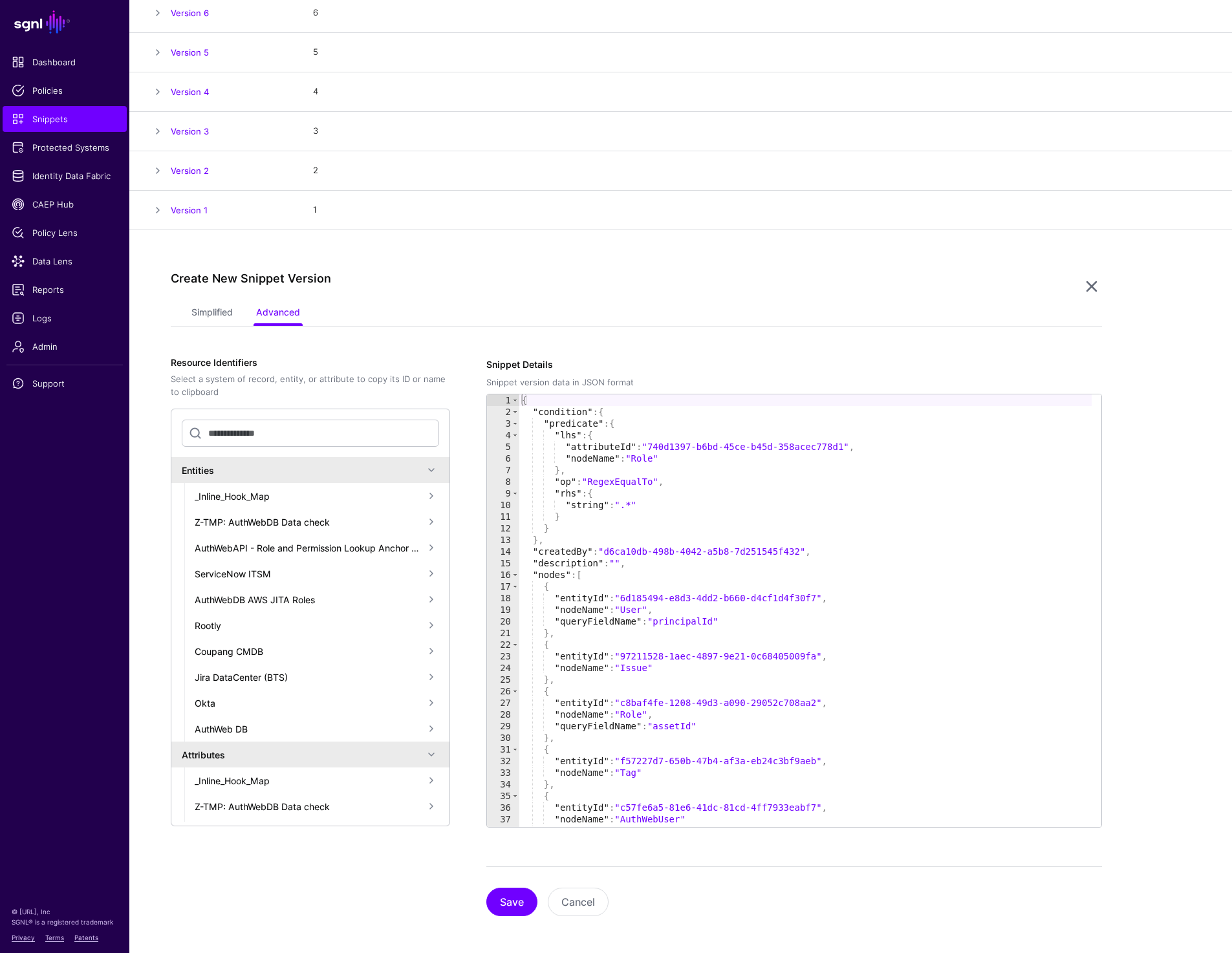
scroll to position [348, 0]
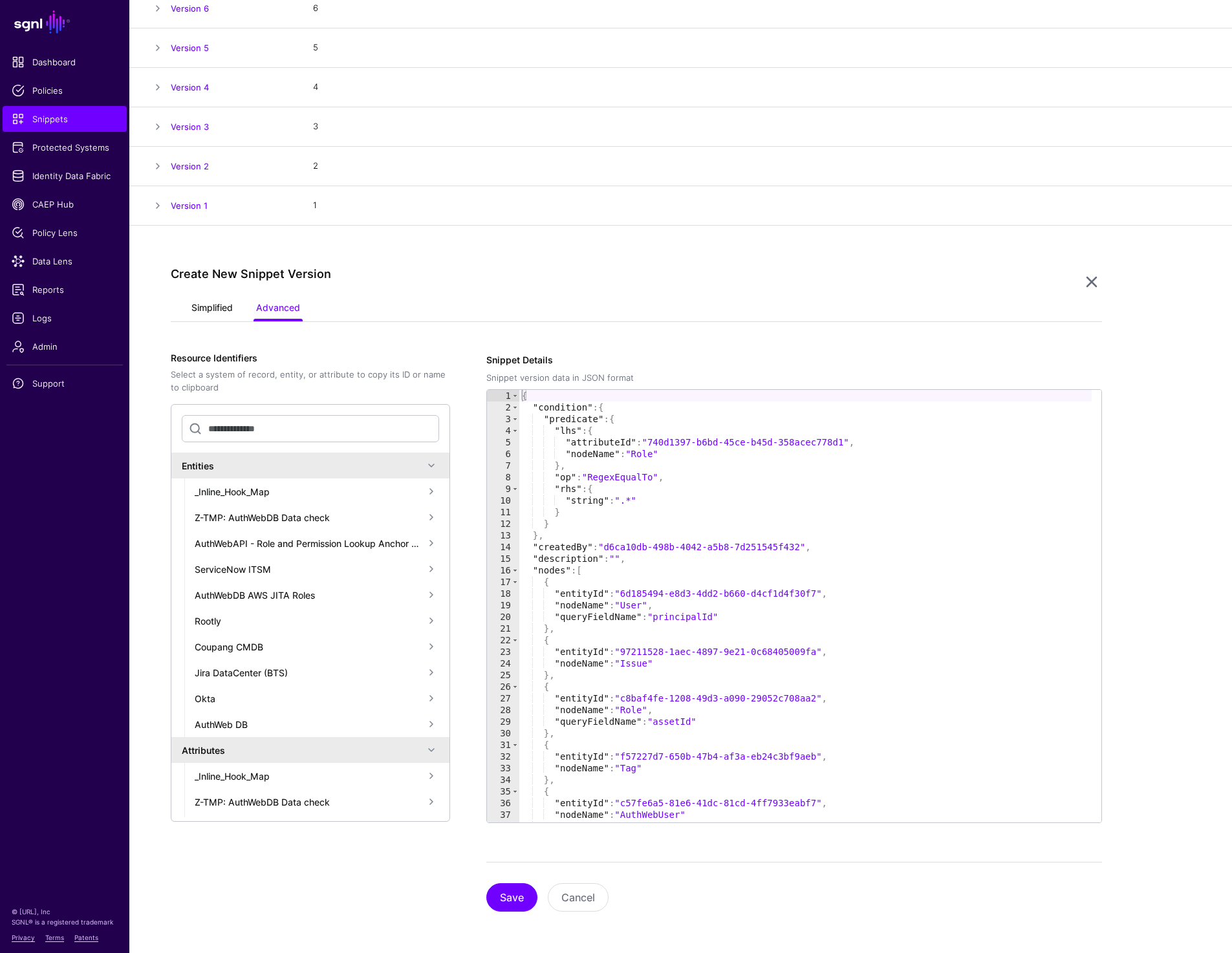
click at [206, 301] on link "Simplified" at bounding box center [212, 309] width 42 height 25
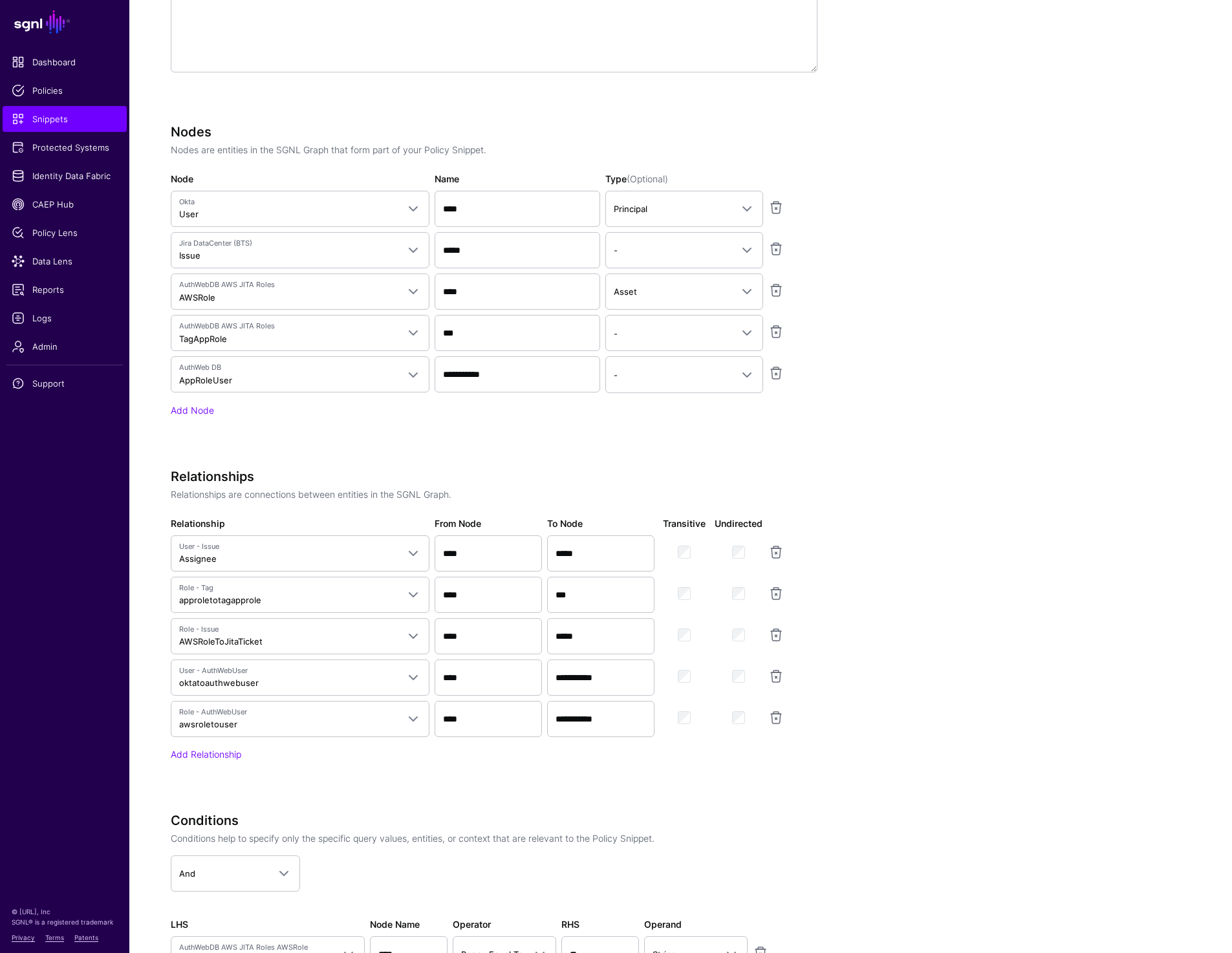
scroll to position [822, 0]
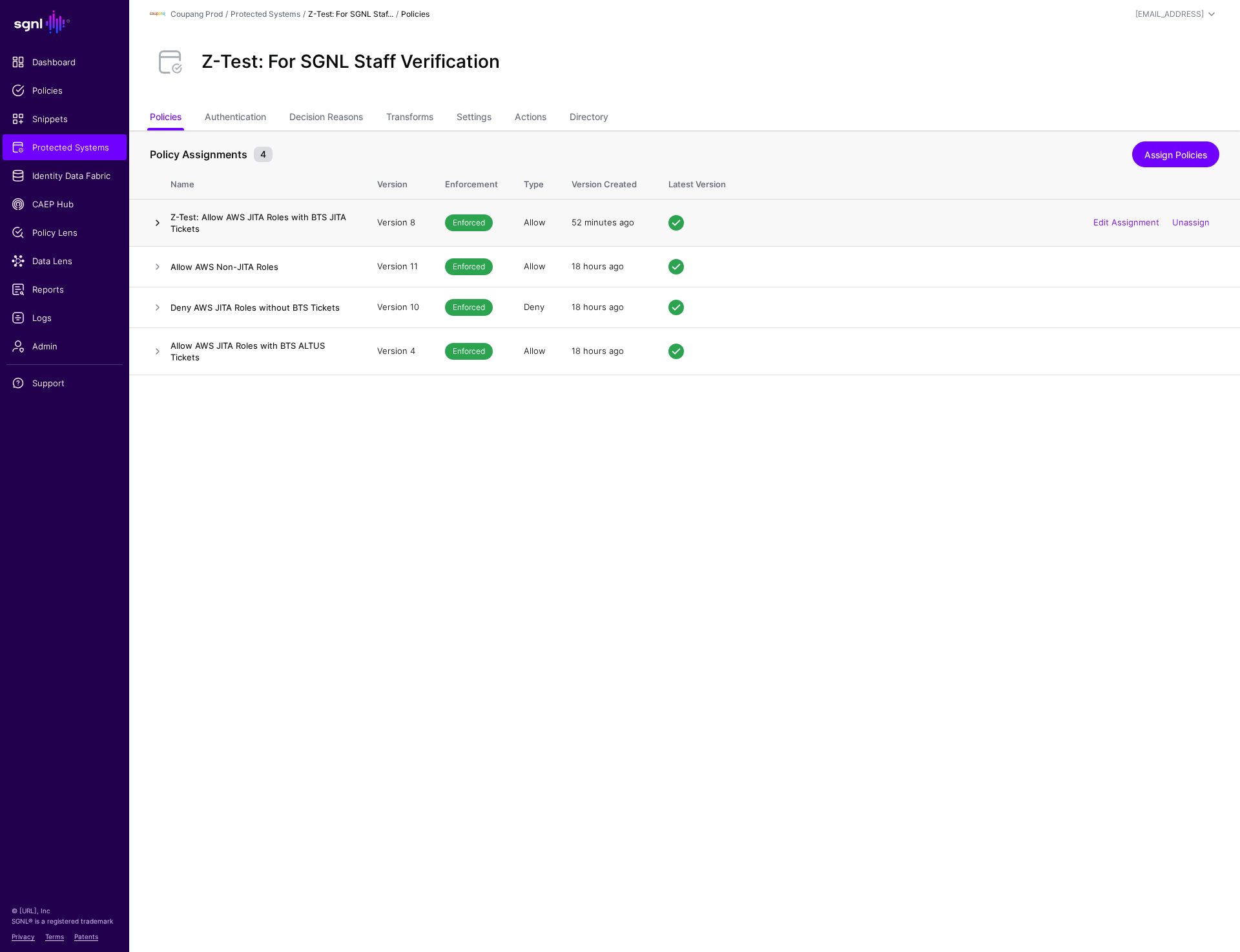
click at [159, 224] on link at bounding box center [157, 223] width 15 height 15
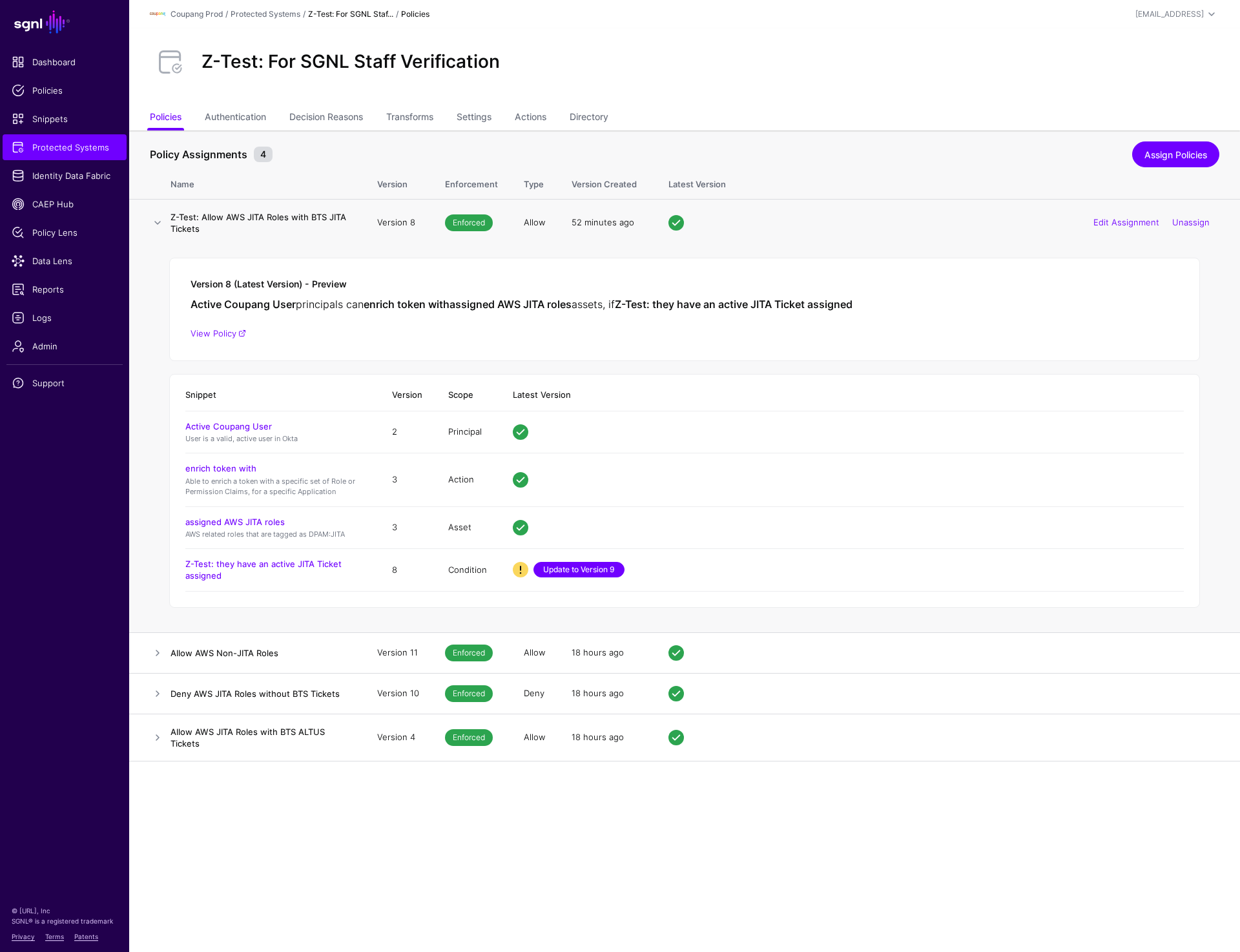
click at [589, 567] on link "Update to Version 9" at bounding box center [579, 570] width 91 height 15
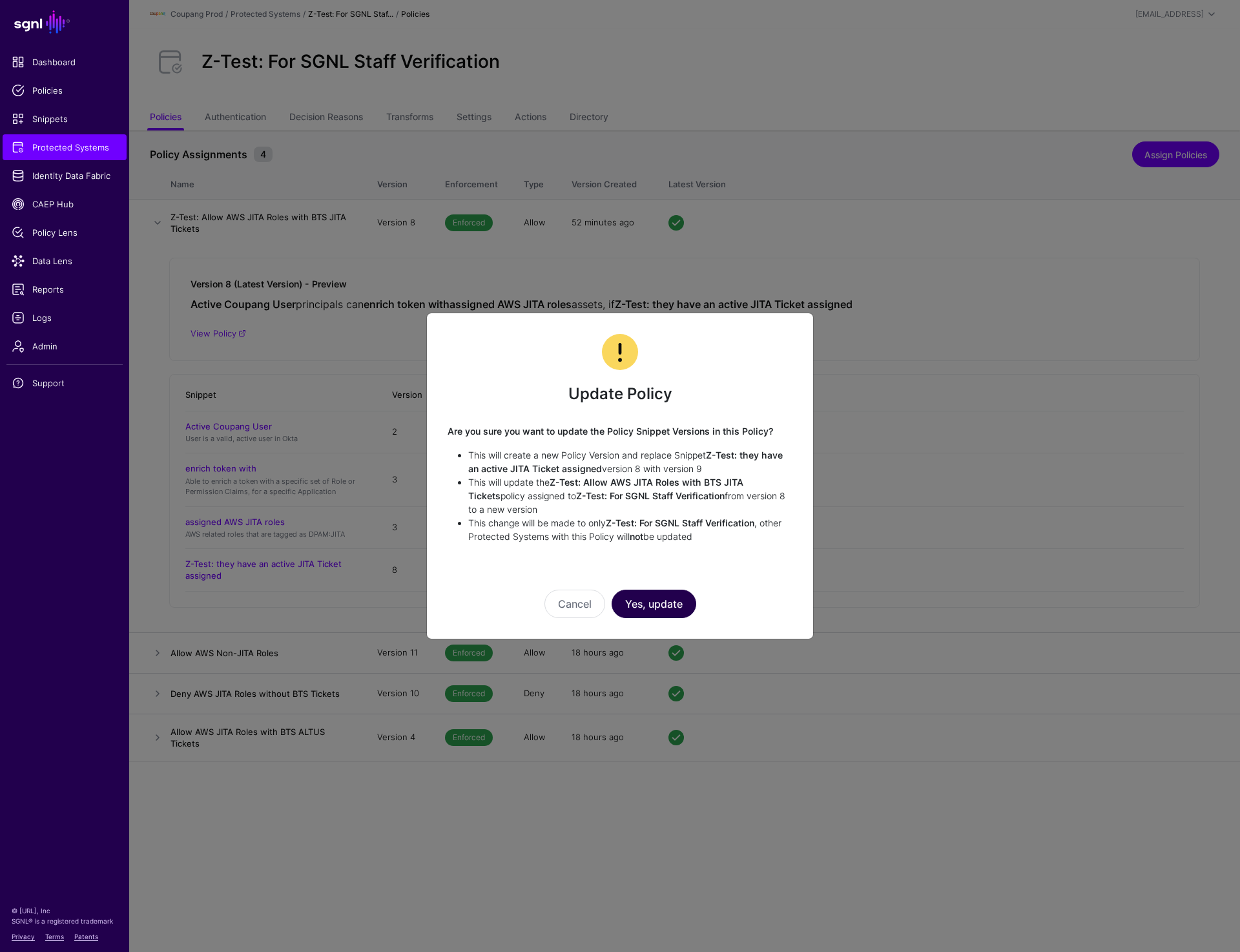
click at [662, 603] on button "Yes, update" at bounding box center [654, 604] width 84 height 28
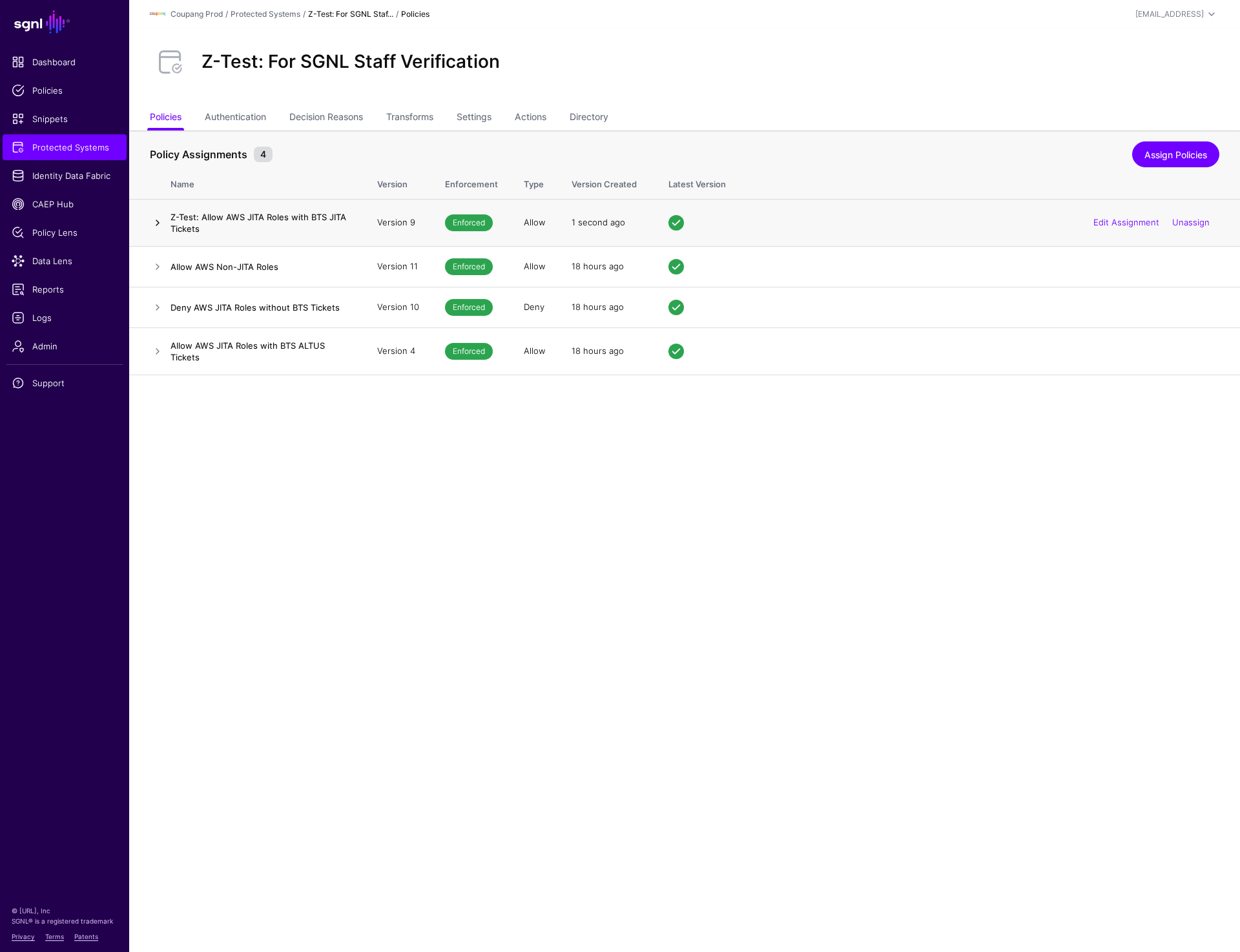
click at [158, 224] on link at bounding box center [157, 223] width 15 height 15
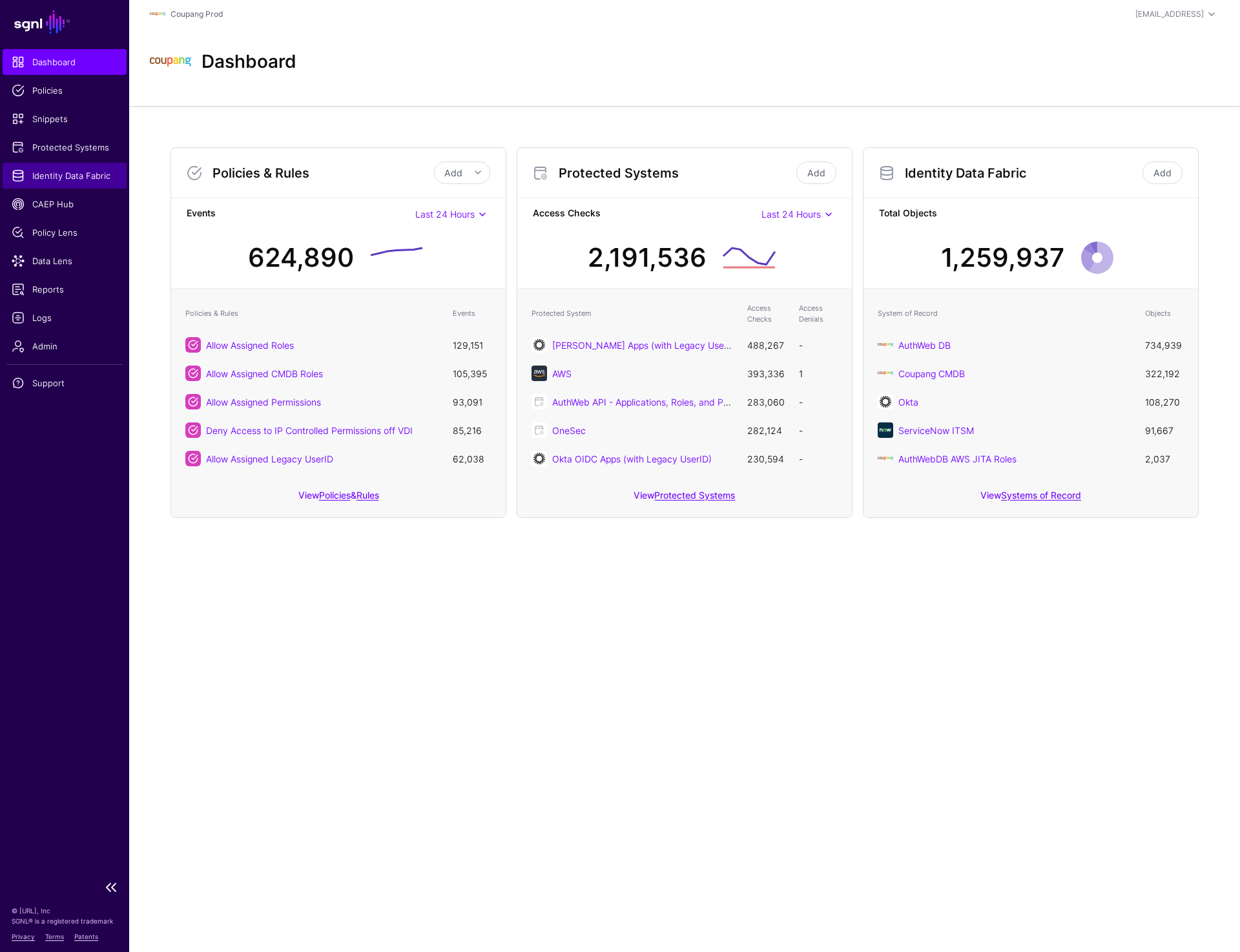
click at [67, 181] on span "Identity Data Fabric" at bounding box center [65, 176] width 106 height 13
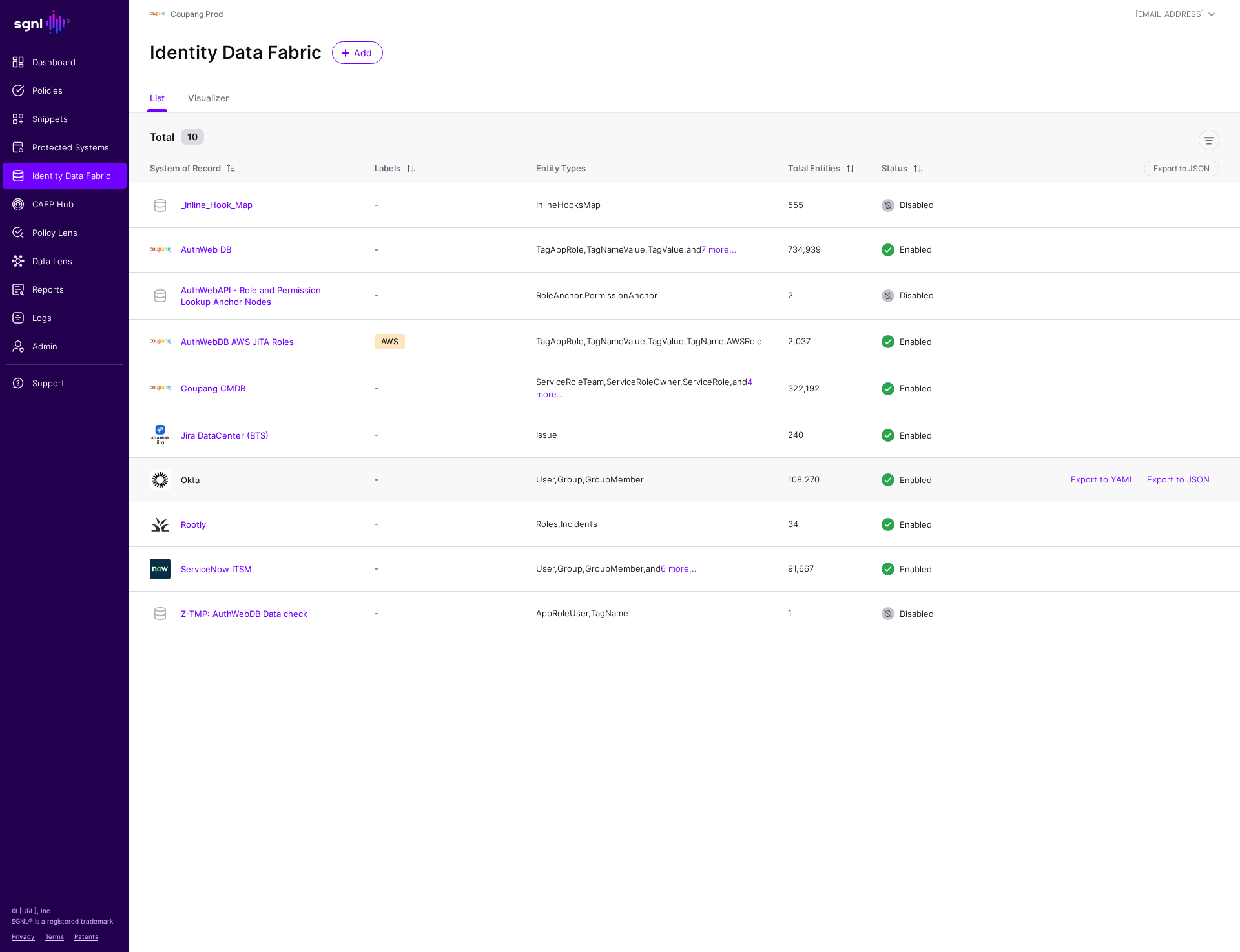
click at [188, 485] on link "Okta" at bounding box center [190, 480] width 19 height 11
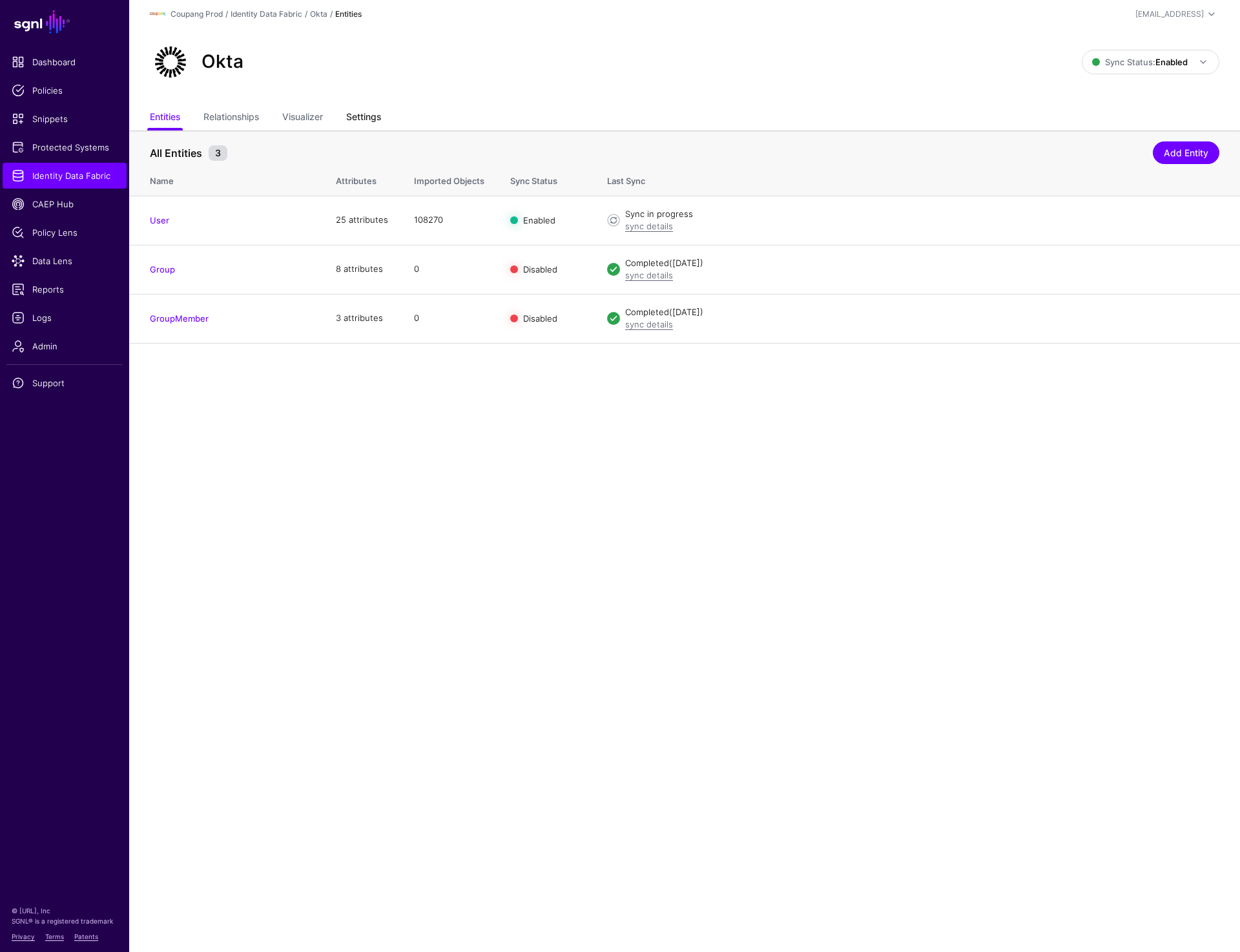
click at [367, 115] on link "Settings" at bounding box center [363, 118] width 35 height 25
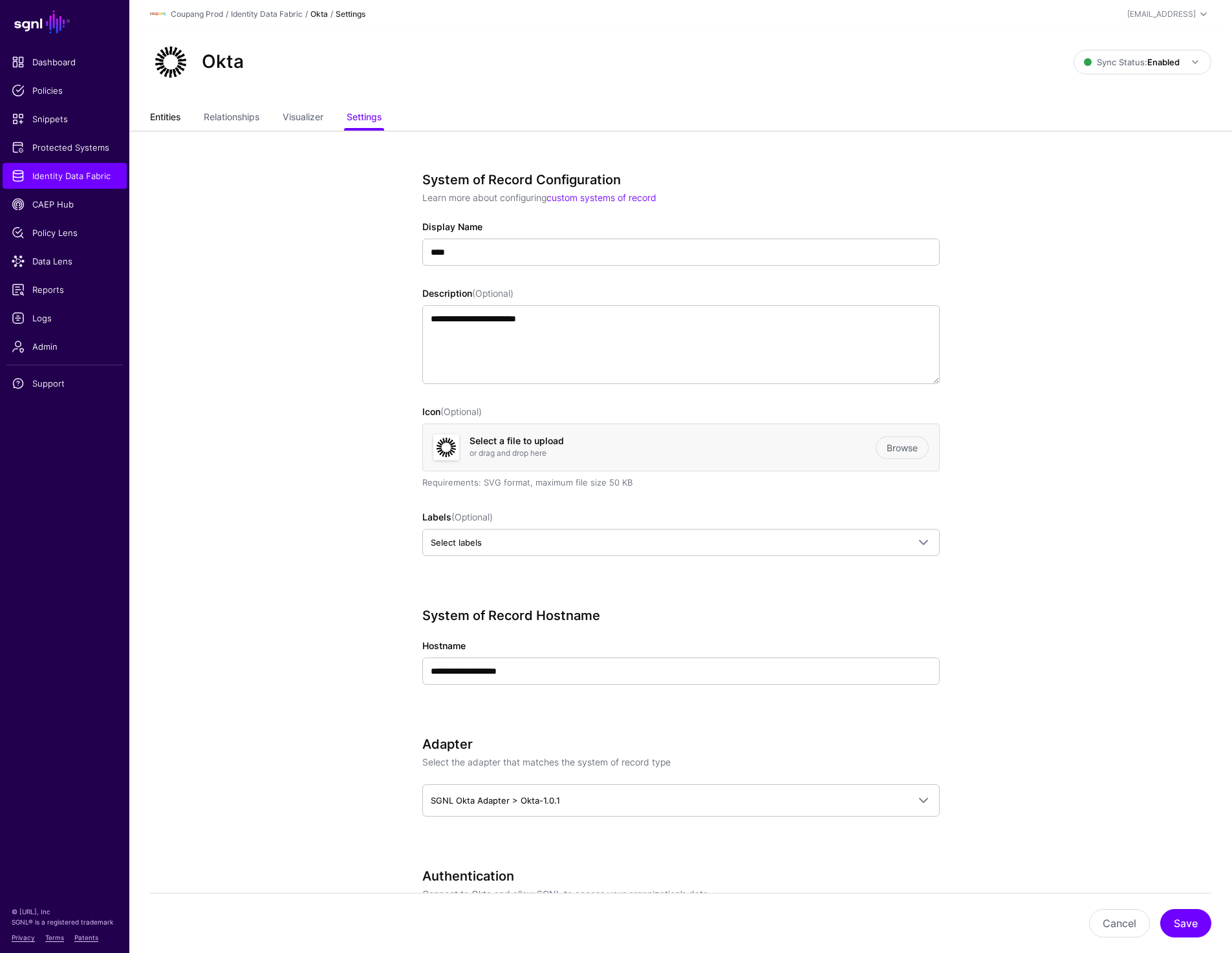
click at [175, 117] on link "Entities" at bounding box center [165, 118] width 30 height 25
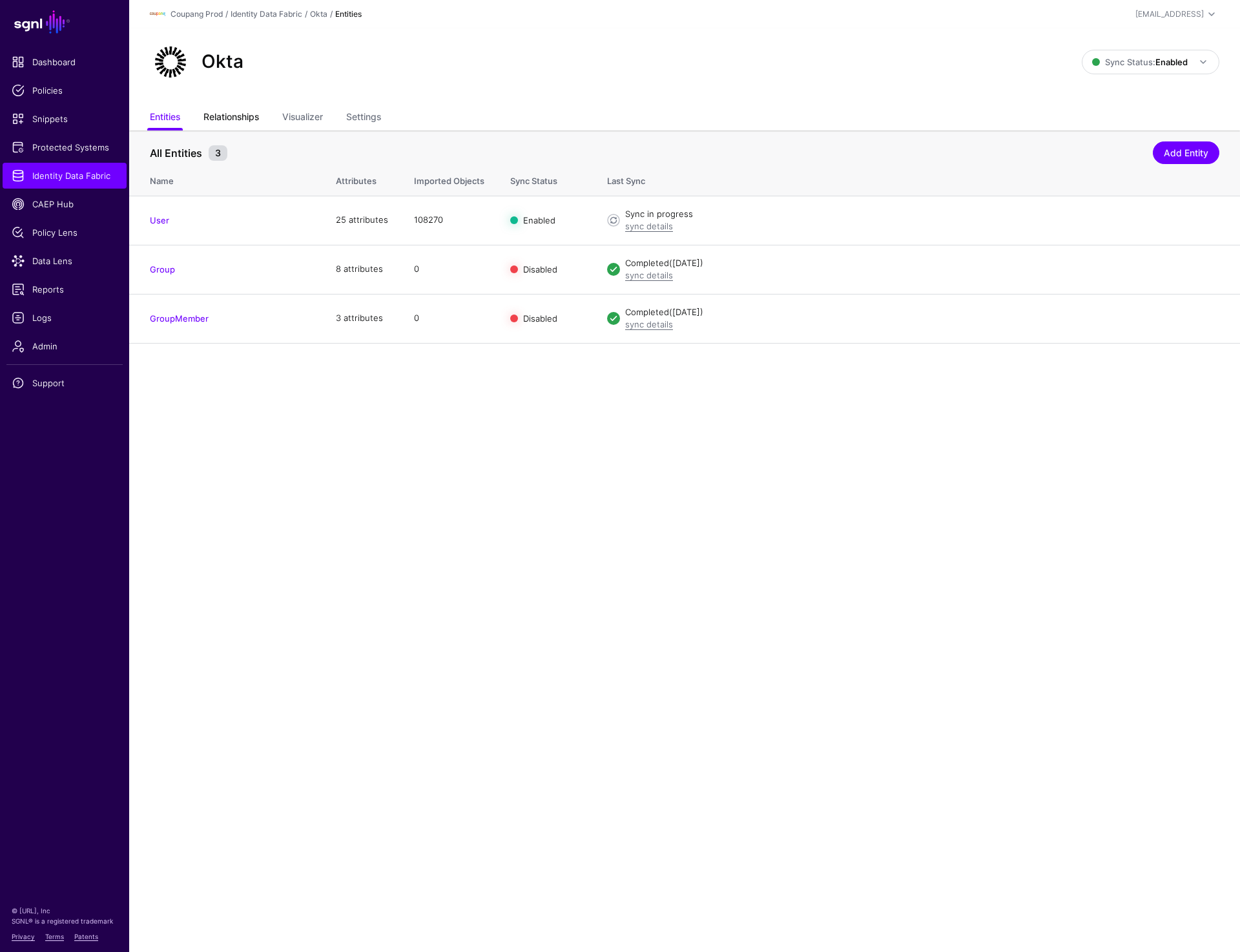
click at [242, 115] on link "Relationships" at bounding box center [231, 118] width 56 height 25
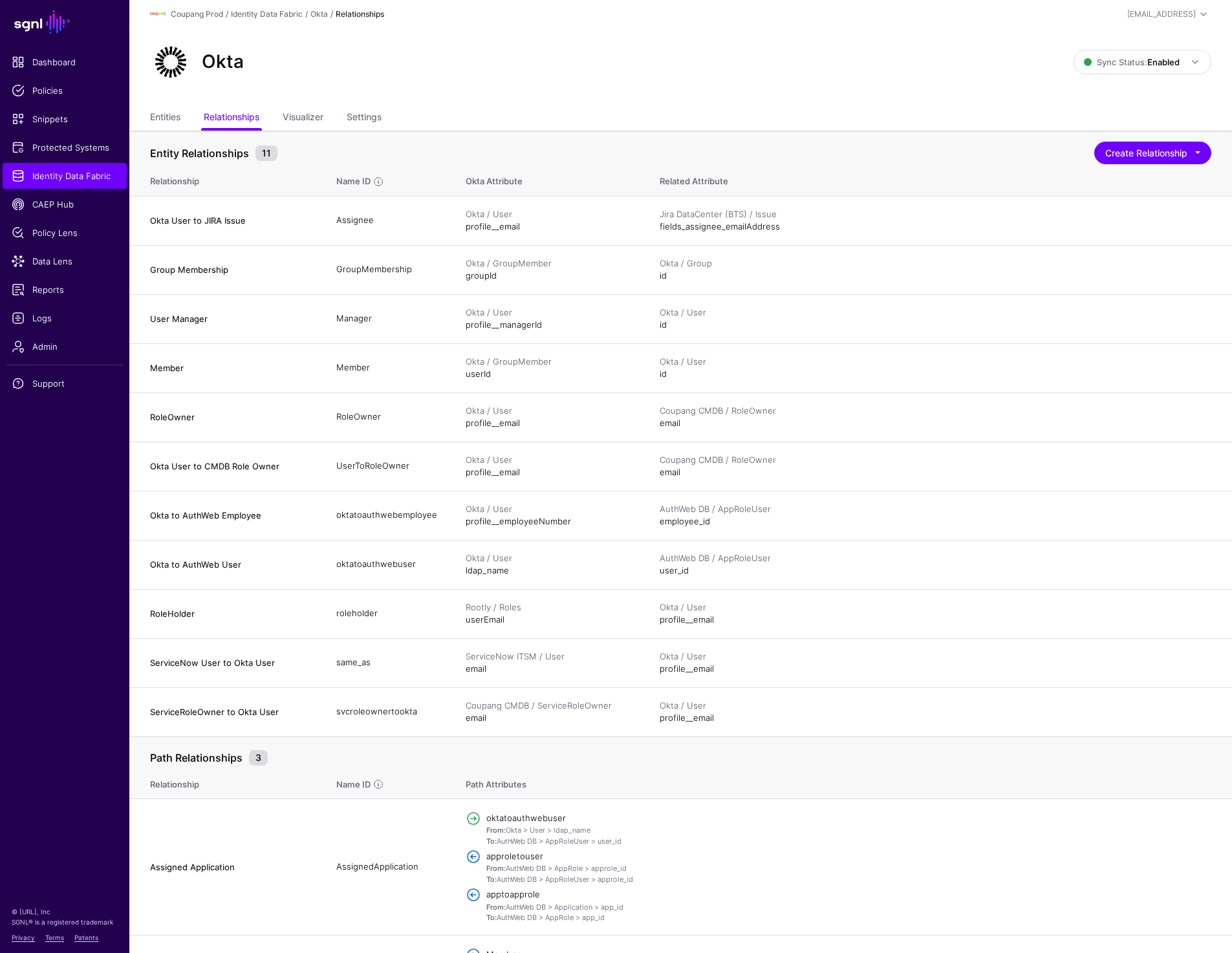
click at [966, 89] on div "Okta Sync Status: Enabled Enabled Syncing active for all configured entities th…" at bounding box center [681, 67] width 1102 height 77
click at [907, 105] on div "Okta Sync Status: Enabled Enabled Syncing active for all configured entities th…" at bounding box center [681, 67] width 1102 height 77
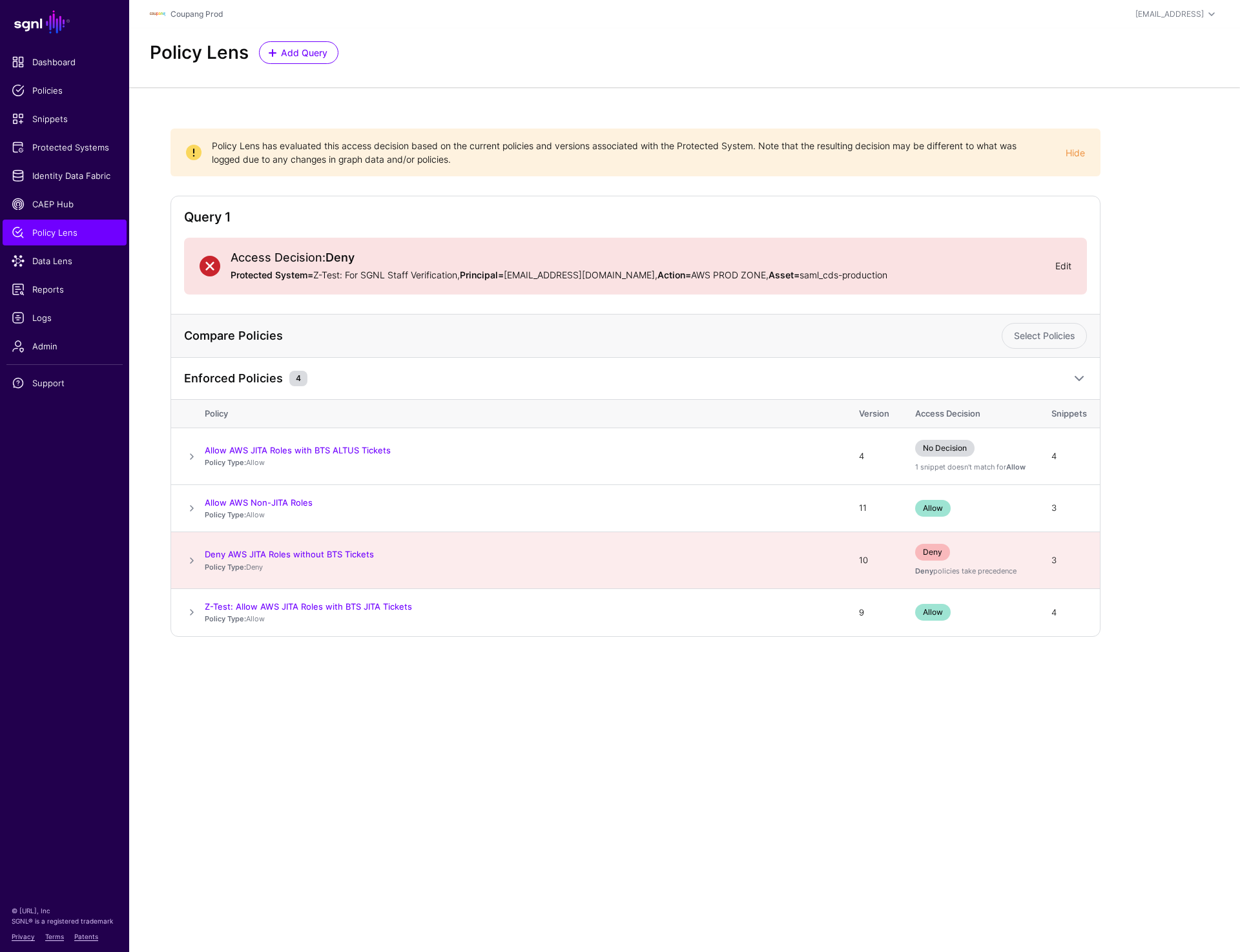
click at [1061, 266] on link "Edit" at bounding box center [1063, 266] width 16 height 11
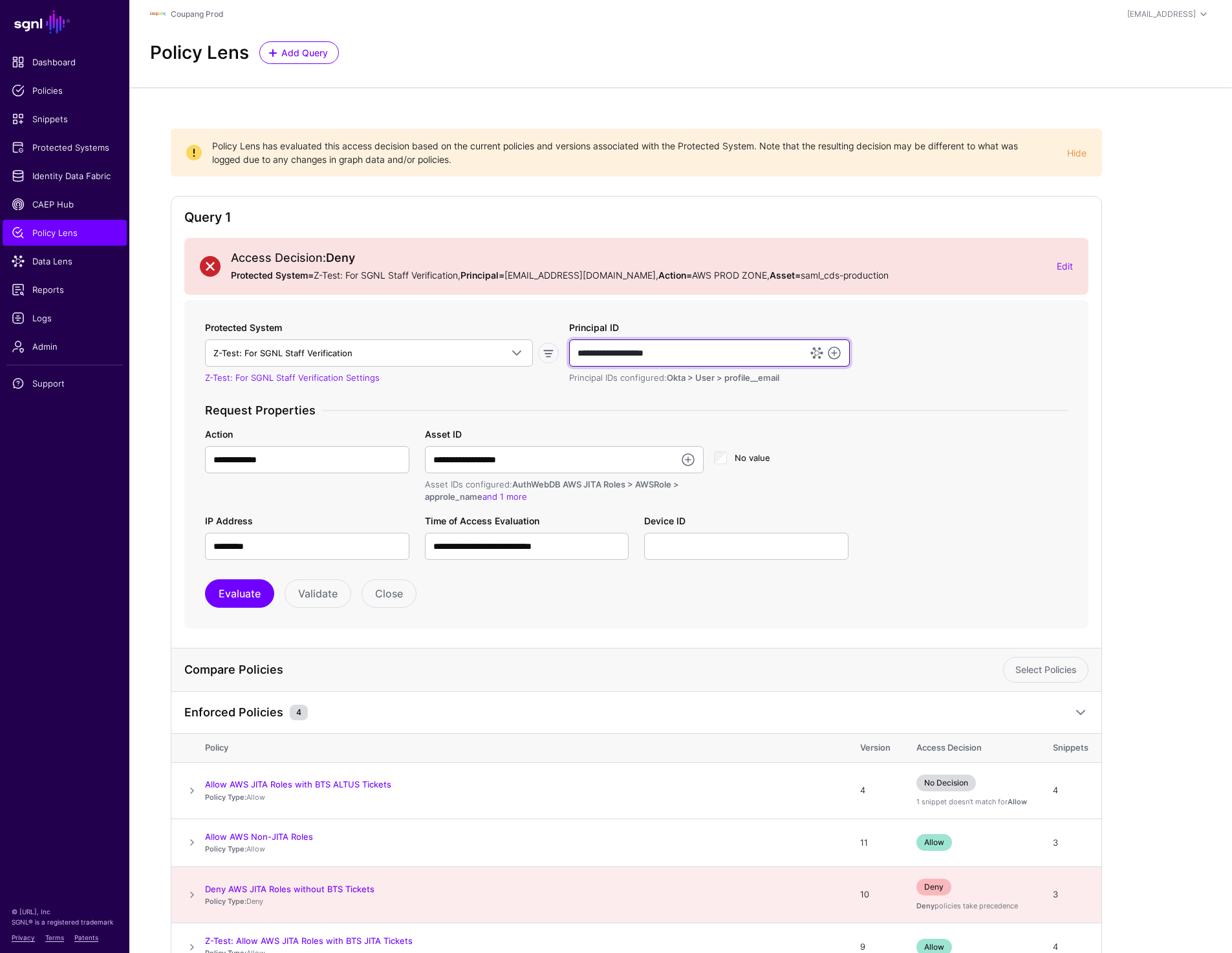
click at [617, 352] on input "**********" at bounding box center [709, 353] width 281 height 27
type input "**********"
click at [240, 588] on button "Evaluate" at bounding box center [239, 593] width 69 height 28
